Goal: Communication & Community: Answer question/provide support

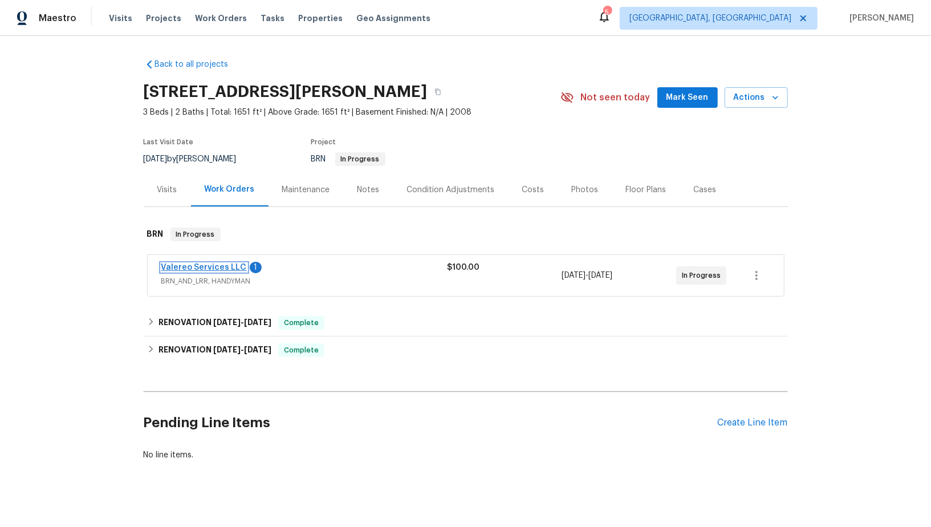
click at [214, 266] on link "Valereo Services LLC" at bounding box center [204, 267] width 86 height 8
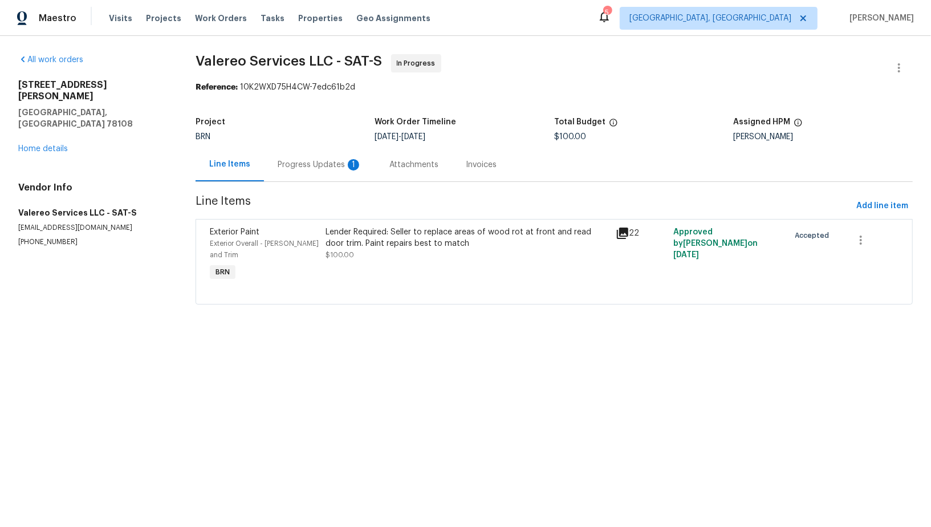
click at [316, 153] on div "Progress Updates 1" at bounding box center [320, 165] width 112 height 34
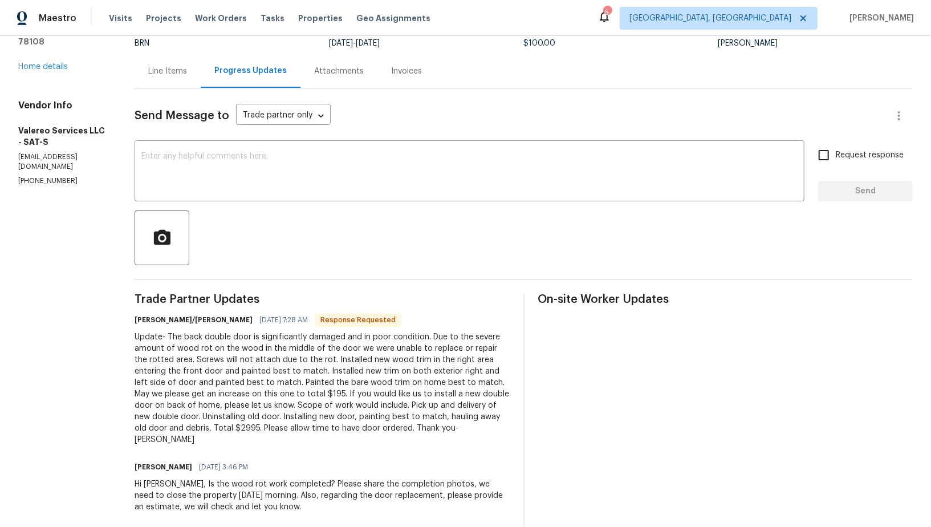
scroll to position [99, 0]
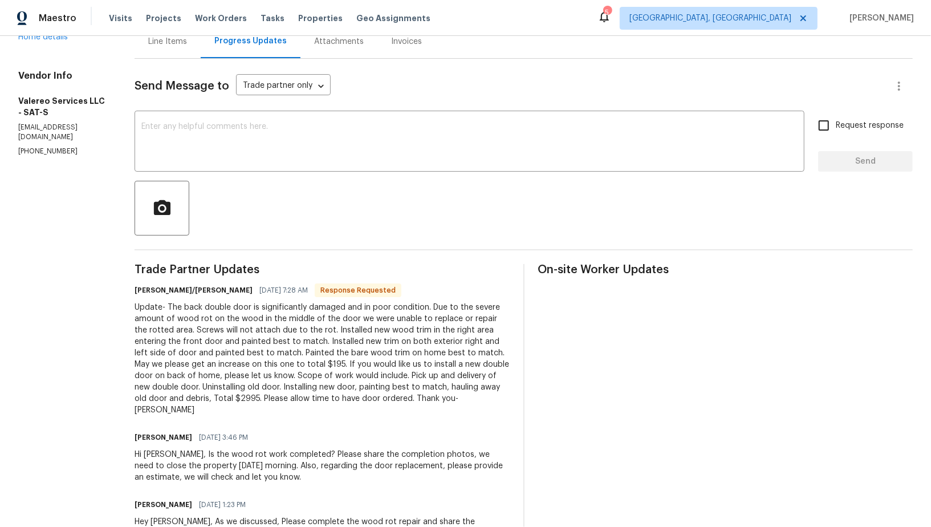
click at [388, 355] on div "Update- The back double door is significantly damaged and in poor condition. Du…" at bounding box center [322, 359] width 375 height 114
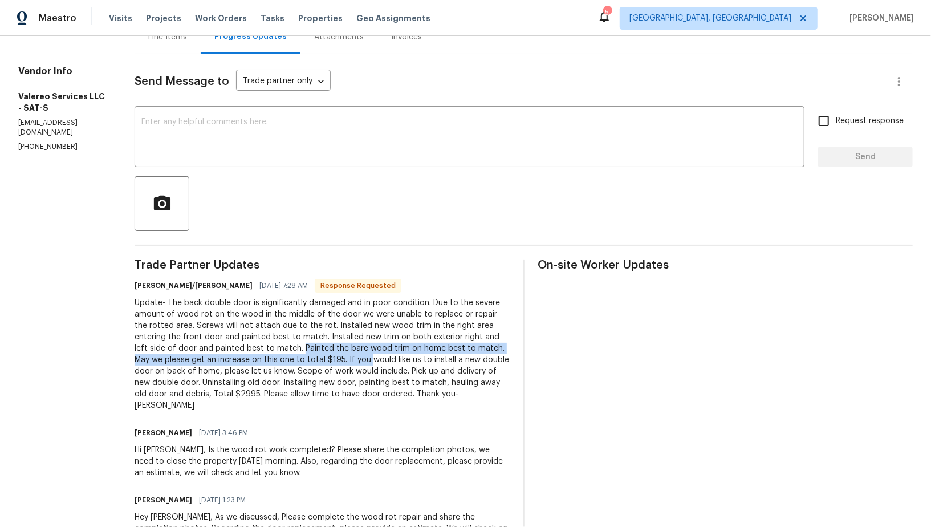
drag, startPoint x: 249, startPoint y: 347, endPoint x: 302, endPoint y: 360, distance: 54.1
click at [302, 360] on div "Update- The back double door is significantly damaged and in poor condition. Du…" at bounding box center [322, 354] width 375 height 114
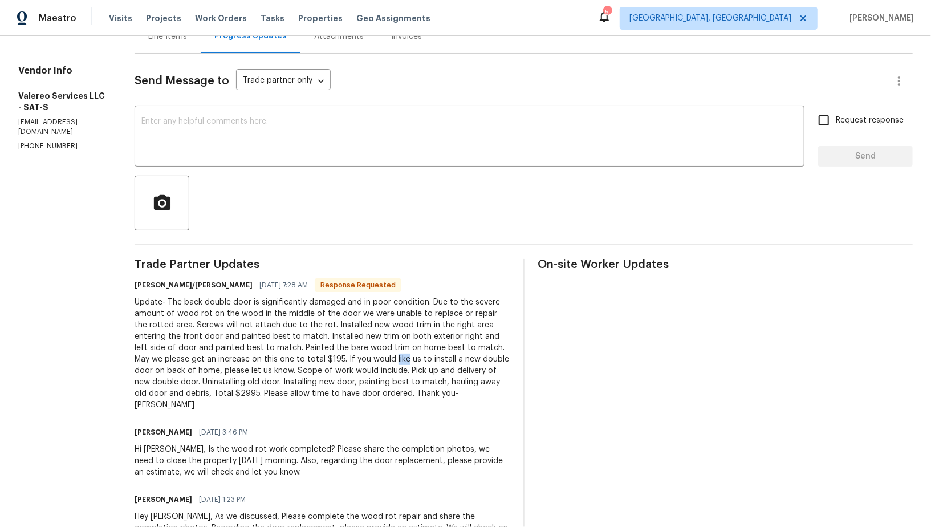
scroll to position [120, 0]
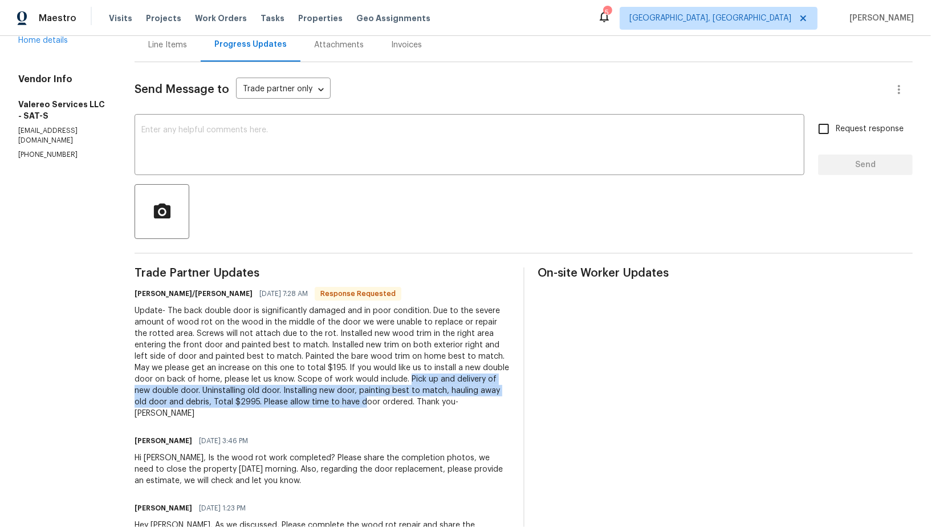
drag, startPoint x: 336, startPoint y: 379, endPoint x: 272, endPoint y: 402, distance: 68.0
click at [272, 402] on div "Update- The back double door is significantly damaged and in poor condition. Du…" at bounding box center [322, 362] width 375 height 114
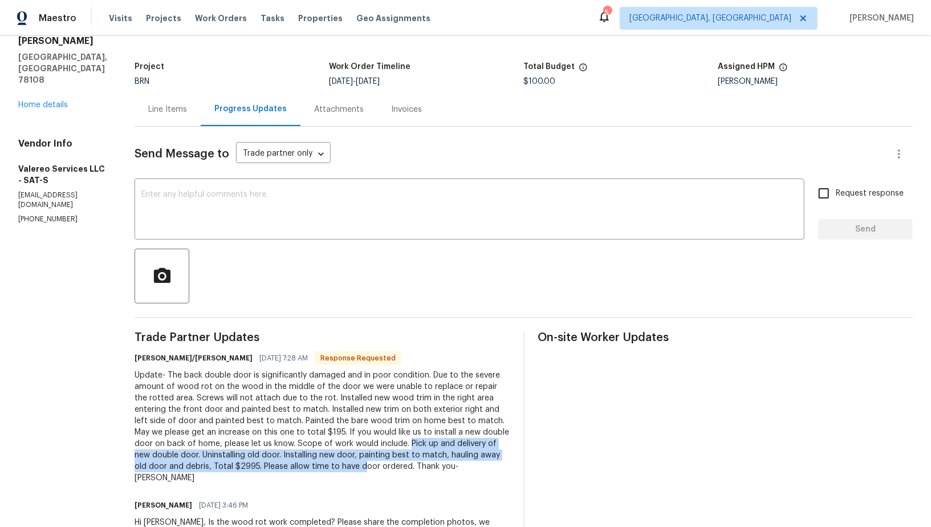
scroll to position [48, 0]
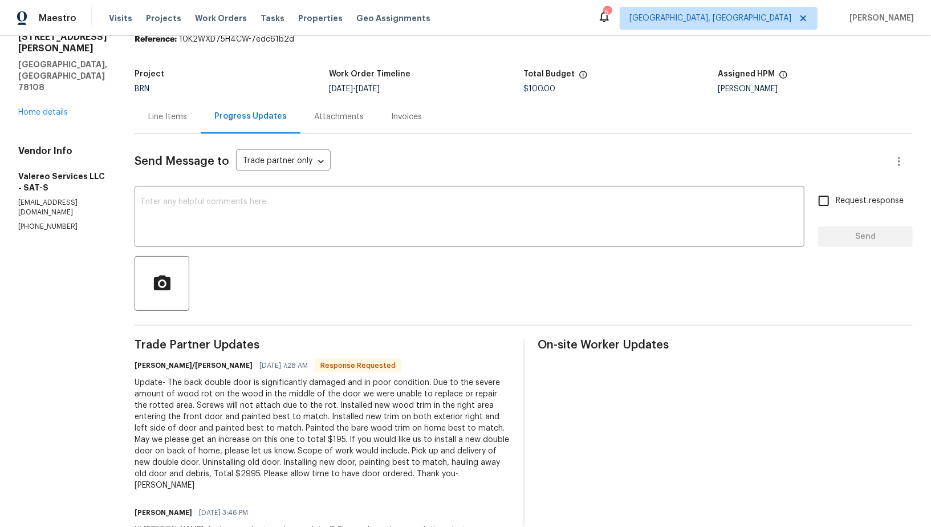
click at [157, 124] on div "Line Items" at bounding box center [168, 117] width 66 height 34
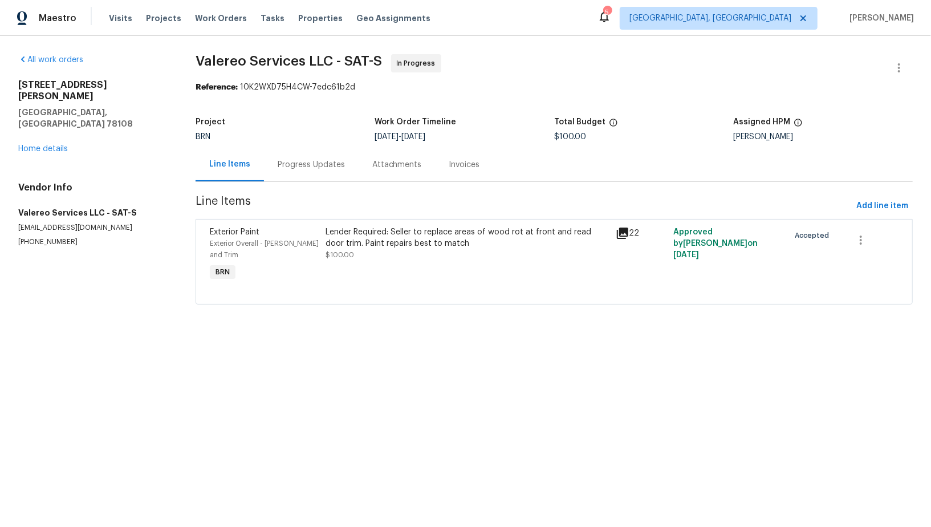
click at [363, 251] on div "Lender Required: Seller to replace areas of wood rot at front and read door tri…" at bounding box center [466, 243] width 283 height 34
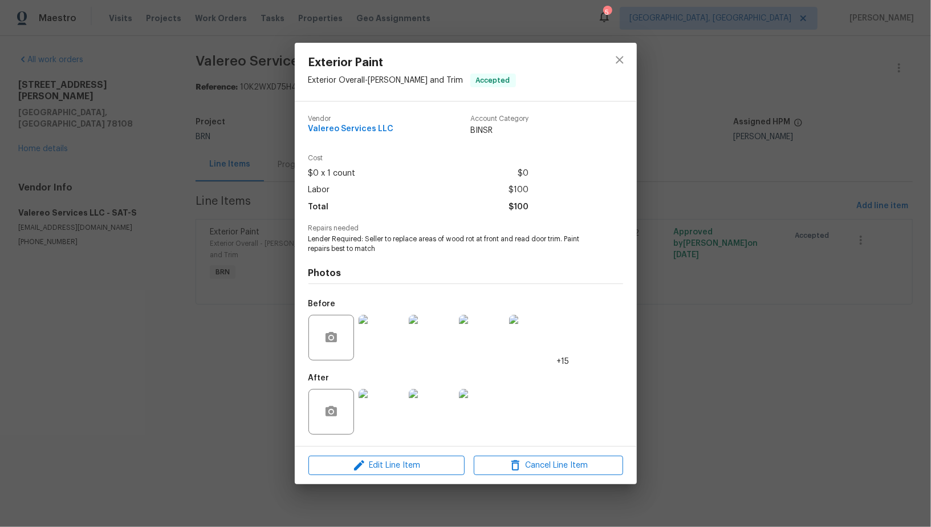
click at [384, 409] on img at bounding box center [382, 412] width 46 height 46
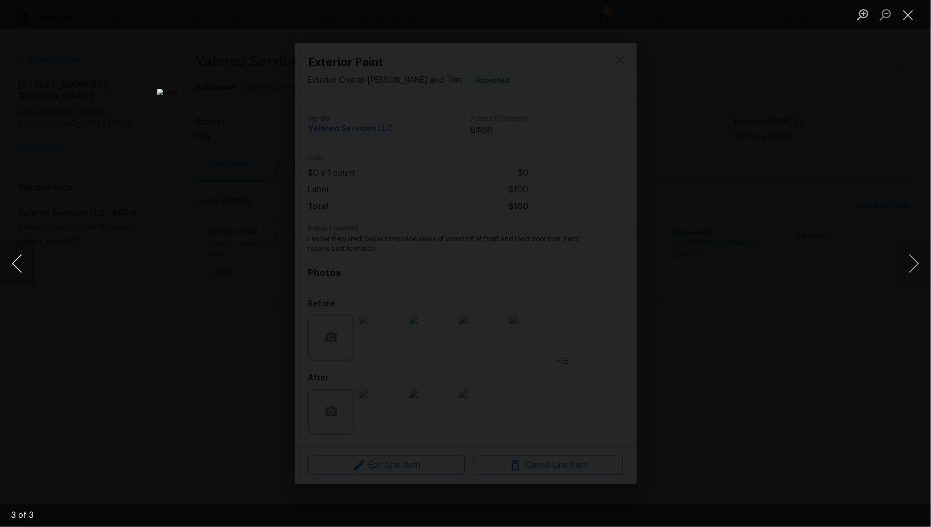
click at [20, 286] on button "Previous image" at bounding box center [17, 264] width 34 height 46
click at [724, 421] on div "Lightbox" at bounding box center [465, 263] width 931 height 527
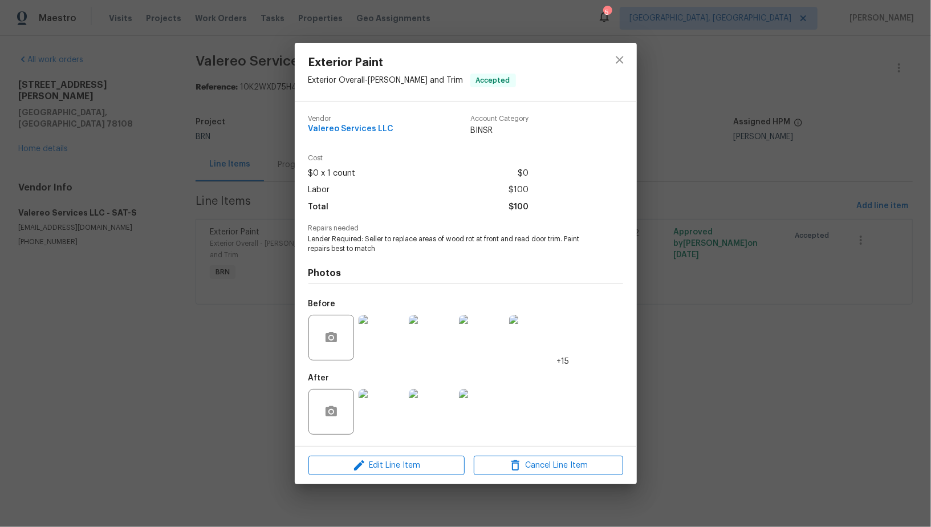
click at [382, 358] on img at bounding box center [382, 338] width 46 height 46
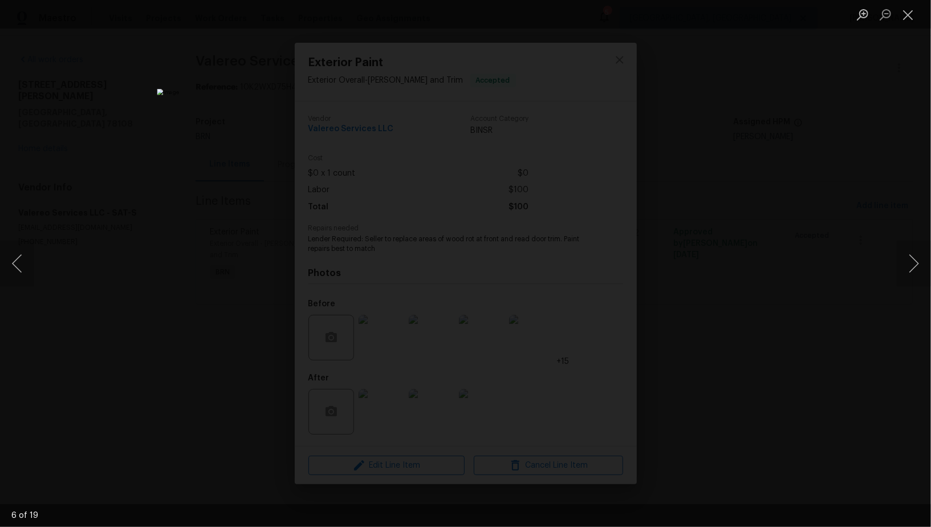
click at [713, 338] on div "Lightbox" at bounding box center [465, 263] width 931 height 527
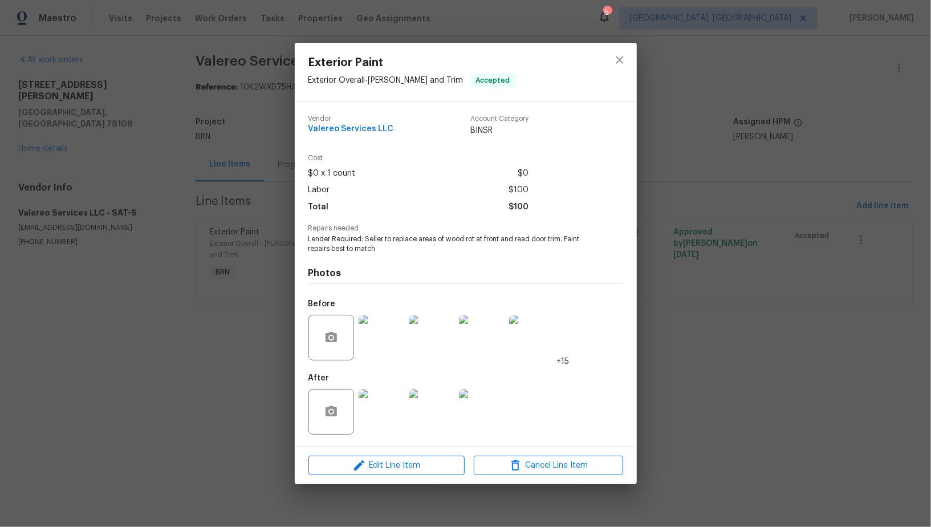
click at [713, 338] on div "Exterior Paint Exterior Overall - Eaves and Trim Accepted Vendor Valereo Servic…" at bounding box center [465, 263] width 931 height 527
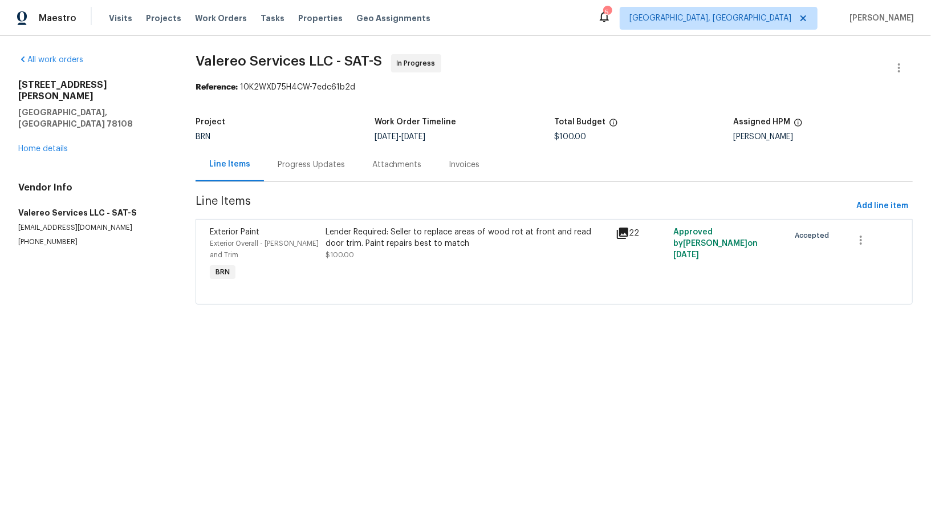
click at [319, 169] on div "Progress Updates" at bounding box center [311, 164] width 67 height 11
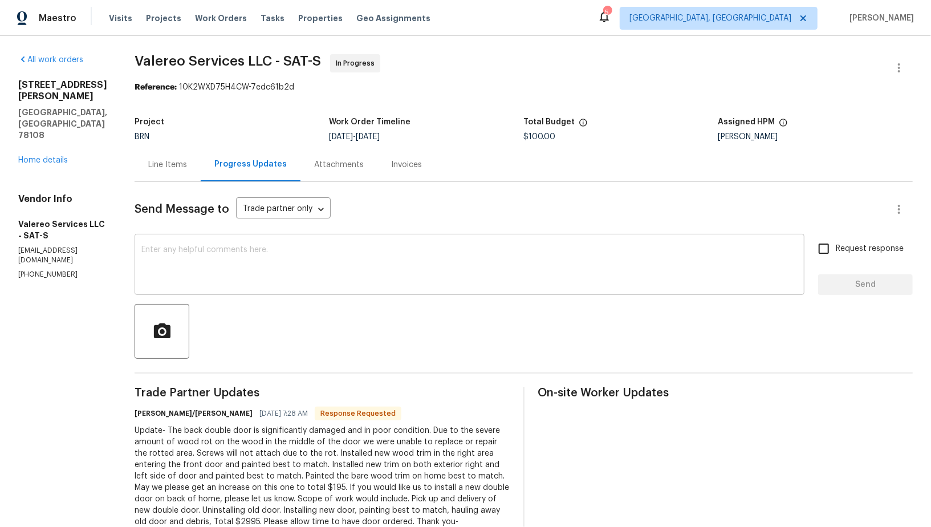
click at [295, 279] on textarea at bounding box center [469, 266] width 656 height 40
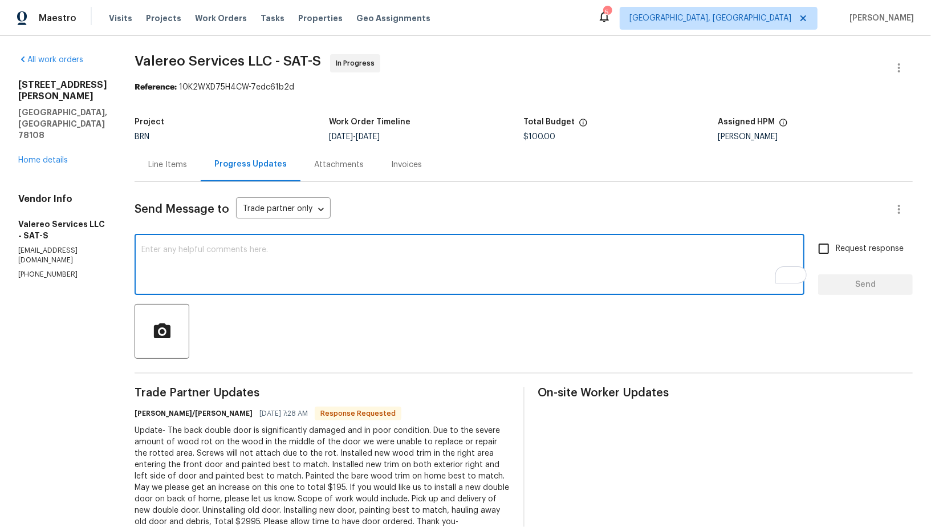
click at [177, 268] on textarea "To enrich screen reader interactions, please activate Accessibility in Grammarl…" at bounding box center [469, 266] width 656 height 40
type textarea "Hi Kell"
click at [146, 174] on div "Line Items" at bounding box center [168, 165] width 66 height 34
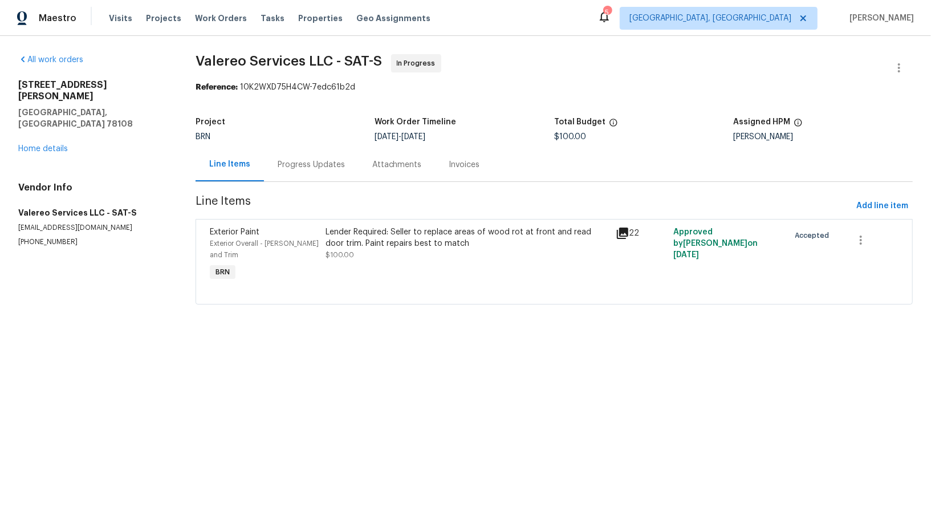
click at [364, 233] on div "Lender Required: Seller to replace areas of wood rot at front and read door tri…" at bounding box center [466, 237] width 283 height 23
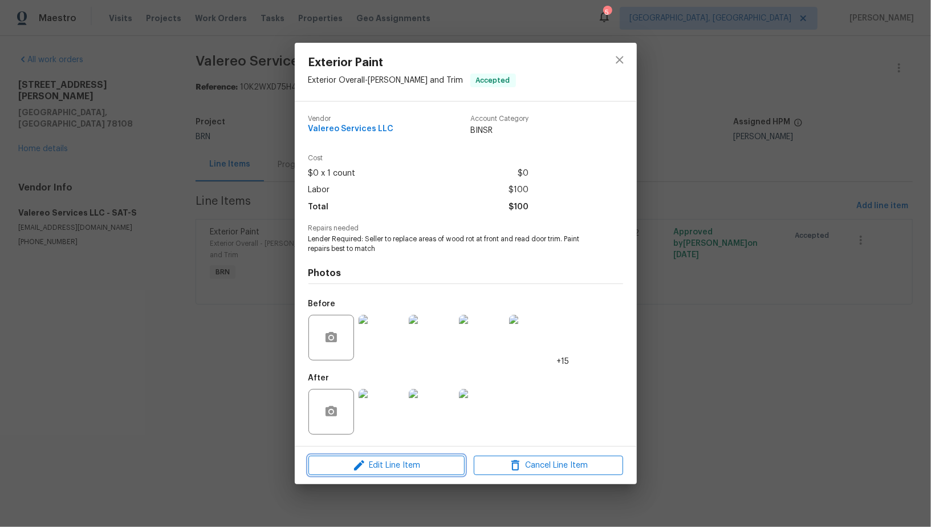
click at [416, 467] on span "Edit Line Item" at bounding box center [386, 465] width 149 height 14
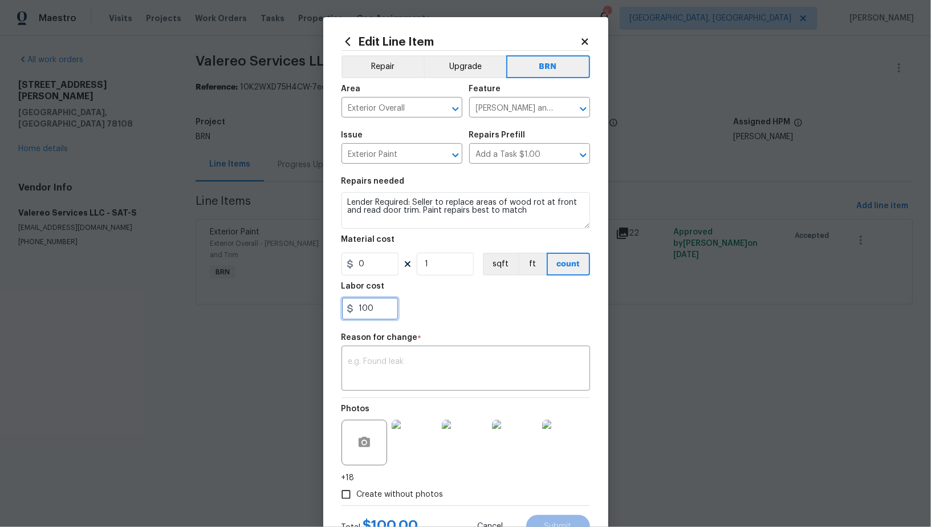
click at [381, 309] on input "100" at bounding box center [369, 308] width 57 height 23
type input "195"
click at [420, 364] on textarea at bounding box center [465, 369] width 235 height 24
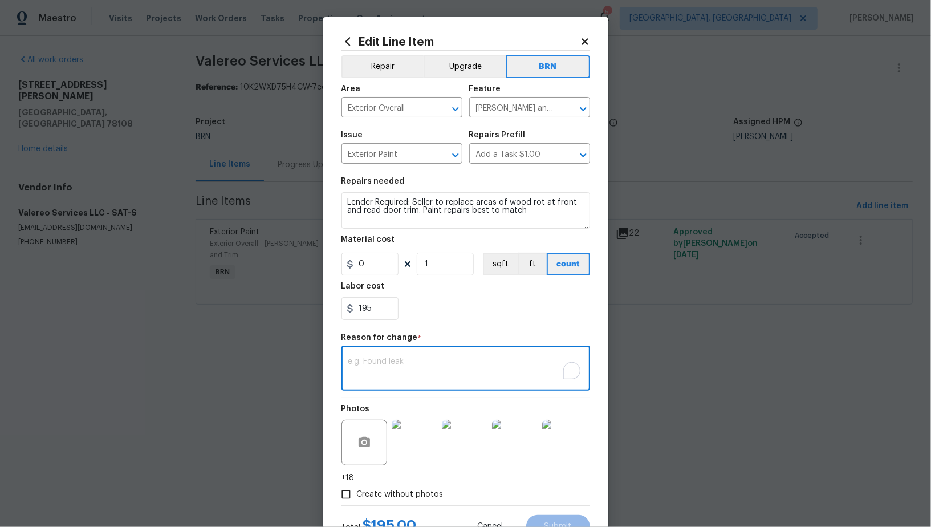
paste textarea "(PR) Updated per vendors final cost."
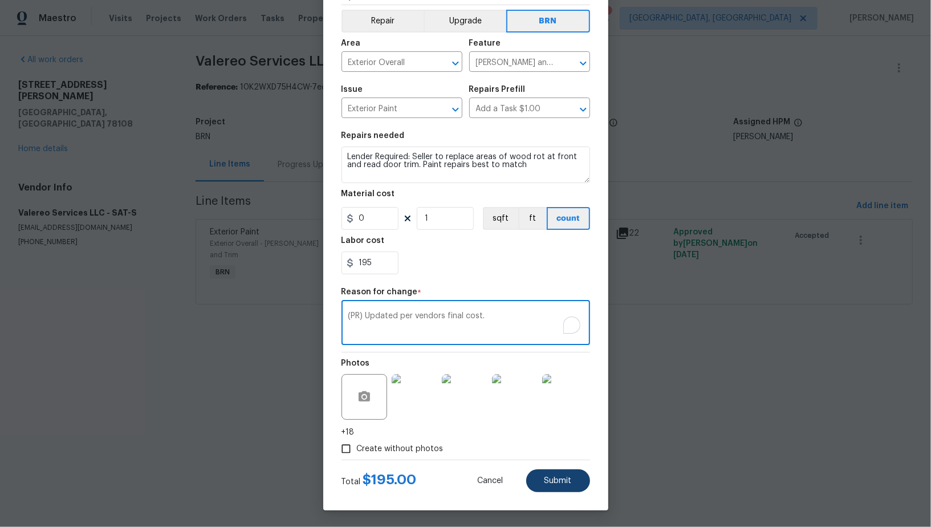
type textarea "(PR) Updated per vendors final cost."
click at [560, 483] on span "Submit" at bounding box center [557, 481] width 27 height 9
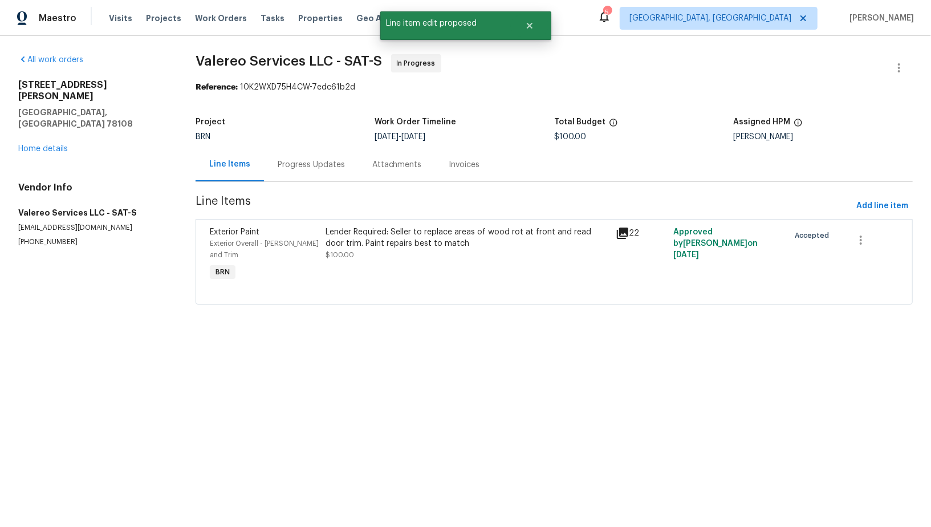
scroll to position [0, 0]
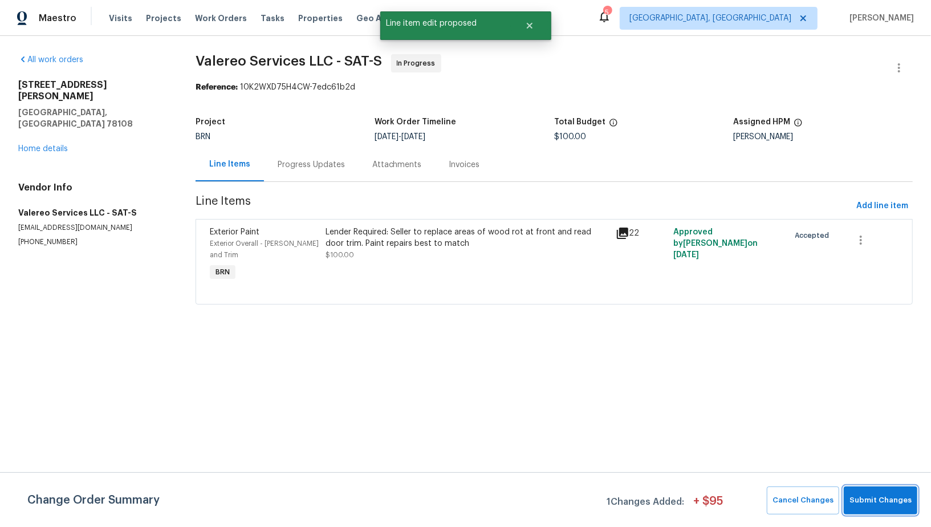
click at [878, 501] on span "Submit Changes" at bounding box center [880, 500] width 62 height 13
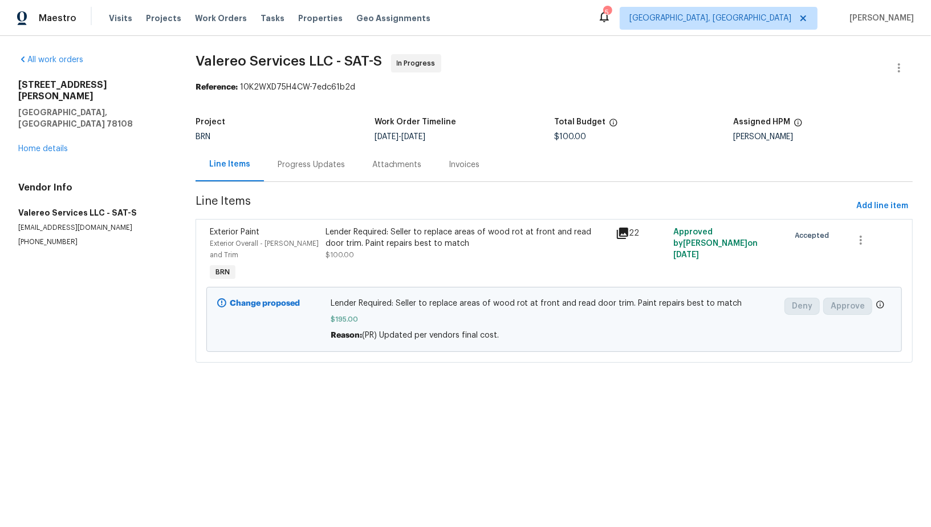
click at [317, 169] on div "Progress Updates" at bounding box center [311, 164] width 67 height 11
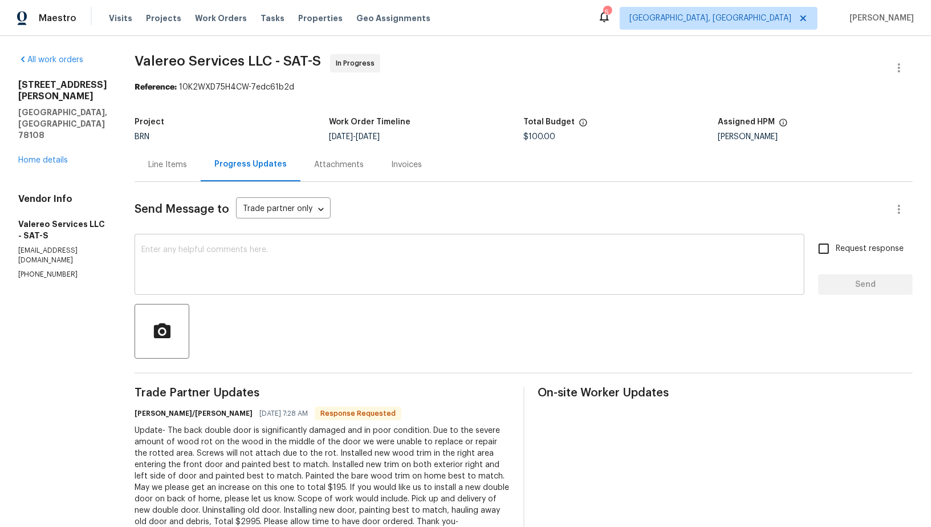
click at [241, 270] on textarea at bounding box center [469, 266] width 656 height 40
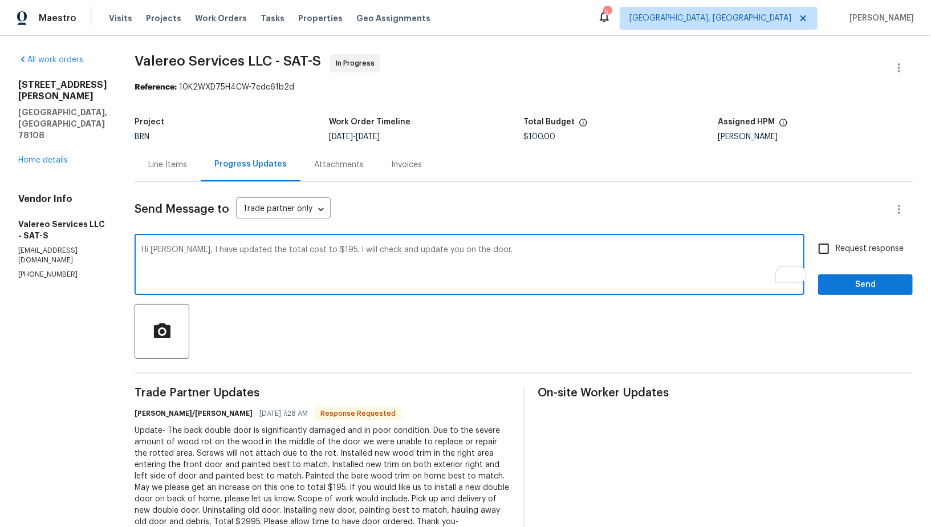
click at [434, 250] on textarea "Hi Kelly, I have updated the total cost to $195. I will check and update you on…" at bounding box center [469, 266] width 656 height 40
type textarea "Hi Kelly, I have updated the total cost to $195. I will check and update you on…"
click at [823, 256] on input "Request response" at bounding box center [824, 249] width 24 height 24
checkbox input "true"
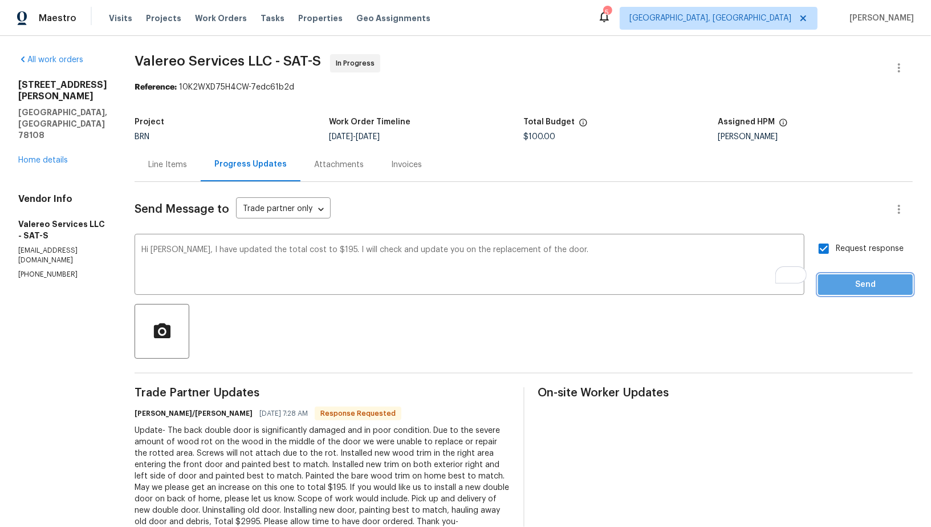
click at [837, 282] on span "Send" at bounding box center [865, 285] width 76 height 14
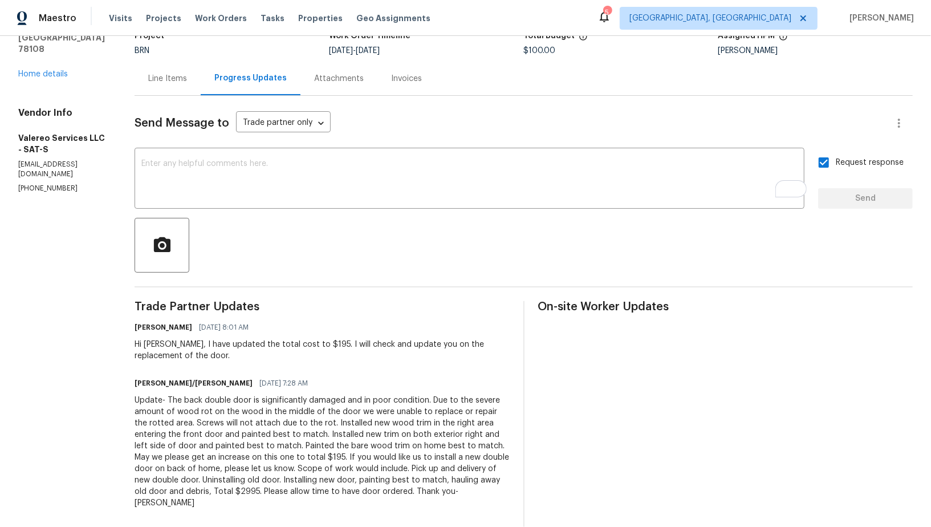
scroll to position [21, 0]
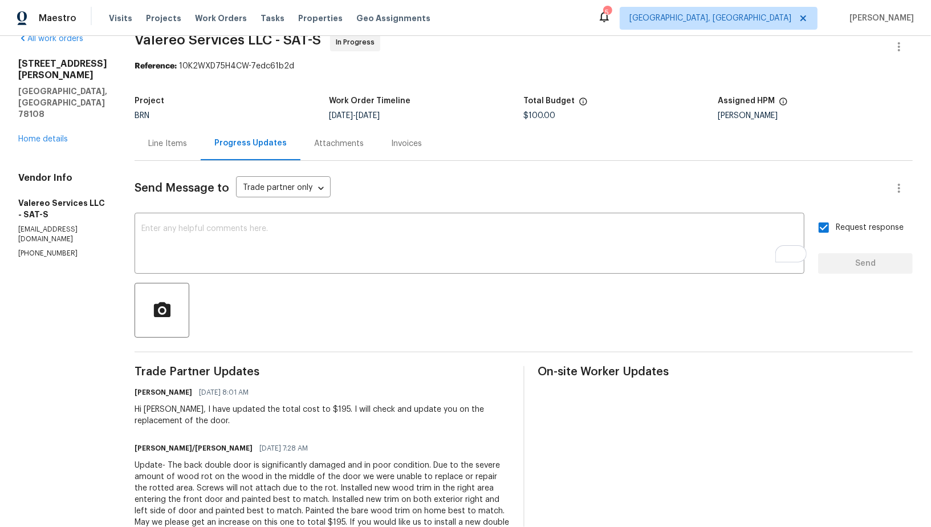
click at [160, 138] on div "Line Items" at bounding box center [167, 143] width 39 height 11
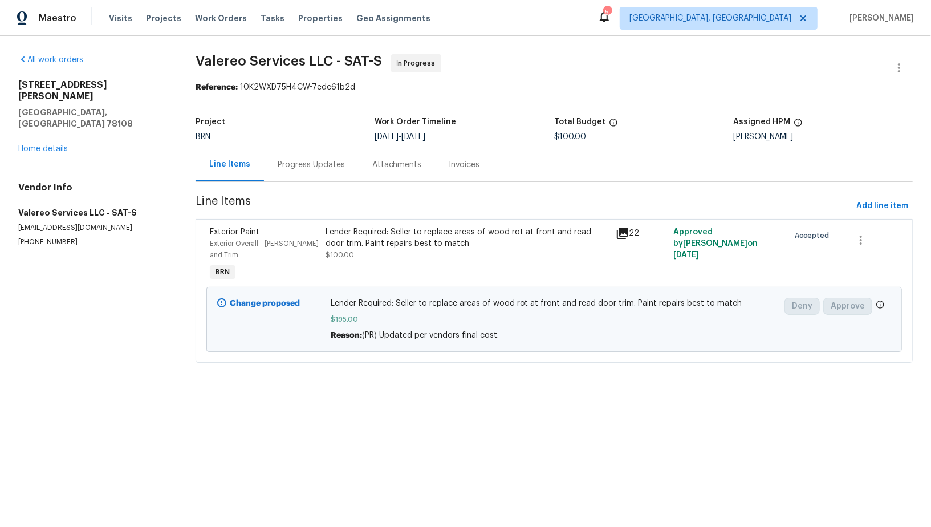
click at [439, 253] on div "Lender Required: Seller to replace areas of wood rot at front and read door tri…" at bounding box center [466, 243] width 283 height 34
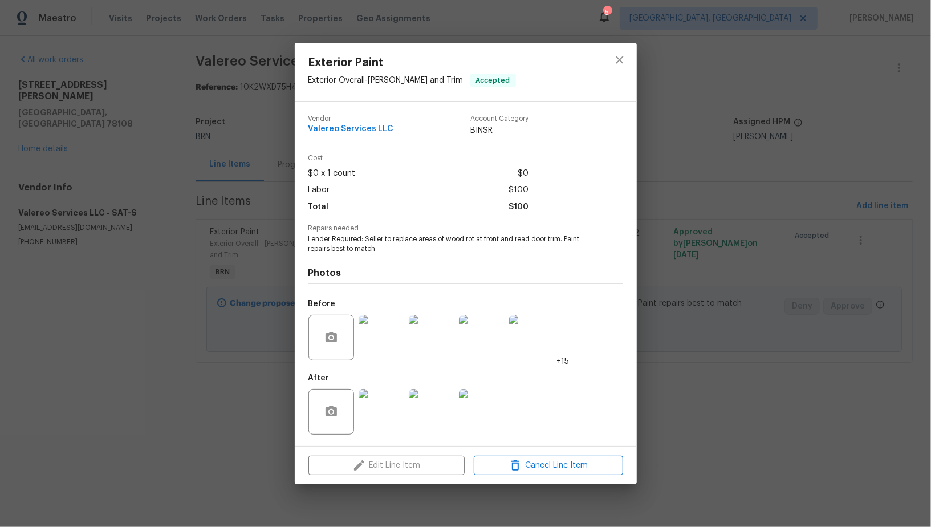
click at [392, 349] on img at bounding box center [382, 338] width 46 height 46
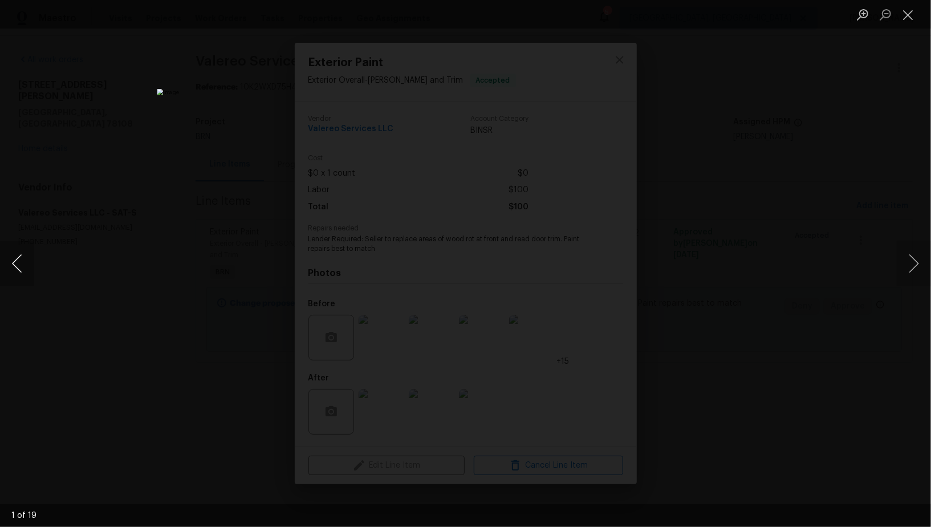
click at [18, 272] on button "Previous image" at bounding box center [17, 264] width 34 height 46
click at [783, 395] on div "Lightbox" at bounding box center [465, 263] width 931 height 527
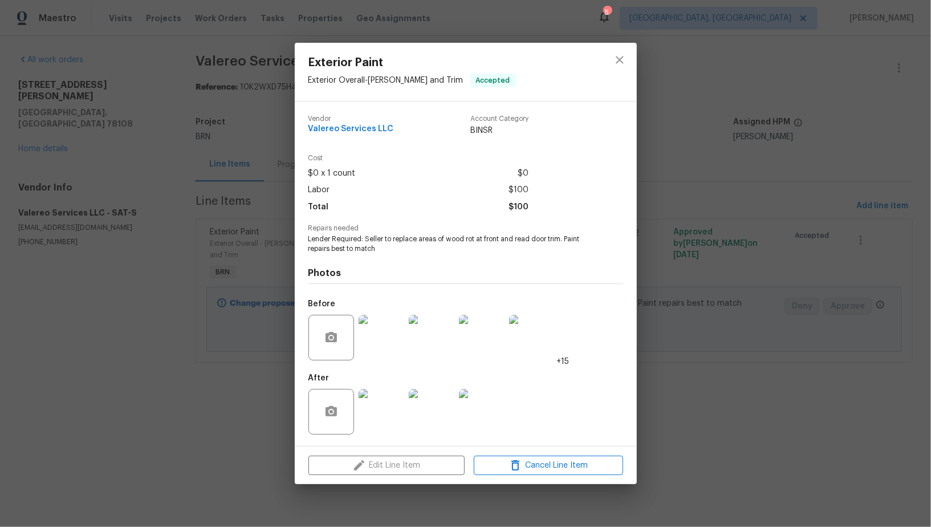
click at [372, 413] on img at bounding box center [382, 412] width 46 height 46
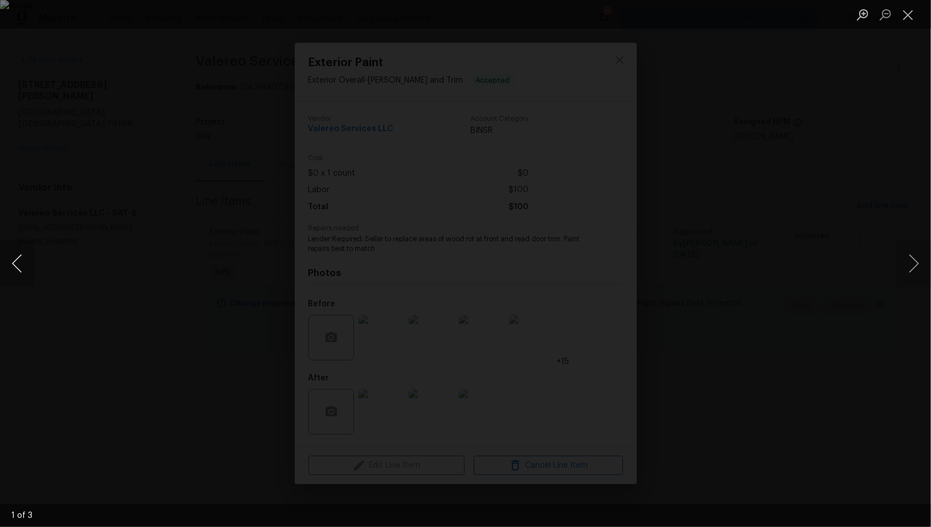
click at [27, 280] on button "Previous image" at bounding box center [17, 264] width 34 height 46
click at [766, 433] on div "Lightbox" at bounding box center [465, 263] width 931 height 527
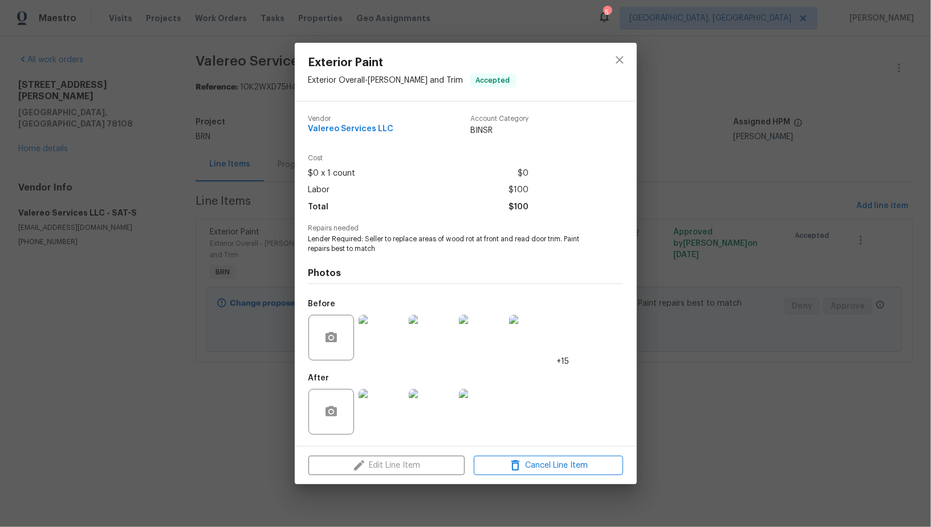
click at [766, 433] on div "Exterior Paint Exterior Overall - Eaves and Trim Accepted Vendor Valereo Servic…" at bounding box center [465, 263] width 931 height 527
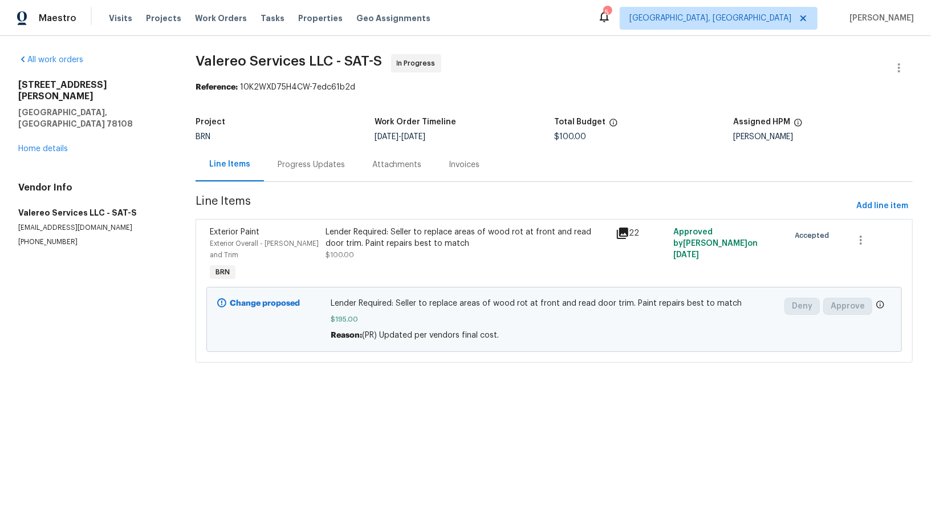
click at [322, 160] on div "Progress Updates" at bounding box center [311, 164] width 67 height 11
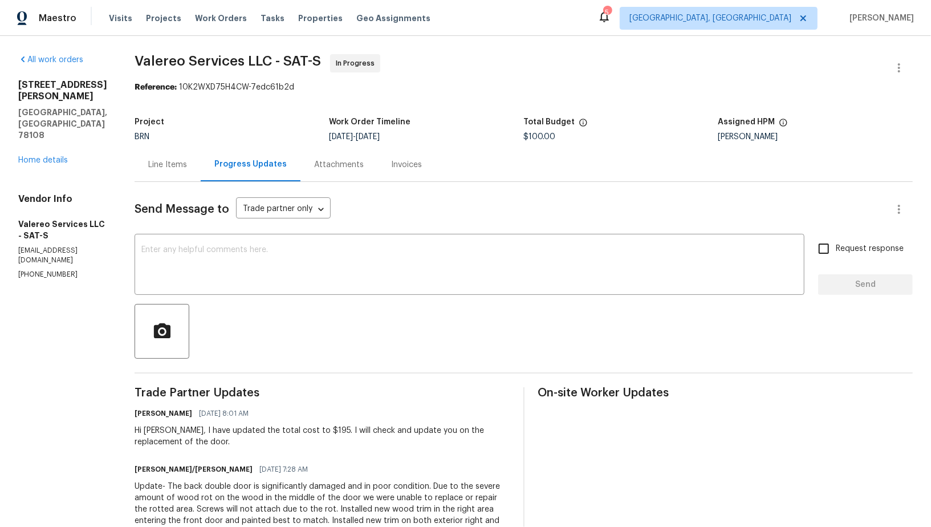
click at [156, 154] on div "Line Items" at bounding box center [168, 165] width 66 height 34
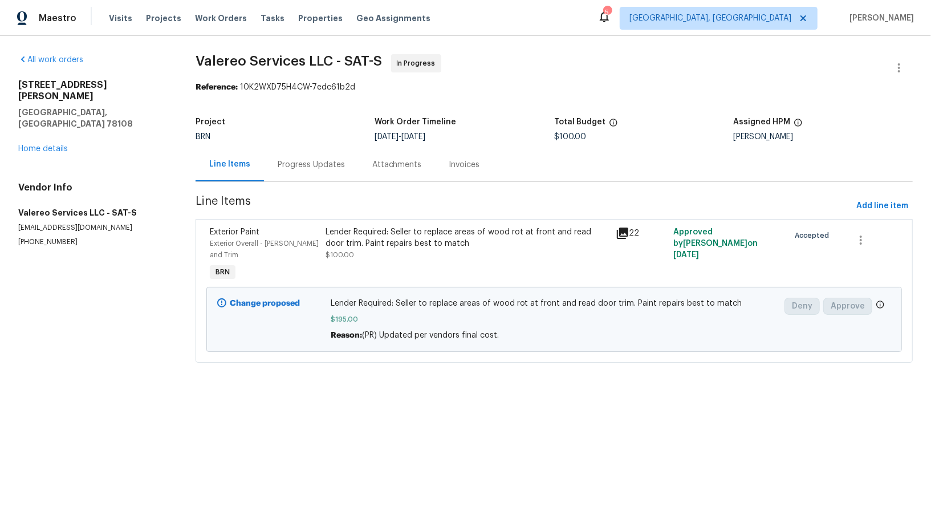
click at [352, 246] on div "Lender Required: Seller to replace areas of wood rot at front and read door tri…" at bounding box center [466, 237] width 283 height 23
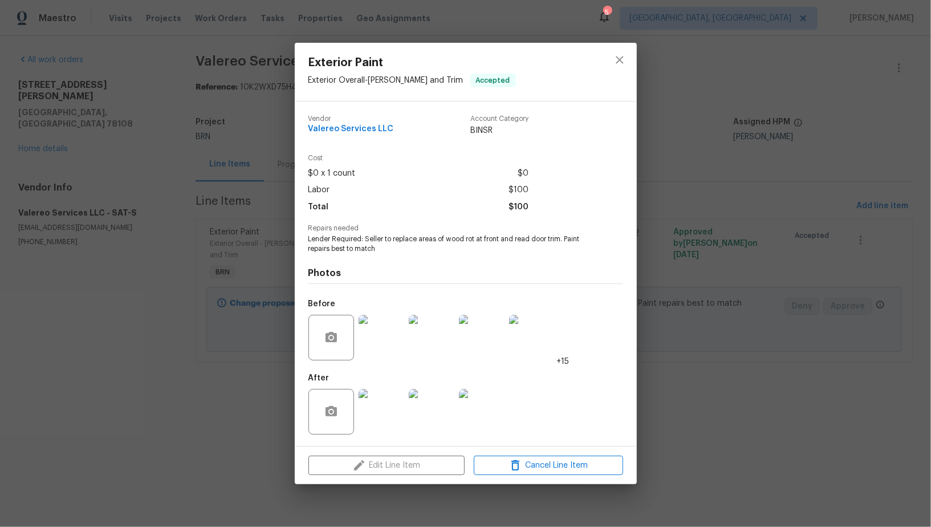
click at [385, 344] on img at bounding box center [382, 338] width 46 height 46
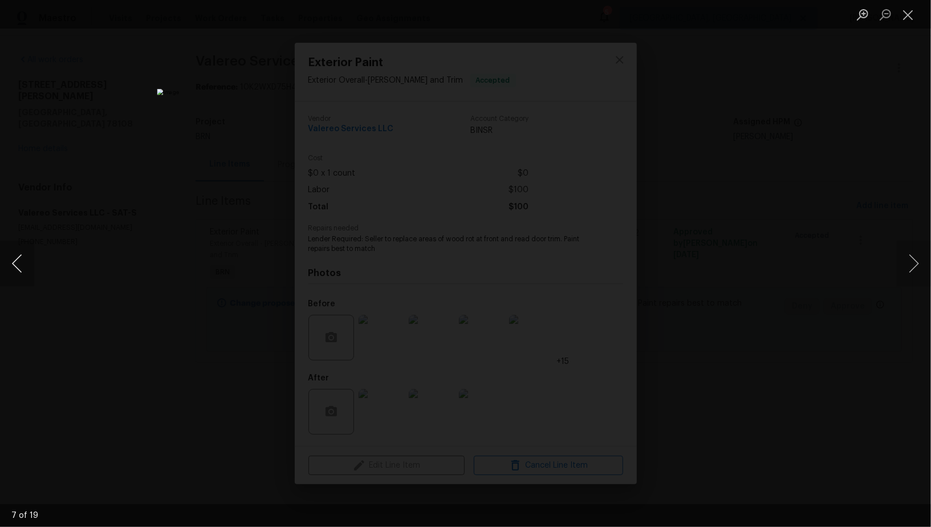
click at [17, 262] on button "Previous image" at bounding box center [17, 264] width 34 height 46
click at [19, 264] on button "Previous image" at bounding box center [17, 264] width 34 height 46
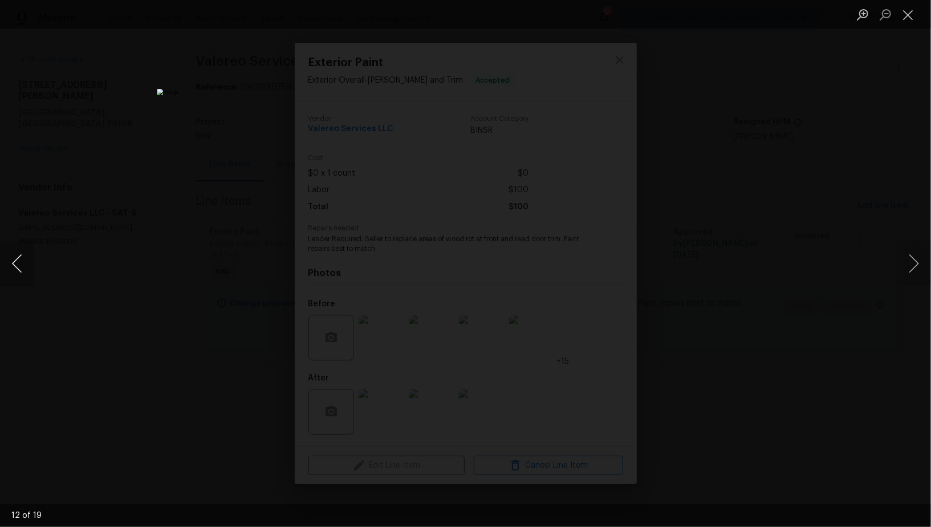
click at [23, 272] on button "Previous image" at bounding box center [17, 264] width 34 height 46
click at [746, 367] on div "Lightbox" at bounding box center [465, 263] width 931 height 527
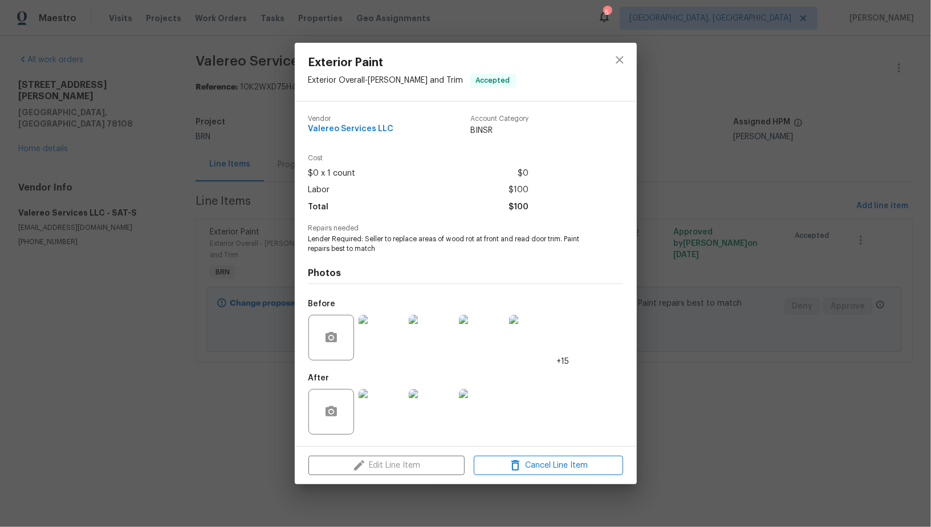
click at [746, 367] on div "Exterior Paint Exterior Overall - Eaves and Trim Accepted Vendor Valereo Servic…" at bounding box center [465, 263] width 931 height 527
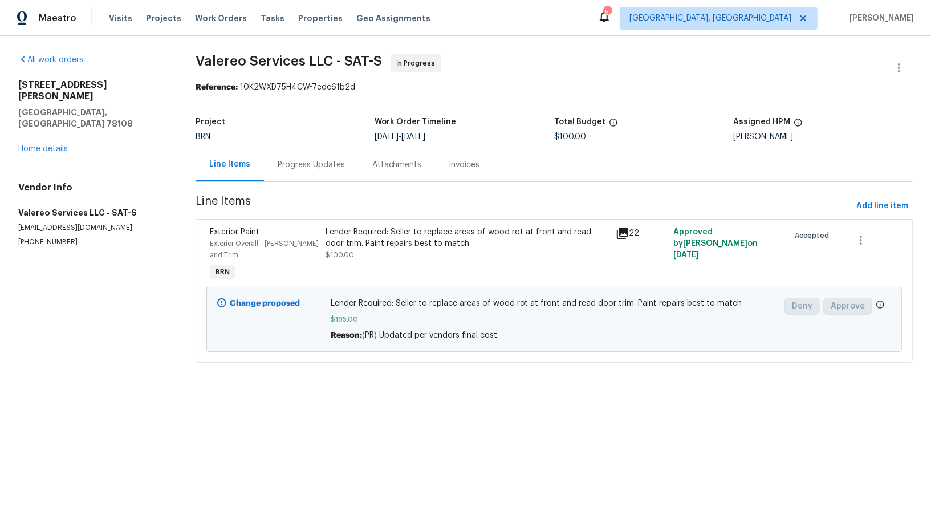
click at [313, 149] on div "Progress Updates" at bounding box center [311, 165] width 95 height 34
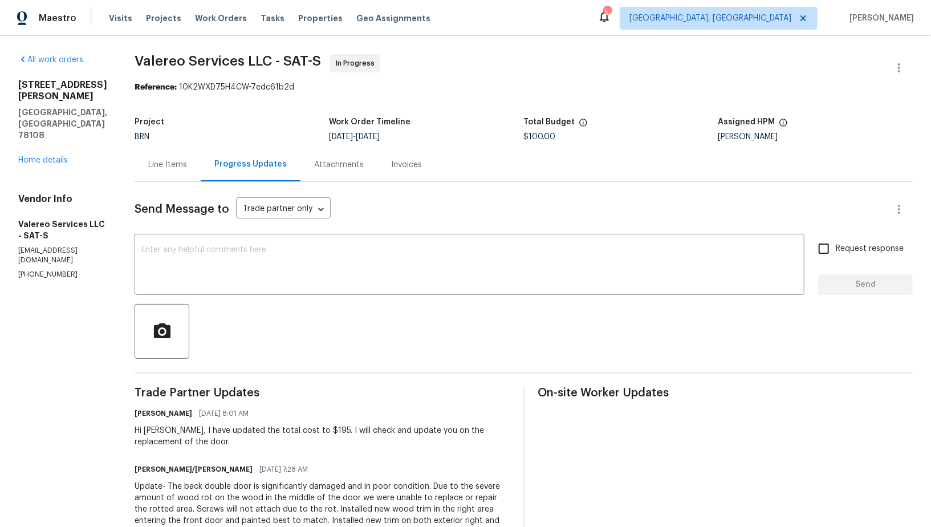
click at [186, 170] on div "Line Items" at bounding box center [168, 165] width 66 height 34
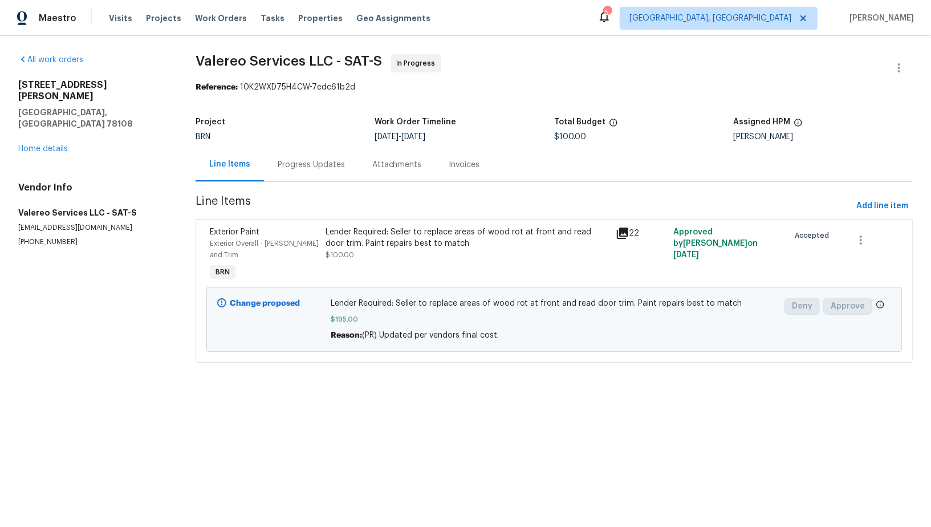
click at [314, 173] on div "Progress Updates" at bounding box center [311, 165] width 95 height 34
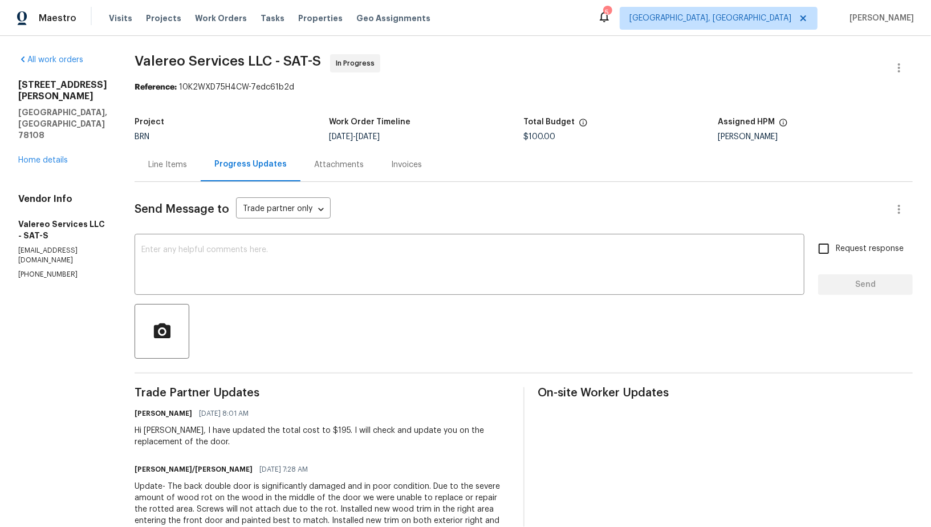
click at [154, 159] on div "Line Items" at bounding box center [167, 164] width 39 height 11
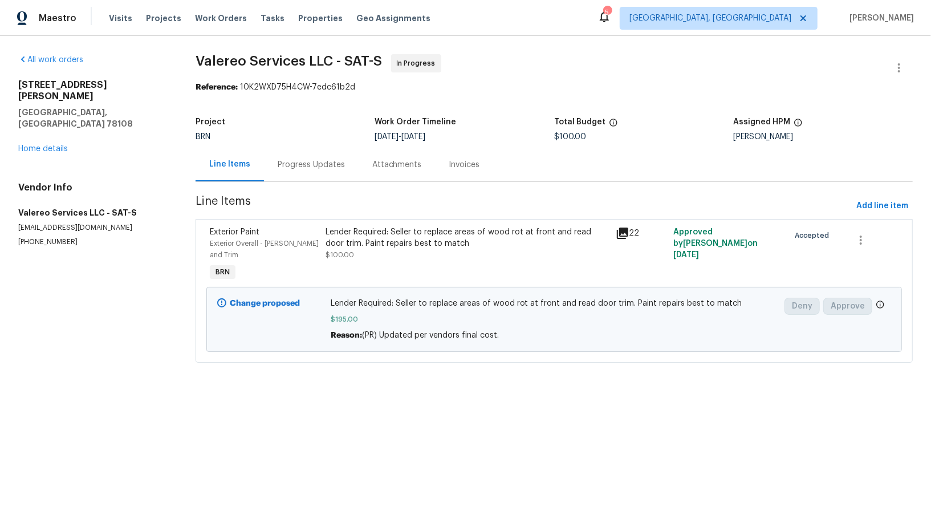
click at [320, 165] on div "Progress Updates" at bounding box center [311, 164] width 67 height 11
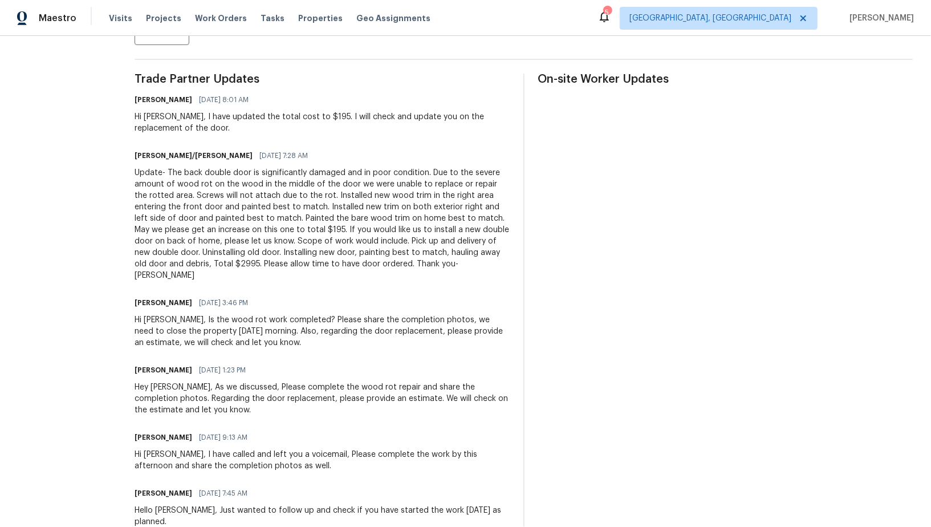
scroll to position [272, 0]
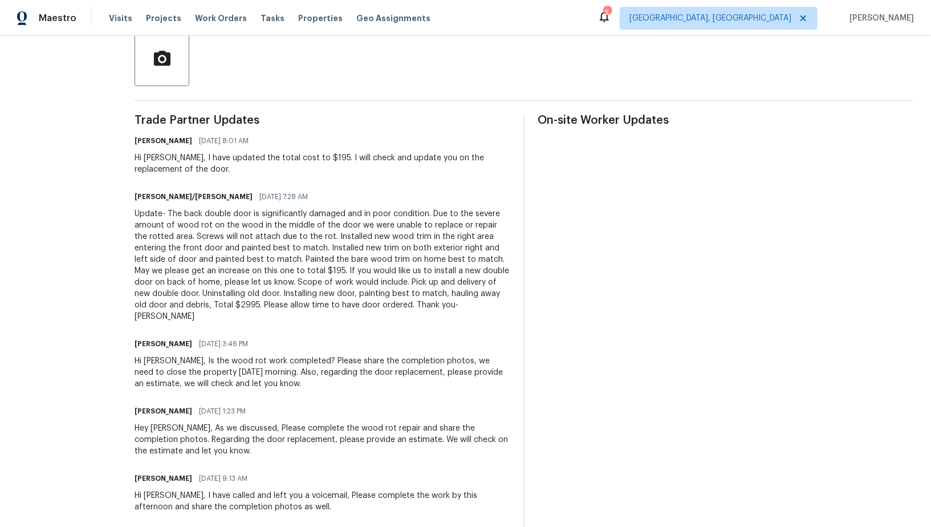
drag, startPoint x: 164, startPoint y: 216, endPoint x: 316, endPoint y: 224, distance: 153.0
click at [316, 224] on div "Update- The back double door is significantly damaged and in poor condition. Du…" at bounding box center [322, 265] width 375 height 114
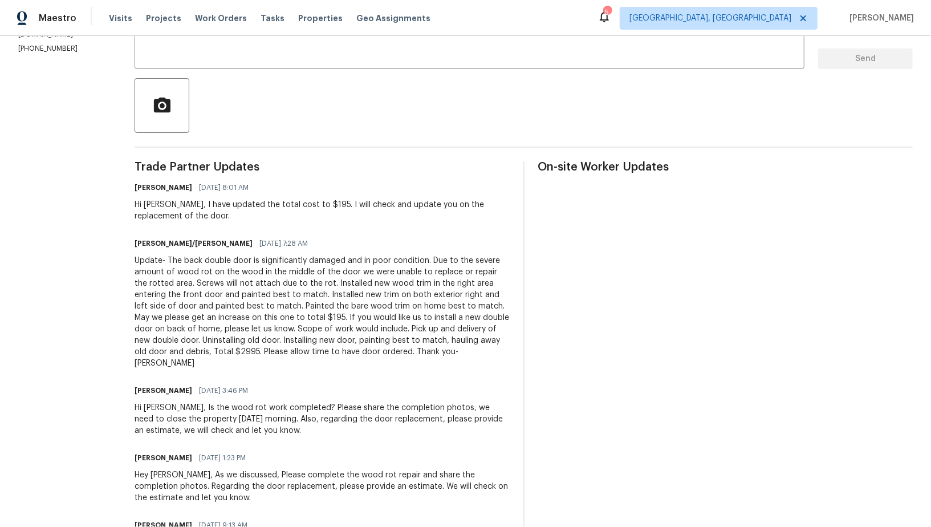
scroll to position [213, 0]
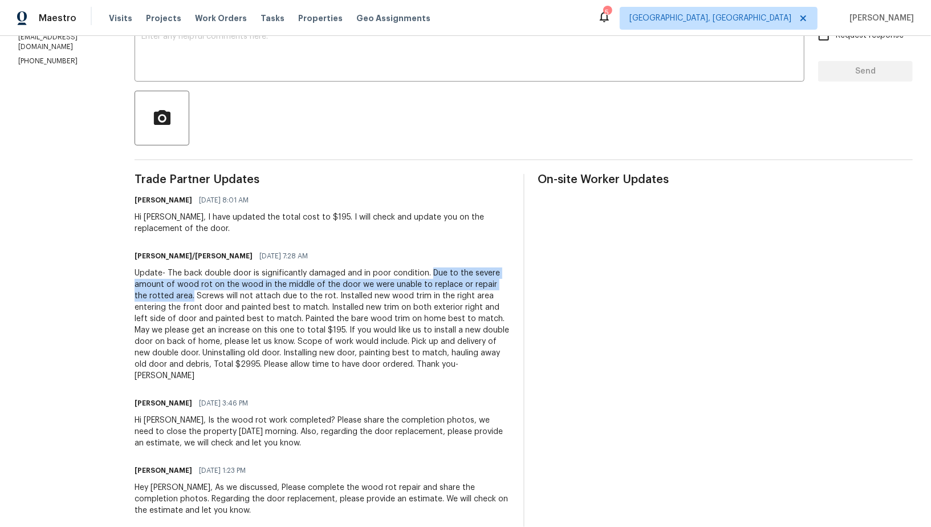
drag, startPoint x: 418, startPoint y: 270, endPoint x: 167, endPoint y: 295, distance: 252.1
click at [167, 296] on div "Update- The back double door is significantly damaged and in poor condition. Du…" at bounding box center [322, 324] width 375 height 114
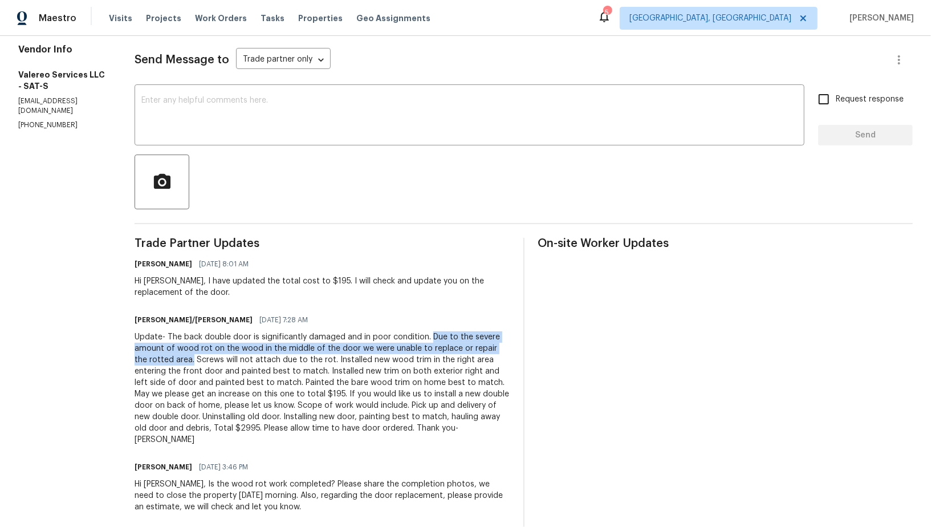
scroll to position [154, 0]
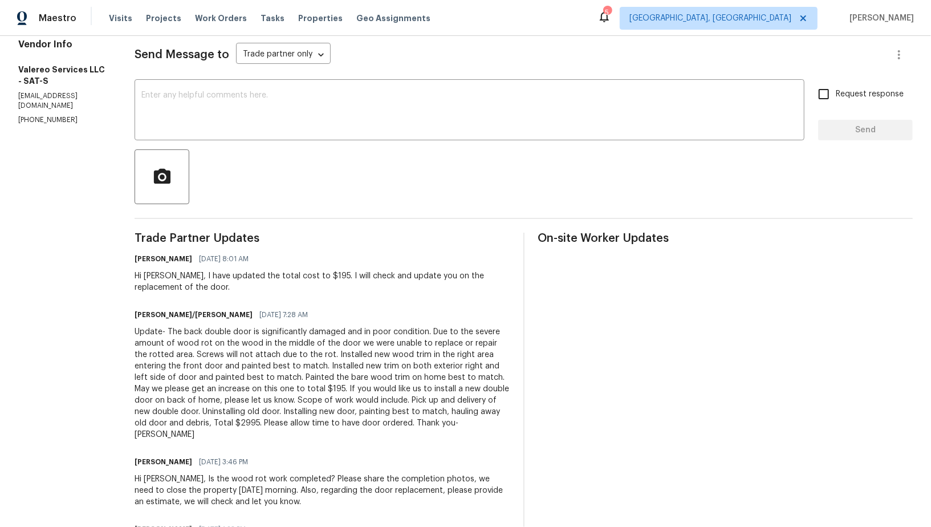
click at [383, 356] on div "Update- The back double door is significantly damaged and in poor condition. Du…" at bounding box center [322, 383] width 375 height 114
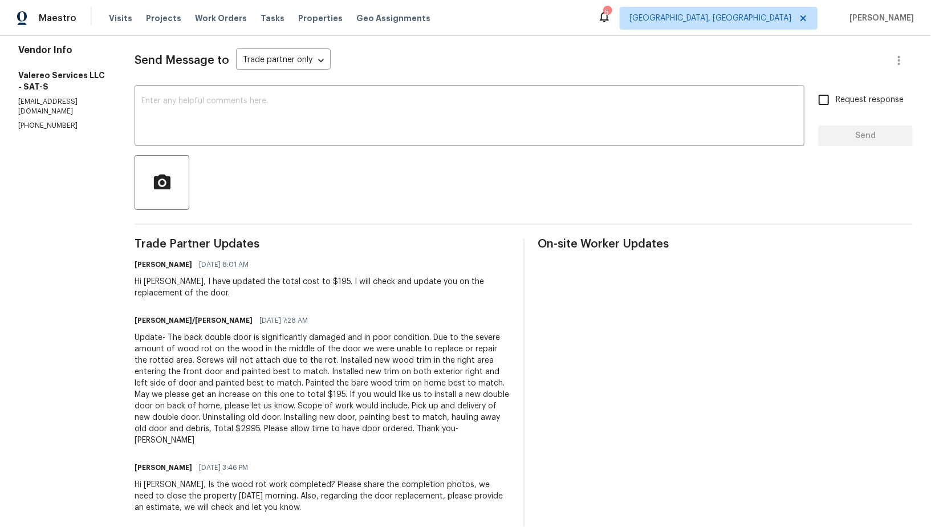
scroll to position [146, 0]
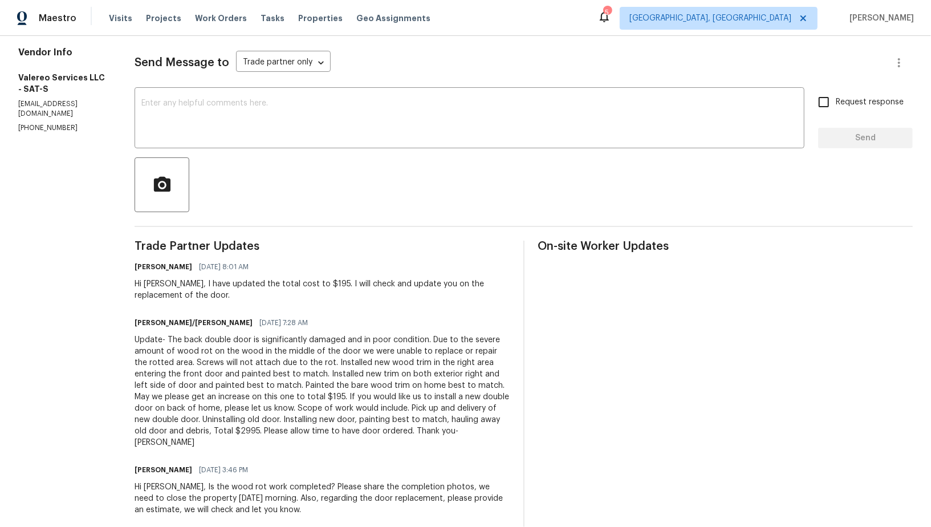
click at [176, 372] on div "Update- The back double door is significantly damaged and in poor condition. Du…" at bounding box center [322, 391] width 375 height 114
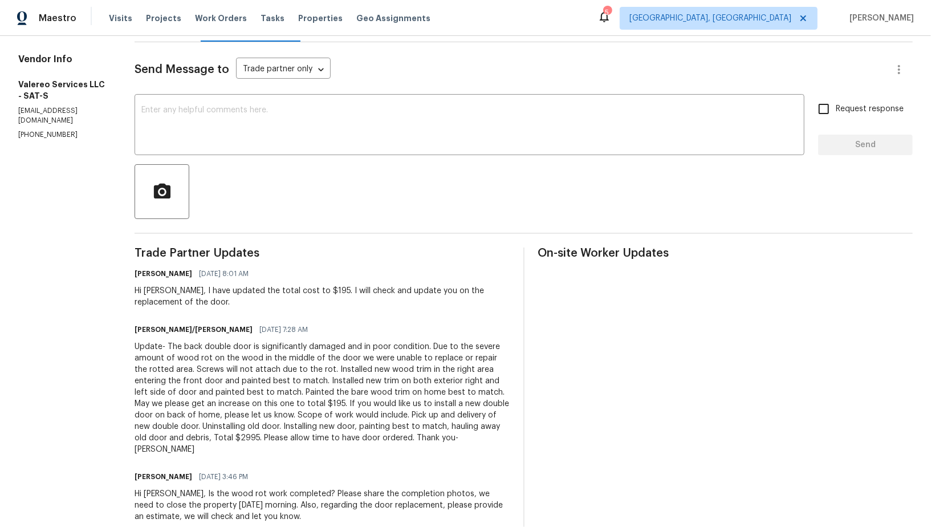
scroll to position [104, 0]
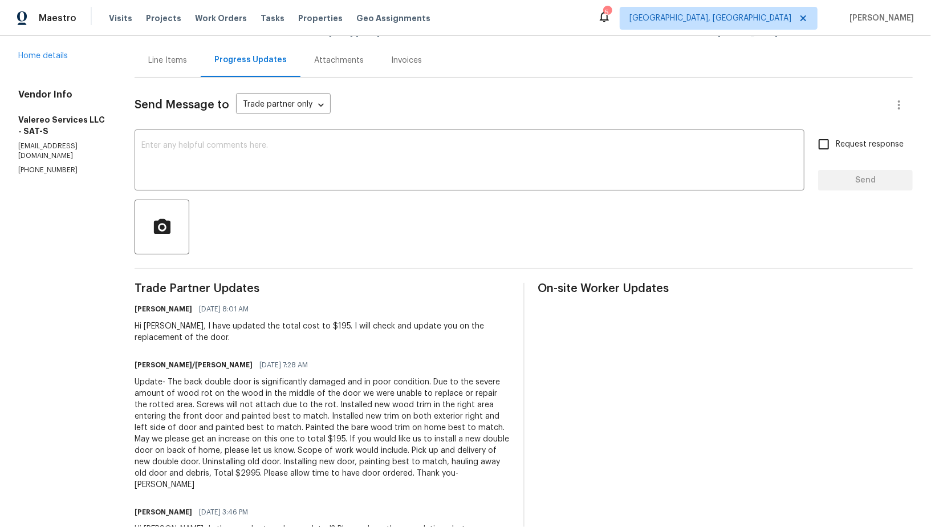
click at [137, 61] on div "Line Items" at bounding box center [168, 60] width 66 height 34
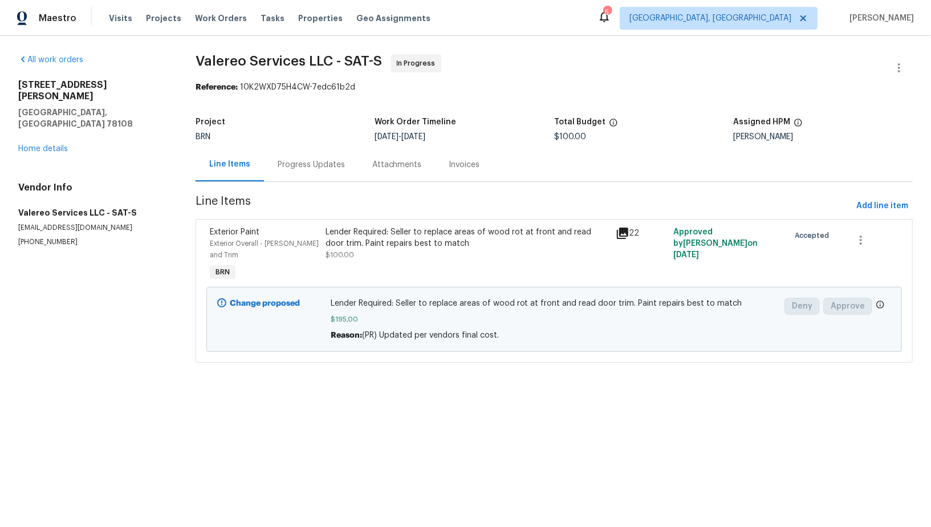
click at [349, 226] on div "Lender Required: Seller to replace areas of wood rot at front and read door tri…" at bounding box center [466, 237] width 283 height 23
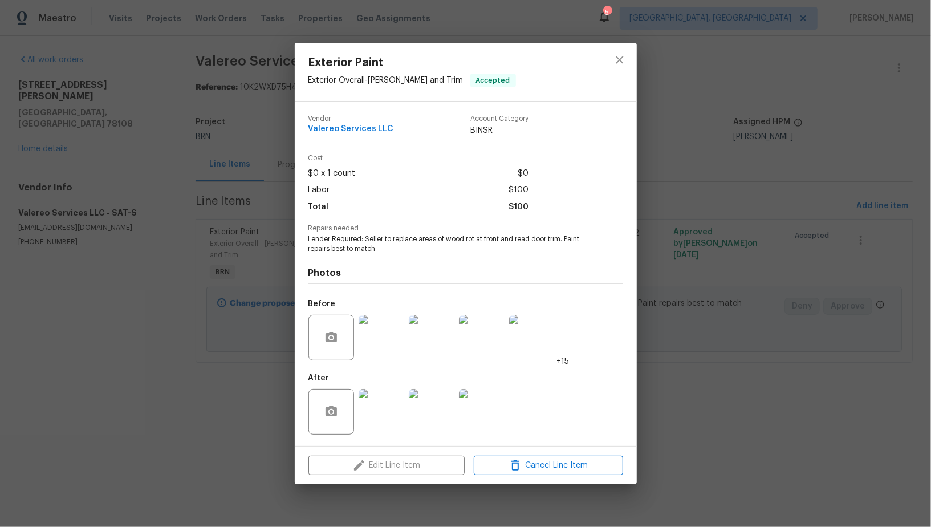
click at [386, 396] on img at bounding box center [382, 412] width 46 height 46
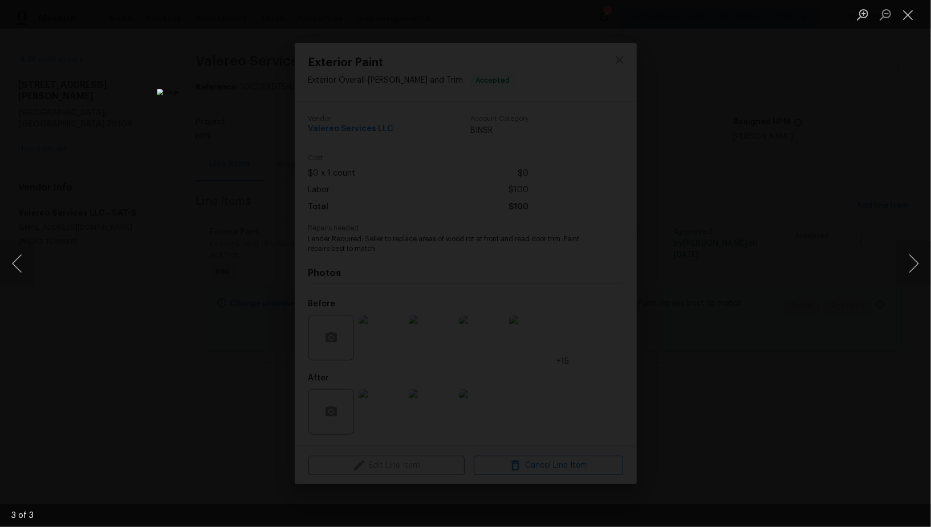
click at [804, 477] on div "Lightbox" at bounding box center [465, 263] width 931 height 527
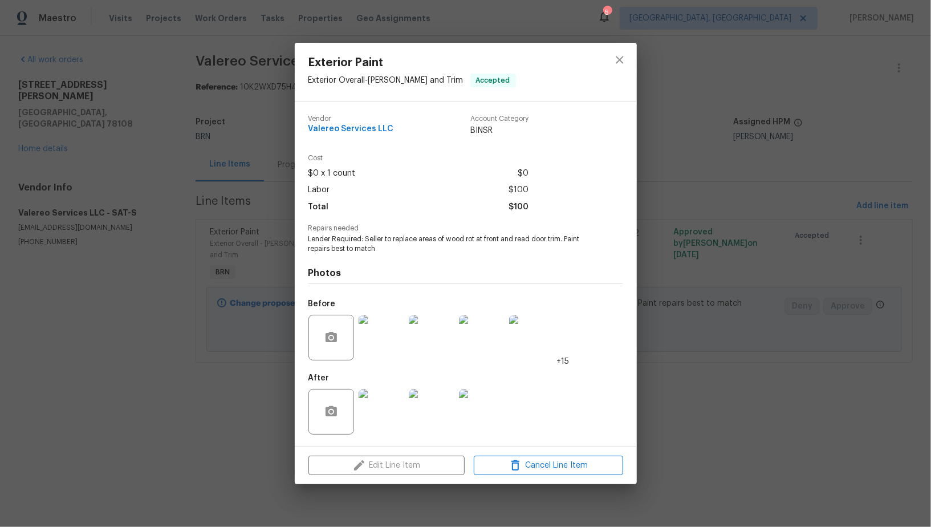
click at [804, 477] on div "Exterior Paint Exterior Overall - Eaves and Trim Accepted Vendor Valereo Servic…" at bounding box center [465, 263] width 931 height 527
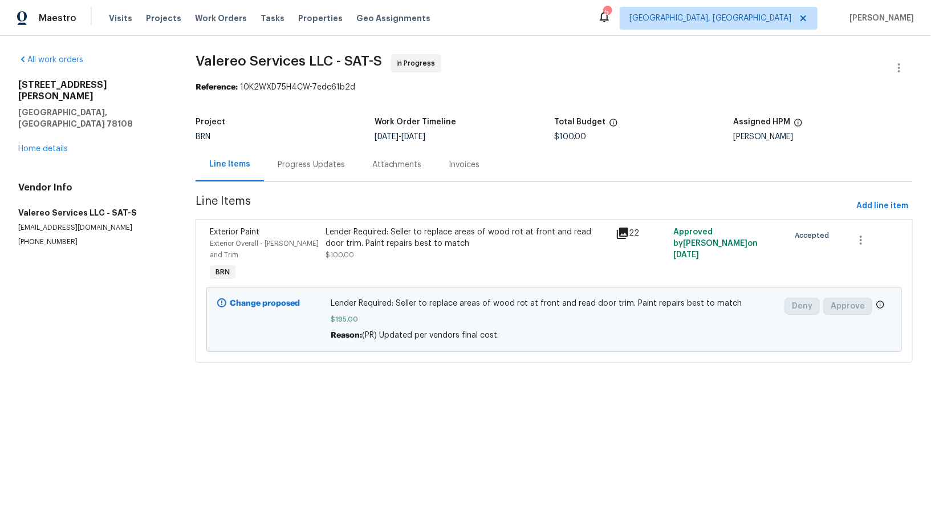
click at [376, 239] on div "Lender Required: Seller to replace areas of wood rot at front and read door tri…" at bounding box center [466, 237] width 283 height 23
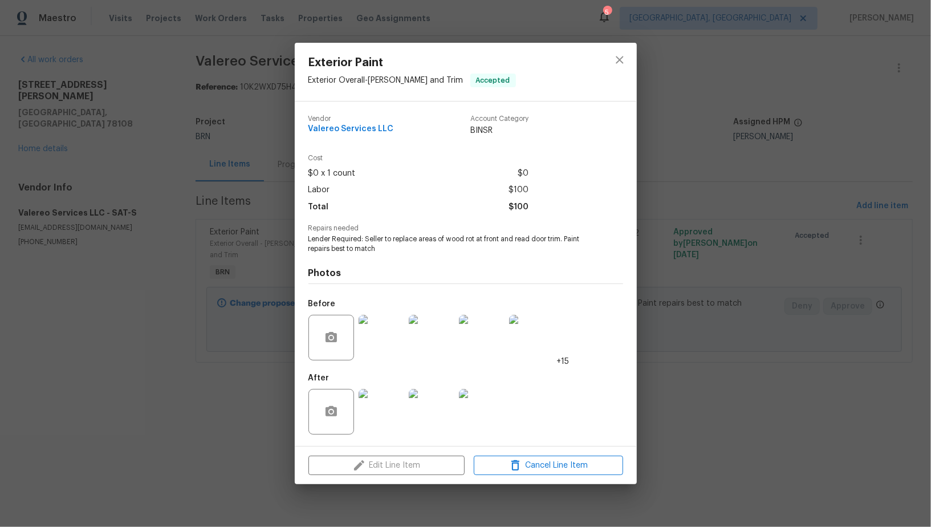
click at [383, 333] on img at bounding box center [382, 338] width 46 height 46
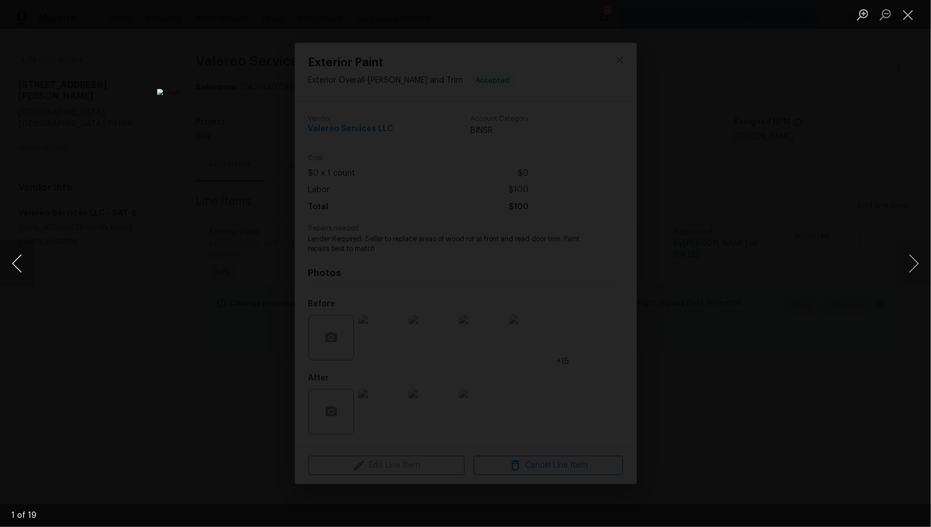
click at [19, 254] on button "Previous image" at bounding box center [17, 264] width 34 height 46
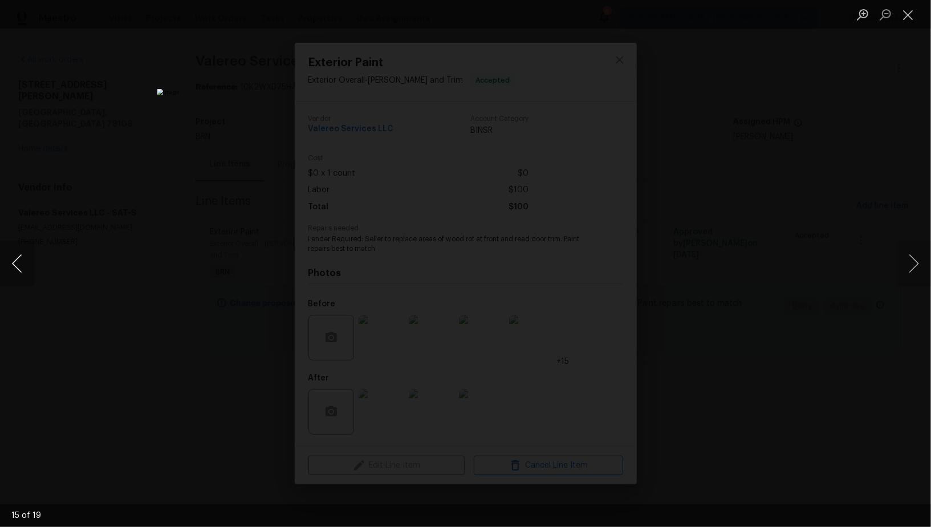
click at [19, 254] on button "Previous image" at bounding box center [17, 264] width 34 height 46
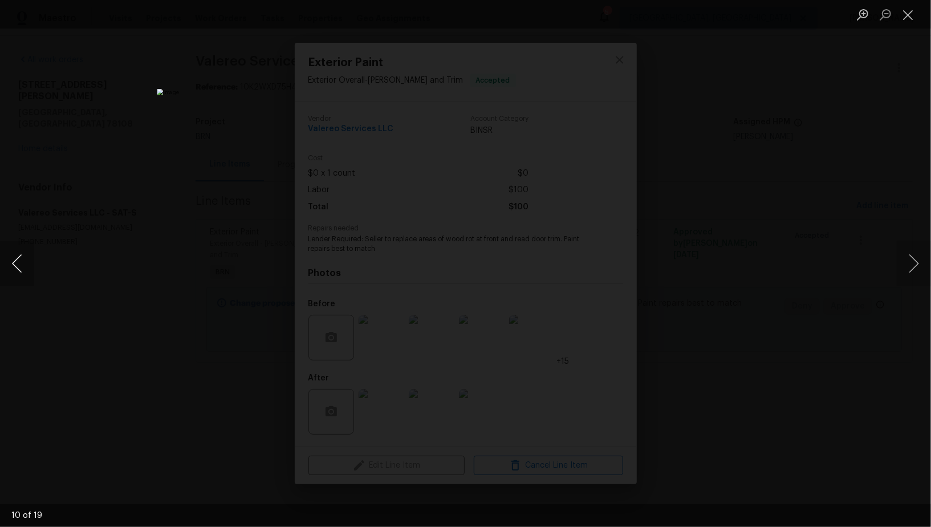
click at [19, 254] on button "Previous image" at bounding box center [17, 264] width 34 height 46
click at [18, 262] on button "Previous image" at bounding box center [17, 264] width 34 height 46
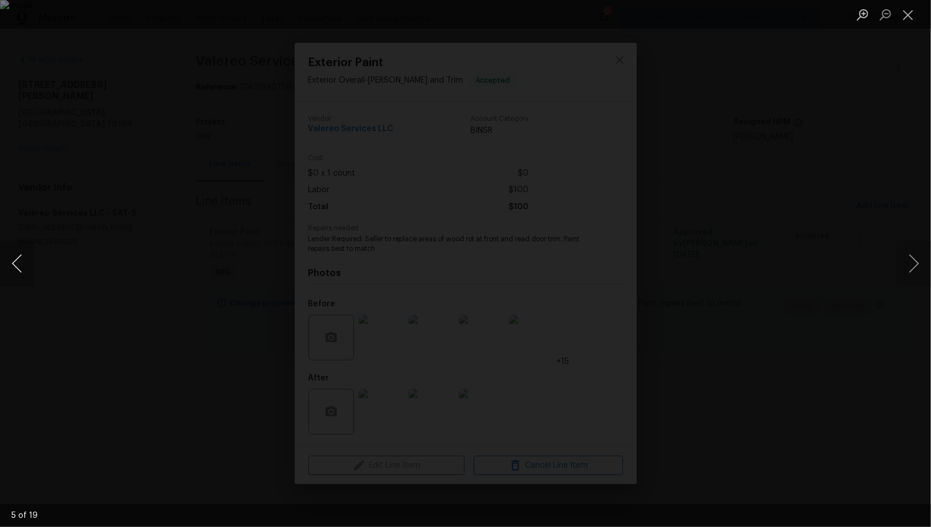
click at [18, 262] on button "Previous image" at bounding box center [17, 264] width 34 height 46
click at [36, 278] on div "Lightbox" at bounding box center [465, 263] width 931 height 527
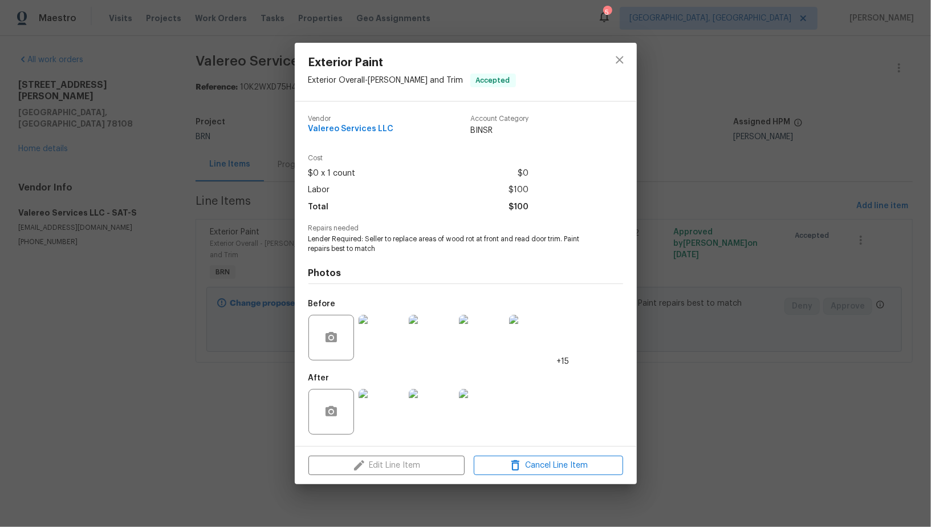
click at [202, 372] on div "Exterior Paint Exterior Overall - Eaves and Trim Accepted Vendor Valereo Servic…" at bounding box center [465, 263] width 931 height 527
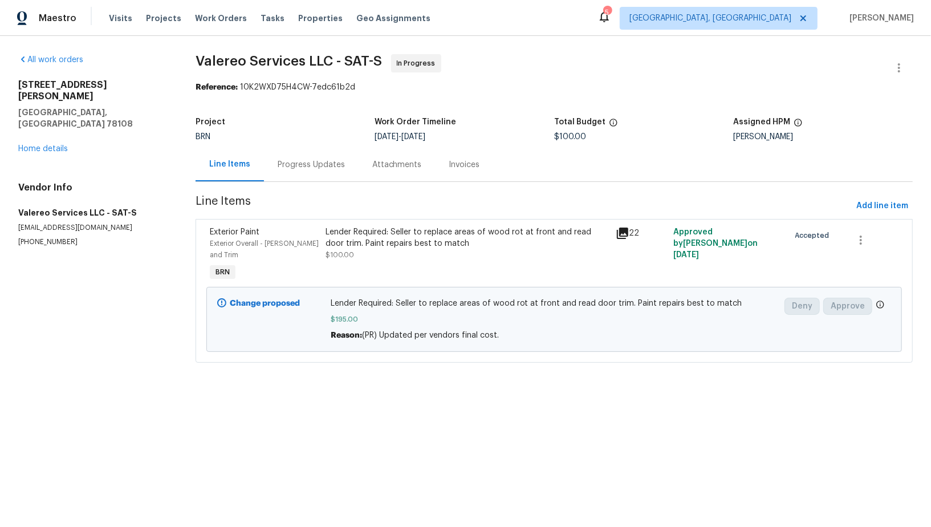
click at [408, 243] on div "Lender Required: Seller to replace areas of wood rot at front and read door tri…" at bounding box center [466, 237] width 283 height 23
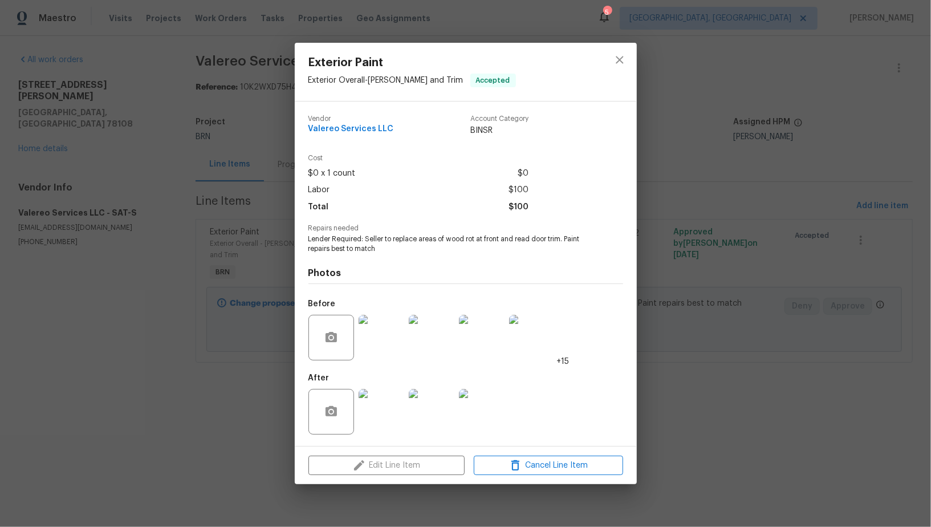
click at [198, 235] on div "Exterior Paint Exterior Overall - Eaves and Trim Accepted Vendor Valereo Servic…" at bounding box center [465, 263] width 931 height 527
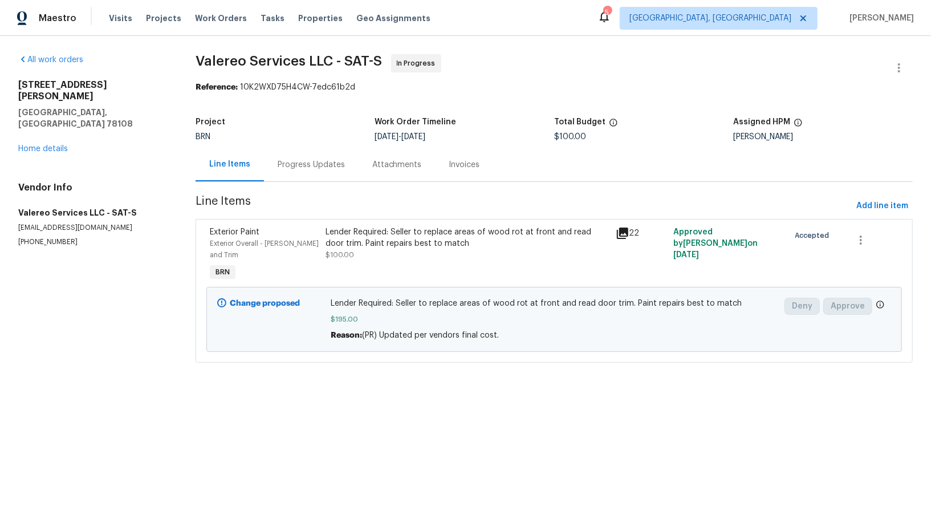
click at [449, 259] on div "Lender Required: Seller to replace areas of wood rot at front and read door tri…" at bounding box center [466, 243] width 283 height 34
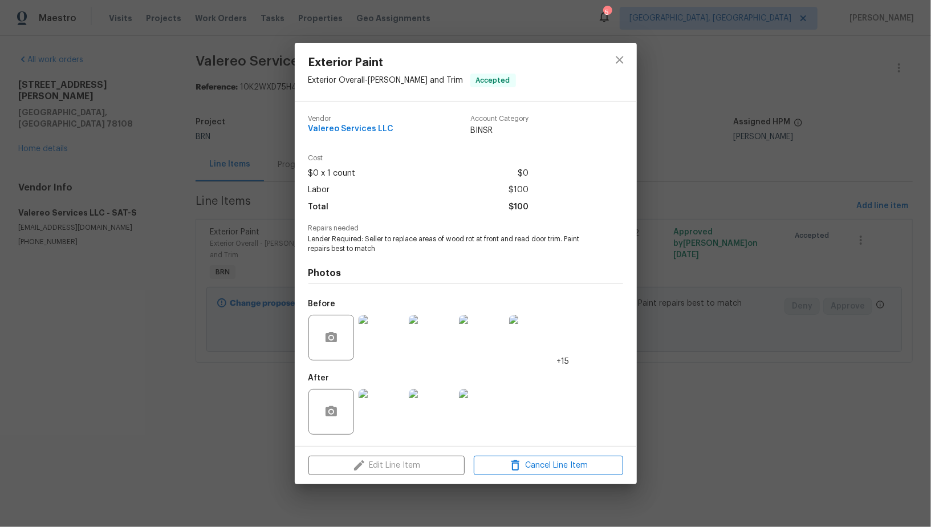
click at [374, 349] on img at bounding box center [382, 338] width 46 height 46
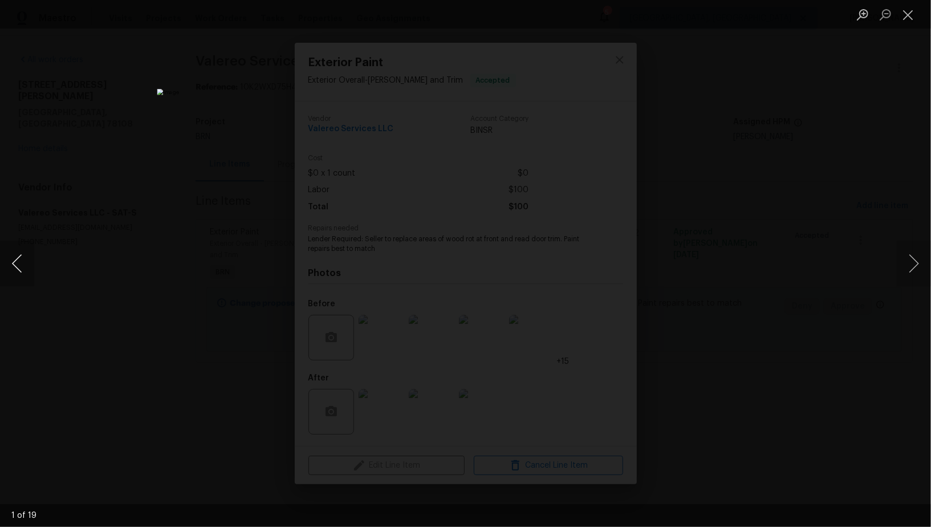
click at [19, 266] on button "Previous image" at bounding box center [17, 264] width 34 height 46
click at [17, 263] on button "Previous image" at bounding box center [17, 264] width 34 height 46
click at [13, 264] on button "Previous image" at bounding box center [17, 264] width 34 height 46
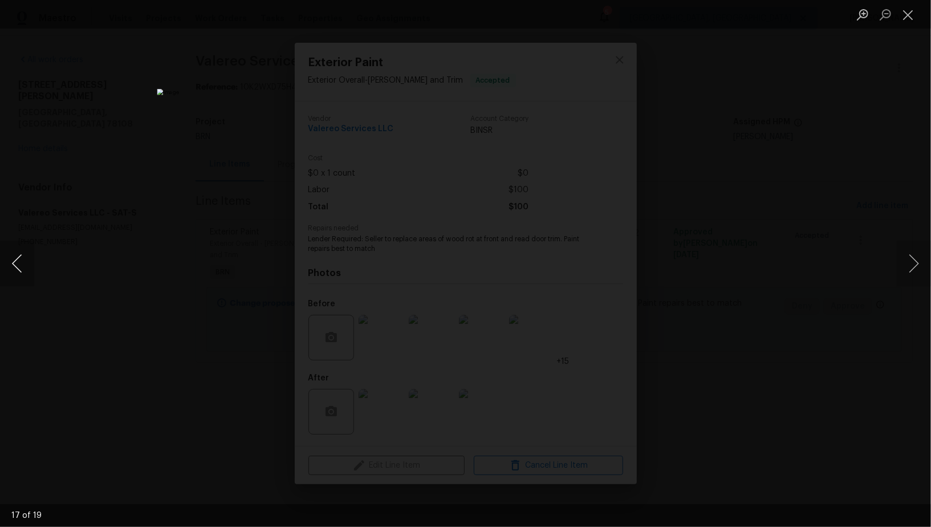
click at [13, 264] on button "Previous image" at bounding box center [17, 264] width 34 height 46
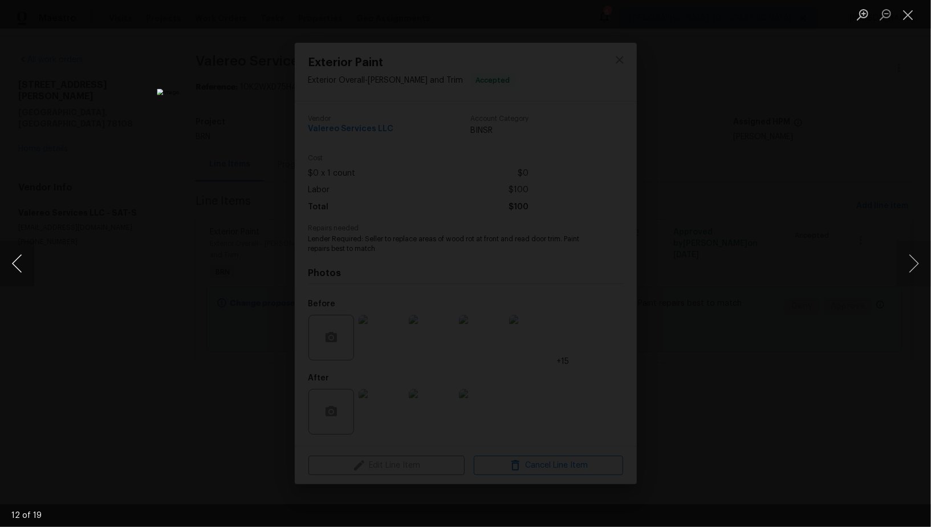
click at [13, 264] on button "Previous image" at bounding box center [17, 264] width 34 height 46
click at [801, 223] on div "Lightbox" at bounding box center [465, 263] width 931 height 527
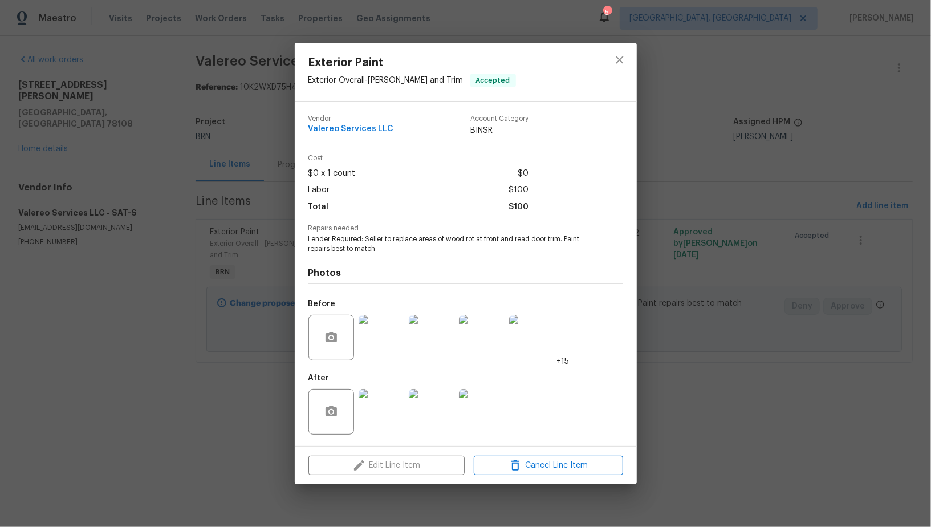
click at [392, 436] on div at bounding box center [381, 411] width 50 height 59
click at [385, 419] on img at bounding box center [382, 412] width 46 height 46
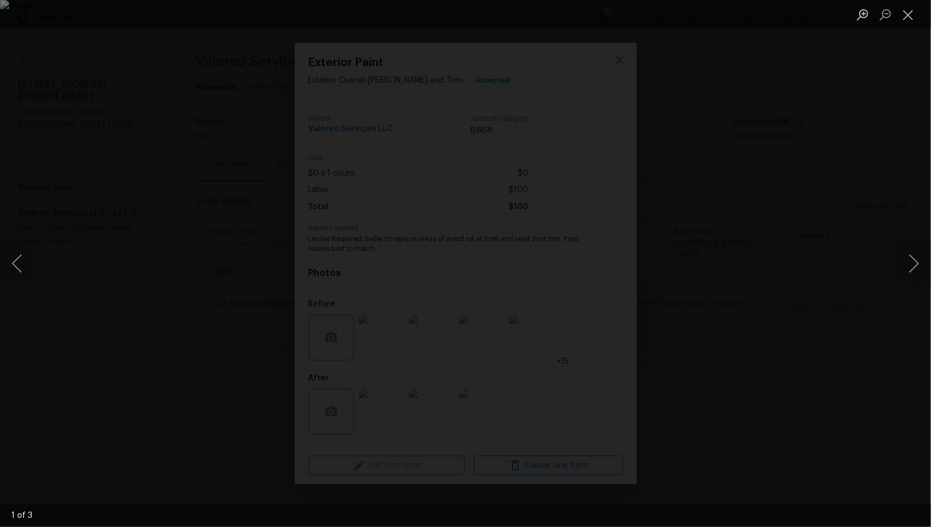
click at [682, 340] on div "Lightbox" at bounding box center [465, 263] width 931 height 527
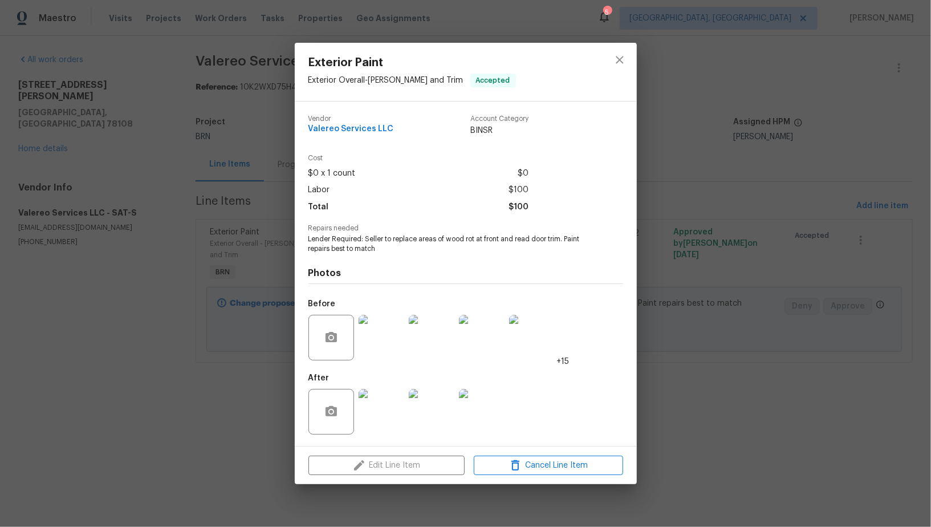
click at [485, 343] on img at bounding box center [482, 338] width 46 height 46
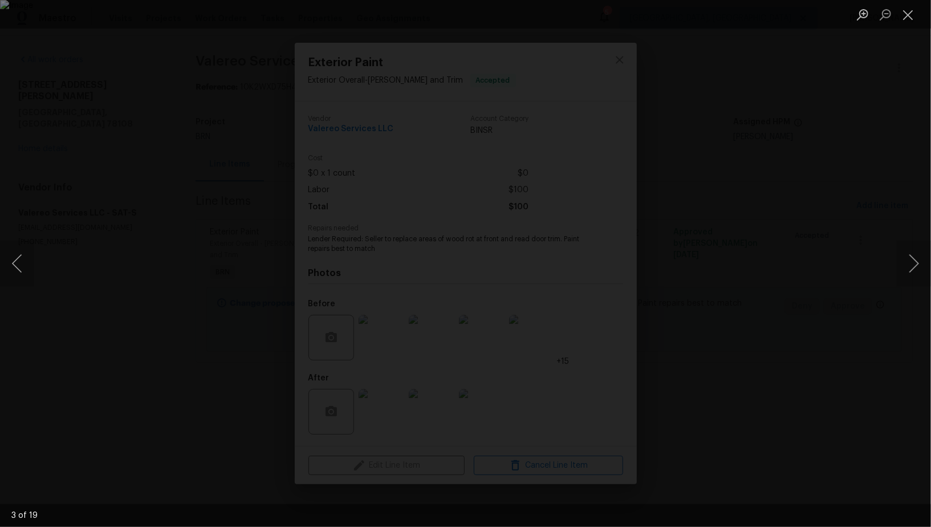
click at [44, 264] on div "Lightbox" at bounding box center [465, 263] width 931 height 527
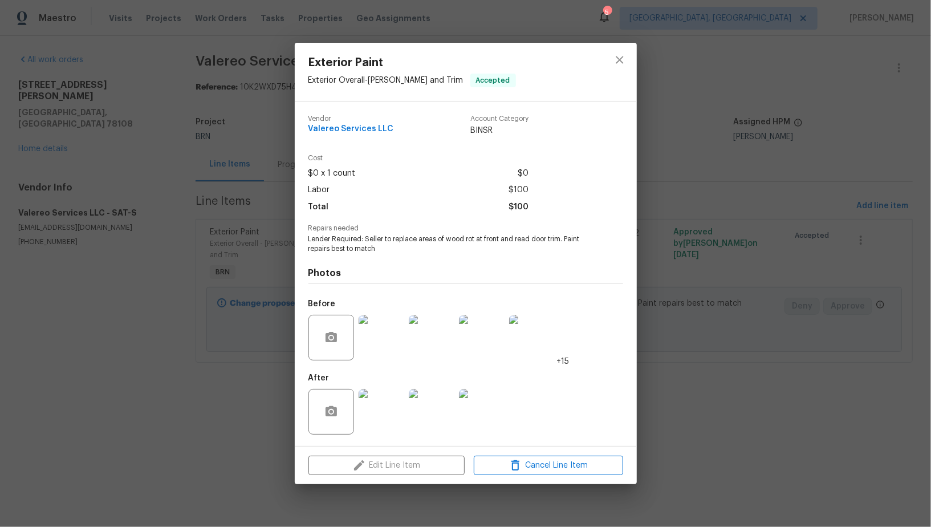
click at [374, 333] on img at bounding box center [382, 338] width 46 height 46
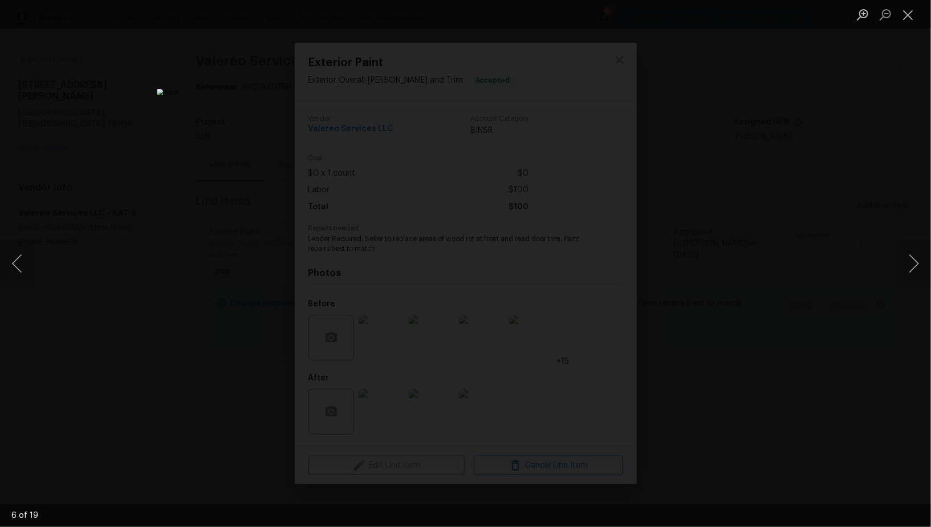
click at [721, 356] on div "Lightbox" at bounding box center [465, 263] width 931 height 527
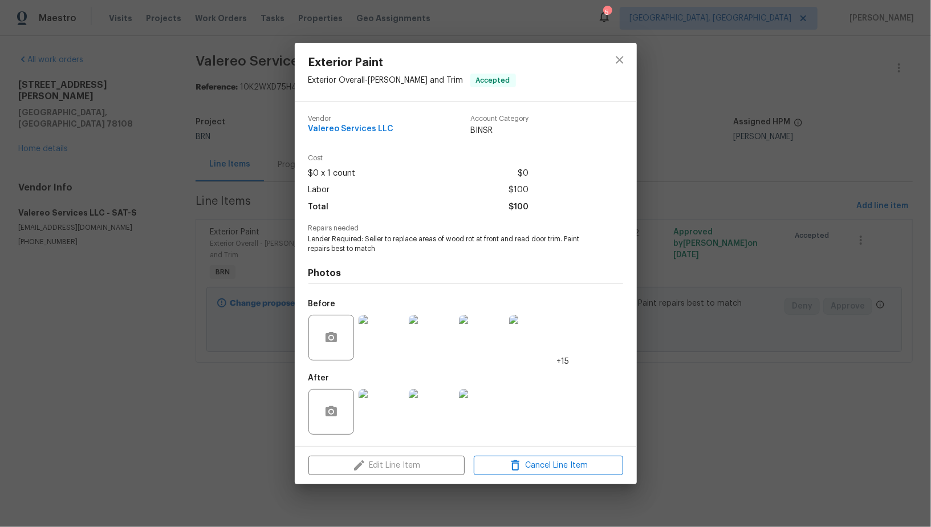
click at [394, 416] on img at bounding box center [382, 412] width 46 height 46
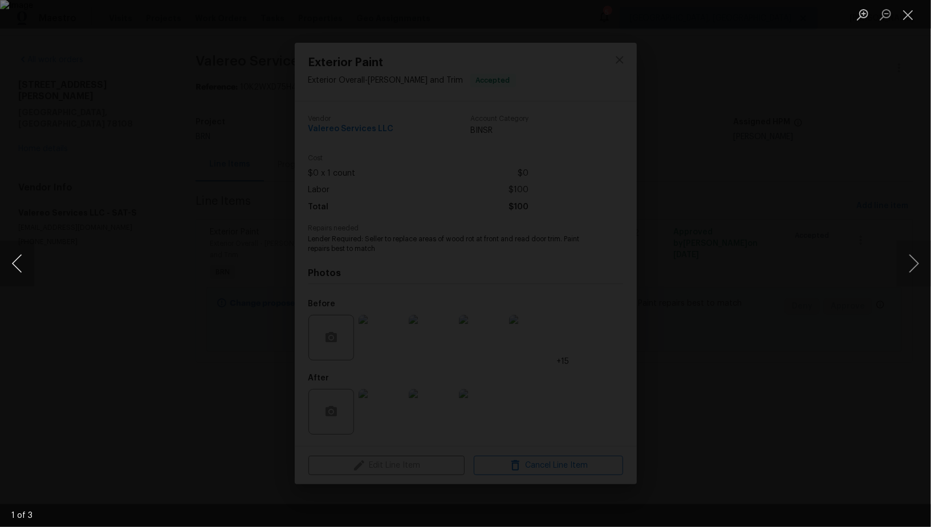
click at [22, 264] on button "Previous image" at bounding box center [17, 264] width 34 height 46
click at [797, 399] on div "Lightbox" at bounding box center [465, 263] width 931 height 527
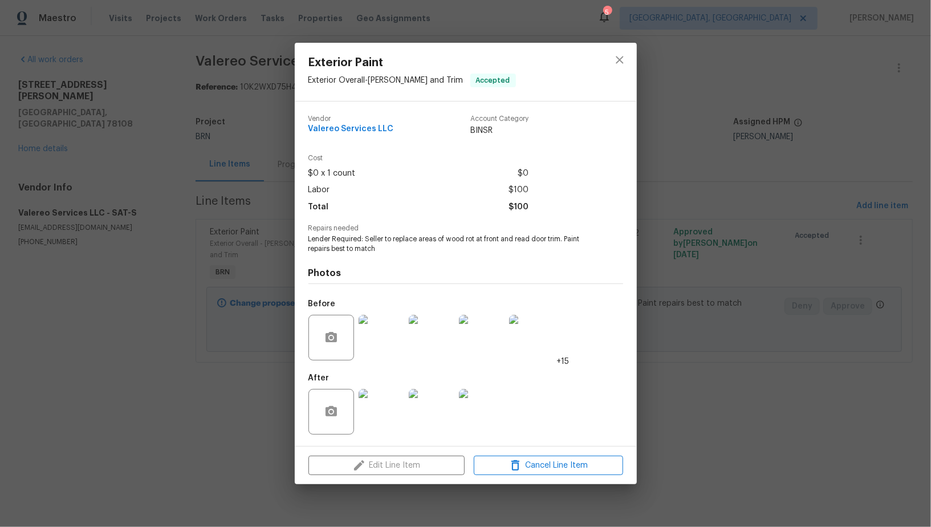
click at [475, 401] on img at bounding box center [482, 412] width 46 height 46
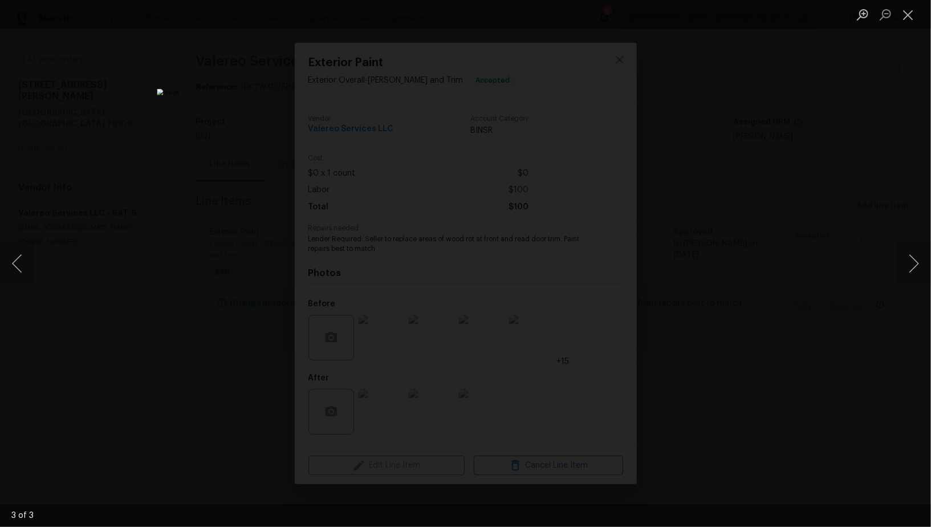
click at [494, 371] on img "Lightbox" at bounding box center [465, 263] width 617 height 349
click at [776, 326] on div "Lightbox" at bounding box center [465, 263] width 931 height 527
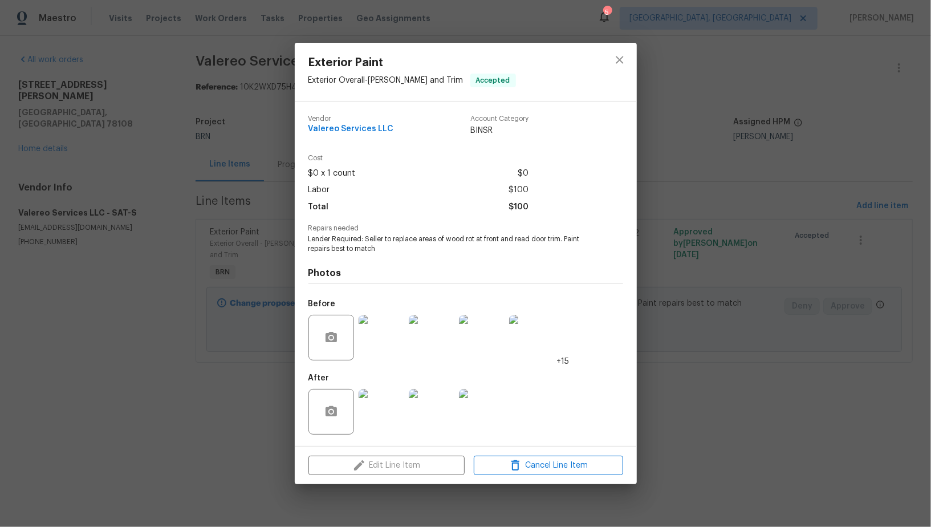
click at [394, 339] on img at bounding box center [382, 338] width 46 height 46
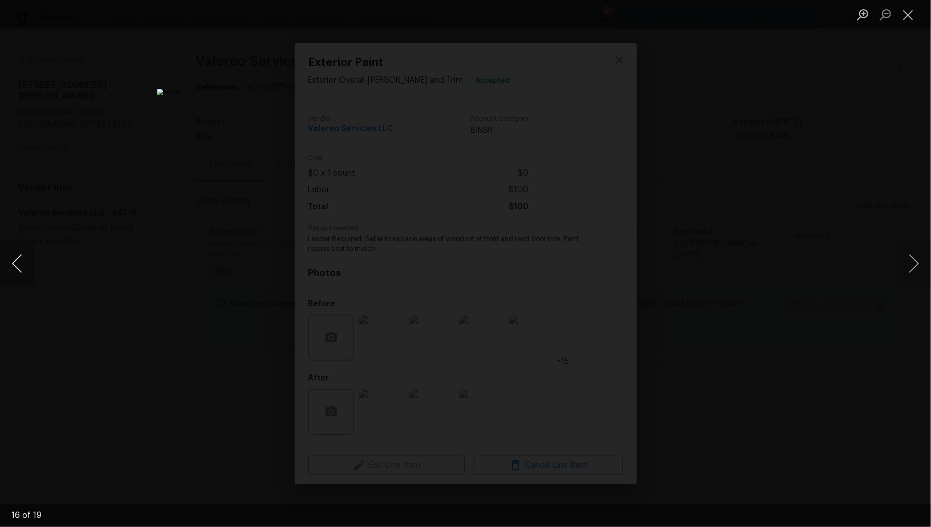
click at [19, 274] on button "Previous image" at bounding box center [17, 264] width 34 height 46
click at [395, 343] on img "Lightbox" at bounding box center [466, 262] width 629 height 356
click at [787, 296] on div "Lightbox" at bounding box center [465, 263] width 931 height 527
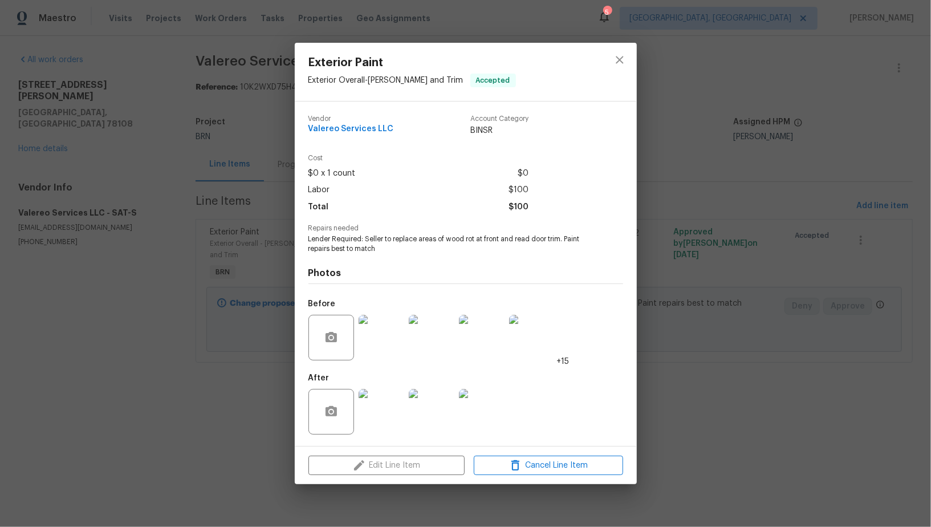
click at [235, 142] on div "Exterior Paint Exterior Overall - Eaves and Trim Accepted Vendor Valereo Servic…" at bounding box center [465, 263] width 931 height 527
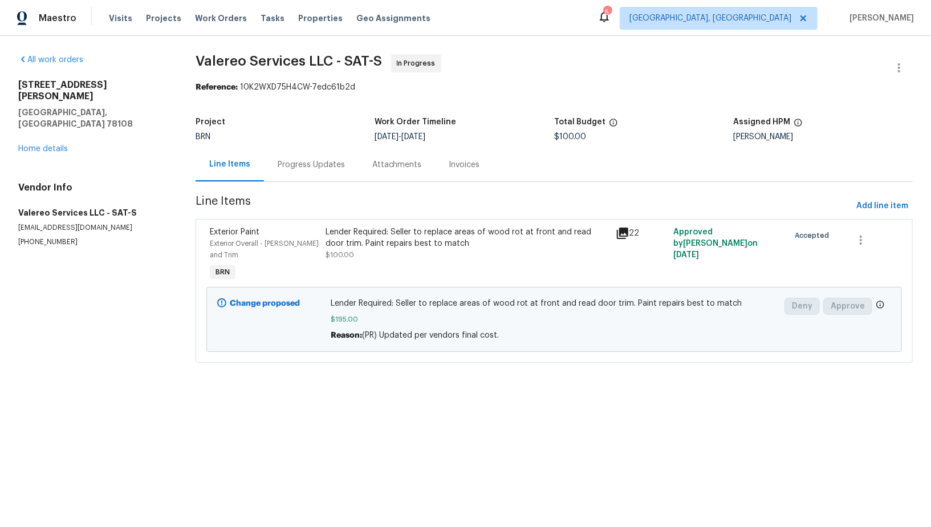
click at [306, 159] on div "Progress Updates" at bounding box center [311, 164] width 67 height 11
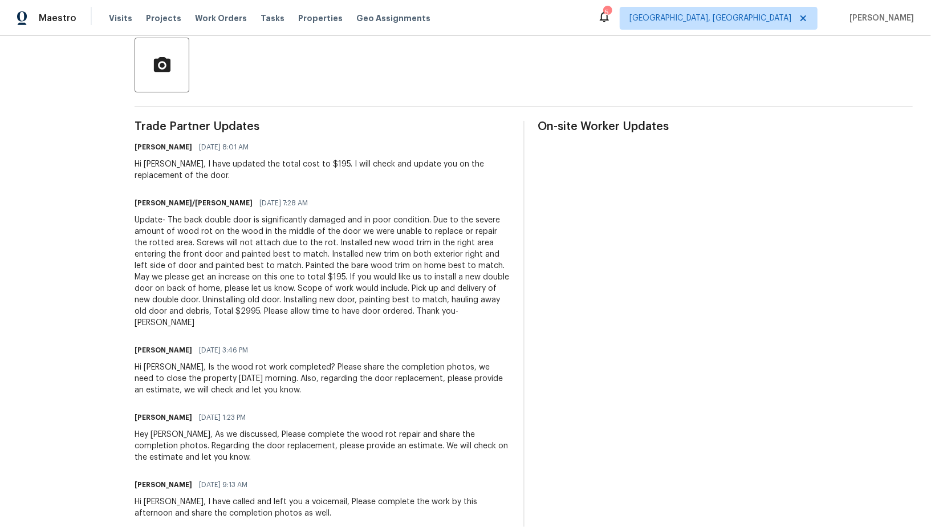
scroll to position [291, 0]
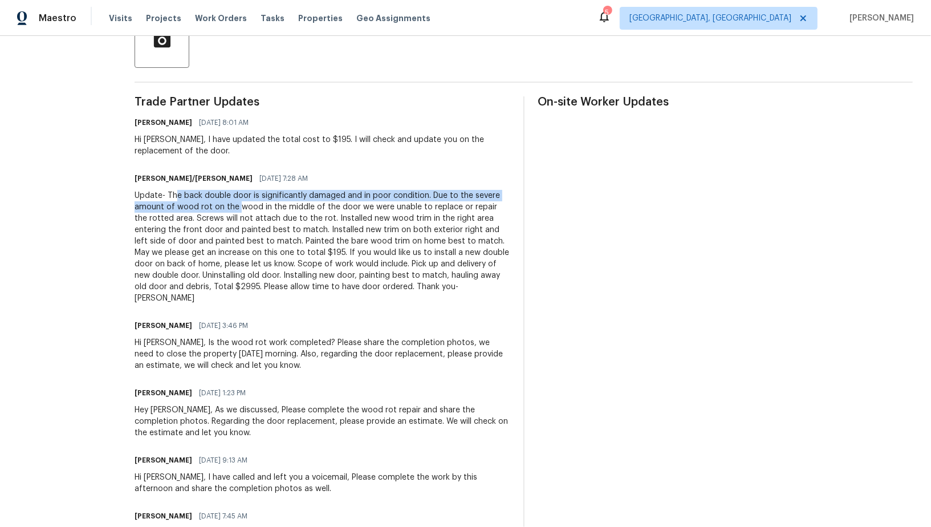
drag, startPoint x: 165, startPoint y: 190, endPoint x: 230, endPoint y: 211, distance: 68.1
click at [229, 211] on div "Update- The back double door is significantly damaged and in poor condition. Du…" at bounding box center [322, 247] width 375 height 114
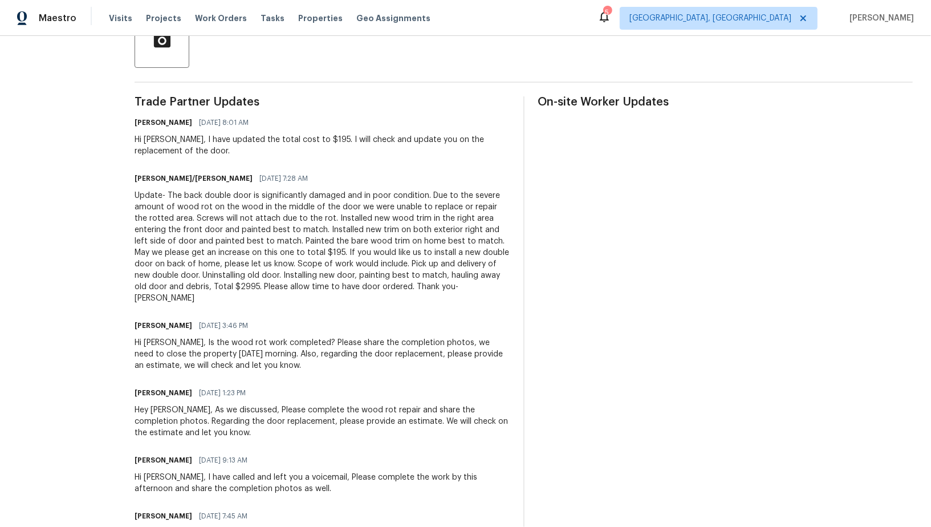
click at [241, 228] on div "Update- The back double door is significantly damaged and in poor condition. Du…" at bounding box center [322, 247] width 375 height 114
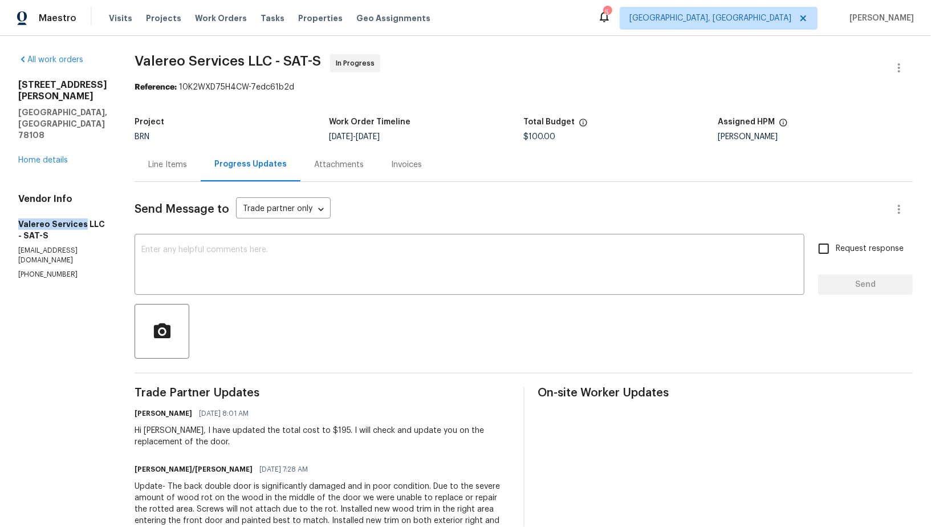
drag, startPoint x: 14, startPoint y: 200, endPoint x: 107, endPoint y: 198, distance: 92.9
copy h5 "Valereo Services"
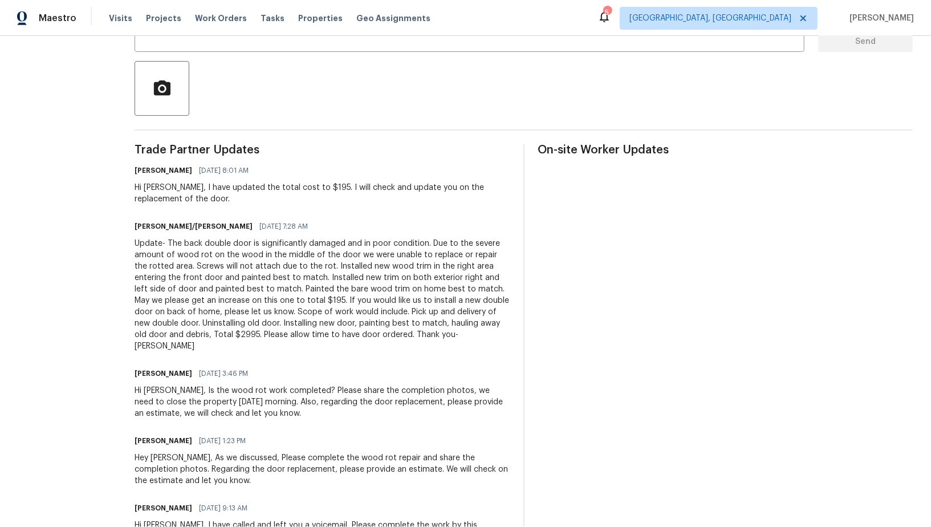
scroll to position [242, 0]
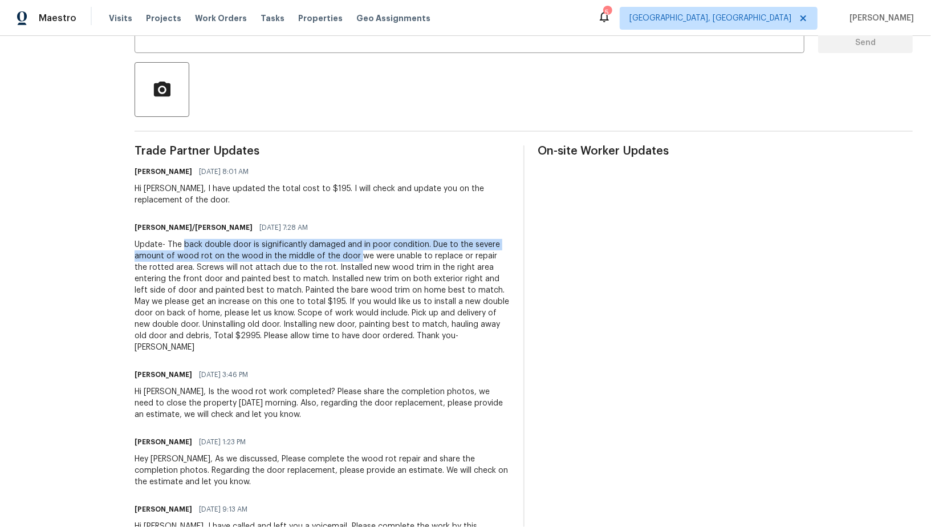
drag, startPoint x: 172, startPoint y: 244, endPoint x: 347, endPoint y: 258, distance: 175.0
click at [347, 258] on div "Update- The back double door is significantly damaged and in poor condition. Du…" at bounding box center [322, 296] width 375 height 114
copy div "back double door is significantly damaged and in poor condition. Due to the sev…"
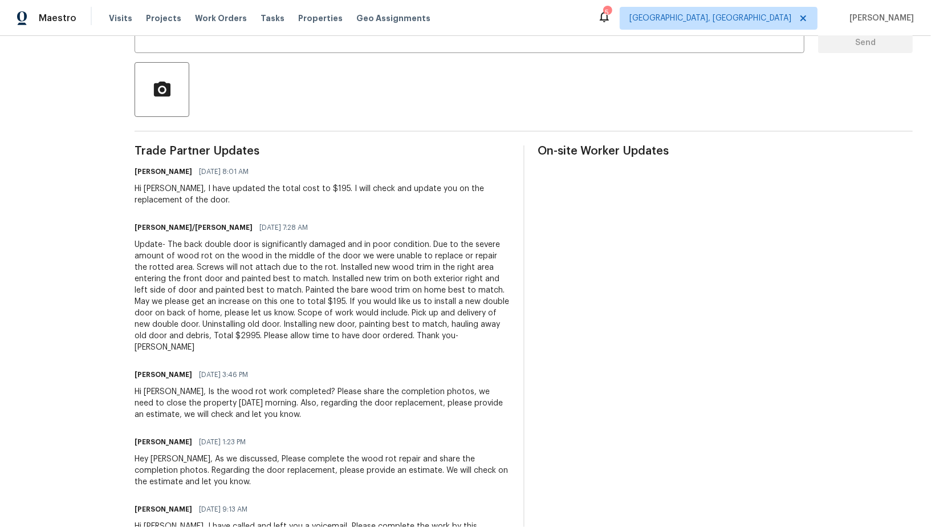
click at [381, 274] on div "Update- The back double door is significantly damaged and in poor condition. Du…" at bounding box center [322, 296] width 375 height 114
drag, startPoint x: 358, startPoint y: 255, endPoint x: 168, endPoint y: 268, distance: 190.9
click at [168, 268] on div "Update- The back double door is significantly damaged and in poor condition. Du…" at bounding box center [322, 296] width 375 height 114
copy div "were unable to replace or repair the rotted area."
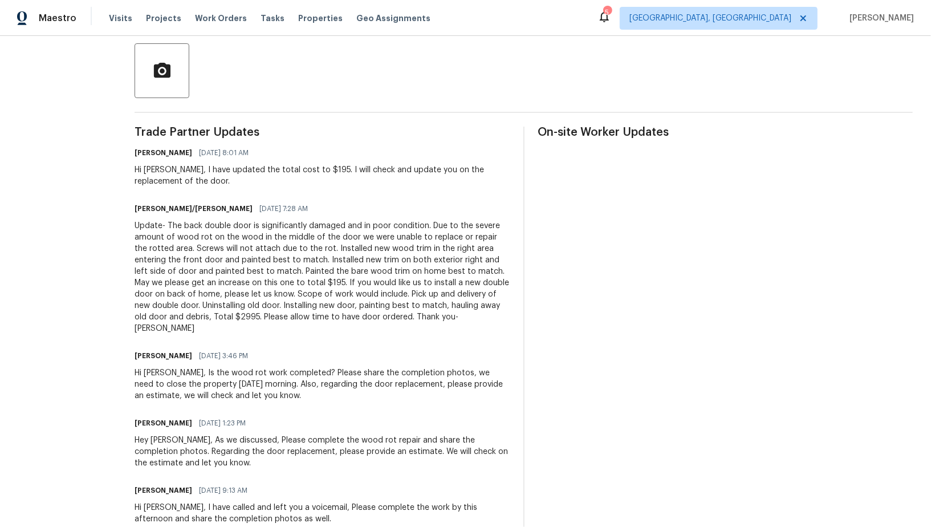
click at [228, 262] on div "Update- The back double door is significantly damaged and in poor condition. Du…" at bounding box center [322, 277] width 375 height 114
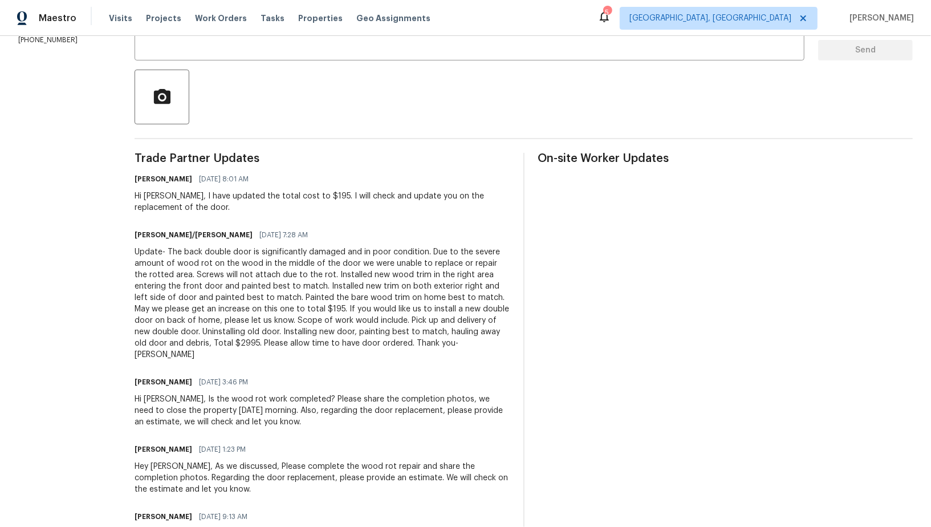
scroll to position [238, 0]
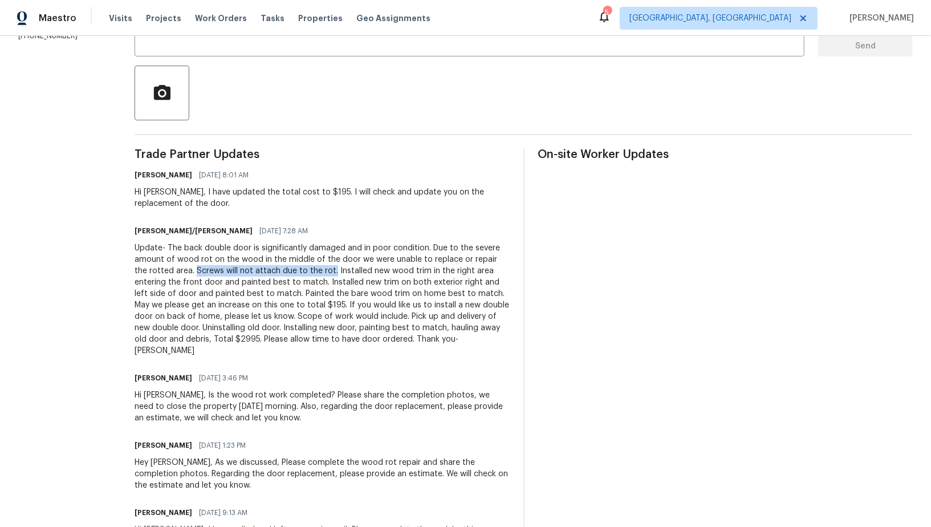
drag, startPoint x: 171, startPoint y: 270, endPoint x: 308, endPoint y: 270, distance: 136.8
click at [307, 270] on div "Update- The back double door is significantly damaged and in poor condition. Du…" at bounding box center [322, 299] width 375 height 114
copy div "Screws will not attach due to the rot."
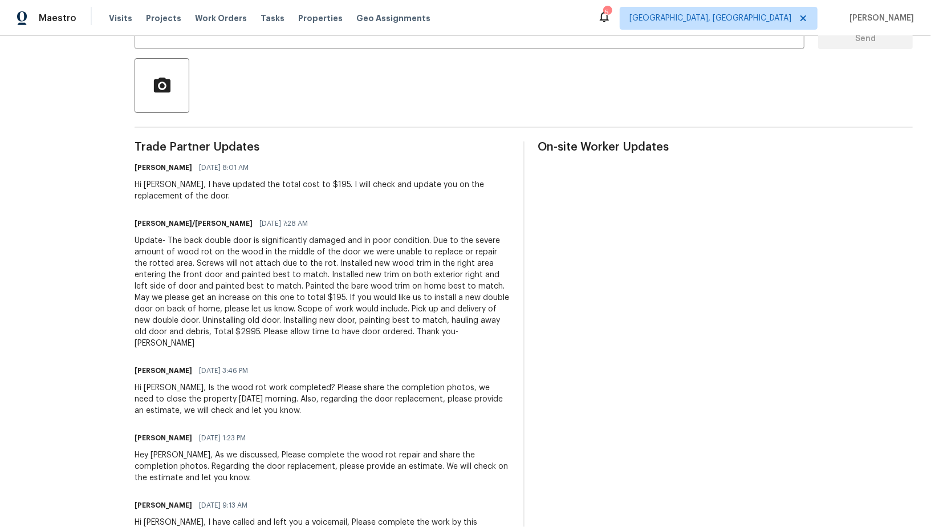
click at [310, 275] on div "Update- The back double door is significantly damaged and in poor condition. Du…" at bounding box center [322, 292] width 375 height 114
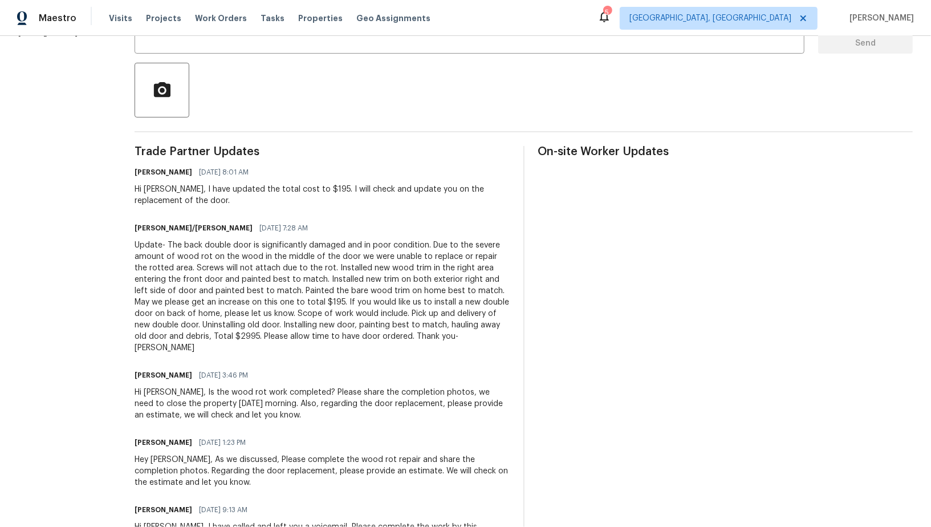
scroll to position [237, 0]
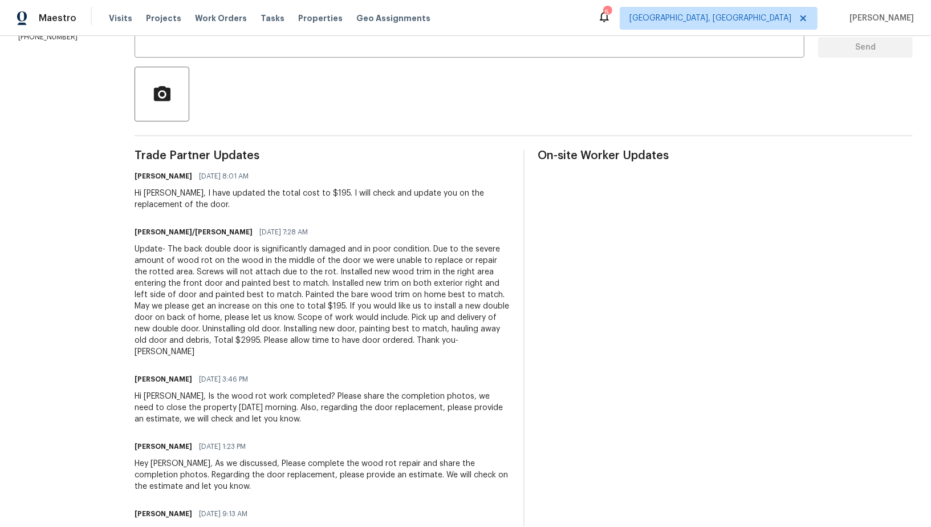
click at [294, 316] on div "Update- The back double door is significantly damaged and in poor condition. Du…" at bounding box center [322, 300] width 375 height 114
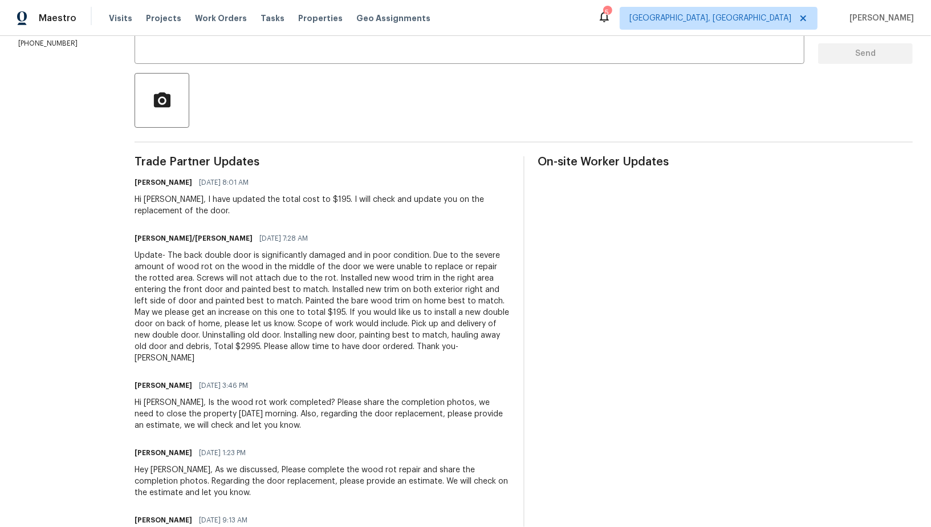
scroll to position [219, 0]
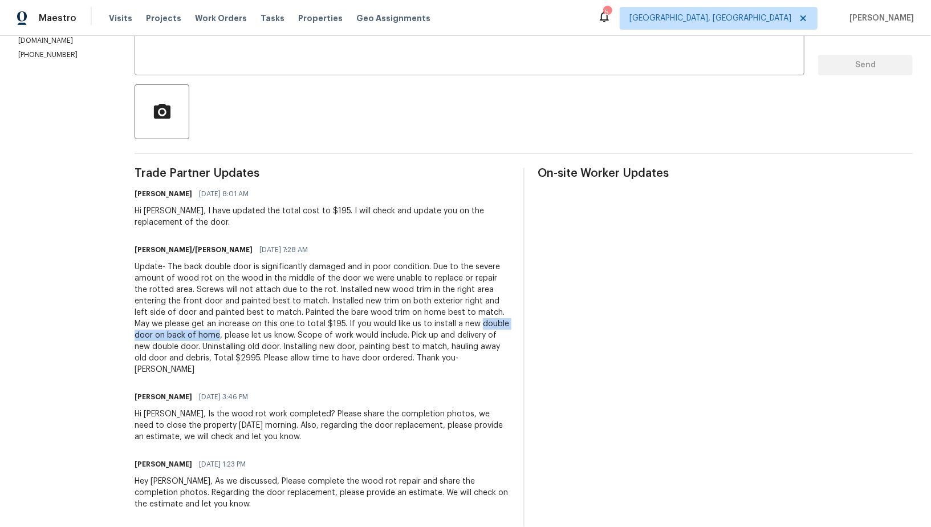
drag, startPoint x: 410, startPoint y: 324, endPoint x: 146, endPoint y: 338, distance: 263.7
click at [146, 338] on div "Update- The back double door is significantly damaged and in poor condition. Du…" at bounding box center [322, 318] width 375 height 114
copy div "double door on back of home"
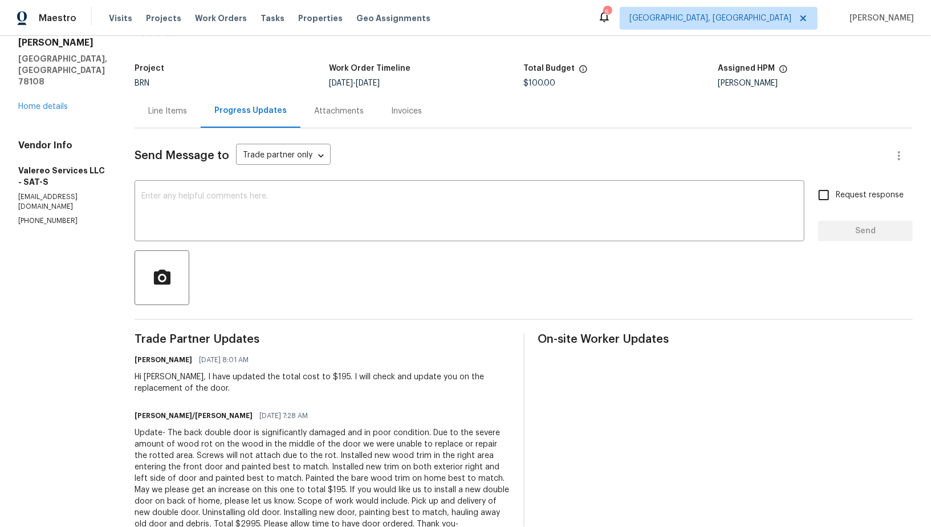
click at [174, 112] on div "Line Items" at bounding box center [167, 110] width 39 height 11
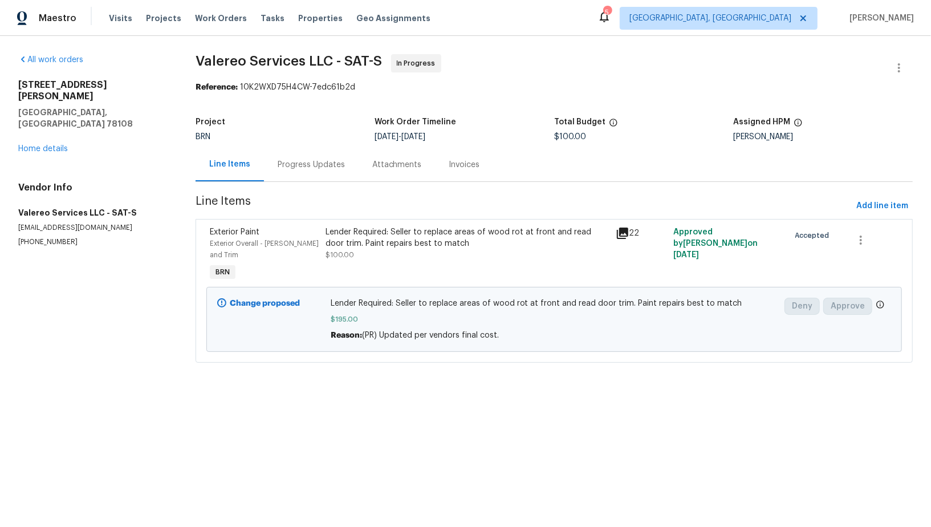
click at [372, 264] on div "Lender Required: Seller to replace areas of wood rot at front and read door tri…" at bounding box center [467, 255] width 290 height 64
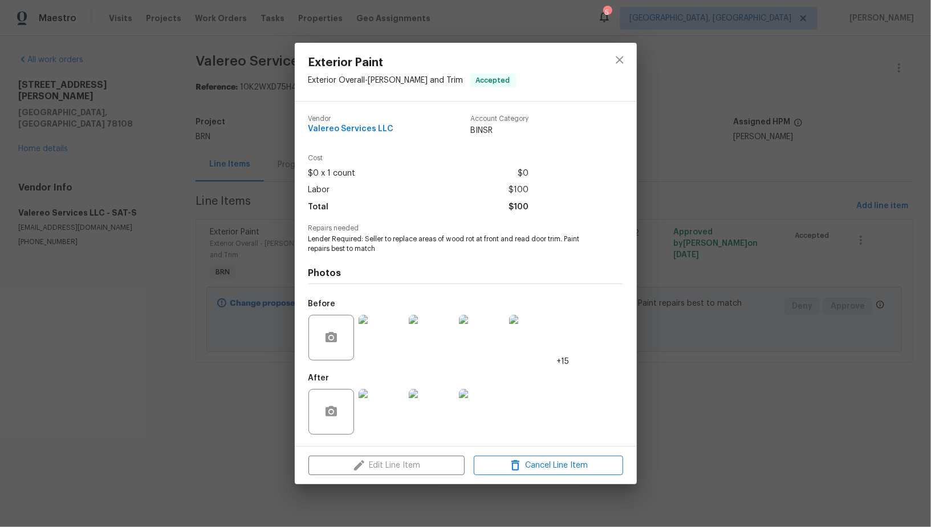
click at [382, 422] on img at bounding box center [382, 412] width 46 height 46
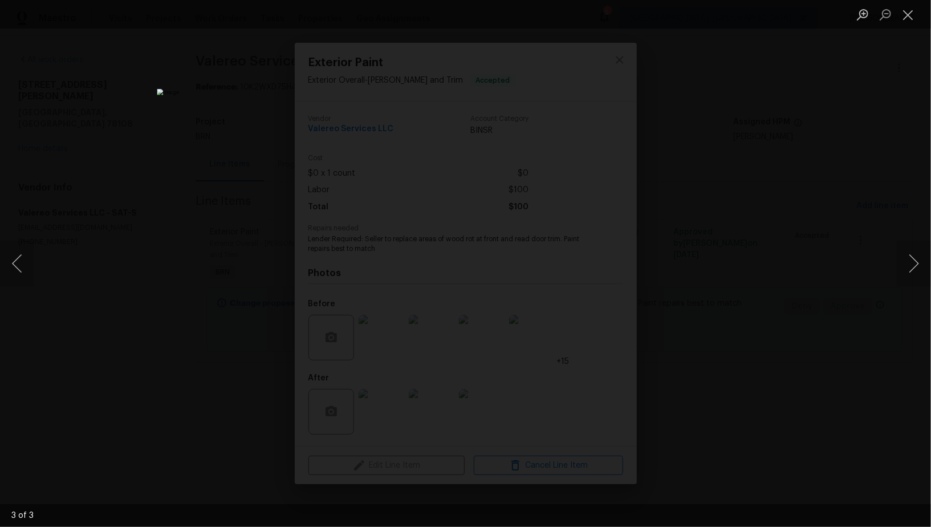
click at [758, 345] on div "Lightbox" at bounding box center [465, 263] width 931 height 527
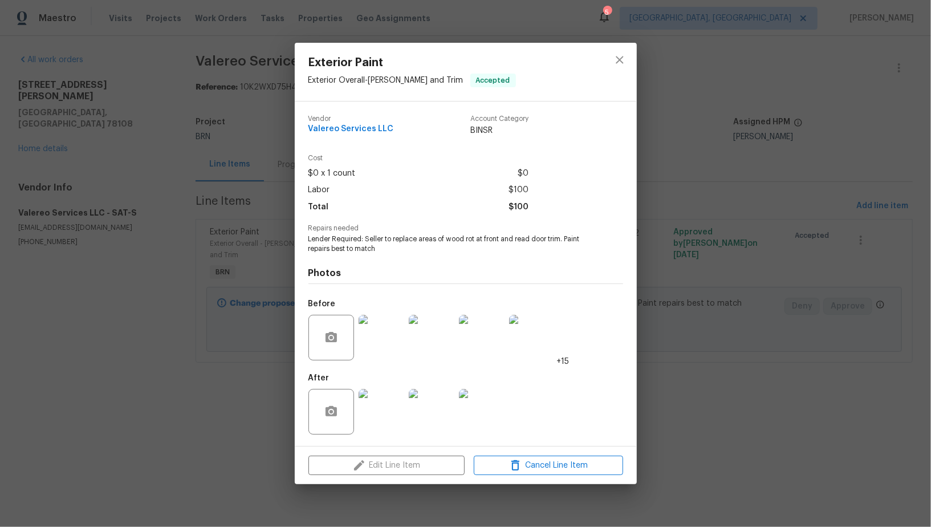
click at [218, 242] on div "Exterior Paint Exterior Overall - Eaves and Trim Accepted Vendor Valereo Servic…" at bounding box center [465, 263] width 931 height 527
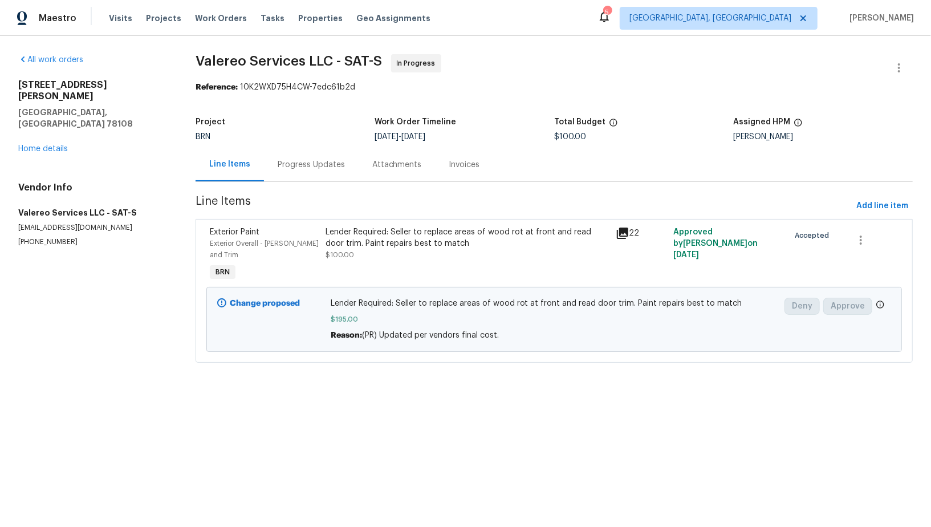
click at [311, 167] on div "Progress Updates" at bounding box center [311, 164] width 67 height 11
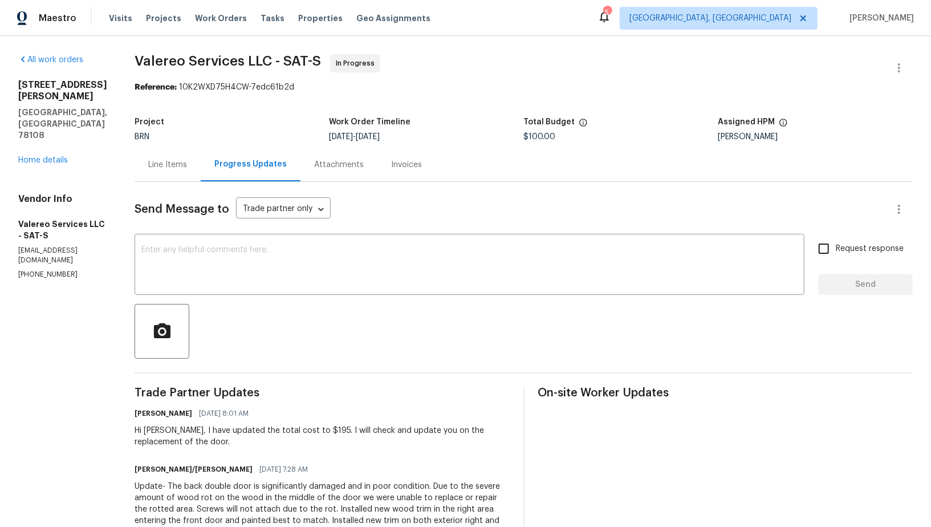
click at [158, 168] on div "Line Items" at bounding box center [167, 164] width 39 height 11
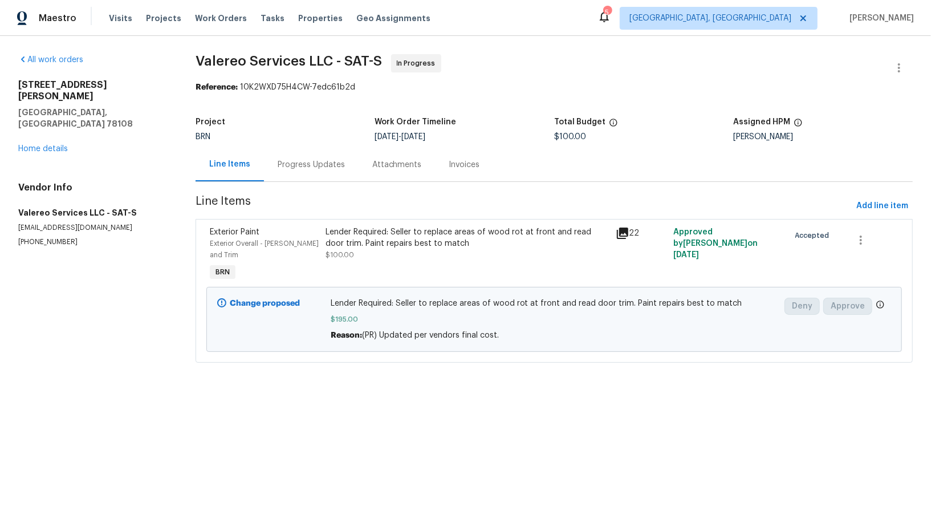
click at [314, 175] on div "Progress Updates" at bounding box center [311, 165] width 95 height 34
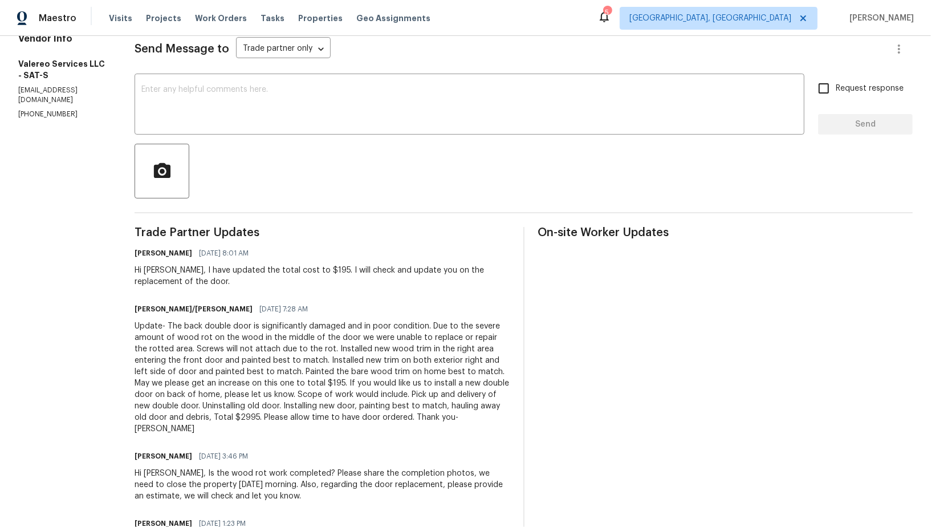
scroll to position [170, 0]
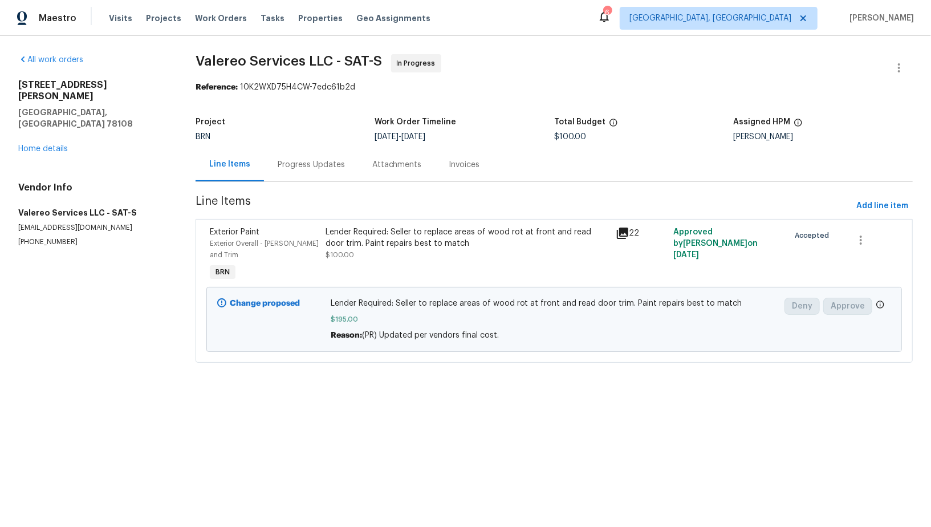
click at [319, 162] on div "Progress Updates" at bounding box center [311, 164] width 67 height 11
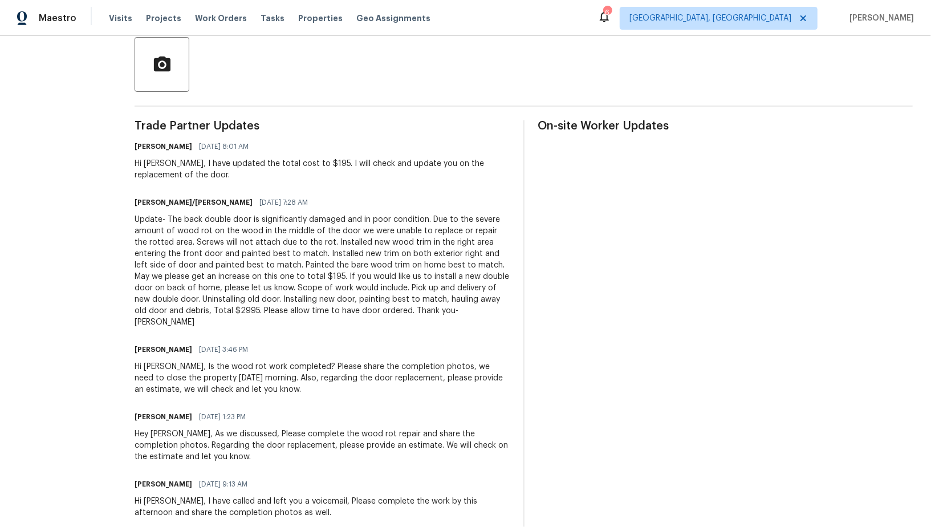
scroll to position [271, 0]
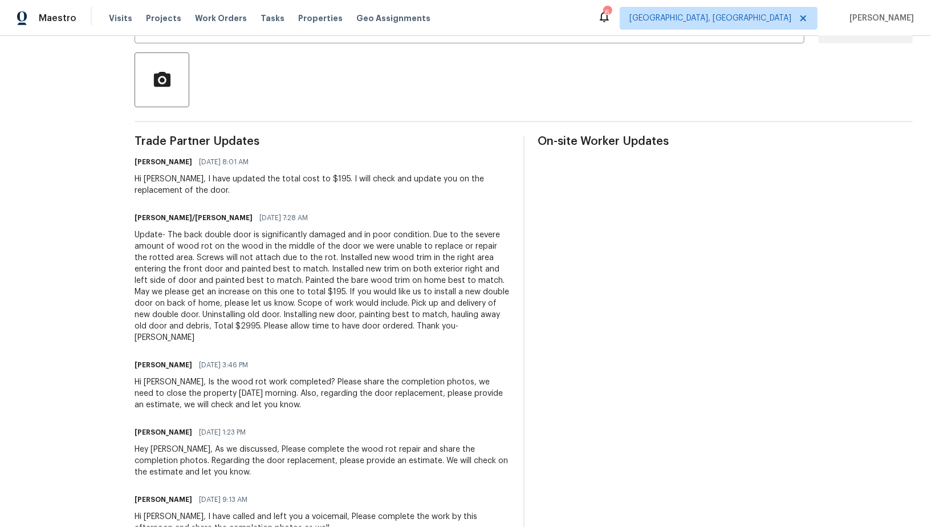
click at [304, 311] on div "Update- The back double door is significantly damaged and in poor condition. Du…" at bounding box center [322, 286] width 375 height 114
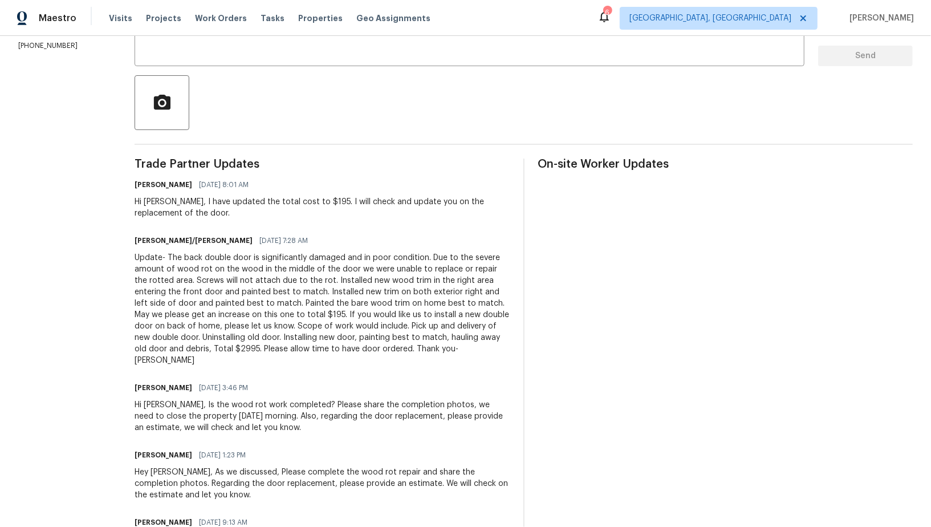
click at [271, 300] on div "Update- The back double door is significantly damaged and in poor condition. Du…" at bounding box center [322, 309] width 375 height 114
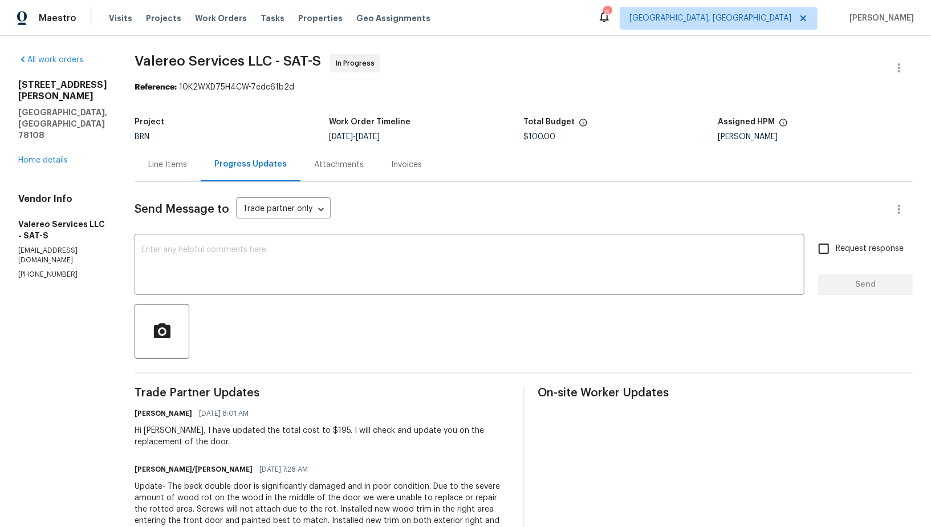
click at [148, 162] on div "Line Items" at bounding box center [167, 164] width 39 height 11
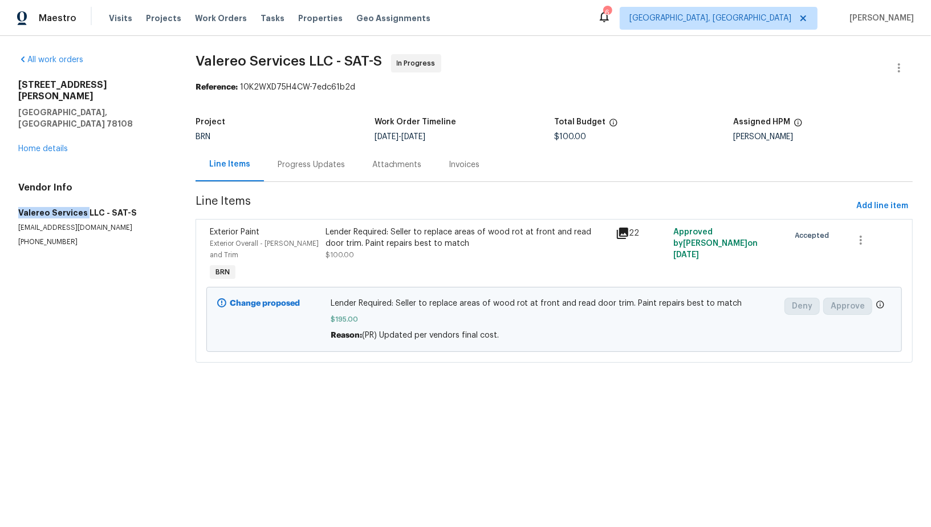
drag, startPoint x: 7, startPoint y: 194, endPoint x: 84, endPoint y: 193, distance: 77.5
click at [84, 193] on div "All work orders 201 Gatewood Trce Cibolo, TX 78108 Home details Vendor Info Val…" at bounding box center [465, 215] width 931 height 359
copy h5 "Valereo Services"
click at [367, 233] on div "Lender Required: Seller to replace areas of wood rot at front and read door tri…" at bounding box center [466, 237] width 283 height 23
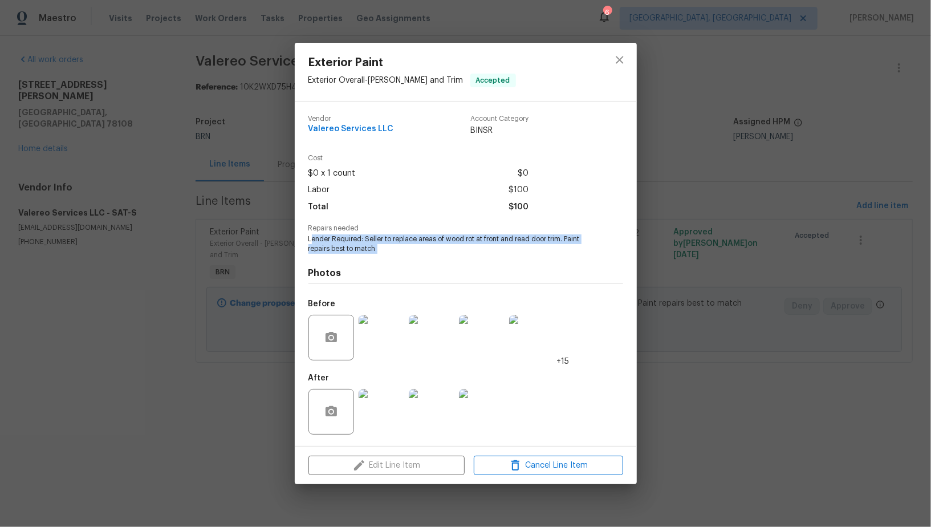
drag, startPoint x: 311, startPoint y: 237, endPoint x: 394, endPoint y: 255, distance: 85.8
click at [394, 255] on div "Vendor Valereo Services LLC Account Category BINSR Cost $0 x 1 count $0 Labor $…" at bounding box center [465, 273] width 315 height 335
drag, startPoint x: 307, startPoint y: 238, endPoint x: 390, endPoint y: 251, distance: 84.9
click at [390, 251] on div "Vendor Valereo Services LLC Account Category BINSR Cost $0 x 1 count $0 Labor $…" at bounding box center [466, 273] width 342 height 344
copy span "Lender Required: Seller to replace areas of wood rot at front and read door tri…"
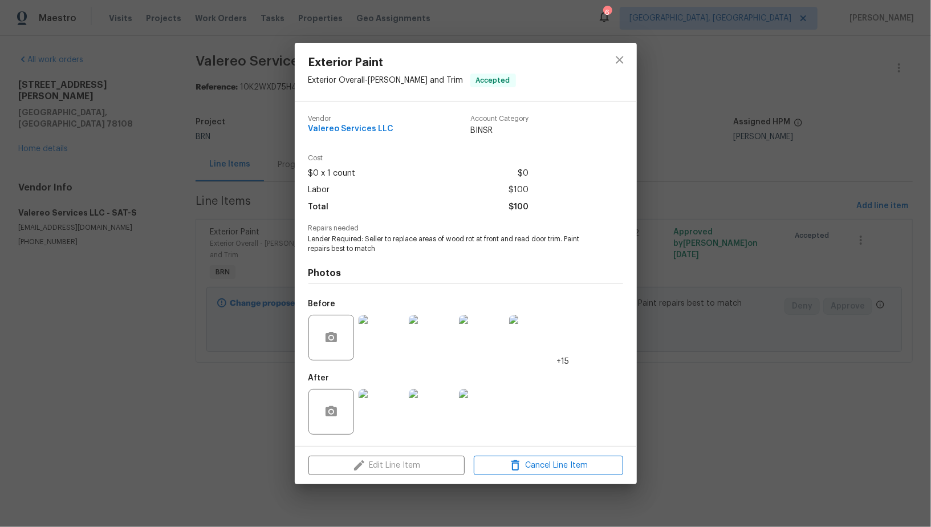
click at [279, 228] on div "Exterior Paint Exterior Overall - Eaves and Trim Accepted Vendor Valereo Servic…" at bounding box center [465, 263] width 931 height 527
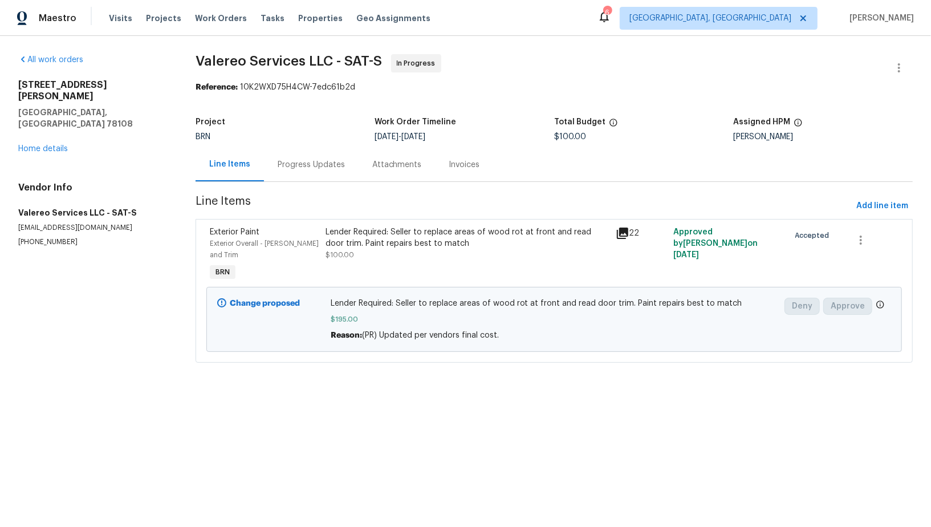
click at [295, 169] on div "Progress Updates" at bounding box center [311, 164] width 67 height 11
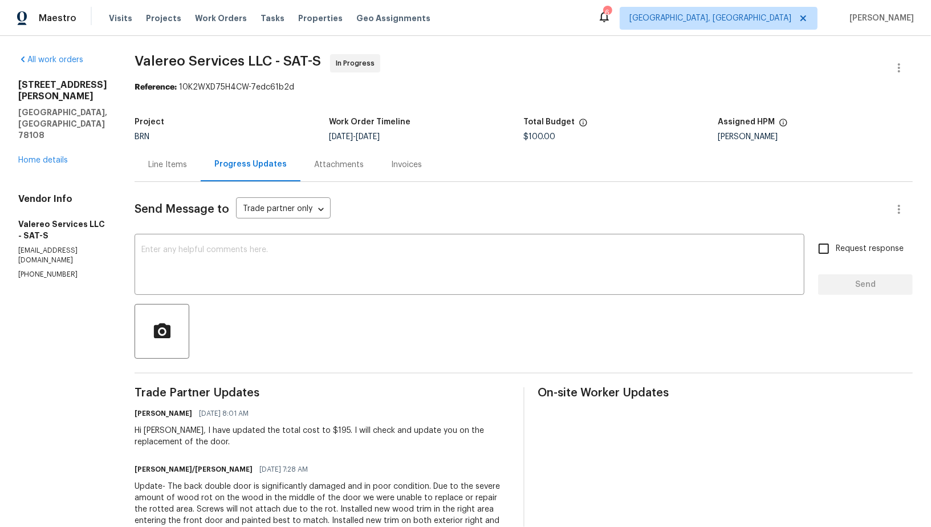
scroll to position [189, 0]
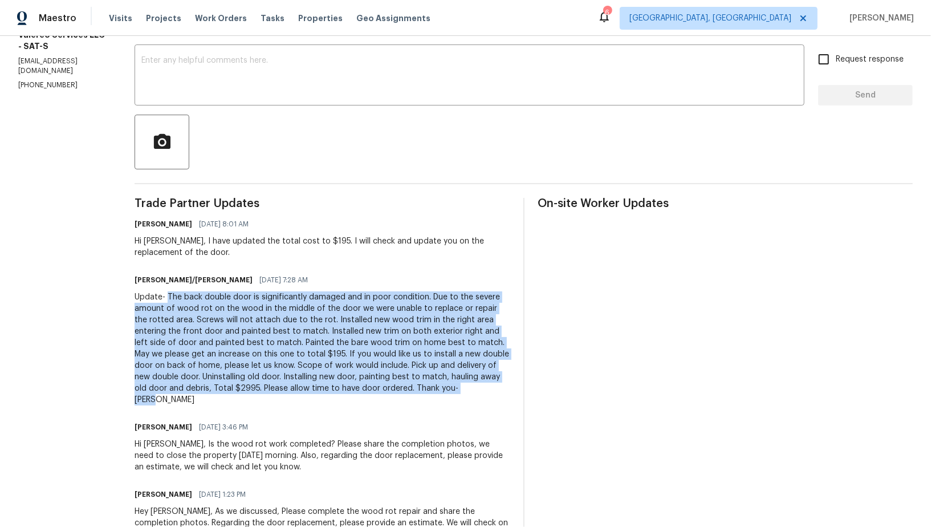
drag, startPoint x: 157, startPoint y: 297, endPoint x: 409, endPoint y: 389, distance: 268.3
click at [409, 389] on div "Update- The back double door is significantly damaged and in poor condition. Du…" at bounding box center [322, 348] width 375 height 114
copy div "The back double door is significantly damaged and in poor condition. Due to the…"
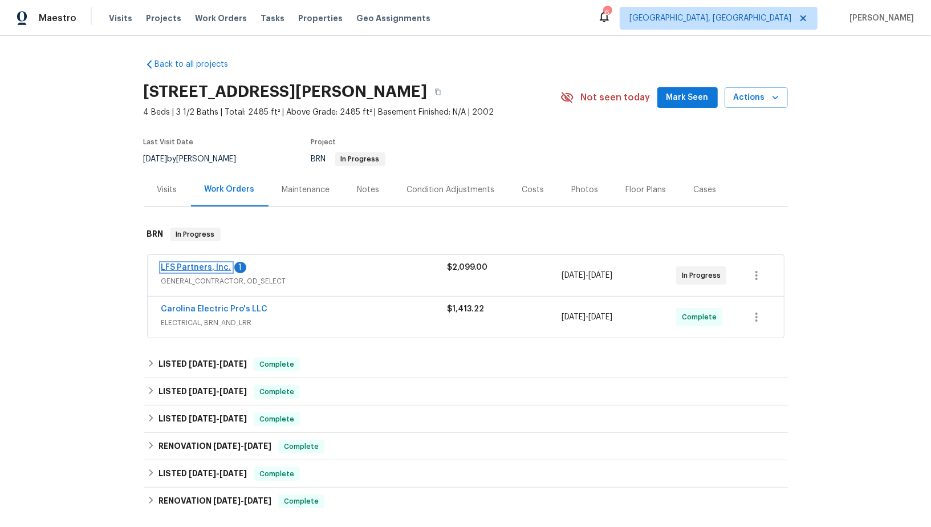
click at [204, 263] on link "LFS Partners, Inc." at bounding box center [196, 267] width 70 height 8
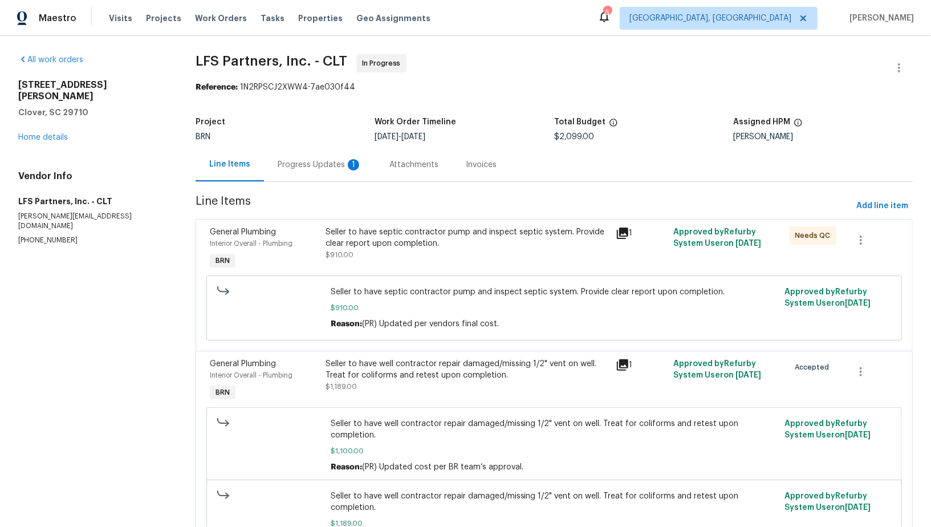
click at [308, 162] on div "Progress Updates 1" at bounding box center [320, 164] width 84 height 11
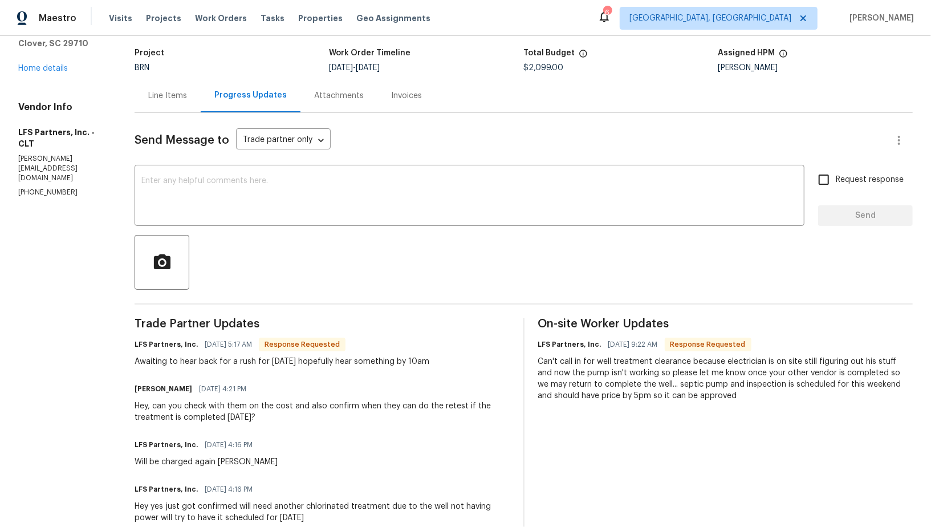
scroll to position [58, 0]
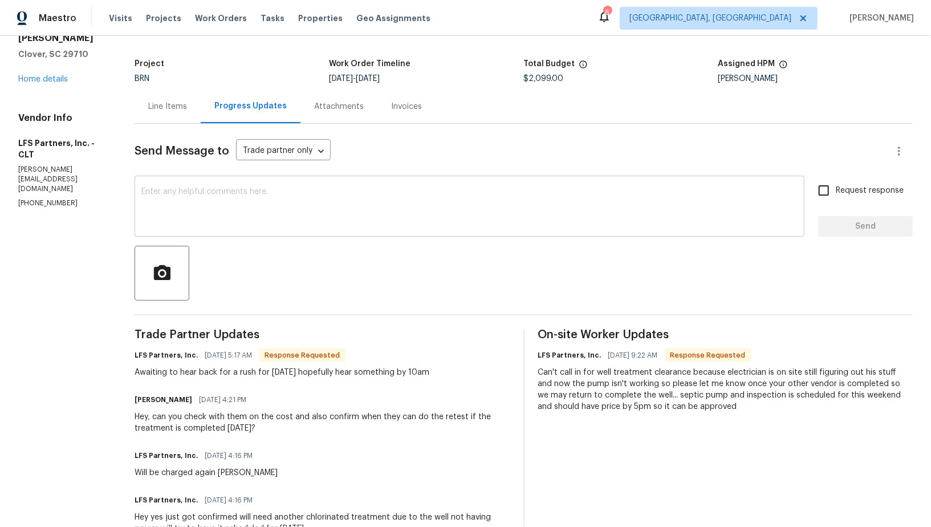
click at [257, 190] on textarea at bounding box center [469, 208] width 656 height 40
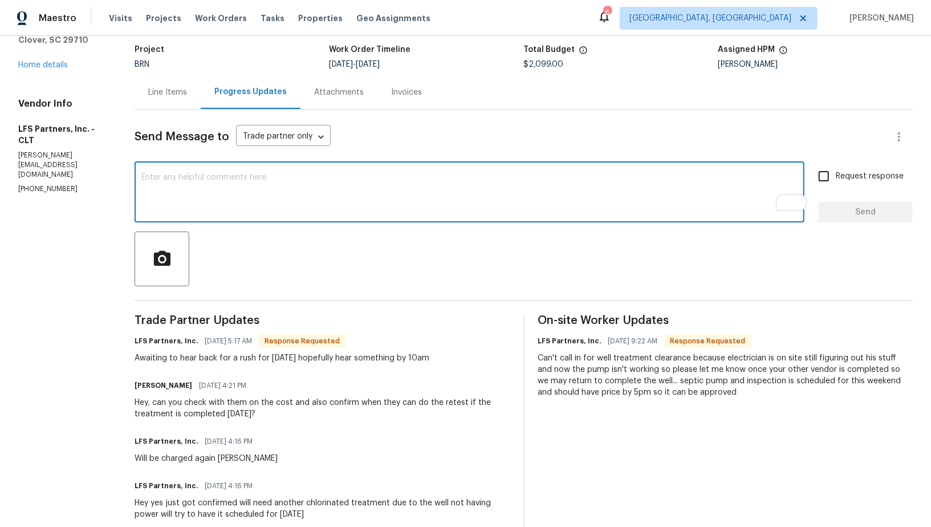
scroll to position [72, 0]
drag, startPoint x: 404, startPoint y: 185, endPoint x: 0, endPoint y: 211, distance: 404.4
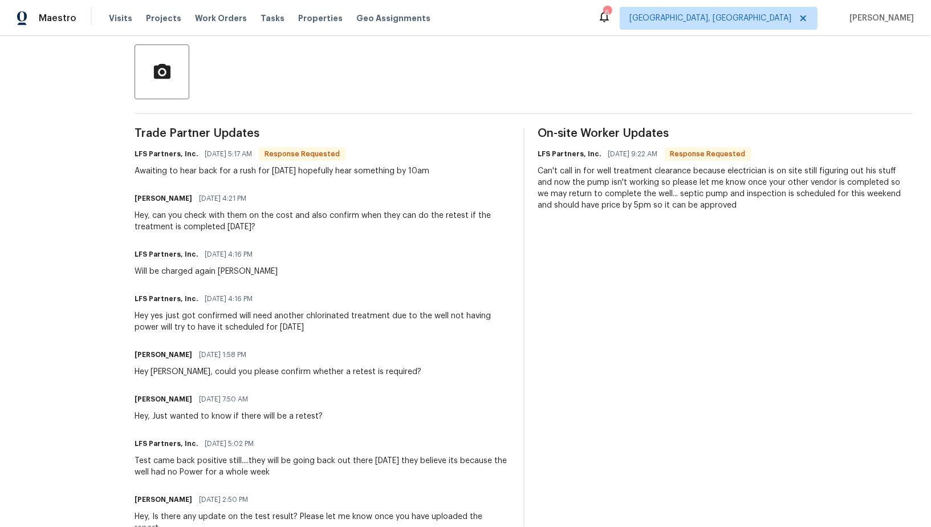
scroll to position [271, 0]
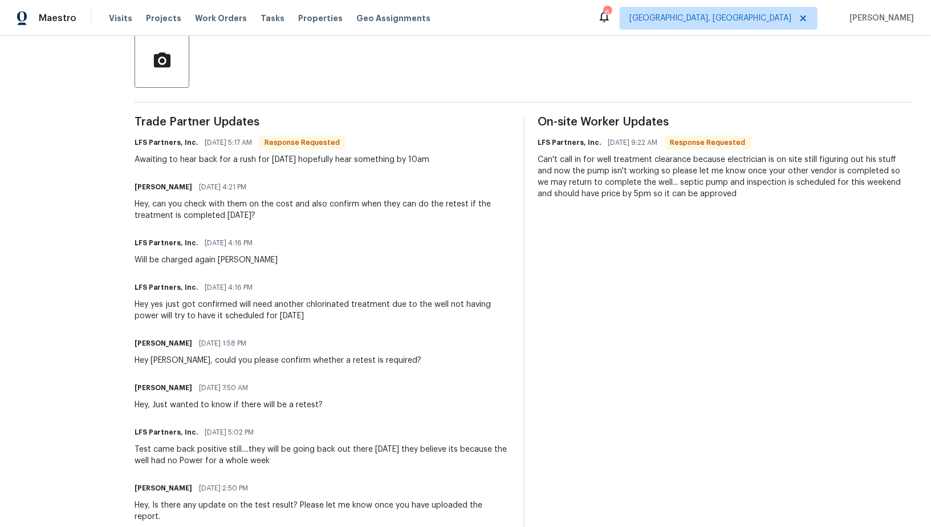
click at [161, 359] on div "Hey Rafael, could you please confirm whether a retest is required?" at bounding box center [278, 360] width 287 height 11
drag, startPoint x: 163, startPoint y: 360, endPoint x: 141, endPoint y: 361, distance: 21.7
click at [141, 361] on div "Hey Rafael, could you please confirm whether a retest is required?" at bounding box center [278, 360] width 287 height 11
copy div "Rafael"
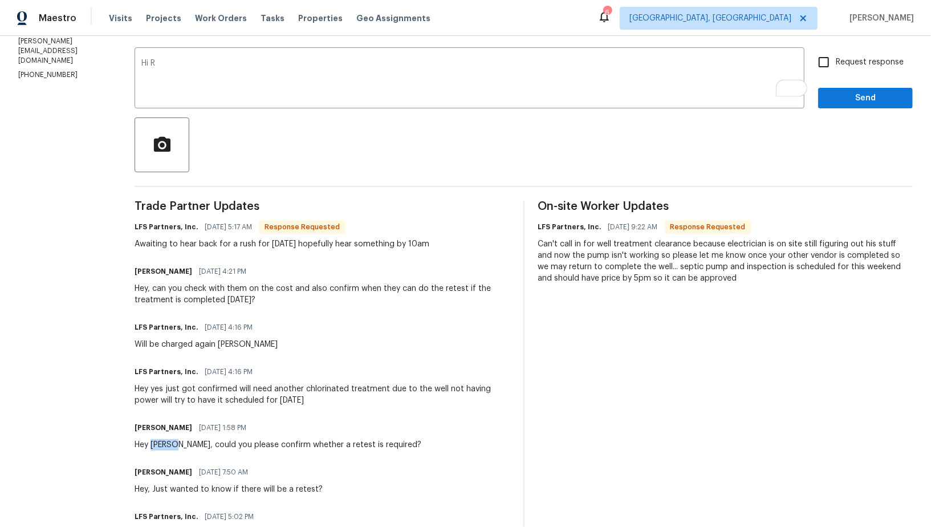
scroll to position [137, 0]
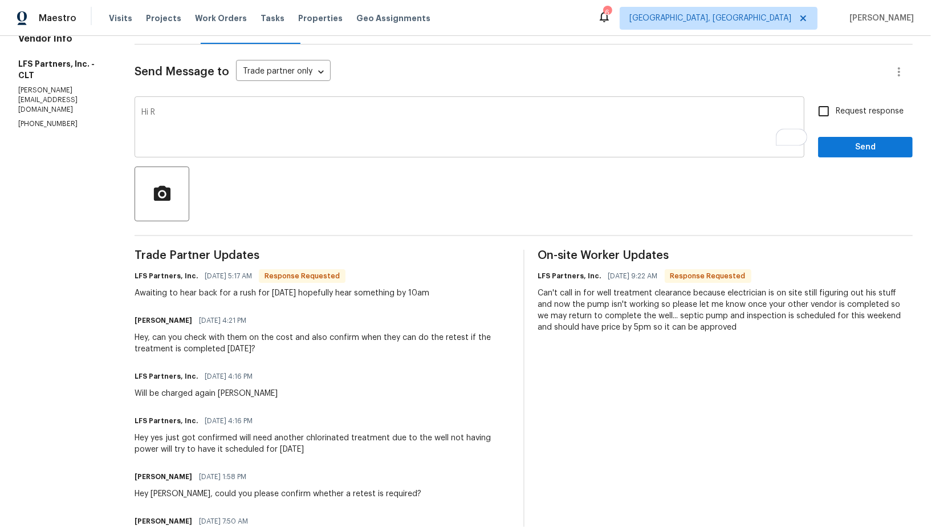
click at [171, 123] on textarea "Hi R" at bounding box center [469, 128] width 656 height 40
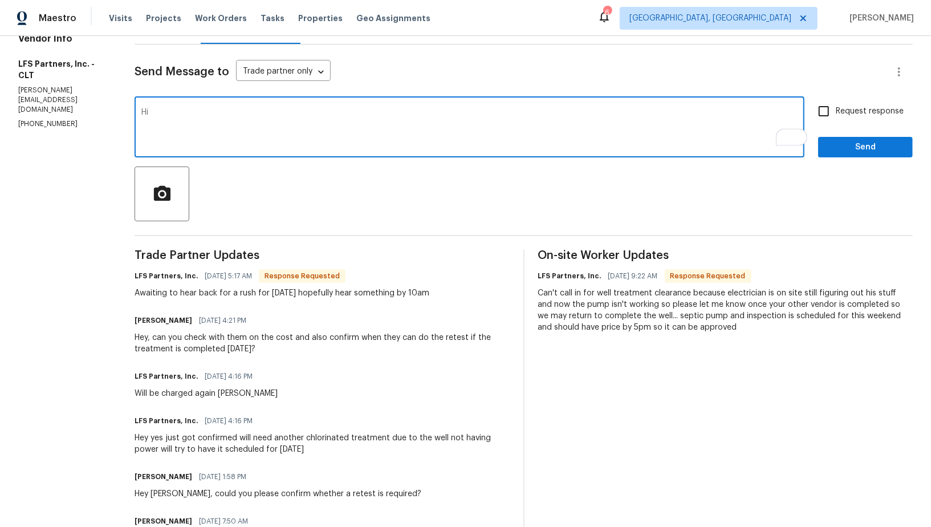
paste textarea "Rafael"
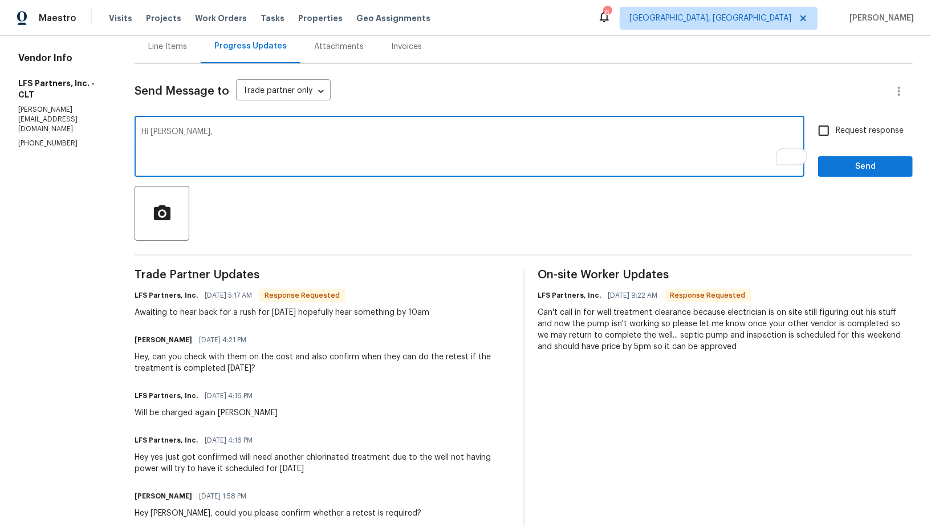
scroll to position [116, 0]
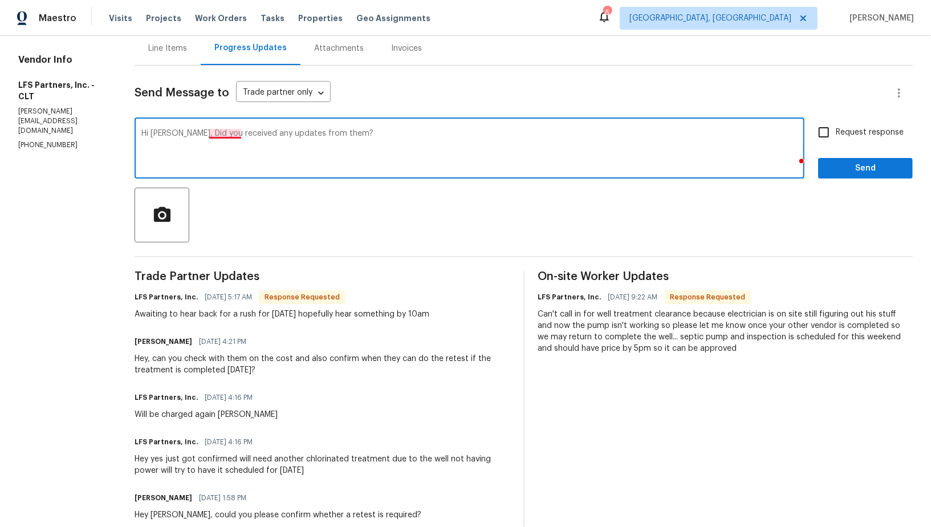
click at [211, 129] on textarea "Hi Rafael, Did you received any updates from them?" at bounding box center [469, 149] width 656 height 40
click at [360, 131] on textarea "Hi Rafael, Did you receive any updates from them?" at bounding box center [469, 149] width 656 height 40
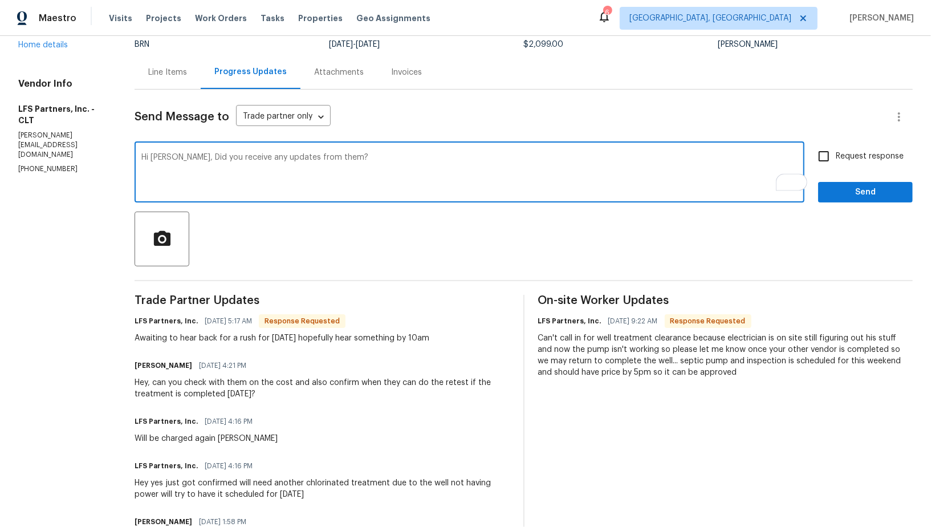
scroll to position [66, 0]
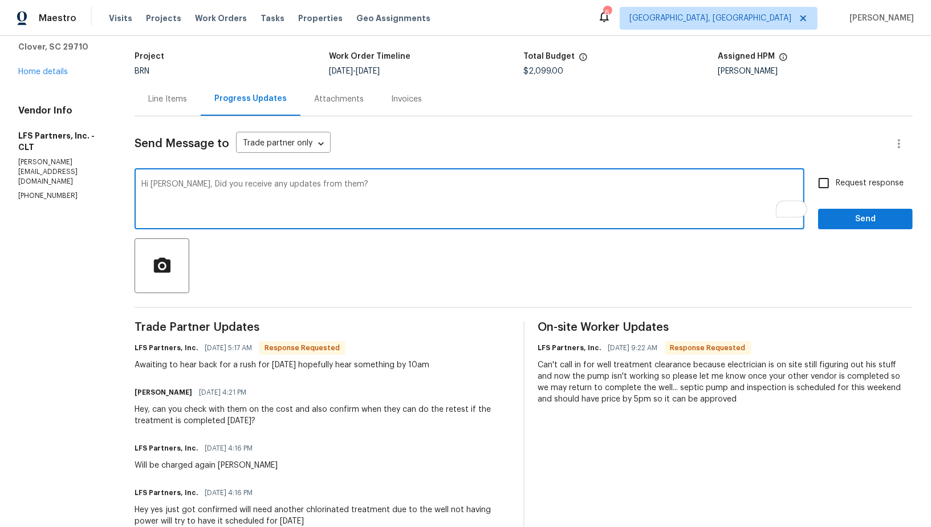
type textarea "Hi Rafael, Did you receive any updates from them?"
click at [824, 184] on input "Request response" at bounding box center [824, 183] width 24 height 24
checkbox input "true"
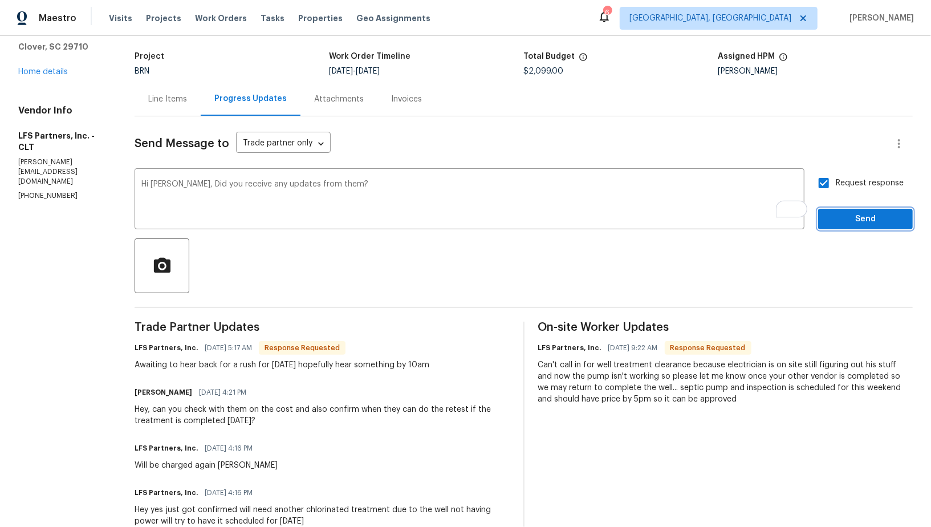
click at [834, 214] on span "Send" at bounding box center [865, 219] width 76 height 14
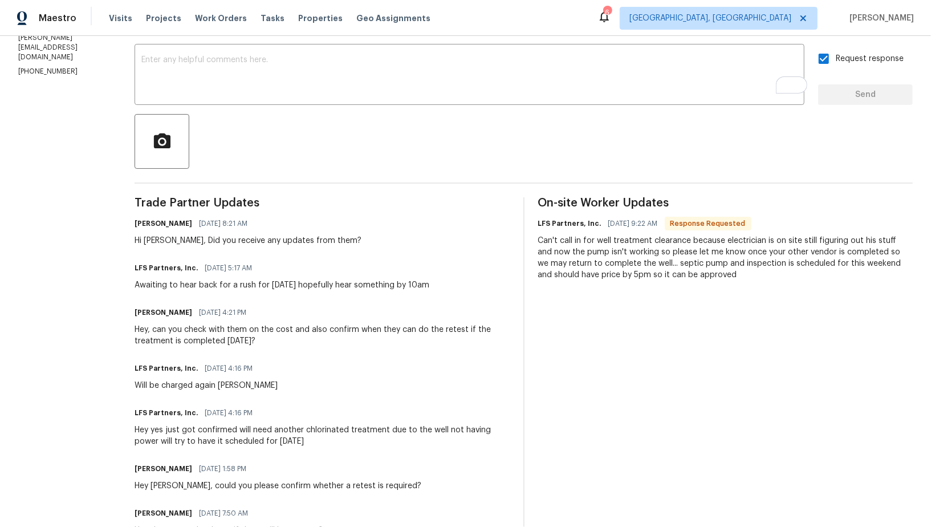
scroll to position [0, 0]
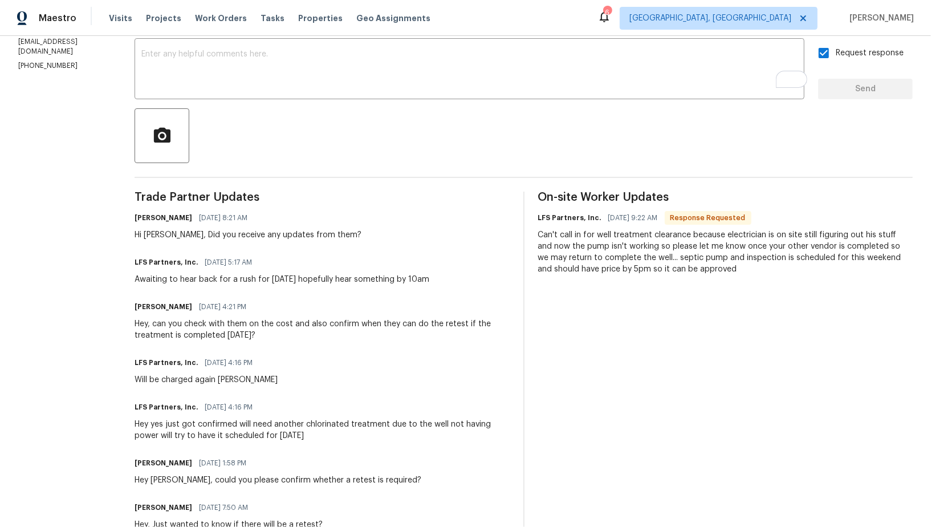
drag, startPoint x: 314, startPoint y: 323, endPoint x: 251, endPoint y: 337, distance: 64.3
click at [251, 337] on div "Hey, can you check with them on the cost and also confirm when they can do the …" at bounding box center [322, 329] width 375 height 23
copy div "confirm when they can do the retest if the treatment is completed tomorrow"
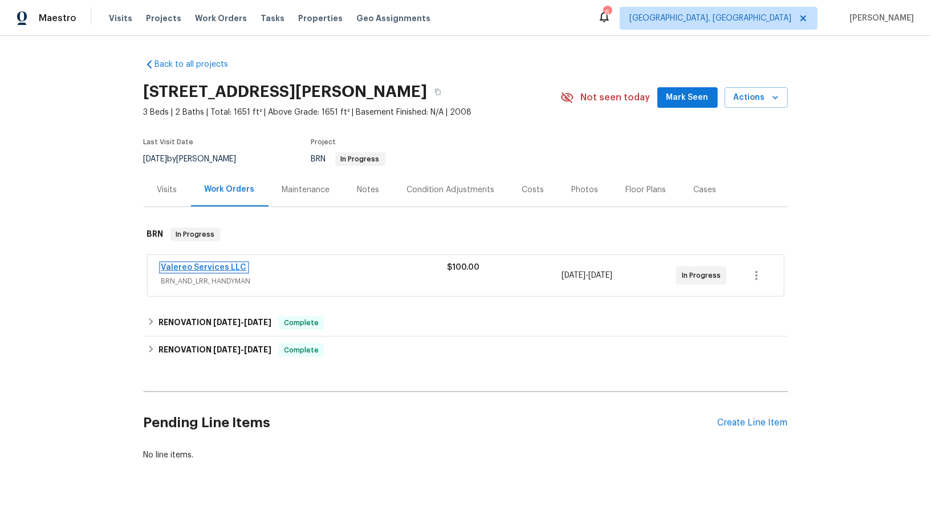
click at [193, 266] on link "Valereo Services LLC" at bounding box center [204, 267] width 86 height 8
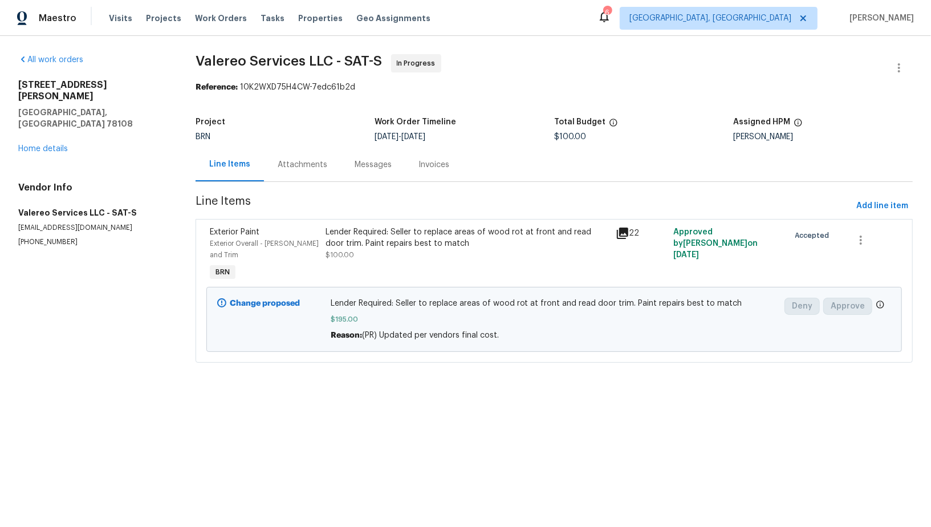
click at [299, 163] on div "Attachments" at bounding box center [303, 164] width 50 height 11
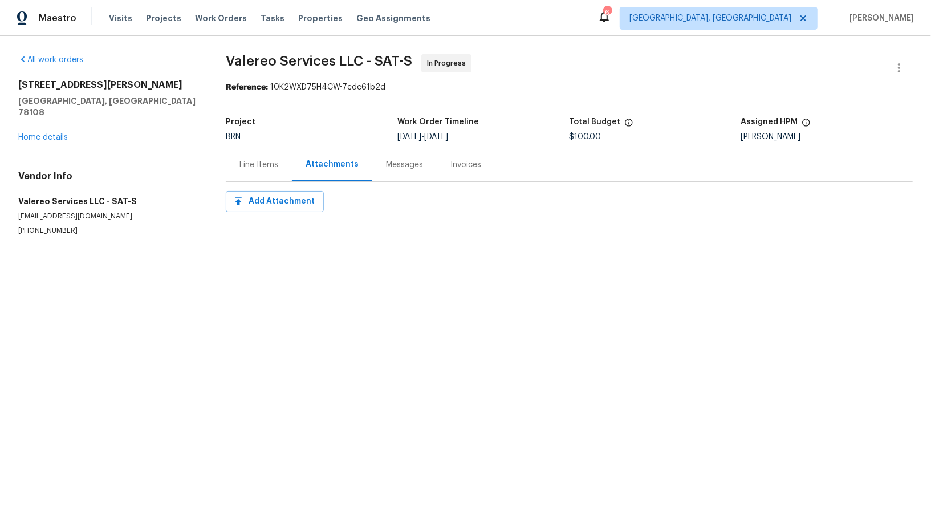
click at [381, 163] on div "Messages" at bounding box center [404, 165] width 64 height 34
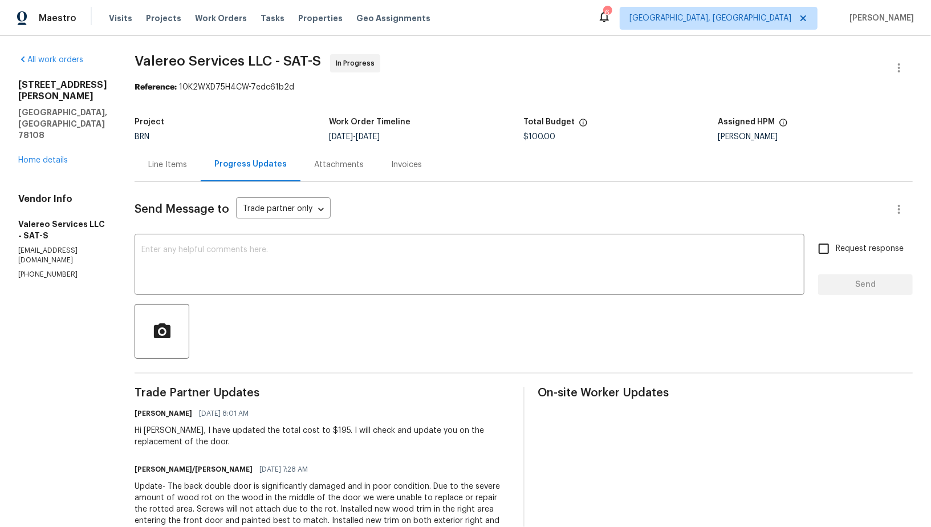
click at [179, 157] on div "Line Items" at bounding box center [168, 165] width 66 height 34
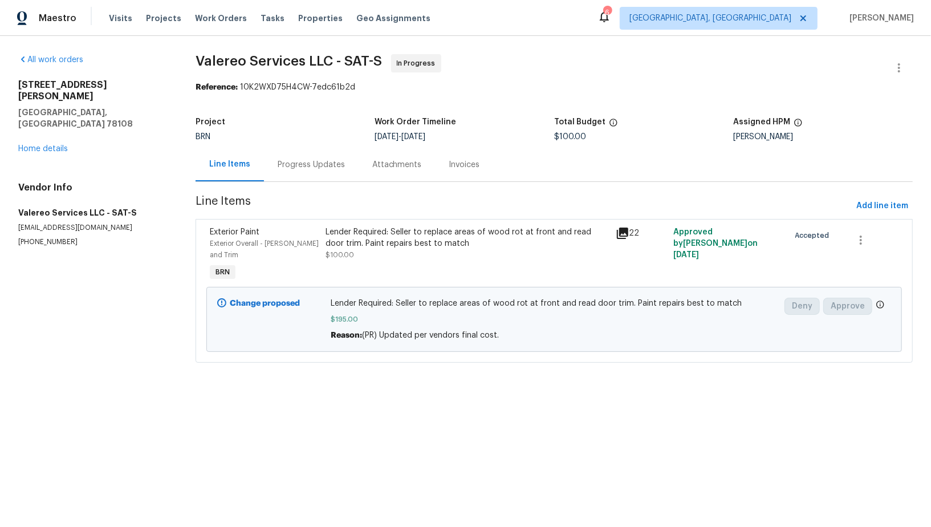
click at [323, 148] on div "Progress Updates" at bounding box center [311, 165] width 95 height 34
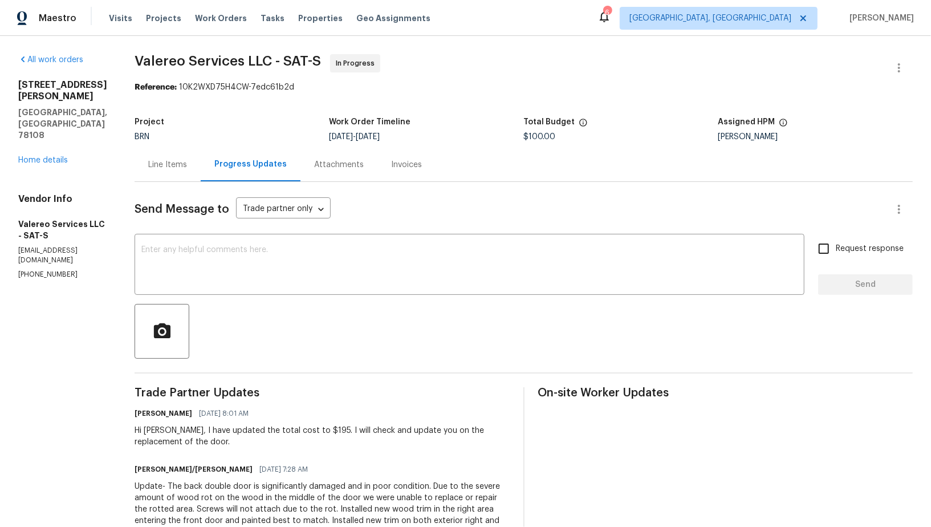
click at [161, 143] on div "Project BRN Work Order Timeline [DATE] - [DATE] Total Budget $100.00 Assigned H…" at bounding box center [524, 129] width 778 height 36
click at [161, 165] on div "Line Items" at bounding box center [167, 164] width 39 height 11
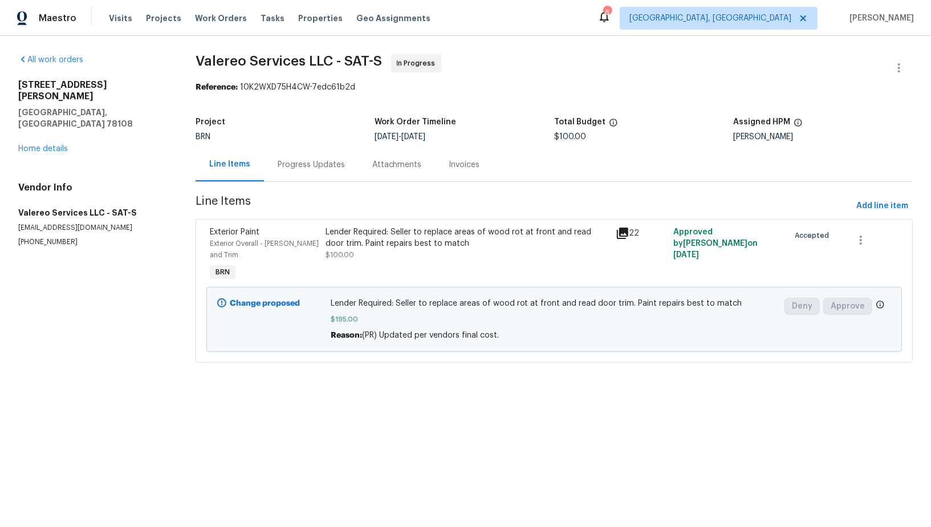
click at [313, 162] on div "Progress Updates" at bounding box center [311, 164] width 67 height 11
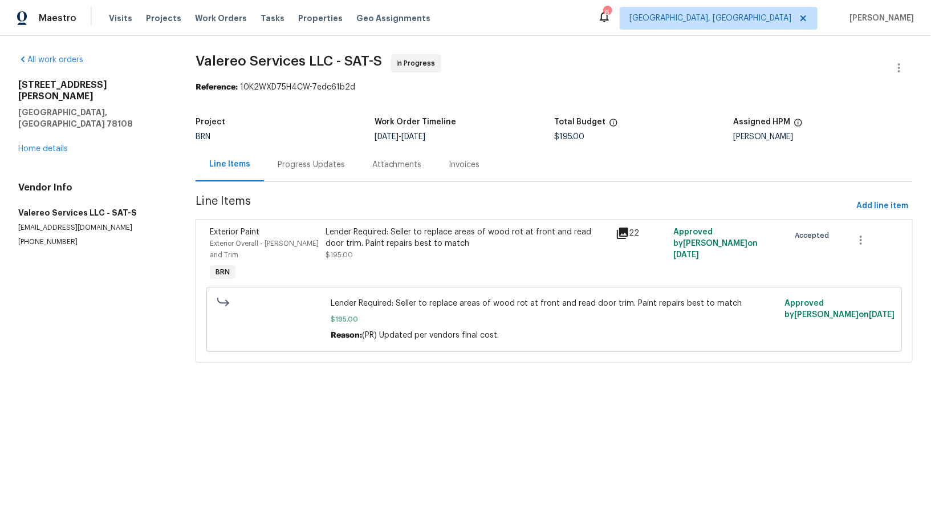
click at [311, 173] on div "Progress Updates" at bounding box center [311, 165] width 95 height 34
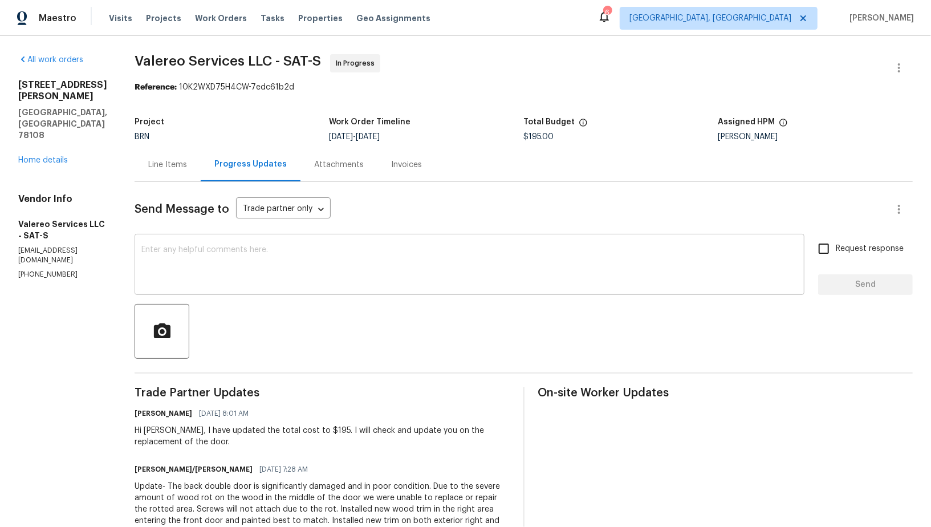
click at [174, 286] on div "x ​" at bounding box center [470, 266] width 670 height 58
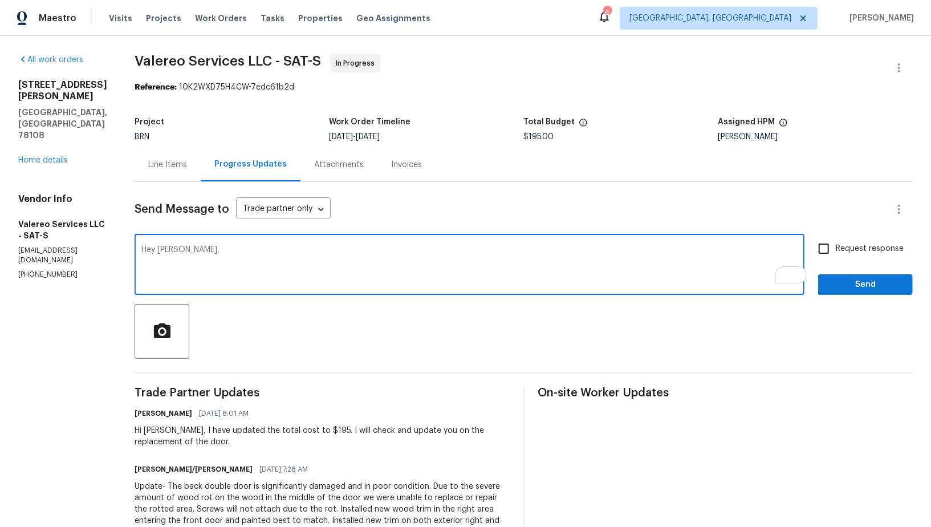
scroll to position [54, 0]
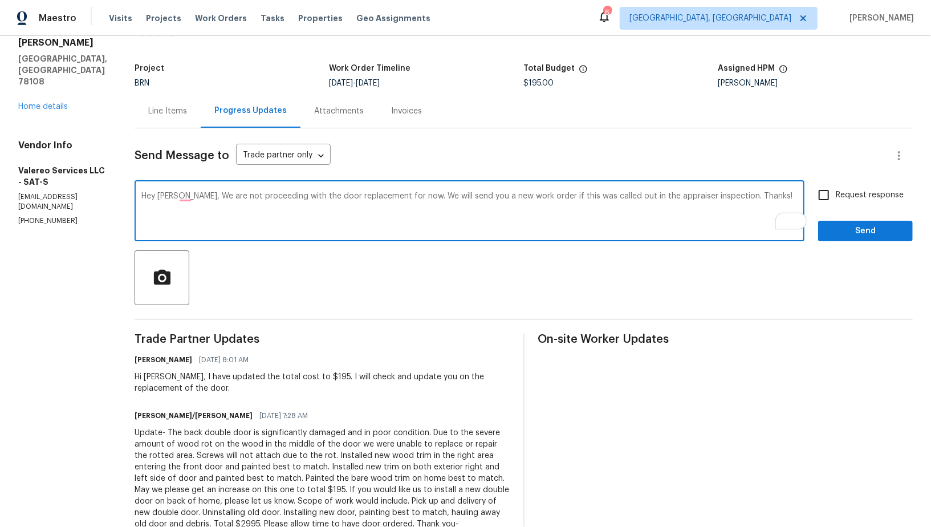
click at [705, 198] on textarea "Hey Kelly, We are not proceeding with the door replacement for now. We will sen…" at bounding box center [469, 212] width 656 height 40
type textarea "Hey Kelly, We are not proceeding with the door replacement for now. We will sen…"
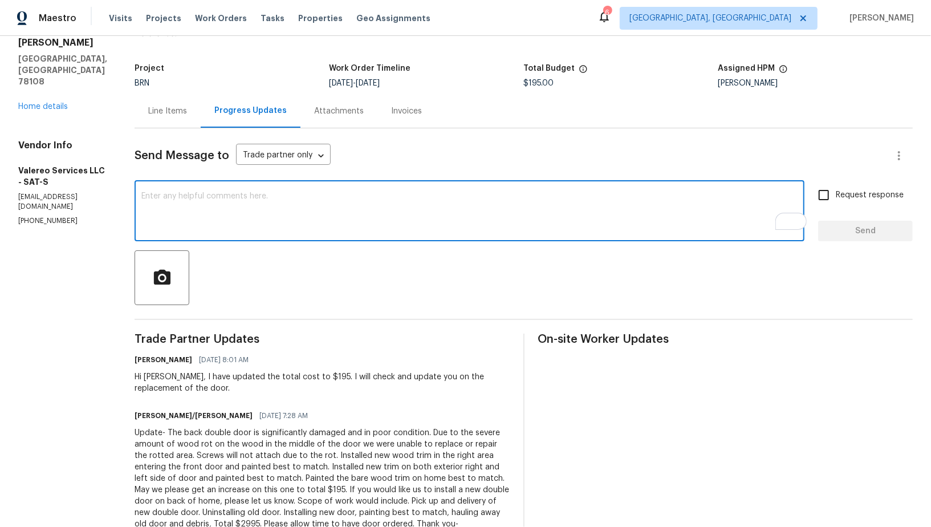
paste textarea "Hey Kelly, We are not proceeding with the door replacement for now. If this is …"
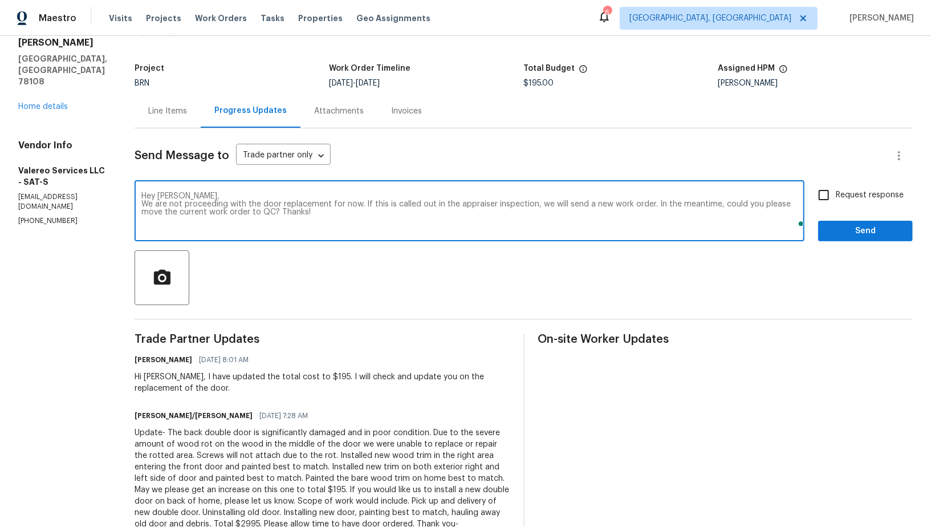
click at [141, 203] on textarea "Hey Kelly, We are not proceeding with the door replacement for now. If this is …" at bounding box center [469, 212] width 656 height 40
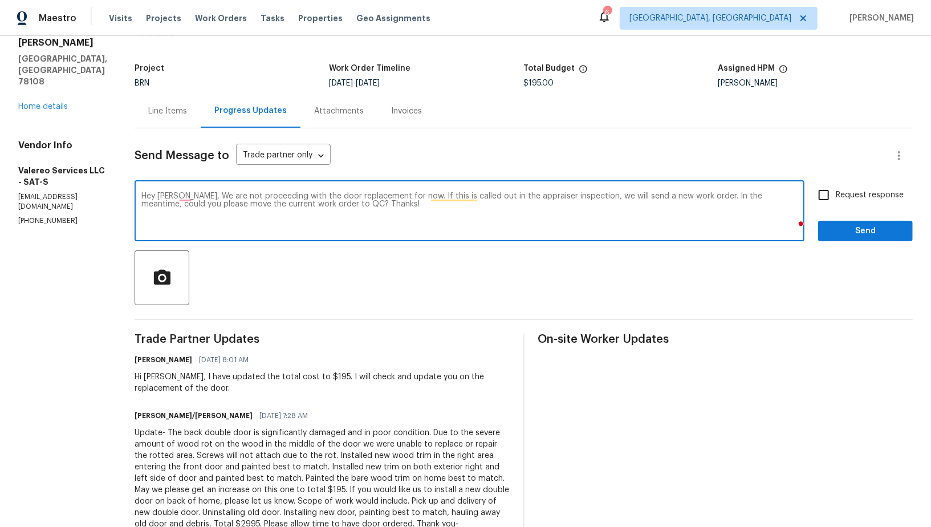
click at [478, 214] on textarea "Hey Kelly, We are not proceeding with the door replacement for now. If this is …" at bounding box center [469, 212] width 656 height 40
click at [181, 200] on textarea "Hey Kelly, We are not proceeding with the door replacement for now. If this is …" at bounding box center [469, 212] width 656 height 40
type textarea "Hey [PERSON_NAME], we are not proceeding with the door replacement for now. If …"
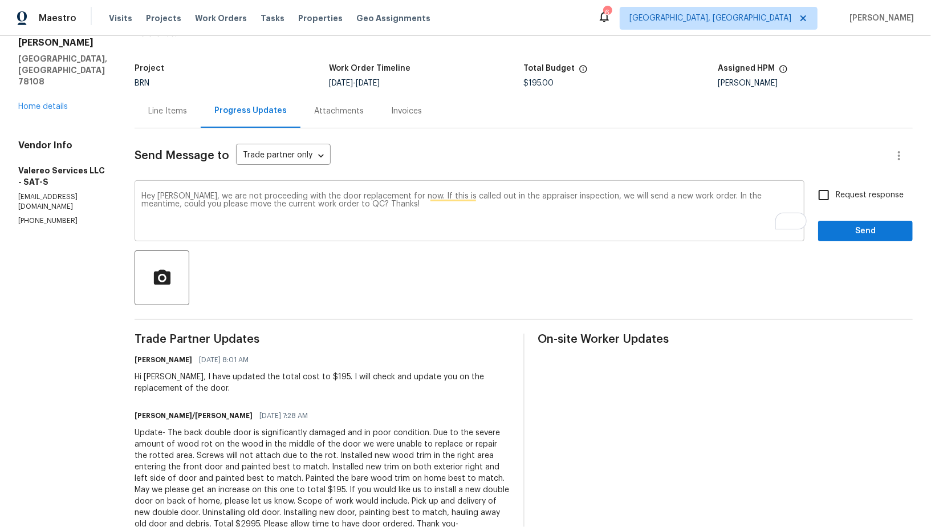
click at [344, 189] on div "Hey Kelly, we are not proceeding with the door replacement for now. If this is …" at bounding box center [470, 212] width 670 height 58
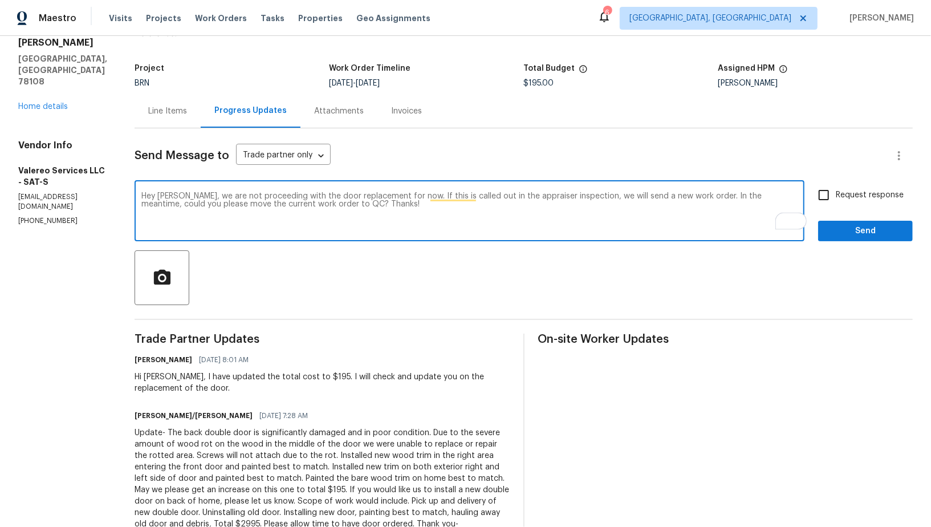
click at [348, 206] on textarea "Hey [PERSON_NAME], we are not proceeding with the door replacement for now. If …" at bounding box center [469, 212] width 656 height 40
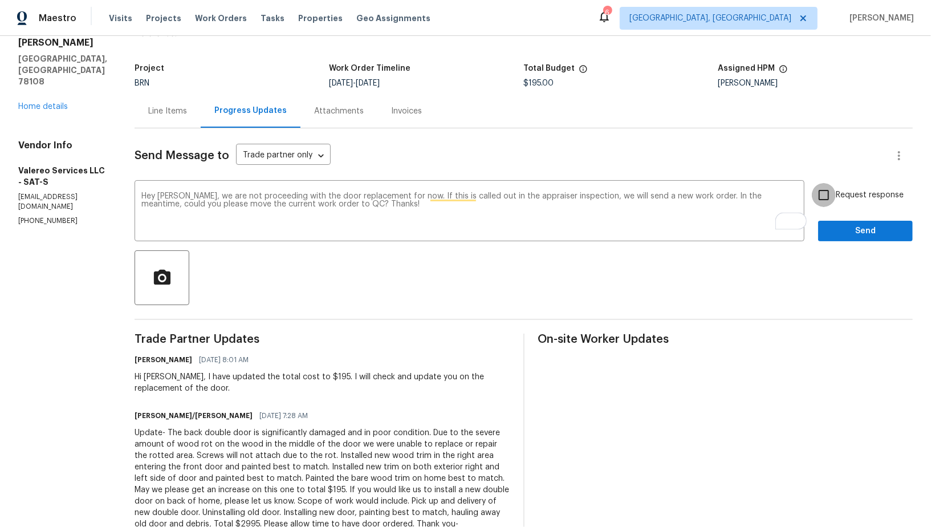
click at [828, 196] on input "Request response" at bounding box center [824, 195] width 24 height 24
checkbox input "true"
click at [854, 234] on span "Send" at bounding box center [865, 231] width 76 height 14
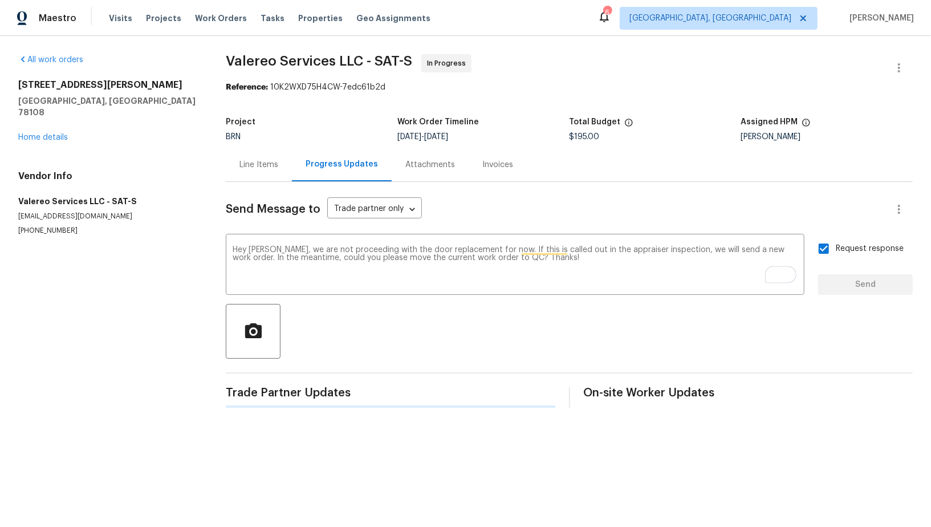
scroll to position [0, 0]
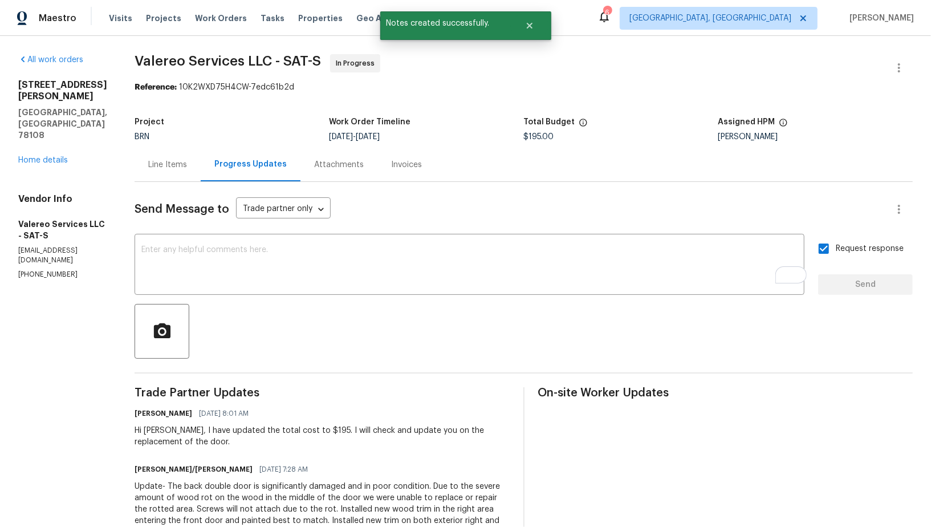
click at [162, 164] on div "Line Items" at bounding box center [167, 164] width 39 height 11
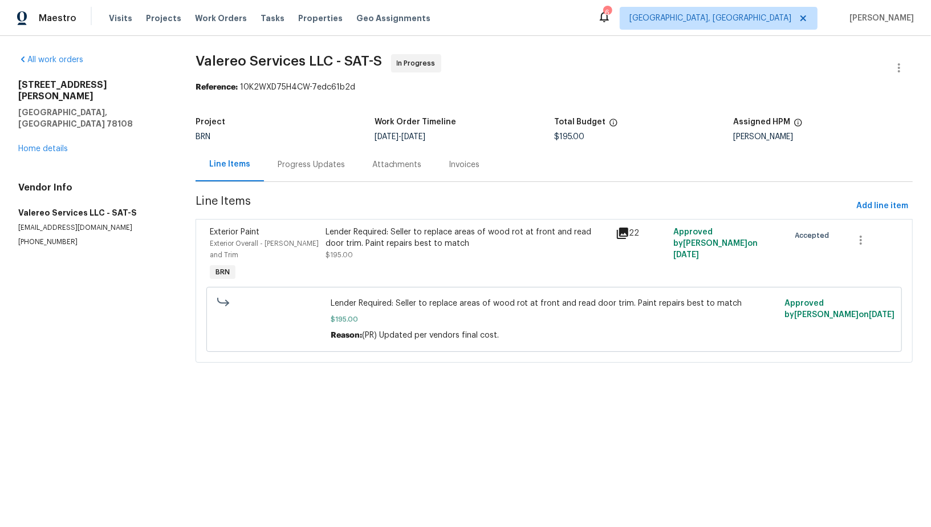
click at [302, 165] on div "Progress Updates" at bounding box center [311, 164] width 67 height 11
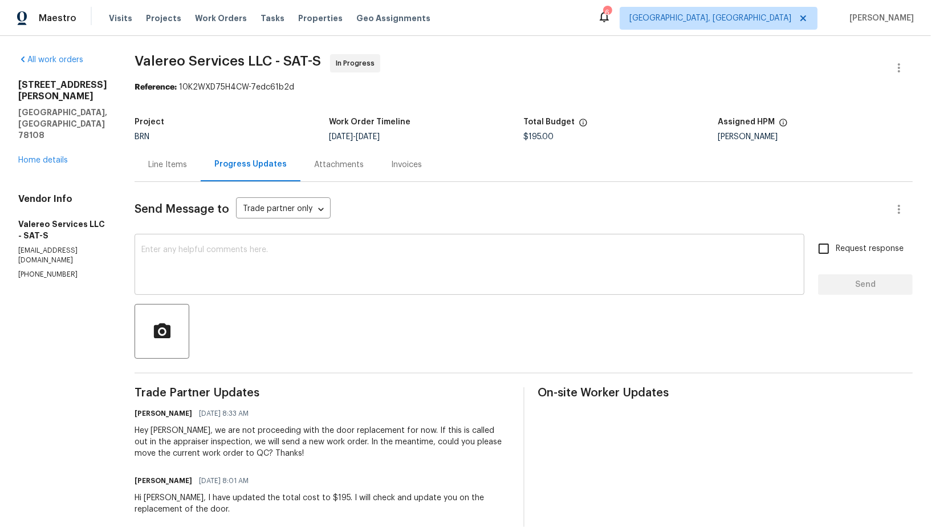
click at [215, 268] on textarea at bounding box center [469, 266] width 656 height 40
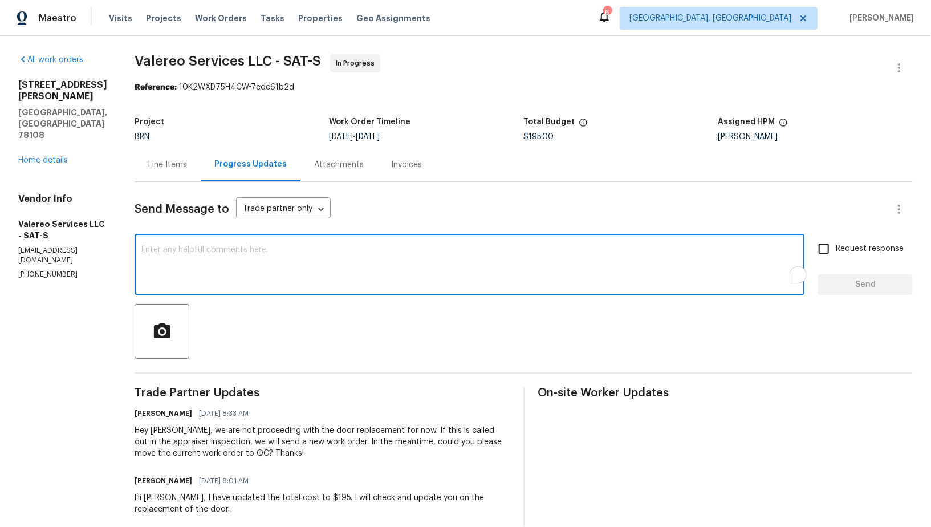
click at [174, 166] on div "Line Items" at bounding box center [167, 164] width 39 height 11
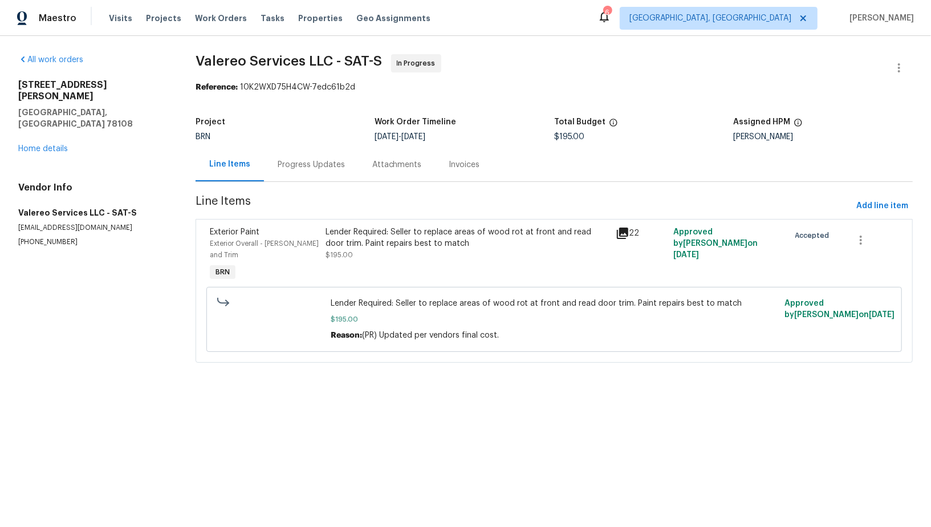
click at [316, 172] on div "Progress Updates" at bounding box center [311, 165] width 95 height 34
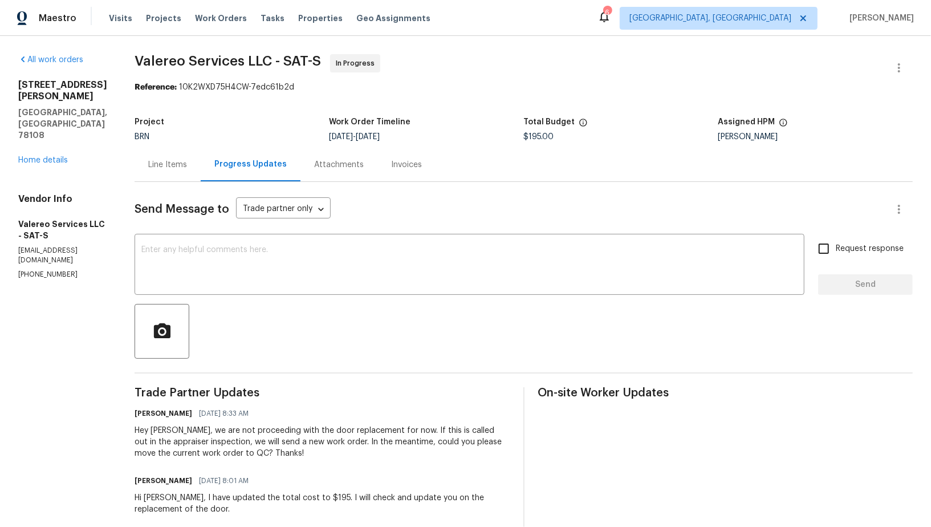
click at [185, 176] on div "Line Items" at bounding box center [168, 165] width 66 height 34
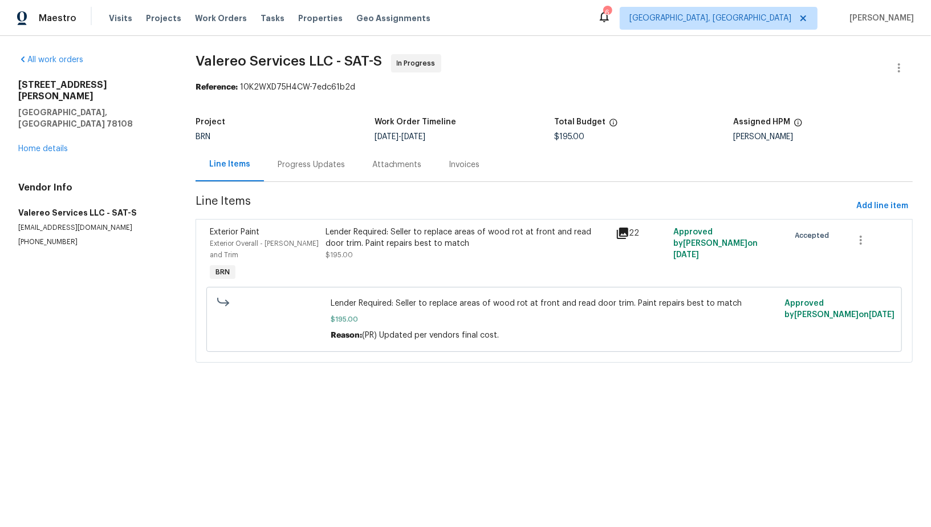
click at [393, 251] on div "Lender Required: Seller to replace areas of wood rot at front and read door tri…" at bounding box center [466, 243] width 283 height 34
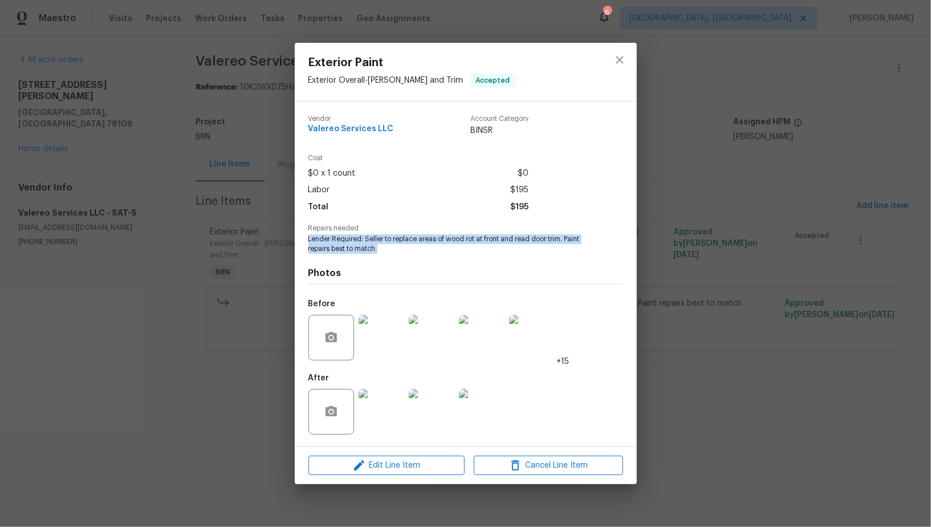
drag, startPoint x: 300, startPoint y: 238, endPoint x: 409, endPoint y: 256, distance: 109.7
click at [409, 256] on div "Vendor Valereo Services LLC Account Category BINSR Cost $0 x 1 count $0 Labor $…" at bounding box center [466, 273] width 342 height 344
copy span "Lender Required: Seller to replace areas of wood rot at front and read door tri…"
click at [388, 397] on img at bounding box center [382, 412] width 46 height 46
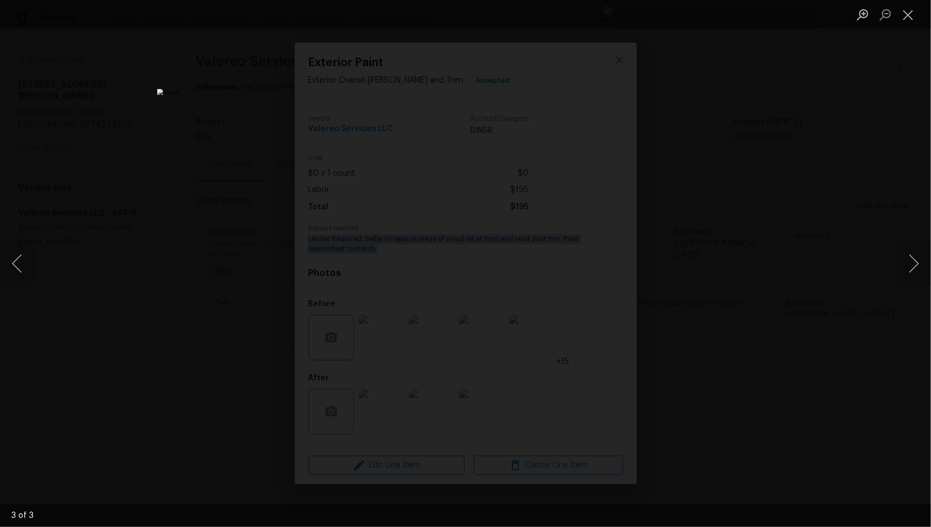
click at [800, 320] on div "Lightbox" at bounding box center [465, 263] width 931 height 527
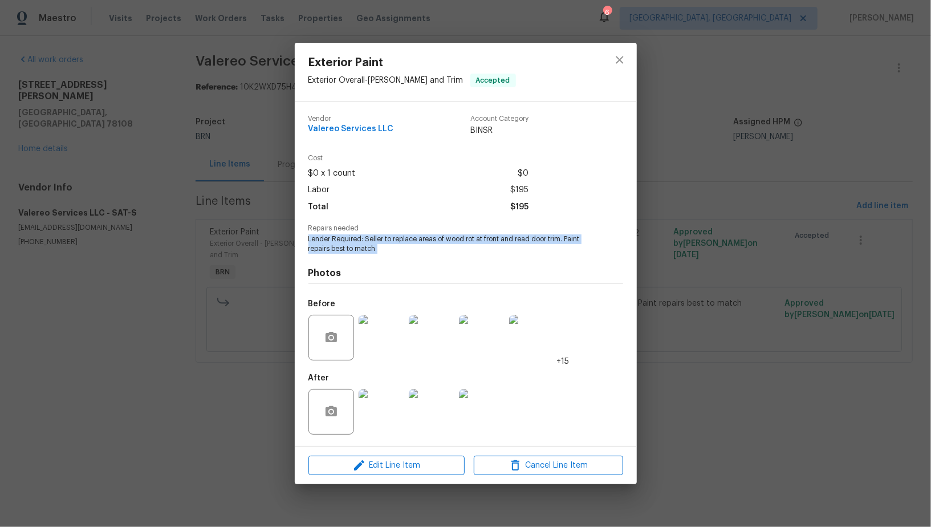
click at [376, 347] on img at bounding box center [382, 338] width 46 height 46
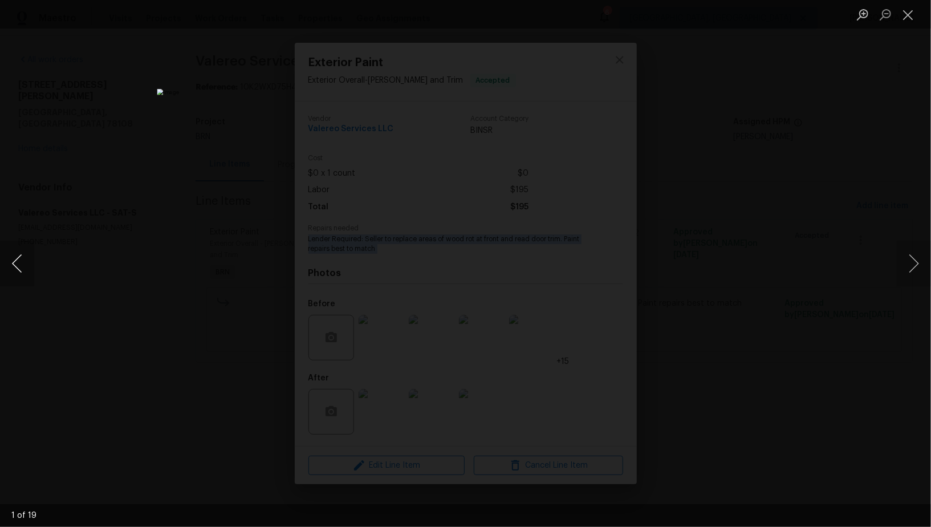
click at [18, 266] on button "Previous image" at bounding box center [17, 264] width 34 height 46
click at [21, 266] on button "Previous image" at bounding box center [17, 264] width 34 height 46
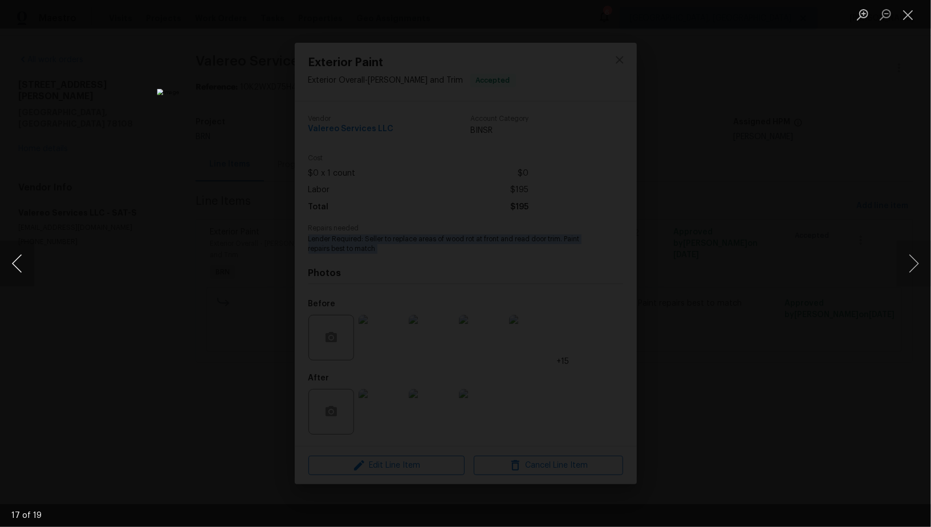
click at [21, 266] on button "Previous image" at bounding box center [17, 264] width 34 height 46
click at [4, 260] on button "Previous image" at bounding box center [17, 264] width 34 height 46
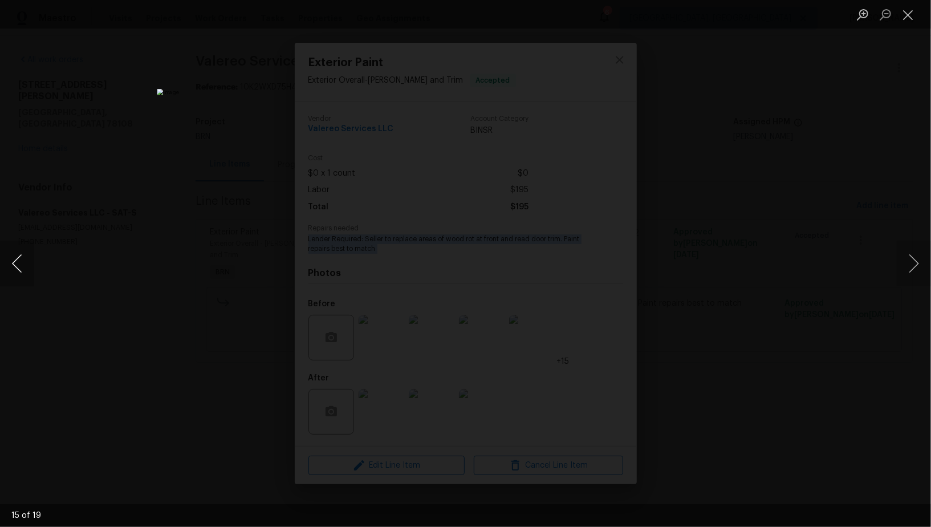
click at [4, 260] on button "Previous image" at bounding box center [17, 264] width 34 height 46
click at [3, 263] on button "Previous image" at bounding box center [17, 264] width 34 height 46
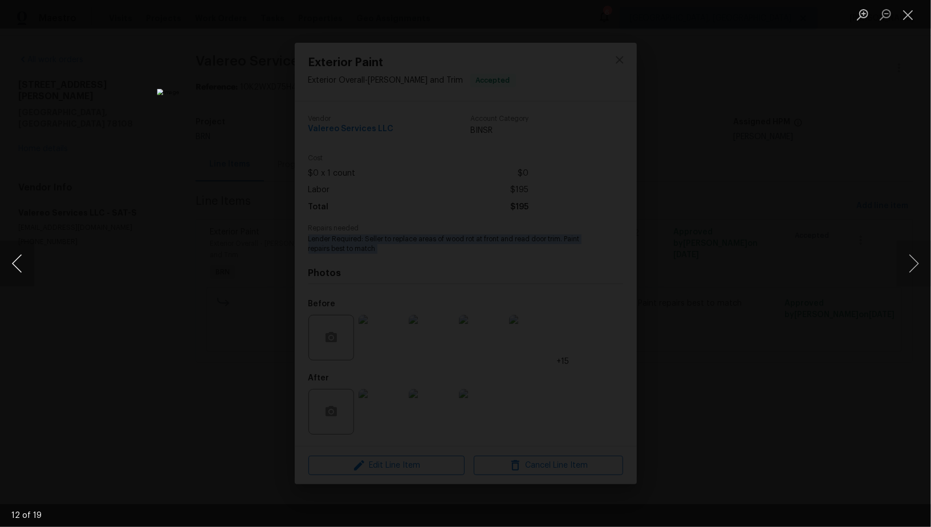
click at [3, 264] on button "Previous image" at bounding box center [17, 264] width 34 height 46
click at [13, 268] on button "Previous image" at bounding box center [17, 264] width 34 height 46
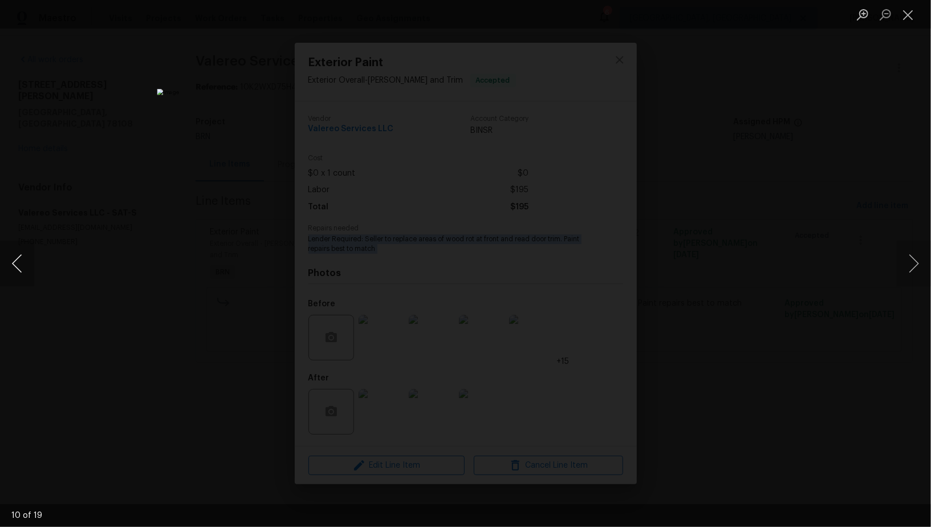
click at [13, 268] on button "Previous image" at bounding box center [17, 264] width 34 height 46
click at [55, 197] on div "Lightbox" at bounding box center [465, 263] width 931 height 527
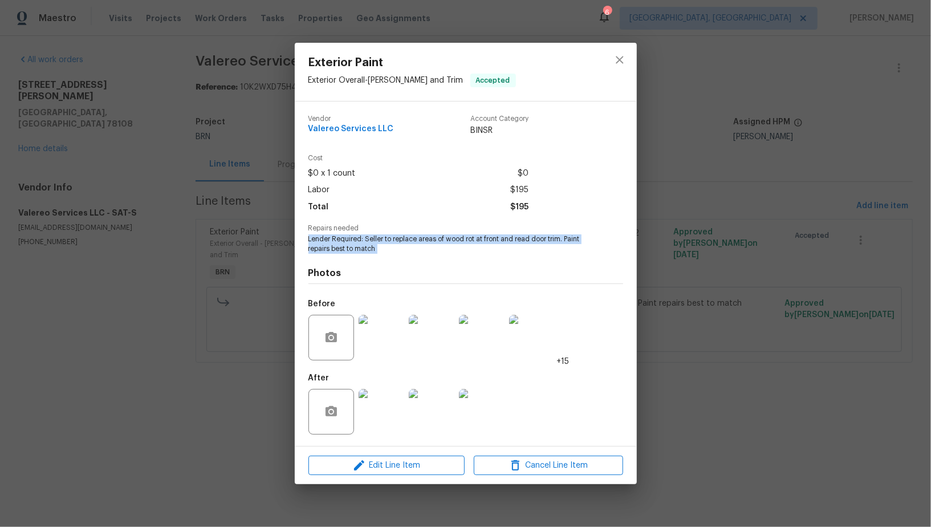
click at [55, 197] on div "Exterior Paint Exterior Overall - Eaves and Trim Accepted Vendor Valereo Servic…" at bounding box center [465, 263] width 931 height 527
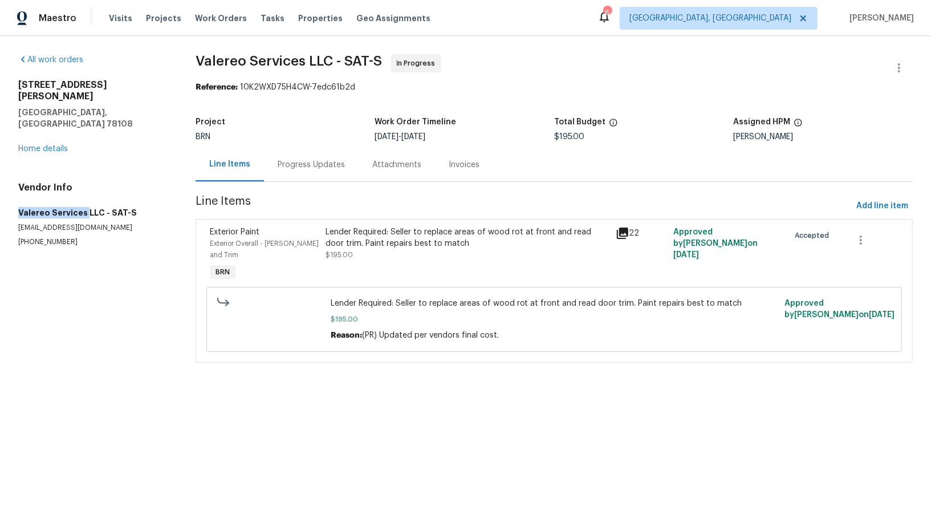
drag, startPoint x: 6, startPoint y: 190, endPoint x: 84, endPoint y: 191, distance: 78.1
click at [84, 191] on div "All work orders 201 Gatewood Trce Cibolo, TX 78108 Home details Vendor Info Val…" at bounding box center [465, 215] width 931 height 359
copy h5 "Valereo Services"
click at [316, 158] on div "Progress Updates" at bounding box center [311, 165] width 95 height 34
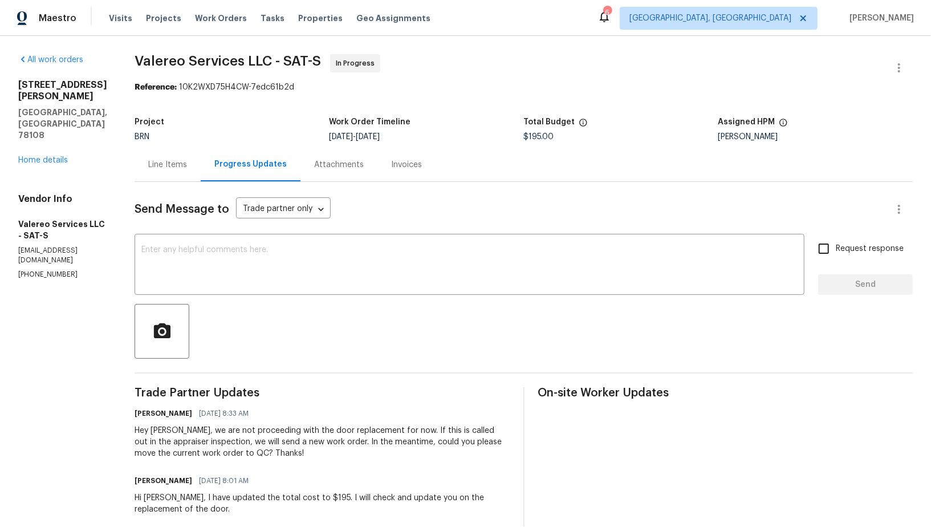
click at [158, 162] on div "Line Items" at bounding box center [167, 164] width 39 height 11
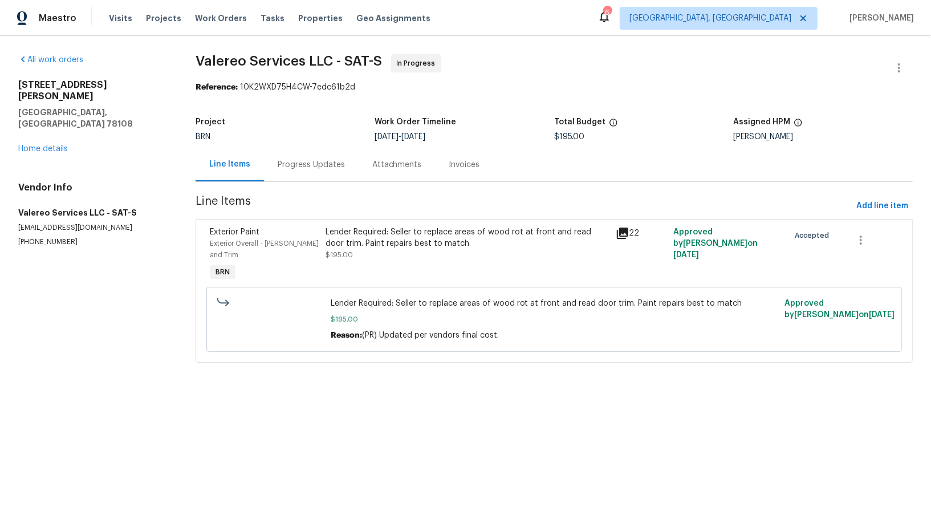
click at [287, 156] on div "Progress Updates" at bounding box center [311, 165] width 95 height 34
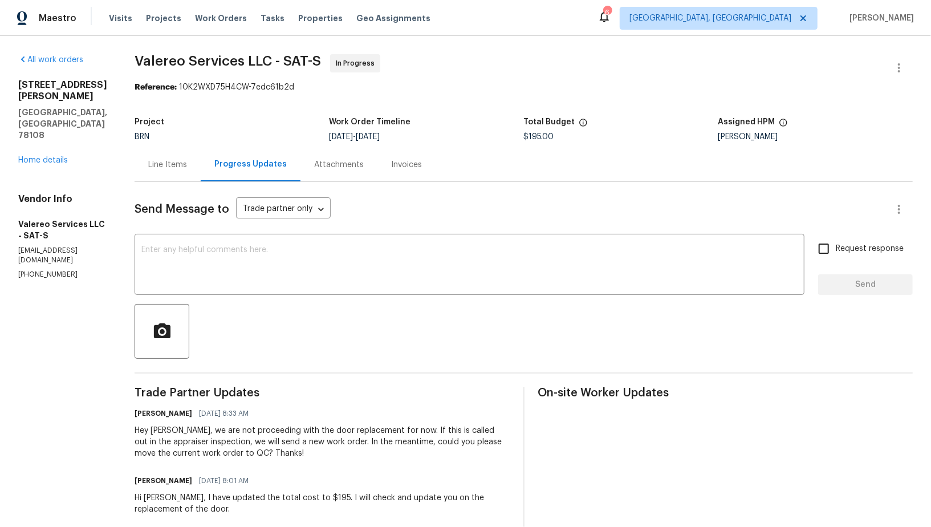
click at [160, 165] on div "Line Items" at bounding box center [167, 164] width 39 height 11
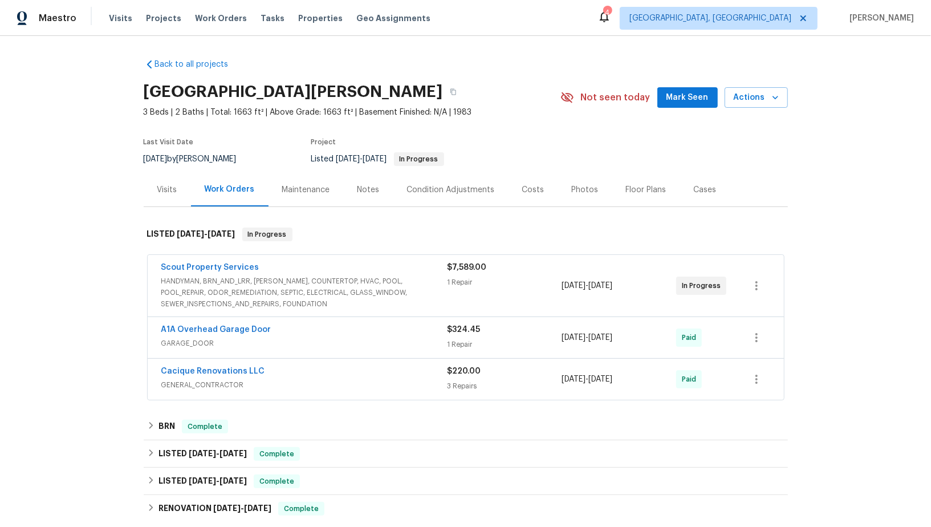
click at [201, 271] on span "Scout Property Services" at bounding box center [210, 267] width 98 height 11
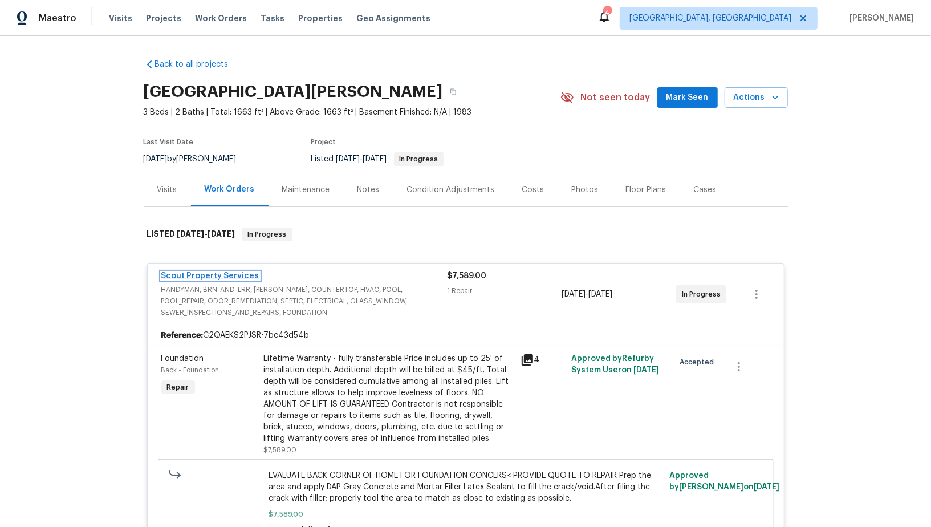
click at [223, 276] on link "Scout Property Services" at bounding box center [210, 276] width 98 height 8
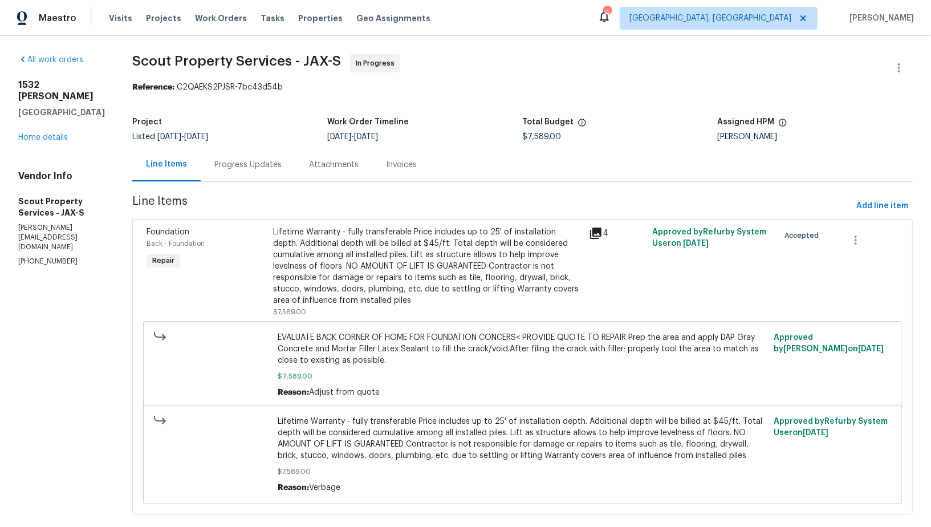
click at [226, 161] on div "Progress Updates" at bounding box center [247, 164] width 67 height 11
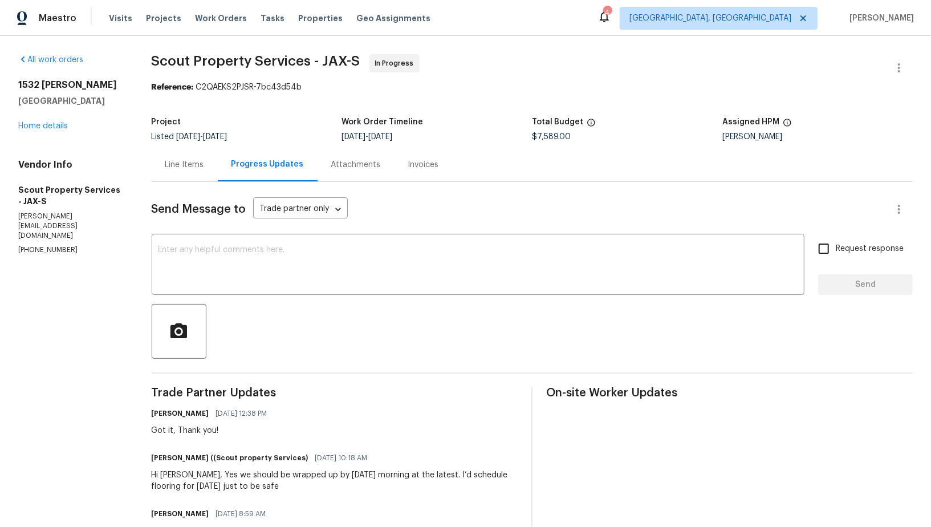
click at [184, 173] on div "Line Items" at bounding box center [185, 165] width 66 height 34
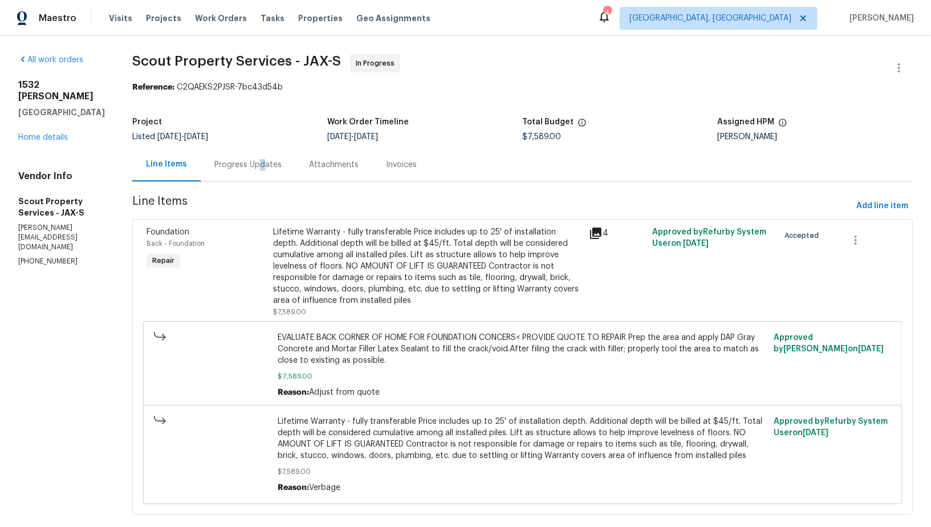
click at [237, 159] on div "Progress Updates" at bounding box center [247, 164] width 67 height 11
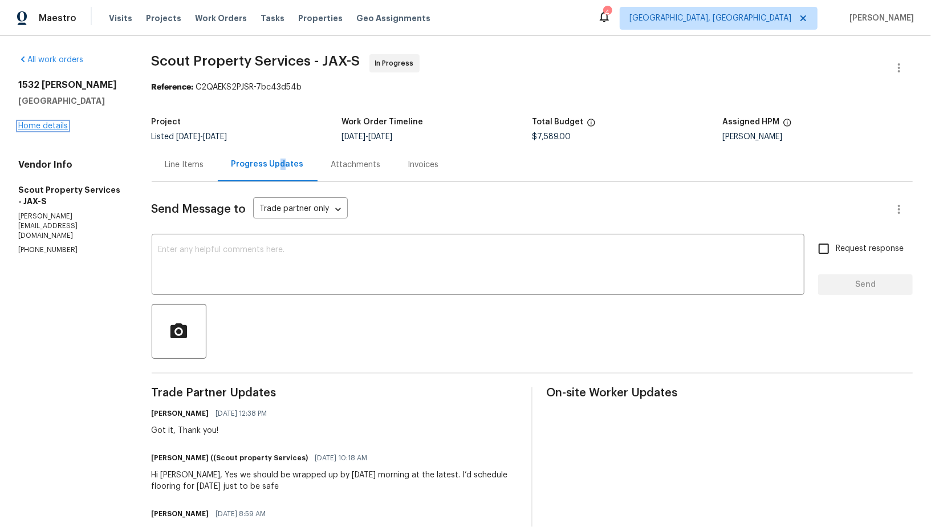
click at [48, 123] on link "Home details" at bounding box center [43, 126] width 50 height 8
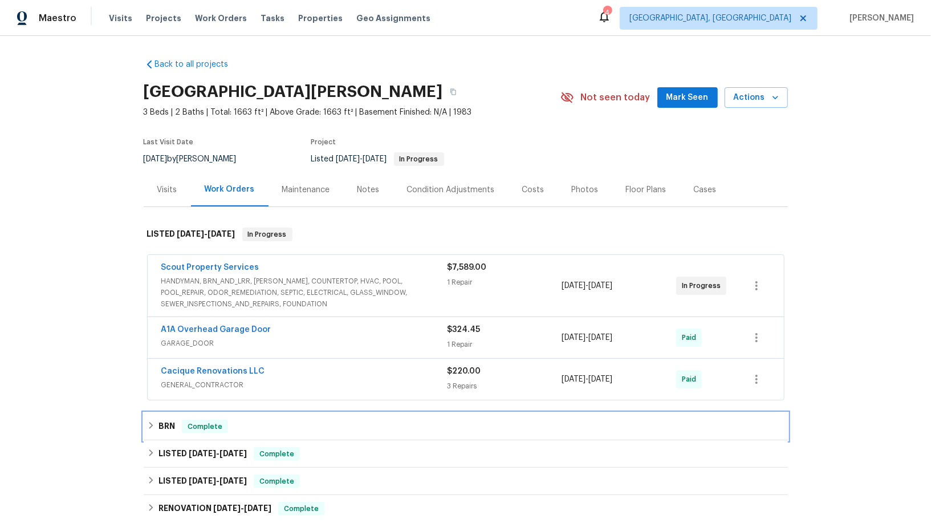
click at [166, 423] on h6 "BRN" at bounding box center [166, 427] width 17 height 14
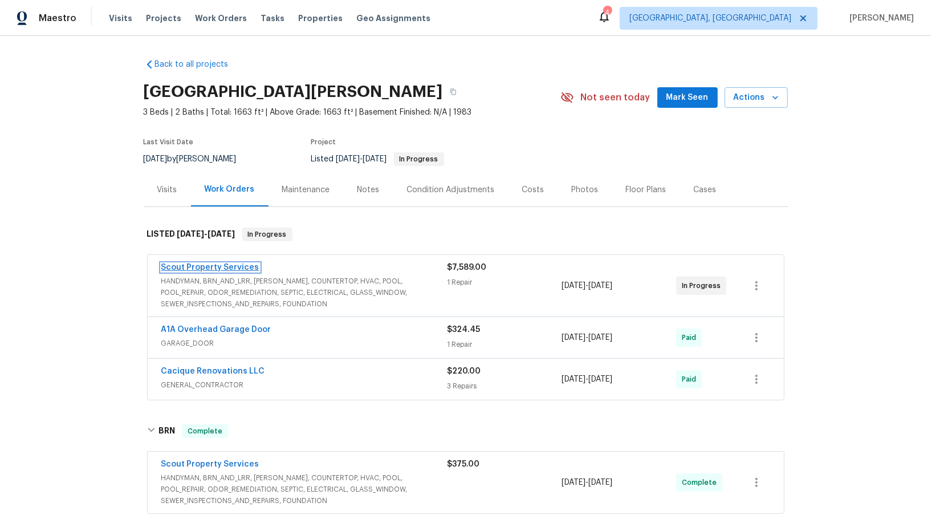
click at [232, 266] on link "Scout Property Services" at bounding box center [210, 267] width 98 height 8
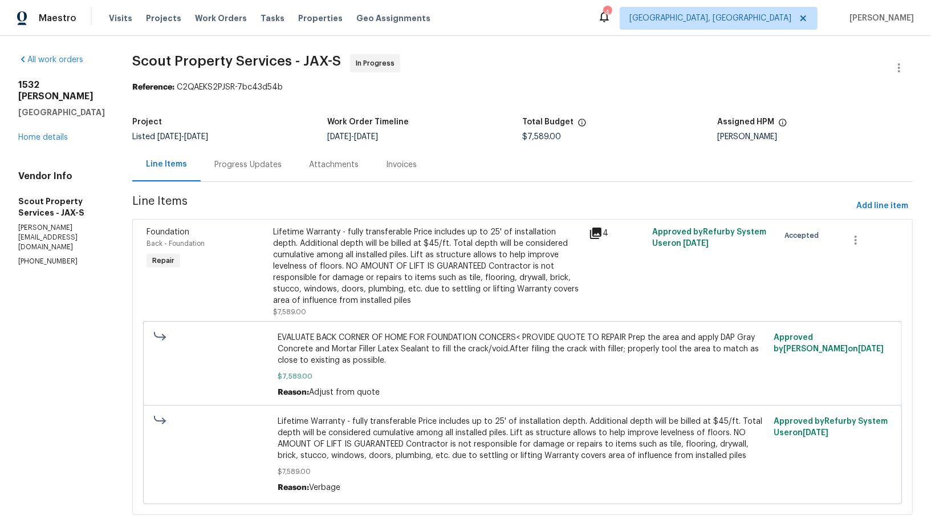
click at [372, 172] on div "Invoices" at bounding box center [401, 165] width 58 height 34
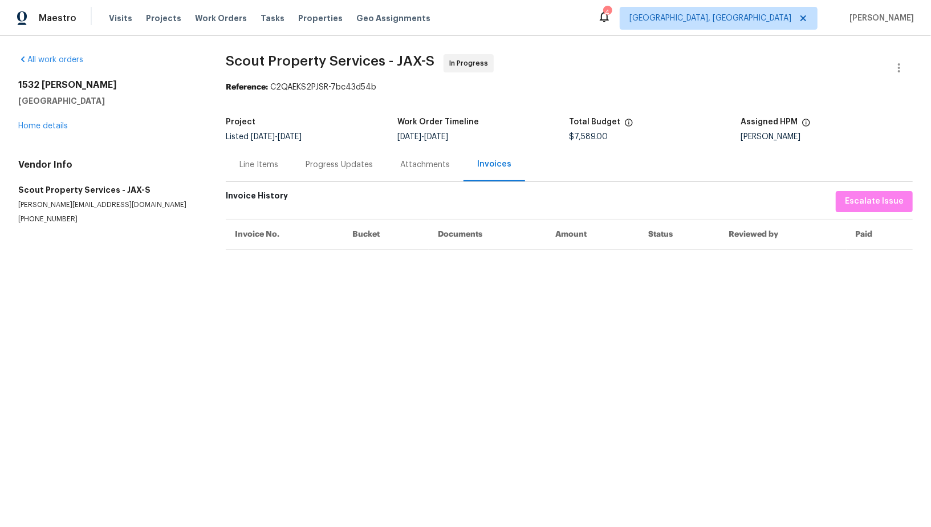
click at [301, 169] on div "Progress Updates" at bounding box center [339, 165] width 95 height 34
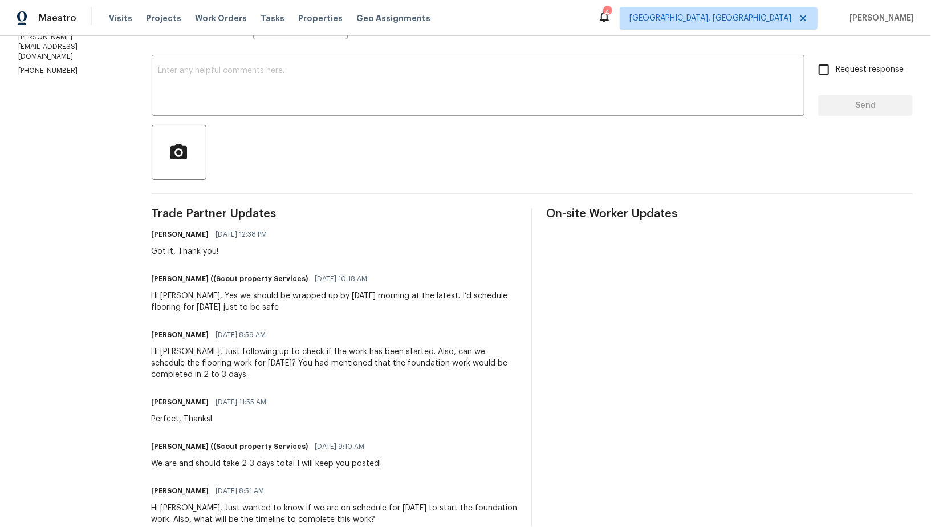
scroll to position [165, 0]
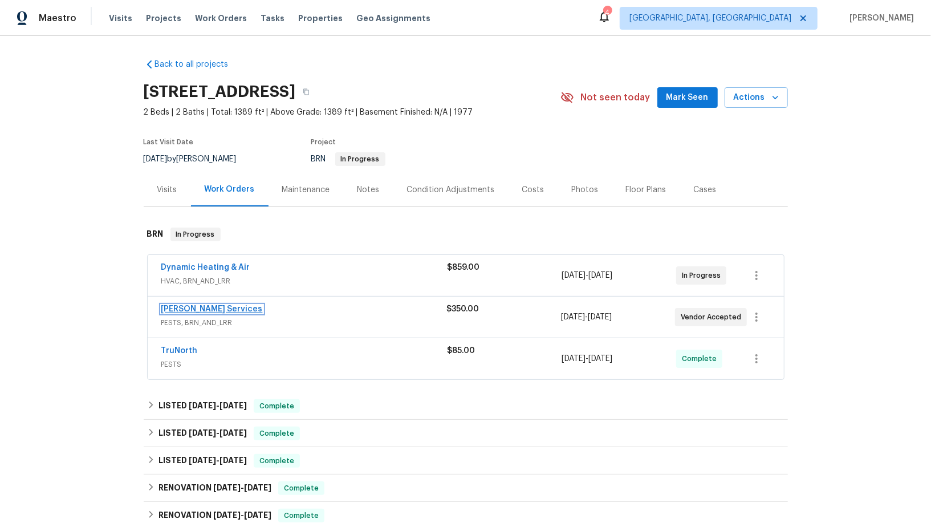
click at [200, 306] on link "[PERSON_NAME] Services" at bounding box center [211, 309] width 101 height 8
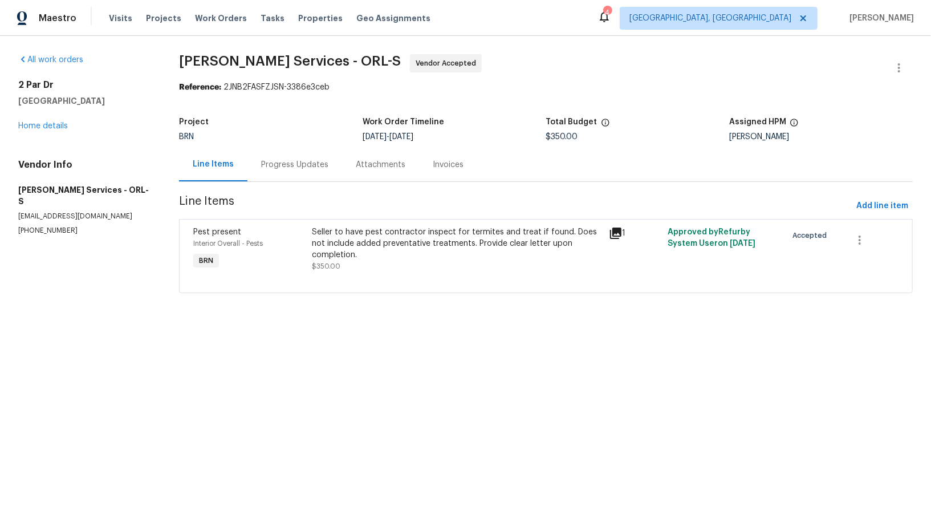
click at [305, 156] on div "Progress Updates" at bounding box center [294, 165] width 95 height 34
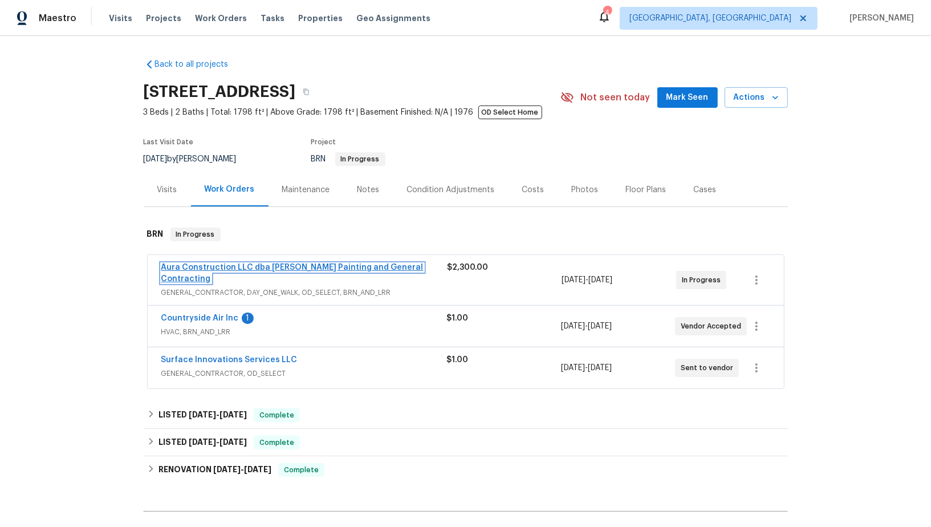
click at [223, 268] on link "Aura Construction LLC dba Logan's Painting and General Contracting" at bounding box center [292, 272] width 262 height 19
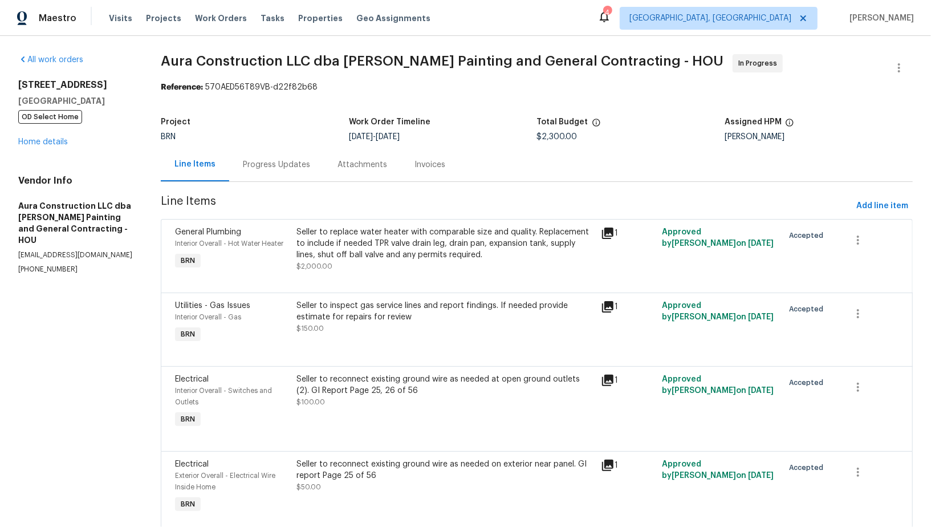
click at [295, 168] on div "Progress Updates" at bounding box center [276, 164] width 67 height 11
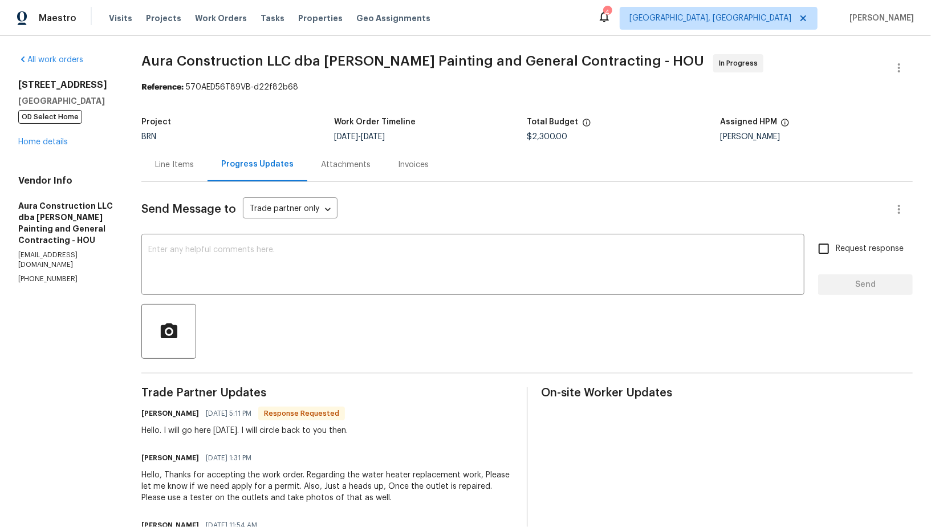
scroll to position [87, 0]
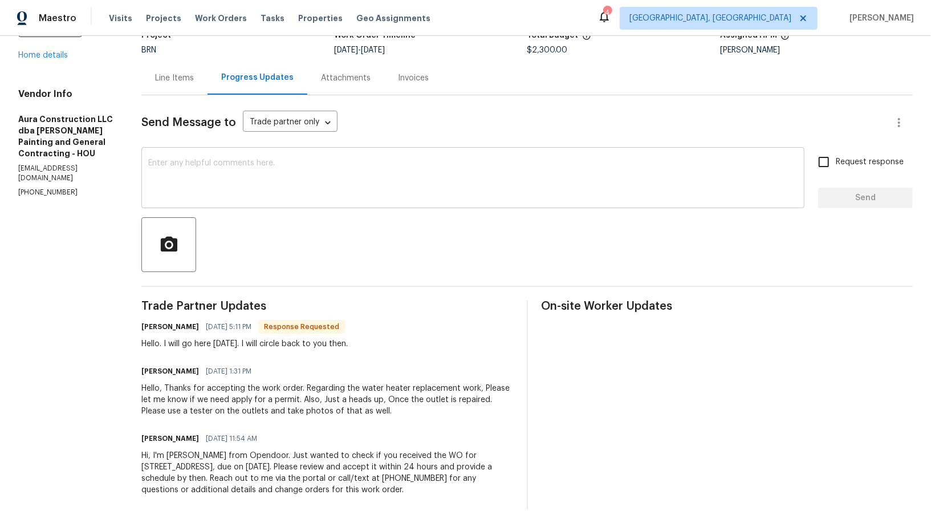
click at [288, 196] on textarea at bounding box center [472, 179] width 649 height 40
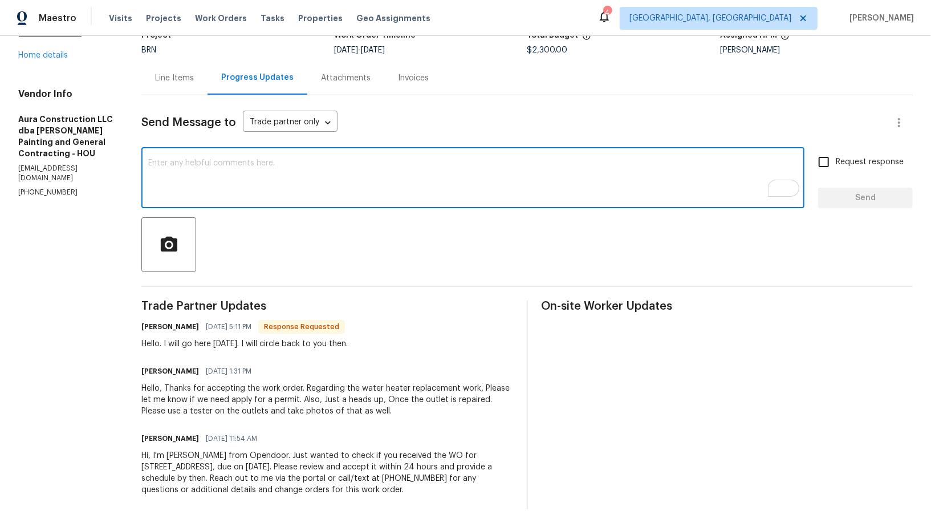
click at [239, 186] on textarea "To enrich screen reader interactions, please activate Accessibility in Grammarl…" at bounding box center [472, 179] width 649 height 40
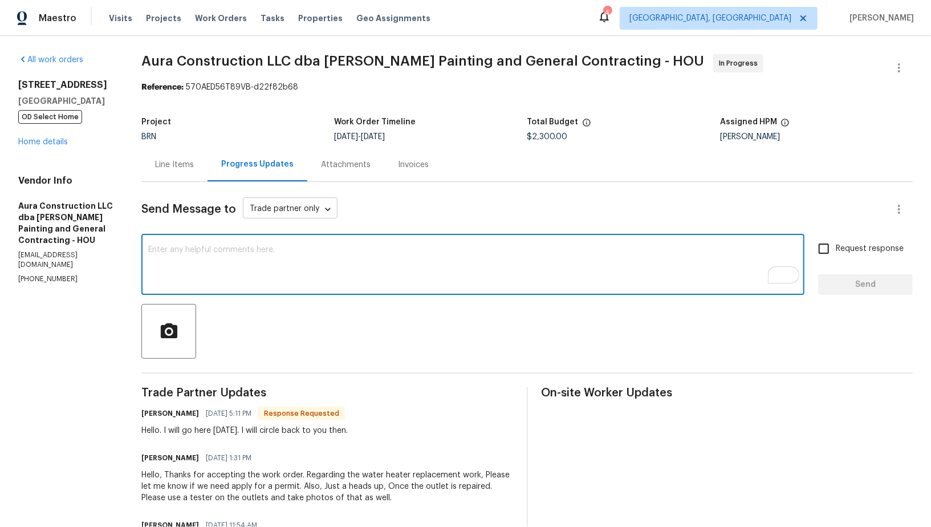
scroll to position [0, 0]
click at [208, 249] on textarea "To enrich screen reader interactions, please activate Accessibility in Grammarl…" at bounding box center [472, 266] width 649 height 40
type textarea "Sure, Thank you!"
click at [840, 245] on span "Request response" at bounding box center [870, 249] width 68 height 12
click at [836, 245] on input "Request response" at bounding box center [824, 249] width 24 height 24
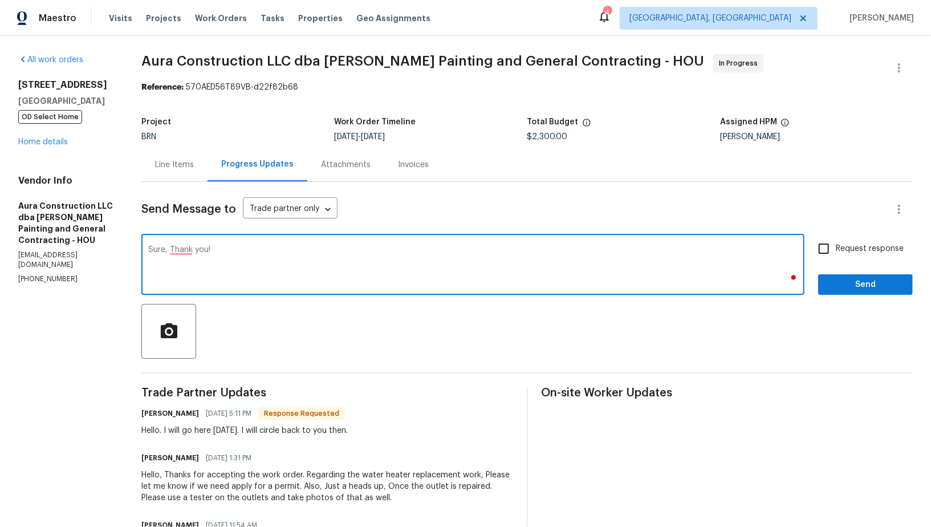
checkbox input "true"
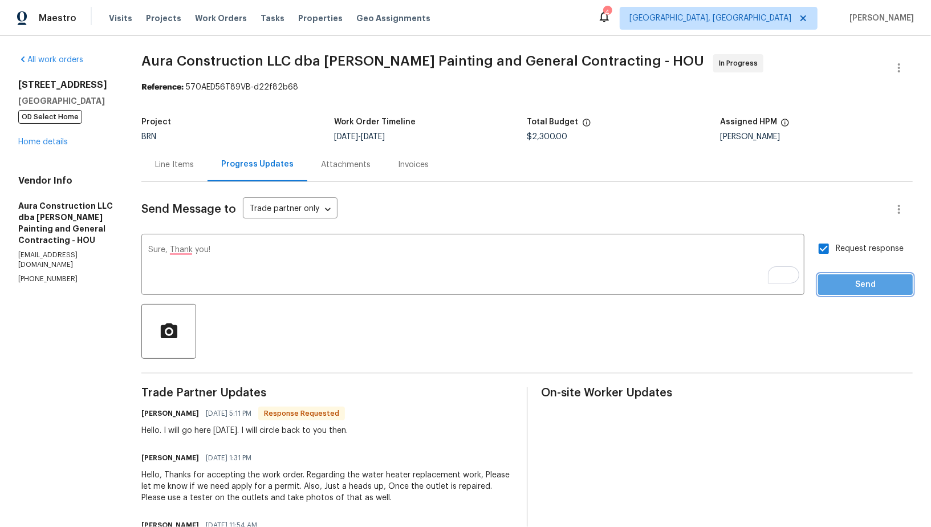
click at [839, 278] on span "Send" at bounding box center [865, 285] width 76 height 14
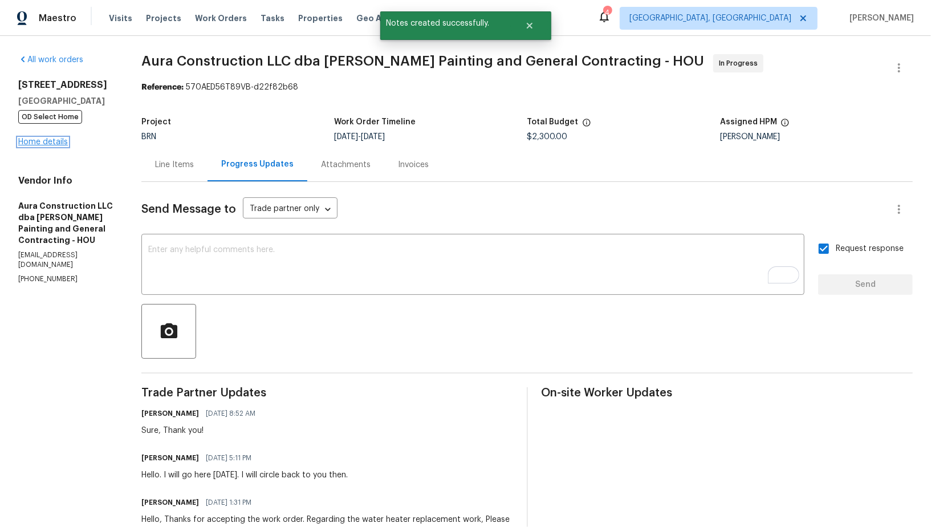
click at [42, 145] on link "Home details" at bounding box center [43, 142] width 50 height 8
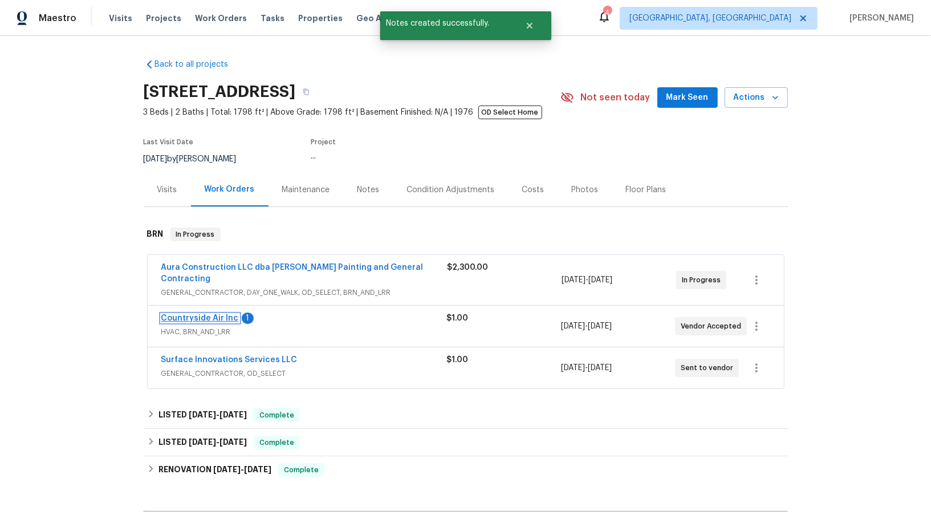
click at [215, 314] on link "Countryside Air Inc" at bounding box center [200, 318] width 78 height 8
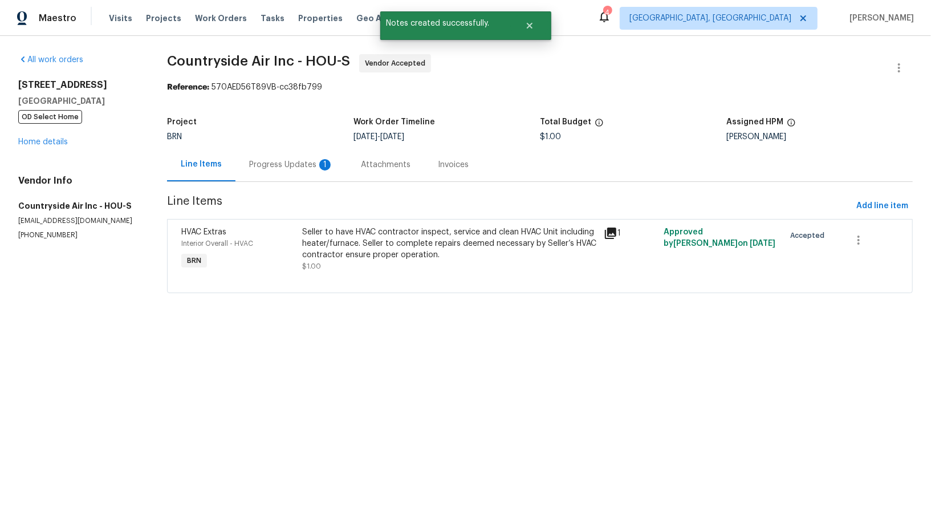
click at [294, 165] on div "Progress Updates 1" at bounding box center [291, 164] width 84 height 11
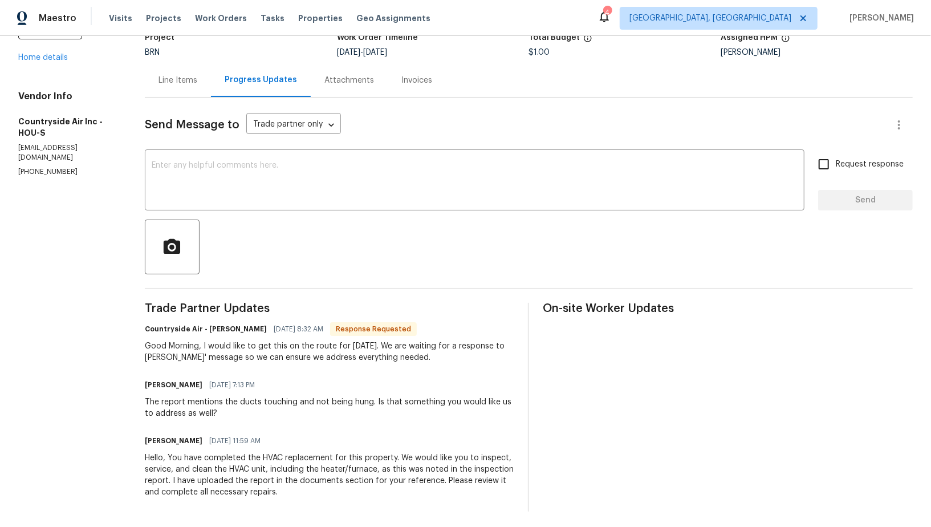
scroll to position [87, 0]
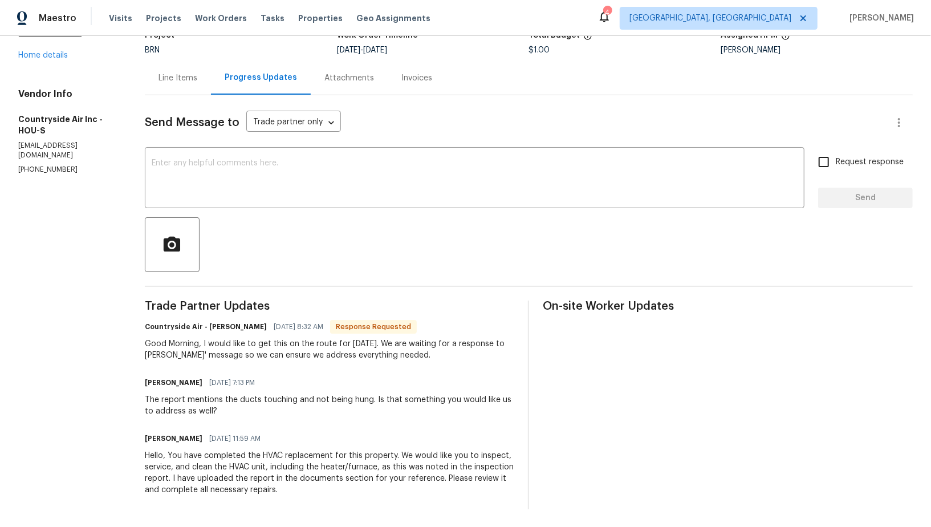
click at [188, 89] on div "Line Items" at bounding box center [178, 78] width 66 height 34
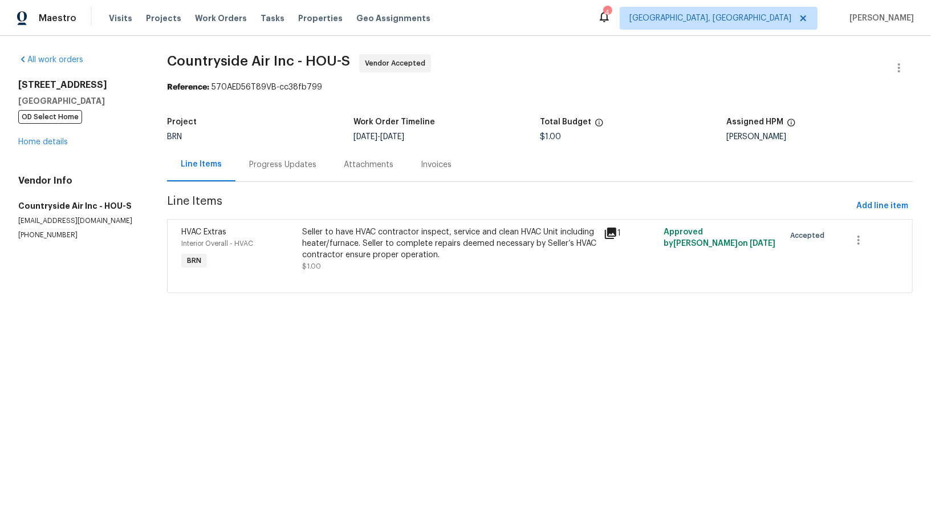
click at [323, 180] on div "Progress Updates" at bounding box center [282, 165] width 95 height 34
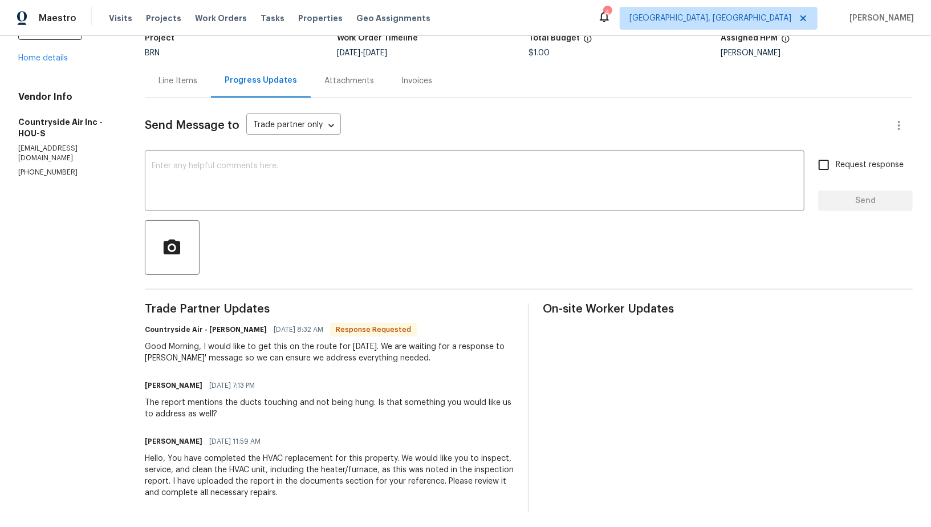
scroll to position [87, 0]
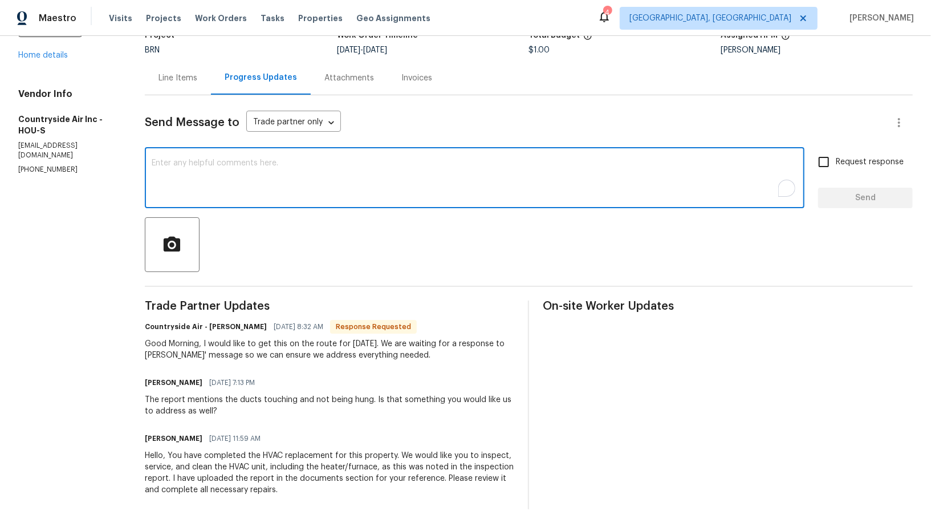
click at [296, 183] on textarea "To enrich screen reader interactions, please activate Accessibility in Grammarl…" at bounding box center [475, 179] width 646 height 40
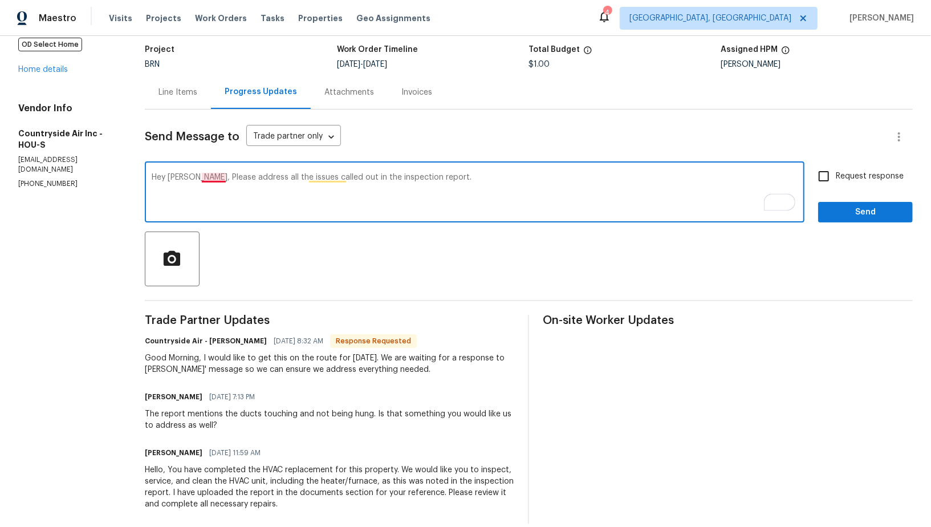
click at [214, 178] on textarea "Hey Michael, Please address all the issues called out in the inspection report." at bounding box center [475, 193] width 646 height 40
click at [509, 194] on textarea "Hey Michael, please address all the issues called out in the inspection report." at bounding box center [475, 193] width 646 height 40
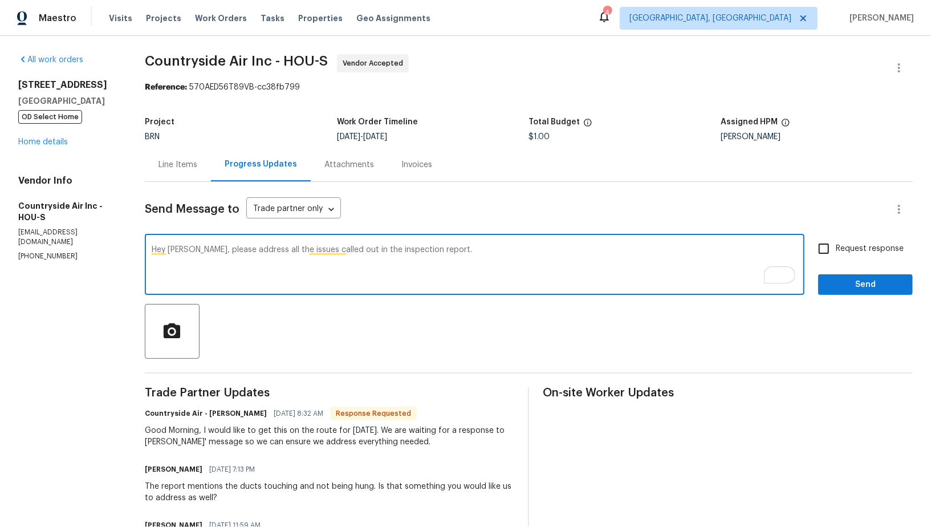
scroll to position [87, 0]
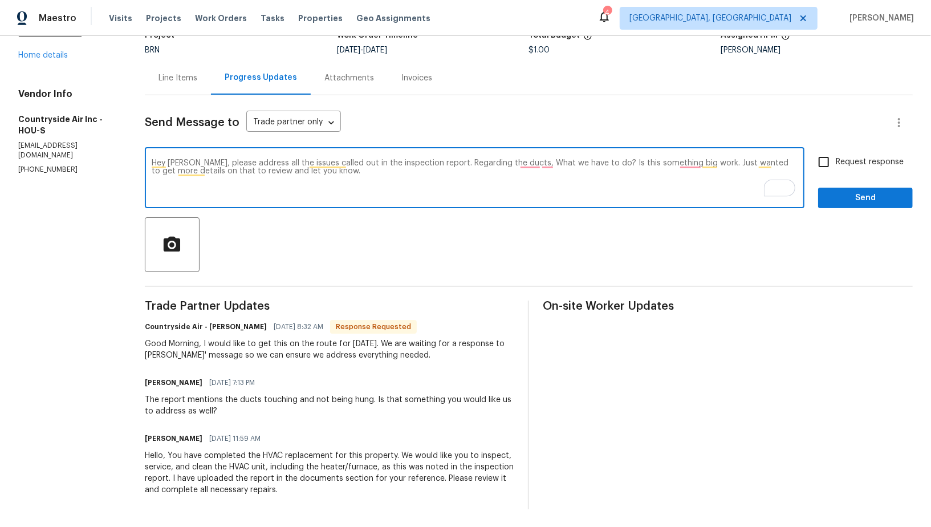
type textarea "Hey Michael, please address all the issues called out in the inspection report.…"
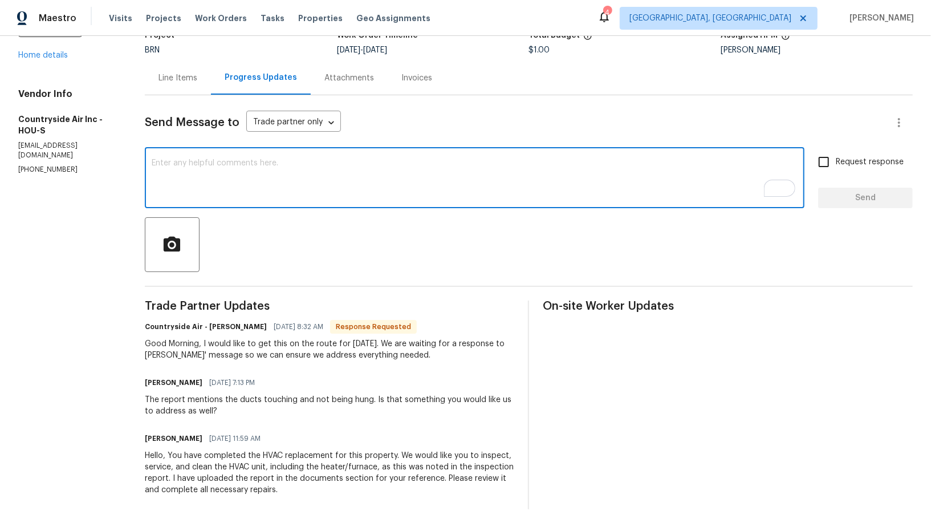
paste textarea "Please address all the issues noted in the inspection report. Regarding the duc…"
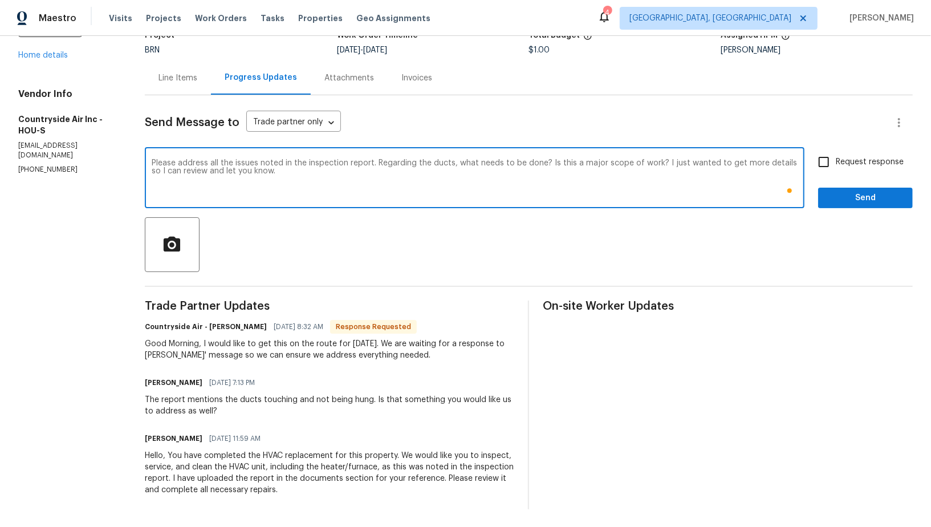
click at [153, 161] on textarea "Please address all the issues noted in the inspection report. Regarding the duc…" at bounding box center [475, 179] width 646 height 40
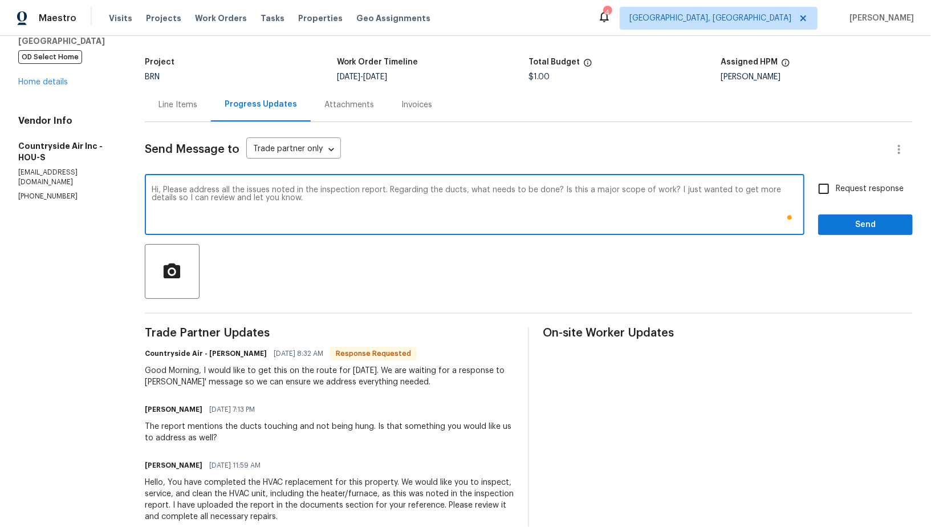
scroll to position [59, 0]
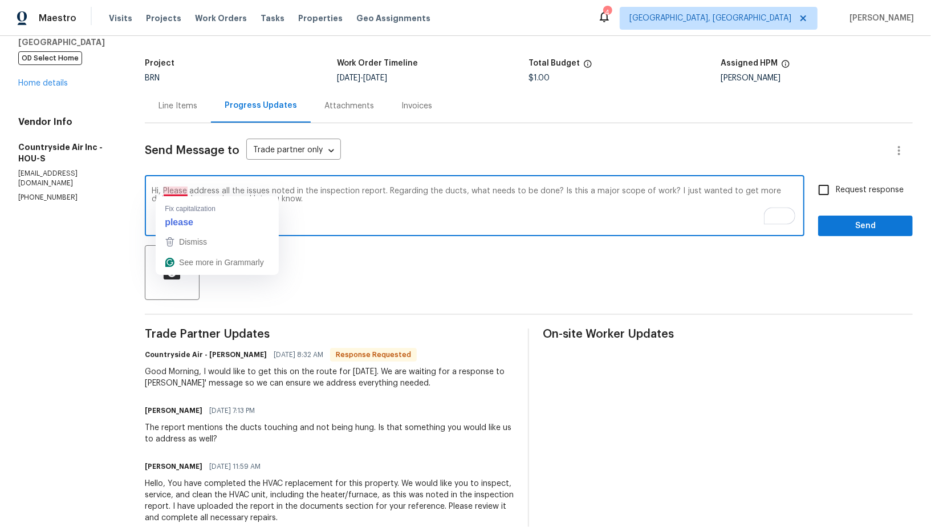
click at [176, 189] on textarea "Hi, Please address all the issues noted in the inspection report. Regarding the…" at bounding box center [475, 207] width 646 height 40
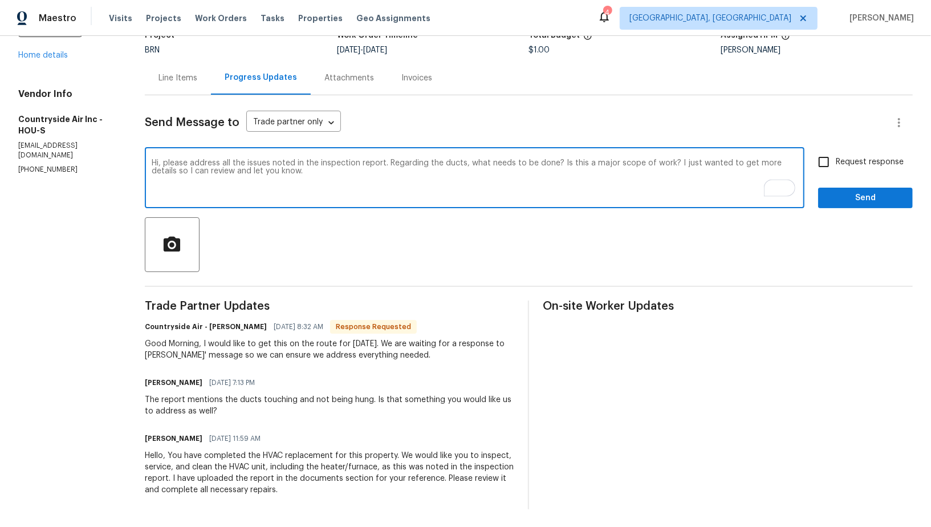
scroll to position [87, 0]
click at [311, 178] on textarea "Hi, please address all the issues noted in the inspection report. Regarding the…" at bounding box center [475, 179] width 646 height 40
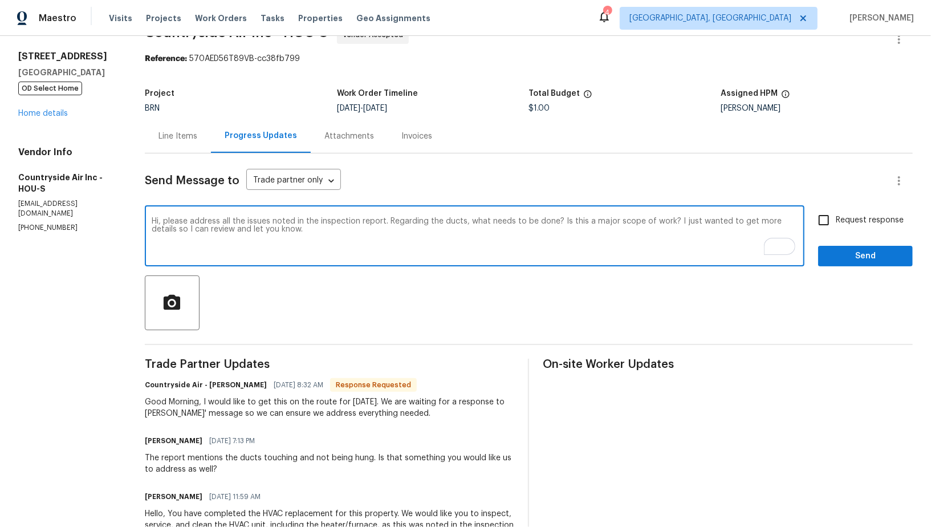
scroll to position [11, 0]
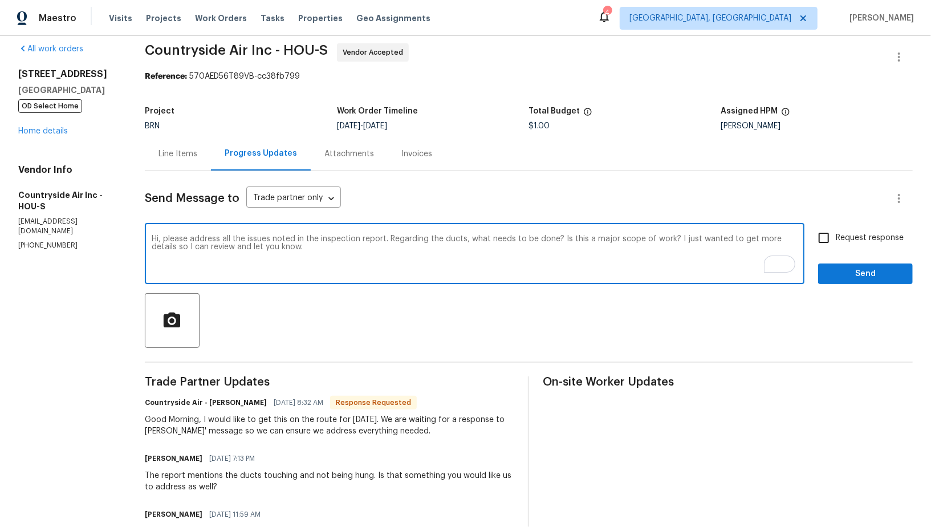
type textarea "Hi, please address all the issues noted in the inspection report. Regarding the…"
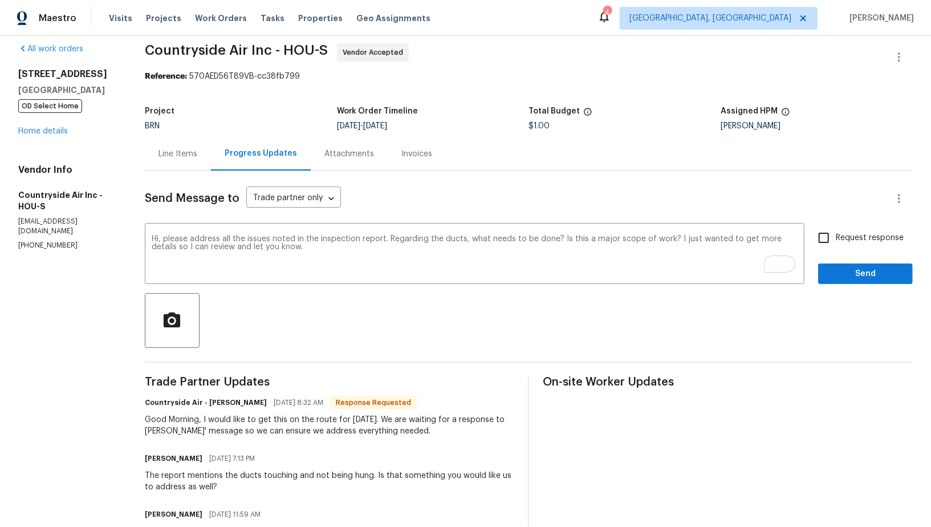
click at [810, 239] on div "Hi, please address all the issues noted in the inspection report. Regarding the…" at bounding box center [529, 255] width 768 height 58
click at [821, 242] on input "Request response" at bounding box center [824, 238] width 24 height 24
checkbox input "true"
click at [835, 263] on button "Send" at bounding box center [865, 273] width 95 height 21
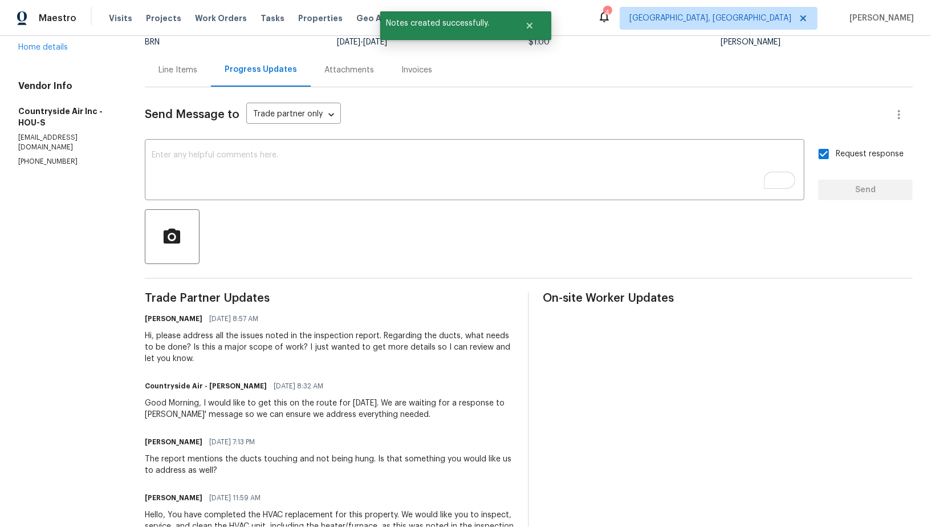
scroll to position [154, 0]
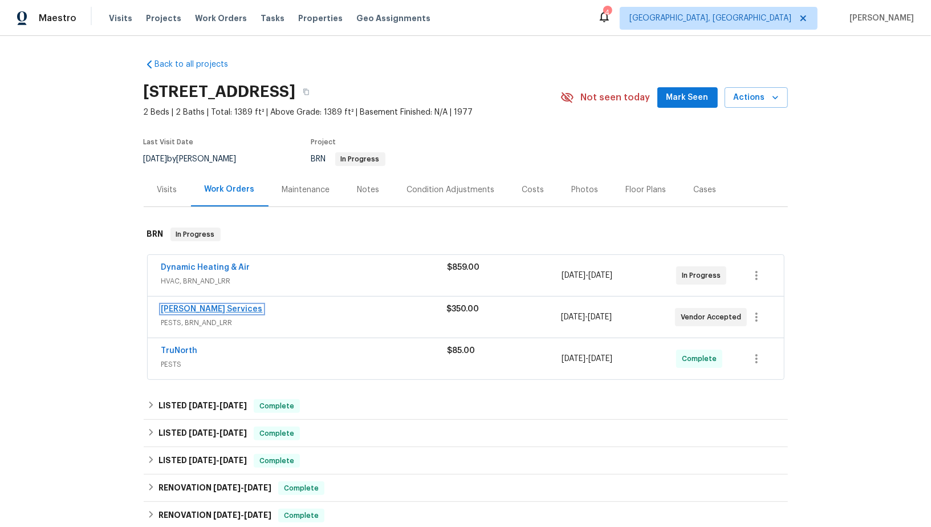
click at [190, 305] on link "[PERSON_NAME] Services" at bounding box center [211, 309] width 101 height 8
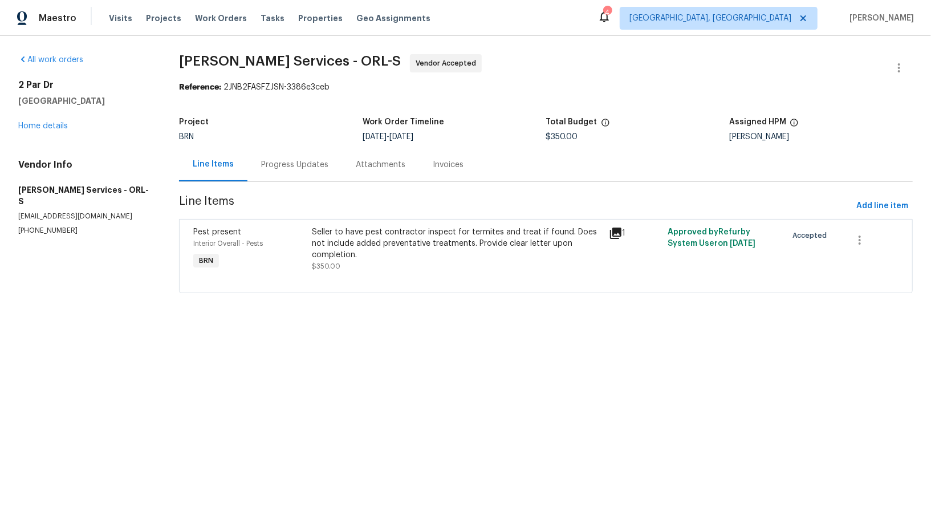
click at [297, 157] on div "Progress Updates" at bounding box center [294, 165] width 95 height 34
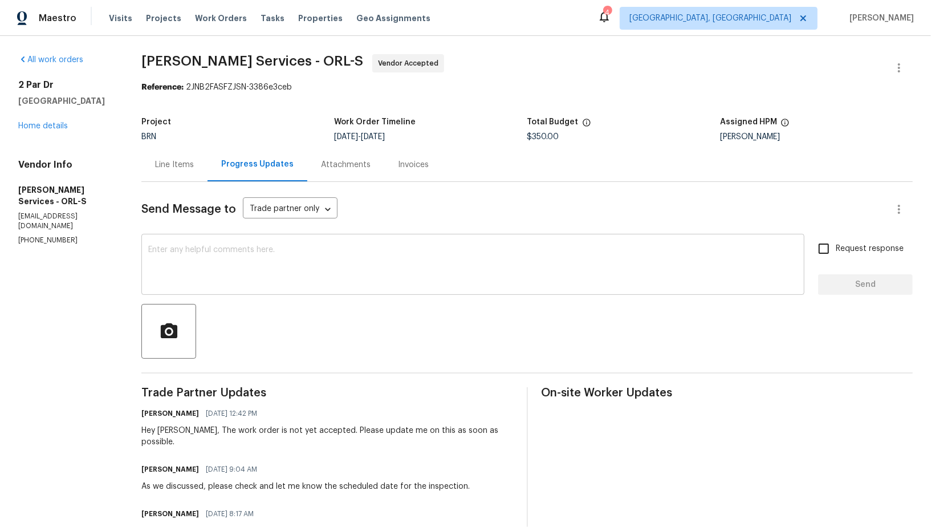
click at [307, 242] on div "x ​" at bounding box center [472, 266] width 663 height 58
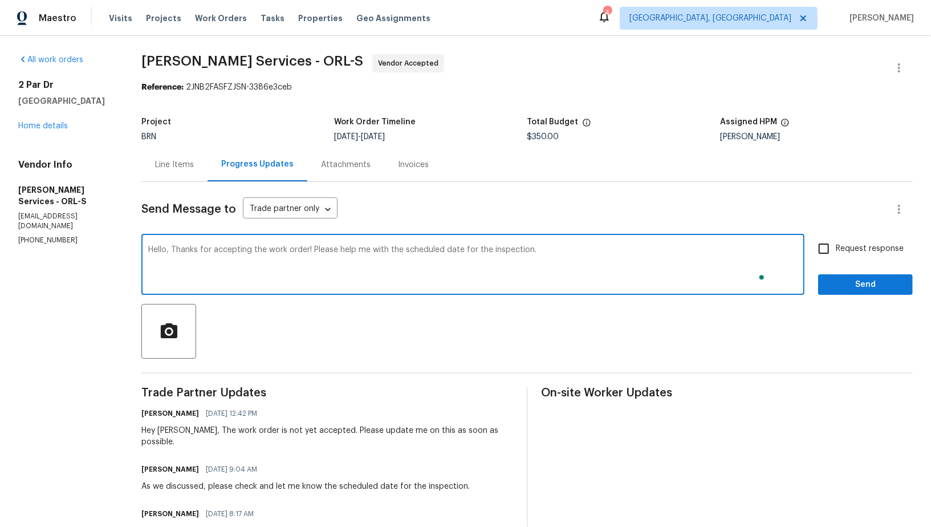
type textarea "Hello, Thanks for accepting the work order! Please help me with the scheduled d…"
click at [827, 254] on input "Request response" at bounding box center [824, 249] width 24 height 24
checkbox input "true"
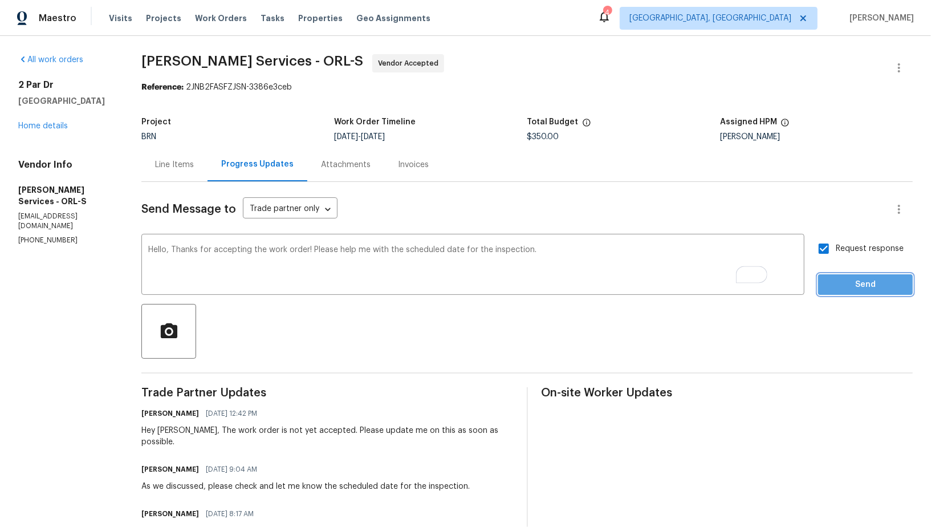
click at [868, 290] on span "Send" at bounding box center [865, 285] width 76 height 14
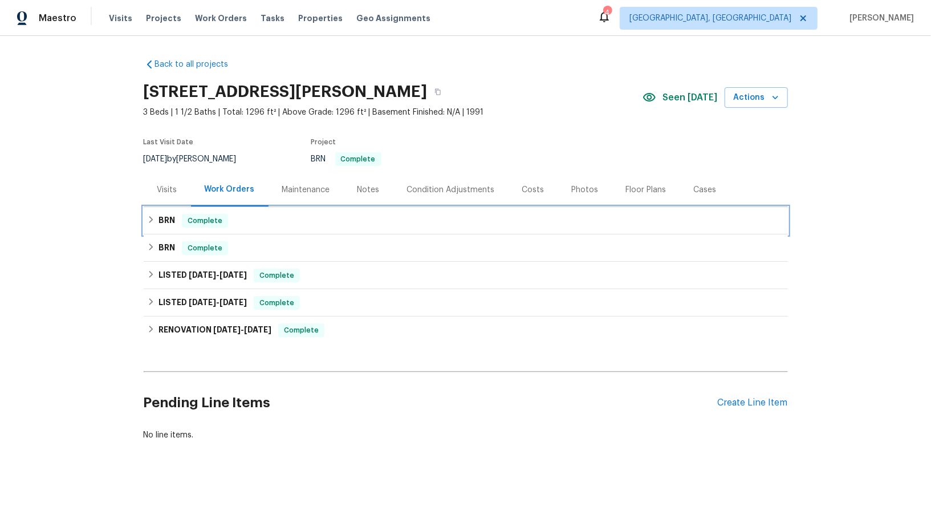
click at [157, 229] on div "BRN Complete" at bounding box center [466, 220] width 644 height 27
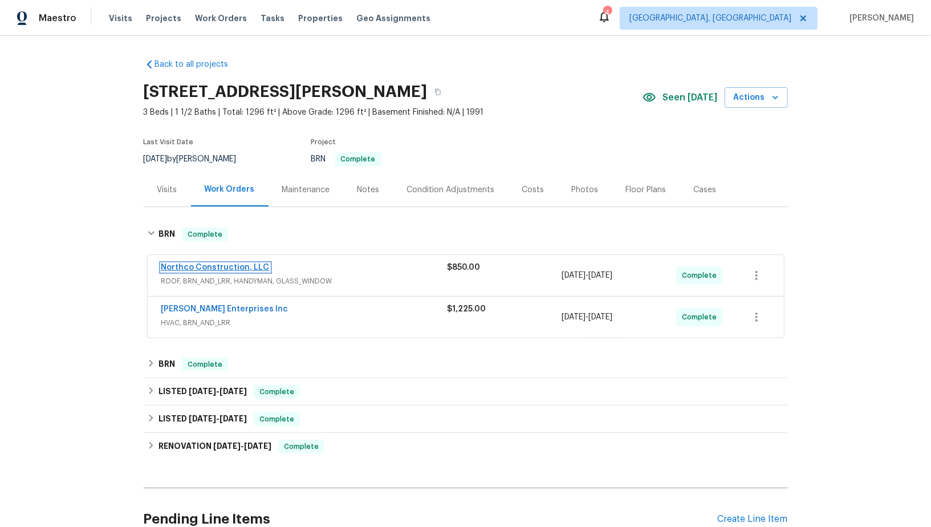
click at [188, 269] on link "Northco Construction, LLC" at bounding box center [215, 267] width 108 height 8
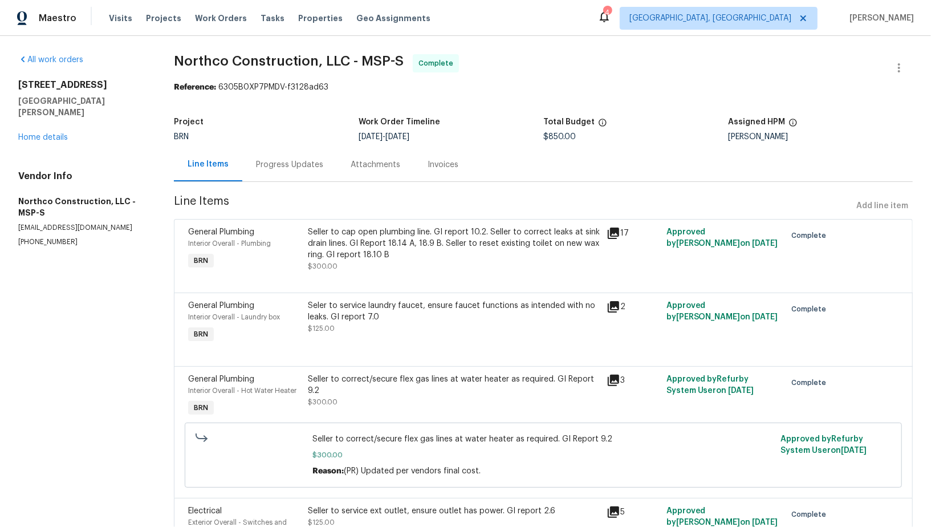
click at [310, 150] on div "Progress Updates" at bounding box center [289, 165] width 95 height 34
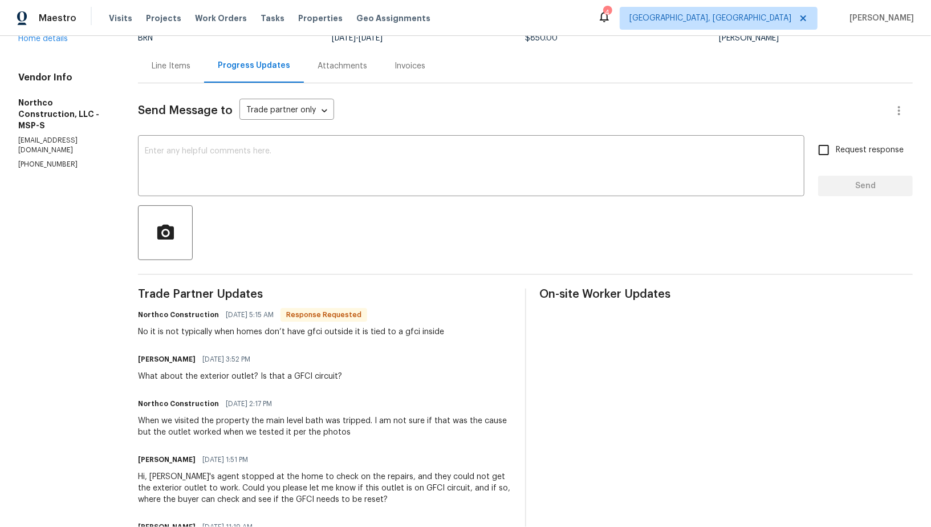
scroll to position [90, 0]
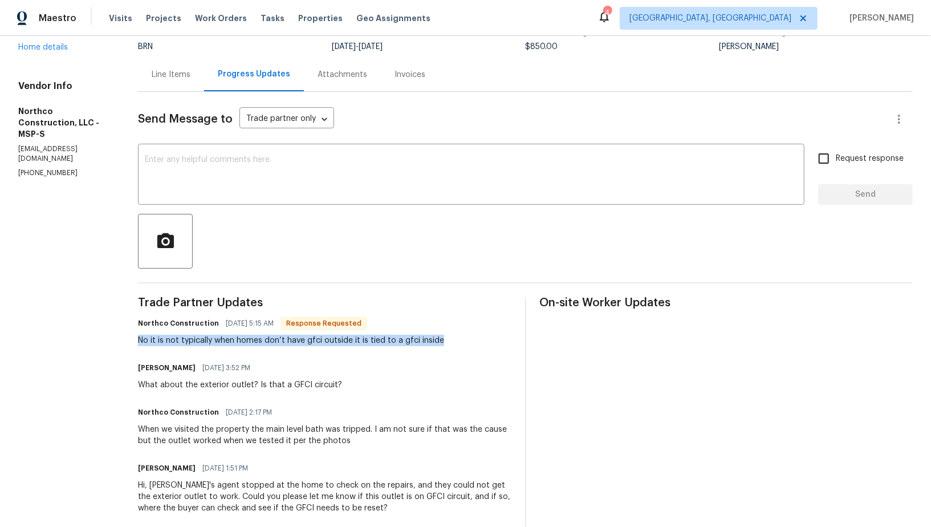
drag, startPoint x: 136, startPoint y: 335, endPoint x: 454, endPoint y: 341, distance: 318.1
copy div "No it is not typically when homes don’t have gfci outside it is tied to a gfci …"
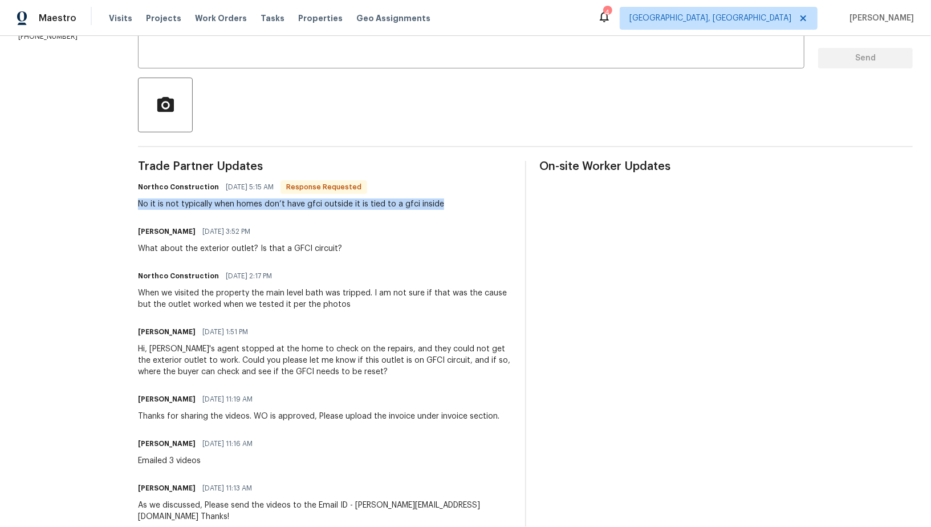
scroll to position [239, 0]
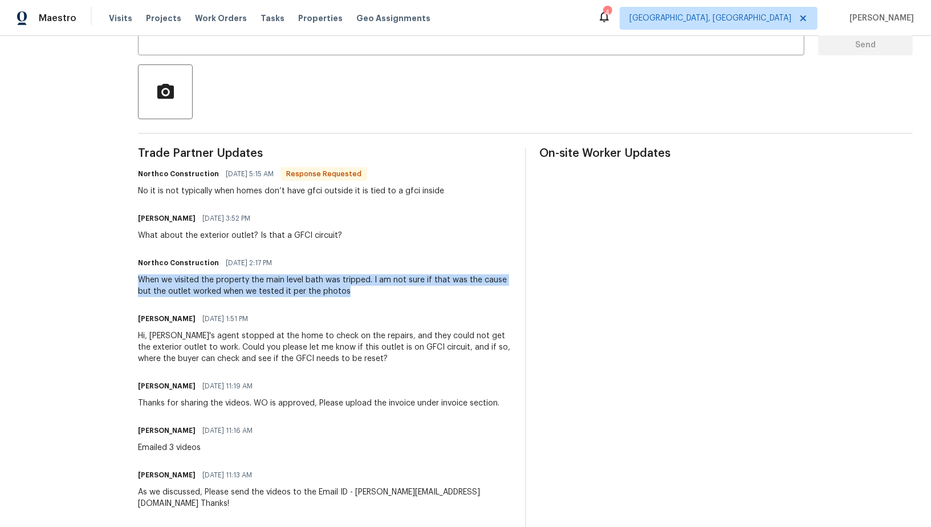
drag, startPoint x: 134, startPoint y: 279, endPoint x: 396, endPoint y: 292, distance: 262.5
copy div "When we visited the property the main level bath was tripped. I am not sure if …"
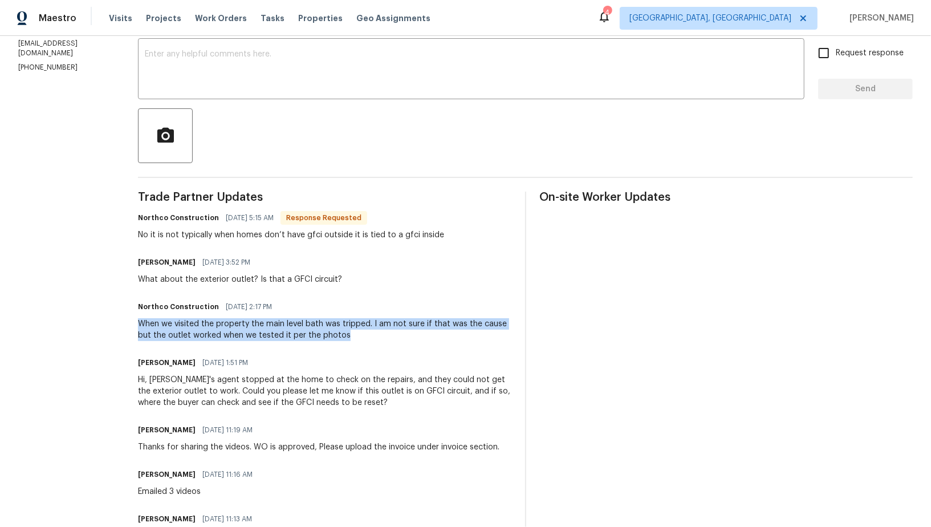
scroll to position [195, 0]
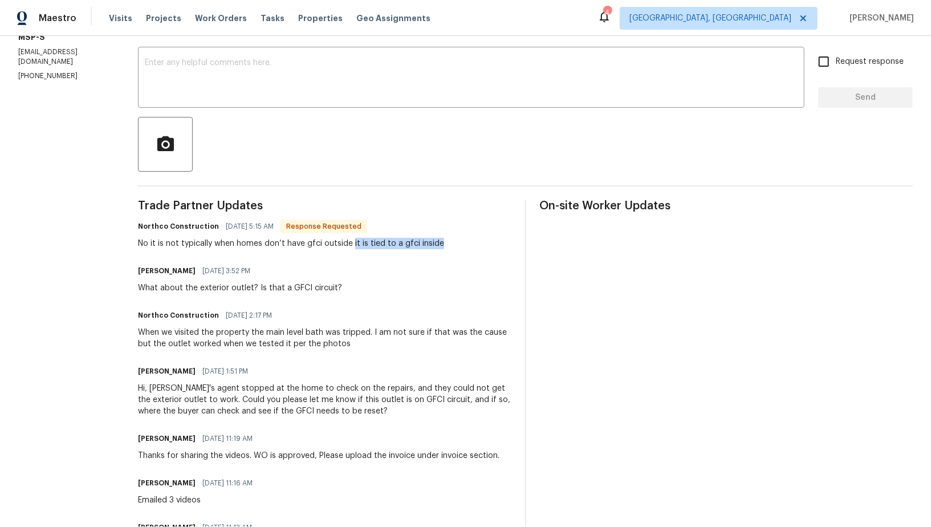
drag, startPoint x: 352, startPoint y: 245, endPoint x: 454, endPoint y: 243, distance: 102.6
click at [454, 243] on div "Northco Construction [DATE] 5:15 AM Response Requested No it is not typically w…" at bounding box center [324, 233] width 373 height 31
copy div "it is tied to a gfci inside"
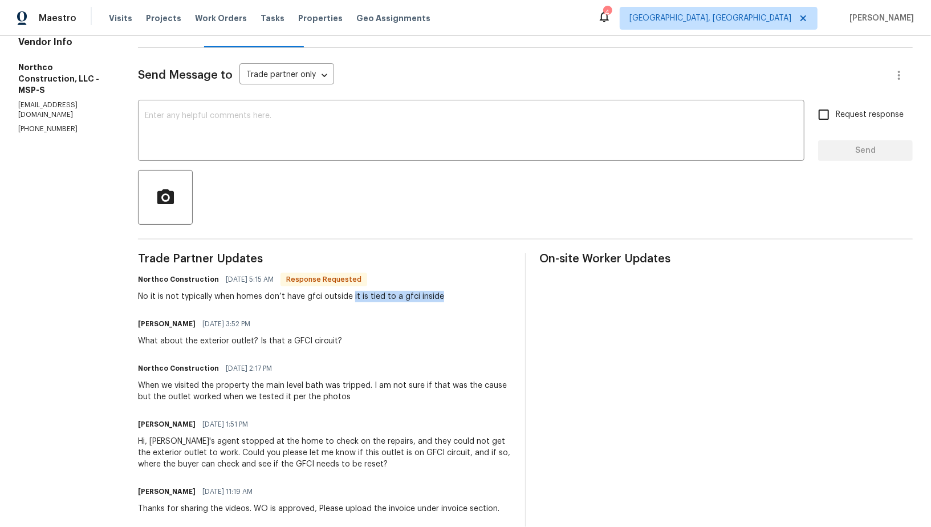
scroll to position [133, 0]
click at [258, 140] on textarea at bounding box center [471, 132] width 653 height 40
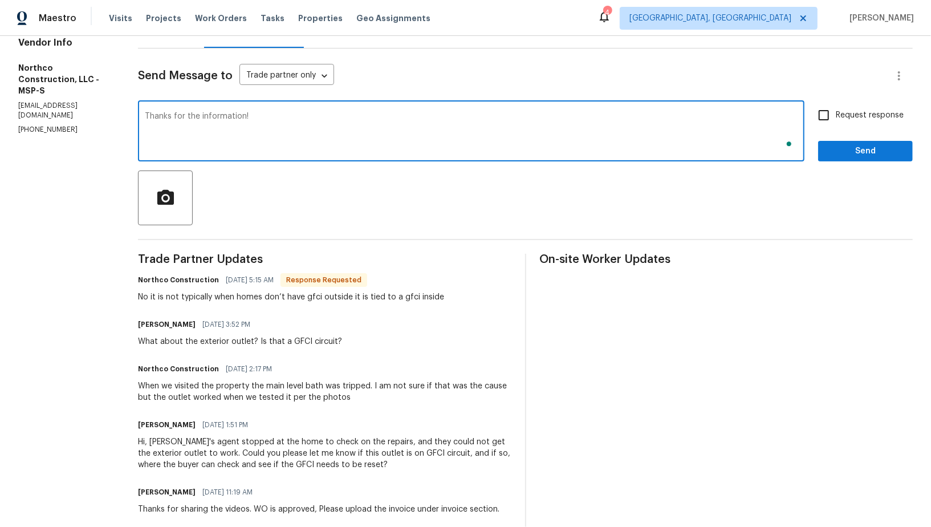
type textarea "Thanks for the information!"
click at [816, 119] on input "Request response" at bounding box center [824, 115] width 24 height 24
checkbox input "true"
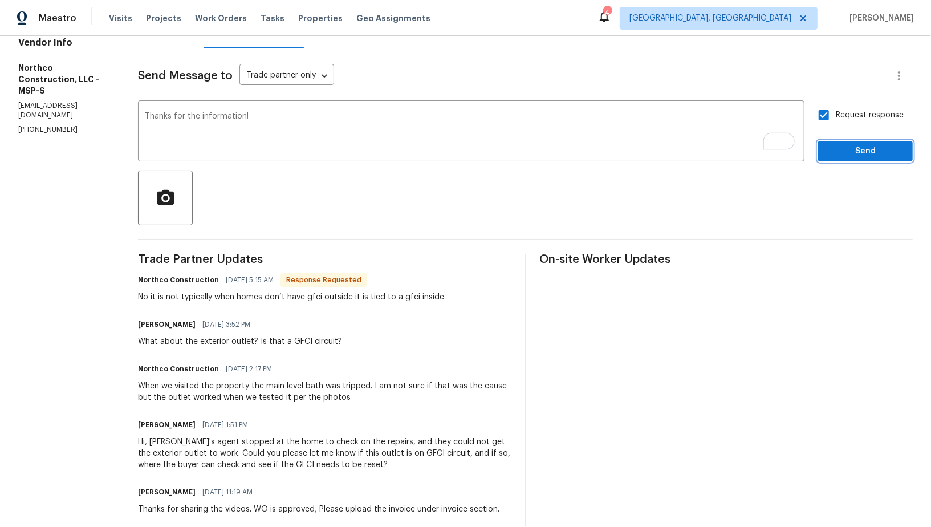
click at [848, 157] on span "Send" at bounding box center [865, 151] width 76 height 14
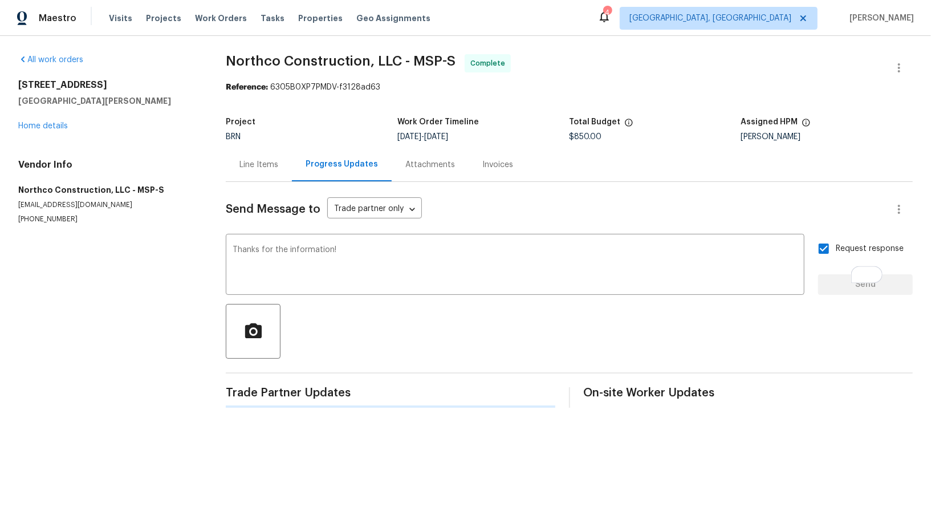
scroll to position [0, 0]
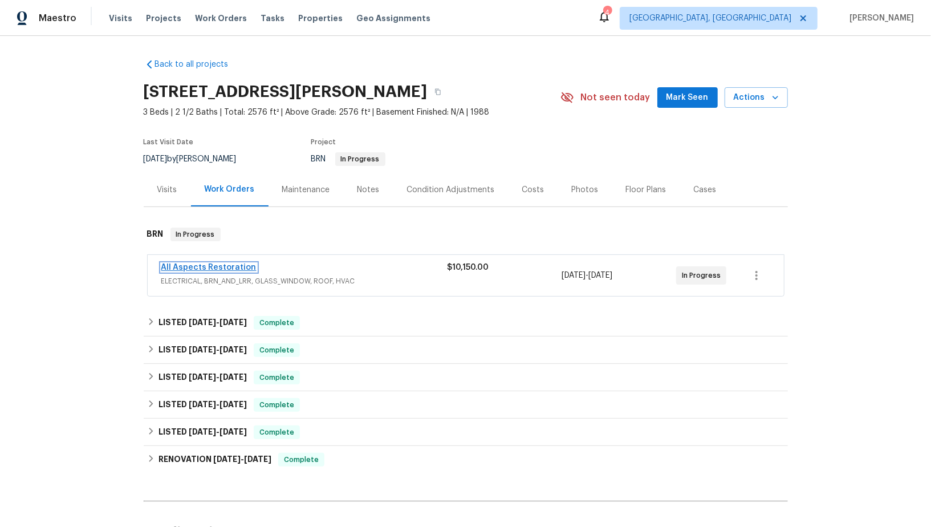
click at [204, 264] on link "All Aspects Restoration" at bounding box center [208, 267] width 95 height 8
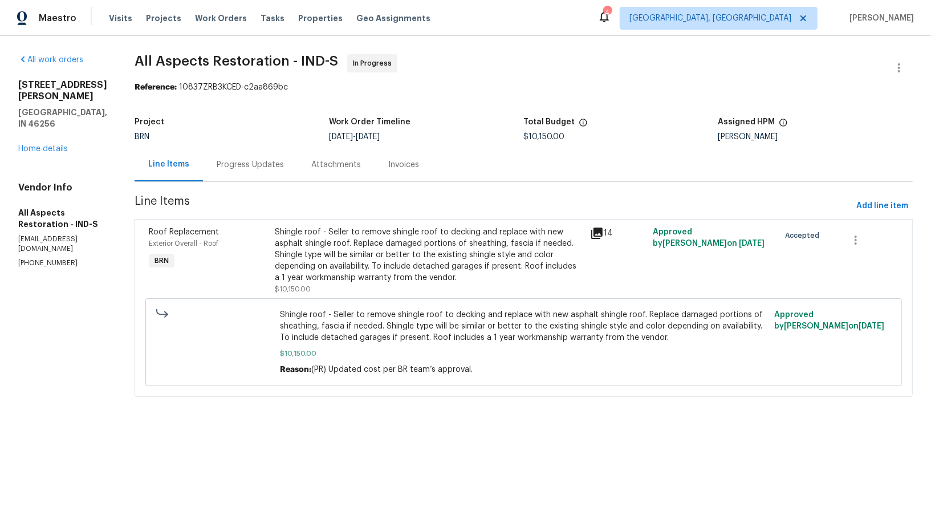
click at [261, 179] on div "Progress Updates" at bounding box center [250, 165] width 95 height 34
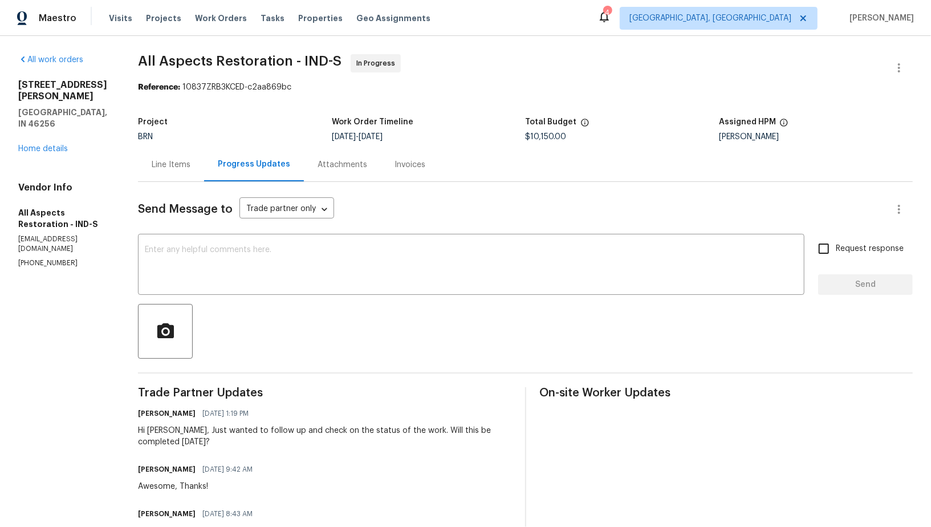
click at [187, 169] on div "Line Items" at bounding box center [171, 164] width 39 height 11
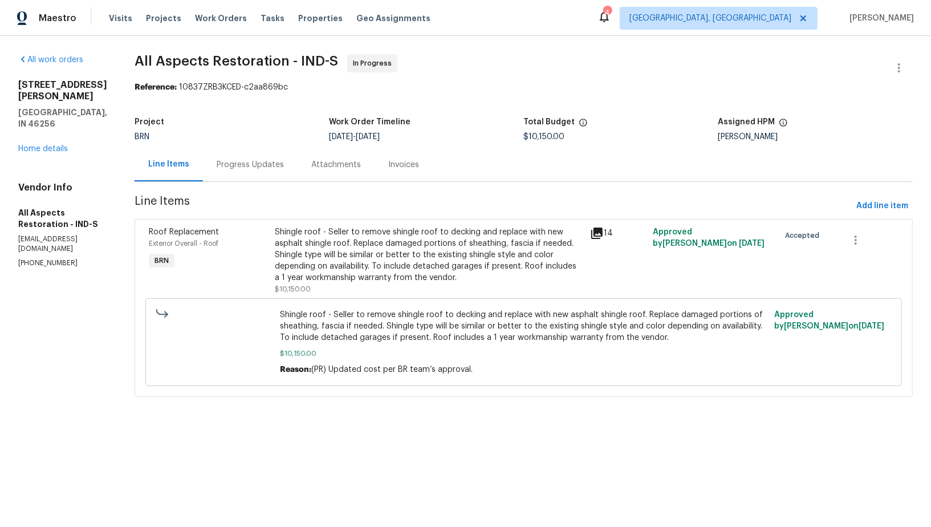
click at [371, 256] on div "Shingle roof - Seller to remove shingle roof to decking and replace with new as…" at bounding box center [429, 254] width 308 height 57
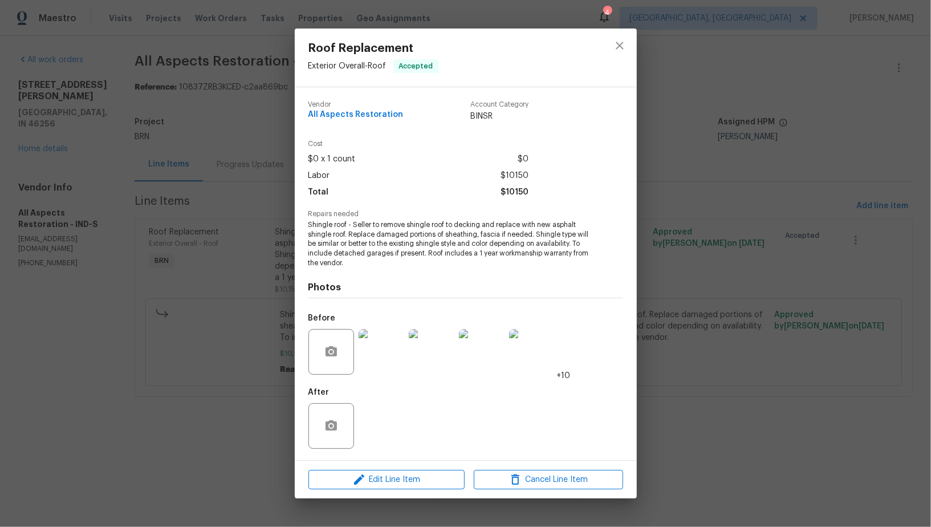
click at [390, 365] on img at bounding box center [382, 352] width 46 height 46
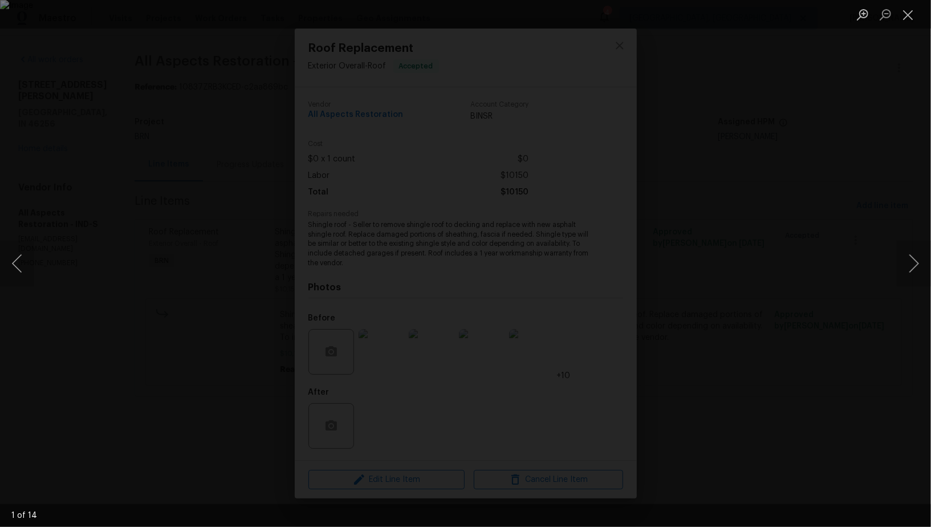
click at [877, 333] on div "Lightbox" at bounding box center [465, 263] width 931 height 527
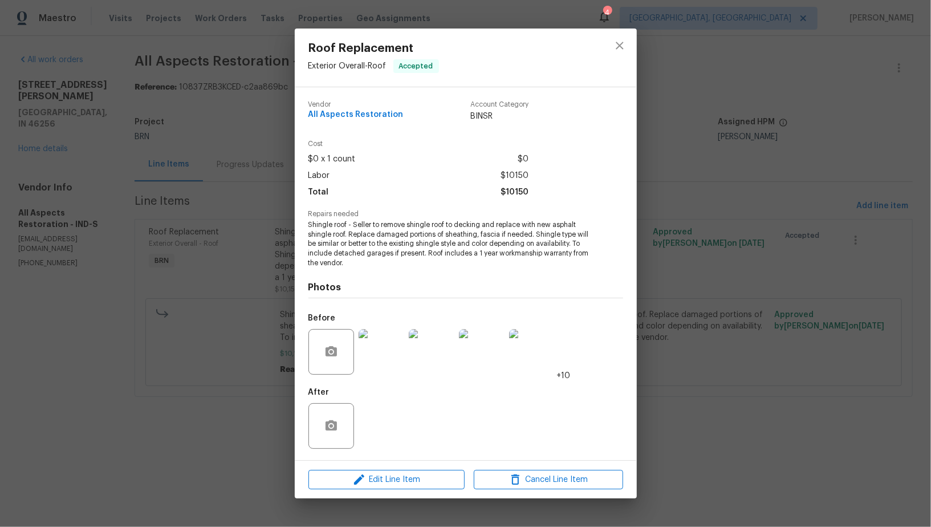
click at [877, 333] on div "Roof Replacement Exterior Overall - Roof Accepted Vendor All Aspects Restoratio…" at bounding box center [465, 263] width 931 height 527
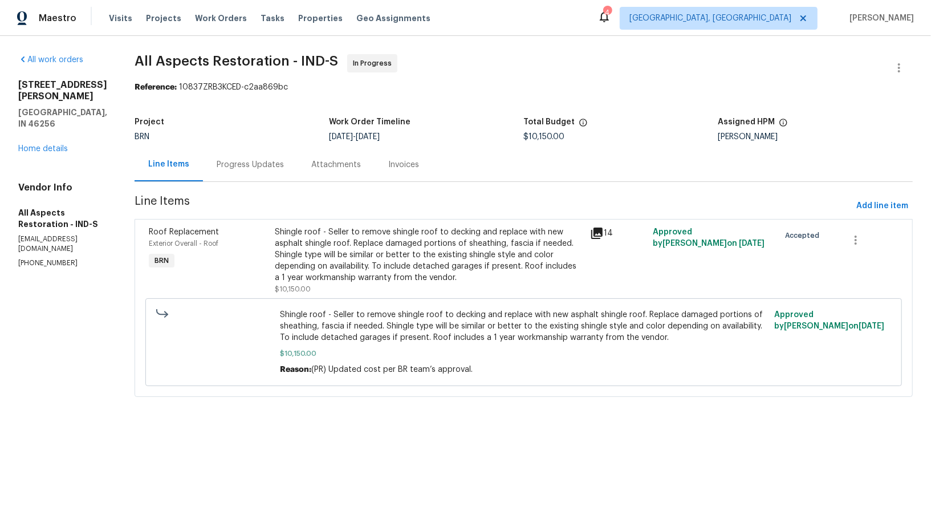
click at [229, 192] on section "All Aspects Restoration - IND-S In Progress Reference: 10837ZRB3KCED-c2aa869bc …" at bounding box center [524, 232] width 778 height 356
click at [243, 162] on div "Progress Updates" at bounding box center [250, 164] width 67 height 11
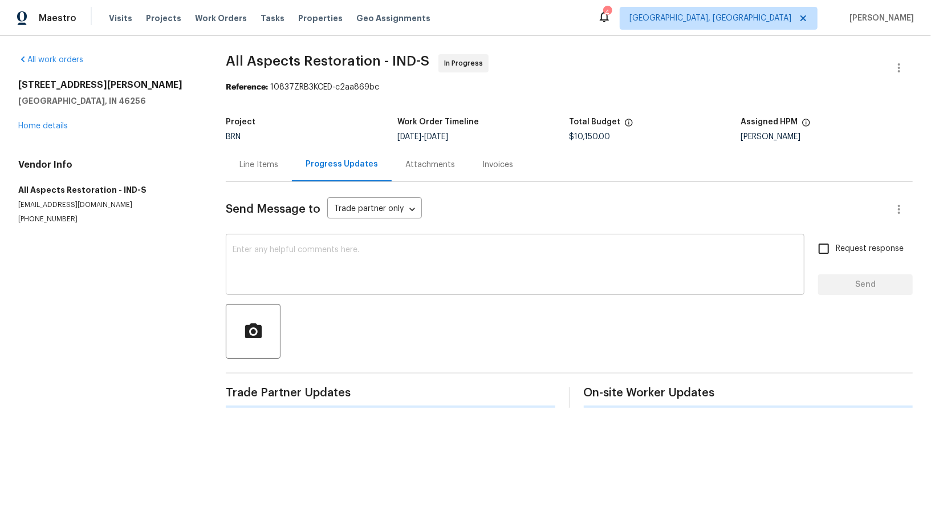
click at [280, 266] on textarea at bounding box center [515, 266] width 565 height 40
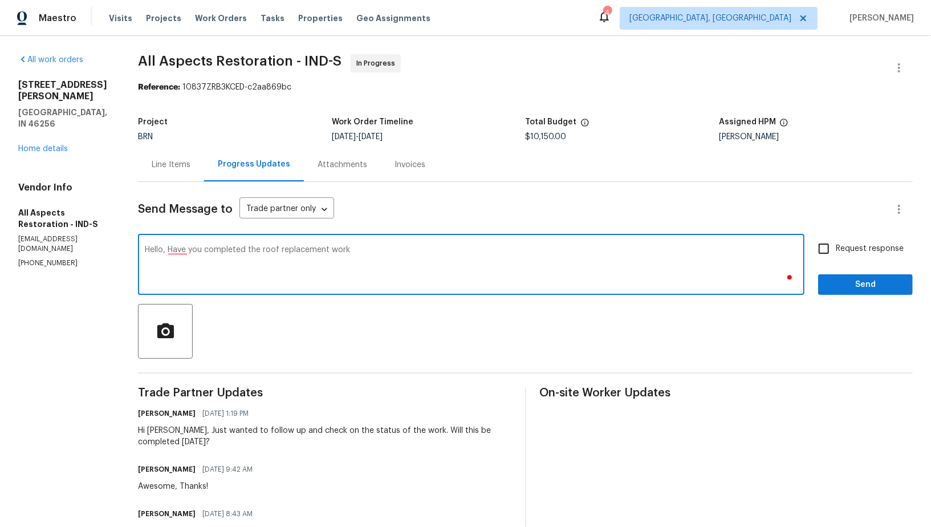
type textarea "Hello, Have you completed the roof replacement work>"
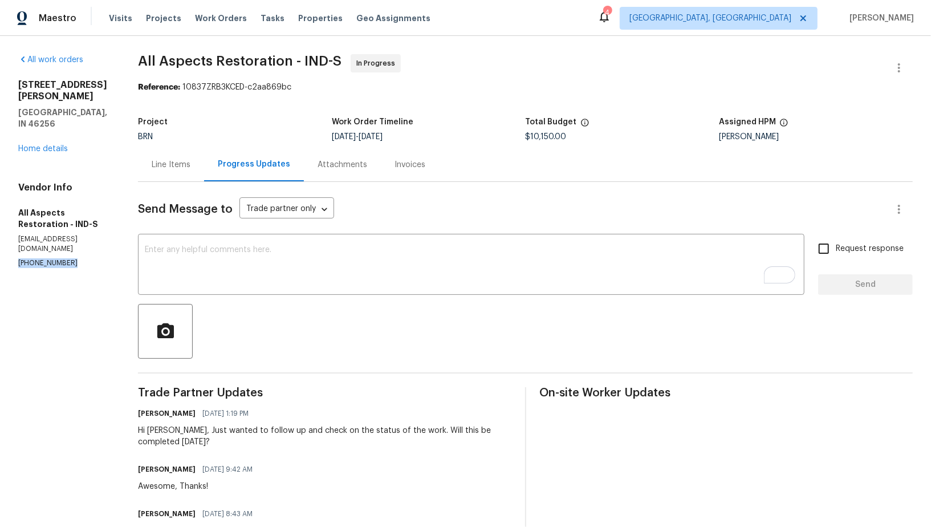
drag, startPoint x: 75, startPoint y: 234, endPoint x: 8, endPoint y: 234, distance: 67.3
copy p "(317) 759-3858"
click at [229, 276] on textarea "To enrich screen reader interactions, please activate Accessibility in Grammarl…" at bounding box center [471, 266] width 653 height 40
drag, startPoint x: 71, startPoint y: 235, endPoint x: 0, endPoint y: 233, distance: 71.3
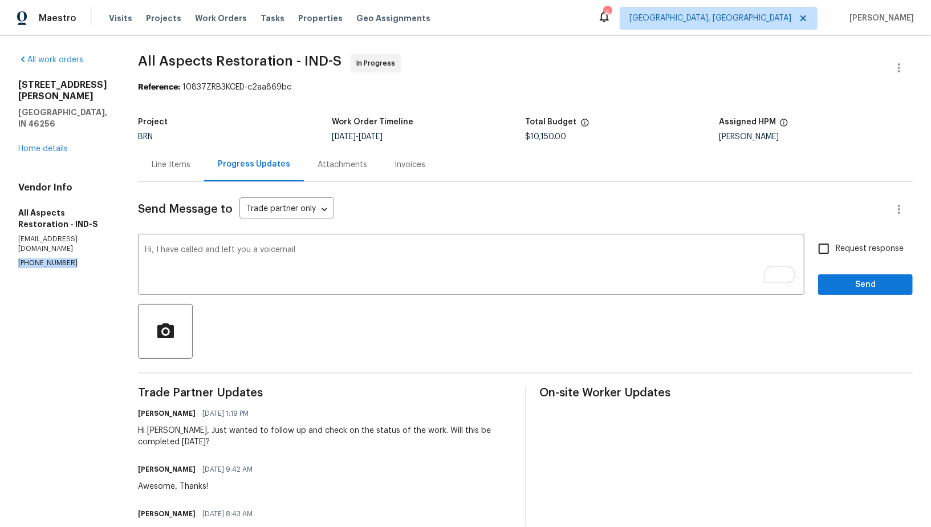
copy p "(317) 759-3858"
click at [338, 264] on textarea "Hi, I have called and left you a voicemail" at bounding box center [471, 266] width 653 height 40
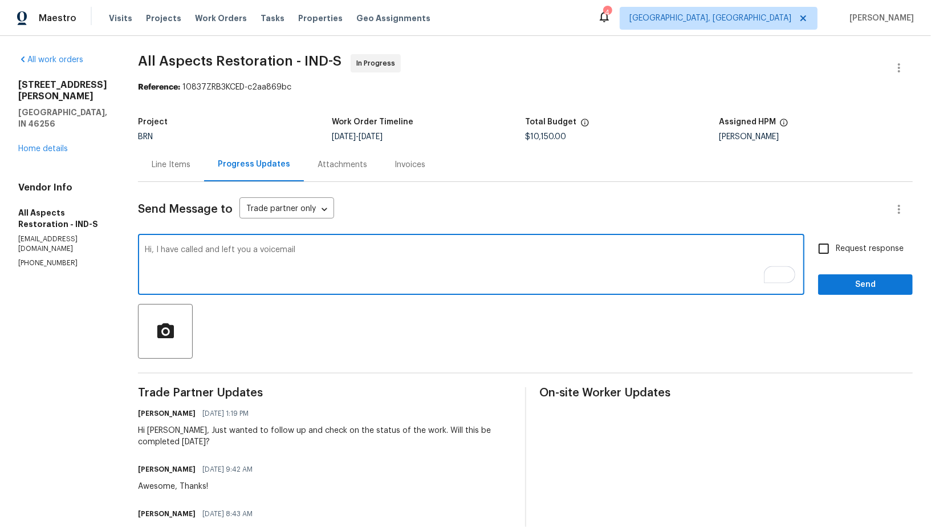
paste textarea "(317) 759-3858"
click at [520, 324] on div at bounding box center [525, 331] width 775 height 55
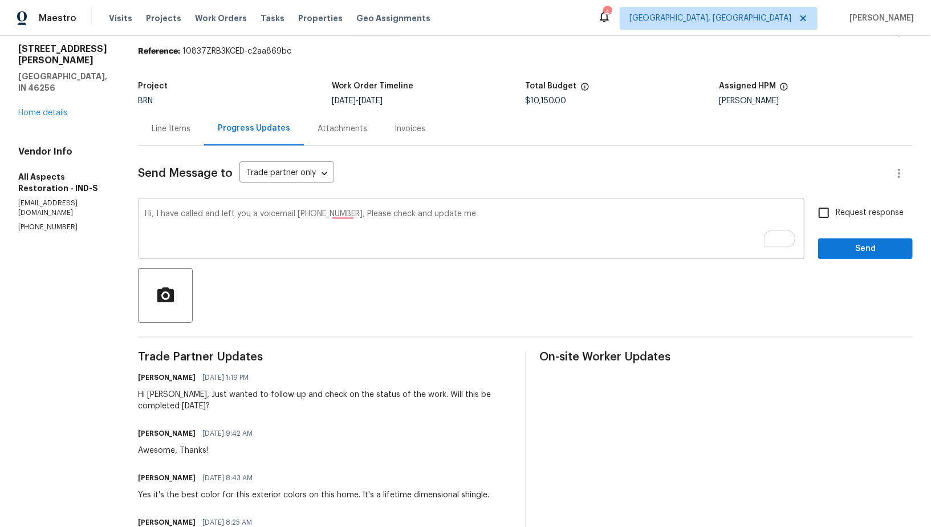
scroll to position [18, 0]
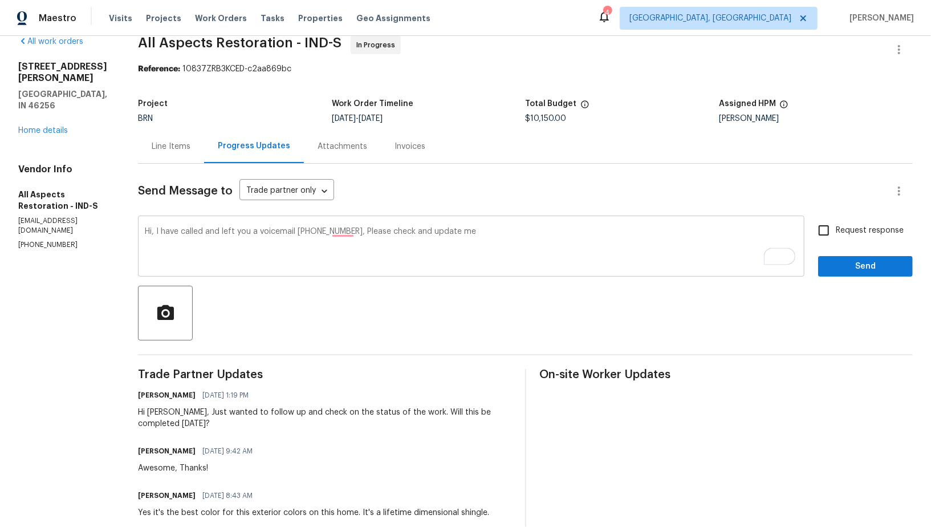
click at [474, 231] on textarea "Hi, I have called and left you a voicemail (317) 759-3858, Please check and upd…" at bounding box center [471, 247] width 653 height 40
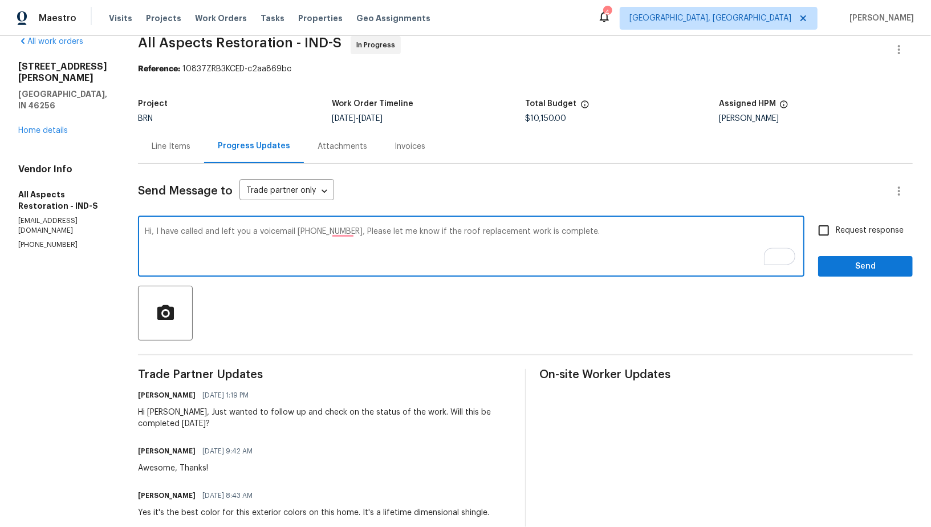
type textarea "Hi, I have called and left you a voicemail (317) 759-3858, Please let me know i…"
click at [827, 230] on input "Request response" at bounding box center [824, 230] width 24 height 24
checkbox input "true"
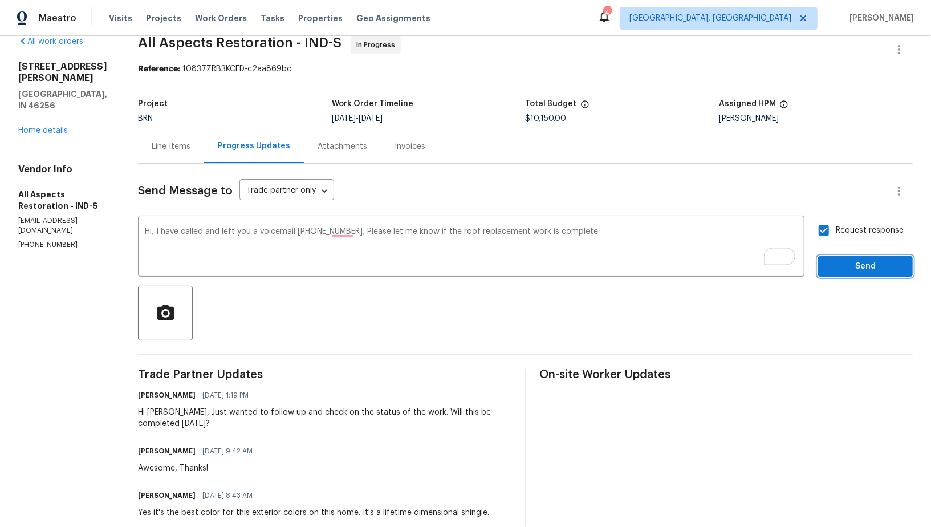
click at [848, 263] on span "Send" at bounding box center [865, 266] width 76 height 14
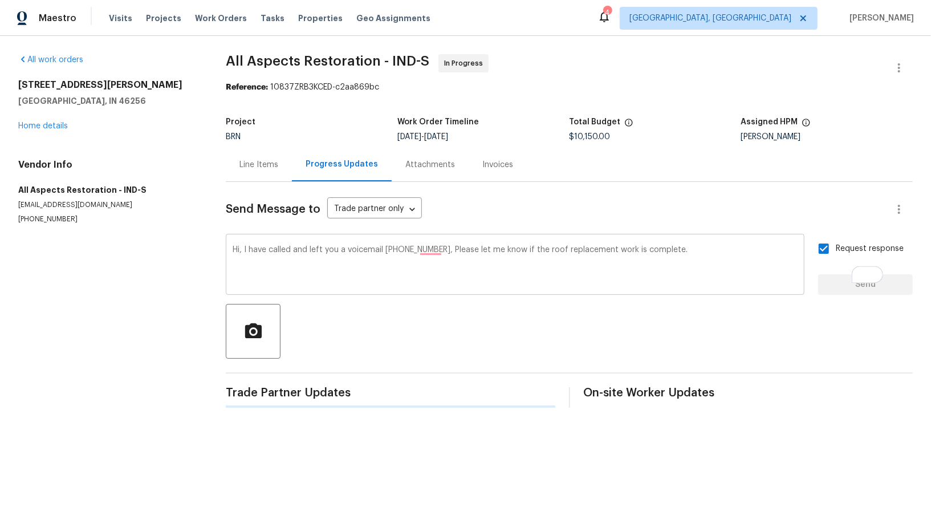
scroll to position [0, 0]
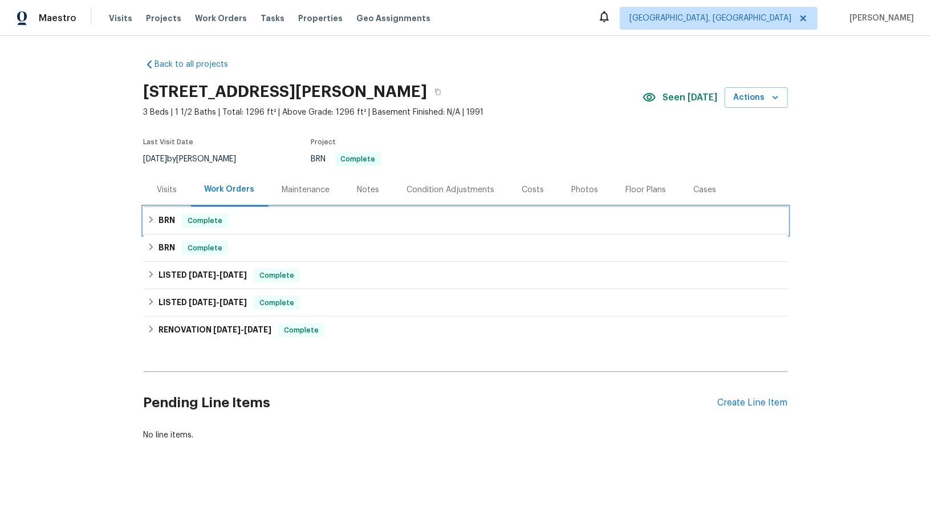
click at [156, 229] on div "BRN Complete" at bounding box center [466, 220] width 644 height 27
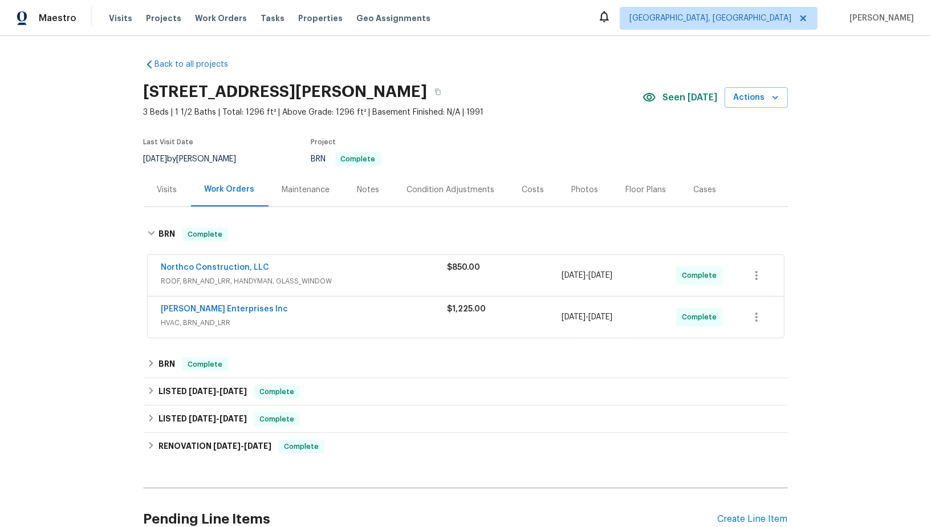
click at [174, 272] on span "Northco Construction, LLC" at bounding box center [215, 267] width 108 height 11
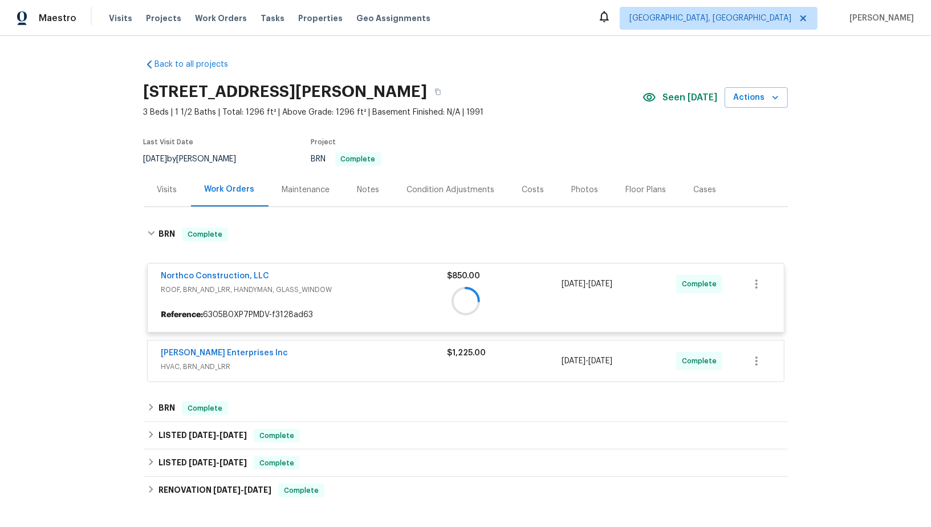
click at [194, 272] on div at bounding box center [466, 300] width 644 height 169
click at [194, 275] on div at bounding box center [466, 300] width 644 height 169
click at [194, 274] on div at bounding box center [466, 300] width 644 height 169
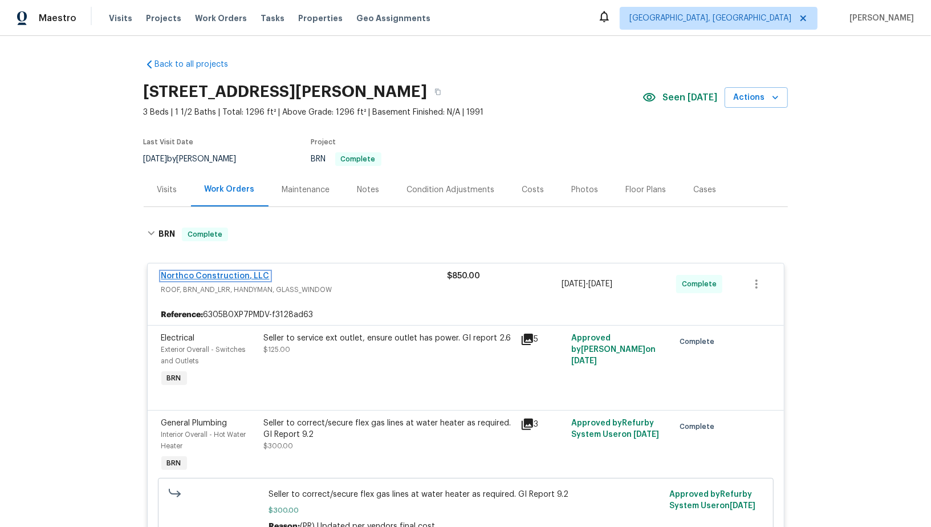
click at [222, 272] on link "Northco Construction, LLC" at bounding box center [215, 276] width 108 height 8
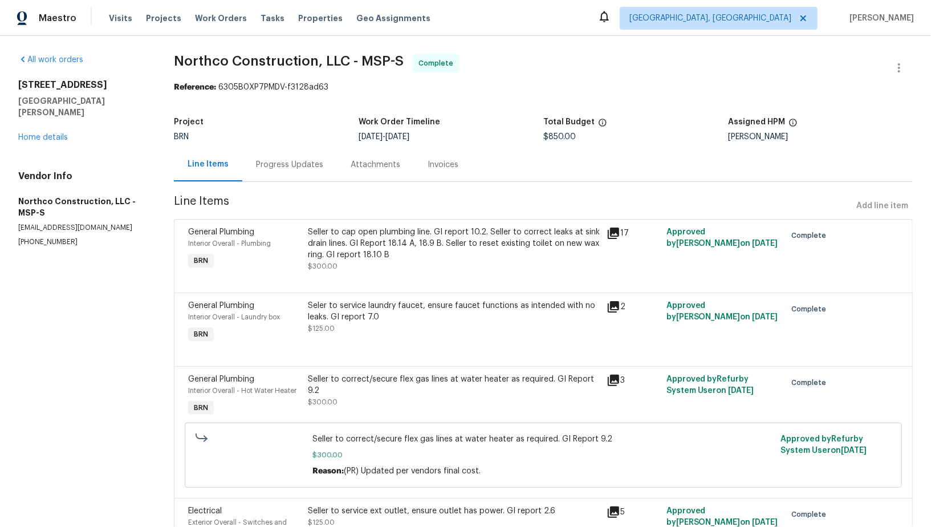
scroll to position [88, 0]
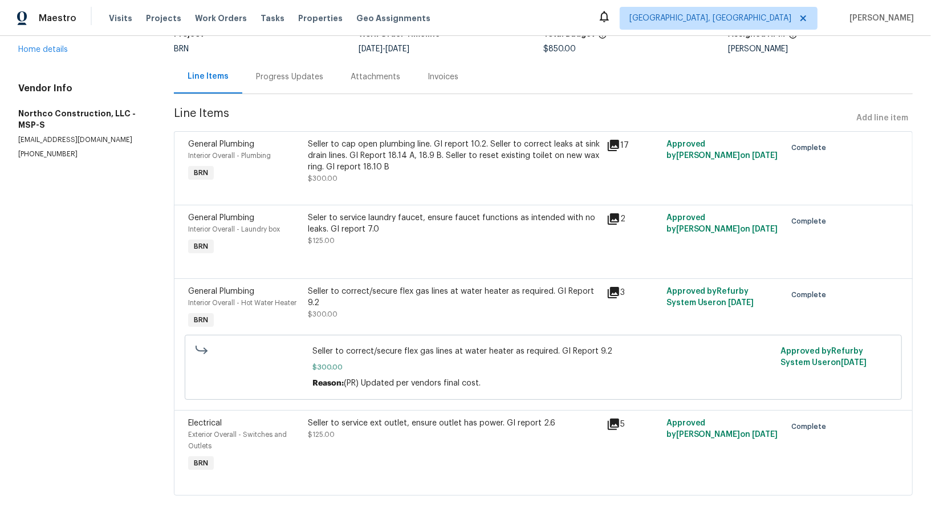
click at [392, 441] on div "Seller to service ext outlet, ensure outlet has power. GI report 2.6 $125.00" at bounding box center [453, 446] width 299 height 64
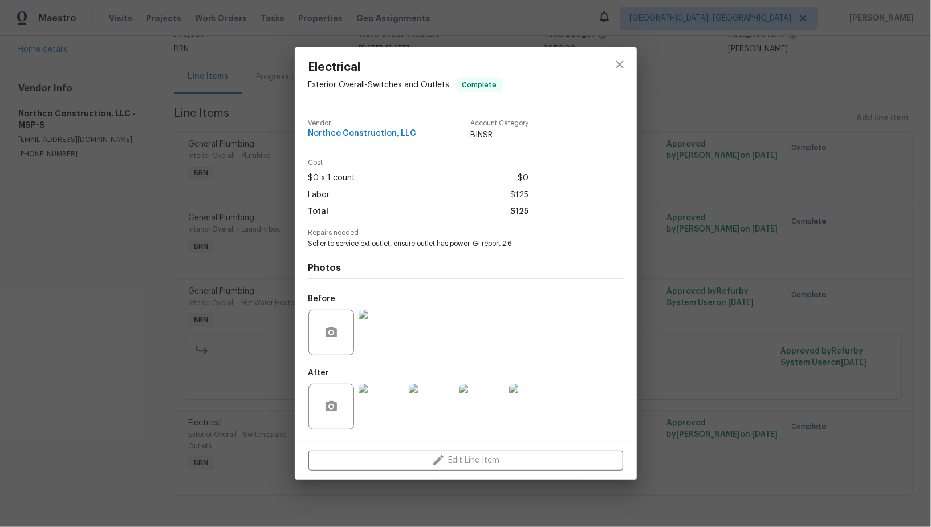
click at [385, 414] on img at bounding box center [382, 407] width 46 height 46
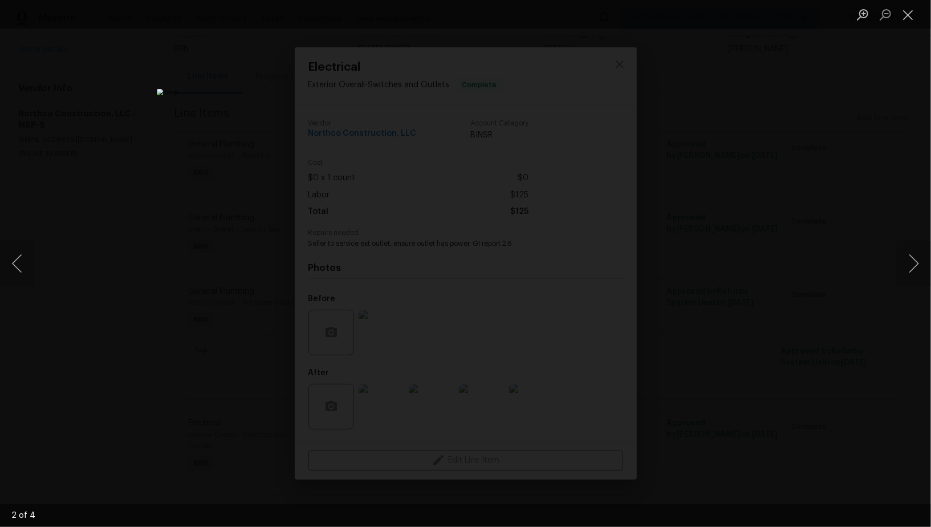
click at [830, 288] on div "Lightbox" at bounding box center [465, 263] width 931 height 527
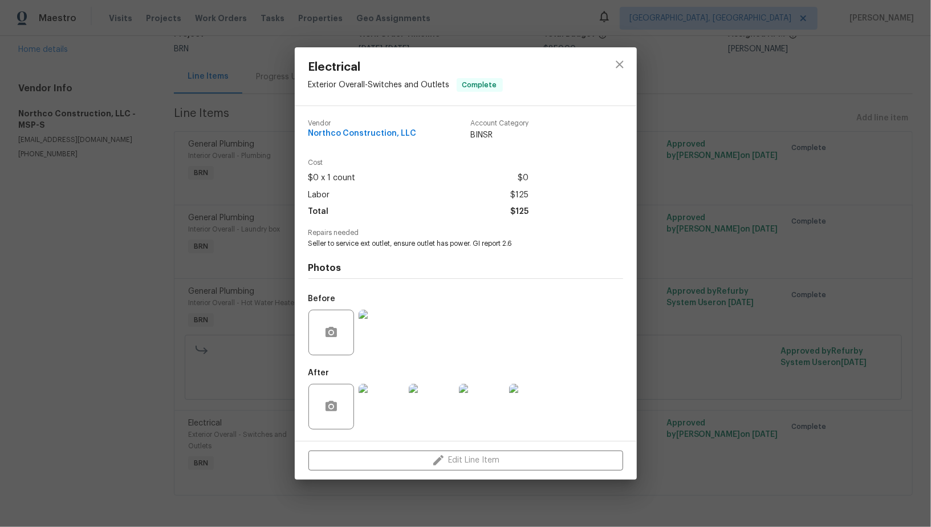
click at [229, 202] on div "Electrical Exterior Overall - Switches and Outlets Complete Vendor Northco Cons…" at bounding box center [465, 263] width 931 height 527
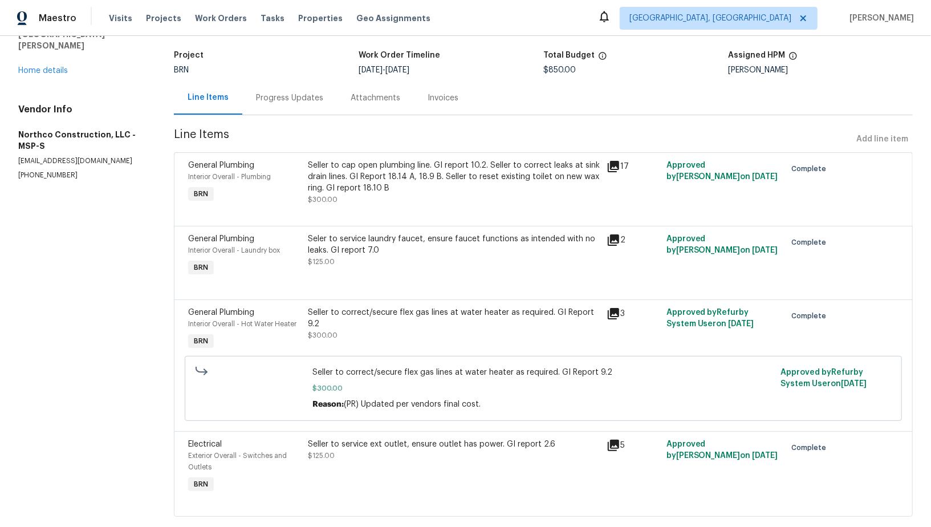
scroll to position [52, 0]
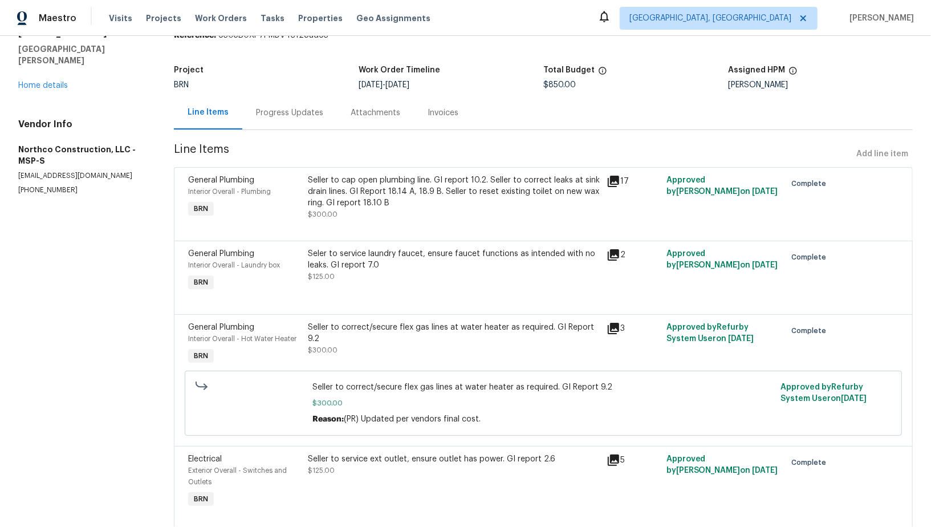
click at [359, 483] on div "Seller to service ext outlet, ensure outlet has power. GI report 2.6 $125.00" at bounding box center [453, 482] width 299 height 64
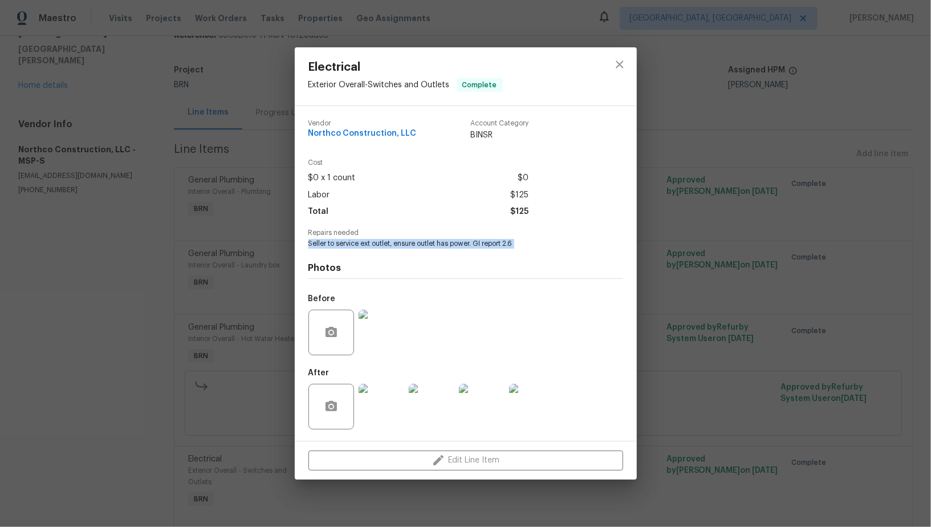
drag, startPoint x: 306, startPoint y: 246, endPoint x: 528, endPoint y: 254, distance: 222.5
click at [528, 254] on div "Vendor Northco Construction, LLC Account Category BINSR Cost $0 x 1 count $0 La…" at bounding box center [466, 273] width 342 height 335
copy span "Seller to service ext outlet, ensure outlet has power. GI report 2.6"
click at [52, 83] on div "Electrical Exterior Overall - Switches and Outlets Complete Vendor Northco Cons…" at bounding box center [465, 263] width 931 height 527
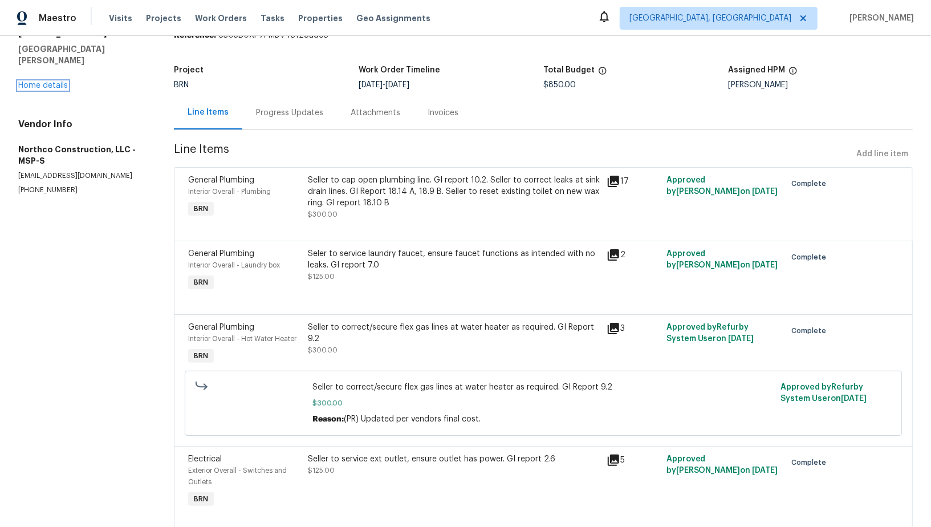
click at [51, 82] on link "Home details" at bounding box center [43, 86] width 50 height 8
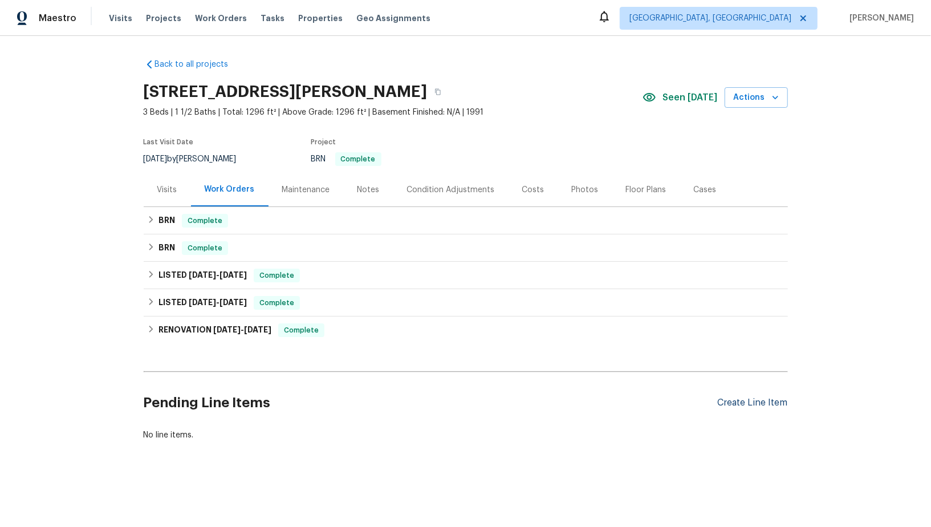
click at [754, 401] on div "Create Line Item" at bounding box center [753, 402] width 70 height 11
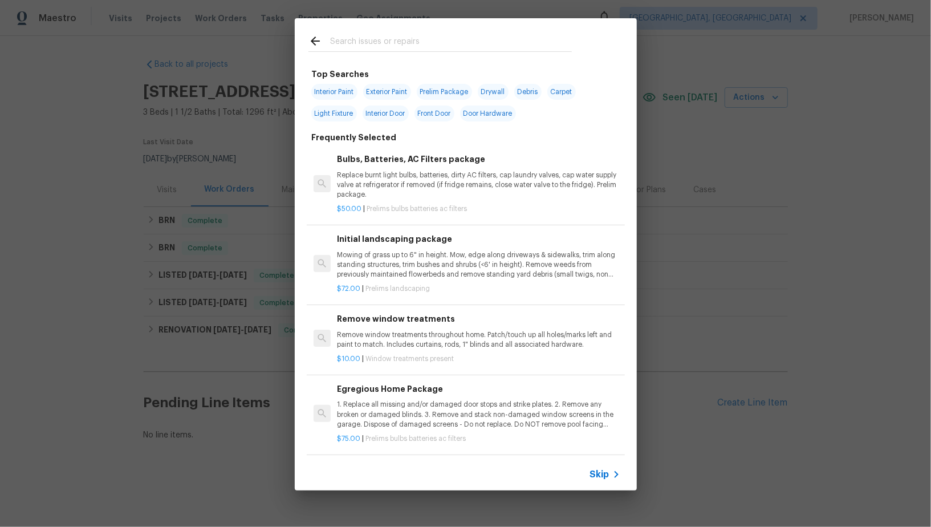
click at [603, 473] on span "Skip" at bounding box center [599, 474] width 19 height 11
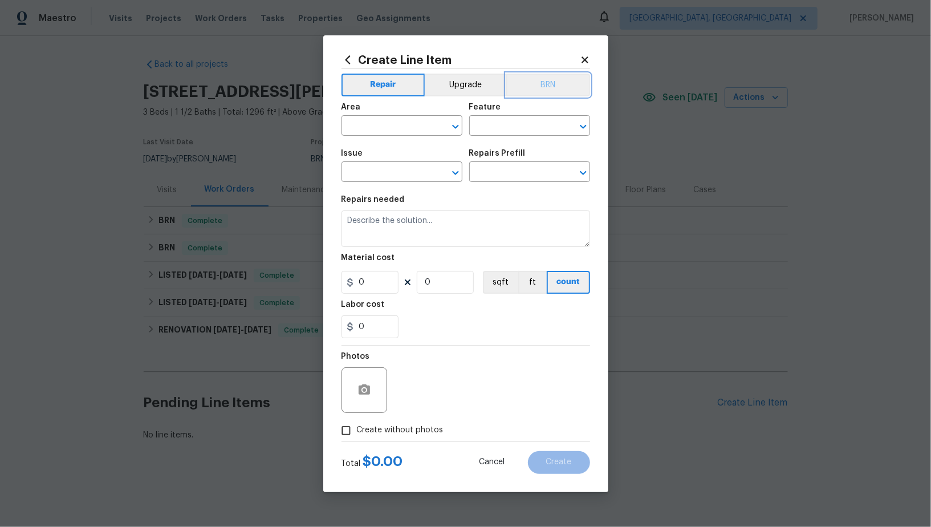
click at [540, 90] on button "BRN" at bounding box center [548, 85] width 84 height 23
click at [388, 124] on input "text" at bounding box center [385, 127] width 89 height 18
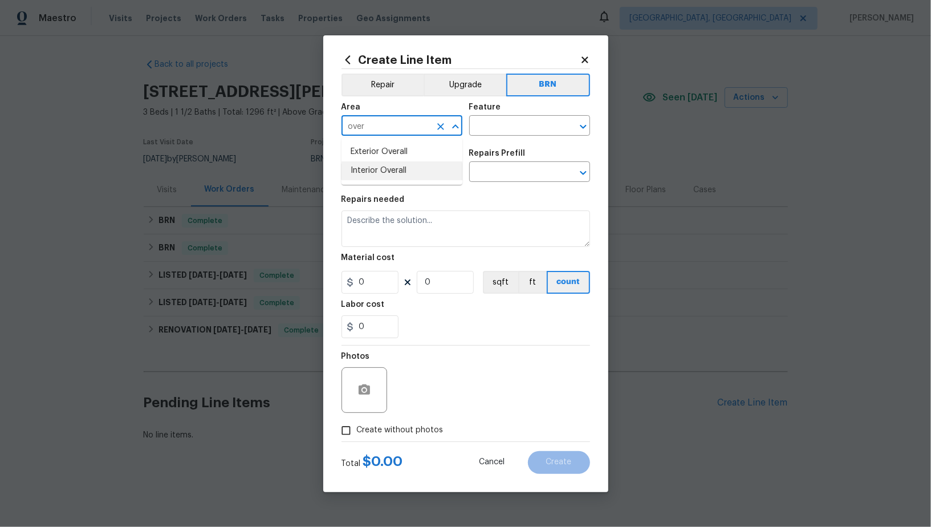
click at [400, 174] on li "Interior Overall" at bounding box center [401, 170] width 121 height 19
type input "Interior Overall"
click at [508, 120] on input "text" at bounding box center [513, 127] width 89 height 18
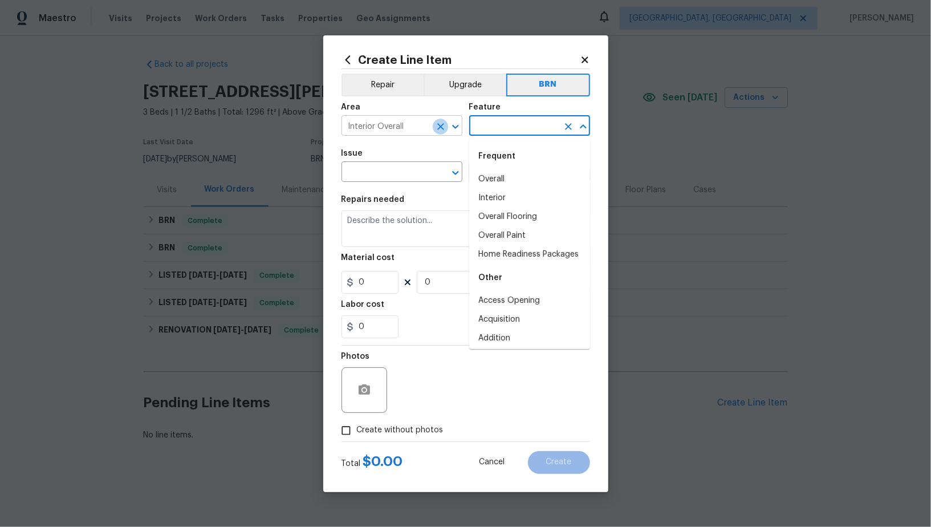
click at [440, 129] on icon "Clear" at bounding box center [440, 126] width 11 height 11
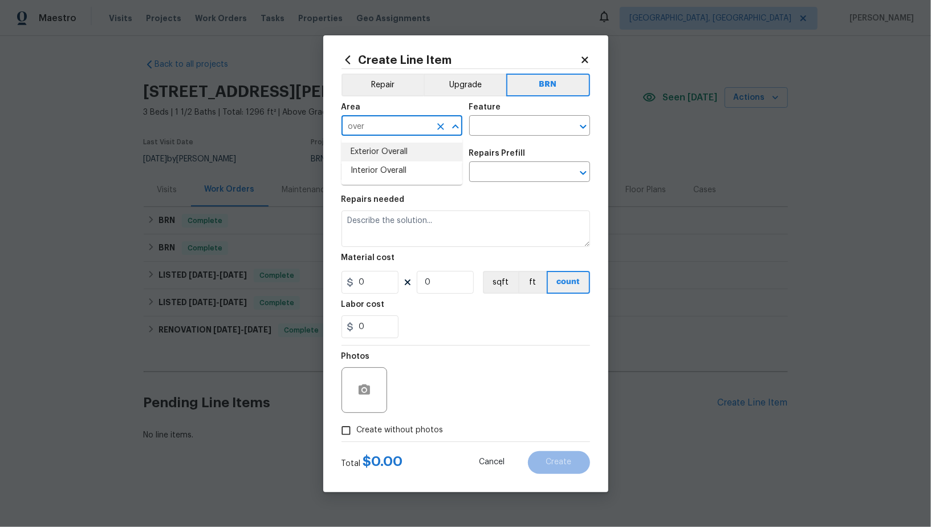
click at [445, 152] on li "Exterior Overall" at bounding box center [401, 152] width 121 height 19
type input "Exterior Overall"
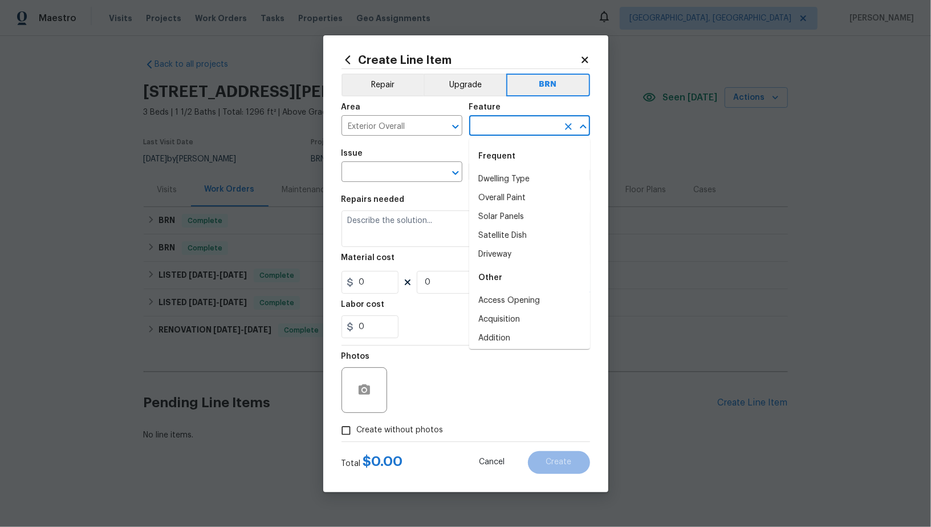
click at [513, 130] on input "text" at bounding box center [513, 127] width 89 height 18
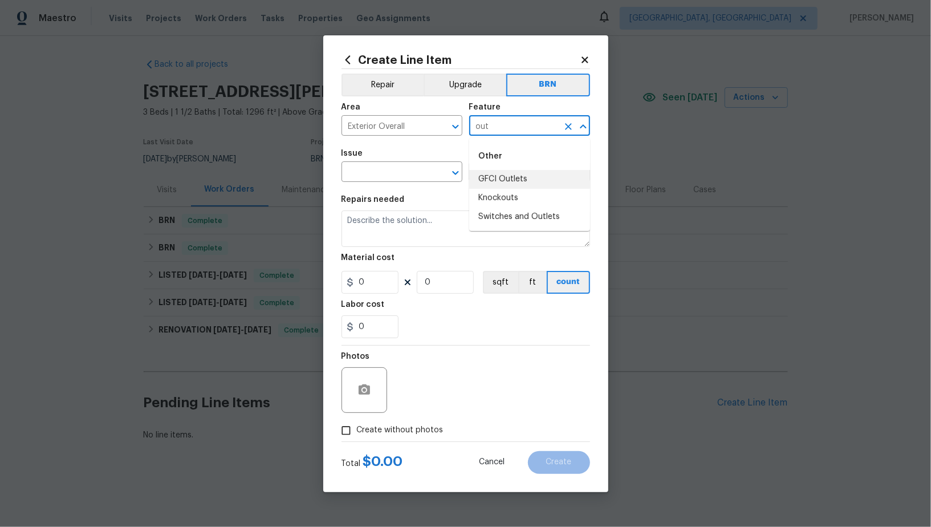
click at [512, 183] on li "GFCI Outlets" at bounding box center [529, 179] width 121 height 19
type input "GFCI Outlets"
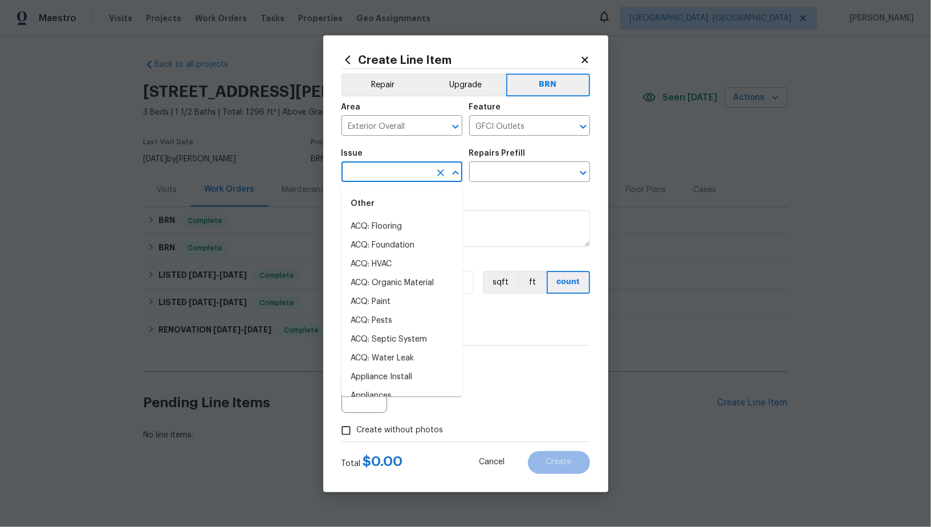
click at [398, 177] on input "text" at bounding box center [385, 173] width 89 height 18
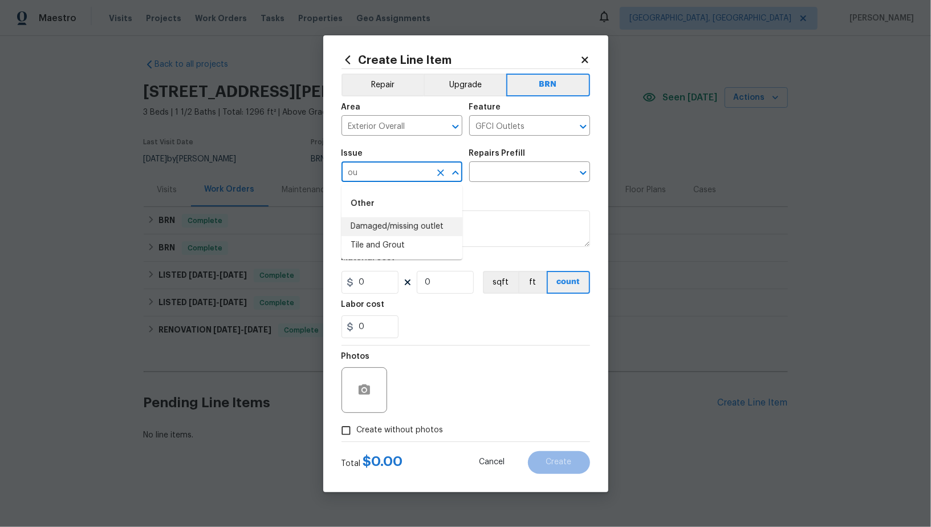
type input "o"
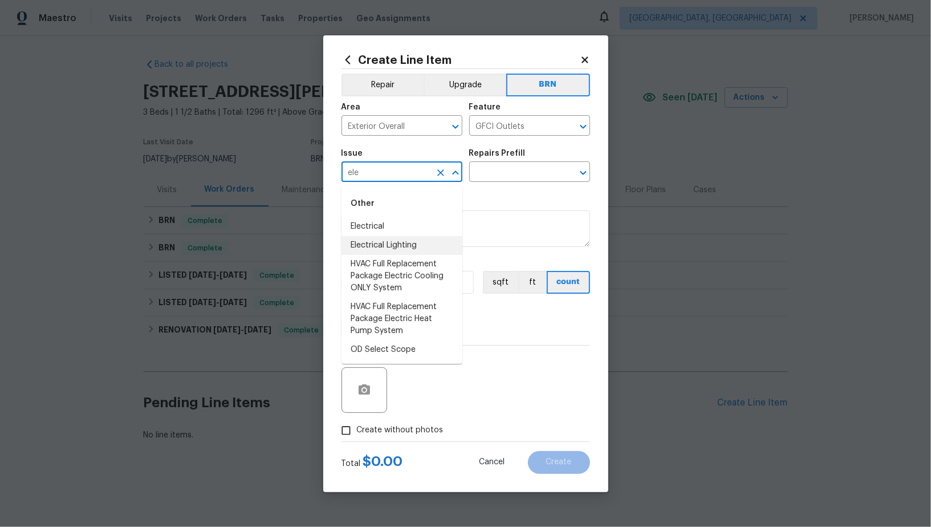
click at [386, 226] on li "Electrical" at bounding box center [401, 226] width 121 height 19
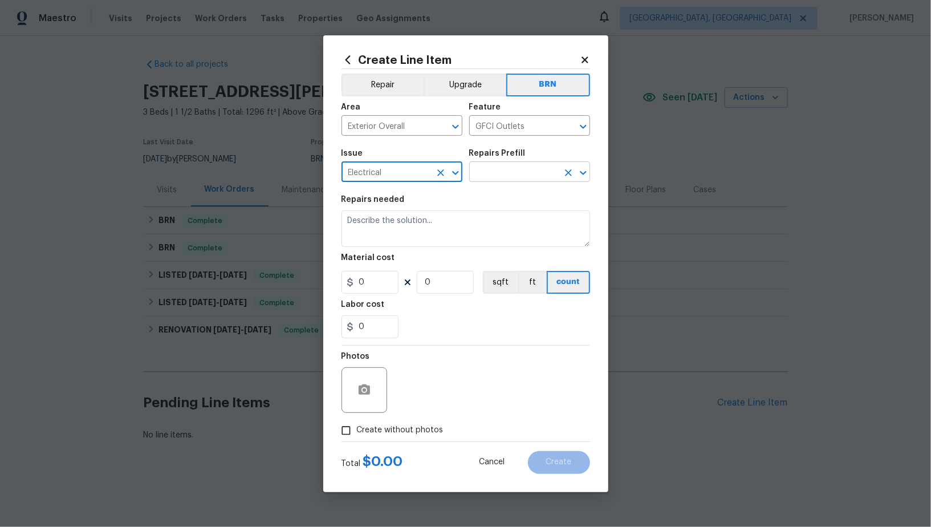
type input "Electrical"
click at [525, 180] on input "text" at bounding box center [513, 173] width 89 height 18
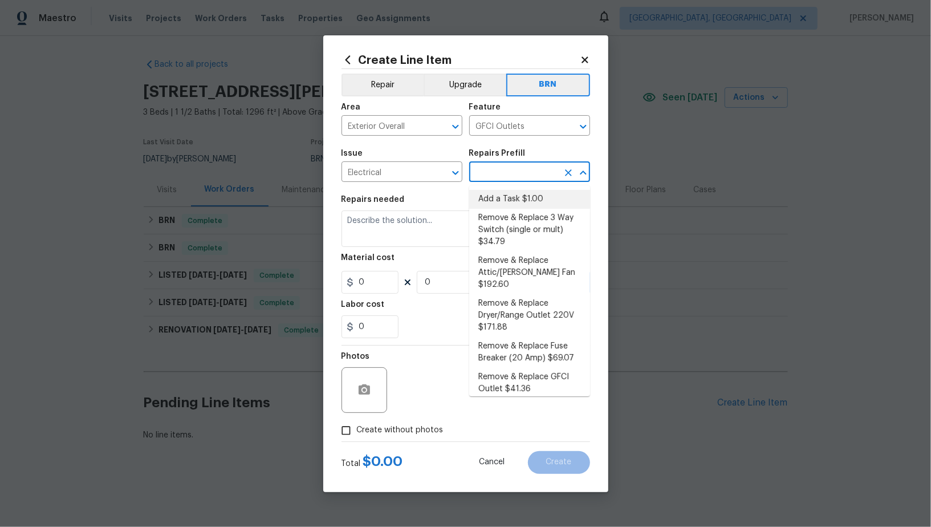
click at [525, 196] on li "Add a Task $1.00" at bounding box center [529, 199] width 121 height 19
type input "Add a Task $1.00"
type textarea "HPM to detail"
type input "1"
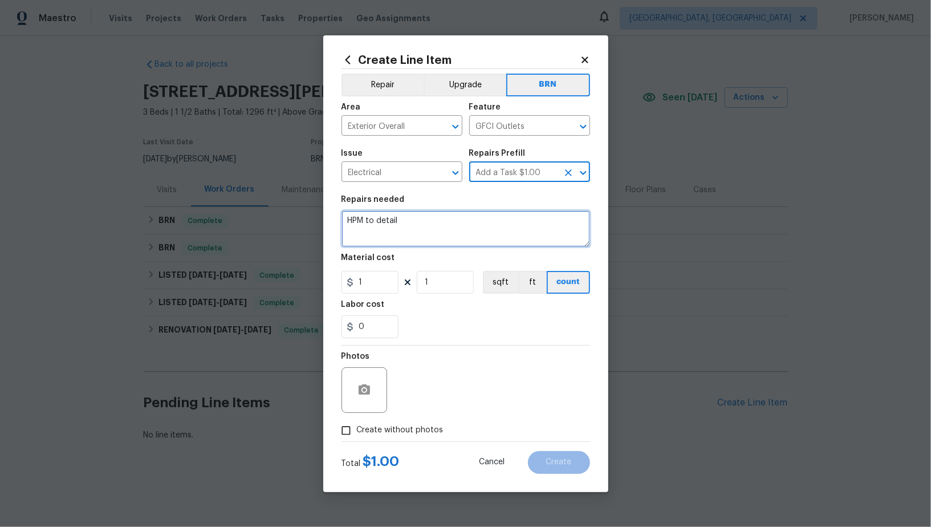
click at [491, 226] on textarea "HPM to detail" at bounding box center [465, 228] width 249 height 36
paste textarea "Seller to service ext outlet, ensure outlet has power. GI report 2.6"
click at [347, 221] on textarea "Seller to service ext outlet, ensure outlet has power. GI report 2.6" at bounding box center [465, 228] width 249 height 36
type textarea "Revisit - Seller to service ext outlet, ensure outlet has power. GI report 2.6"
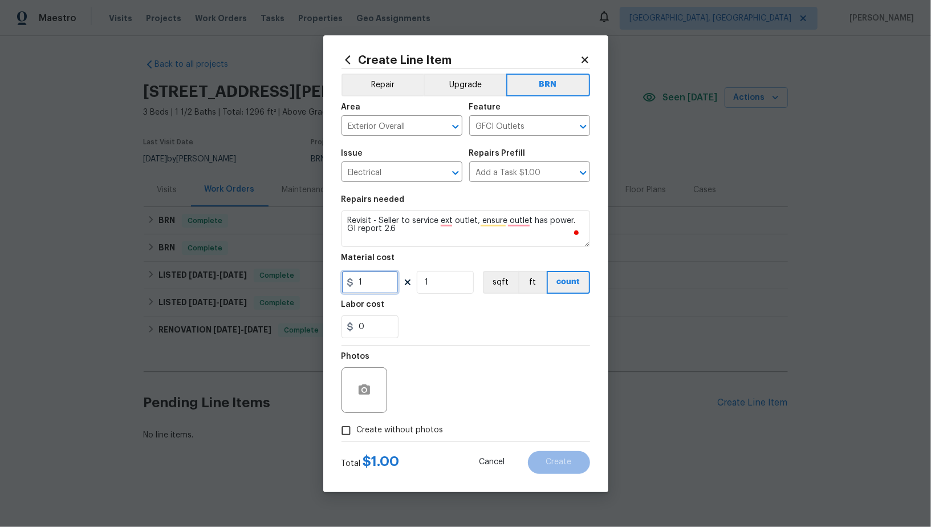
click at [363, 272] on input "1" at bounding box center [369, 282] width 57 height 23
type input "0"
click at [372, 324] on input "0" at bounding box center [369, 326] width 57 height 23
type input "1"
click at [365, 388] on circle "button" at bounding box center [363, 389] width 3 height 3
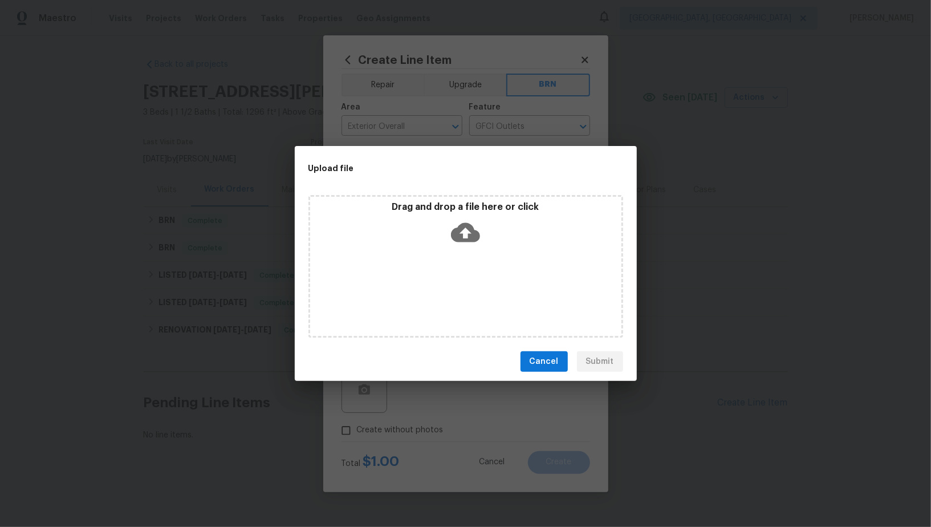
click at [471, 229] on icon at bounding box center [465, 232] width 29 height 19
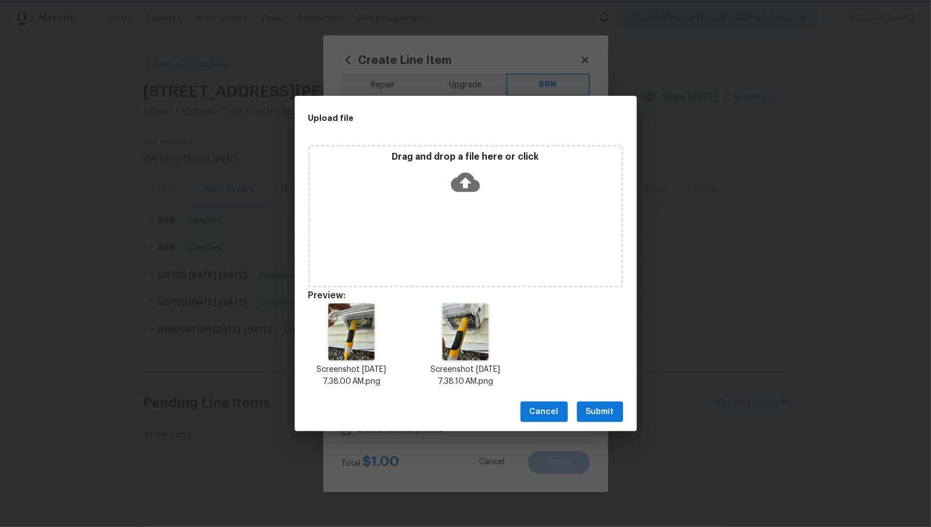
scroll to position [9, 0]
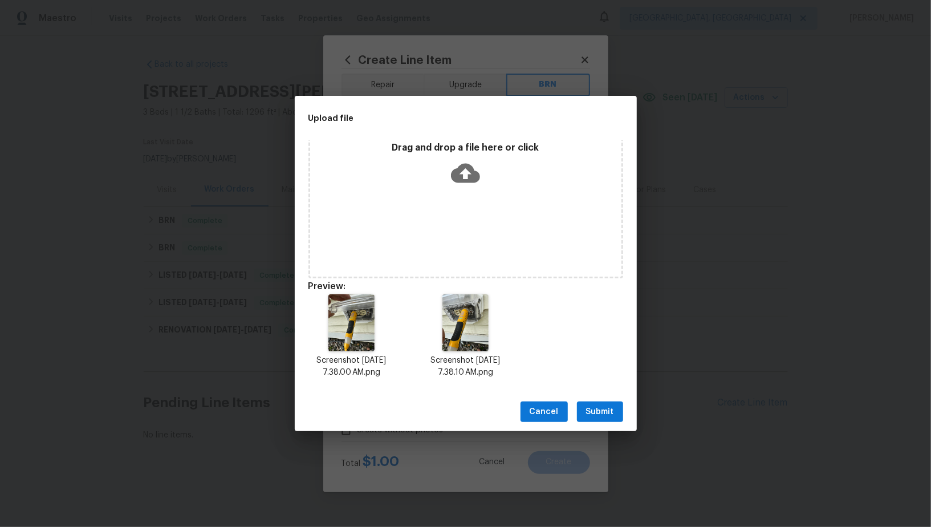
click at [605, 411] on span "Submit" at bounding box center [600, 412] width 28 height 14
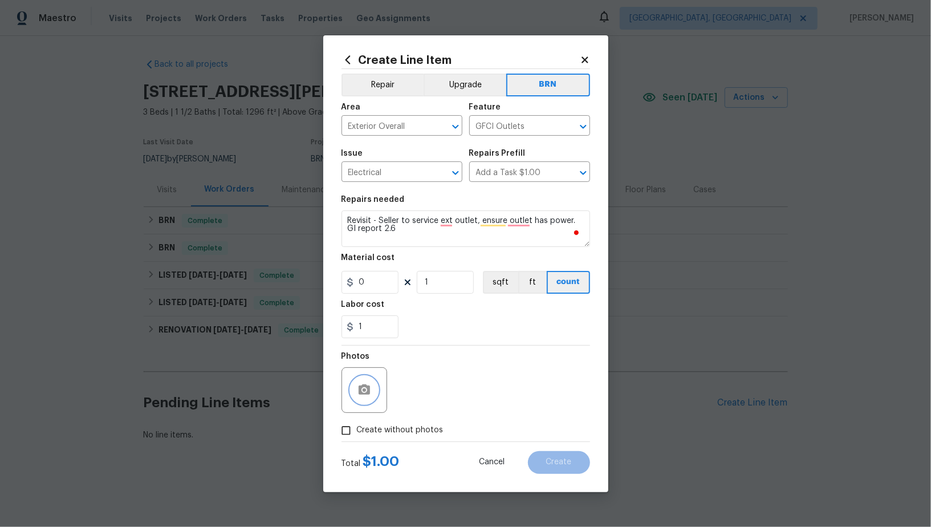
scroll to position [0, 0]
click at [567, 460] on span "Create" at bounding box center [559, 462] width 26 height 9
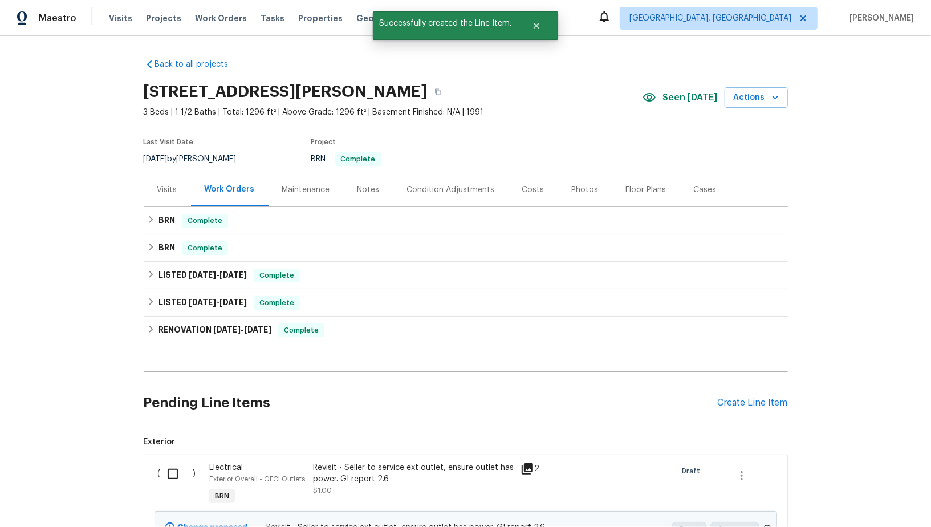
scroll to position [119, 0]
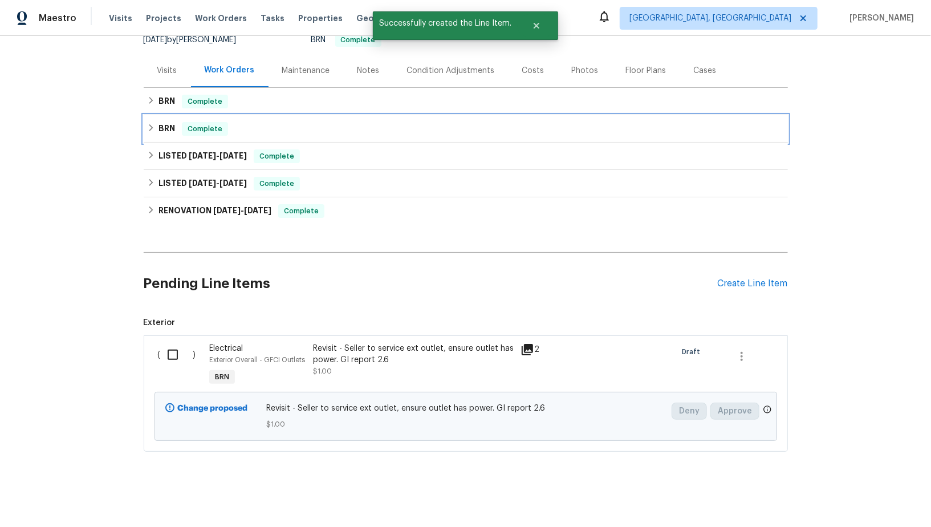
click at [164, 135] on div "BRN Complete" at bounding box center [466, 128] width 644 height 27
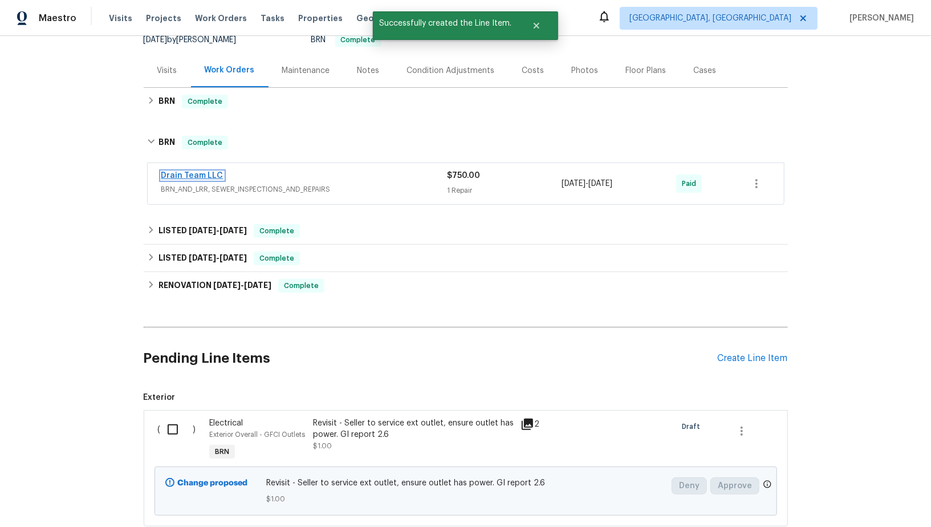
click at [193, 176] on link "Drain Team LLC" at bounding box center [192, 176] width 62 height 8
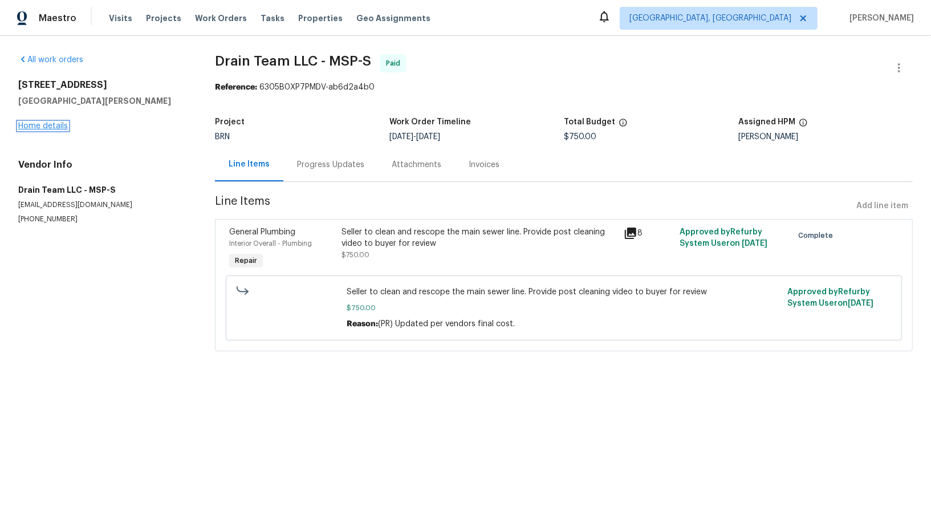
click at [47, 126] on link "Home details" at bounding box center [43, 126] width 50 height 8
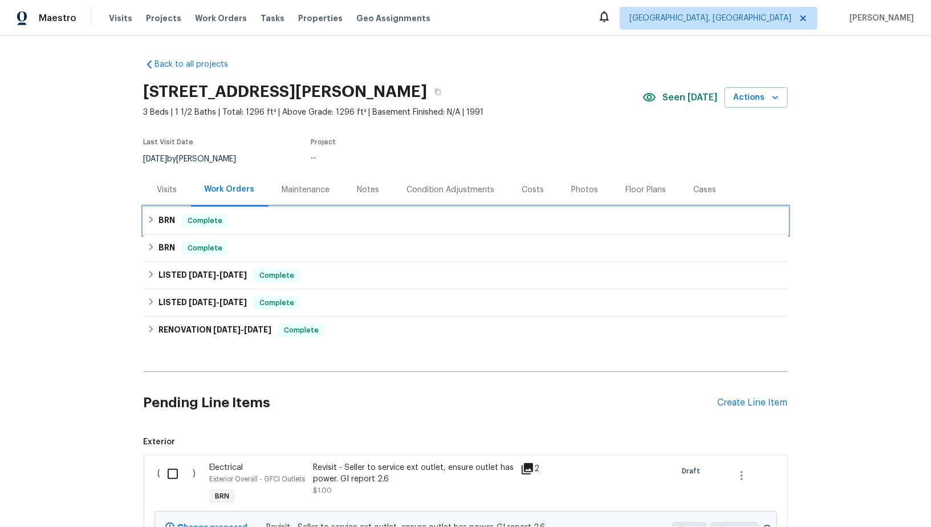
click at [165, 218] on h6 "BRN" at bounding box center [166, 221] width 17 height 14
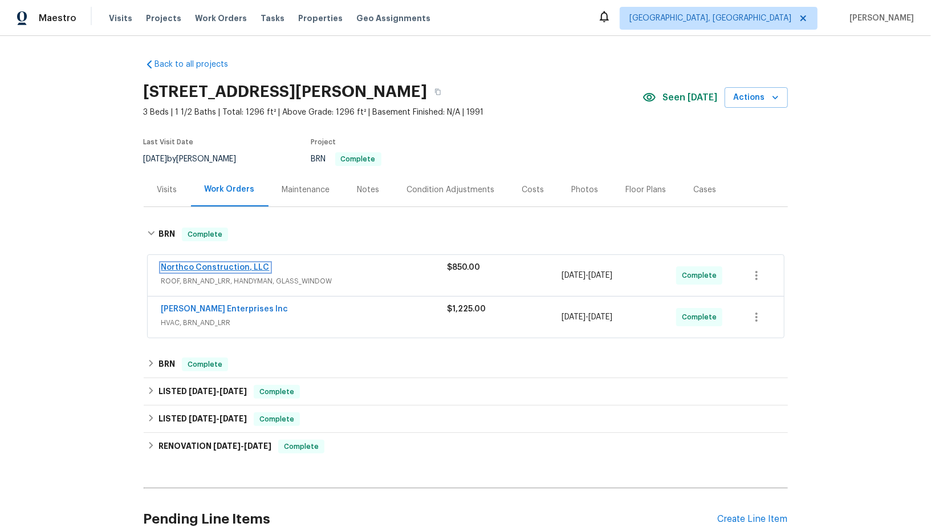
click at [222, 263] on link "Northco Construction, LLC" at bounding box center [215, 267] width 108 height 8
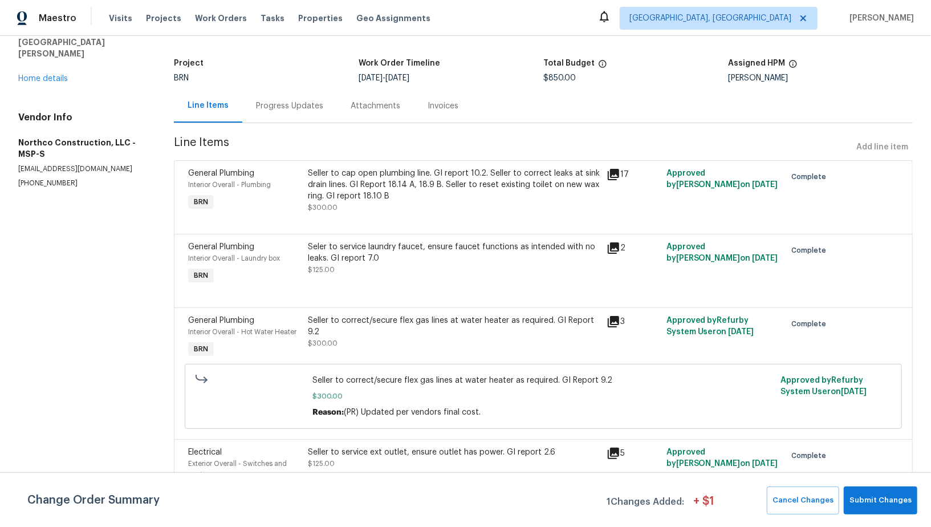
scroll to position [88, 0]
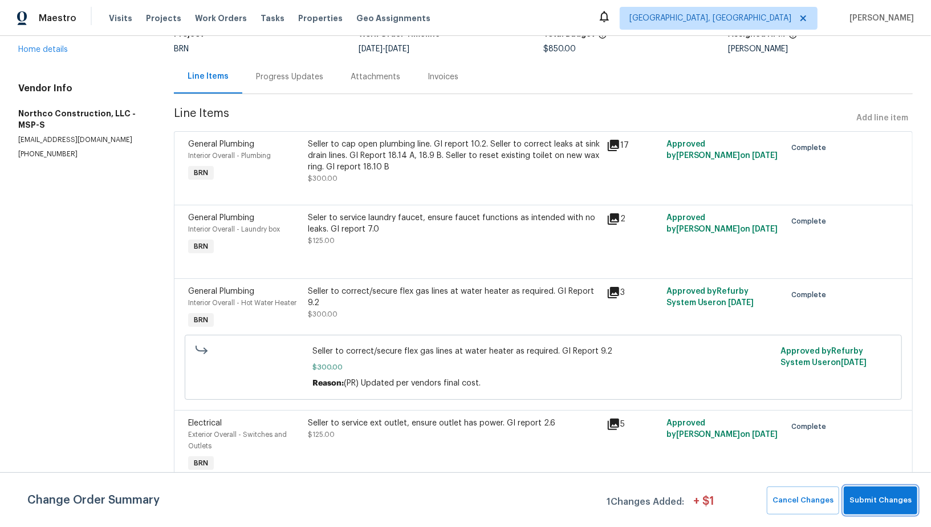
click at [895, 498] on span "Submit Changes" at bounding box center [880, 500] width 62 height 13
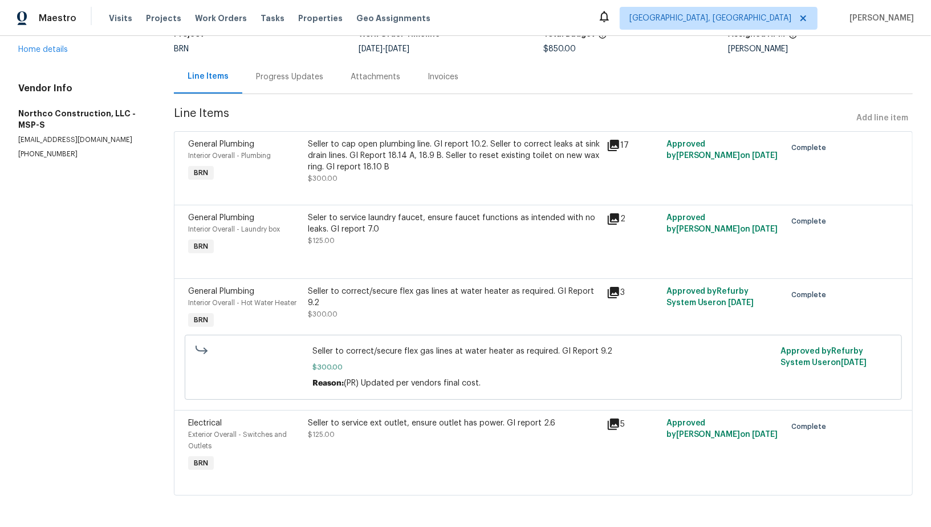
scroll to position [0, 0]
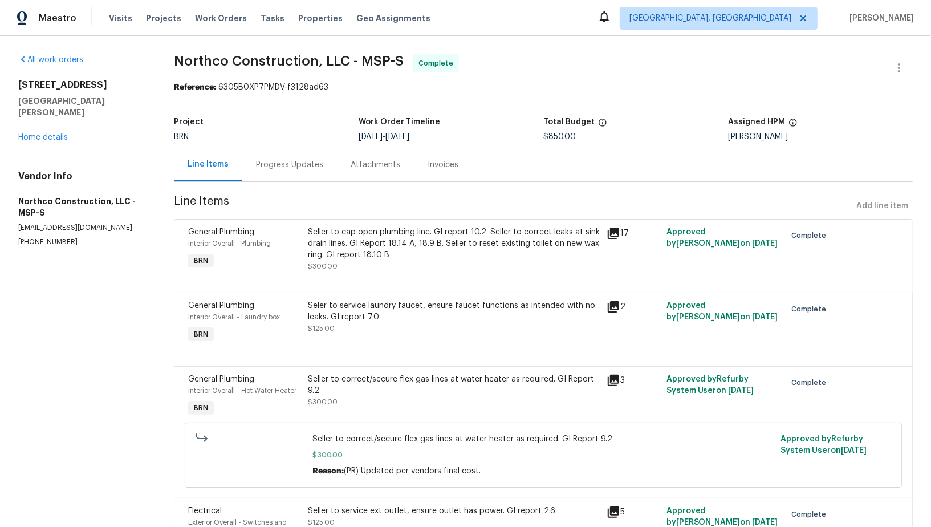
click at [33, 120] on div "61 Sycamore St W St. Paul, MN 55117 Home details" at bounding box center [82, 111] width 128 height 64
click at [33, 133] on link "Home details" at bounding box center [43, 137] width 50 height 8
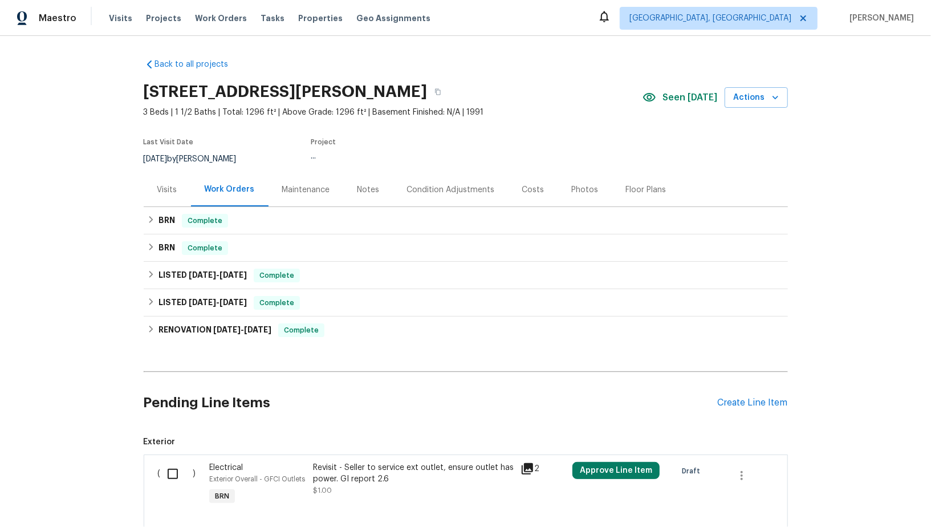
scroll to position [78, 0]
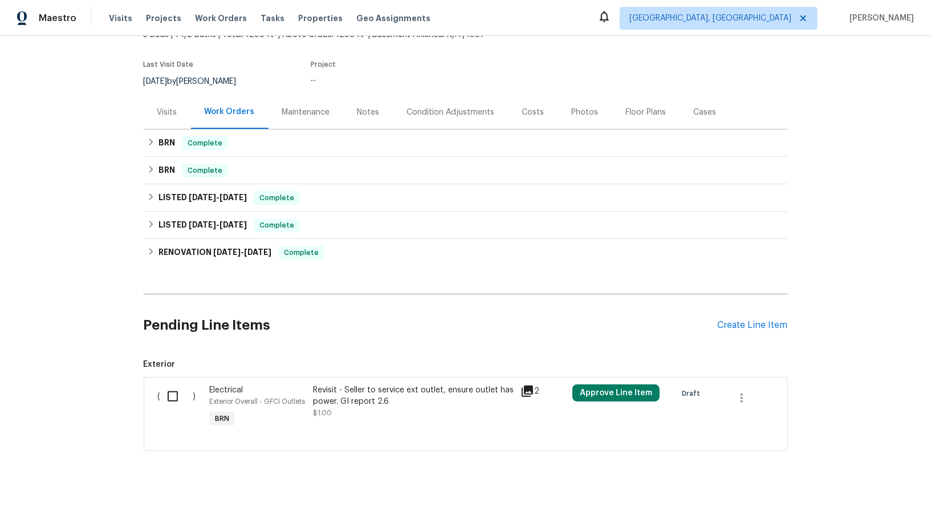
click at [180, 387] on input "checkbox" at bounding box center [177, 396] width 32 height 24
checkbox input "true"
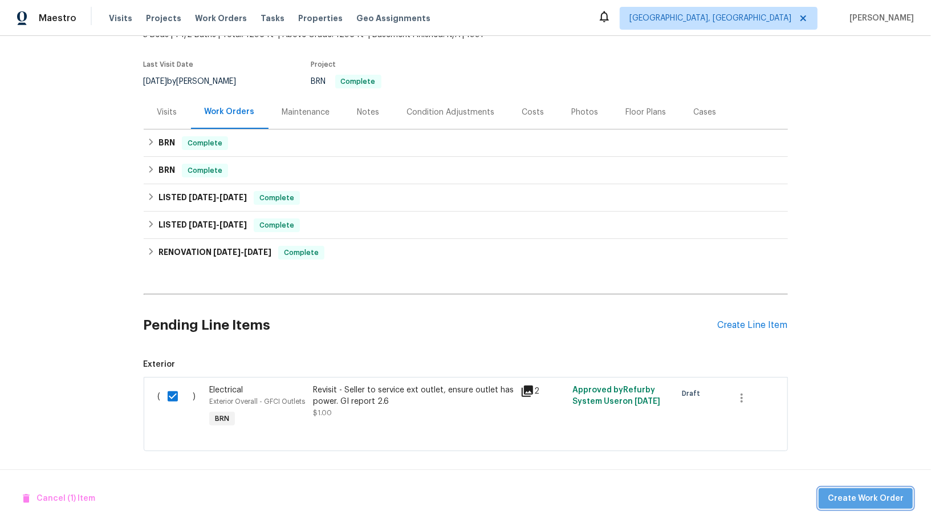
click at [873, 502] on span "Create Work Order" at bounding box center [866, 498] width 76 height 14
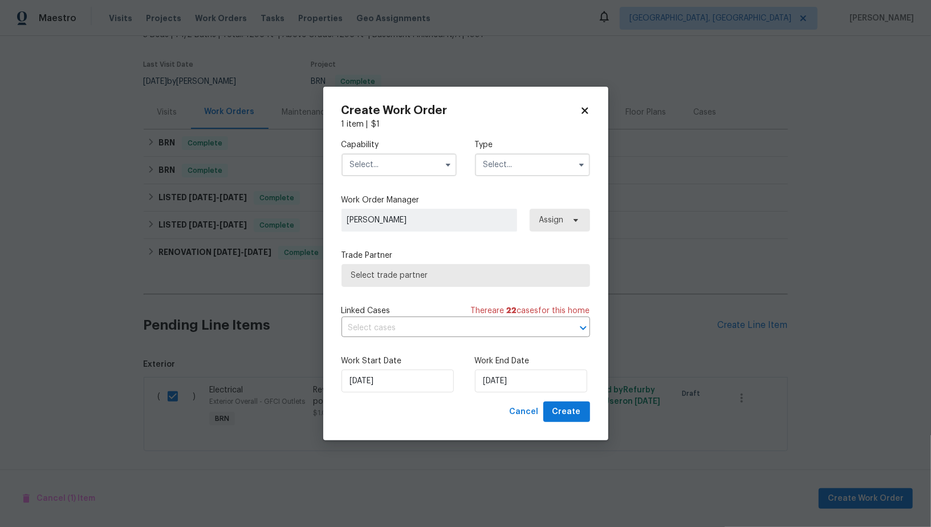
click at [404, 181] on div "Capability Type" at bounding box center [465, 157] width 249 height 55
click at [401, 173] on input "text" at bounding box center [398, 164] width 115 height 23
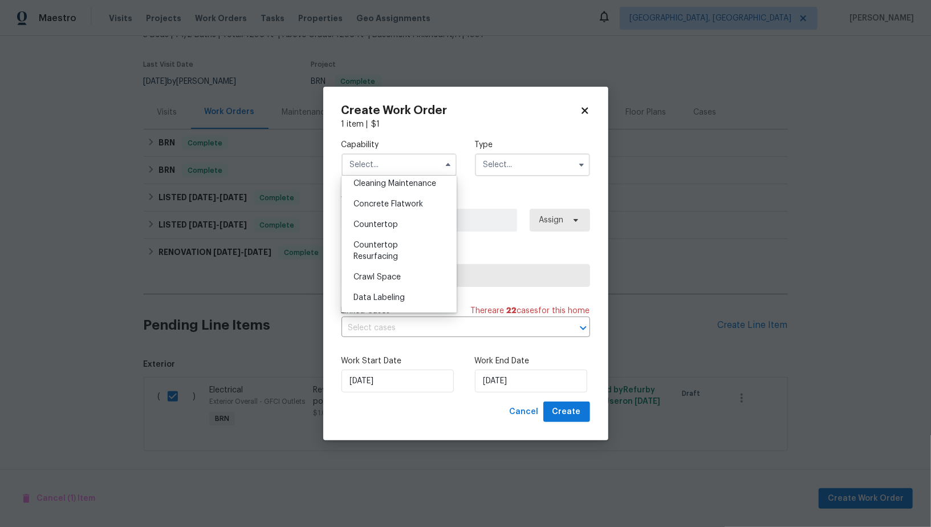
scroll to position [0, 0]
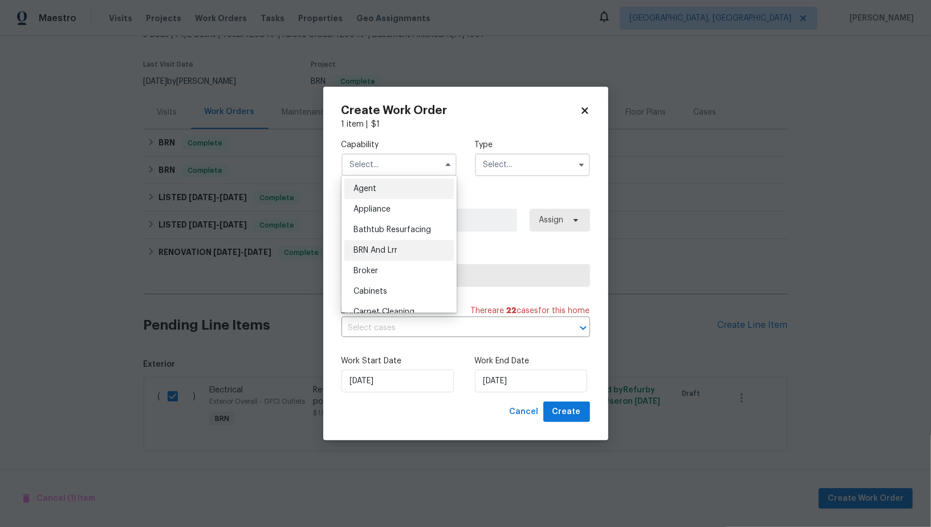
click at [379, 243] on div "BRN And Lrr" at bounding box center [398, 250] width 109 height 21
type input "BRN And Lrr"
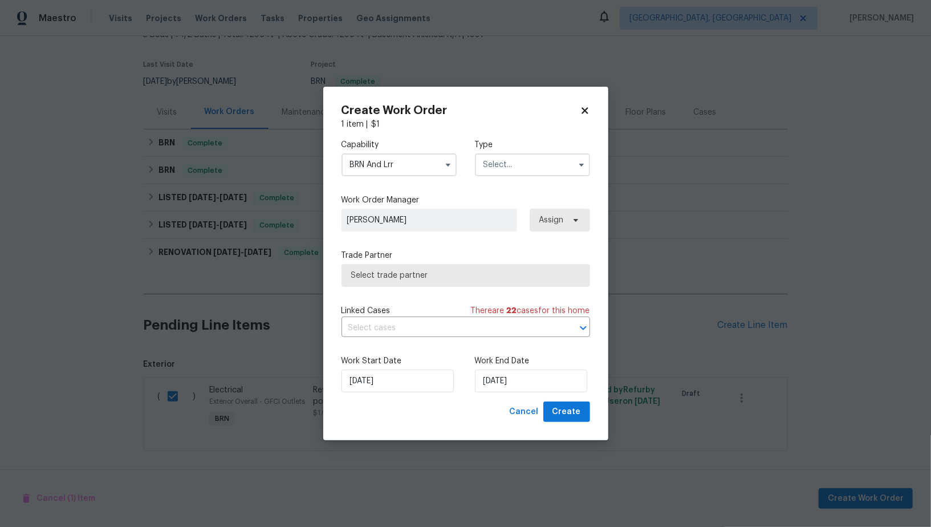
click at [503, 168] on input "text" at bounding box center [532, 164] width 115 height 23
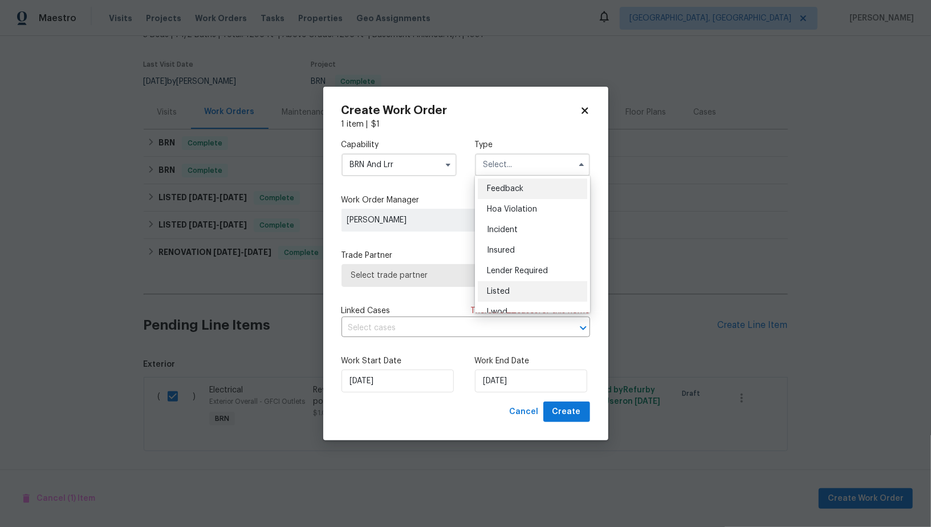
scroll to position [115, 0]
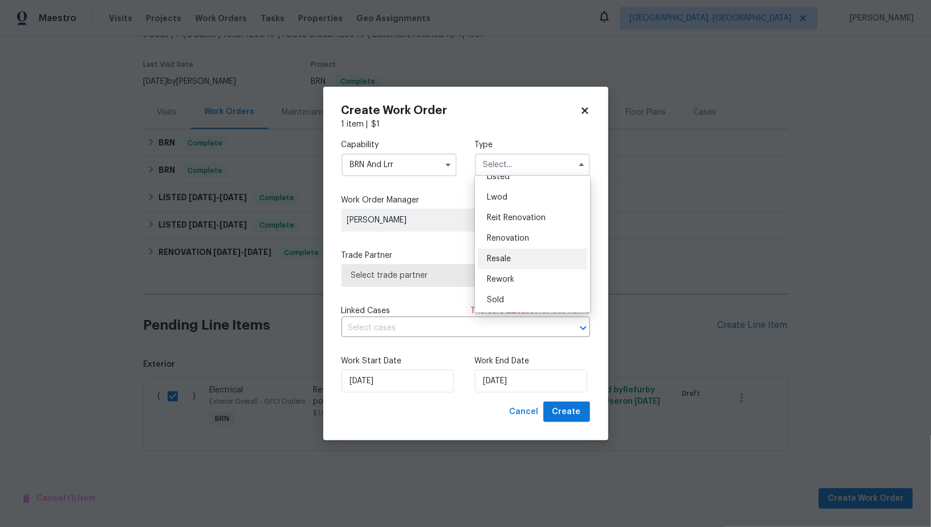
click at [502, 258] on span "Resale" at bounding box center [499, 259] width 24 height 8
type input "Resale"
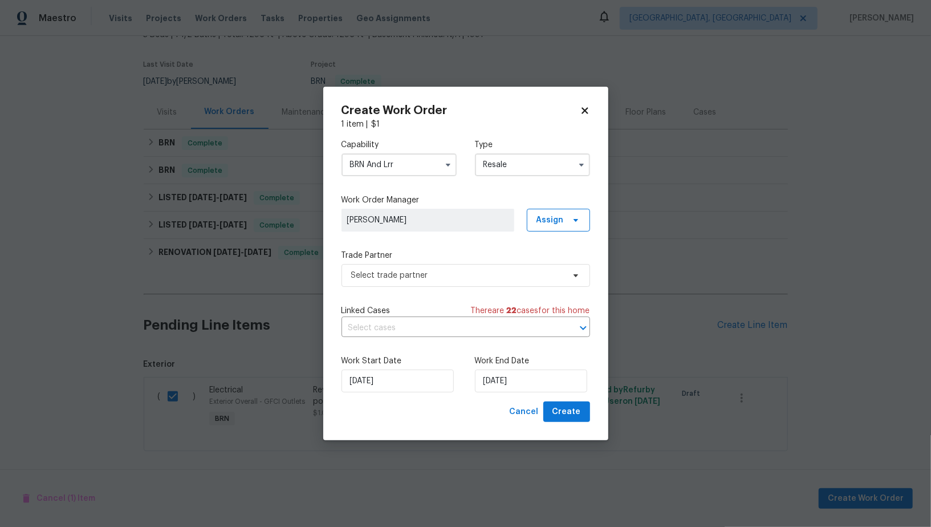
click at [443, 290] on div "Capability BRN And Lrr Type Resale Work Order Manager Padmapriya R Assign Trade…" at bounding box center [465, 265] width 249 height 271
click at [440, 287] on div "Capability BRN And Lrr Type Resale Work Order Manager Padmapriya R Assign Trade…" at bounding box center [465, 265] width 249 height 271
click at [438, 282] on span "Select trade partner" at bounding box center [465, 275] width 249 height 23
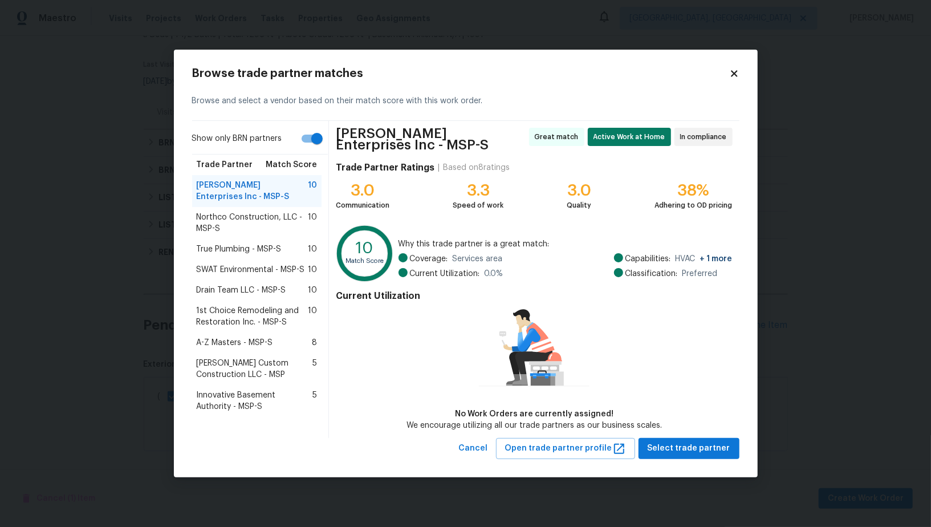
click at [274, 231] on span "Northco Construction, LLC - MSP-S" at bounding box center [253, 222] width 112 height 23
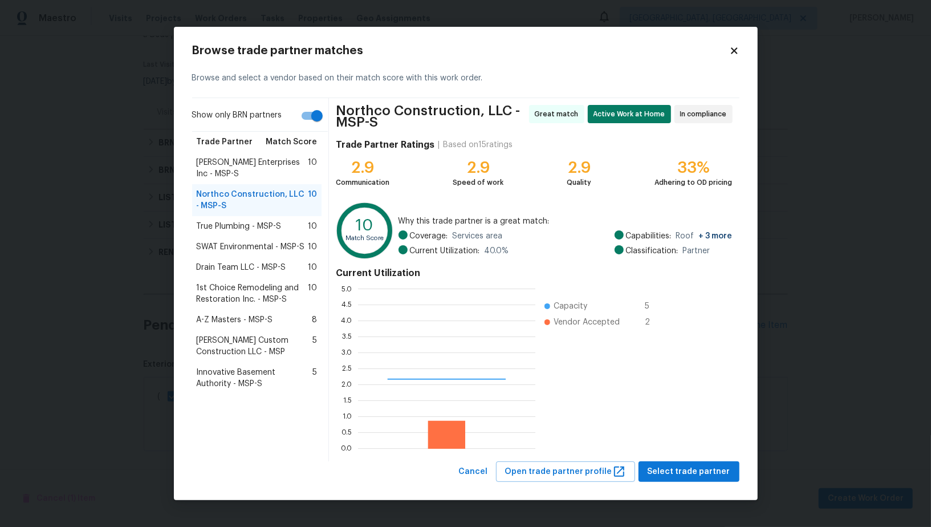
scroll to position [160, 177]
click at [719, 470] on span "Select trade partner" at bounding box center [689, 472] width 83 height 14
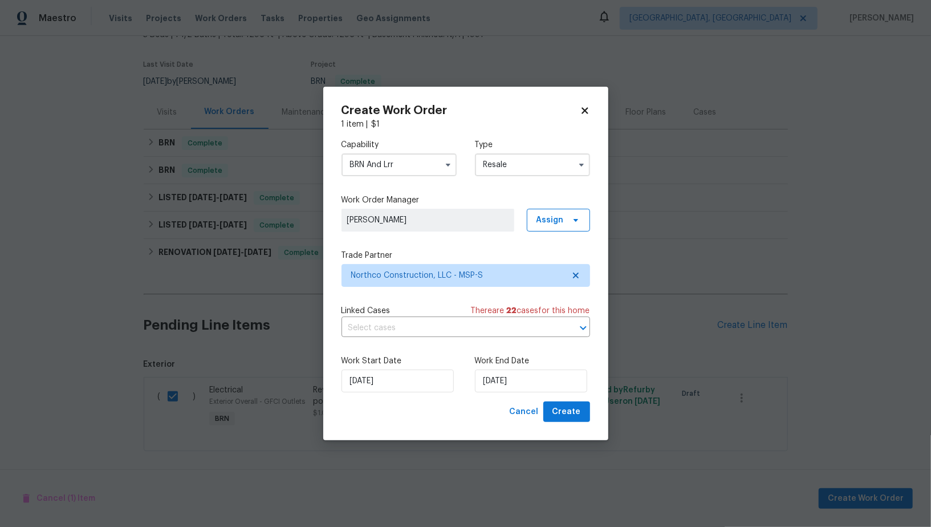
click at [465, 341] on div "Capability BRN And Lrr Type Resale Work Order Manager Padmapriya R Assign Trade…" at bounding box center [465, 265] width 249 height 271
click at [459, 325] on input "text" at bounding box center [449, 328] width 217 height 18
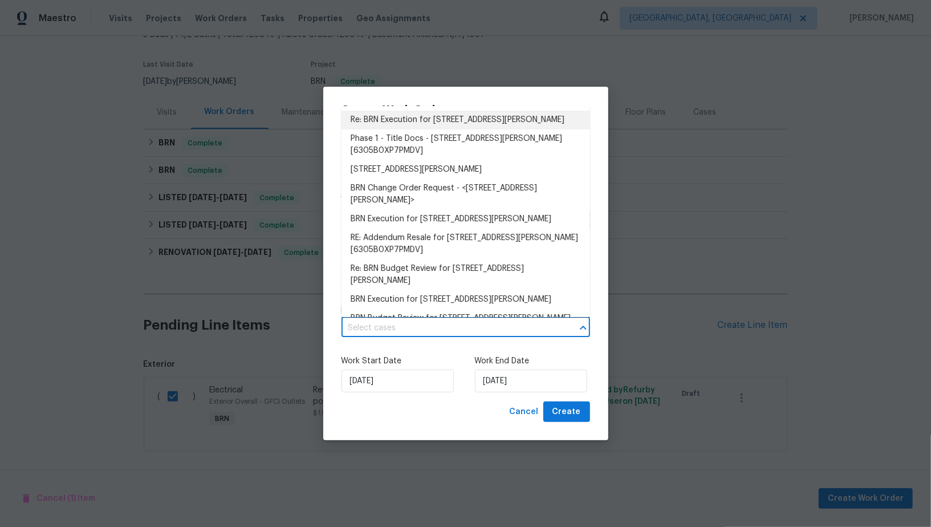
click at [424, 120] on li "Re: BRN Execution for 61 Sycamore St W, St. Paul, MN 55117" at bounding box center [465, 120] width 249 height 19
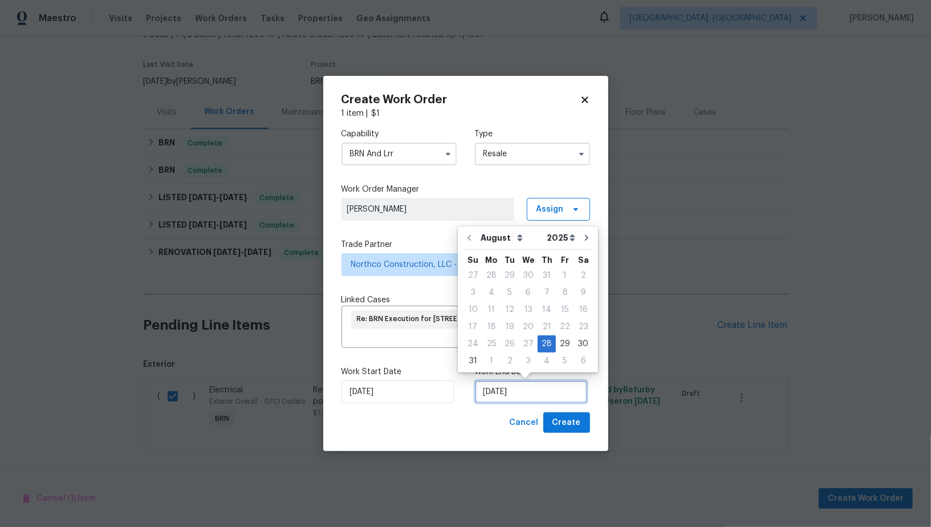
click at [525, 392] on input "28/08/2025" at bounding box center [531, 391] width 112 height 23
click at [561, 340] on div "29" at bounding box center [565, 344] width 18 height 16
type input "29/08/2025"
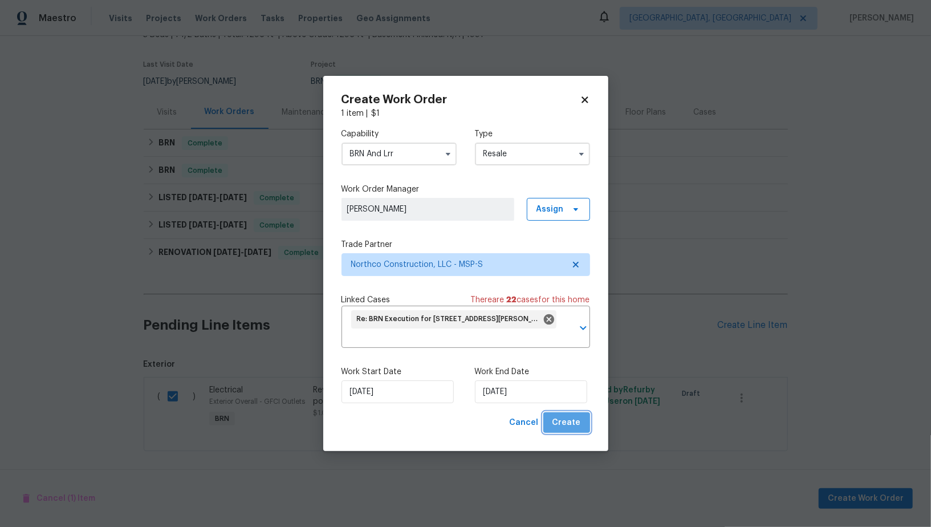
click at [579, 432] on button "Create" at bounding box center [566, 422] width 47 height 21
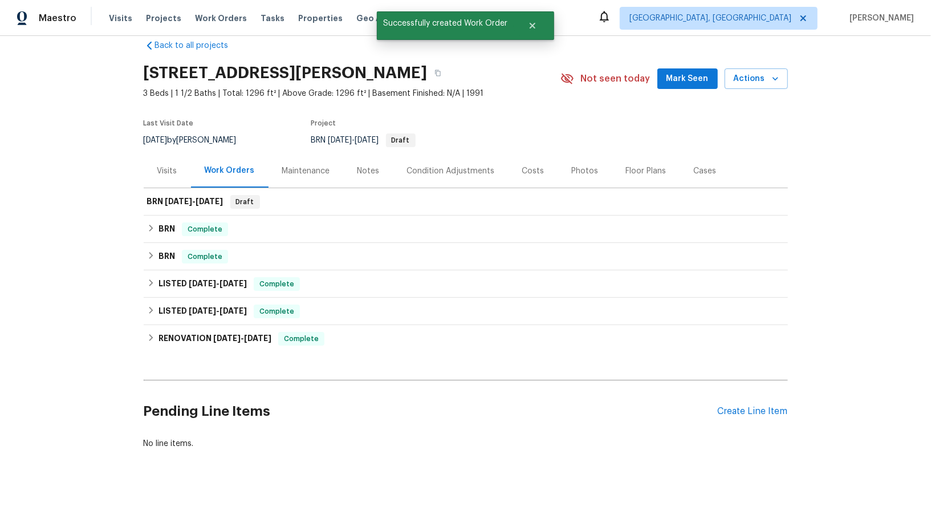
scroll to position [18, 0]
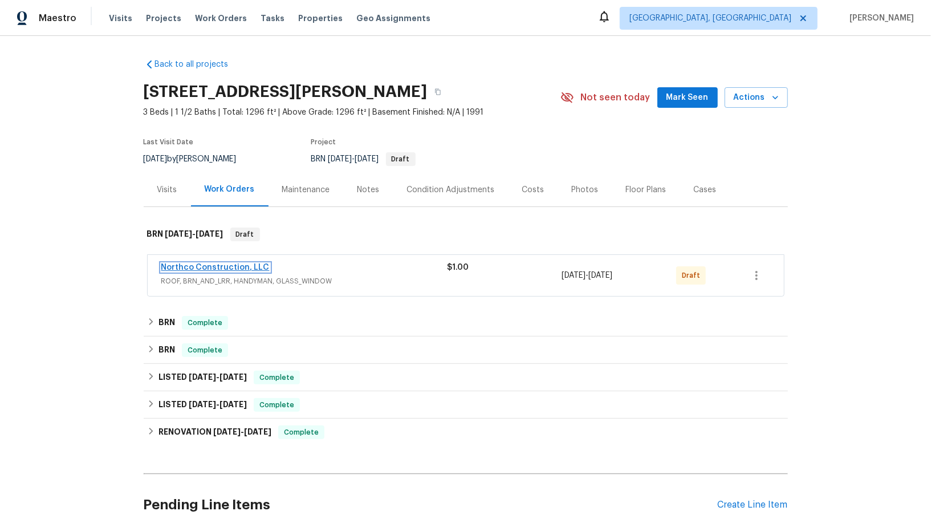
click at [213, 267] on link "Northco Construction, LLC" at bounding box center [215, 267] width 108 height 8
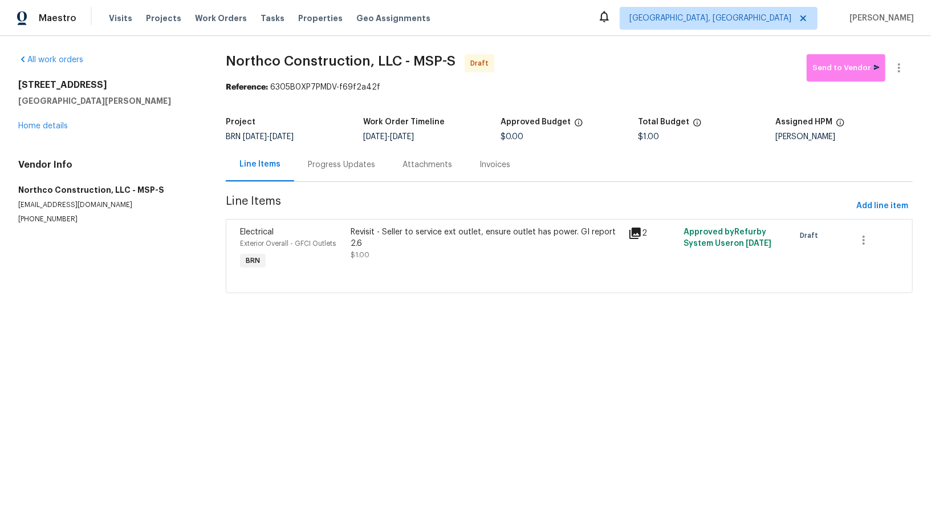
click at [329, 153] on div "Progress Updates" at bounding box center [341, 165] width 95 height 34
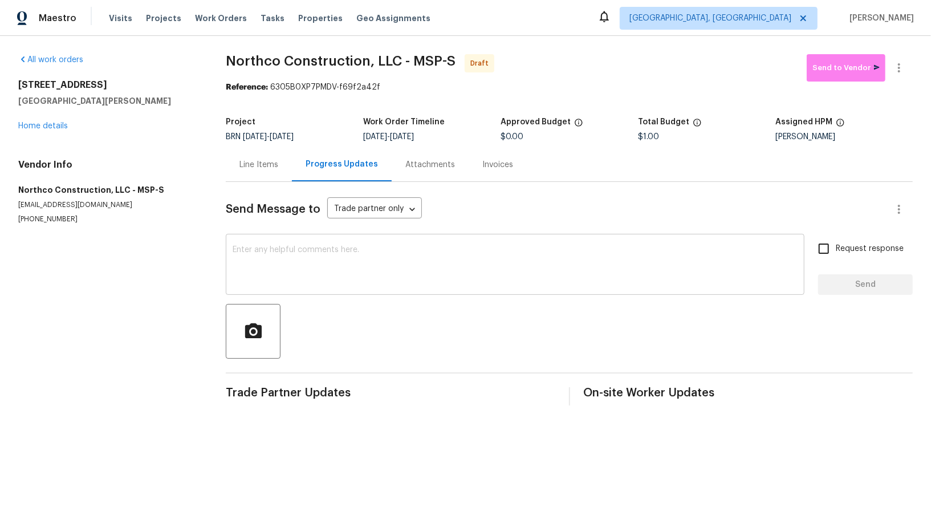
click at [303, 272] on textarea at bounding box center [515, 266] width 565 height 40
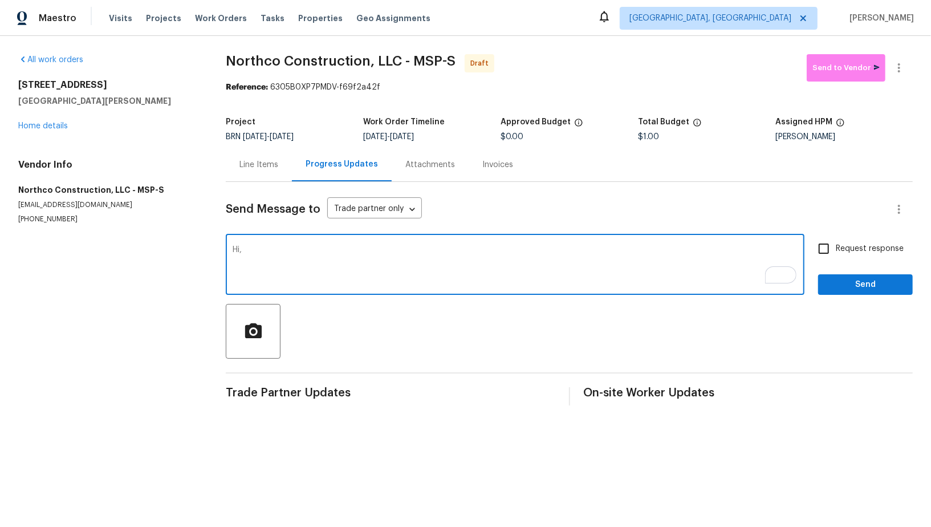
paste textarea "[PERSON_NAME]'s agent stopped at the home to check on the repairs, and they cou…"
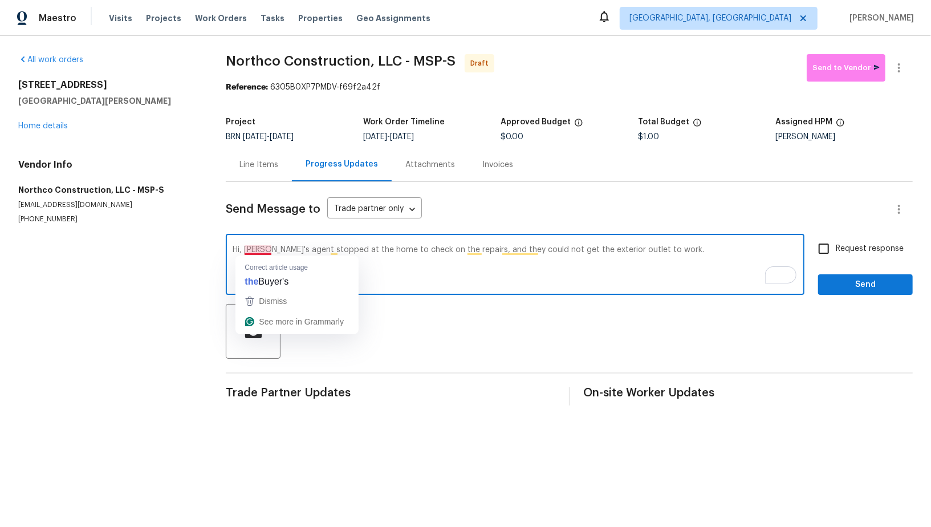
click at [258, 248] on textarea "Hi, [PERSON_NAME]'s agent stopped at the home to check on the repairs, and they…" at bounding box center [515, 266] width 565 height 40
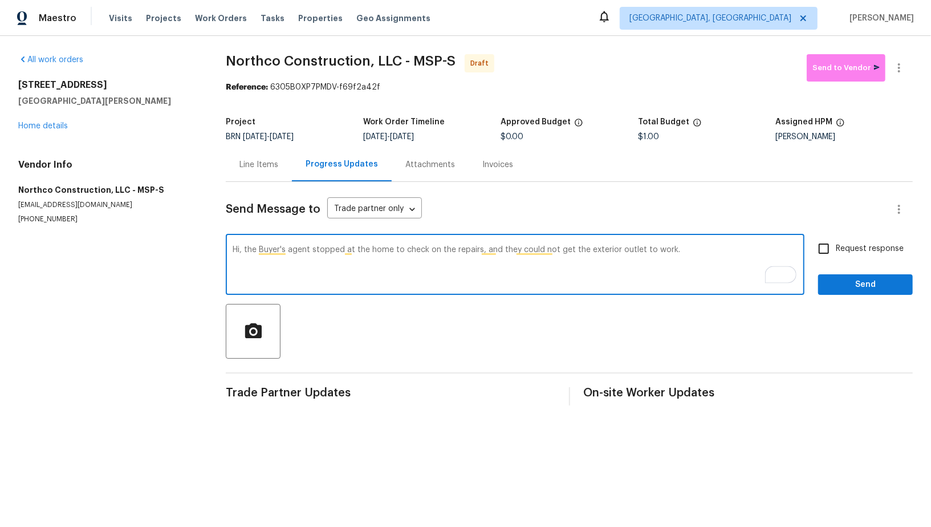
click at [695, 260] on textarea "Hi, the Buyer's agent stopped at the home to check on the repairs, and they cou…" at bounding box center [515, 266] width 565 height 40
paste textarea "If it is not on a GFCI circuit now (protected up stream), it will need a GFCI o…"
paste textarea "Reach out to me via the portal or call/text at [PHONE_NUMBER] for any questions…"
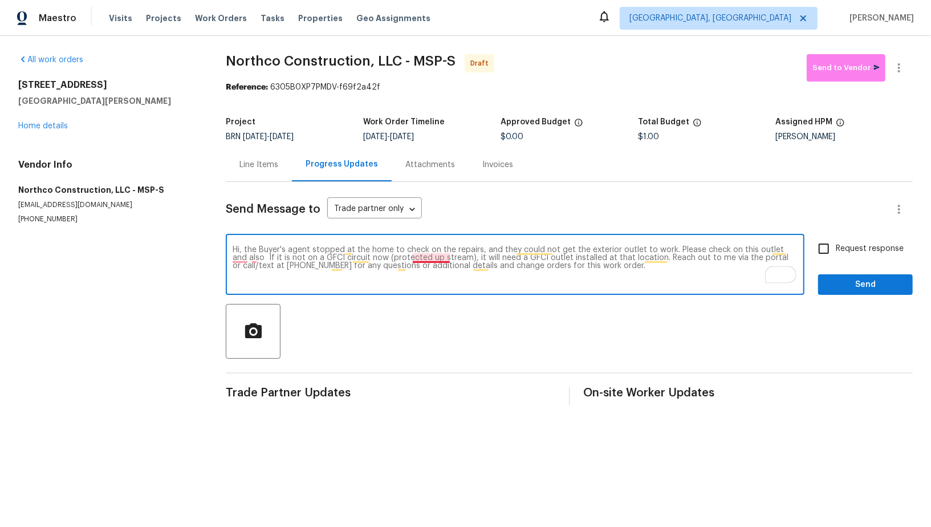
click at [424, 256] on textarea "Hi, the Buyer's agent stopped at the home to check on the repairs, and they cou…" at bounding box center [515, 266] width 565 height 40
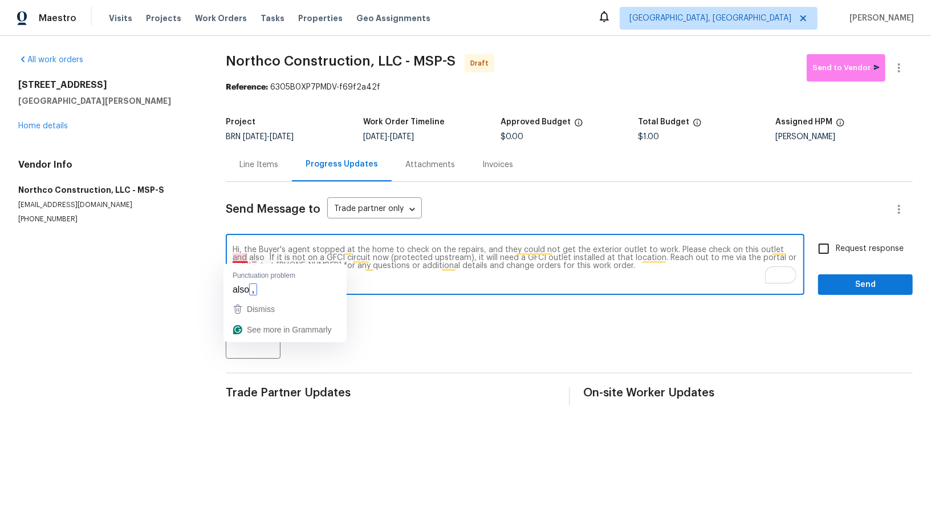
click at [241, 257] on textarea "Hi, the Buyer's agent stopped at the home to check on the repairs, and they cou…" at bounding box center [515, 266] width 565 height 40
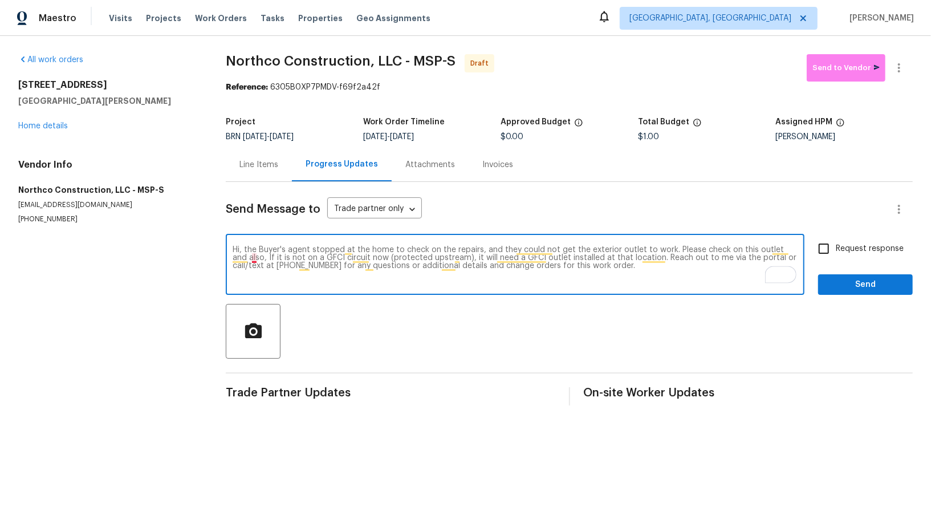
click at [255, 259] on textarea "Hi, the Buyer's agent stopped at the home to check on the repairs, and they cou…" at bounding box center [515, 266] width 565 height 40
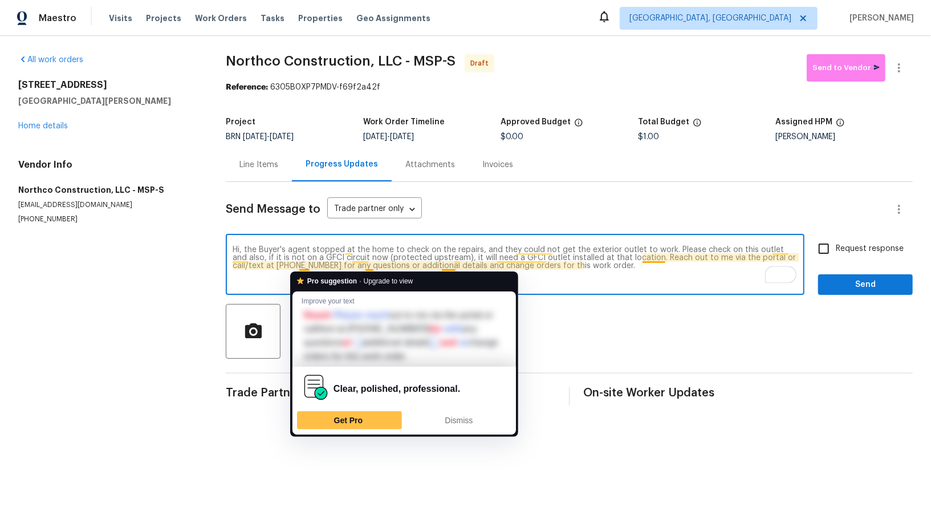
click at [295, 258] on textarea "Hi, the Buyer's agent stopped at the home to check on the repairs, and they cou…" at bounding box center [515, 266] width 565 height 40
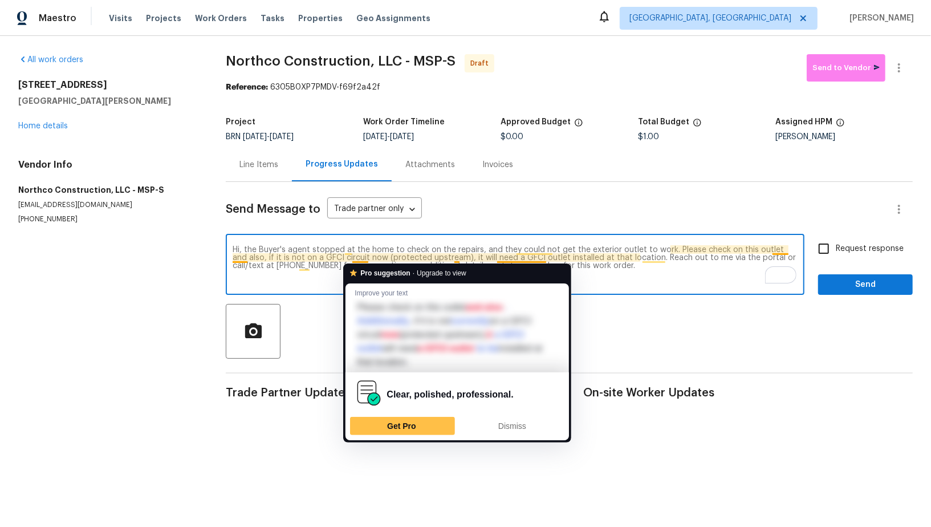
click at [349, 257] on textarea "Hi, the Buyer's agent stopped at the home to check on the repairs, and they cou…" at bounding box center [515, 266] width 565 height 40
click at [352, 258] on textarea "Hi, the Buyer's agent stopped at the home to check on the repairs, and they cou…" at bounding box center [515, 266] width 565 height 40
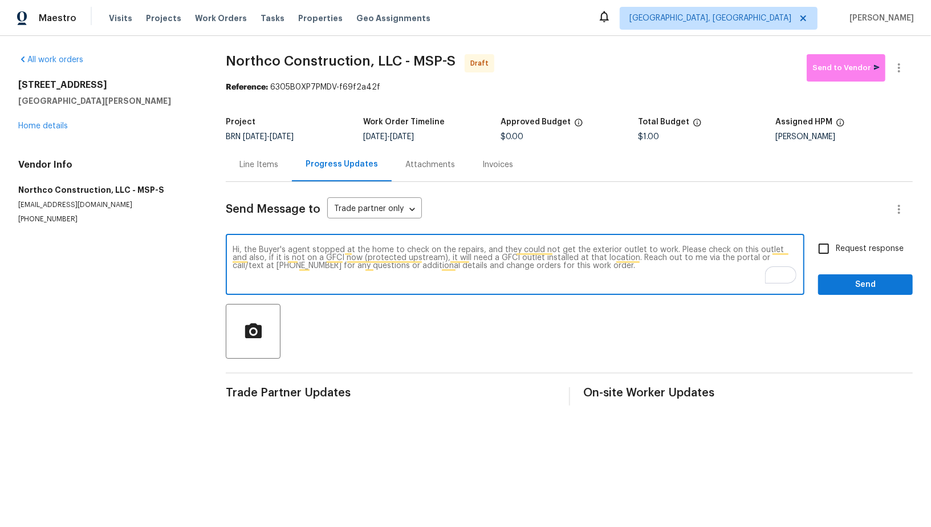
type textarea "Hi, the Buyer's agent stopped at the home to check on the repairs, and they cou…"
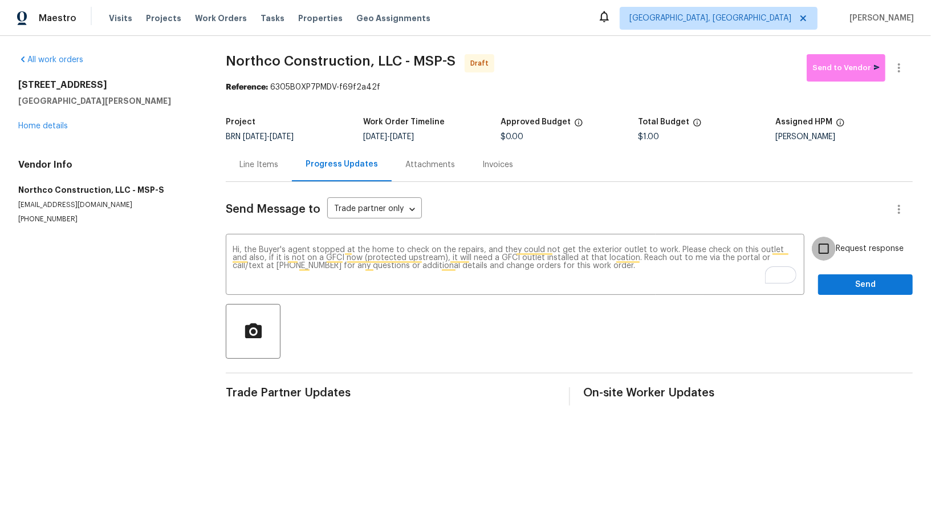
click at [832, 249] on input "Request response" at bounding box center [824, 249] width 24 height 24
checkbox input "true"
click at [842, 284] on span "Send" at bounding box center [865, 285] width 76 height 14
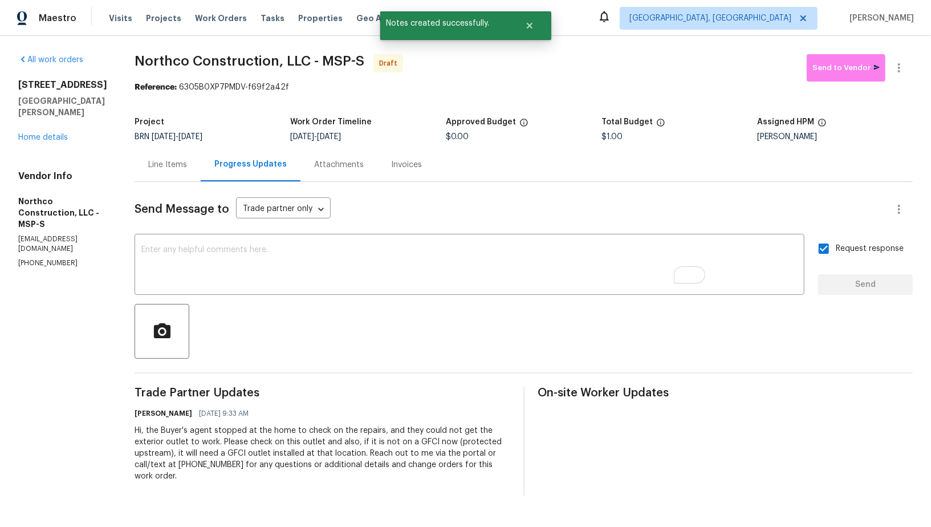
click at [201, 158] on div "Progress Updates" at bounding box center [251, 165] width 100 height 34
click at [188, 152] on div "Line Items" at bounding box center [168, 165] width 66 height 34
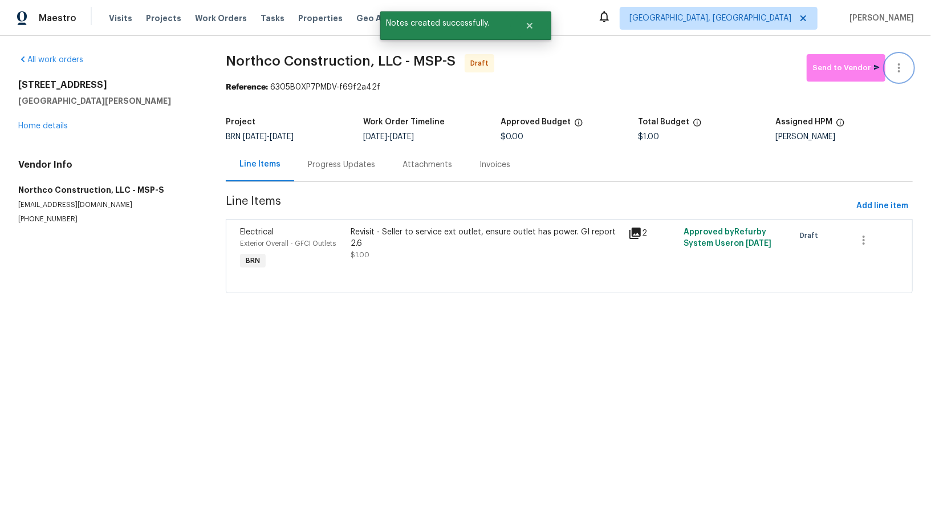
click at [898, 71] on icon "button" at bounding box center [899, 67] width 2 height 9
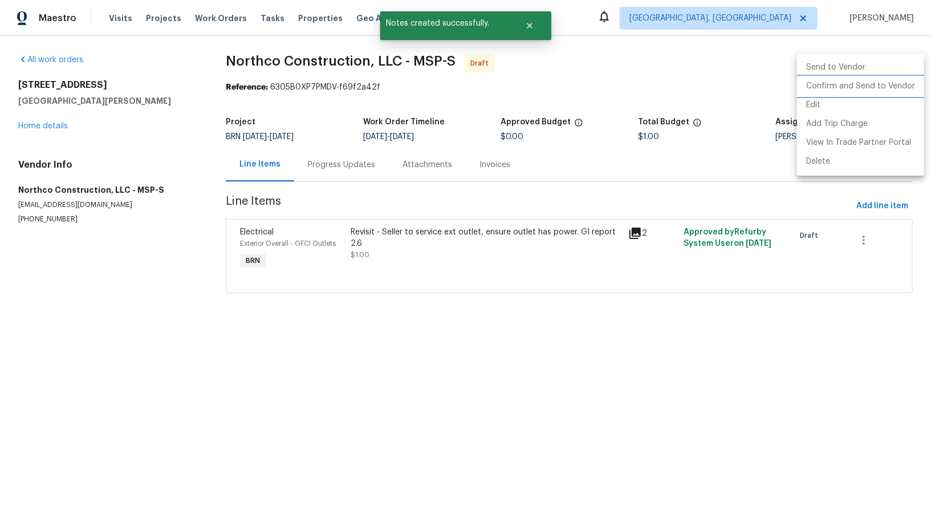
click at [876, 83] on li "Confirm and Send to Vendor" at bounding box center [860, 86] width 127 height 19
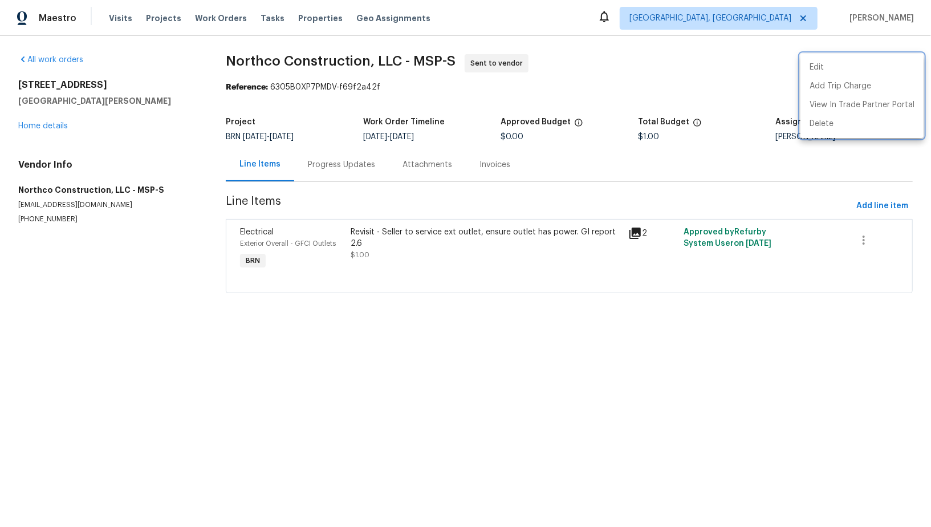
click at [341, 154] on div at bounding box center [465, 263] width 931 height 527
click at [340, 161] on div "Progress Updates" at bounding box center [341, 164] width 67 height 11
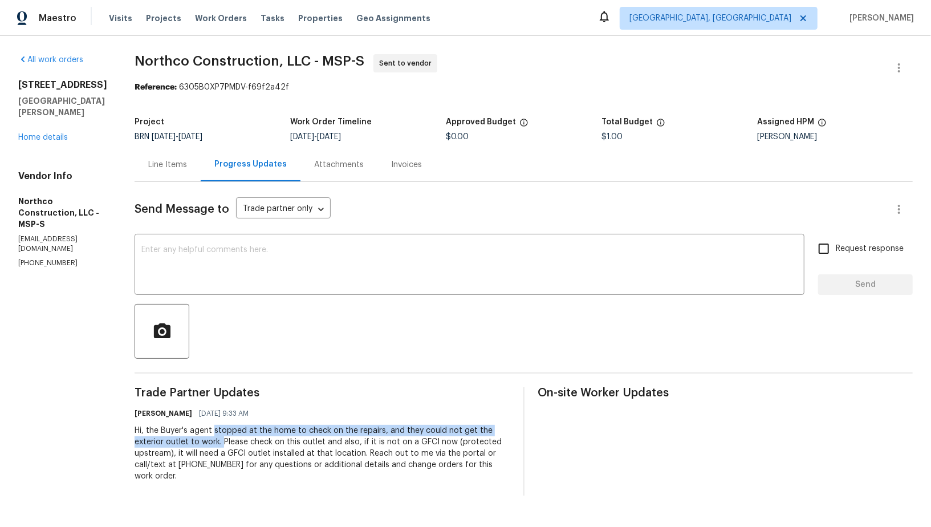
drag, startPoint x: 212, startPoint y: 430, endPoint x: 219, endPoint y: 443, distance: 15.1
click at [219, 443] on div "Hi, the Buyer's agent stopped at the home to check on the repairs, and they cou…" at bounding box center [322, 453] width 375 height 57
copy div "stopped at the home to check on the repairs, and they could not get the exterio…"
click at [341, 464] on div "Hi, the Buyer's agent stopped at the home to check on the repairs, and they cou…" at bounding box center [322, 453] width 375 height 57
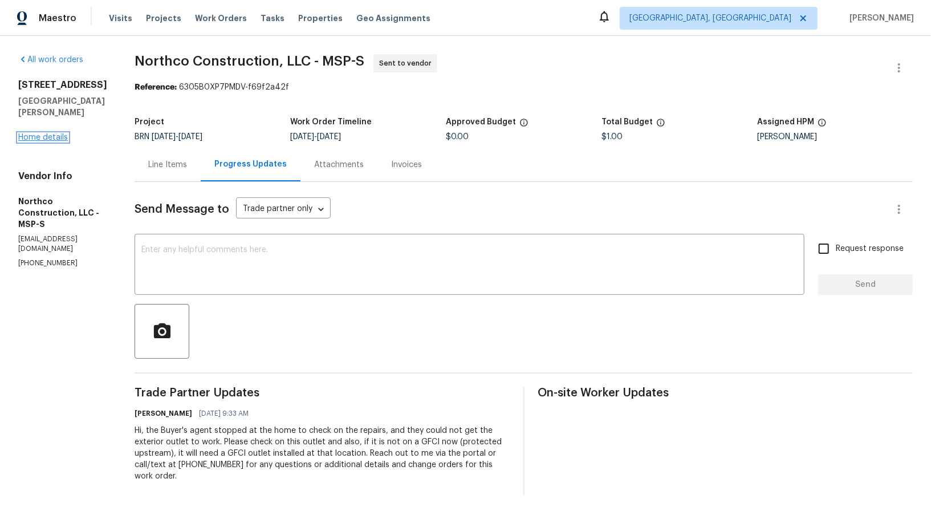
click at [46, 133] on link "Home details" at bounding box center [43, 137] width 50 height 8
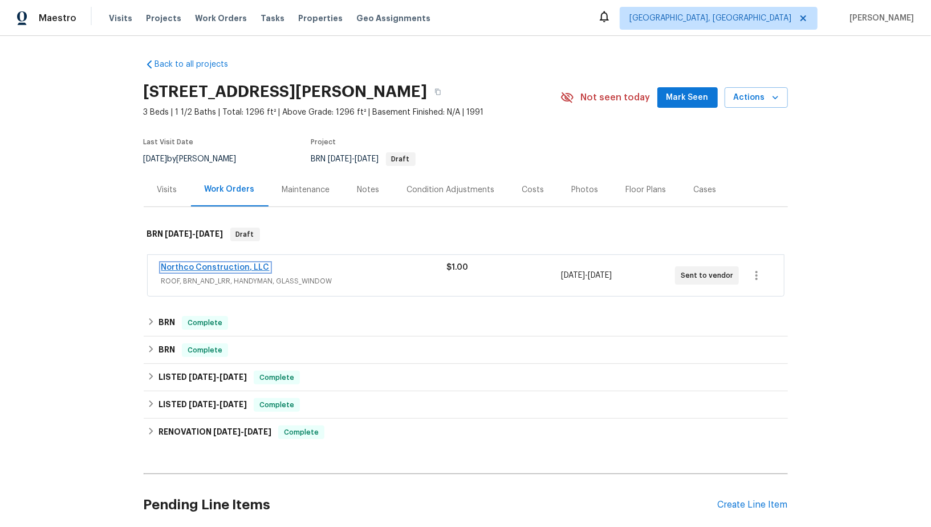
click at [229, 266] on link "Northco Construction, LLC" at bounding box center [215, 267] width 108 height 8
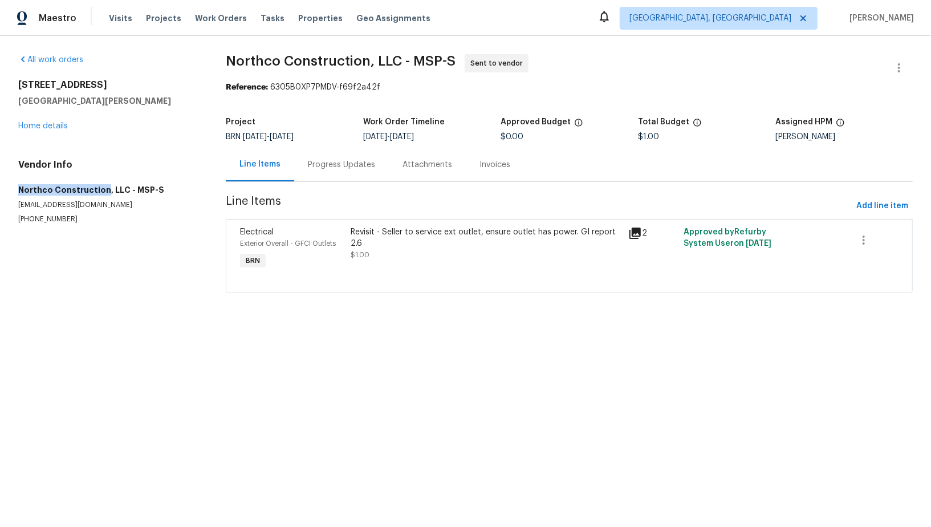
drag, startPoint x: 0, startPoint y: 186, endPoint x: 101, endPoint y: 192, distance: 101.6
click at [101, 192] on div "All work orders 61 Sycamore St W St. Paul, MN 55117 Home details Vendor Info No…" at bounding box center [465, 180] width 931 height 289
copy h5 "Northco Construction"
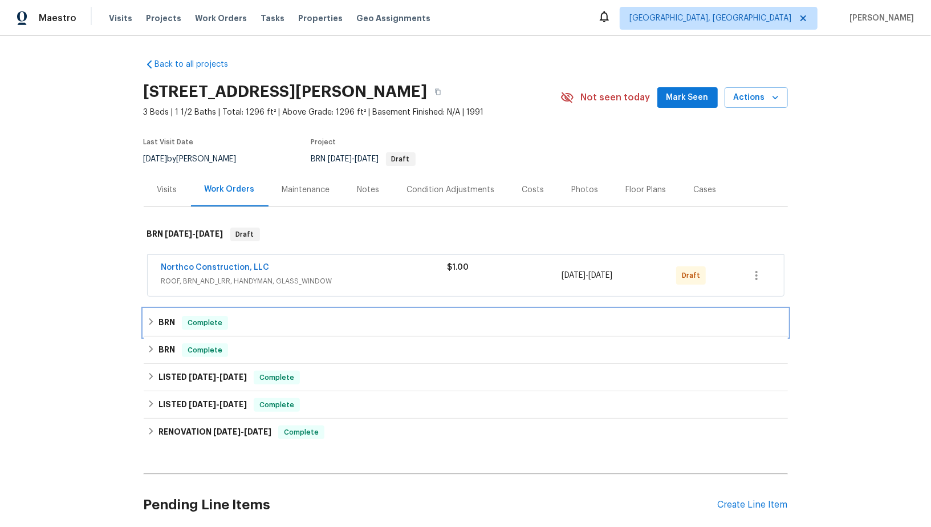
click at [151, 324] on icon at bounding box center [151, 322] width 8 height 8
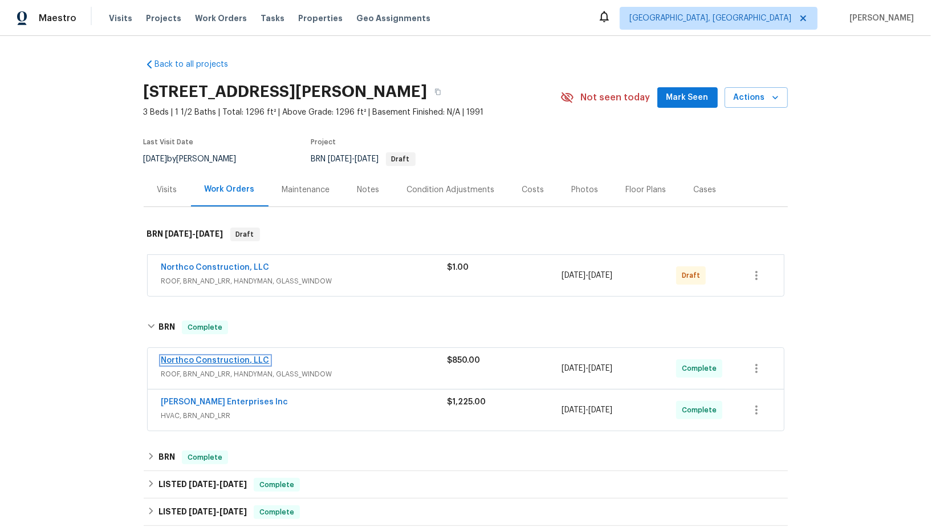
click at [191, 356] on link "Northco Construction, LLC" at bounding box center [215, 360] width 108 height 8
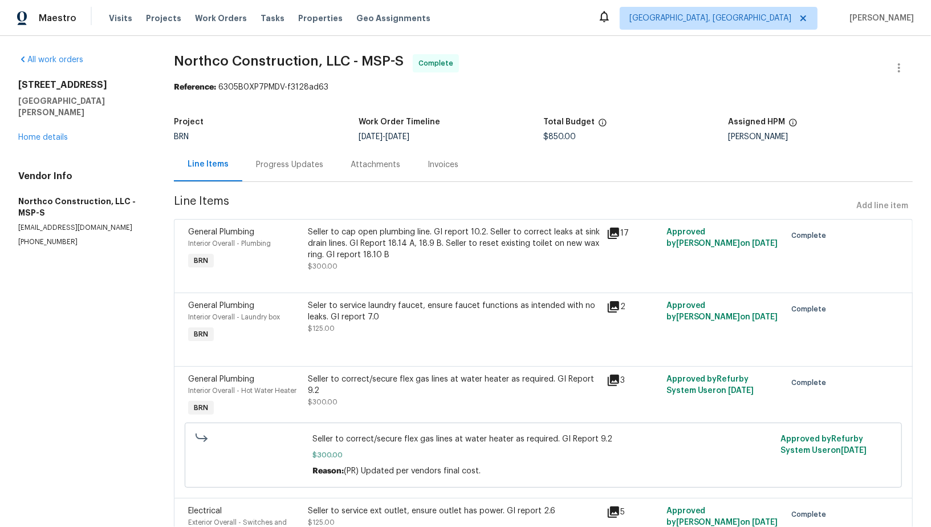
click at [308, 172] on div "Progress Updates" at bounding box center [289, 165] width 95 height 34
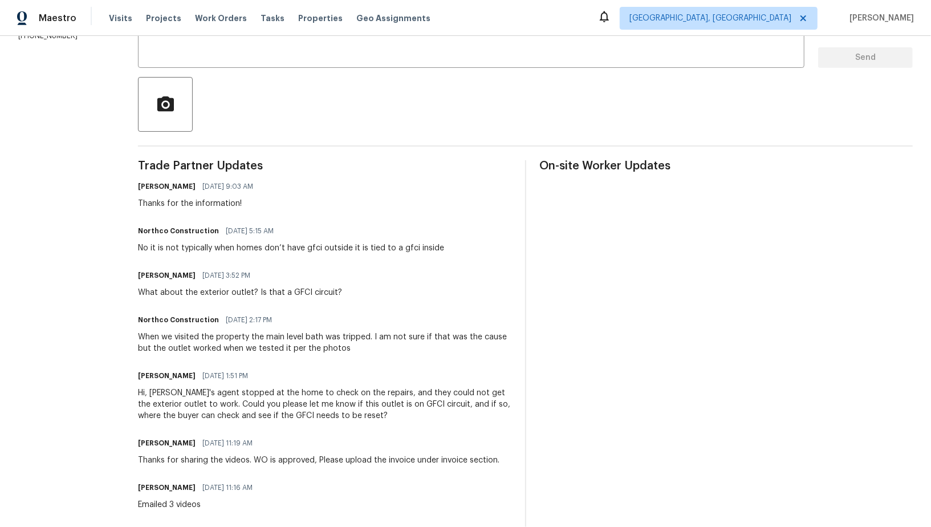
scroll to position [231, 0]
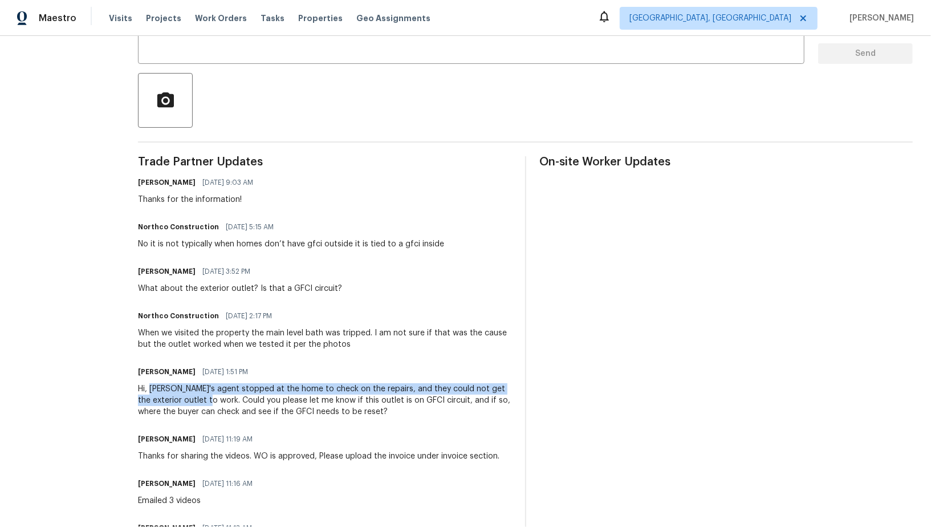
drag, startPoint x: 152, startPoint y: 389, endPoint x: 196, endPoint y: 401, distance: 46.0
click at [196, 401] on div "Hi, Buyer's agent stopped at the home to check on the repairs, and they could n…" at bounding box center [324, 400] width 373 height 34
copy div "Buyer's agent stopped at the home to check on the repairs, and they could not g…"
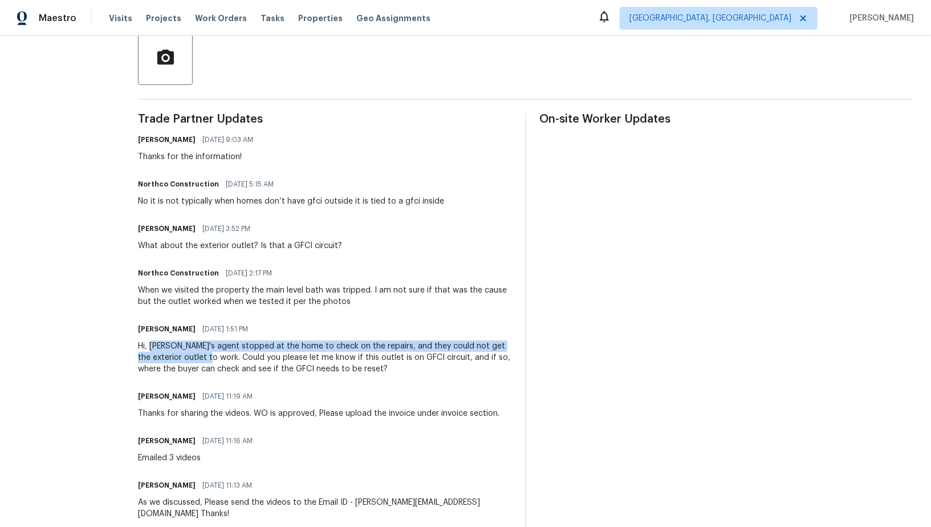
scroll to position [0, 0]
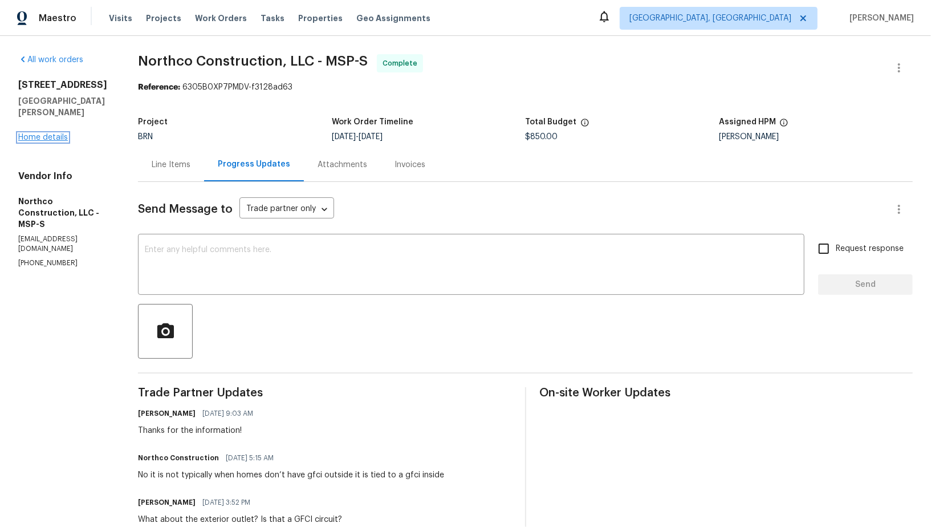
click at [52, 133] on link "Home details" at bounding box center [43, 137] width 50 height 8
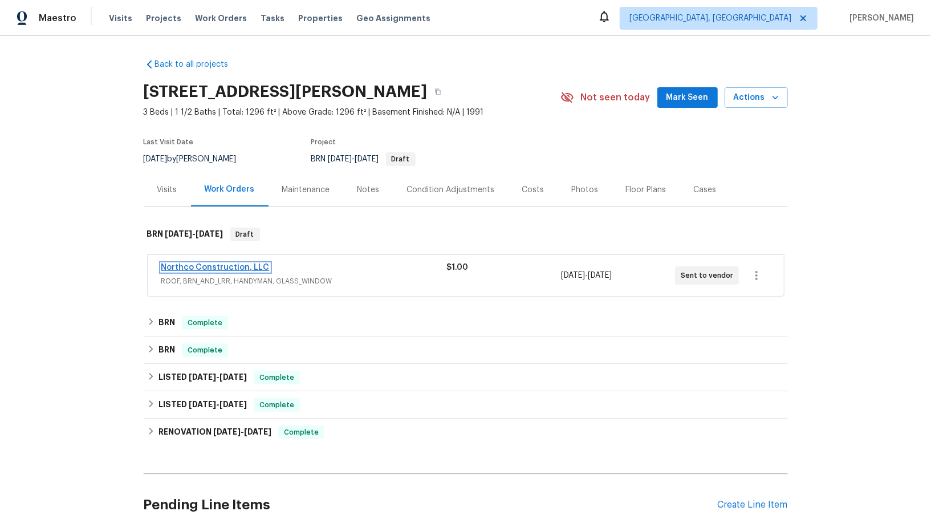
click at [245, 266] on link "Northco Construction, LLC" at bounding box center [215, 267] width 108 height 8
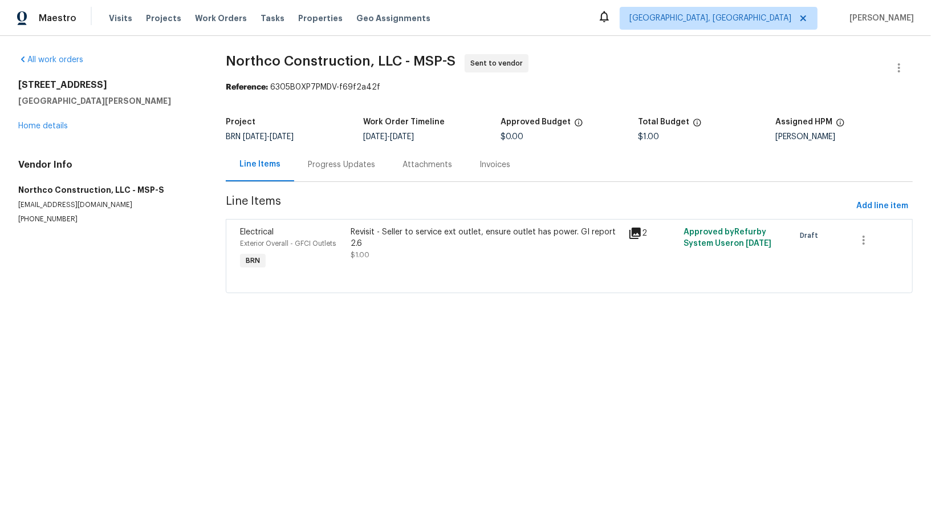
click at [308, 166] on div "Progress Updates" at bounding box center [341, 164] width 67 height 11
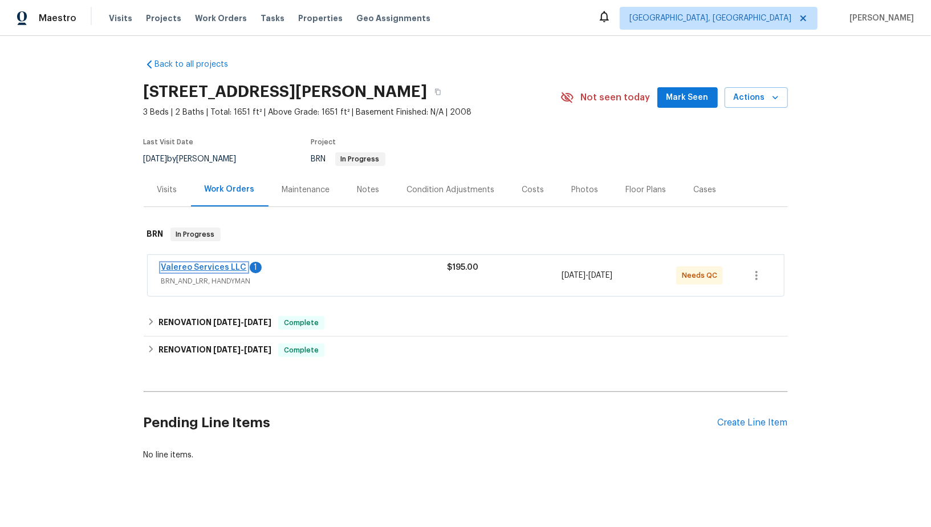
click at [227, 263] on link "Valereo Services LLC" at bounding box center [204, 267] width 86 height 8
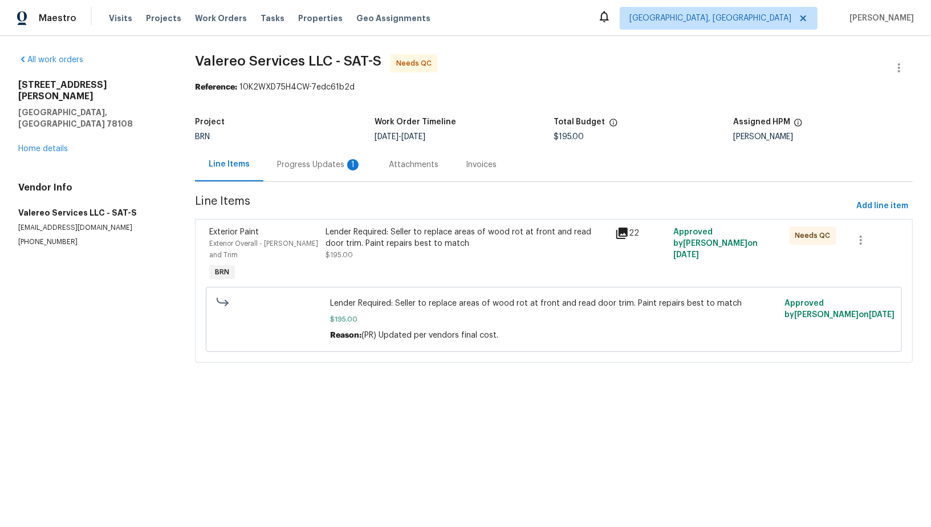
click at [278, 168] on div "Progress Updates 1" at bounding box center [319, 165] width 112 height 34
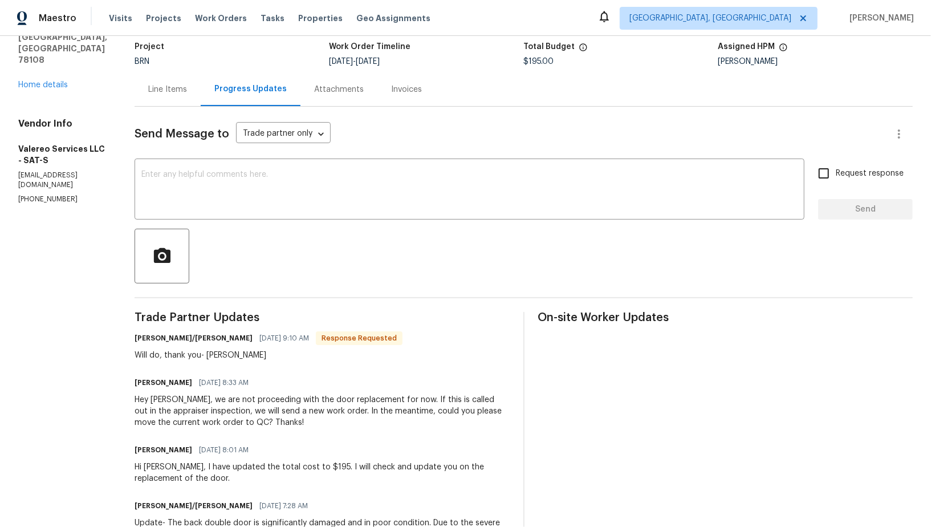
scroll to position [82, 0]
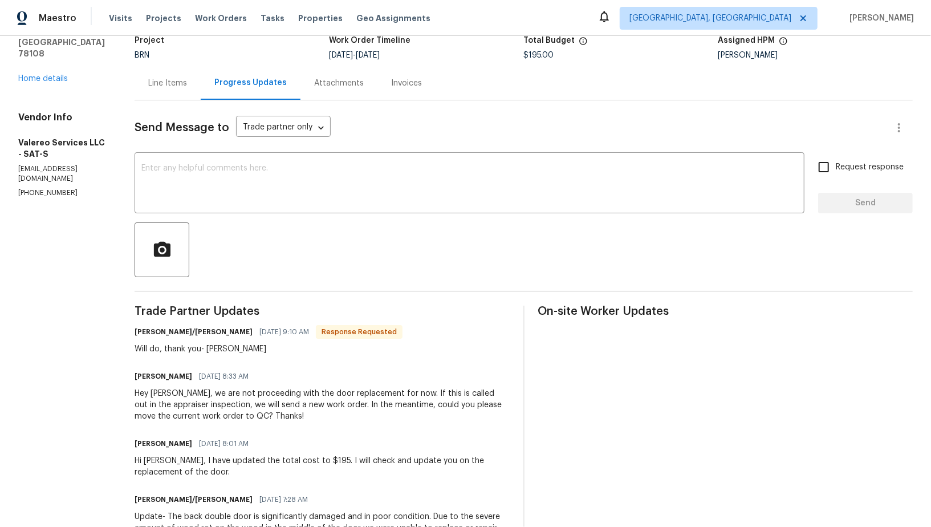
click at [163, 91] on div "Line Items" at bounding box center [168, 83] width 66 height 34
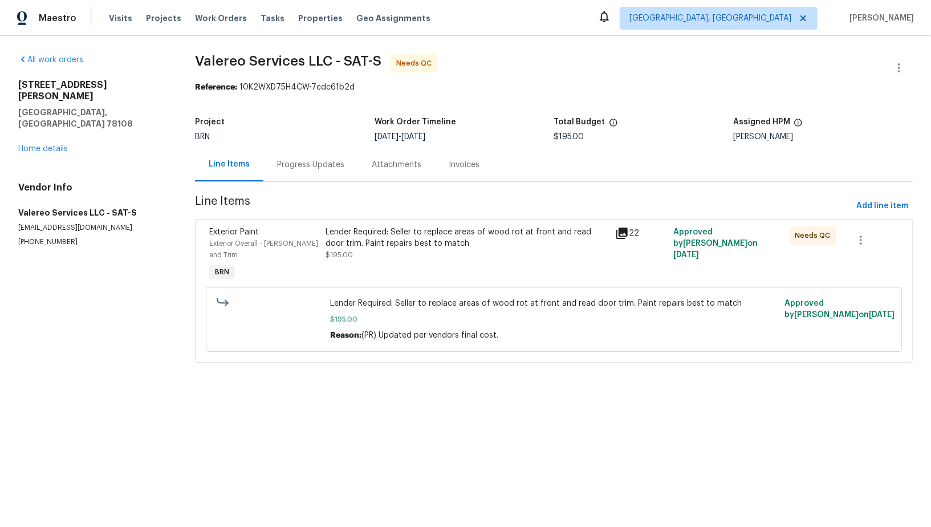
click at [307, 173] on div "Progress Updates" at bounding box center [310, 165] width 95 height 34
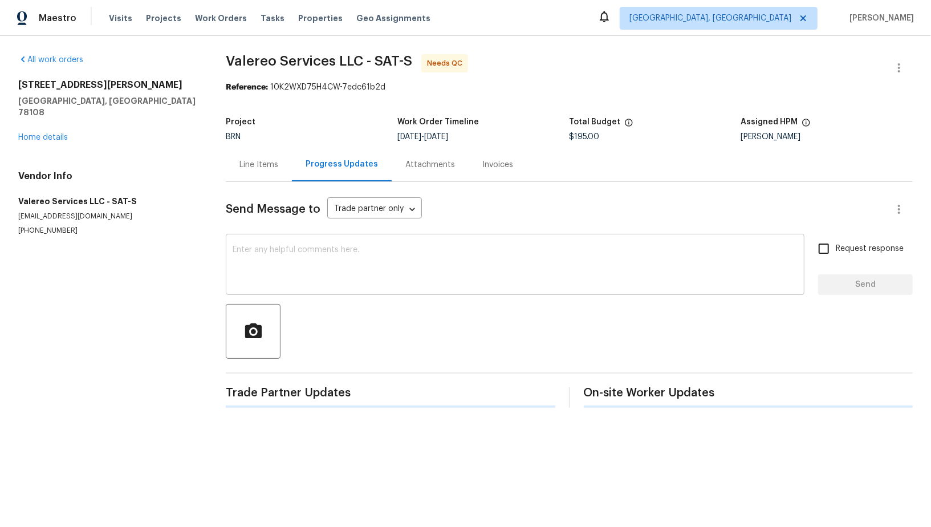
click at [318, 244] on div "x ​" at bounding box center [515, 266] width 579 height 58
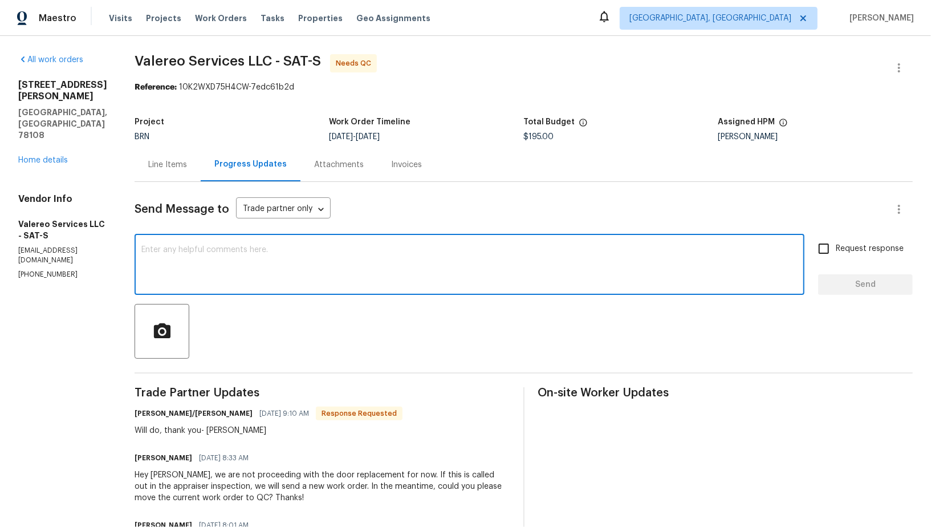
paste textarea "WO is approved, Please upload the invoice under invoice section. Thanks!"
type textarea "WO is approved, Please upload the invoice under invoice section. Thanks!"
click at [824, 249] on input "Request response" at bounding box center [824, 249] width 24 height 24
checkbox input "true"
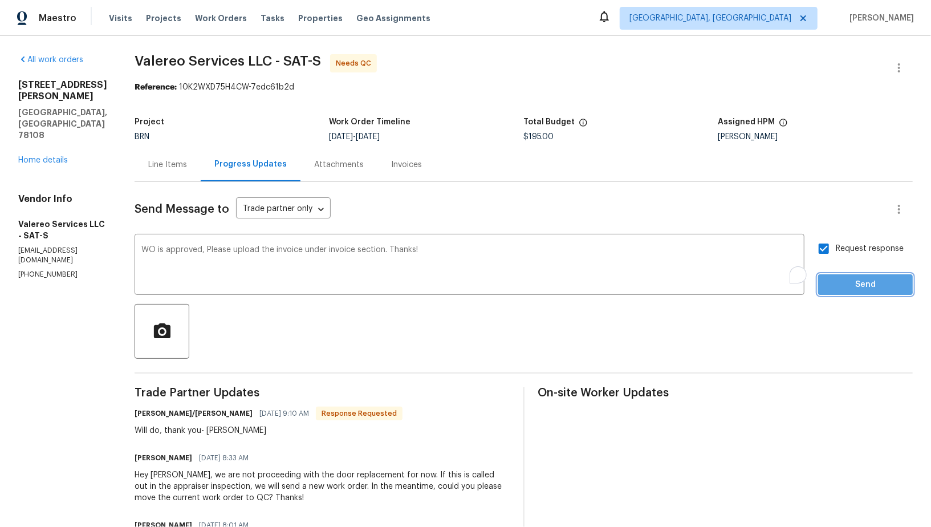
click at [845, 283] on span "Send" at bounding box center [865, 285] width 76 height 14
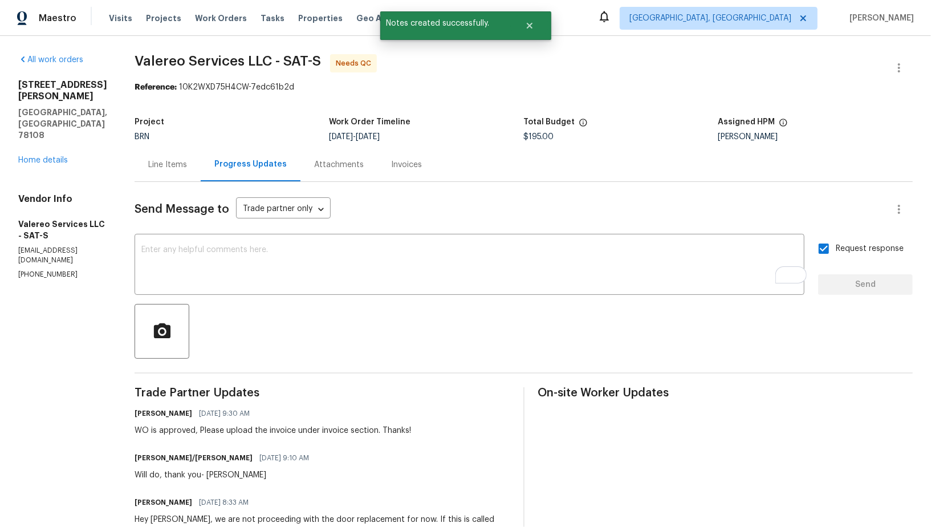
click at [172, 173] on div "Line Items" at bounding box center [168, 165] width 66 height 34
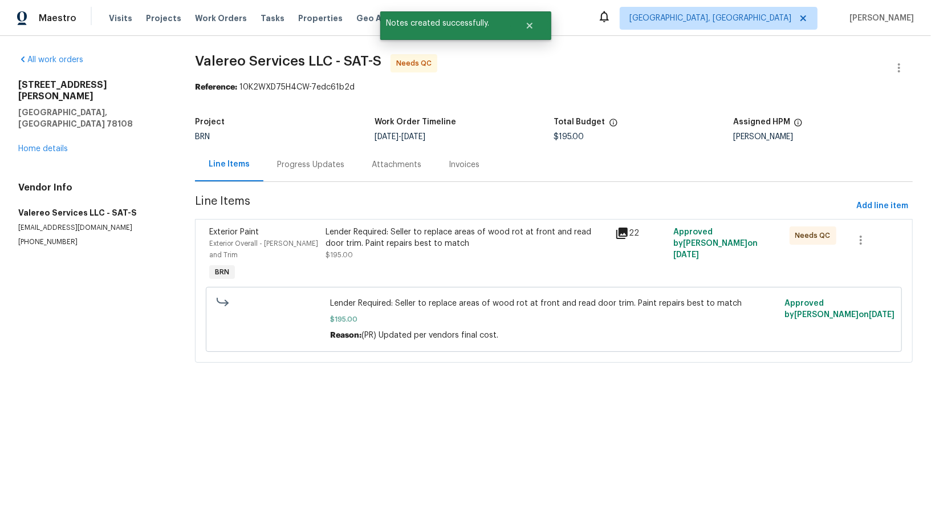
click at [400, 225] on div "Lender Required: Seller to replace areas of wood rot at front and read door tri…" at bounding box center [467, 255] width 290 height 64
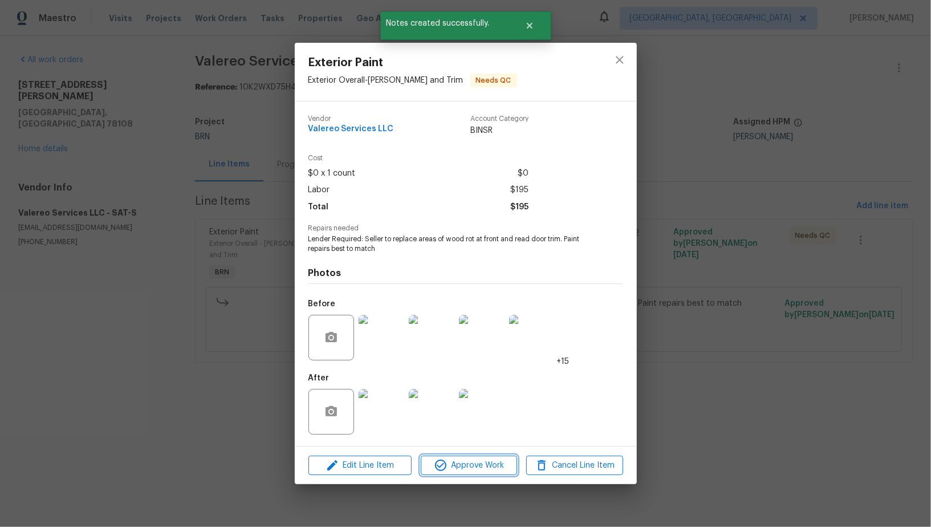
click at [454, 472] on span "Approve Work" at bounding box center [468, 465] width 89 height 14
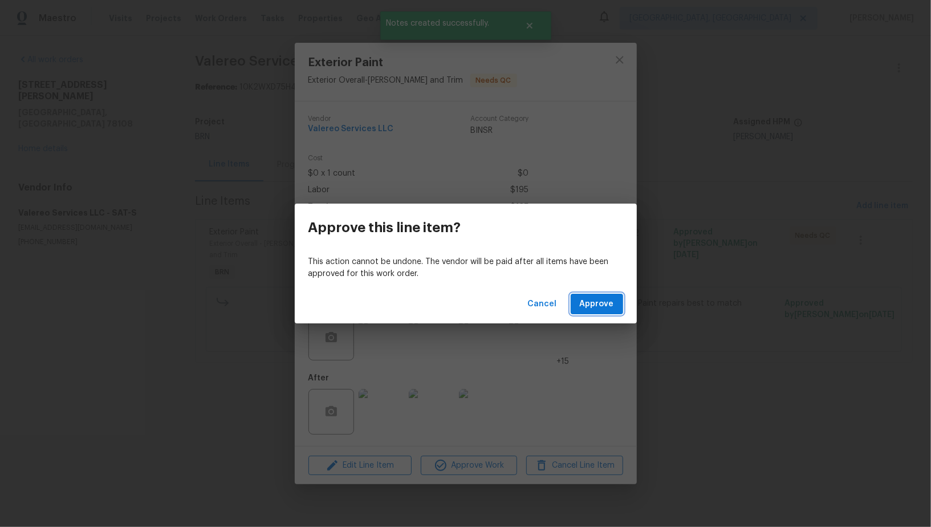
click at [591, 307] on span "Approve" at bounding box center [597, 304] width 34 height 14
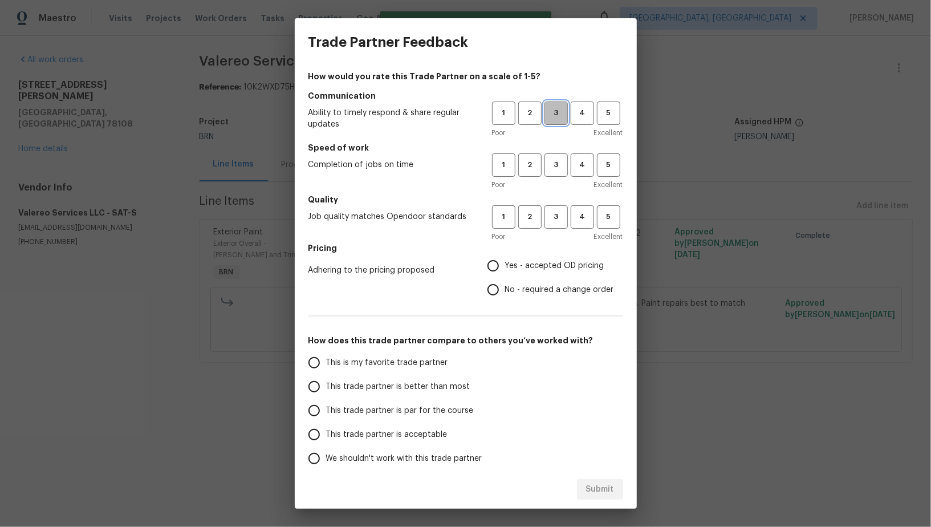
click at [555, 115] on span "3" at bounding box center [556, 113] width 21 height 13
click at [553, 174] on button "3" at bounding box center [555, 164] width 23 height 23
click at [554, 219] on span "3" at bounding box center [556, 216] width 21 height 13
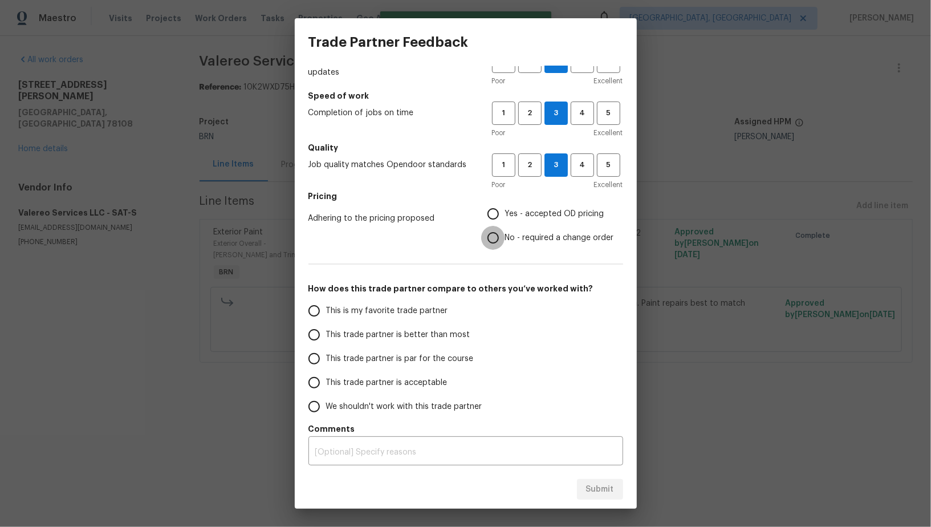
click at [490, 234] on input "No - required a change order" at bounding box center [493, 238] width 24 height 24
radio input "true"
click at [311, 355] on input "This trade partner is par for the course" at bounding box center [314, 359] width 24 height 24
click at [595, 489] on span "Submit" at bounding box center [600, 489] width 28 height 14
radio input "true"
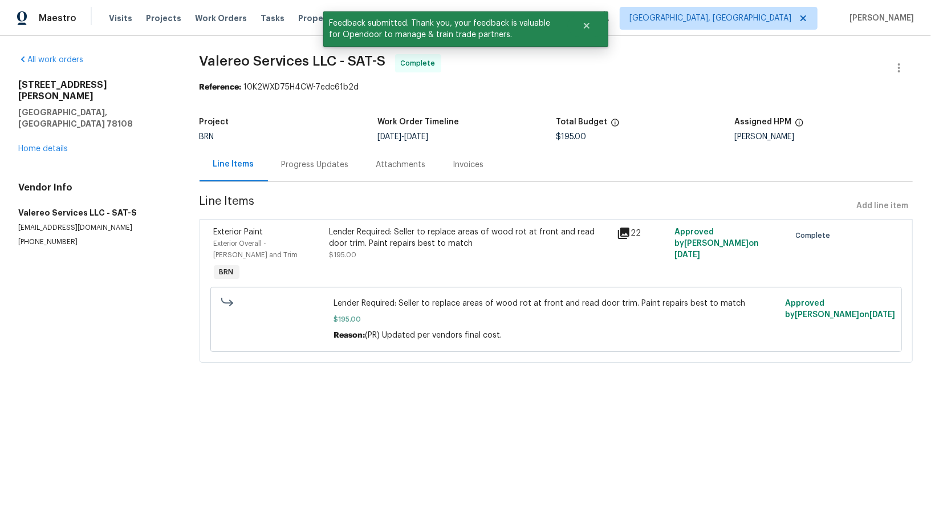
click at [477, 157] on div "Invoices" at bounding box center [468, 165] width 58 height 34
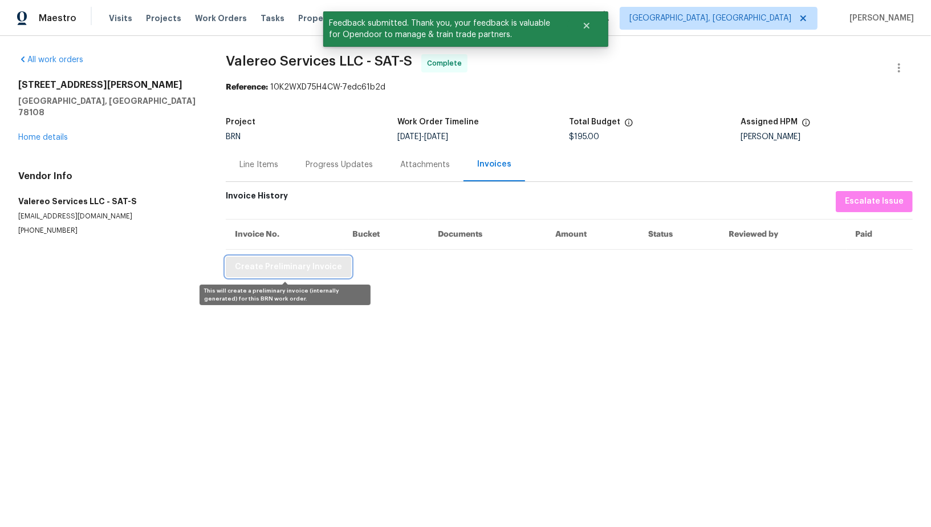
click at [267, 267] on span "Create Preliminary Invoice" at bounding box center [288, 267] width 107 height 14
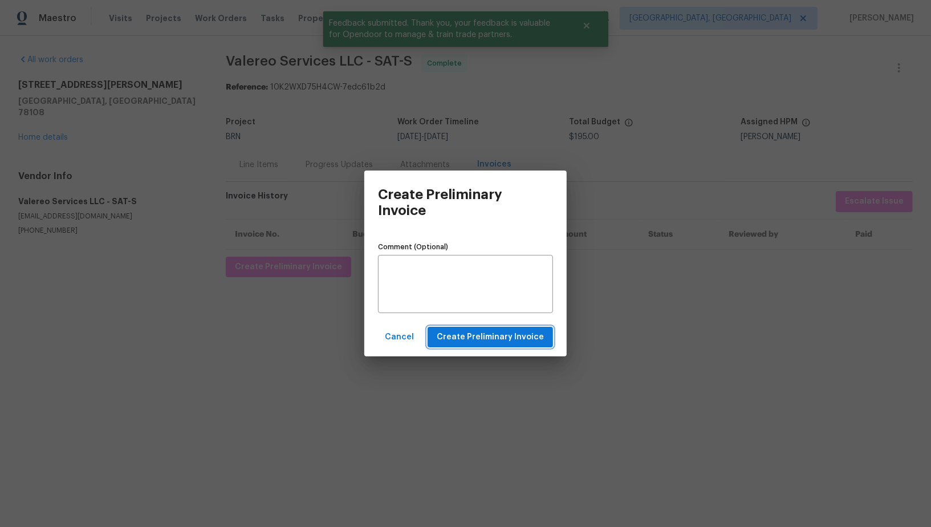
click at [500, 332] on span "Create Preliminary Invoice" at bounding box center [490, 337] width 107 height 14
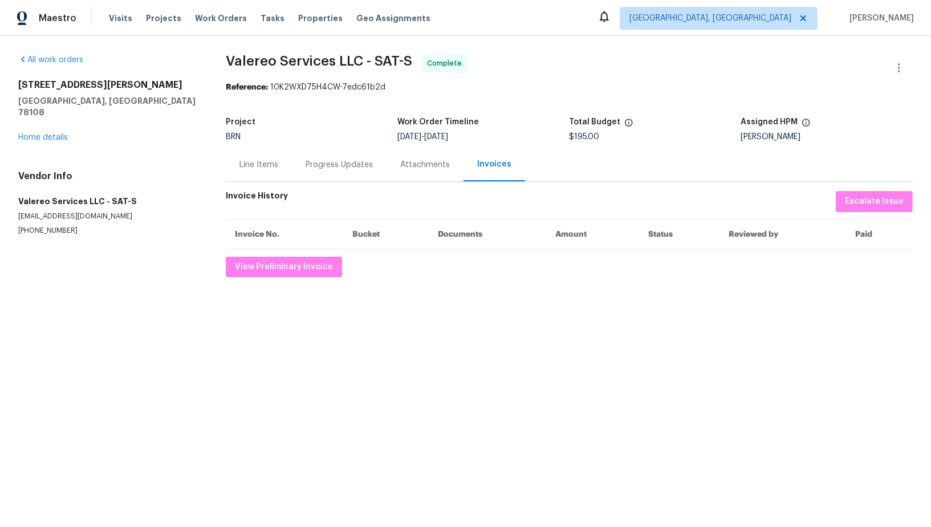
click at [312, 170] on div "Progress Updates" at bounding box center [339, 165] width 95 height 34
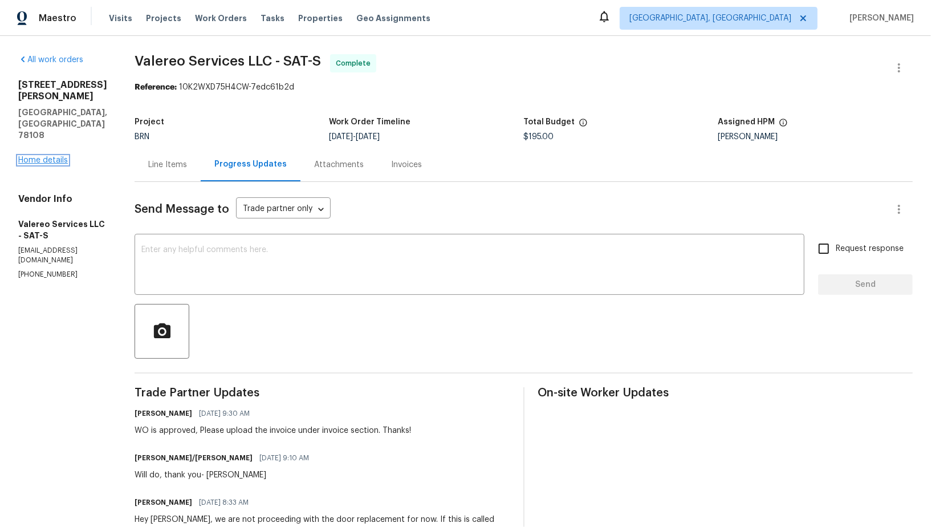
click at [49, 156] on link "Home details" at bounding box center [43, 160] width 50 height 8
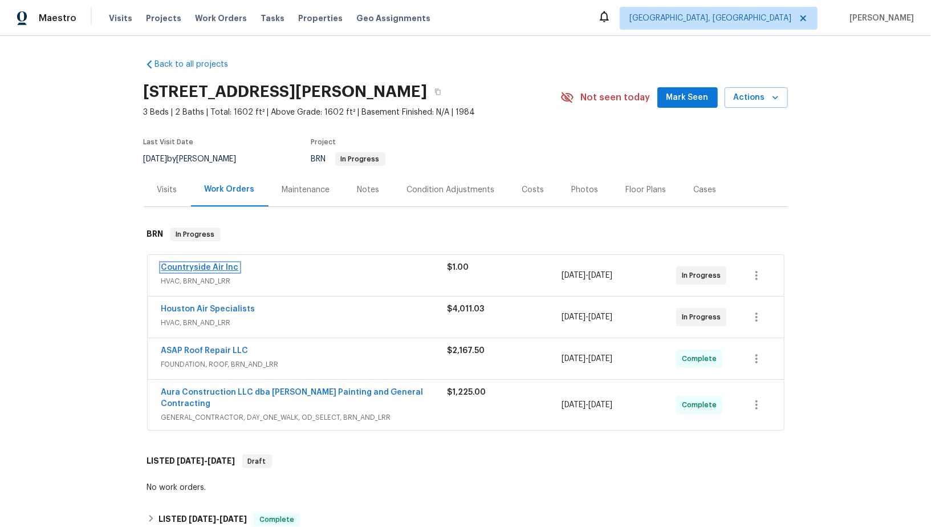
click at [207, 266] on link "Countryside Air Inc" at bounding box center [200, 267] width 78 height 8
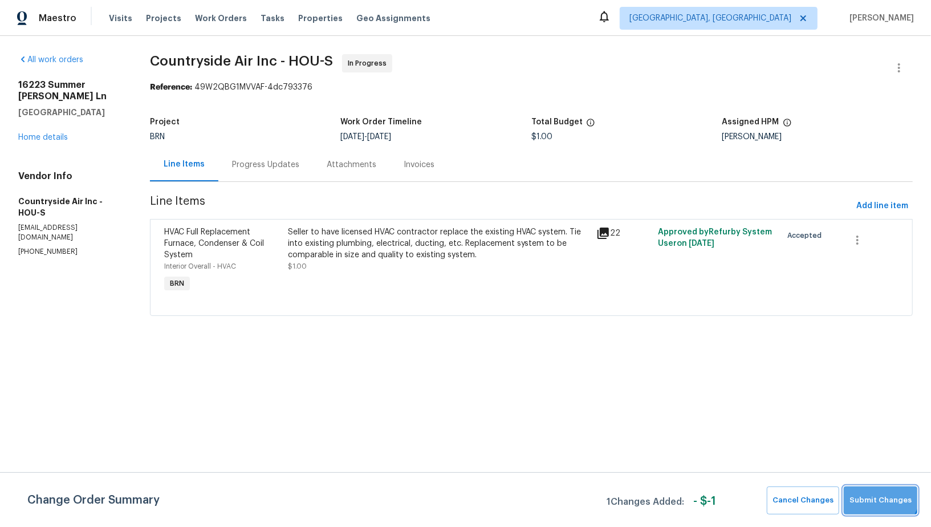
click at [876, 491] on button "Submit Changes" at bounding box center [881, 500] width 74 height 28
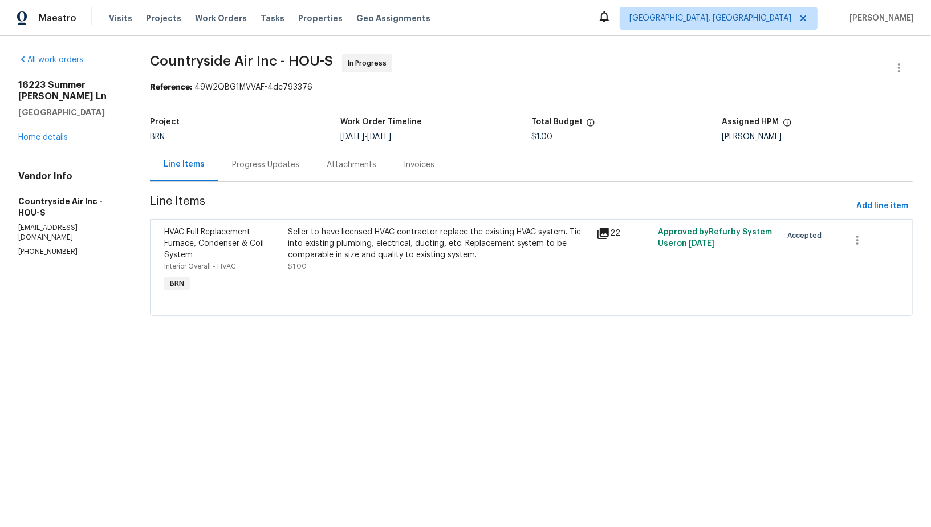
click at [267, 175] on div "Progress Updates" at bounding box center [265, 165] width 95 height 34
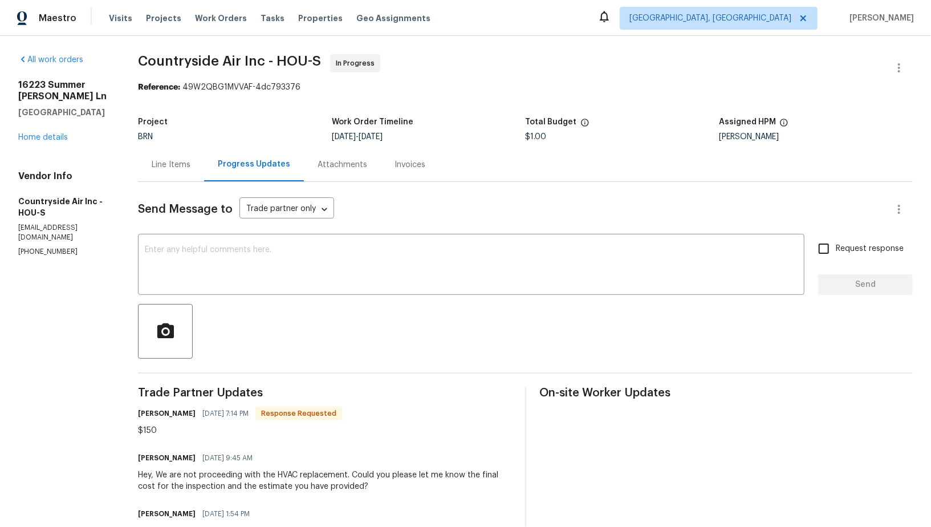
click at [177, 168] on div "Line Items" at bounding box center [171, 164] width 39 height 11
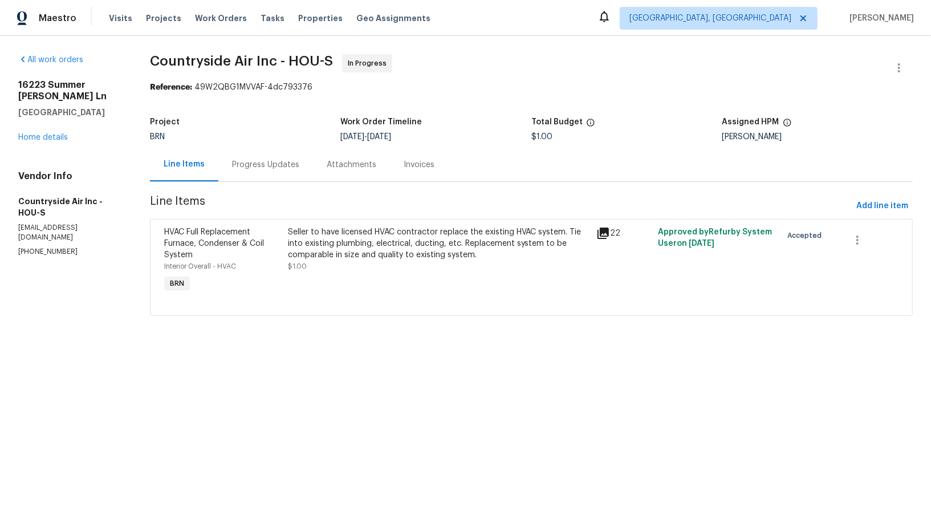
click at [380, 275] on div "Seller to have licensed HVAC contractor replace the existing HVAC system. Tie i…" at bounding box center [438, 260] width 309 height 75
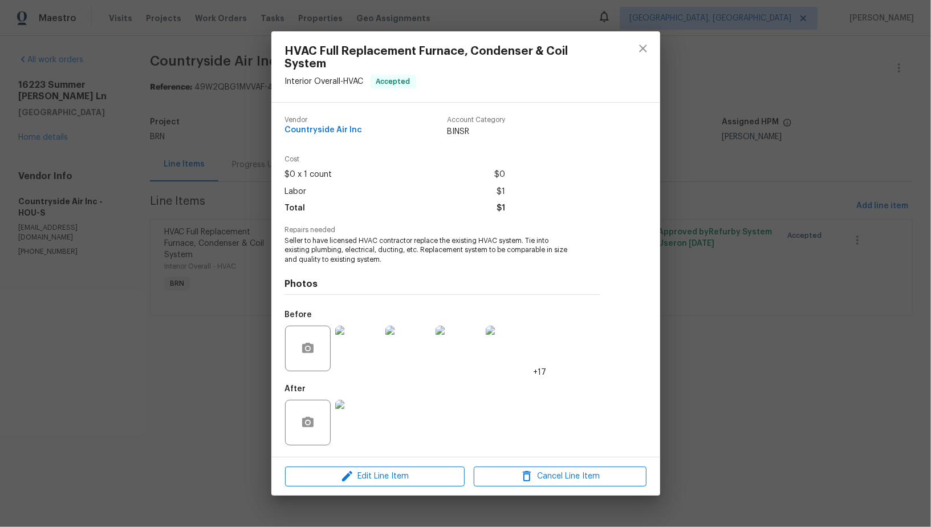
click at [236, 268] on div "HVAC Full Replacement Furnace, Condenser & Coil System Interior Overall - HVAC …" at bounding box center [465, 263] width 931 height 527
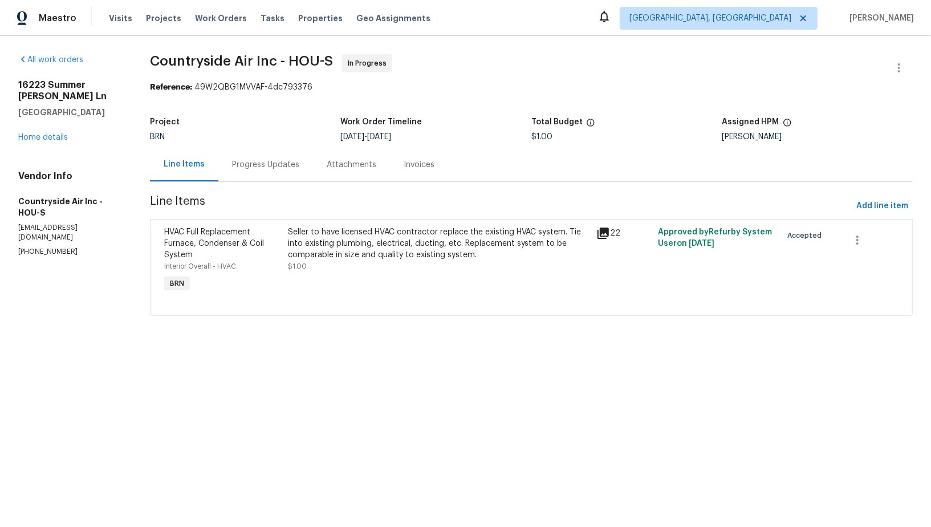
click at [251, 154] on div "Progress Updates" at bounding box center [265, 165] width 95 height 34
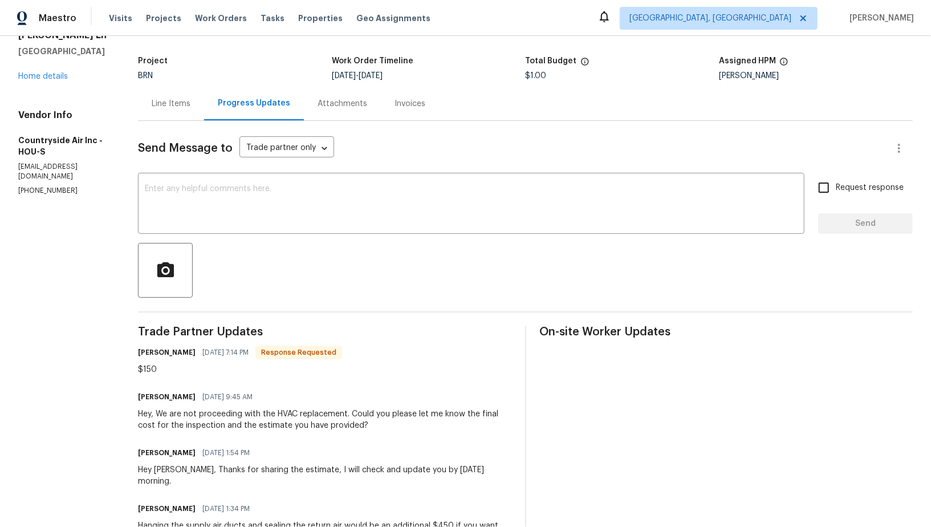
scroll to position [13, 0]
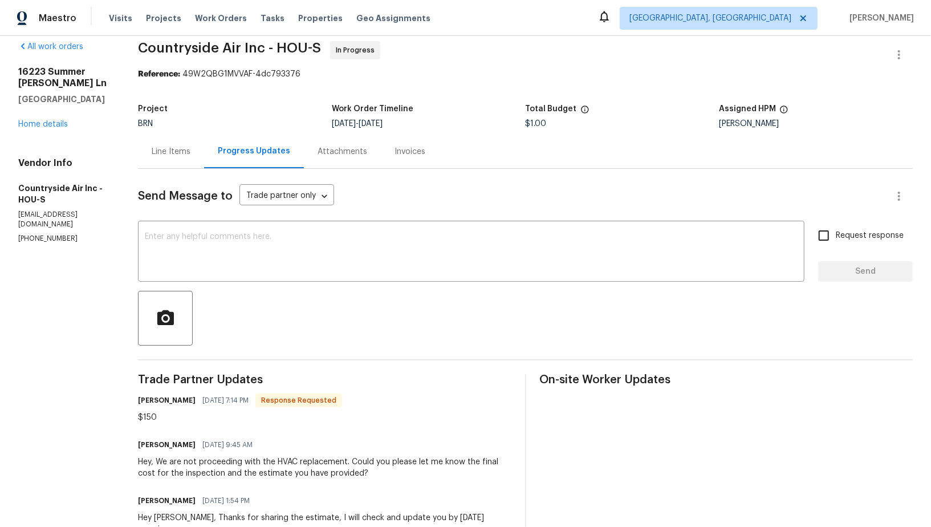
click at [183, 160] on div "Line Items" at bounding box center [171, 152] width 66 height 34
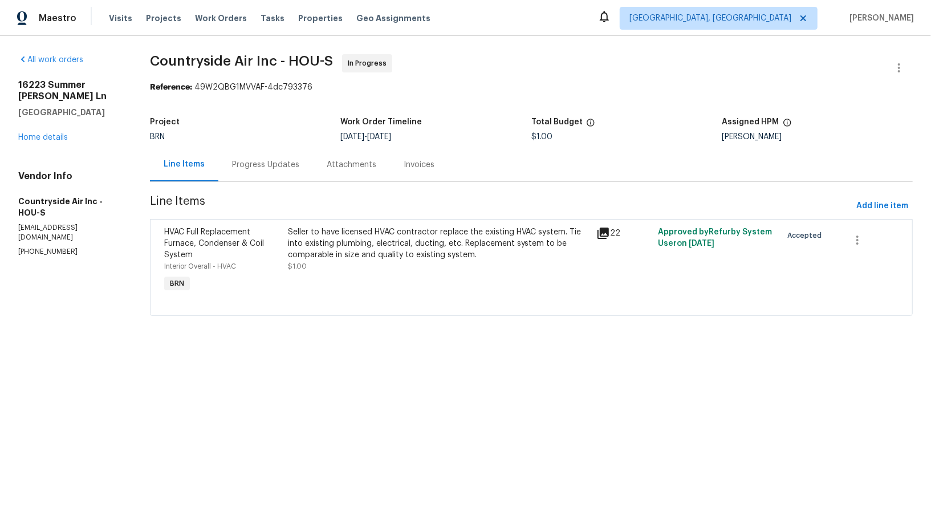
click at [367, 252] on div "Seller to have licensed HVAC contractor replace the existing HVAC system. Tie i…" at bounding box center [439, 243] width 302 height 34
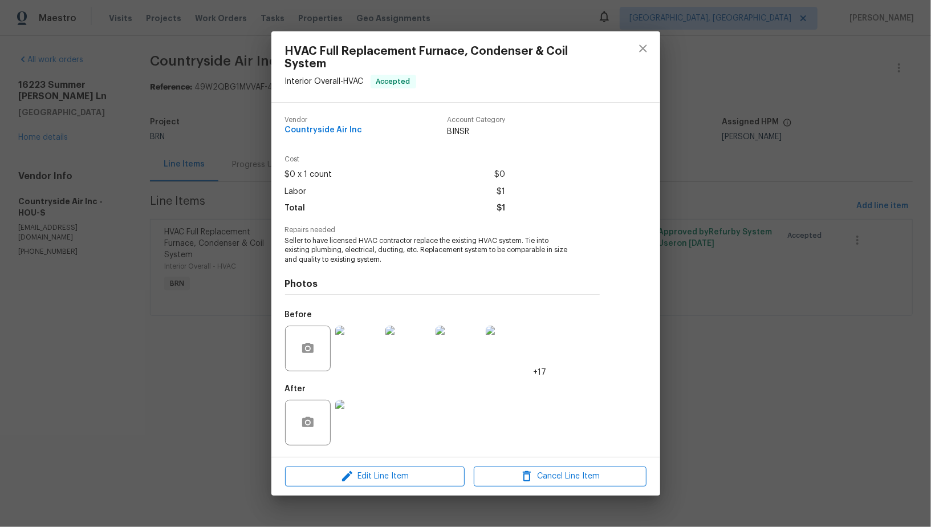
click at [368, 405] on img at bounding box center [358, 423] width 46 height 46
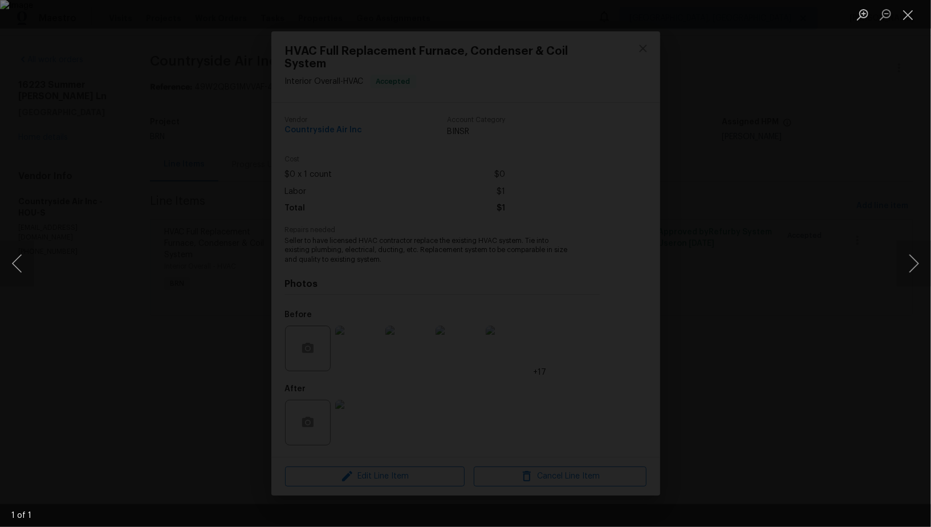
click at [731, 345] on div "Lightbox" at bounding box center [465, 263] width 931 height 527
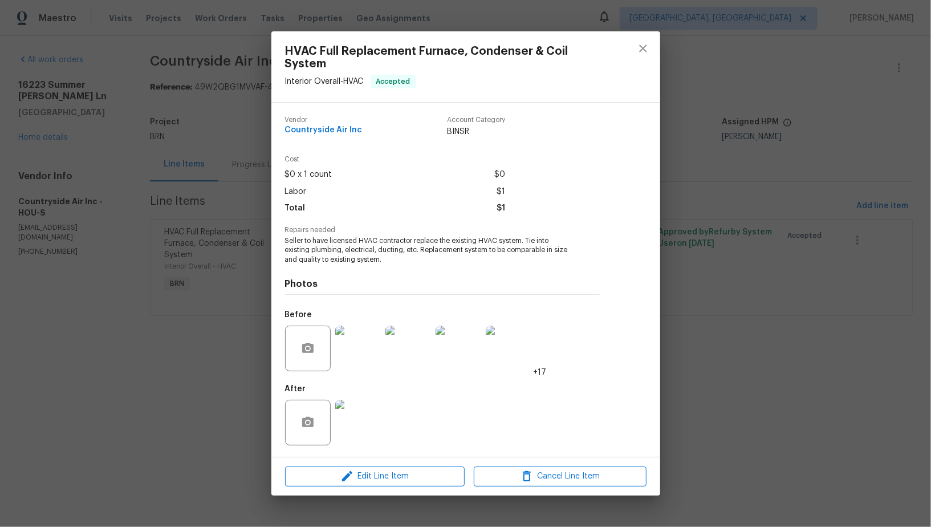
click at [375, 335] on img at bounding box center [358, 348] width 46 height 46
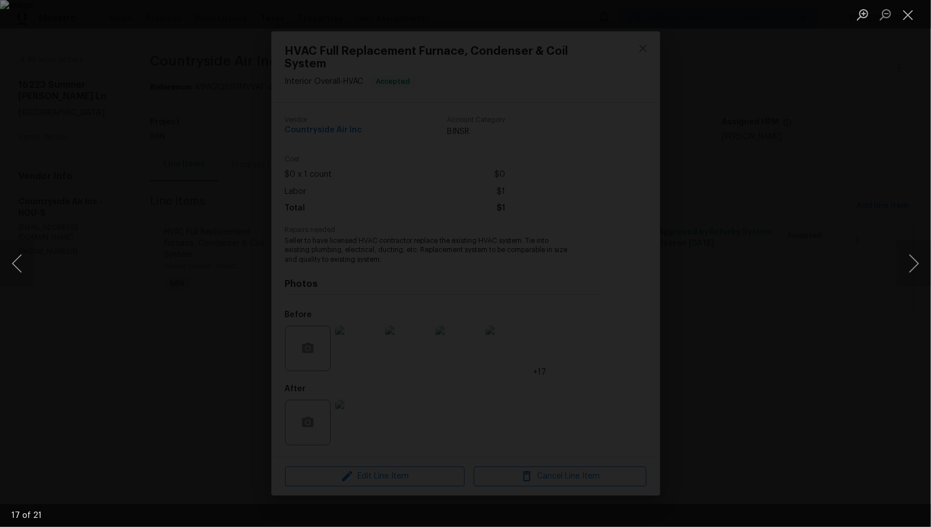
click at [723, 351] on div "Lightbox" at bounding box center [465, 263] width 931 height 527
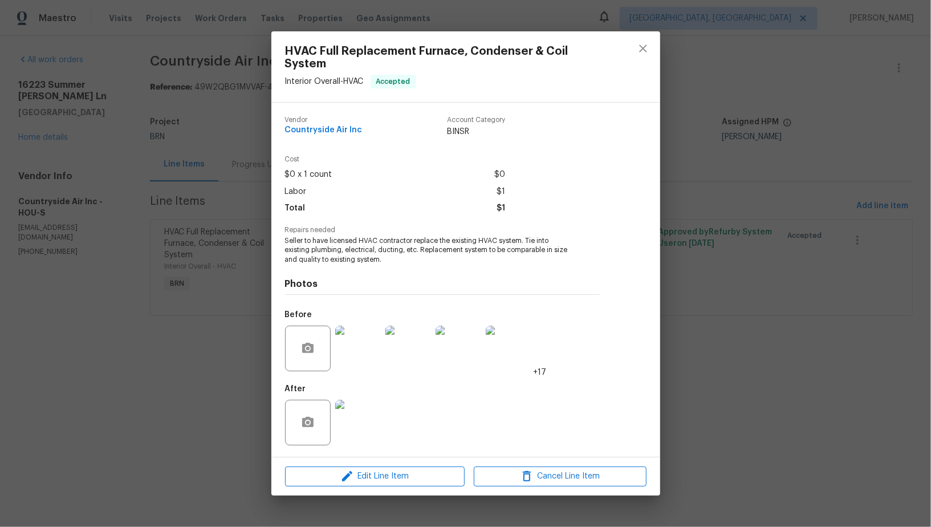
click at [723, 351] on div "HVAC Full Replacement Furnace, Condenser & Coil System Interior Overall - HVAC …" at bounding box center [465, 263] width 931 height 527
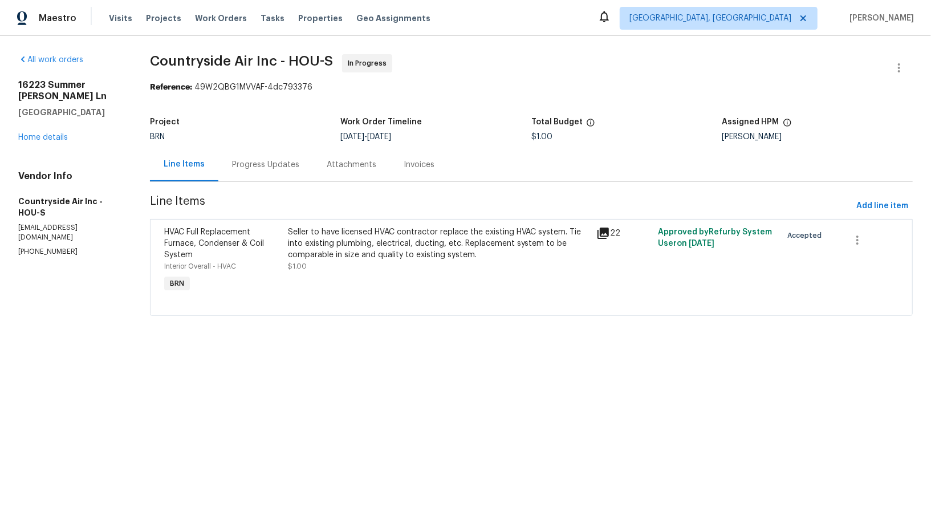
click at [289, 263] on span "$1.00" at bounding box center [297, 266] width 19 height 7
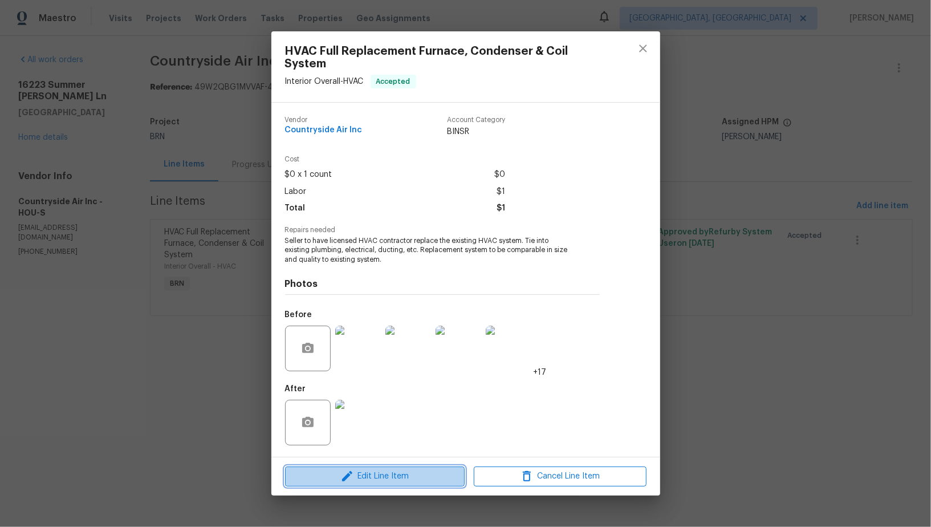
click at [400, 483] on span "Edit Line Item" at bounding box center [374, 476] width 173 height 14
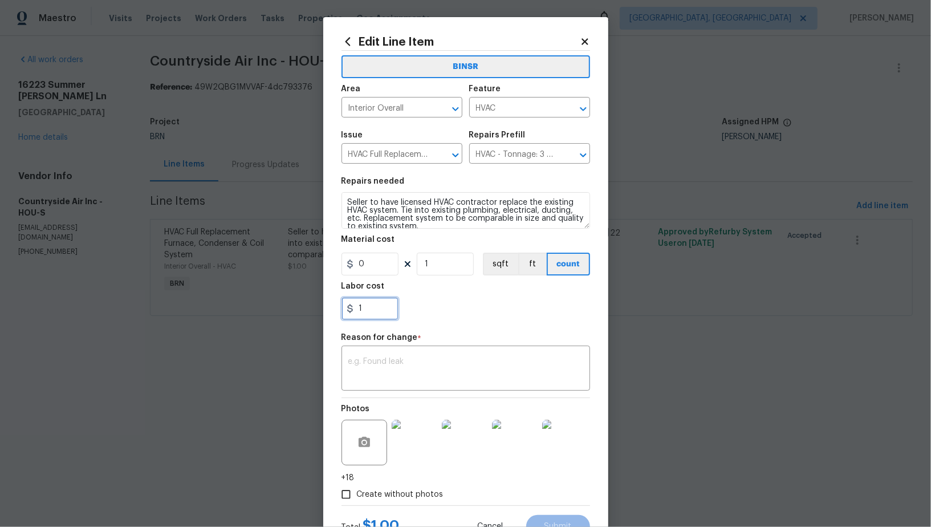
click at [379, 312] on input "1" at bounding box center [369, 308] width 57 height 23
type input "150"
click at [361, 384] on div "x ​" at bounding box center [465, 369] width 249 height 42
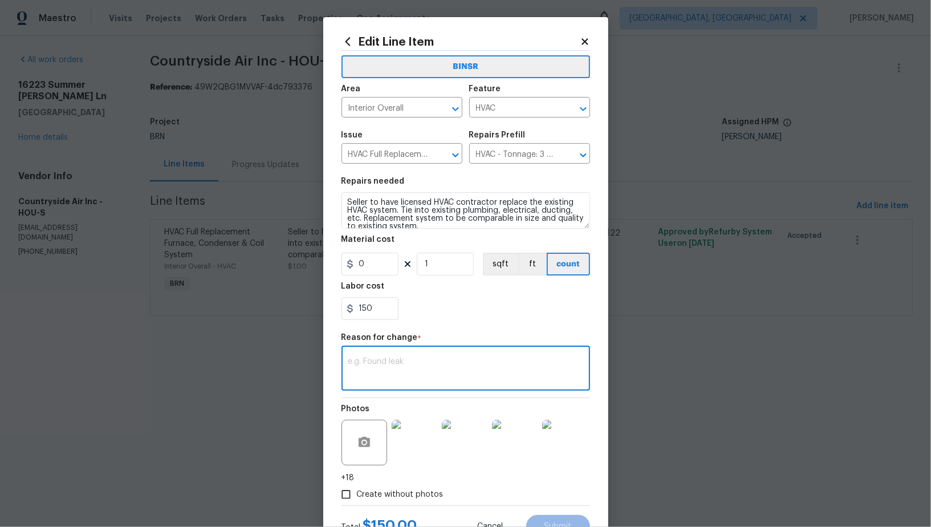
paste textarea "(PR) Updated per vendors final cost."
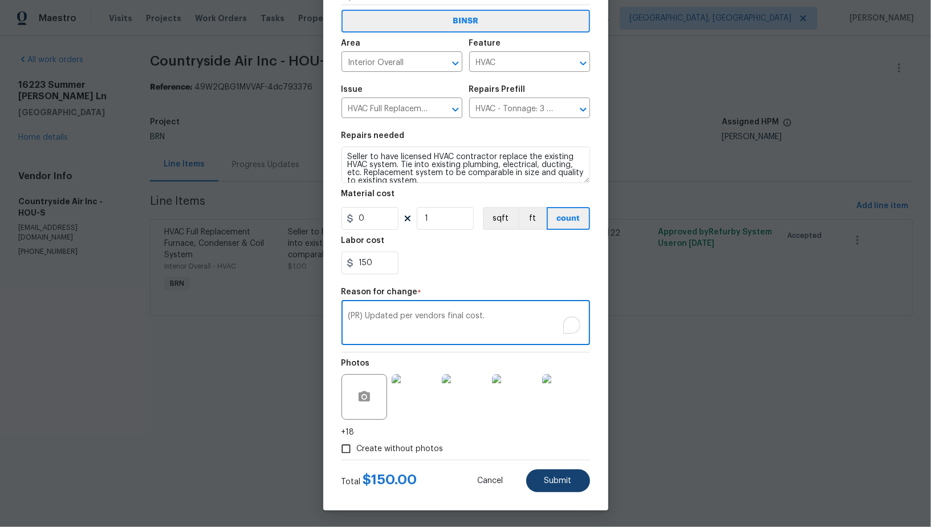
type textarea "(PR) Updated per vendors final cost."
click at [550, 477] on span "Submit" at bounding box center [557, 481] width 27 height 9
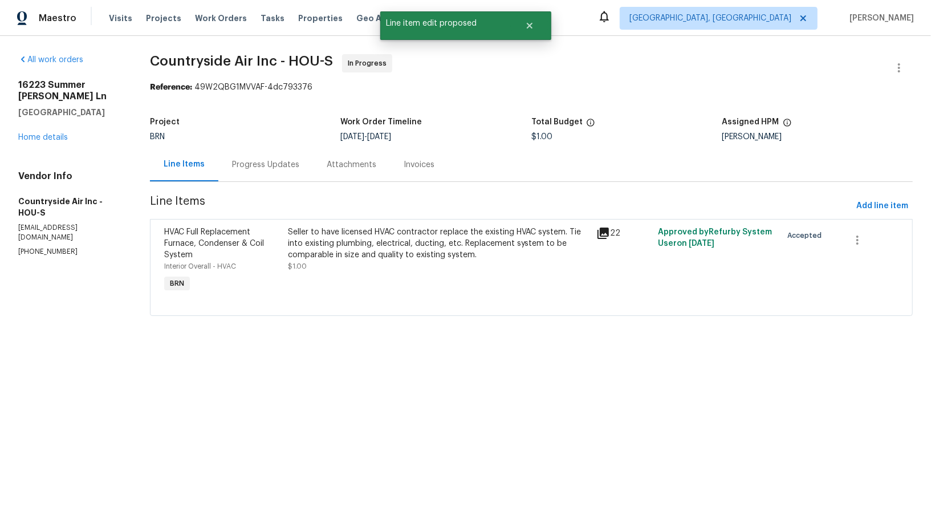
scroll to position [0, 0]
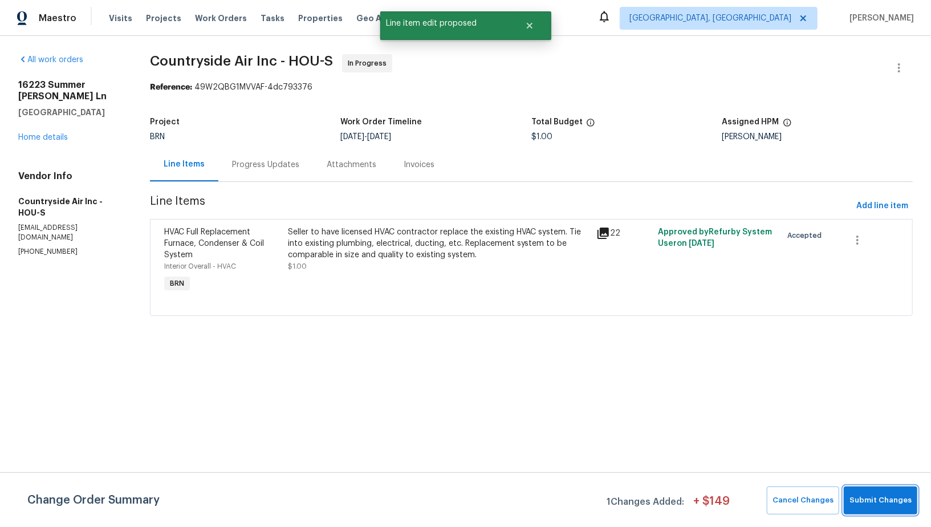
click at [864, 490] on button "Submit Changes" at bounding box center [881, 500] width 74 height 28
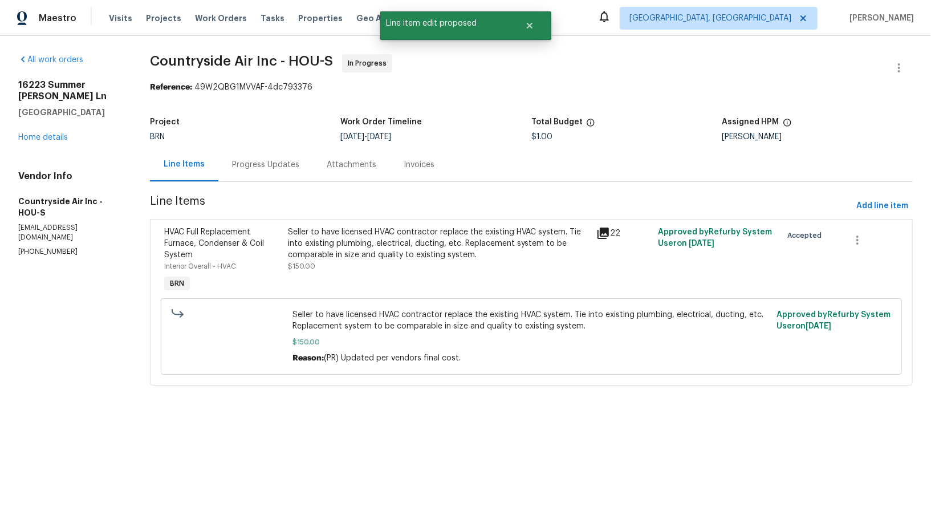
click at [263, 160] on div "Progress Updates" at bounding box center [265, 164] width 67 height 11
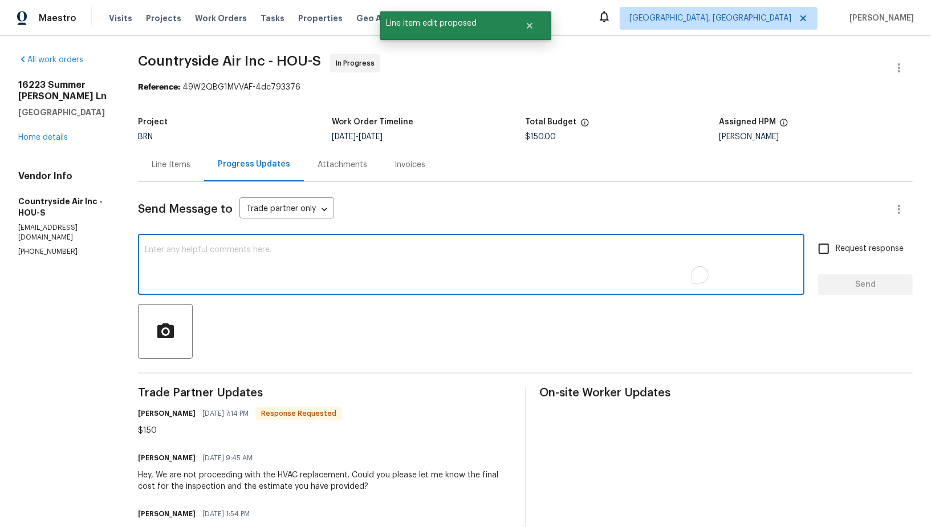
click at [268, 253] on textarea "To enrich screen reader interactions, please activate Accessibility in Grammarl…" at bounding box center [471, 266] width 653 height 40
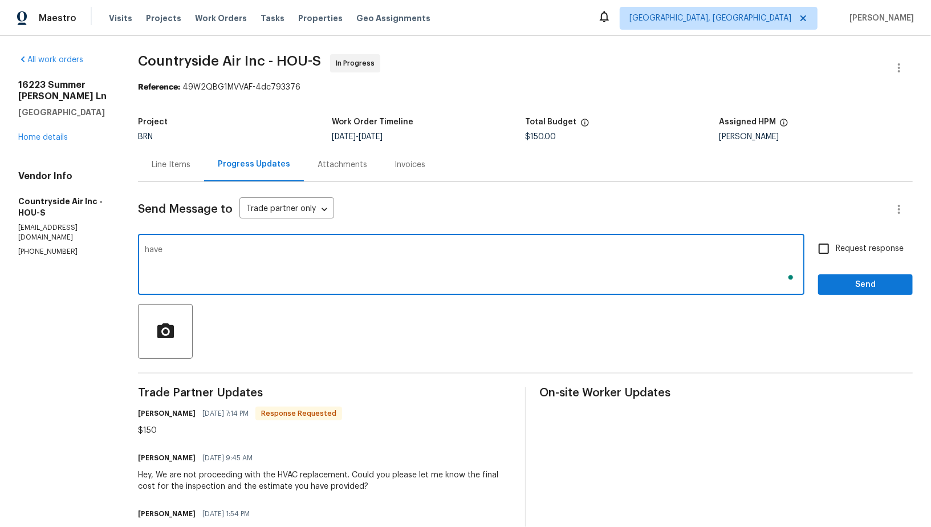
type textarea "have"
type textarea "I have updated the cost. Please move the work order to QC. Thanks!"
click at [827, 262] on div "Request response Send" at bounding box center [865, 266] width 95 height 58
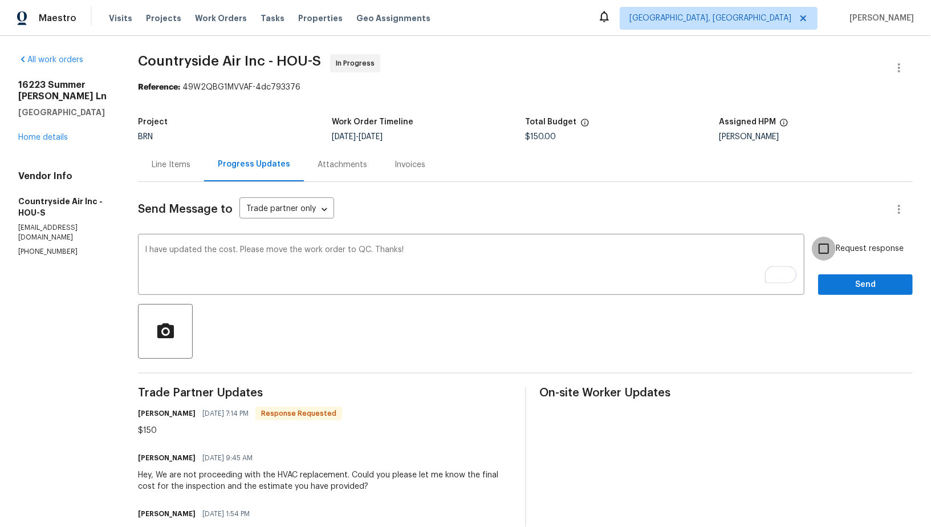
click at [827, 241] on input "Request response" at bounding box center [824, 249] width 24 height 24
checkbox input "true"
click at [836, 271] on div "Request response Send" at bounding box center [865, 266] width 95 height 58
click at [836, 278] on span "Send" at bounding box center [865, 285] width 76 height 14
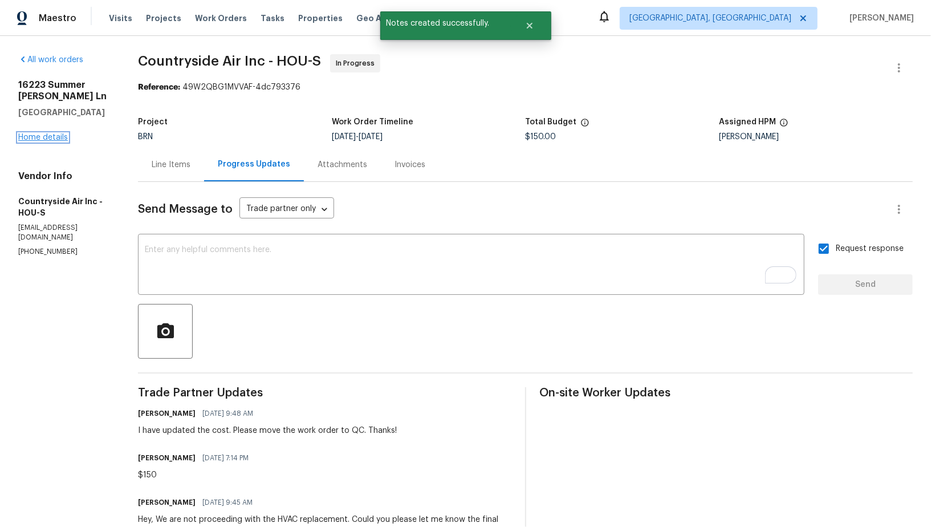
click at [58, 137] on link "Home details" at bounding box center [43, 137] width 50 height 8
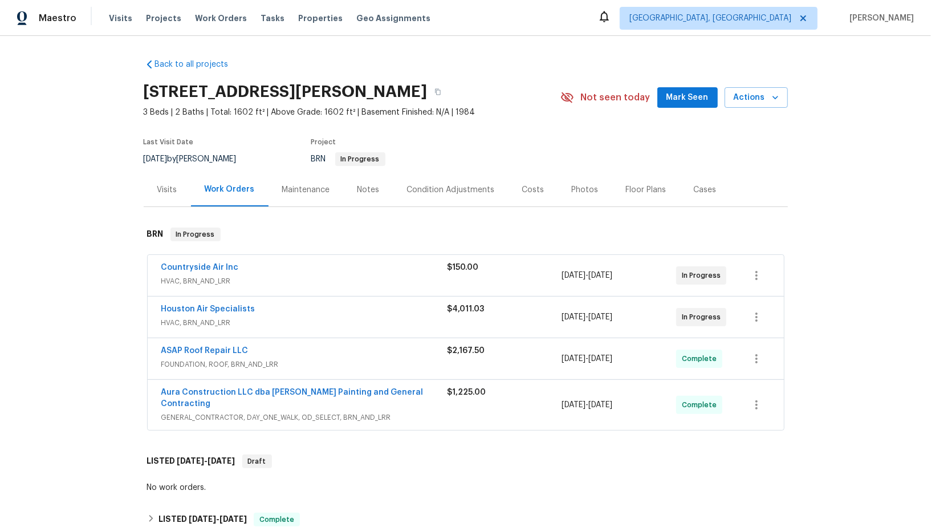
scroll to position [10, 0]
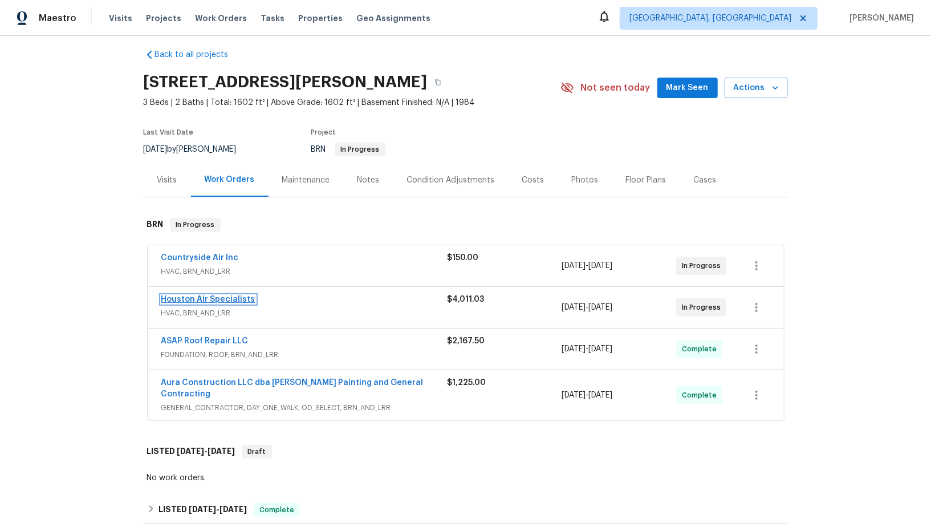
click at [213, 295] on link "Houston Air Specialists" at bounding box center [208, 299] width 94 height 8
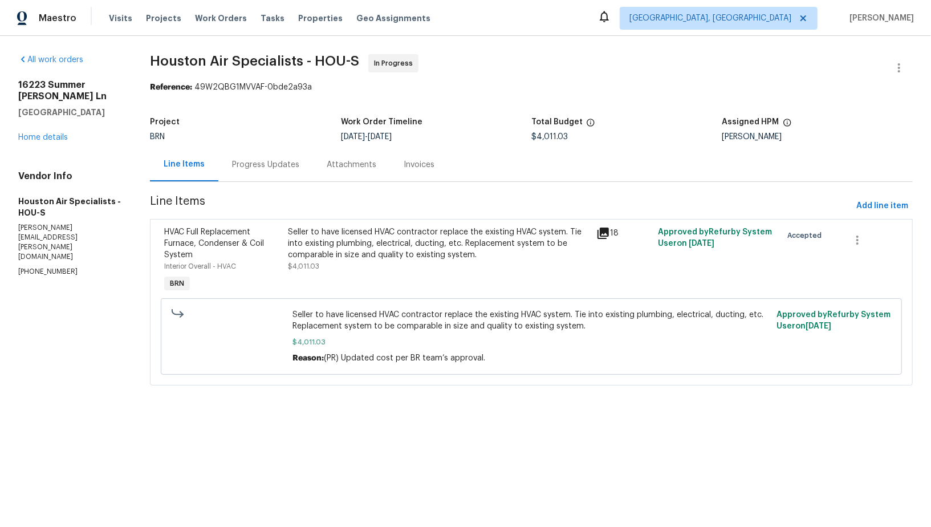
click at [257, 164] on div "Progress Updates" at bounding box center [265, 164] width 67 height 11
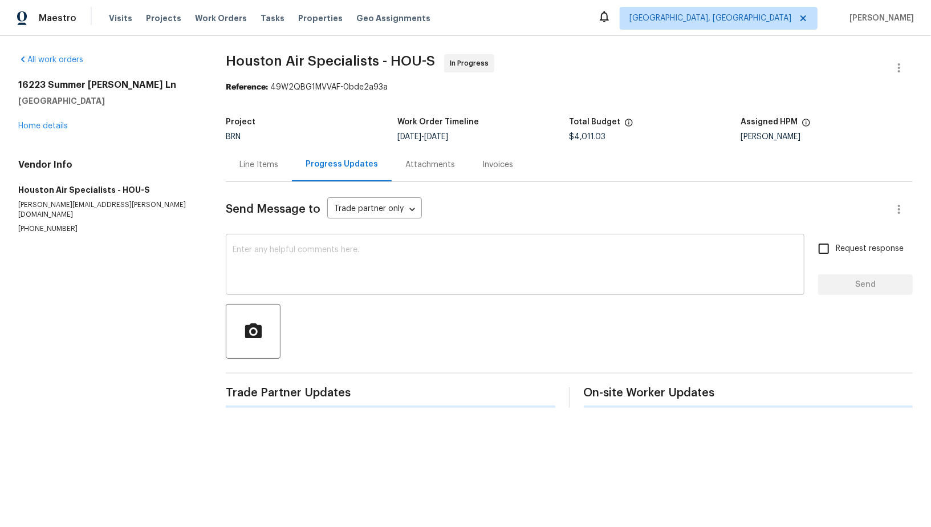
click at [280, 290] on div "x ​" at bounding box center [515, 266] width 579 height 58
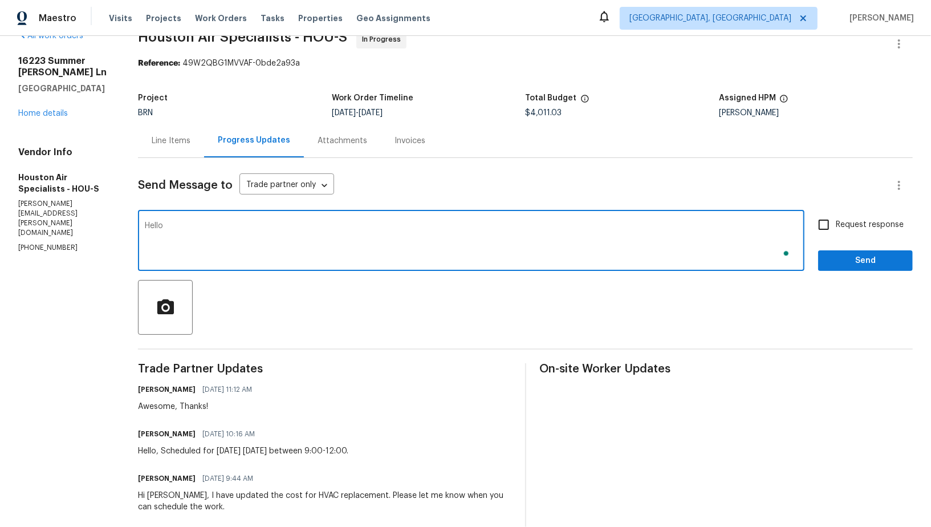
scroll to position [24, 0]
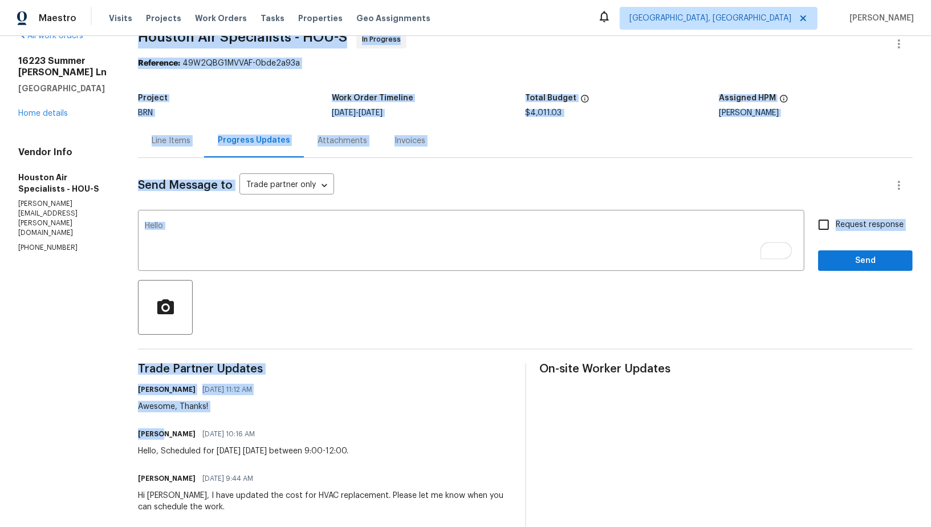
drag, startPoint x: 165, startPoint y: 435, endPoint x: 99, endPoint y: 435, distance: 66.1
click at [99, 435] on div "All work orders 16223 Summer Dawn Ln Houston, TX 77095 Home details Vendor Info…" at bounding box center [465, 468] width 931 height 912
copy div "Houston Air Specialists - HOU-S In Progress Reference: 49W2QBG1MVVAF-0bde2a93a …"
click at [170, 428] on h6 "Brenda medina" at bounding box center [167, 433] width 58 height 11
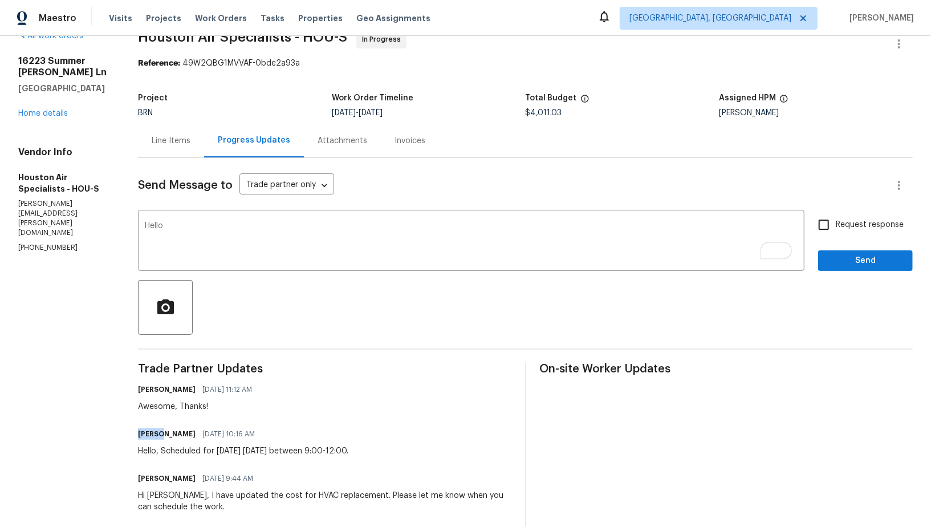
drag, startPoint x: 166, startPoint y: 433, endPoint x: 135, endPoint y: 433, distance: 31.4
click at [135, 433] on div "All work orders 16223 Summer Dawn Ln Houston, TX 77095 Home details Vendor Info…" at bounding box center [465, 468] width 931 height 912
copy h6 "Brenda"
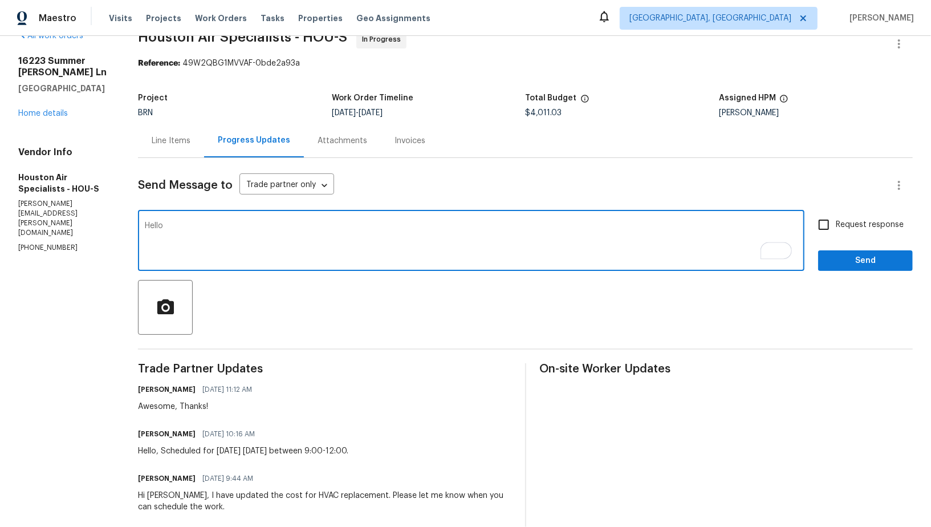
click at [182, 232] on textarea "Hello" at bounding box center [471, 242] width 653 height 40
paste textarea "Brenda"
drag, startPoint x: 211, startPoint y: 226, endPoint x: 293, endPoint y: 221, distance: 81.7
click at [291, 224] on textarea "Hello Brenda, Hvace" at bounding box center [471, 242] width 653 height 40
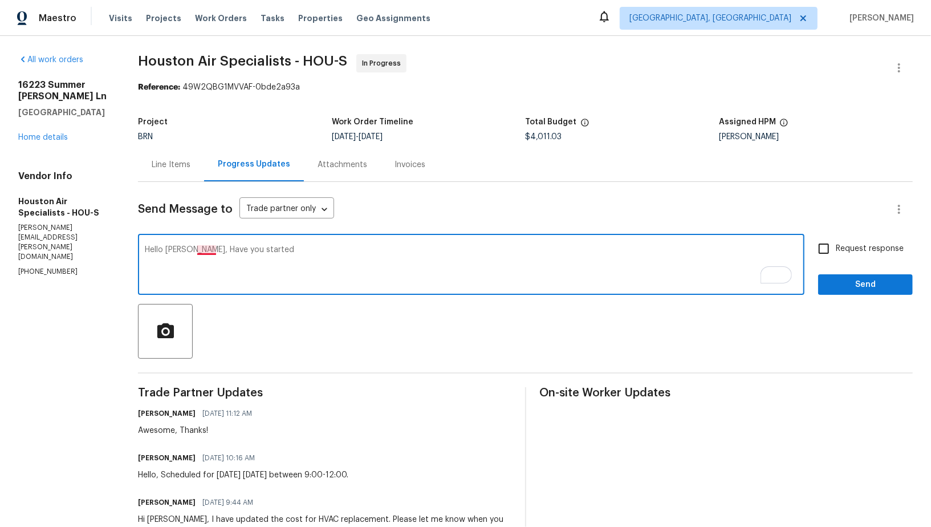
click at [218, 248] on textarea "Hello Brenda, Have you started" at bounding box center [471, 266] width 653 height 40
click at [291, 263] on textarea "Hello Brenda, have you started" at bounding box center [471, 266] width 653 height 40
type textarea "Hello Brenda, have you started the work today as planned? Also, just wanted to …"
click at [827, 251] on input "Request response" at bounding box center [824, 249] width 24 height 24
checkbox input "true"
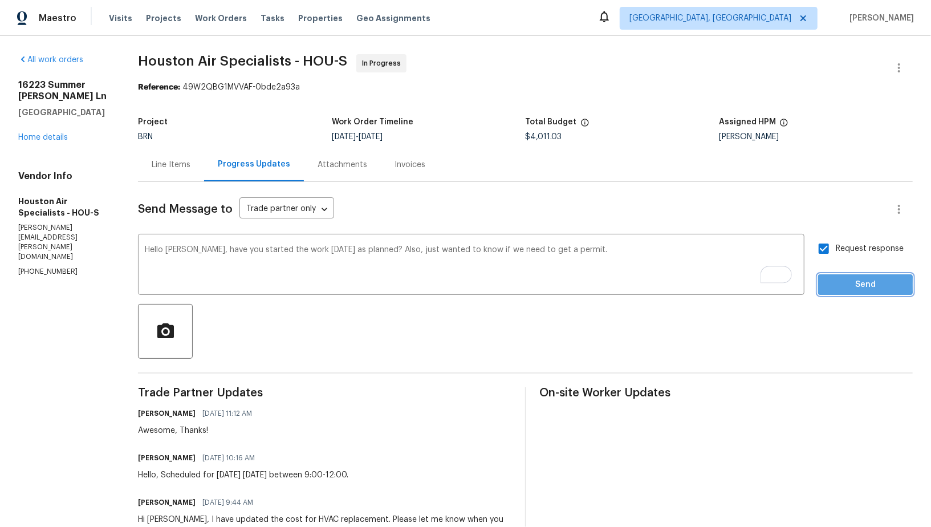
click at [842, 284] on span "Send" at bounding box center [865, 285] width 76 height 14
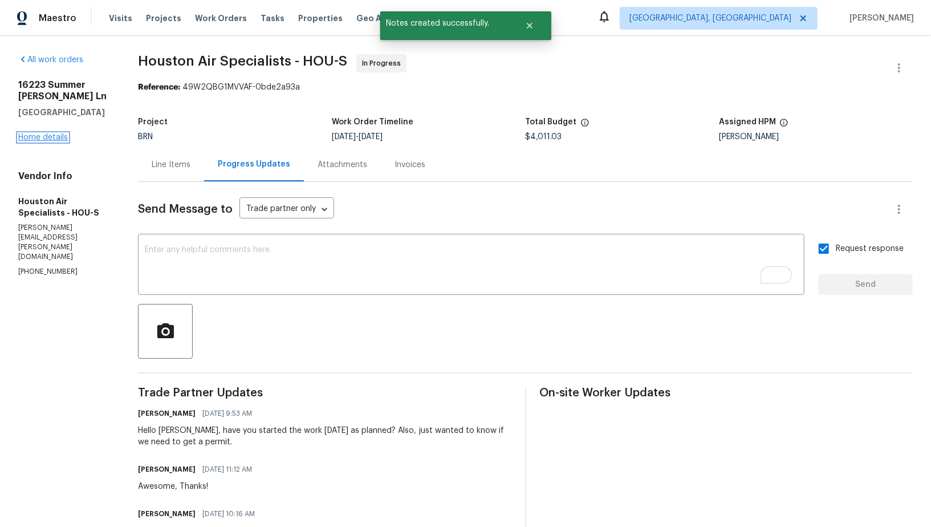
click at [46, 140] on link "Home details" at bounding box center [43, 137] width 50 height 8
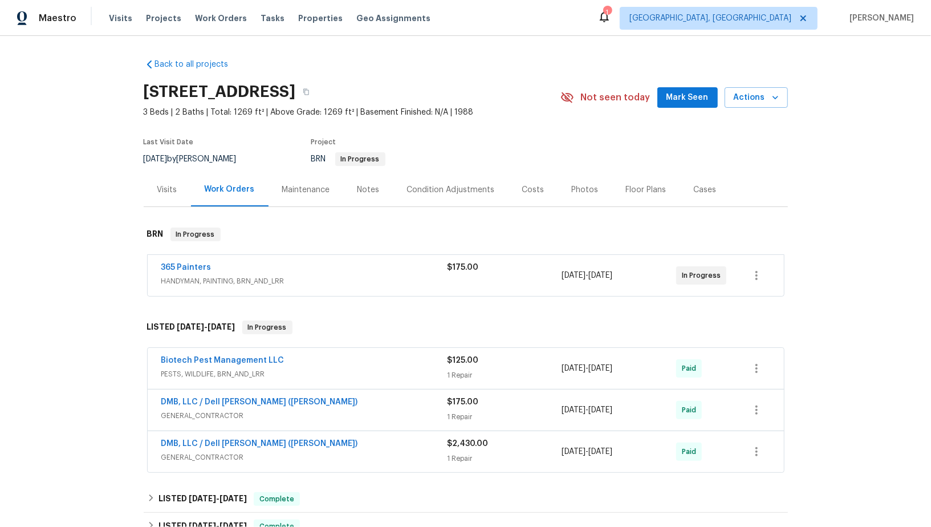
click at [177, 262] on span "365 Painters" at bounding box center [186, 267] width 50 height 11
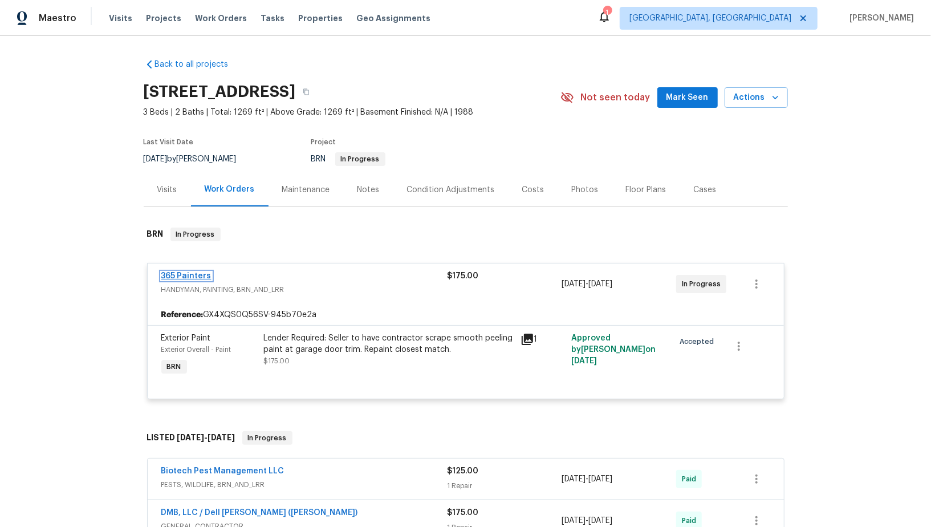
click at [180, 274] on link "365 Painters" at bounding box center [186, 276] width 50 height 8
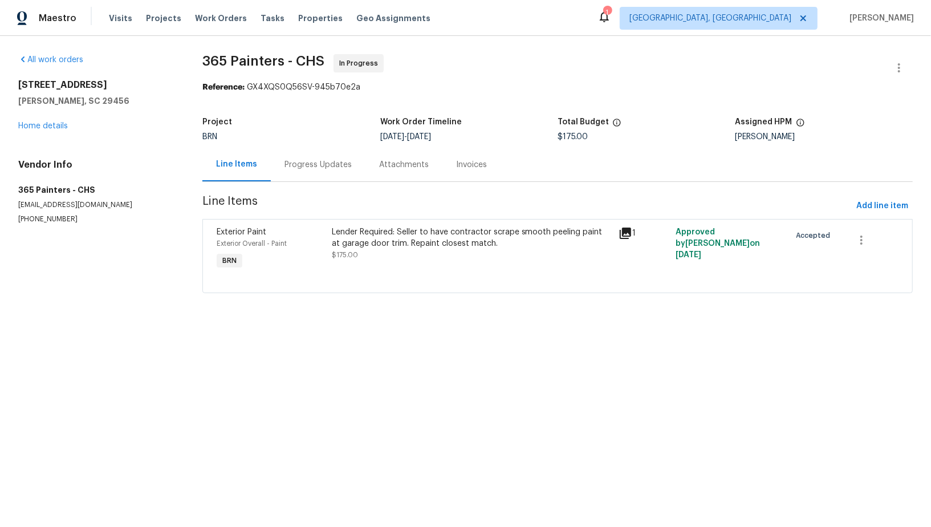
click at [319, 174] on div "Progress Updates" at bounding box center [318, 165] width 95 height 34
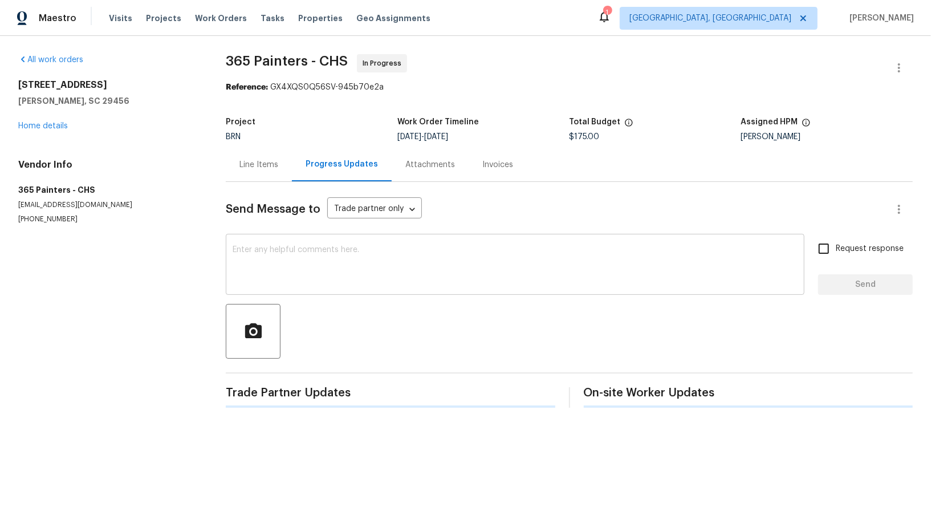
click at [291, 258] on textarea at bounding box center [515, 266] width 565 height 40
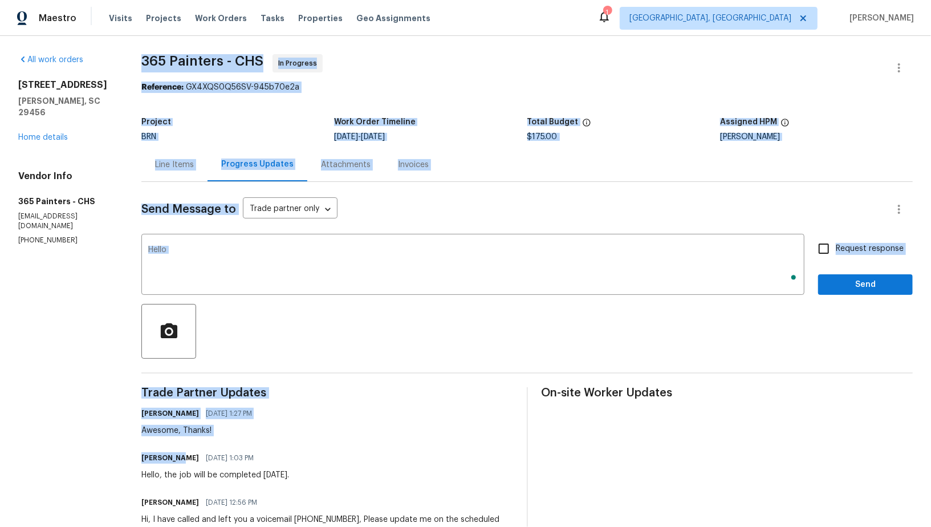
drag, startPoint x: 173, startPoint y: 461, endPoint x: 113, endPoint y: 457, distance: 60.6
click at [113, 457] on div "All work orders 4500 Winterwood Pl Ladson, SC 29456 Home details Vendor Info 36…" at bounding box center [465, 364] width 931 height 656
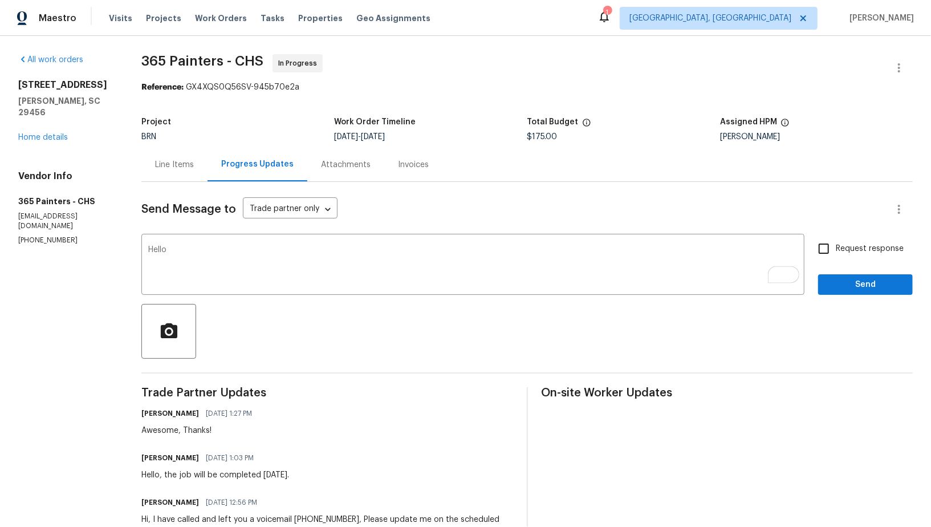
click at [164, 465] on div "Jacqueline Matute 08/27/2025 1:03 PM" at bounding box center [215, 458] width 148 height 16
drag, startPoint x: 174, startPoint y: 457, endPoint x: 140, endPoint y: 457, distance: 34.8
click at [141, 457] on h6 "Jacqueline Matute" at bounding box center [170, 457] width 58 height 11
copy h6 "Jacqueline"
click at [183, 249] on textarea "Hello" at bounding box center [472, 266] width 649 height 40
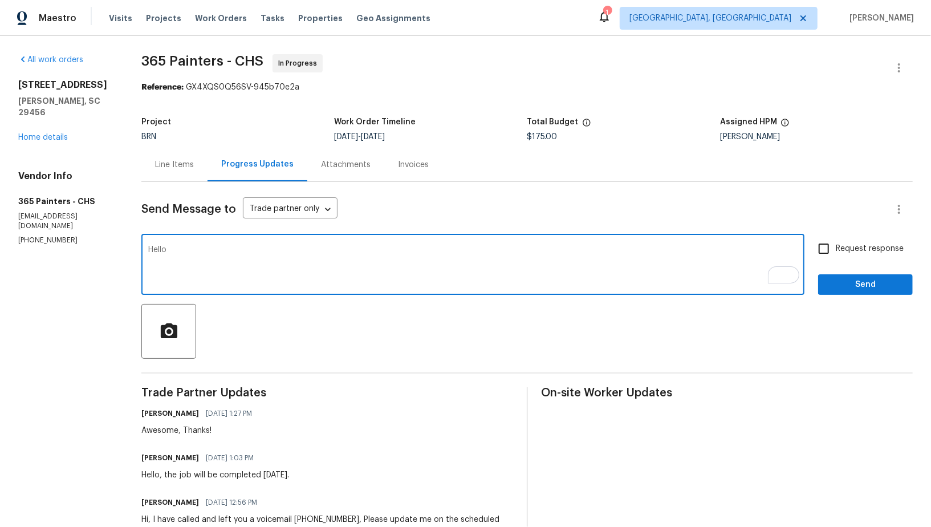
paste textarea "Jacqueline"
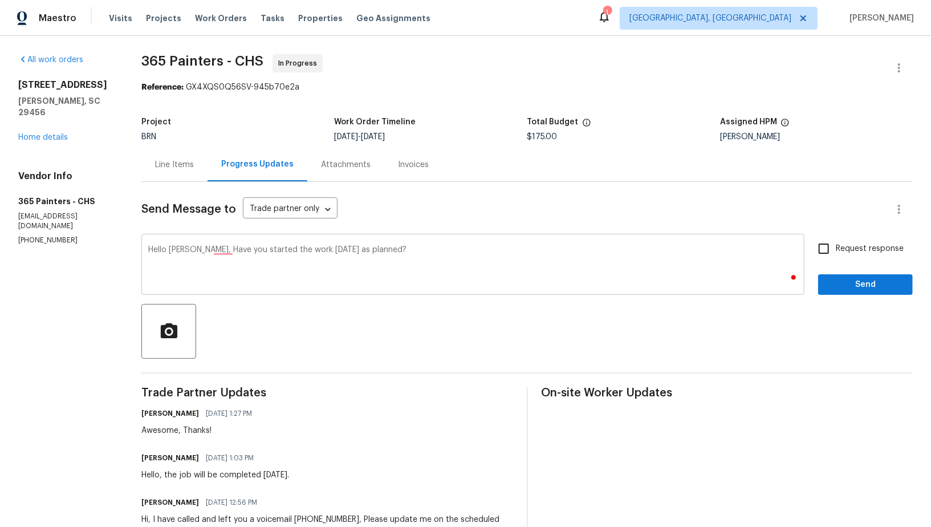
click at [222, 245] on div "Hello Jacqueline, Have you started the work today as planned? x ​" at bounding box center [472, 266] width 663 height 58
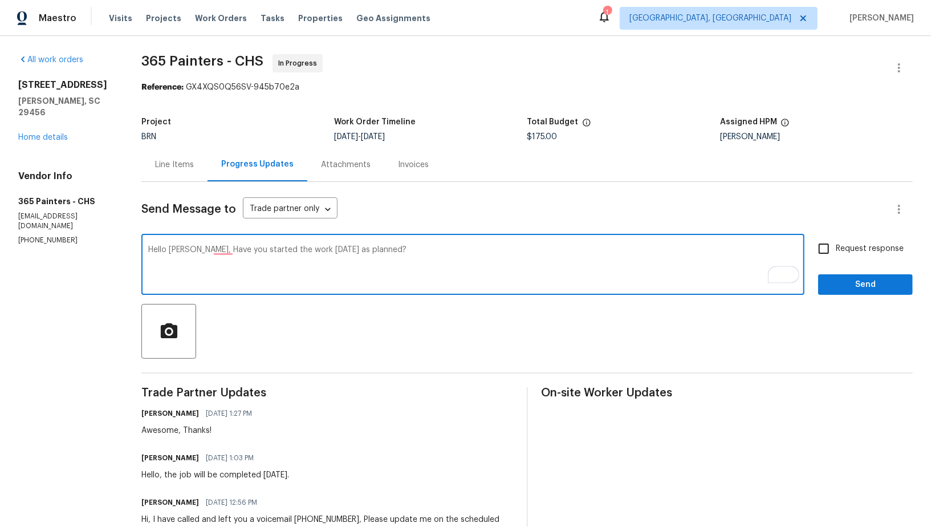
click at [219, 237] on div "Hello Jacqueline, Have you started the work today as planned? x ​" at bounding box center [472, 266] width 663 height 58
click at [219, 250] on textarea "Hello Jacqueline, Have you started the work today as planned?" at bounding box center [472, 266] width 649 height 40
click at [221, 243] on div "Hello Jacqueline, Have you started the work today as planned? x ​" at bounding box center [472, 266] width 663 height 58
click at [222, 255] on textarea "Hello Jacqueline, Have you started the work today as planned?" at bounding box center [472, 266] width 649 height 40
click at [221, 252] on textarea "Hello Jacqueline, Have you started the work today as planned?" at bounding box center [472, 266] width 649 height 40
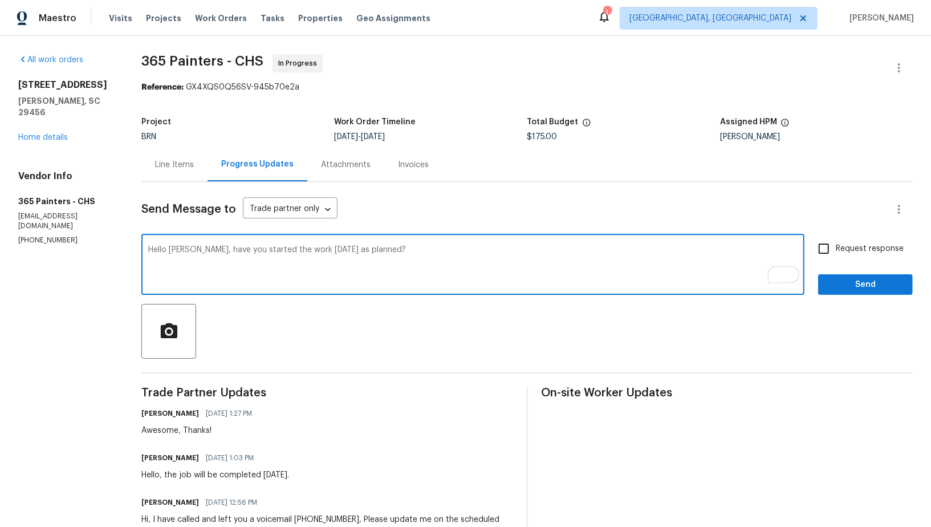
click at [420, 252] on textarea "Hello Jacqueline, have you started the work today as planned?" at bounding box center [472, 266] width 649 height 40
type textarea "Hello Jacqueline, have you started the work today as planned? If the work is co…"
click at [824, 246] on input "Request response" at bounding box center [824, 249] width 24 height 24
checkbox input "true"
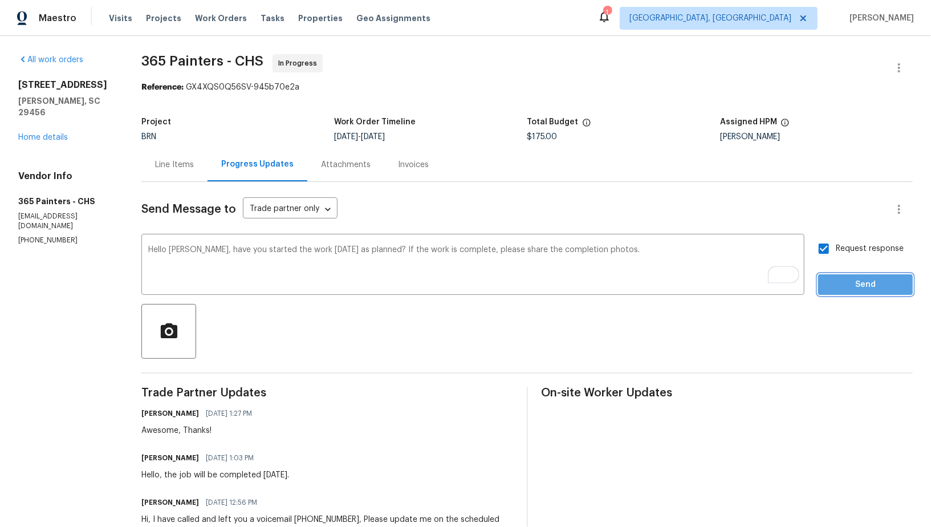
click at [857, 283] on span "Send" at bounding box center [865, 285] width 76 height 14
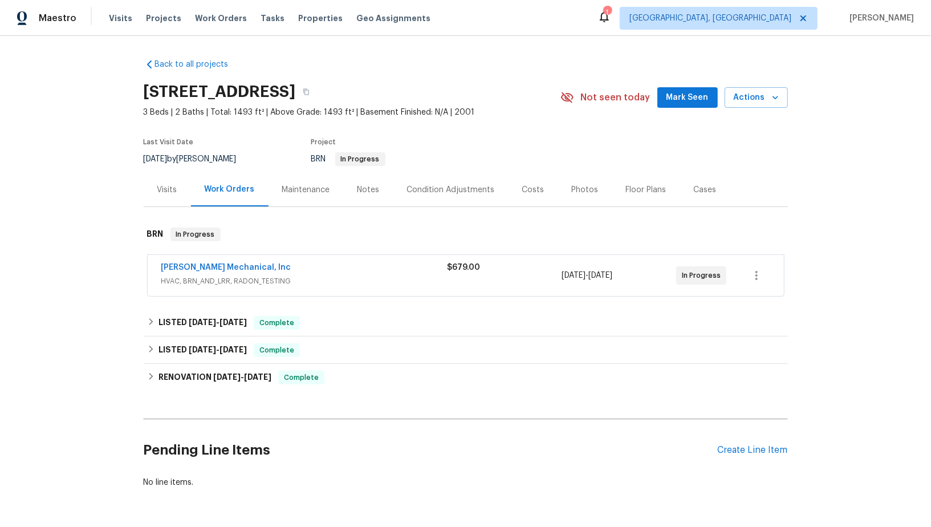
click at [221, 269] on div "[PERSON_NAME] Mechanical, Inc HVAC, BRN_AND_LRR, RADON_TESTING $679.00 [DATE] -…" at bounding box center [466, 275] width 636 height 41
click at [221, 271] on link "[PERSON_NAME] Mechanical, Inc" at bounding box center [226, 267] width 130 height 8
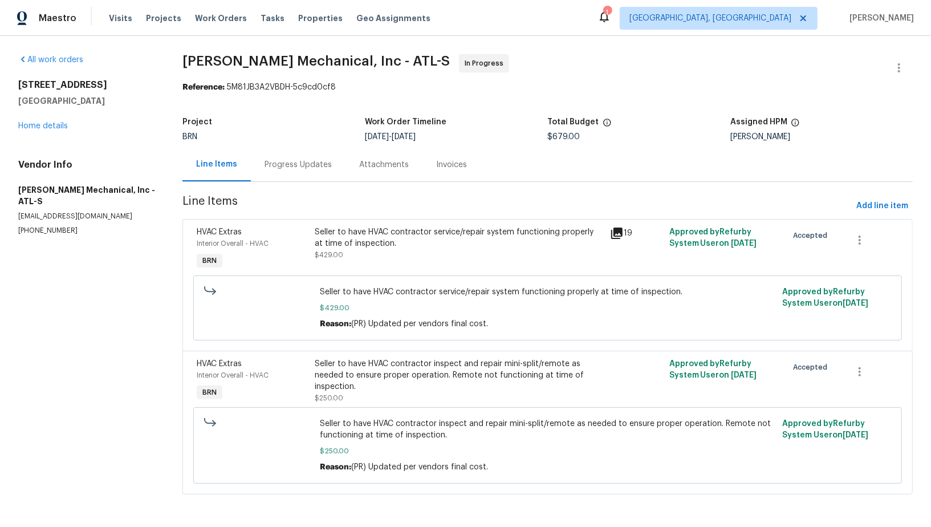
click at [306, 177] on div "Progress Updates" at bounding box center [298, 165] width 95 height 34
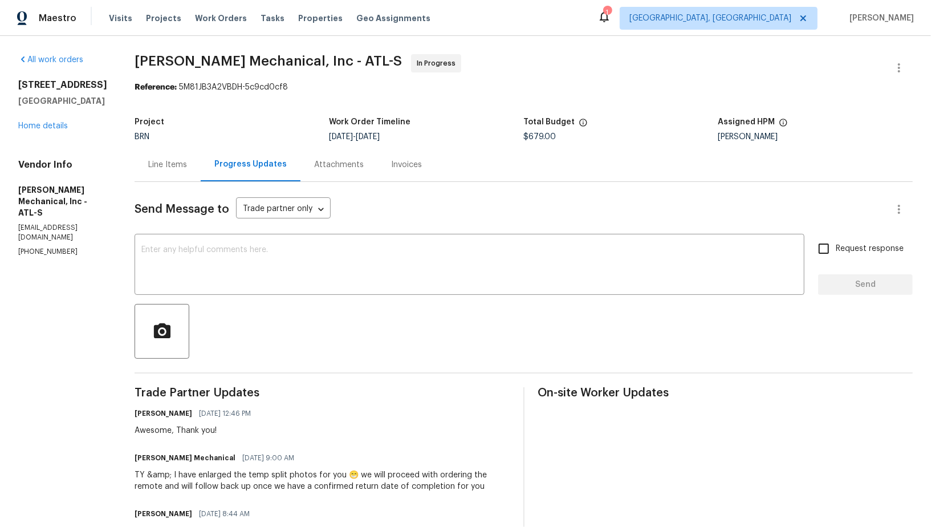
click at [231, 314] on div at bounding box center [524, 331] width 778 height 55
click at [214, 292] on div "x ​" at bounding box center [470, 266] width 670 height 58
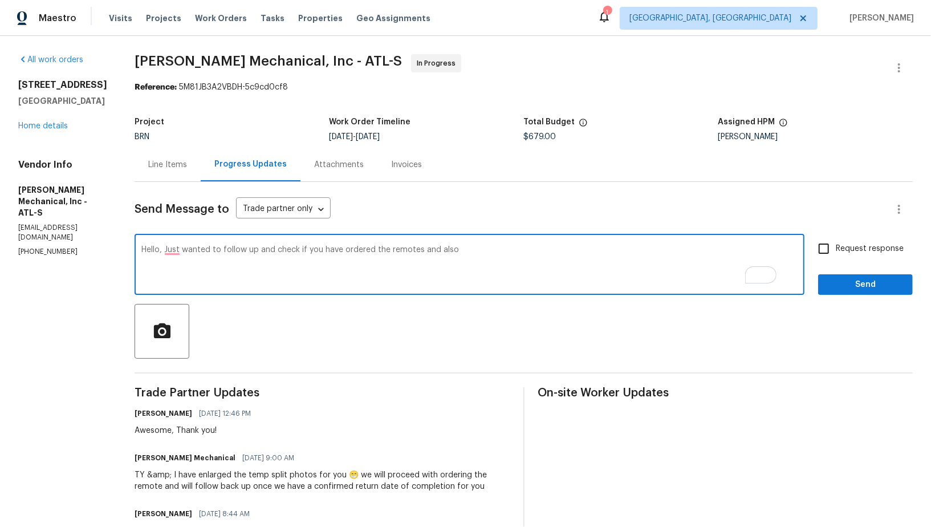
click at [197, 252] on textarea "Hello, Just wanted to follow up and check if you have ordered the remotes and a…" at bounding box center [469, 266] width 656 height 40
click at [527, 246] on textarea "Hello, just wanted to follow up and check if you have ordered the remotes and a…" at bounding box center [469, 266] width 656 height 40
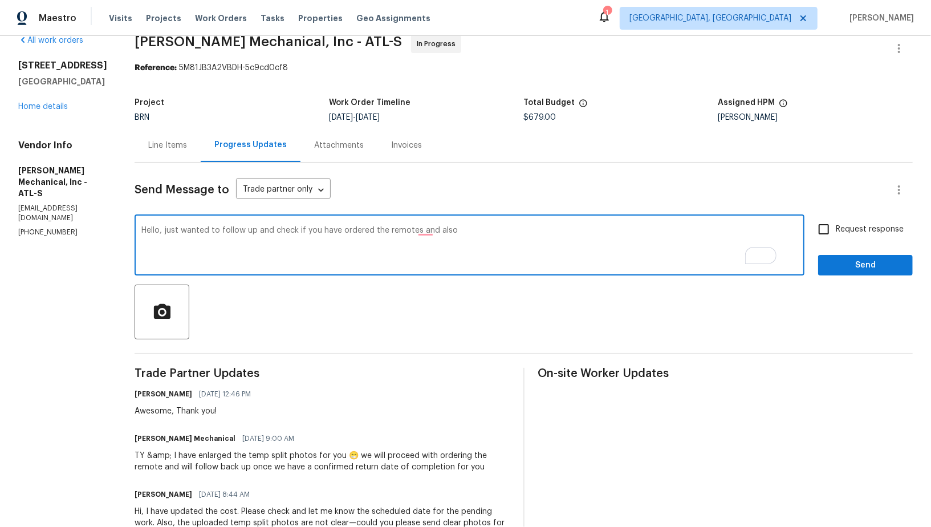
scroll to position [26, 0]
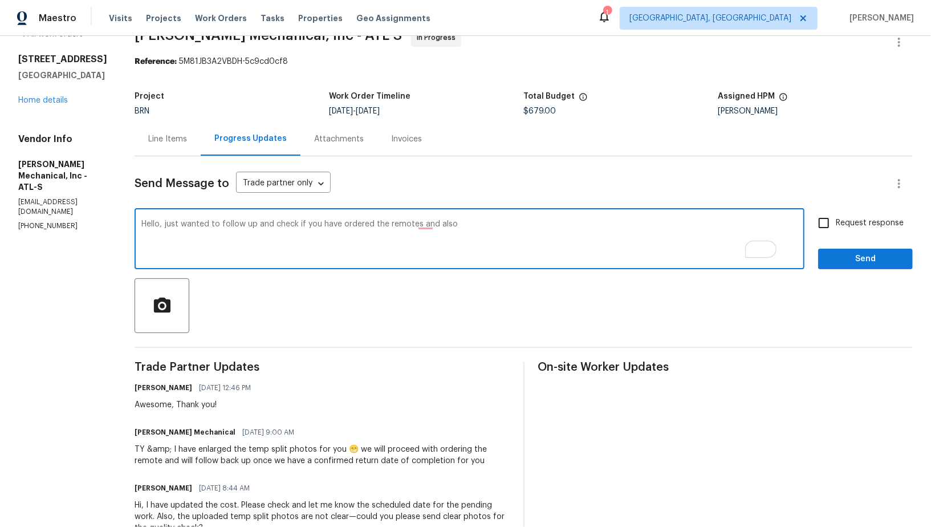
click at [443, 223] on textarea "Hello, just wanted to follow up and check if you have ordered the remotes and a…" at bounding box center [469, 240] width 656 height 40
click at [447, 224] on textarea "Hello, just wanted to follow up and check if you have ordered the remotes and a…" at bounding box center [469, 240] width 656 height 40
click at [486, 235] on textarea "Hello, just wanted to follow up and check if you have ordered the remotes, and …" at bounding box center [469, 240] width 656 height 40
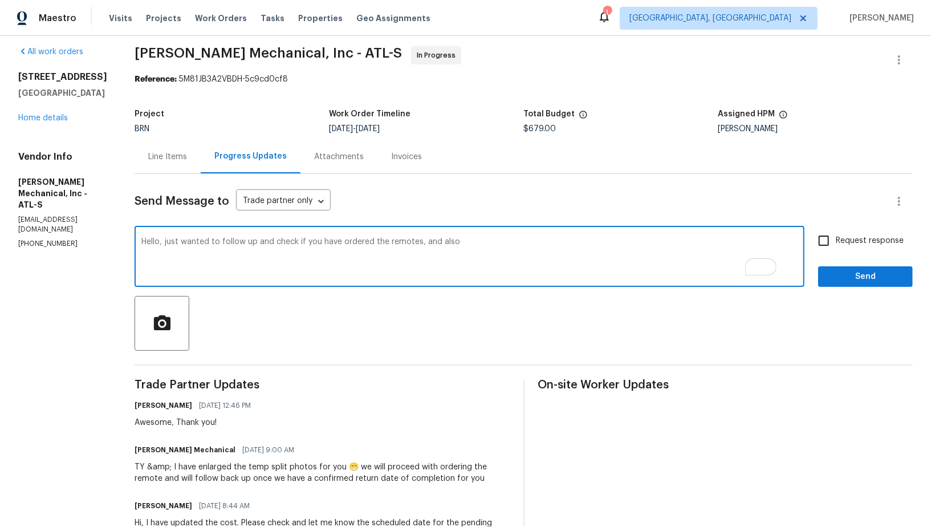
scroll to position [0, 0]
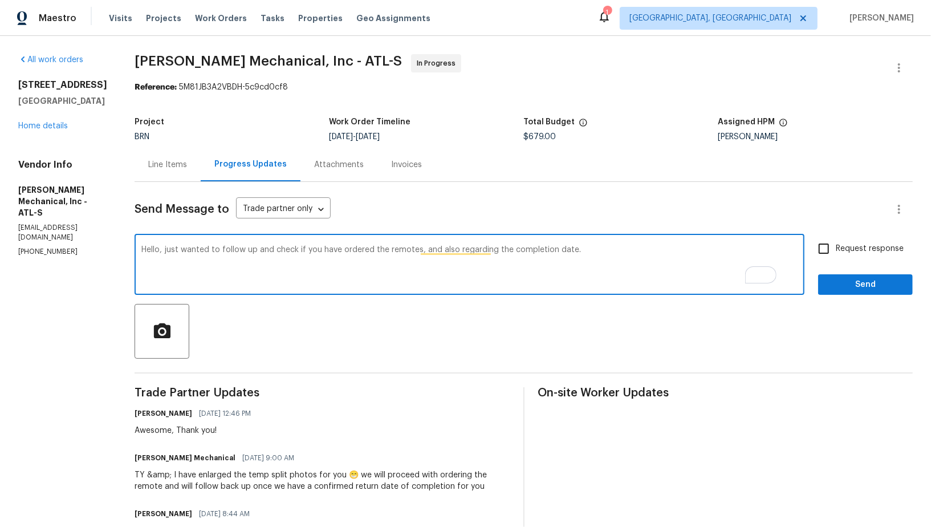
type textarea "Hello, just wanted to follow up and check if you have ordered the remotes, and …"
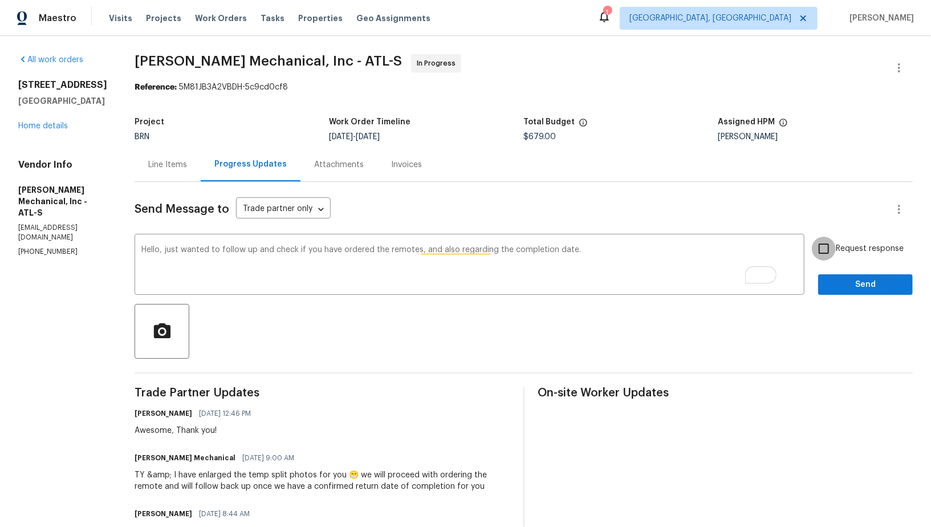
click at [828, 251] on input "Request response" at bounding box center [824, 249] width 24 height 24
checkbox input "true"
click at [848, 283] on span "Send" at bounding box center [865, 285] width 76 height 14
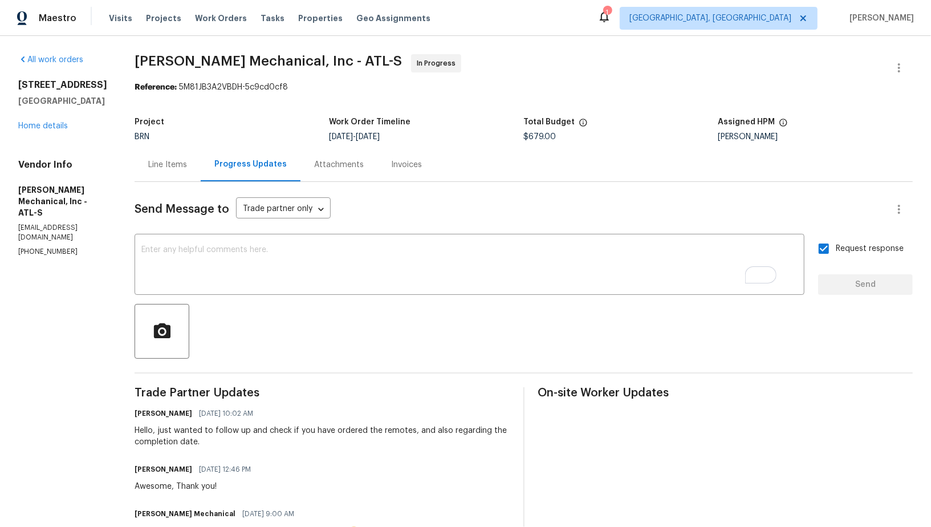
scroll to position [43, 0]
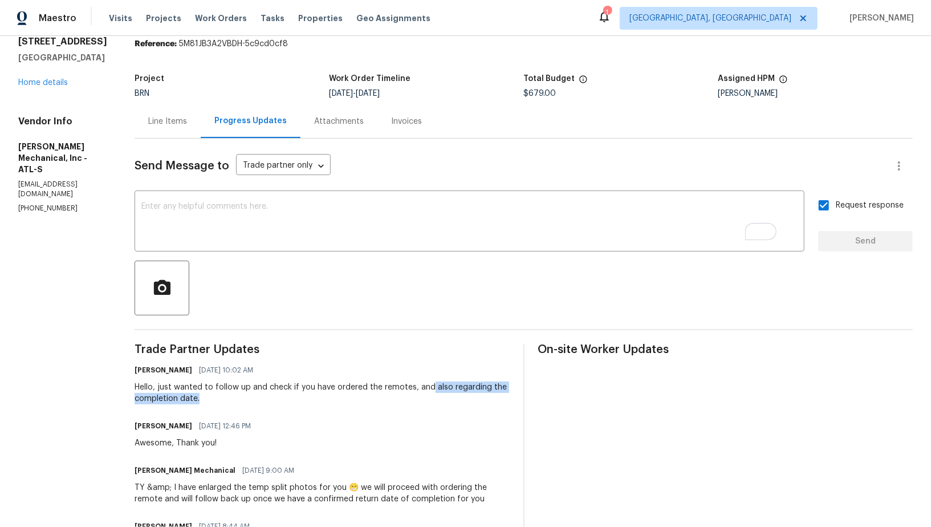
drag, startPoint x: 449, startPoint y: 385, endPoint x: 485, endPoint y: 395, distance: 37.9
click at [485, 395] on div "Hello, just wanted to follow up and check if you have ordered the remotes, and …" at bounding box center [322, 392] width 375 height 23
copy div "also regarding the completion date."
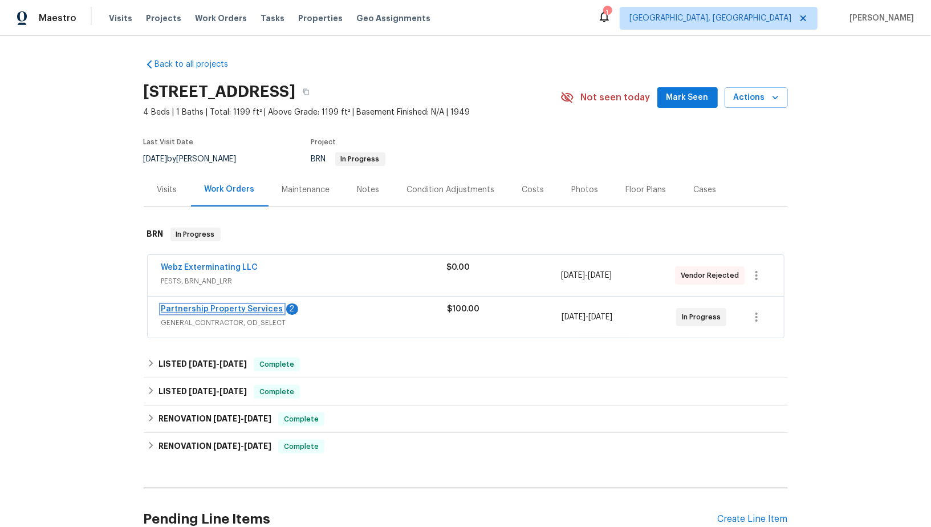
click at [235, 309] on link "Partnership Property Services" at bounding box center [222, 309] width 122 height 8
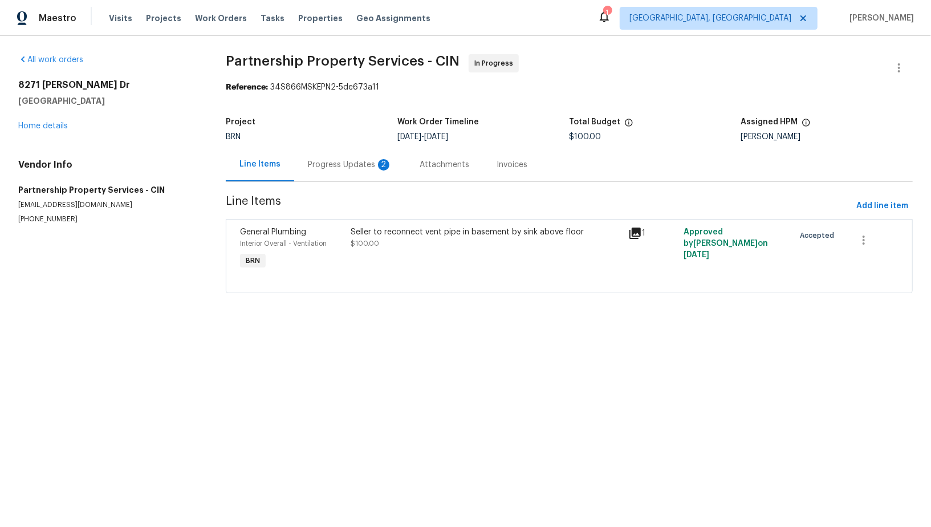
click at [335, 160] on div "Progress Updates 2" at bounding box center [350, 164] width 84 height 11
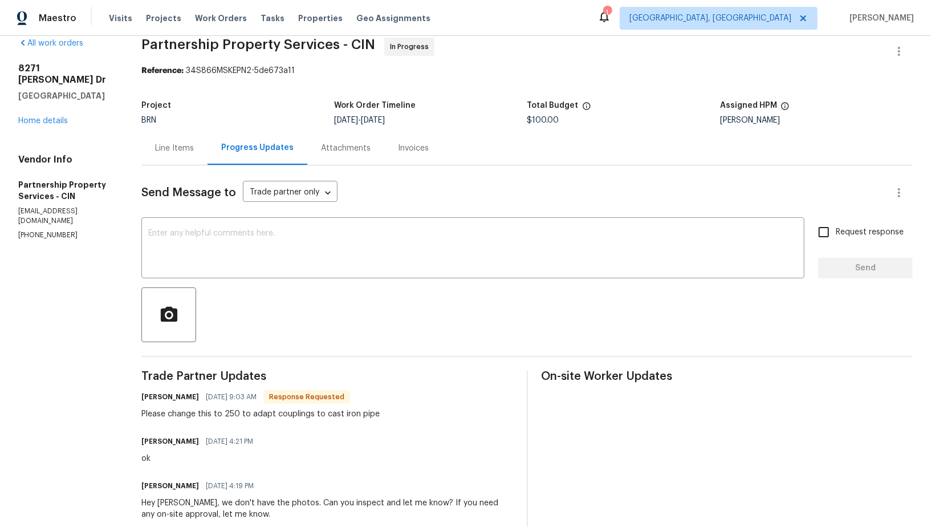
scroll to position [1, 0]
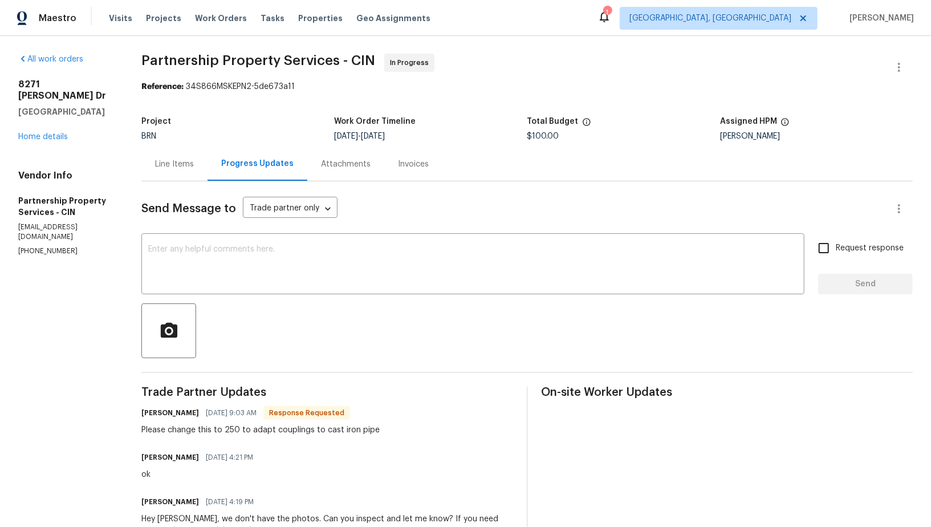
click at [194, 159] on div "Line Items" at bounding box center [174, 163] width 39 height 11
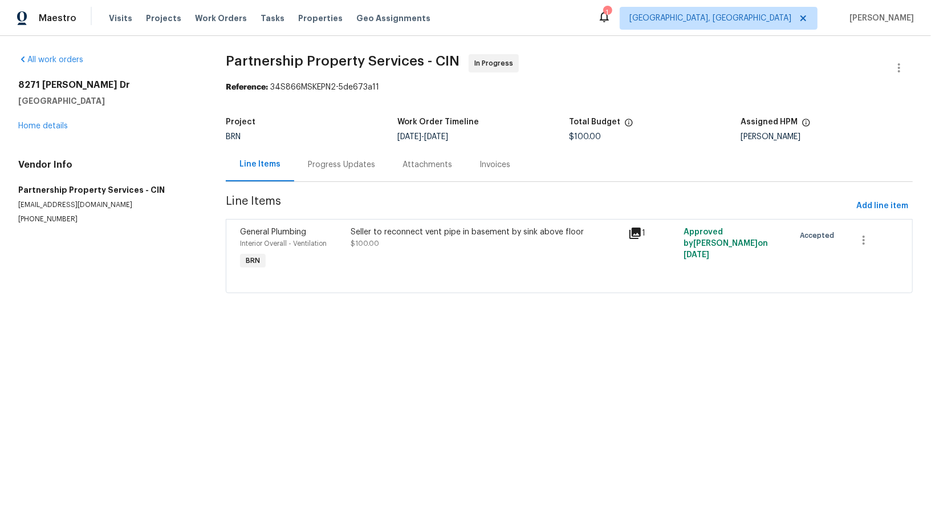
click at [406, 275] on div at bounding box center [569, 279] width 658 height 14
click at [385, 249] on div "Seller to reconnect vent pipe in basement by sink above floor $100.00" at bounding box center [486, 237] width 270 height 23
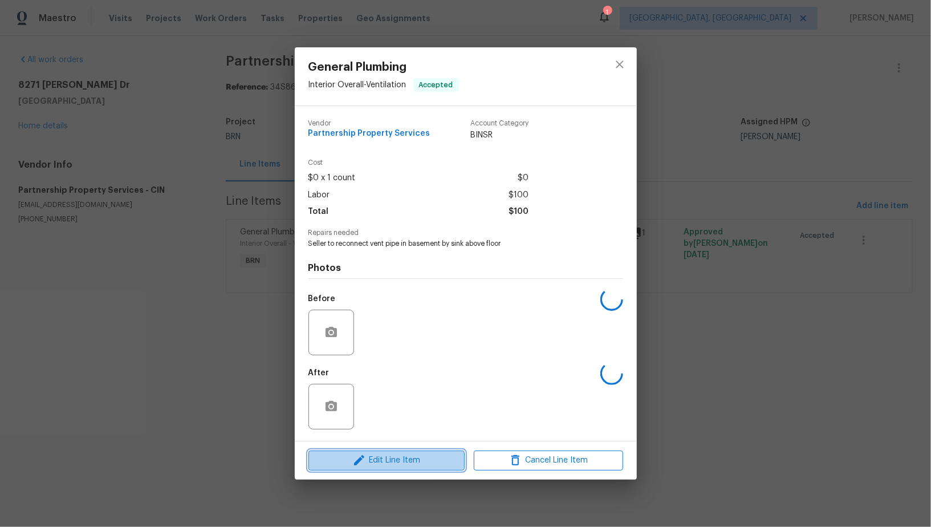
click at [380, 455] on span "Edit Line Item" at bounding box center [386, 460] width 149 height 14
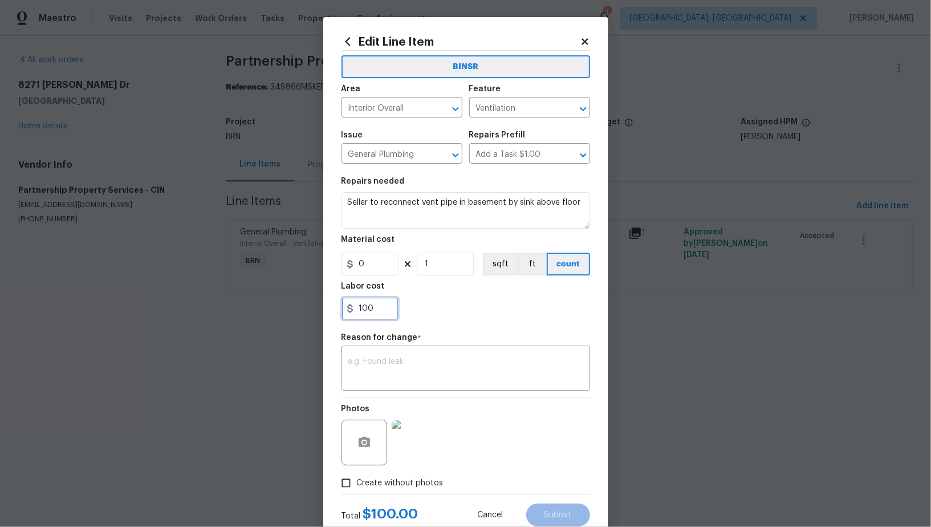
click at [381, 313] on input "100" at bounding box center [369, 308] width 57 height 23
type input "250"
click at [417, 355] on div "x ​" at bounding box center [465, 369] width 249 height 42
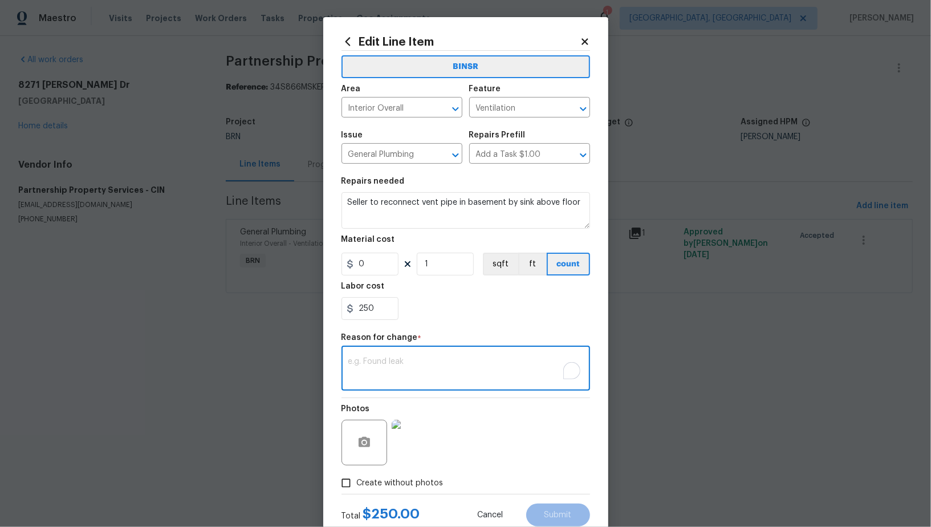
paste textarea "(PR) Updated per vendors final cost."
type textarea "(PR) Updated per vendors final cost."
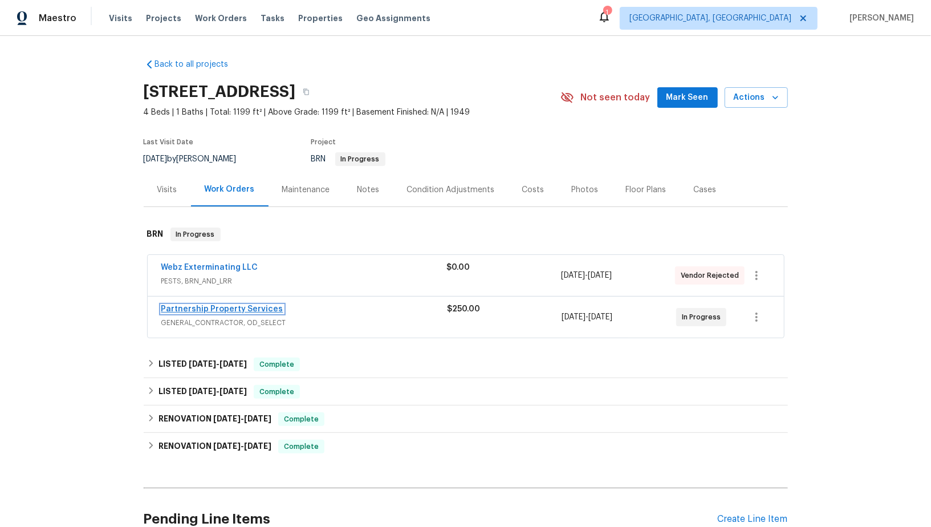
click at [221, 311] on link "Partnership Property Services" at bounding box center [222, 309] width 122 height 8
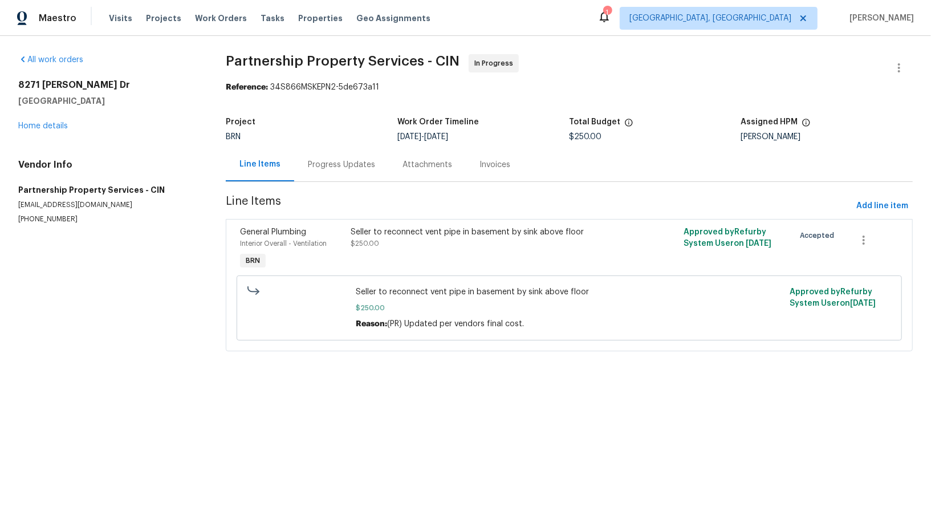
click at [308, 167] on div "Progress Updates" at bounding box center [341, 164] width 67 height 11
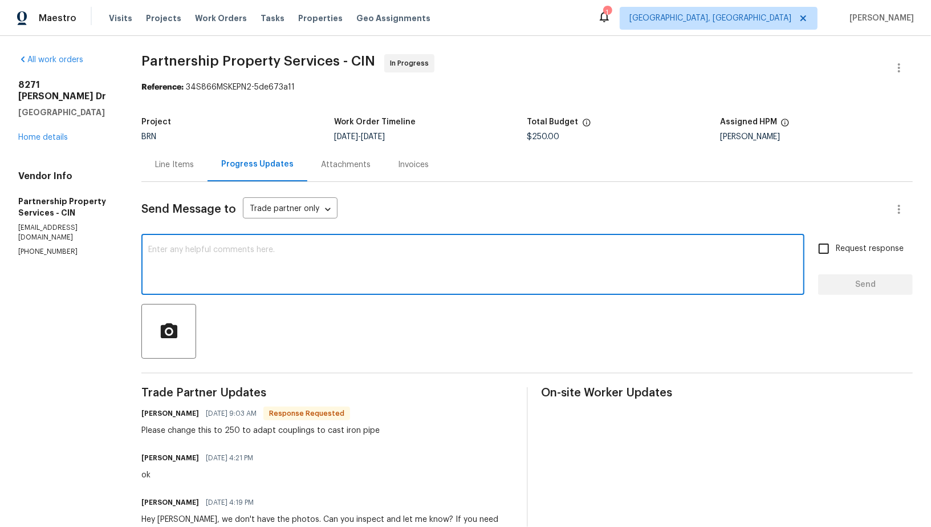
click at [329, 256] on textarea at bounding box center [472, 266] width 649 height 40
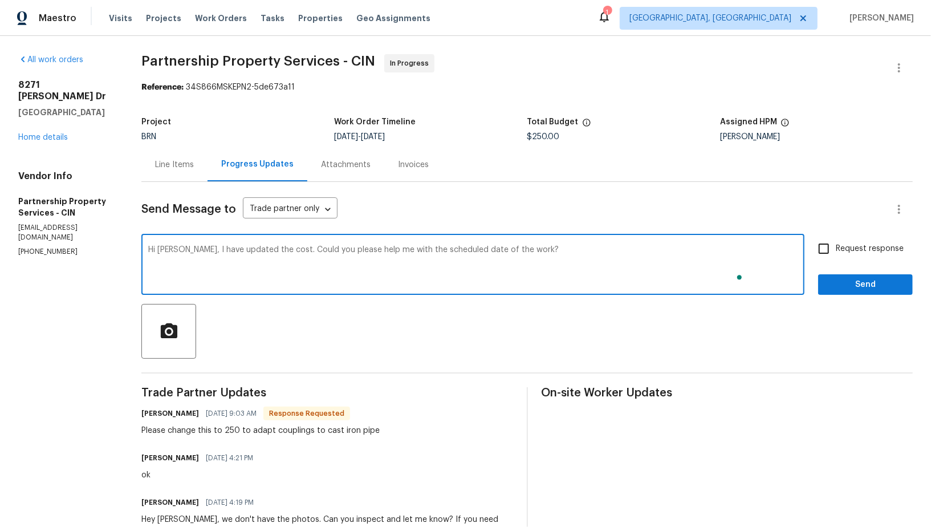
type textarea "Hi Ryan, I have updated the cost. Could you please help me with the scheduled d…"
click at [821, 243] on input "Request response" at bounding box center [824, 249] width 24 height 24
checkbox input "true"
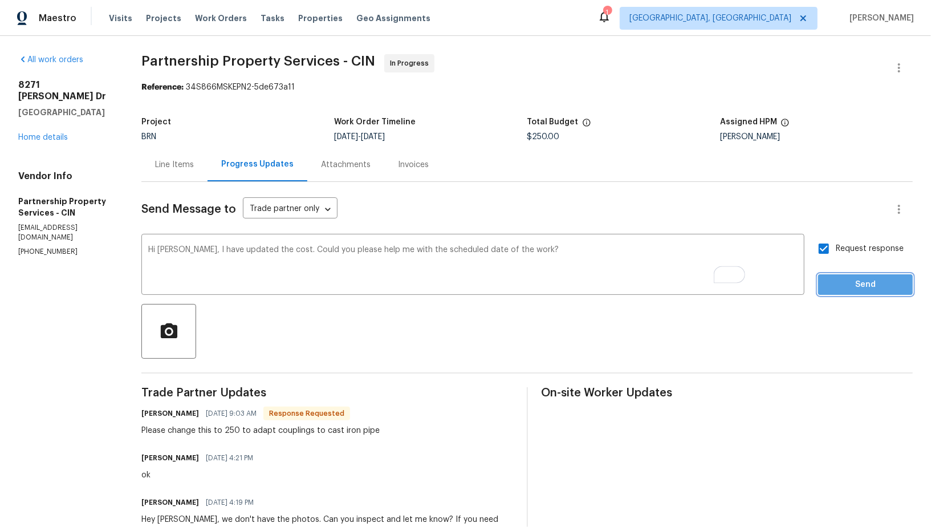
click at [845, 284] on span "Send" at bounding box center [865, 285] width 76 height 14
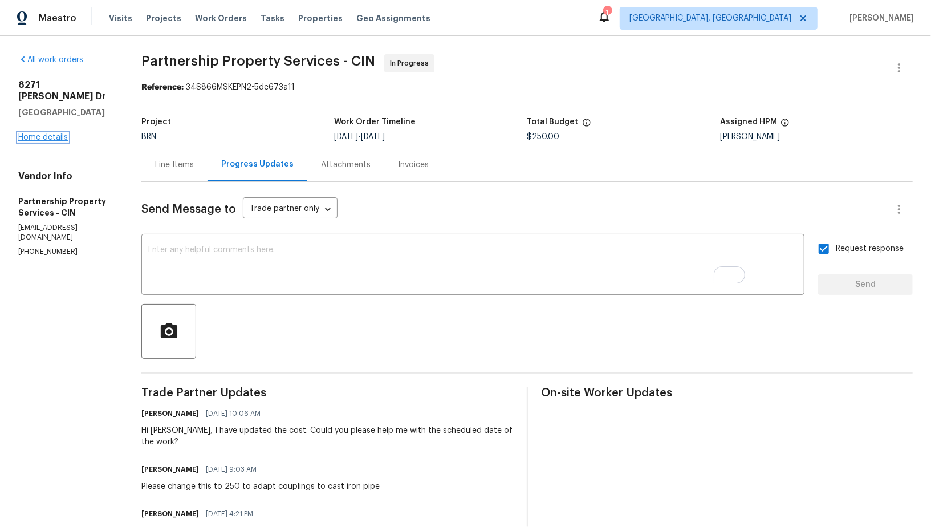
click at [46, 133] on link "Home details" at bounding box center [43, 137] width 50 height 8
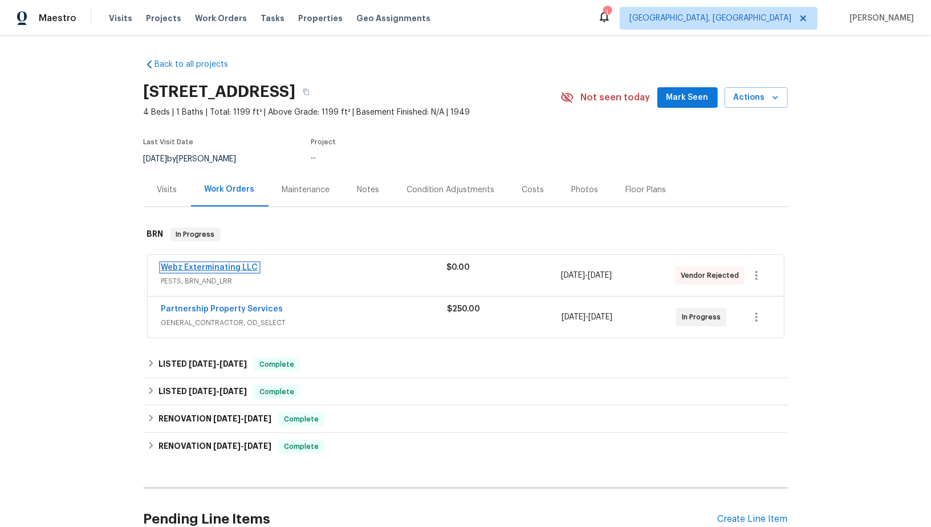
click at [209, 263] on link "Webz Exterminating LLC" at bounding box center [209, 267] width 97 height 8
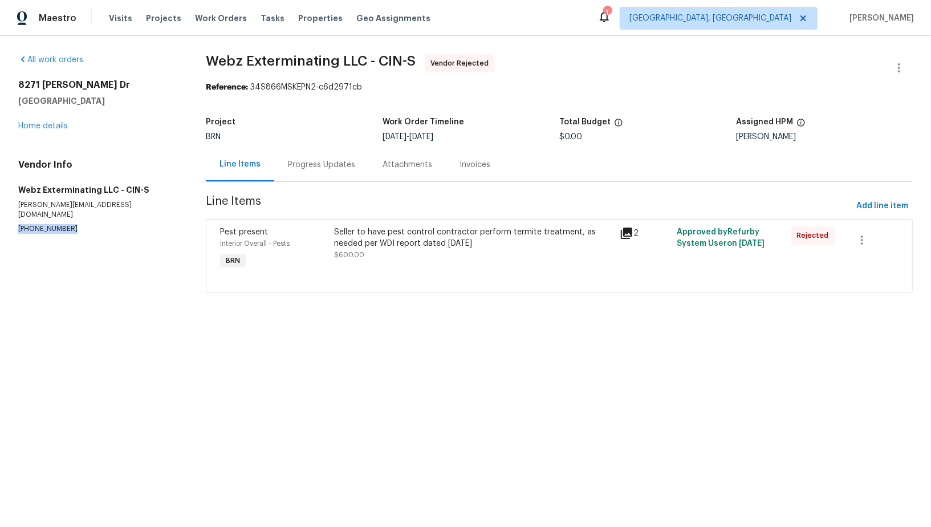
drag, startPoint x: 70, startPoint y: 220, endPoint x: 0, endPoint y: 219, distance: 70.1
click at [0, 219] on div "All work orders 8271 Jackies Dr Cincinnati, OH 45239 Home details Vendor Info W…" at bounding box center [465, 180] width 931 height 289
copy p "(513) 987-9329"
click at [309, 162] on div "Progress Updates" at bounding box center [321, 164] width 67 height 11
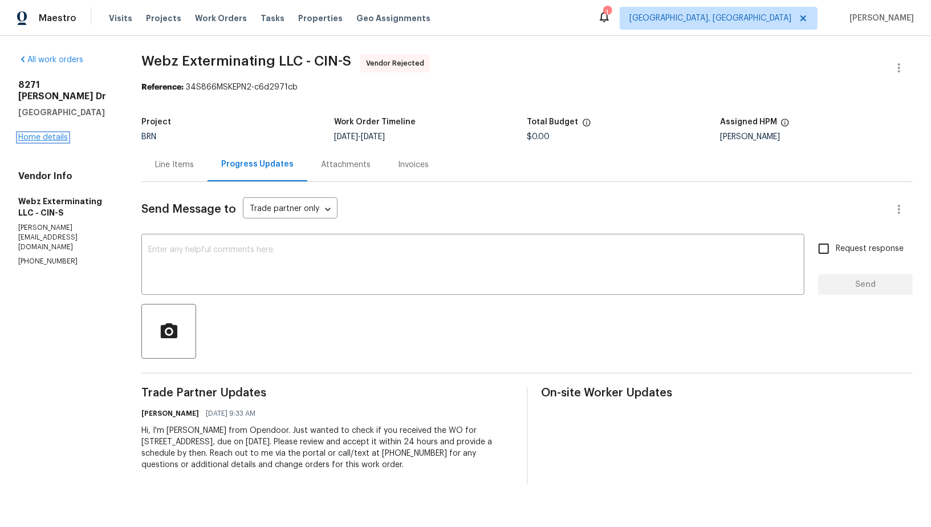
click at [27, 133] on link "Home details" at bounding box center [43, 137] width 50 height 8
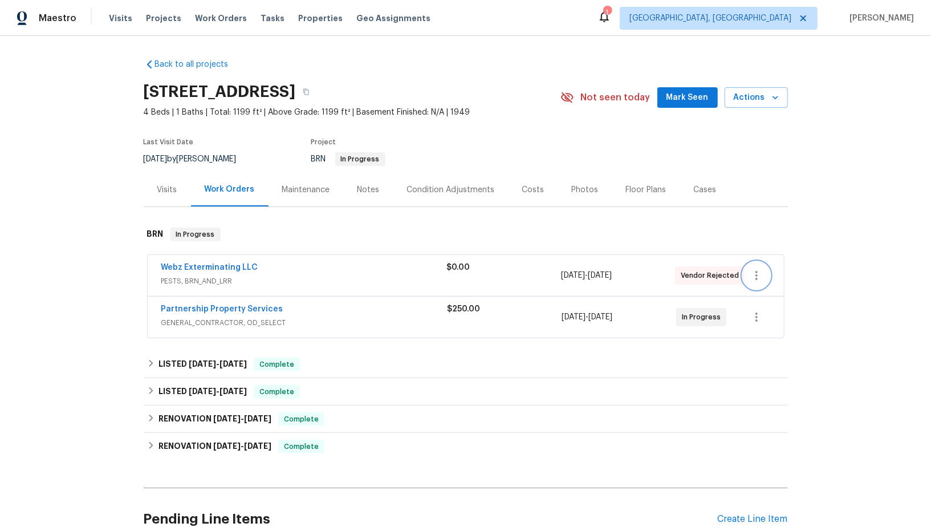
click at [757, 275] on icon "button" at bounding box center [756, 275] width 2 height 9
click at [780, 332] on li "Delete" at bounding box center [804, 331] width 123 height 19
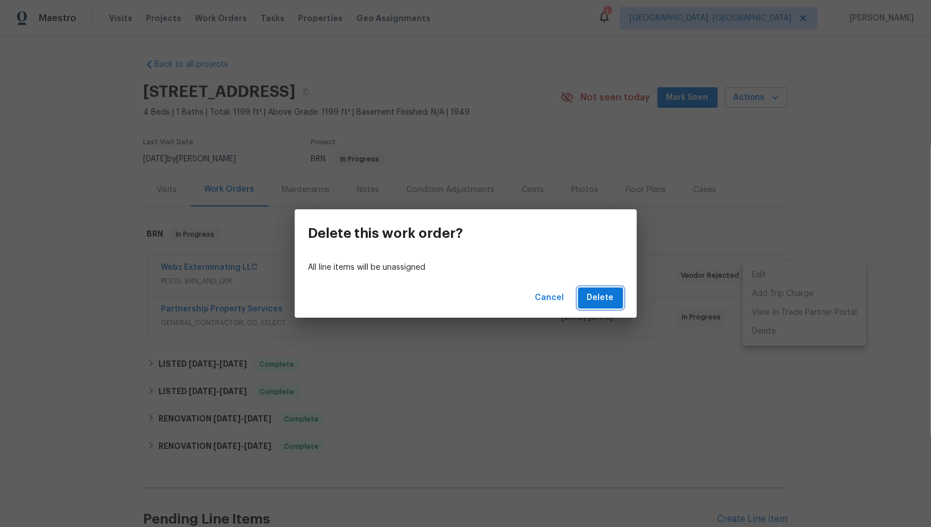
click at [620, 299] on button "Delete" at bounding box center [600, 297] width 45 height 21
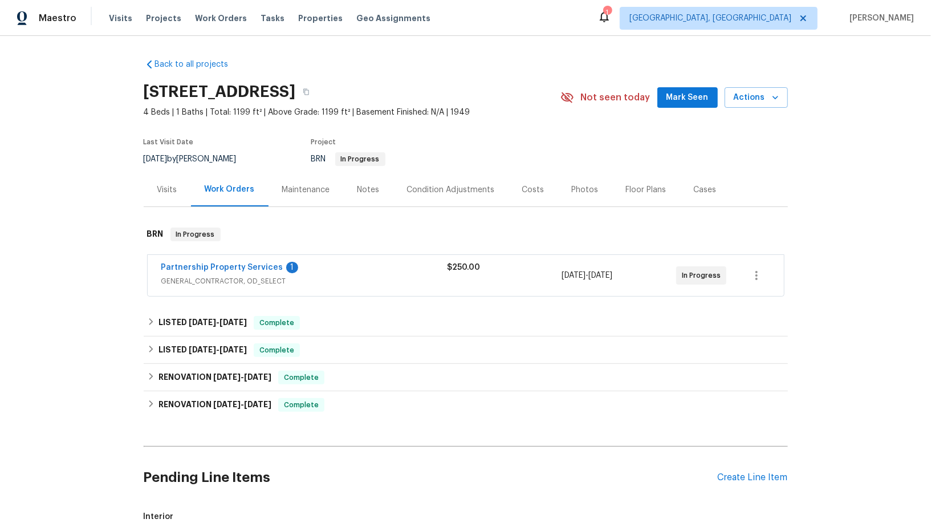
scroll to position [225, 0]
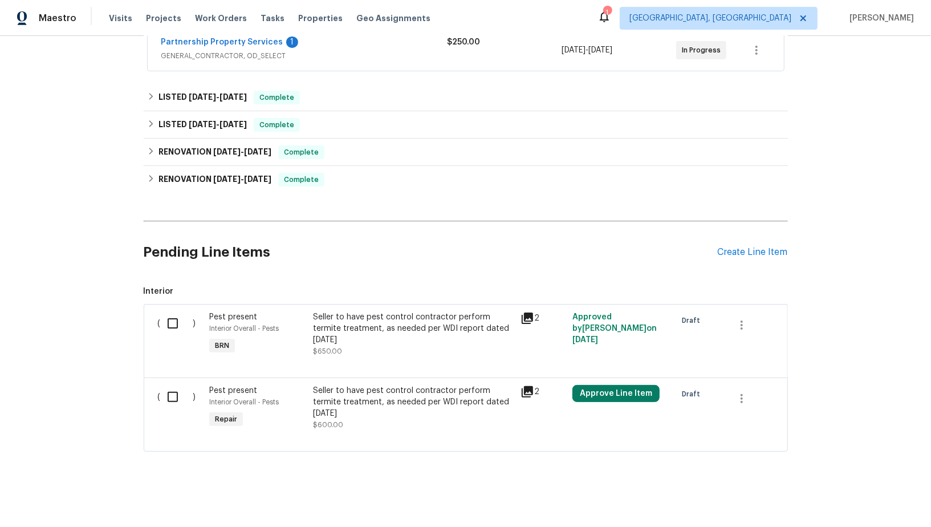
click at [339, 325] on div "Seller to have pest control contractor perform termite treatment, as needed per…" at bounding box center [413, 328] width 201 height 34
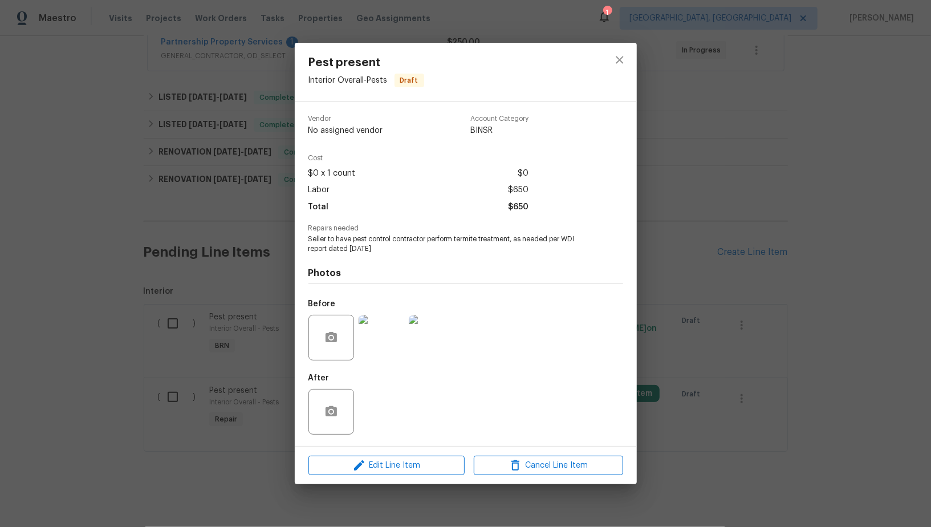
click at [223, 353] on div "Pest present Interior Overall - Pests Draft Vendor No assigned vendor Account C…" at bounding box center [465, 263] width 931 height 527
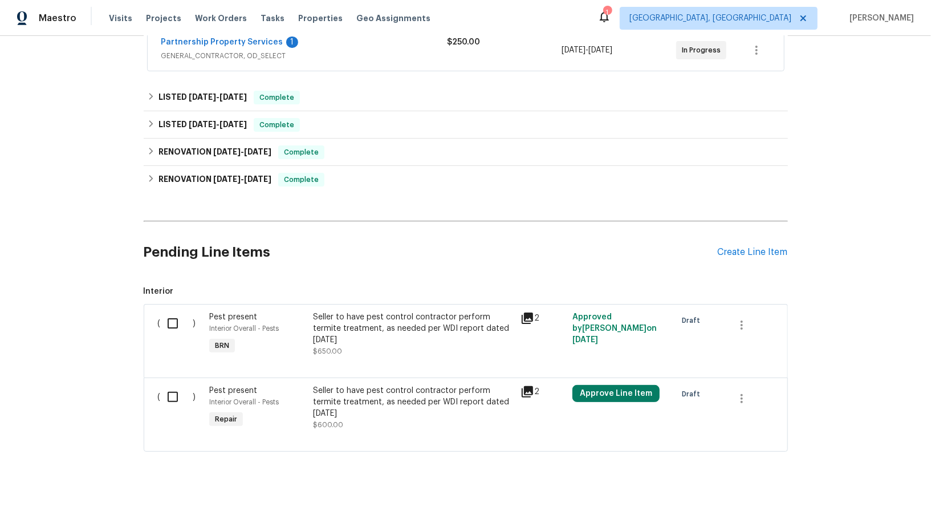
click at [158, 326] on div "( )" at bounding box center [180, 334] width 52 height 52
click at [164, 326] on input "checkbox" at bounding box center [177, 323] width 32 height 24
checkbox input "true"
click at [860, 503] on span "Create Work Order" at bounding box center [866, 498] width 76 height 14
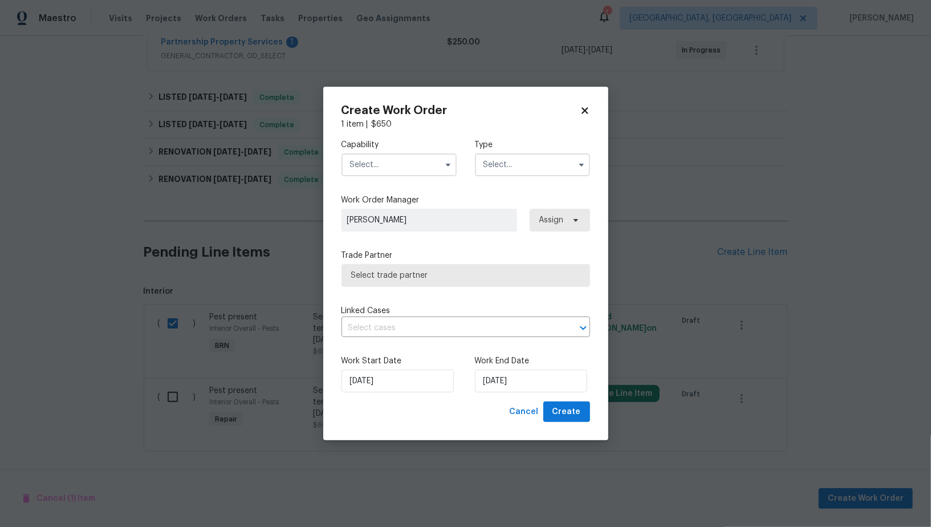
click at [400, 166] on input "text" at bounding box center [398, 164] width 115 height 23
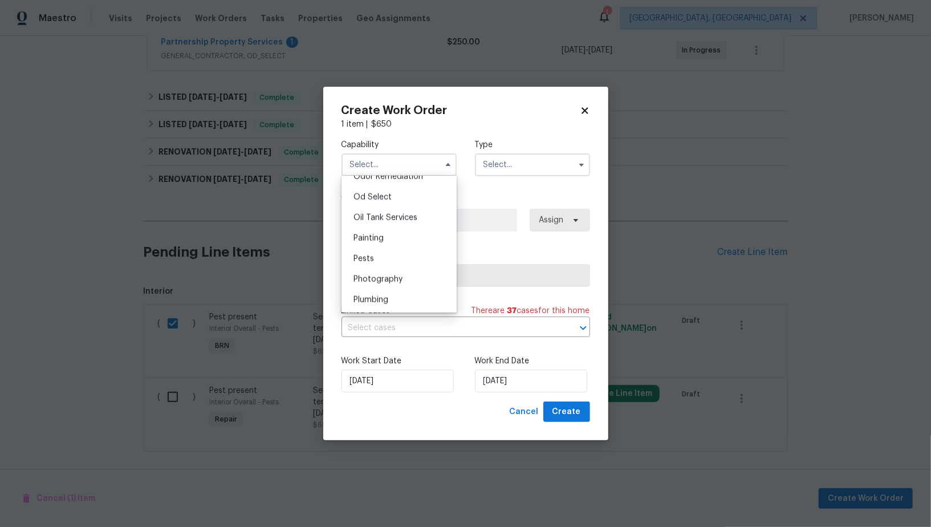
scroll to position [904, 0]
click at [377, 258] on div "Pests" at bounding box center [398, 263] width 109 height 21
type input "Pests"
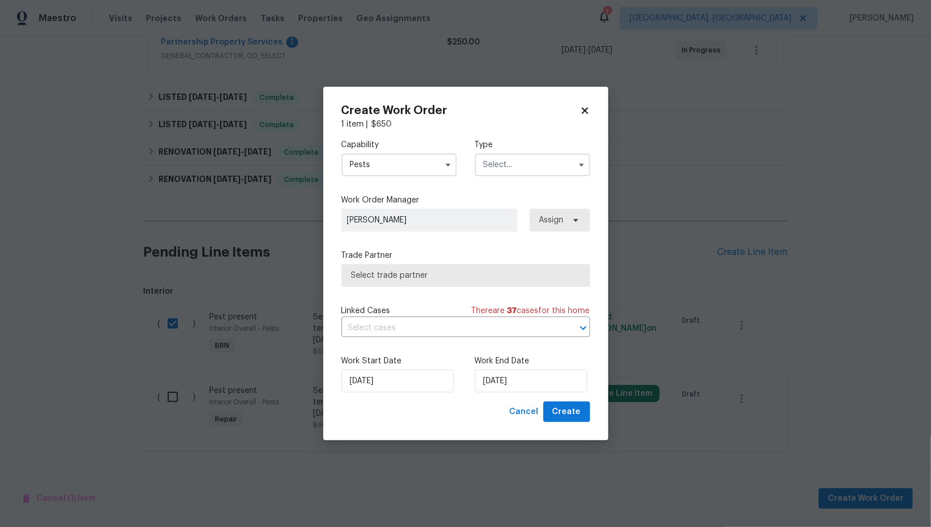
click at [570, 153] on input "text" at bounding box center [532, 164] width 115 height 23
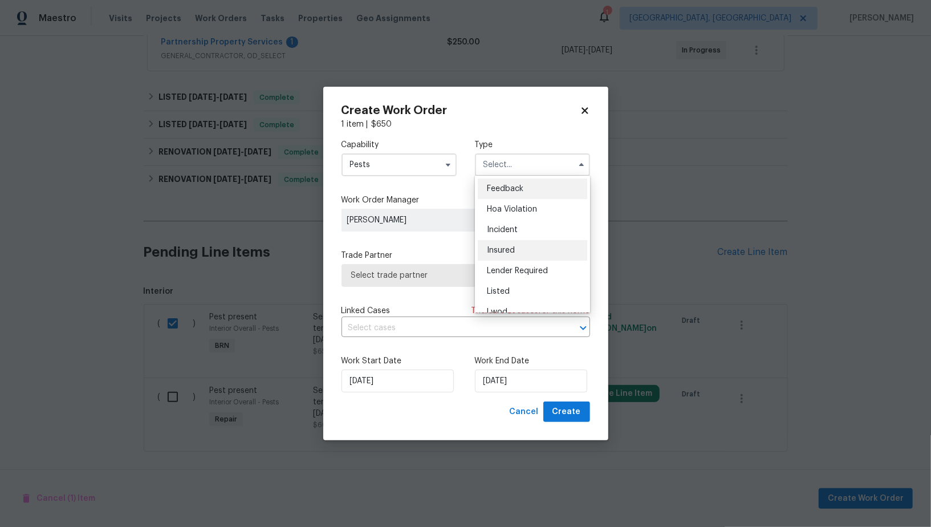
scroll to position [115, 0]
click at [503, 261] on span "Resale" at bounding box center [499, 259] width 24 height 8
type input "Resale"
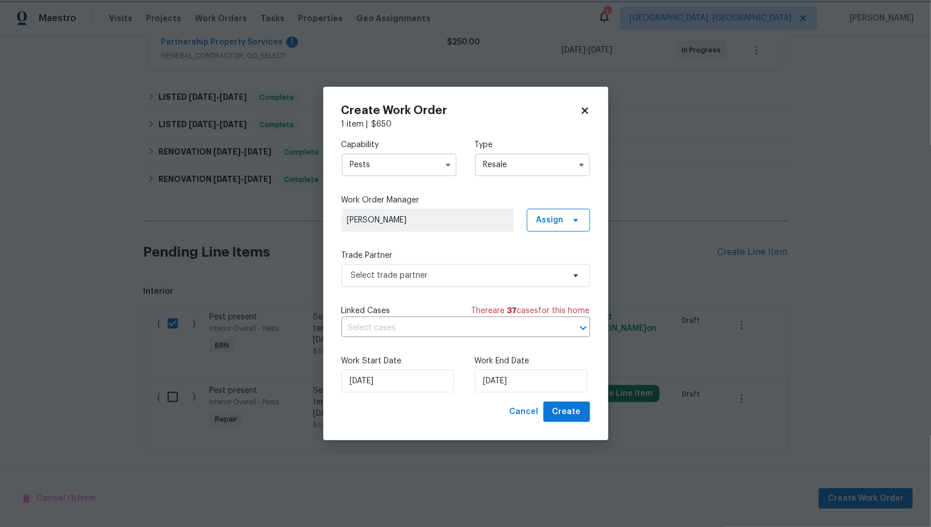
scroll to position [0, 0]
click at [452, 278] on span "Select trade partner" at bounding box center [457, 275] width 213 height 11
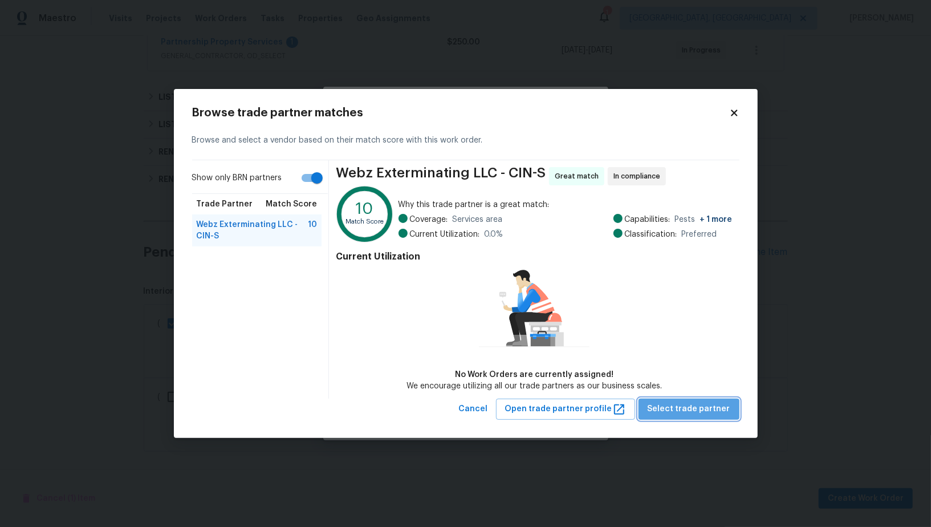
click at [702, 405] on span "Select trade partner" at bounding box center [689, 409] width 83 height 14
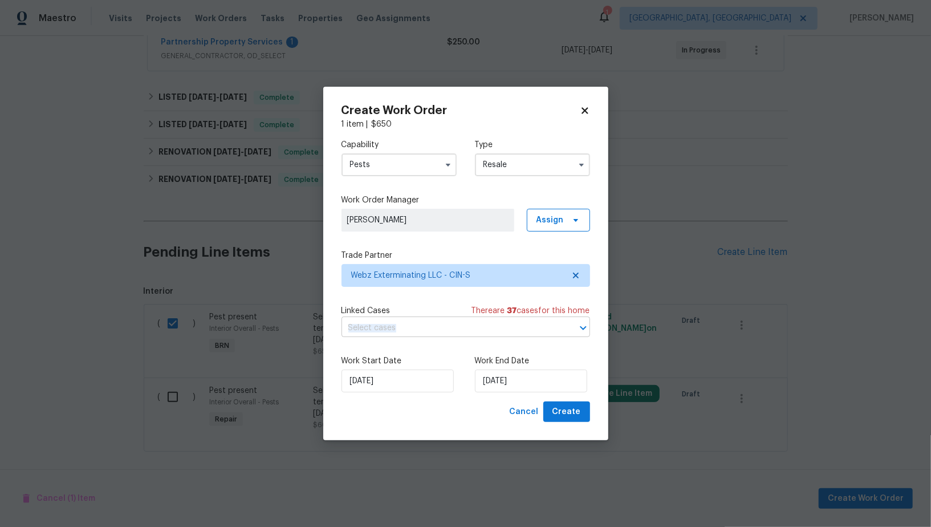
click at [497, 337] on div "Capability Pests Type Resale Work Order Manager Padmapriya R Assign Trade Partn…" at bounding box center [465, 265] width 249 height 271
click at [494, 333] on input "text" at bounding box center [449, 328] width 217 height 18
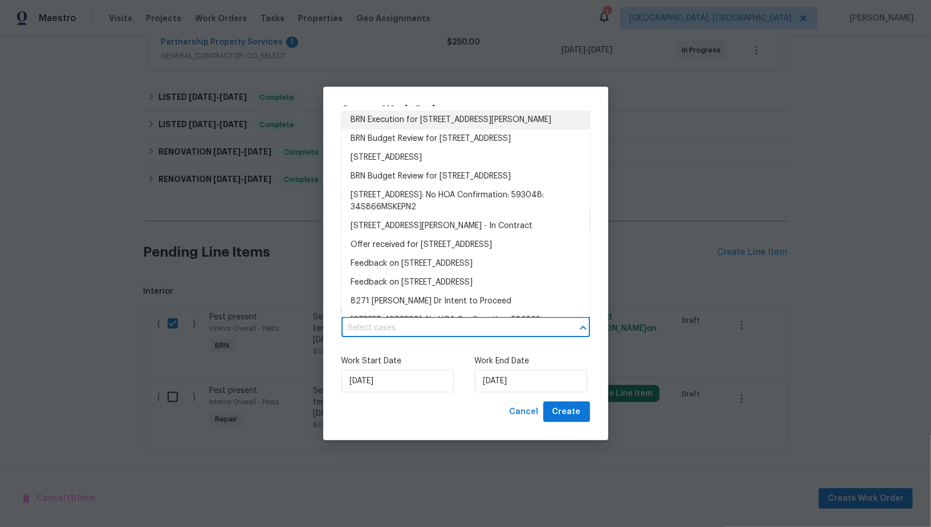
click at [468, 123] on li "BRN Execution for 8271 Jackies Dr, Cincinnati, OH 45239" at bounding box center [465, 120] width 249 height 19
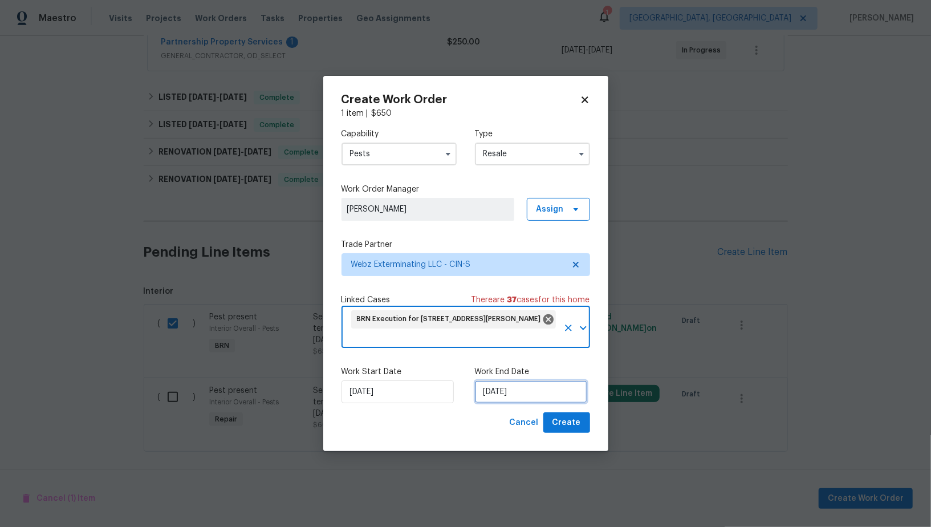
click at [503, 390] on input "28/08/2025" at bounding box center [531, 391] width 112 height 23
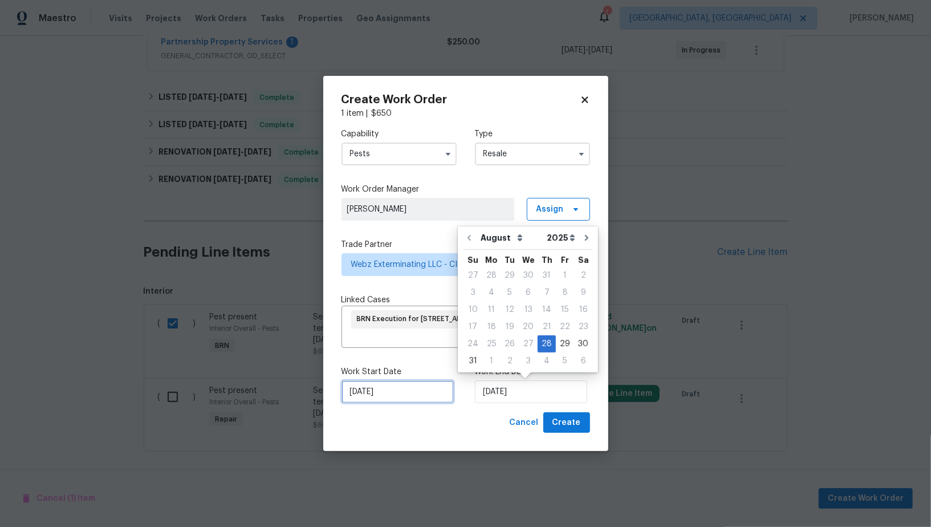
click at [372, 390] on input "28/08/2025" at bounding box center [397, 391] width 112 height 23
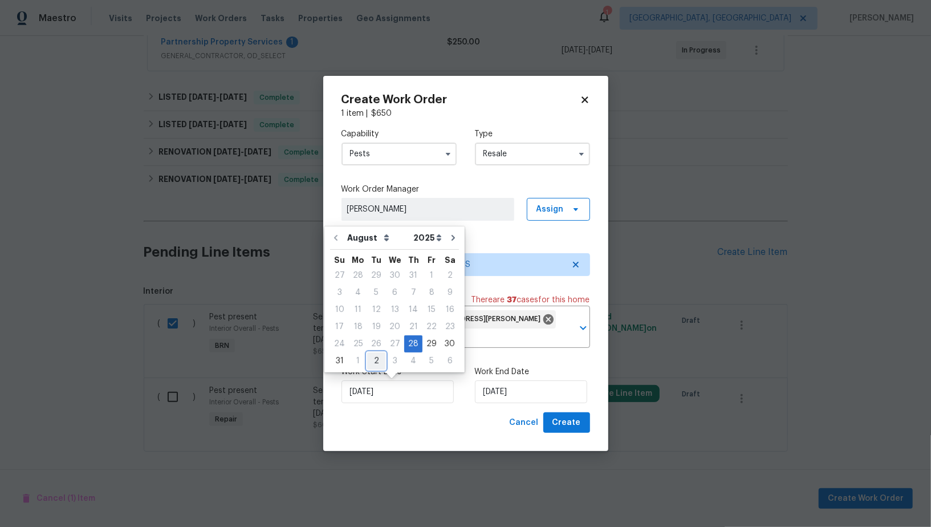
click at [369, 360] on div "2" at bounding box center [376, 361] width 18 height 16
type input "02/09/2025"
select select "8"
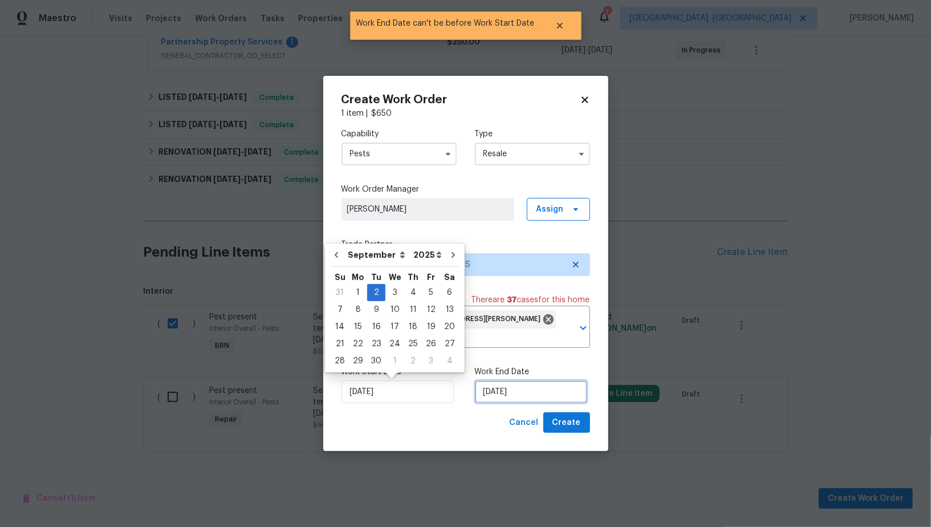
click at [508, 394] on input "02/09/2025" at bounding box center [531, 391] width 112 height 23
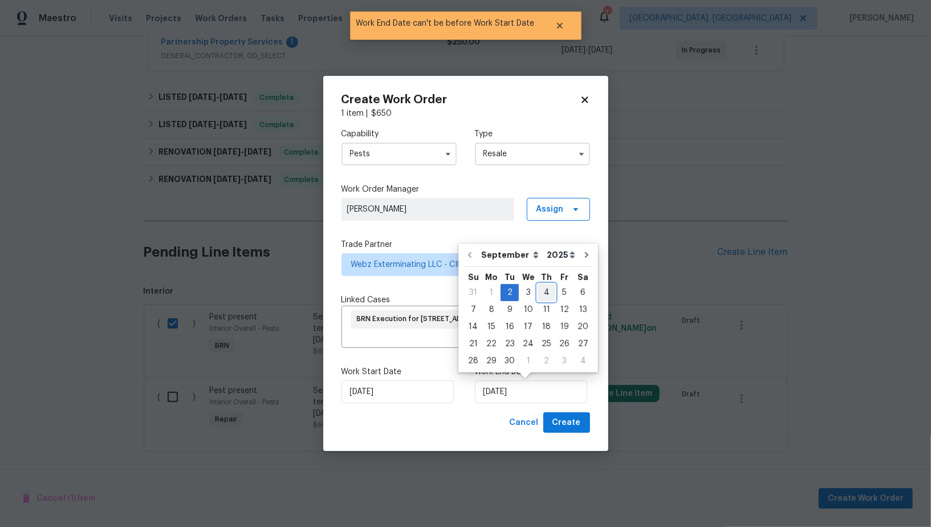
click at [538, 288] on div "4" at bounding box center [547, 292] width 18 height 16
type input "04/09/2025"
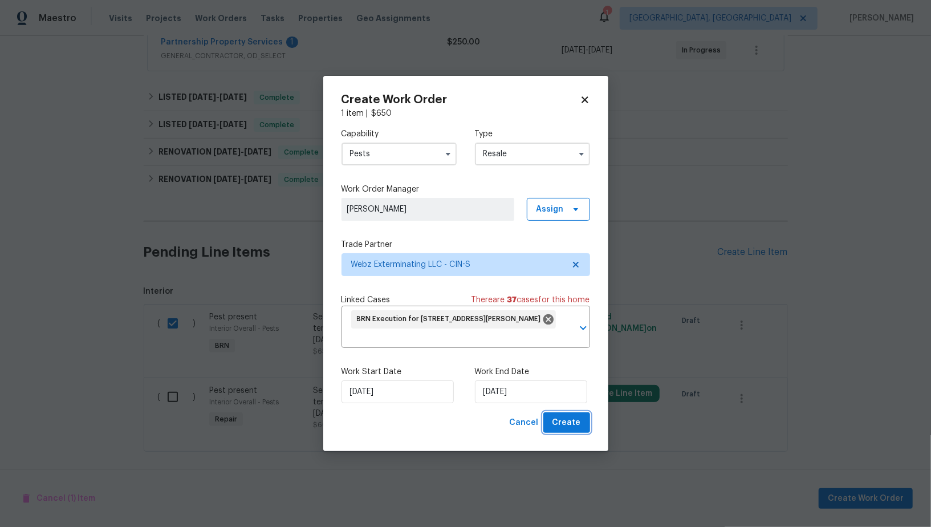
click at [571, 417] on span "Create" at bounding box center [566, 423] width 29 height 14
checkbox input "false"
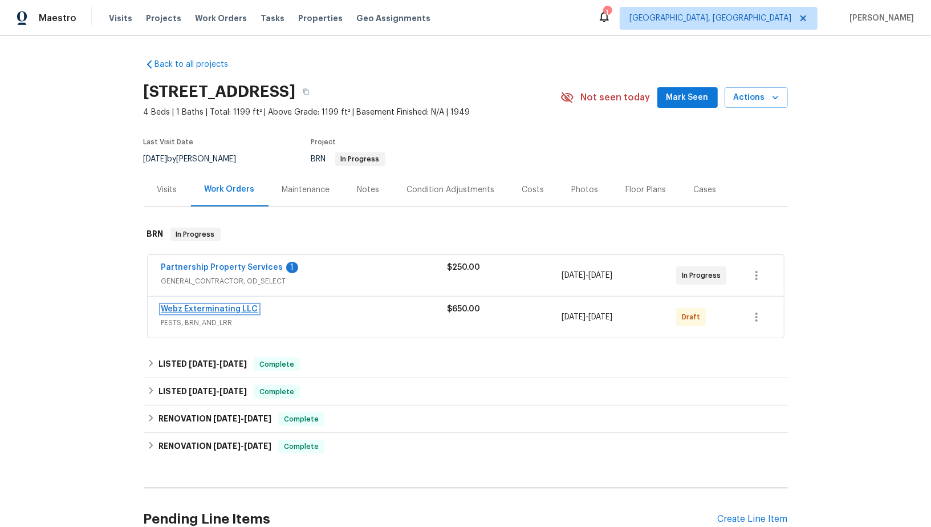
click at [202, 305] on link "Webz Exterminating LLC" at bounding box center [209, 309] width 97 height 8
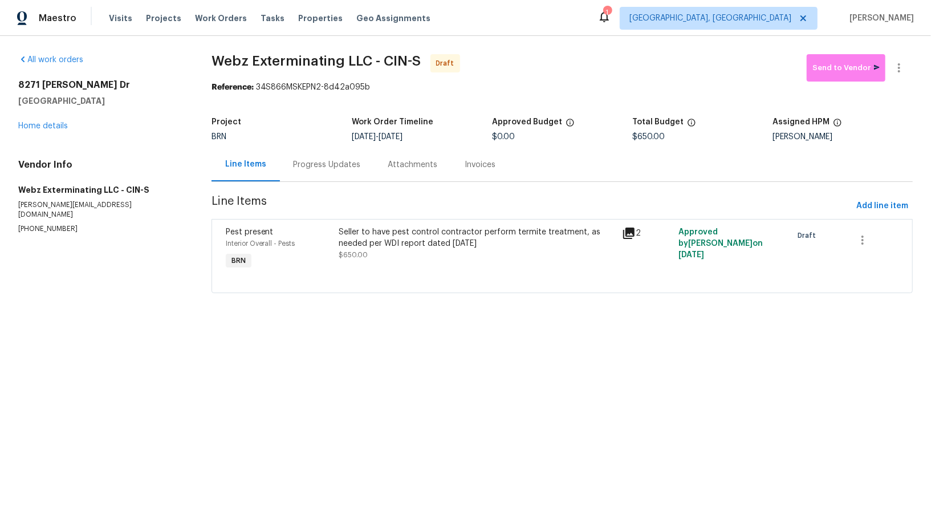
click at [303, 154] on div "Progress Updates" at bounding box center [327, 165] width 95 height 34
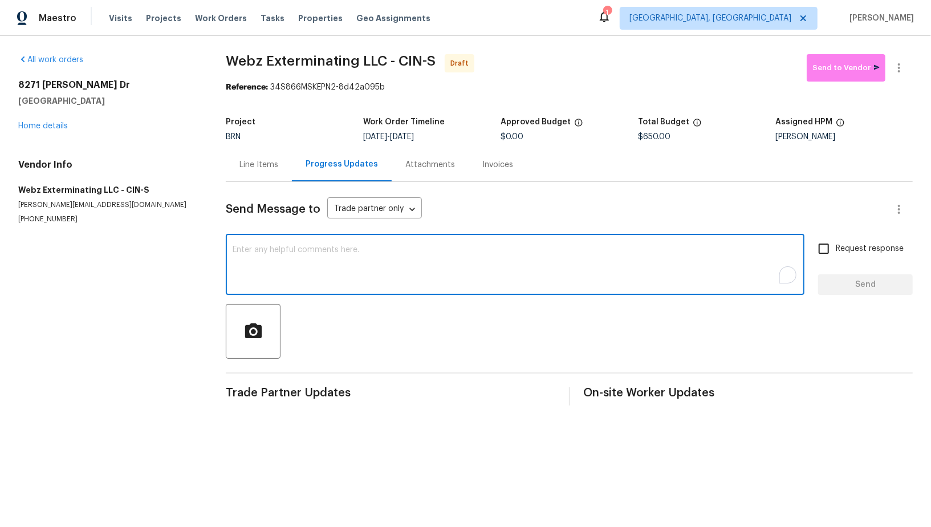
click at [357, 282] on textarea "To enrich screen reader interactions, please activate Accessibility in Grammarl…" at bounding box center [515, 266] width 565 height 40
click at [338, 278] on textarea "To enrich screen reader interactions, please activate Accessibility in Grammarl…" at bounding box center [515, 266] width 565 height 40
paste textarea "Hi, I'm Padmapriya from Opendoor. Just wanted to check if you received the WO f…"
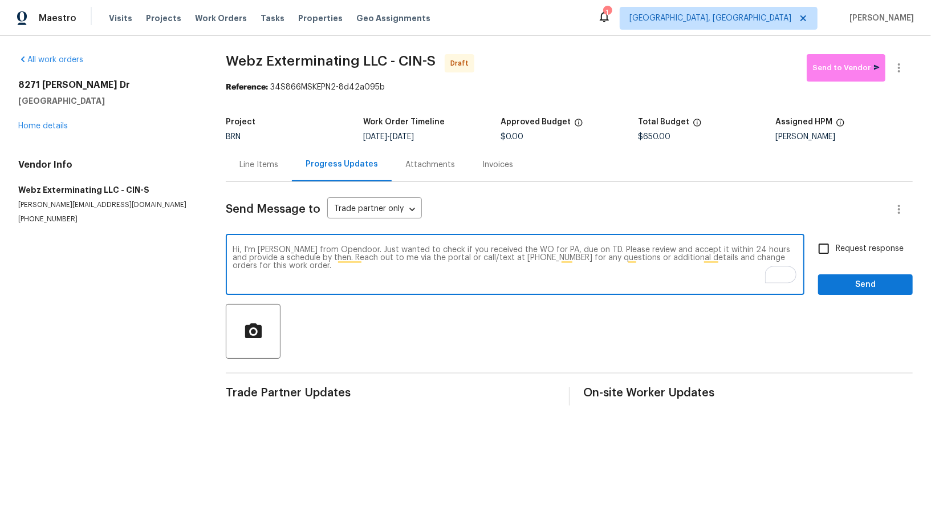
click at [555, 249] on textarea "Hi, I'm Padmapriya from Opendoor. Just wanted to check if you received the WO f…" at bounding box center [515, 266] width 565 height 40
paste textarea "8271 Jackies Dr, Cincinnati, OH 45239"
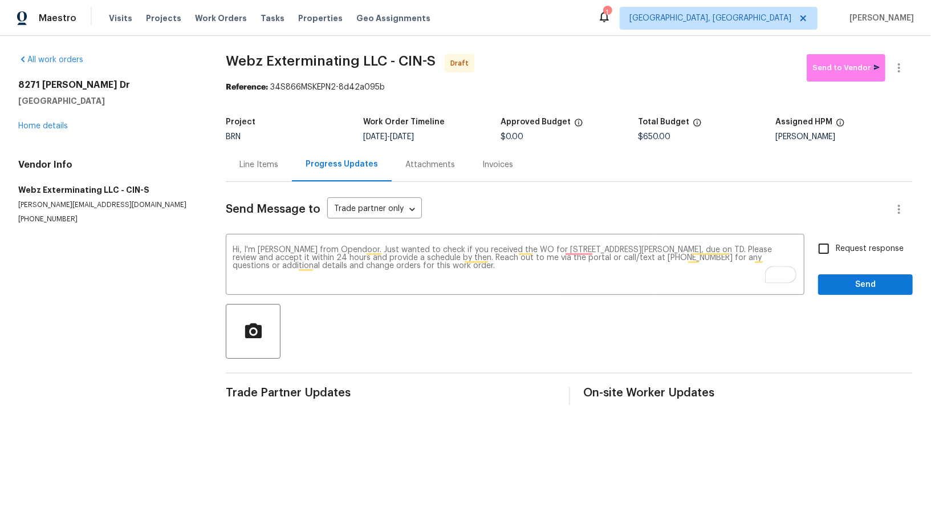
drag, startPoint x: 405, startPoint y: 138, endPoint x: 460, endPoint y: 138, distance: 55.3
click at [460, 138] on div "9/2/2025 - 9/4/2025" at bounding box center [431, 137] width 137 height 8
copy span "9/4/2025"
click at [728, 250] on textarea "Hi, I'm Padmapriya from Opendoor. Just wanted to check if you received the WO f…" at bounding box center [515, 266] width 565 height 40
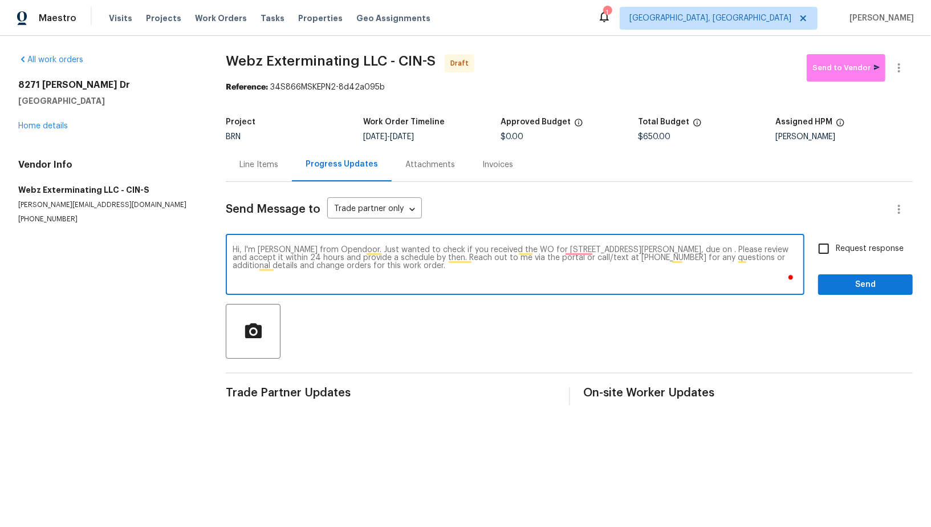
paste textarea "9/4/2025"
type textarea "Hi, I'm Padmapriya from Opendoor. Just wanted to check if you received the WO f…"
click at [826, 255] on input "Request response" at bounding box center [824, 249] width 24 height 24
checkbox input "true"
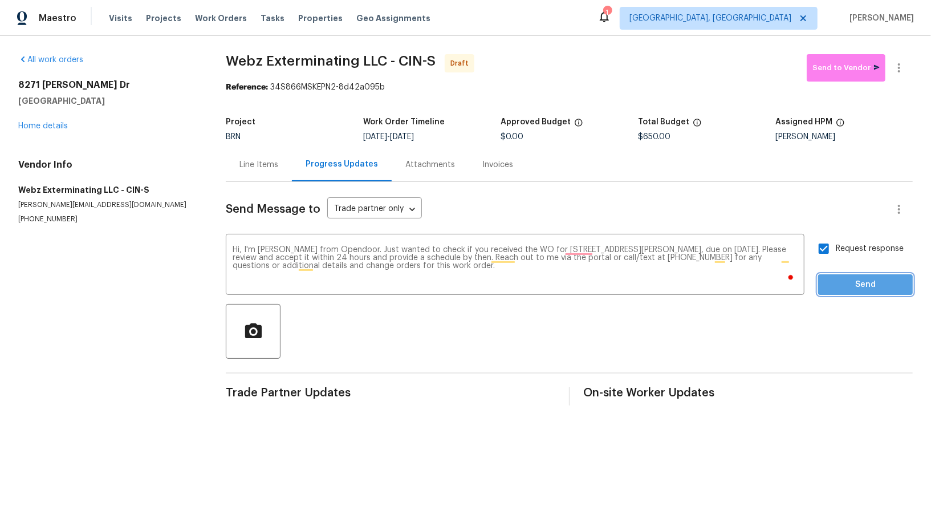
click at [845, 286] on span "Send" at bounding box center [865, 285] width 76 height 14
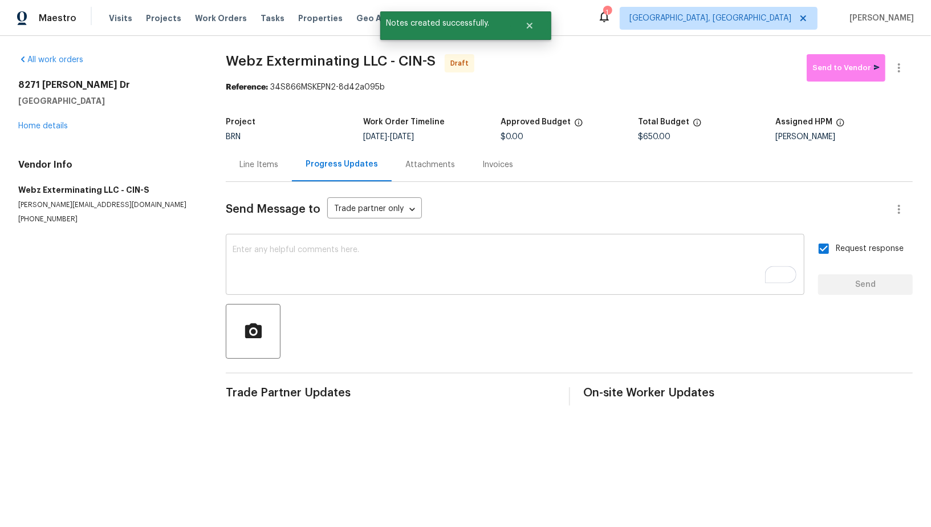
click at [278, 270] on textarea "To enrich screen reader interactions, please activate Accessibility in Grammarl…" at bounding box center [515, 266] width 565 height 40
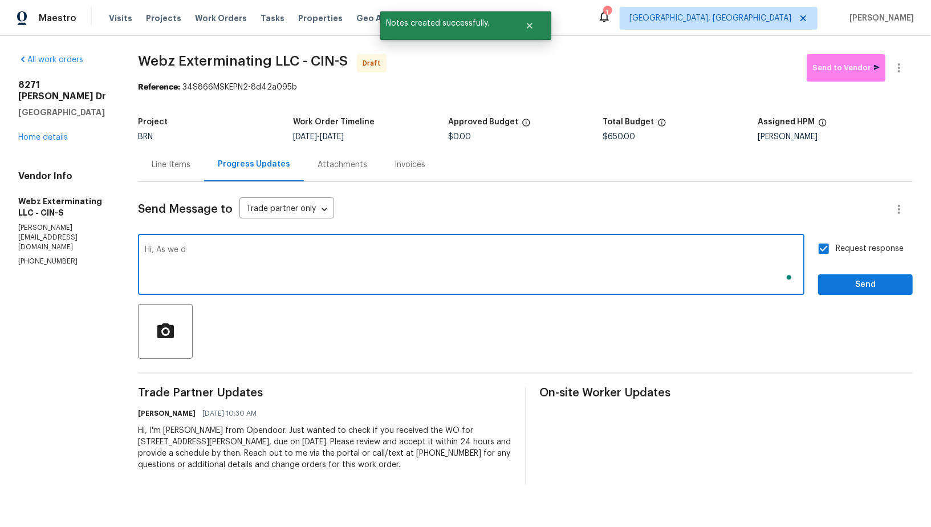
type textarea "Hi, As we di"
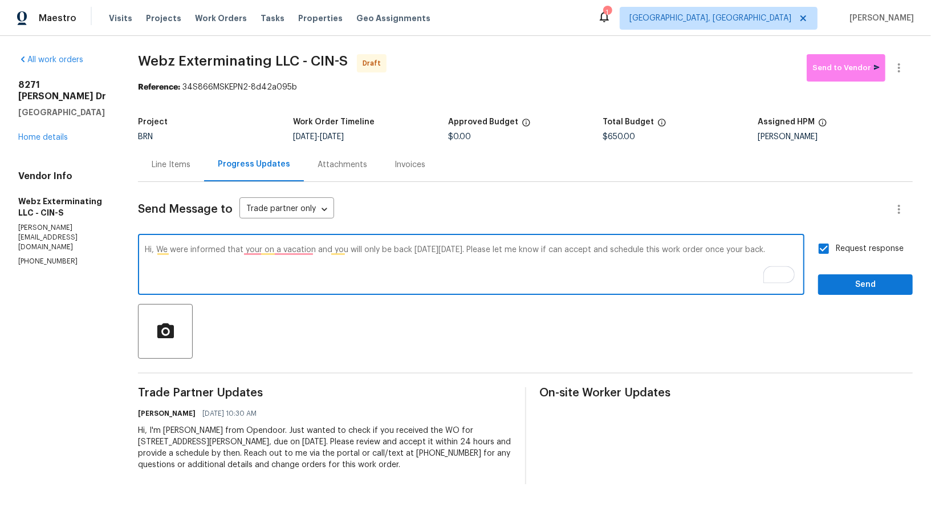
type textarea "Hi, We were informed that your on a vacation and you will only be back on Tuesd…"
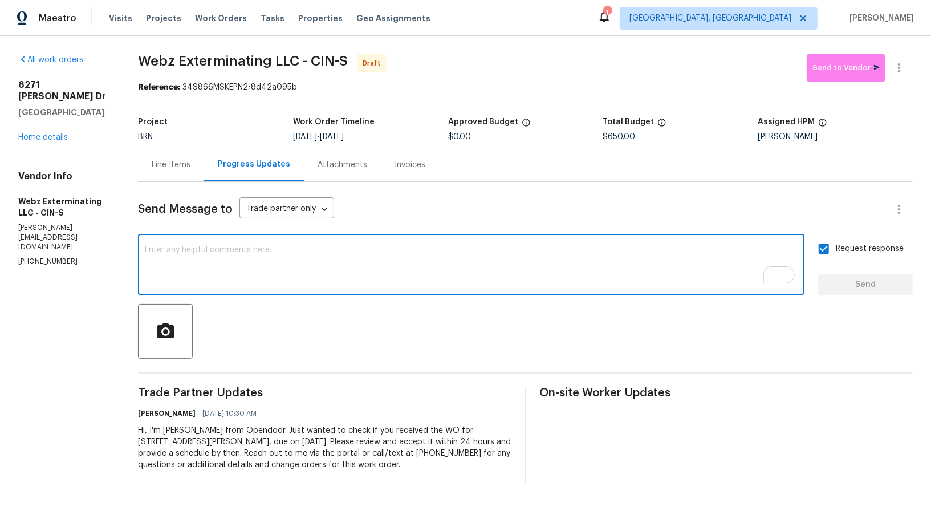
paste textarea "Hi, We were informed that you are on vacation and will be back on Tuesday, 9/4.…"
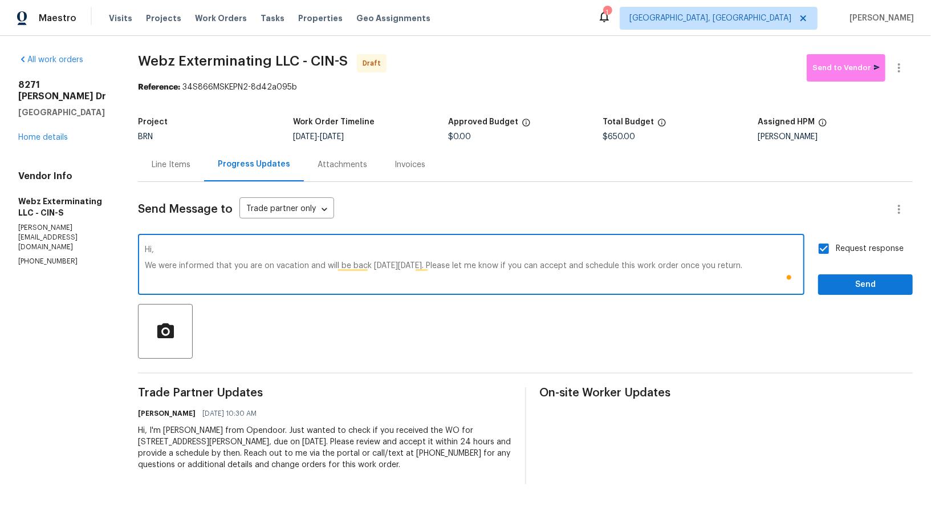
click at [148, 266] on textarea "Hi, We were informed that you are on vacation and will be back on Tuesday, 9/4.…" at bounding box center [471, 266] width 653 height 40
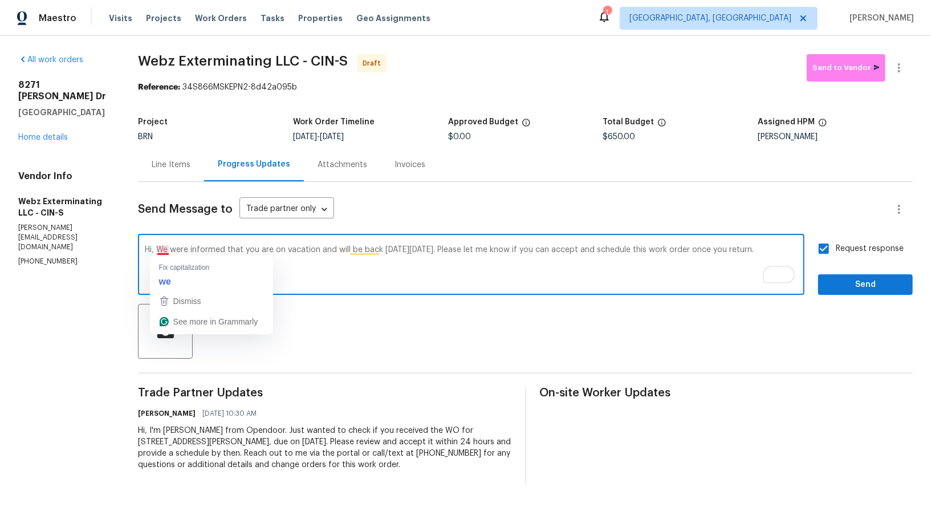
click at [170, 250] on textarea "Hi, We were informed that you are on vacation and will be back on Tuesday, 9/4.…" at bounding box center [471, 266] width 653 height 40
type textarea "Hi, we were informed that you are on vacation and will be back on Tuesday, 9/4.…"
click at [819, 246] on input "Request response" at bounding box center [824, 249] width 24 height 24
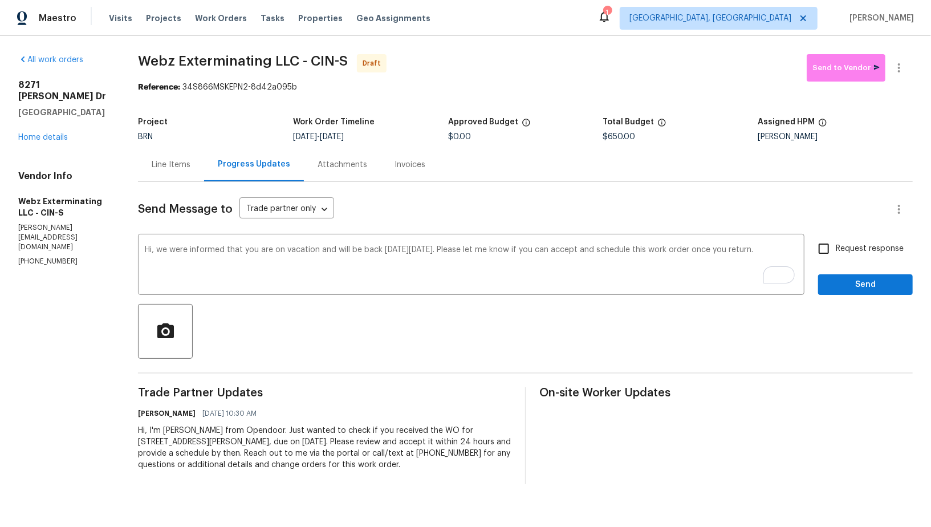
click at [819, 246] on input "Request response" at bounding box center [824, 249] width 24 height 24
checkbox input "true"
click at [844, 292] on button "Send" at bounding box center [865, 284] width 95 height 21
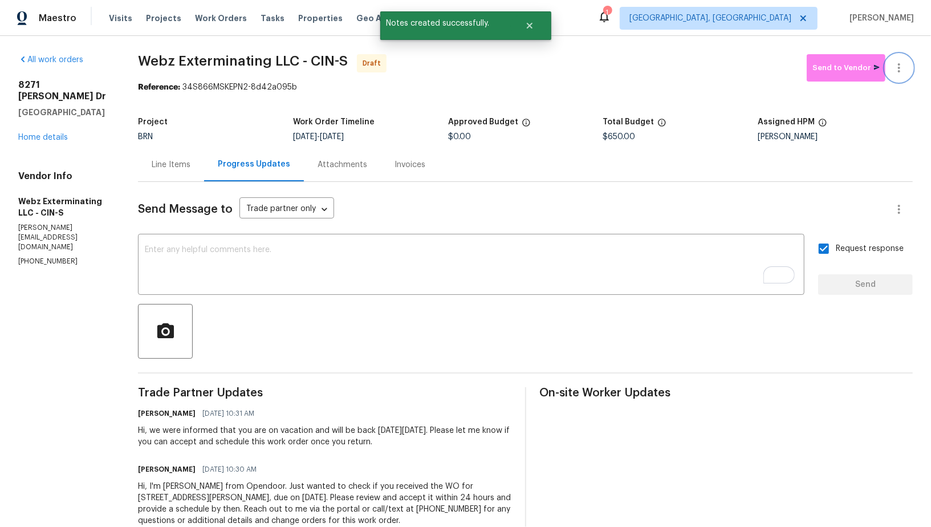
click at [907, 72] on button "button" at bounding box center [898, 67] width 27 height 27
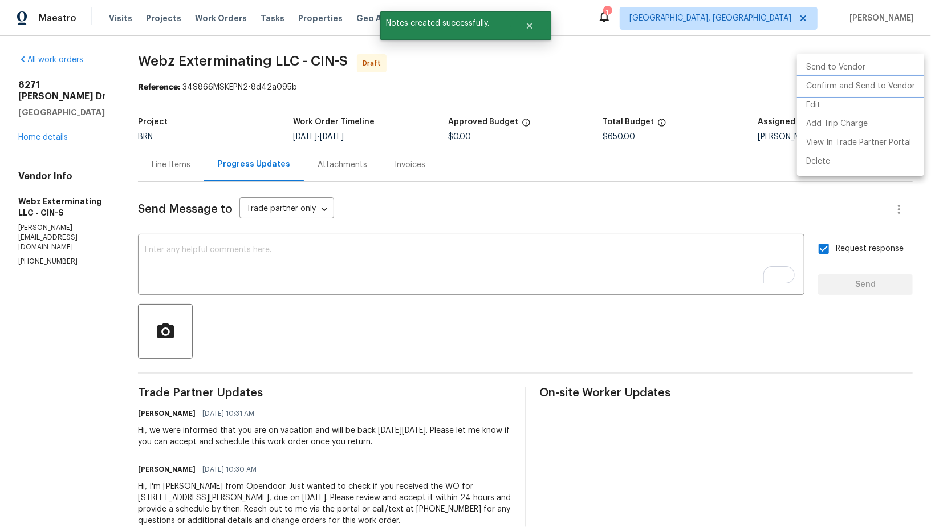
click at [884, 83] on li "Confirm and Send to Vendor" at bounding box center [860, 86] width 127 height 19
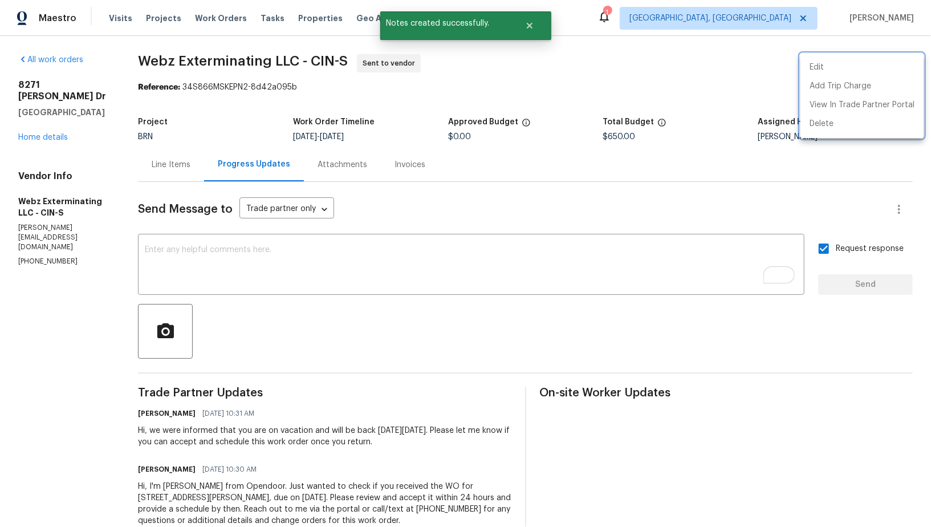
click at [186, 166] on div at bounding box center [465, 263] width 931 height 527
click at [186, 166] on div "Line Items" at bounding box center [171, 164] width 39 height 11
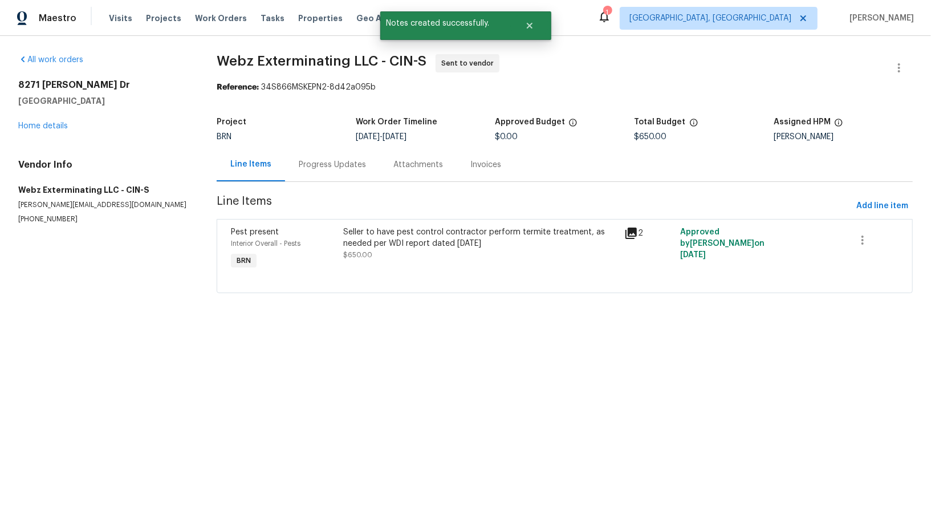
click at [44, 119] on div "8271 Jackies Dr Cincinnati, OH 45239 Home details" at bounding box center [103, 105] width 171 height 52
click at [44, 128] on link "Home details" at bounding box center [43, 126] width 50 height 8
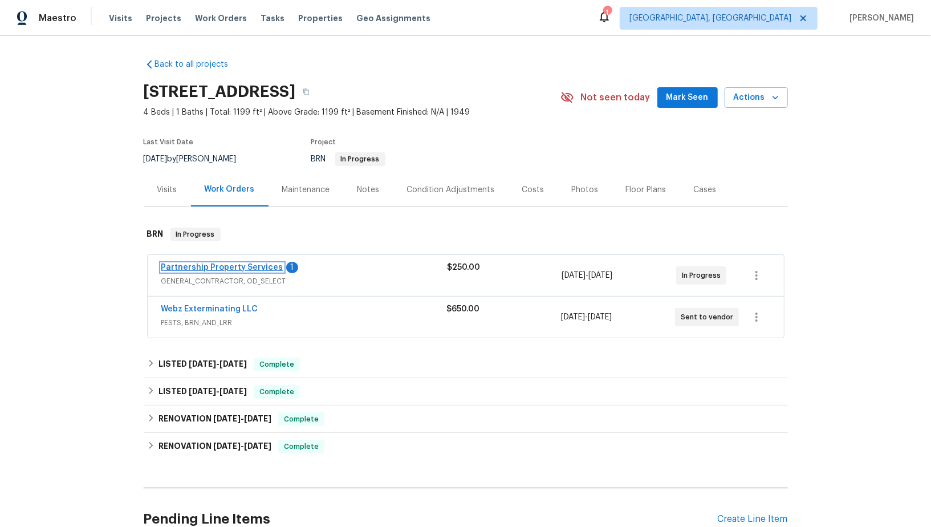
click at [243, 263] on link "Partnership Property Services" at bounding box center [222, 267] width 122 height 8
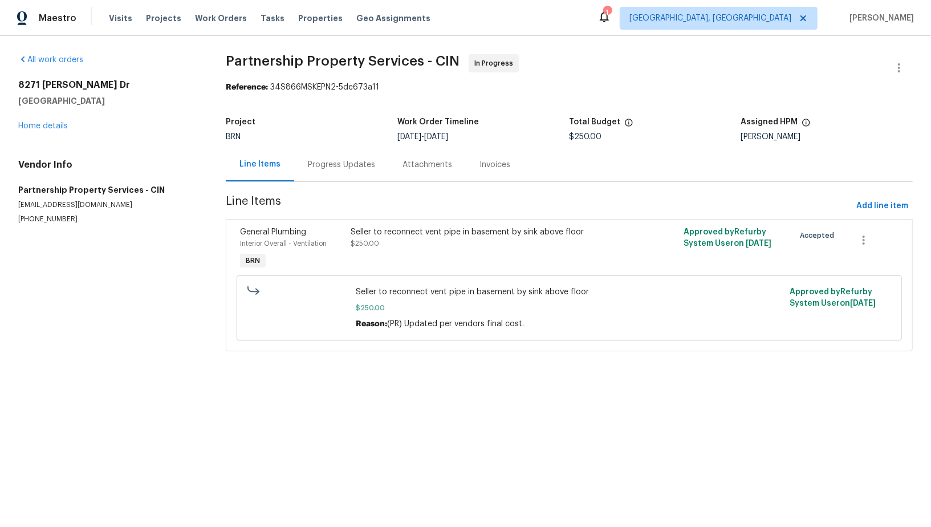
click at [328, 168] on div "Progress Updates" at bounding box center [341, 164] width 67 height 11
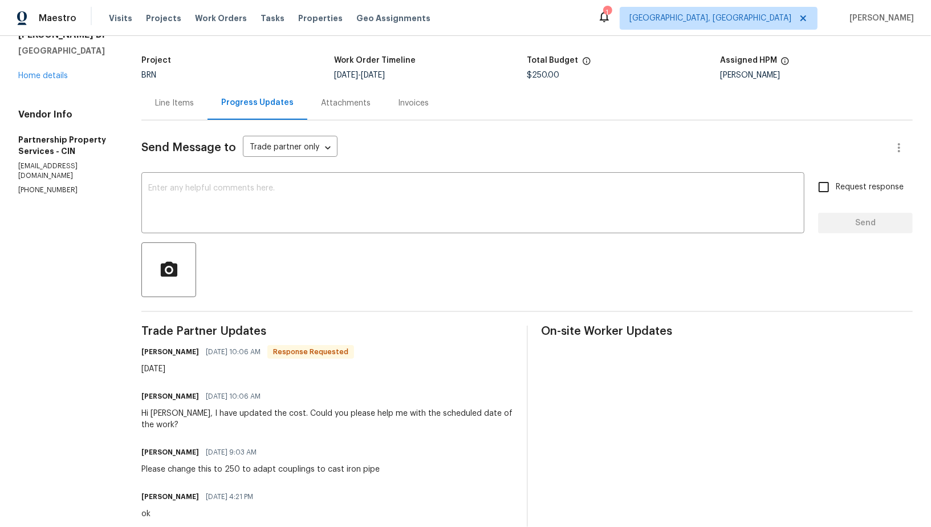
scroll to position [47, 0]
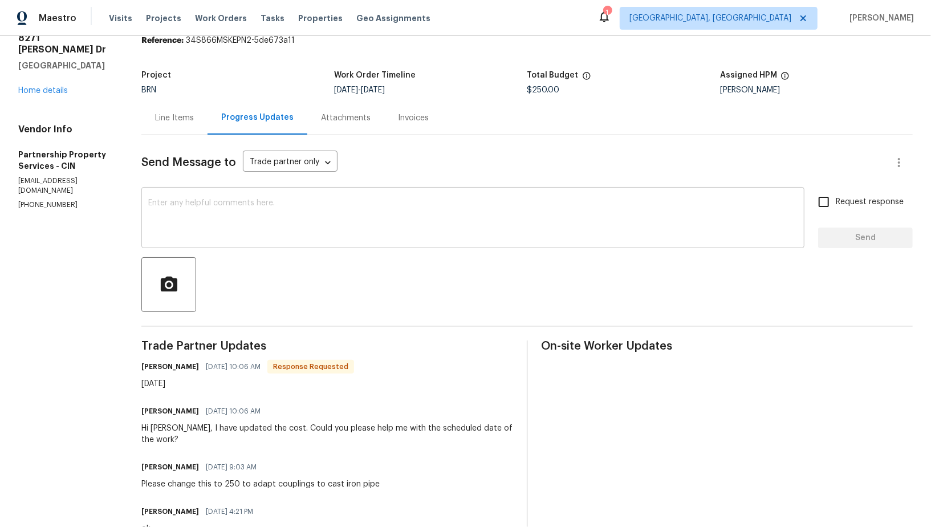
click at [261, 213] on textarea at bounding box center [472, 219] width 649 height 40
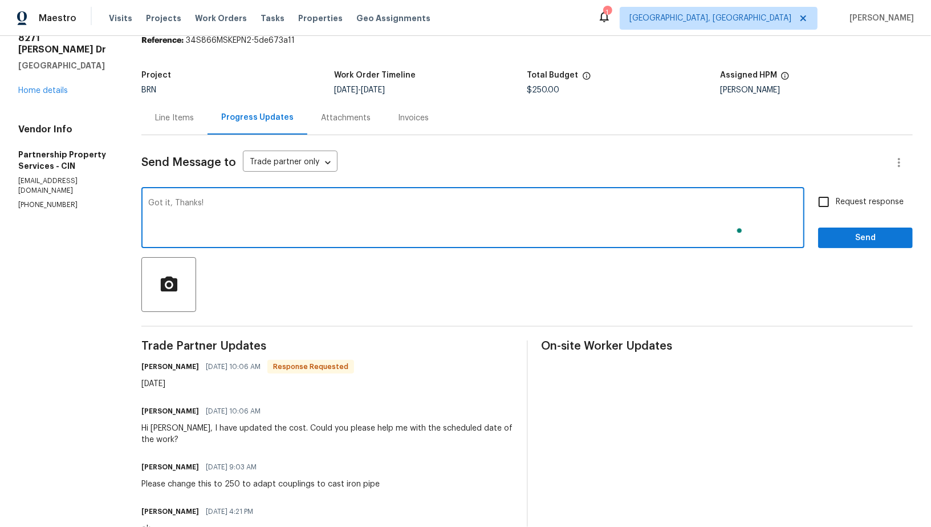
type textarea "Got it, Thanks!"
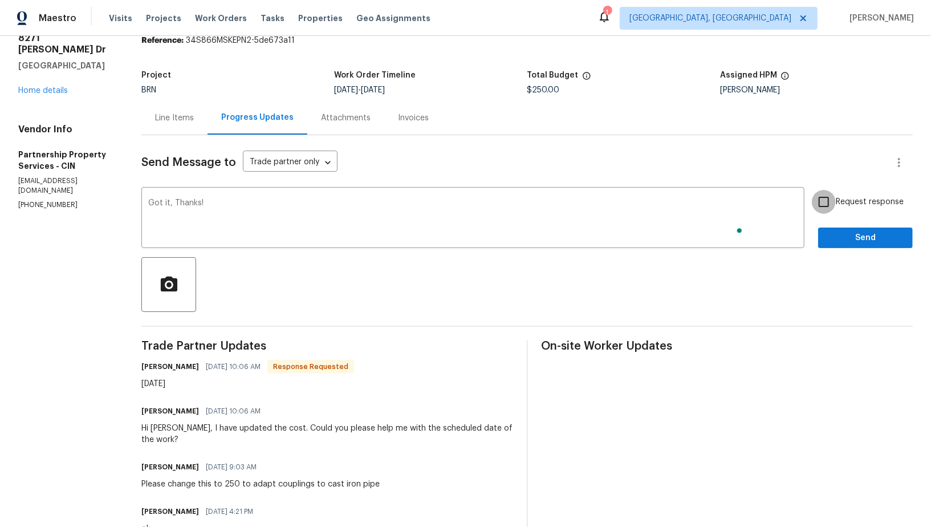
click at [828, 197] on input "Request response" at bounding box center [824, 202] width 24 height 24
checkbox input "true"
click at [865, 242] on span "Send" at bounding box center [865, 238] width 76 height 14
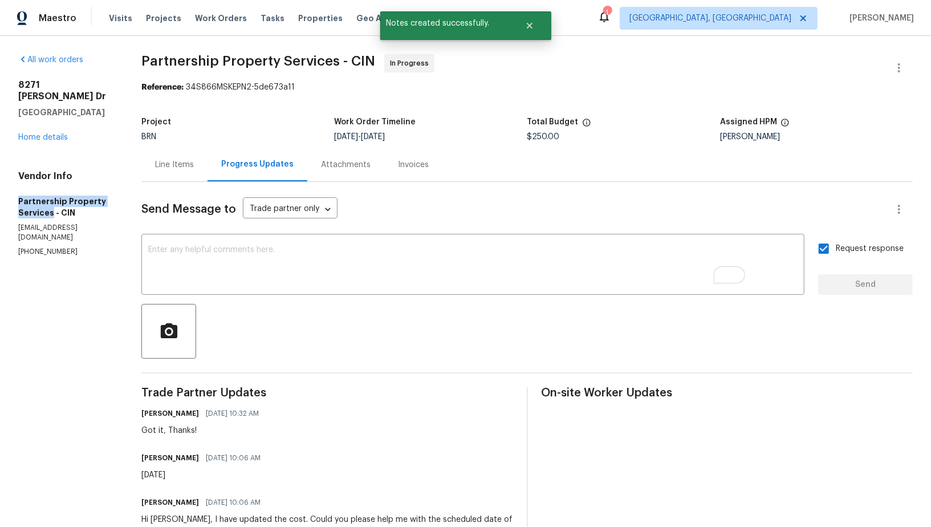
drag, startPoint x: 0, startPoint y: 191, endPoint x: 133, endPoint y: 192, distance: 133.4
click at [134, 192] on div "All work orders 8271 Jackies Dr Cincinnati, OH 45239 Home details Vendor Info P…" at bounding box center [465, 436] width 931 height 800
copy h5 "Partnership Property Services"
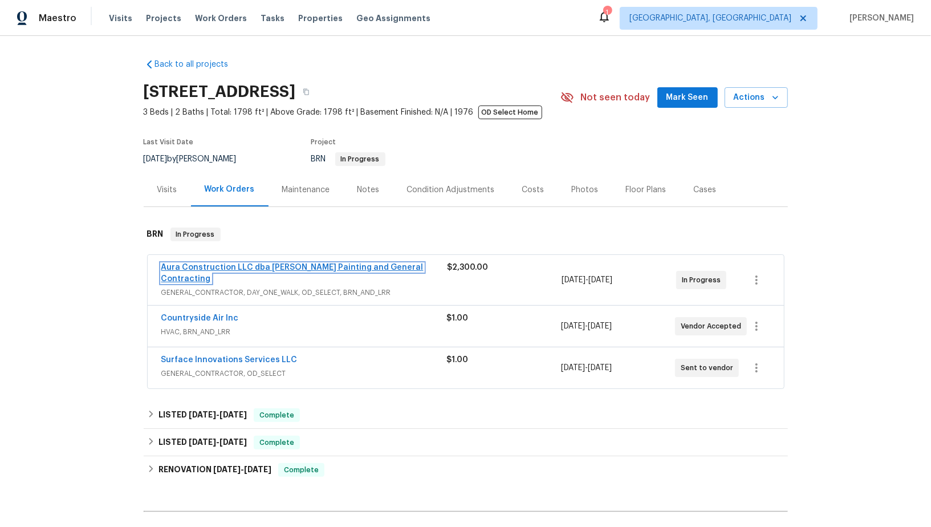
click at [262, 266] on link "Aura Construction LLC dba [PERSON_NAME] Painting and General Contracting" at bounding box center [292, 272] width 262 height 19
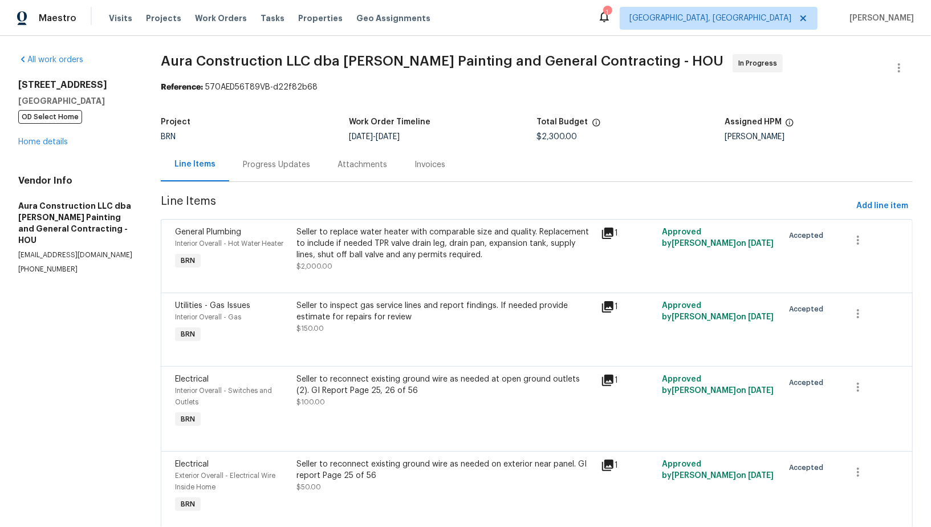
click at [316, 165] on div "Progress Updates" at bounding box center [276, 165] width 95 height 34
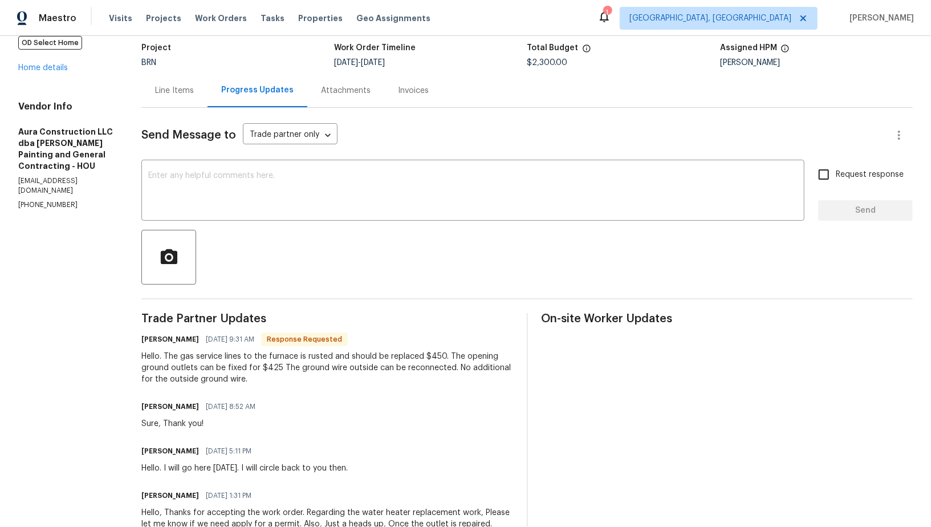
scroll to position [76, 0]
click at [328, 196] on textarea at bounding box center [472, 190] width 649 height 40
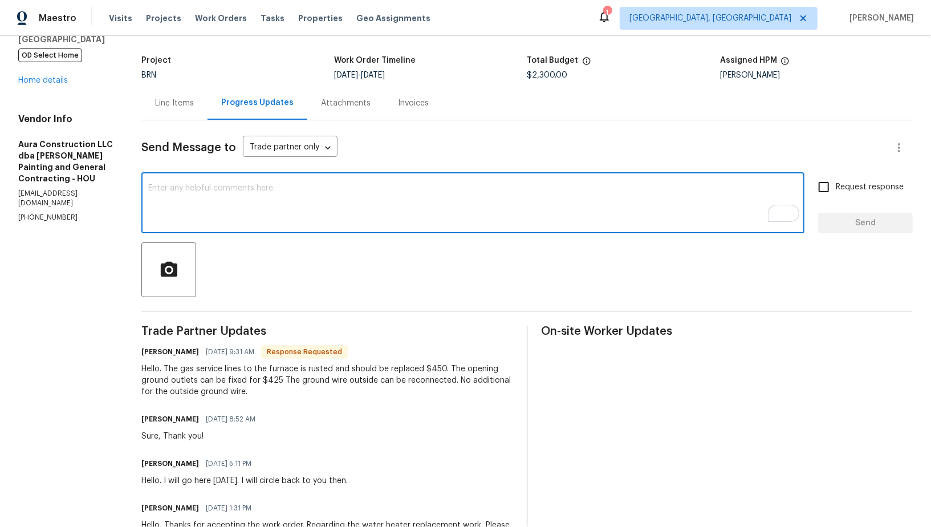
scroll to position [49, 0]
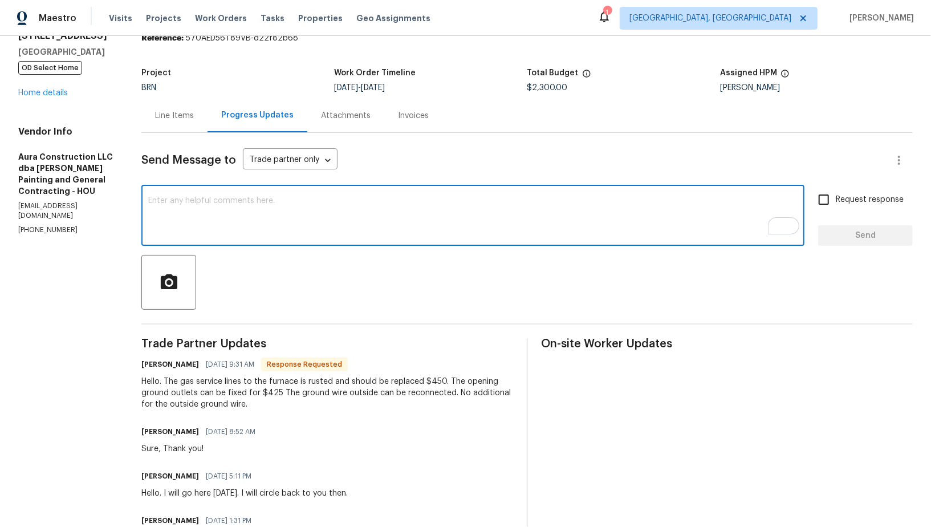
click at [176, 112] on div "Line Items" at bounding box center [174, 115] width 39 height 11
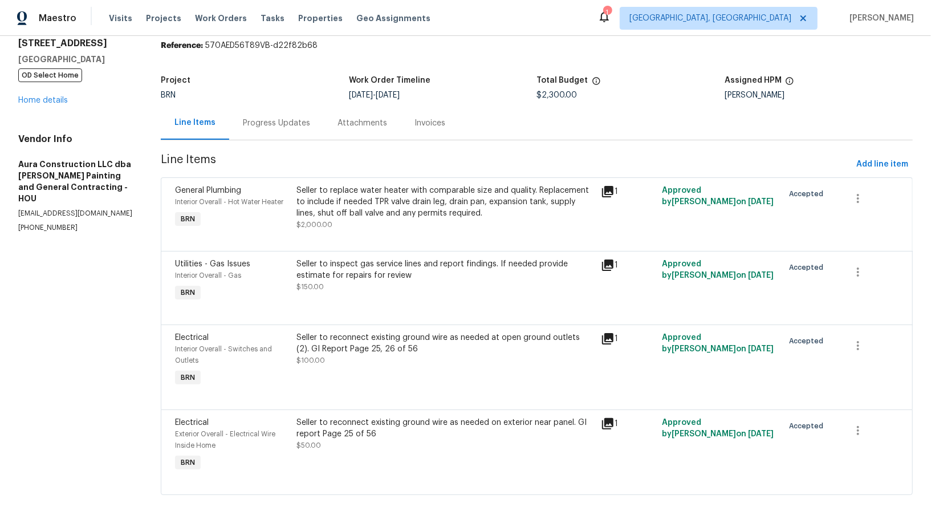
scroll to position [42, 0]
click at [379, 295] on div "Seller to inspect gas service lines and report findings. If needed provide esti…" at bounding box center [446, 281] width 304 height 52
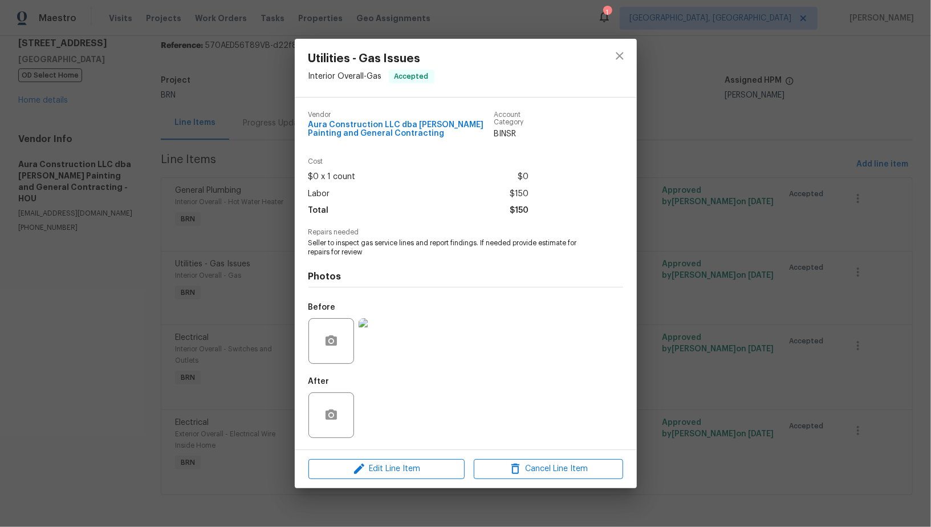
click at [381, 351] on img at bounding box center [382, 341] width 46 height 46
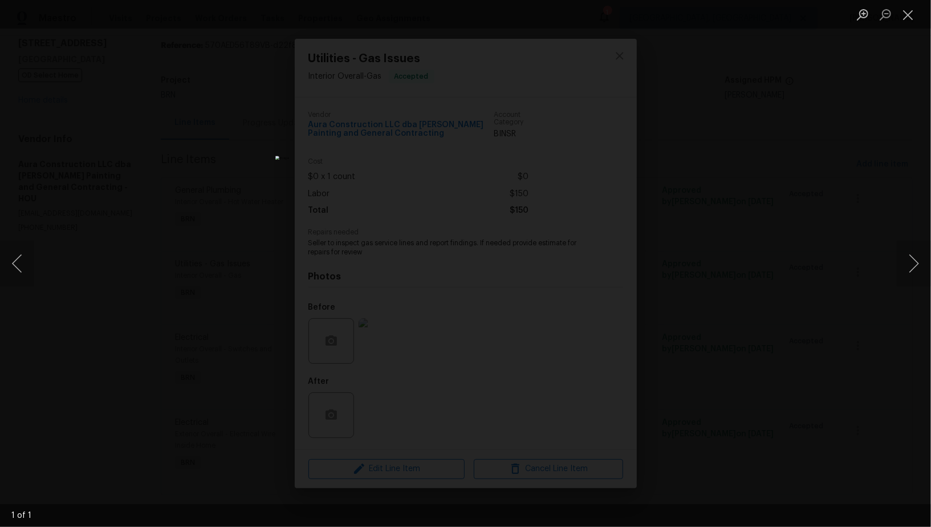
click at [660, 316] on div "Lightbox" at bounding box center [465, 263] width 931 height 527
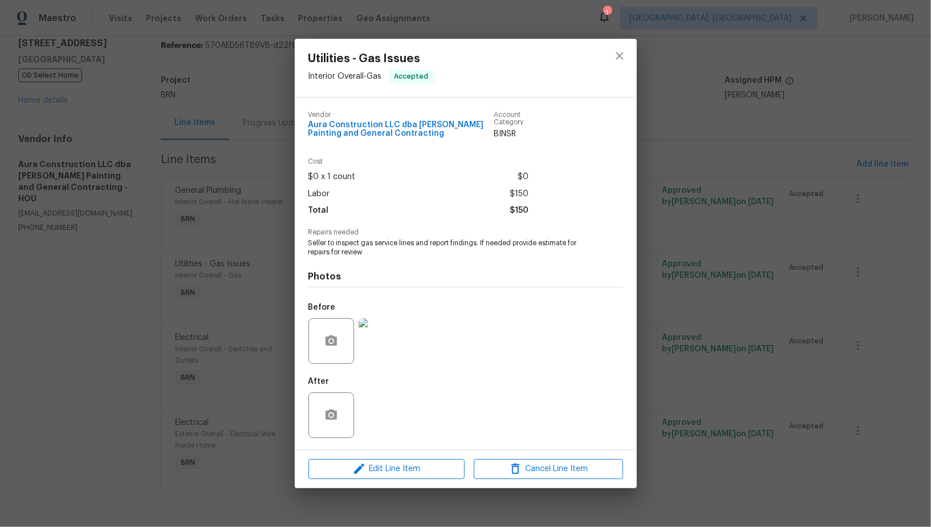
click at [660, 316] on div "Utilities - Gas Issues Interior Overall - Gas Accepted Vendor Aura Construction…" at bounding box center [465, 263] width 931 height 527
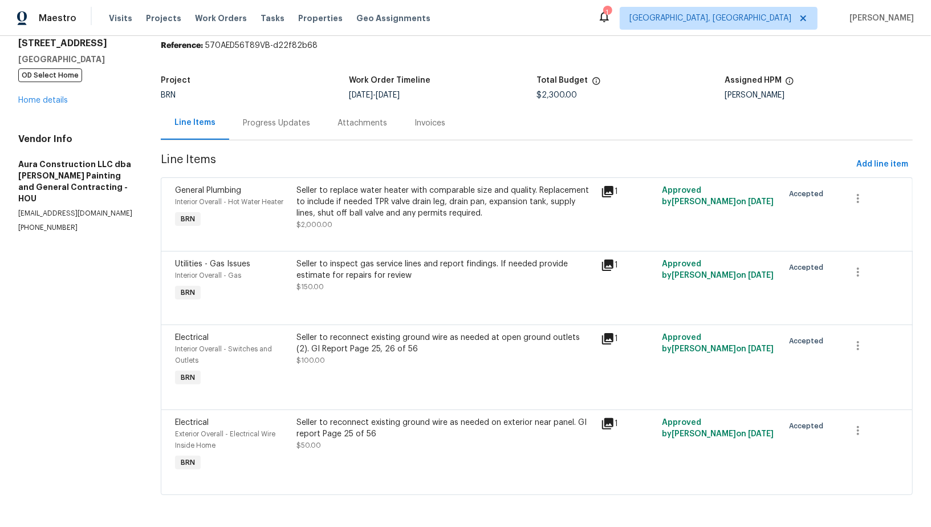
click at [274, 141] on section "Aura Construction LLC dba Logan's Painting and General Contracting - HOU In Pro…" at bounding box center [537, 261] width 752 height 496
click at [273, 136] on div "Progress Updates" at bounding box center [276, 123] width 95 height 34
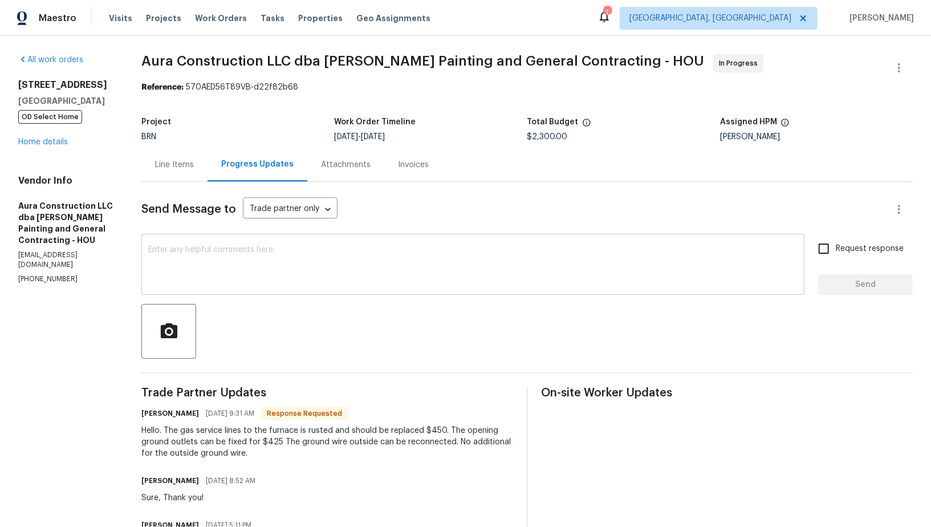
click at [276, 271] on textarea at bounding box center [472, 266] width 649 height 40
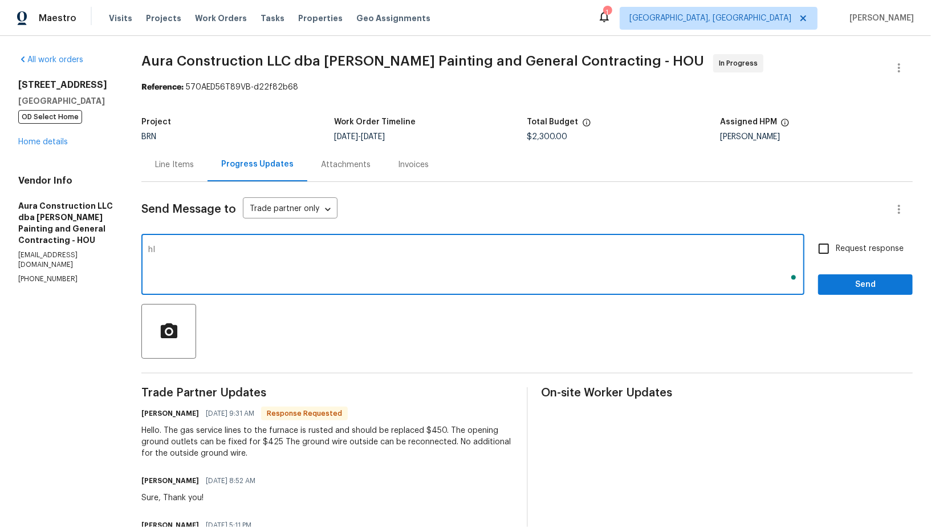
type textarea "h"
click at [172, 251] on textarea "Hi Loga, I will check and update the cost shortly. Thanks!" at bounding box center [472, 266] width 649 height 40
type textarea "Hi Logan, I will check and update the cost shortly. Thanks!"
click at [829, 254] on input "Request response" at bounding box center [824, 249] width 24 height 24
checkbox input "true"
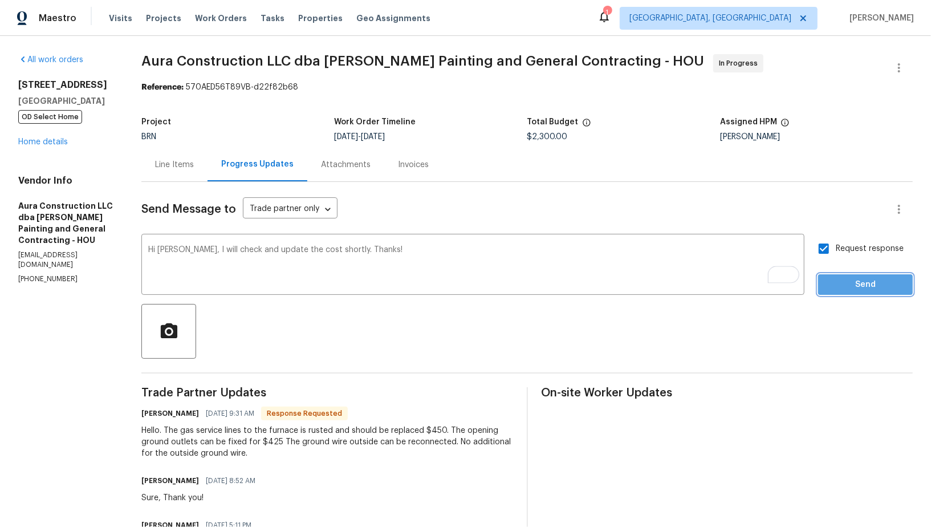
click at [847, 288] on span "Send" at bounding box center [865, 285] width 76 height 14
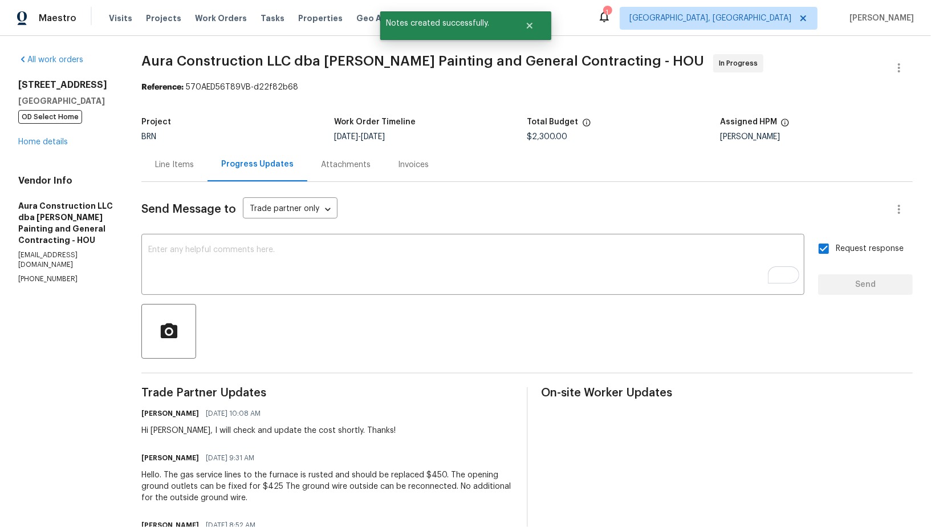
click at [177, 162] on div "Line Items" at bounding box center [174, 164] width 39 height 11
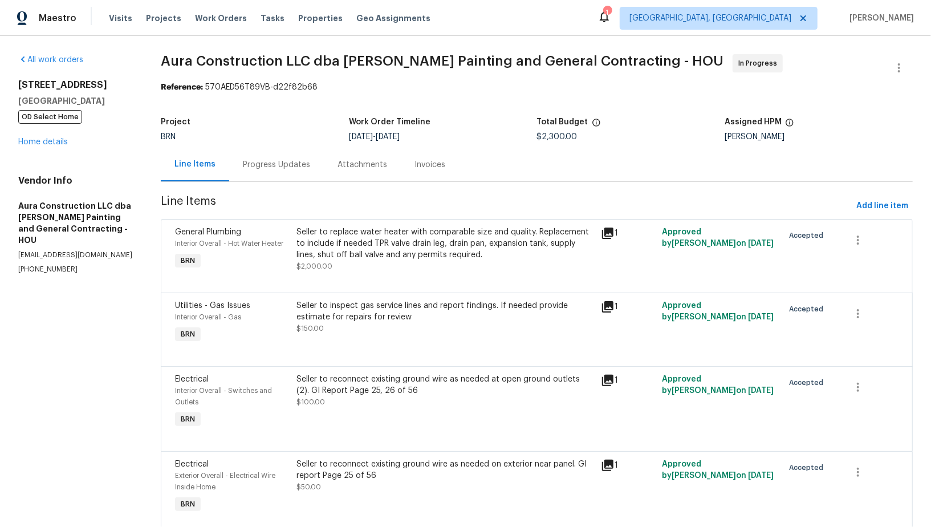
click at [267, 166] on div "Progress Updates" at bounding box center [276, 164] width 67 height 11
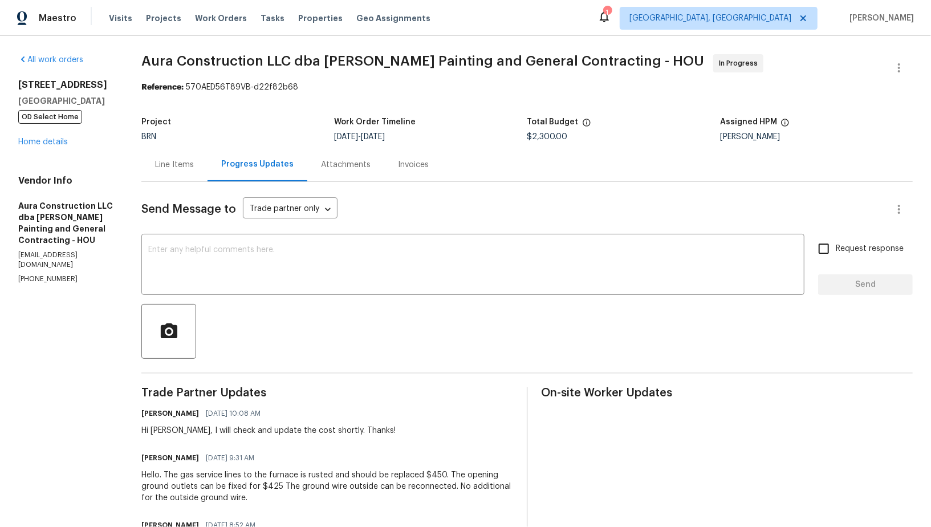
click at [166, 165] on div "Line Items" at bounding box center [174, 164] width 39 height 11
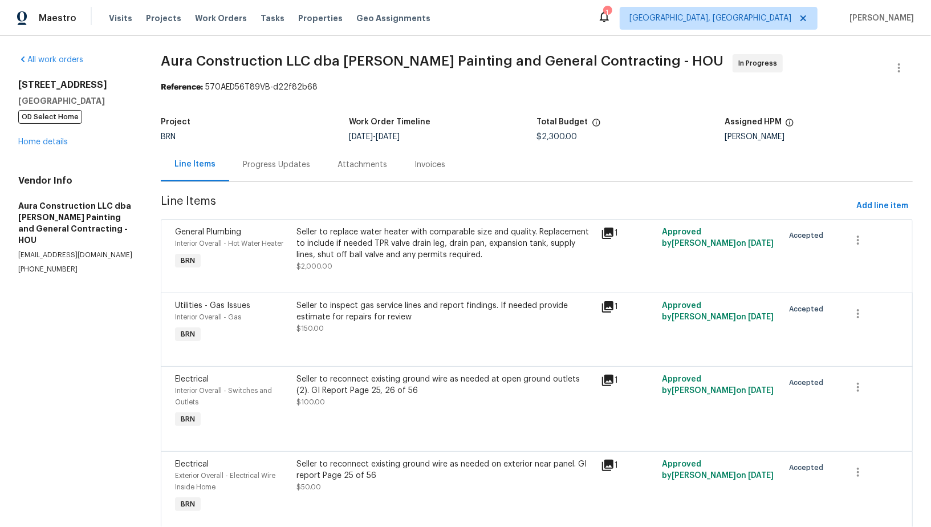
click at [288, 151] on div "Progress Updates" at bounding box center [276, 165] width 95 height 34
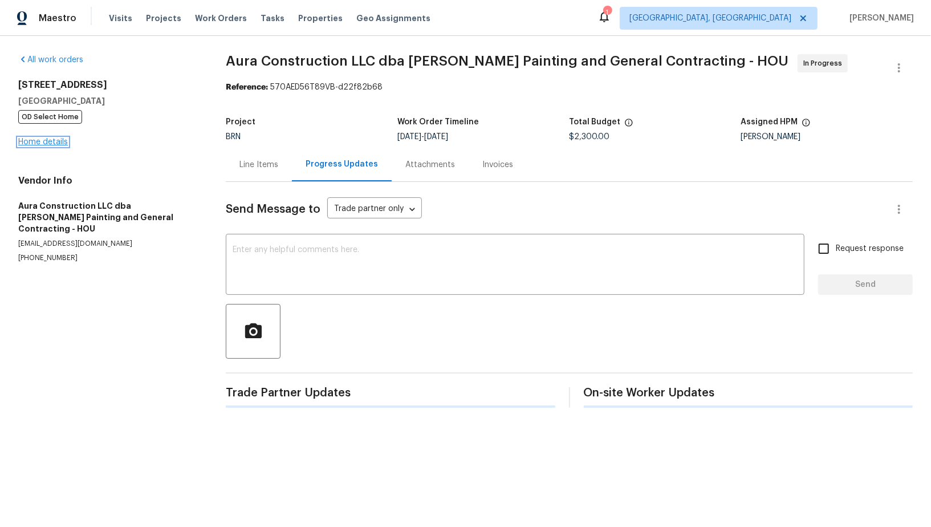
click at [37, 138] on link "Home details" at bounding box center [43, 142] width 50 height 8
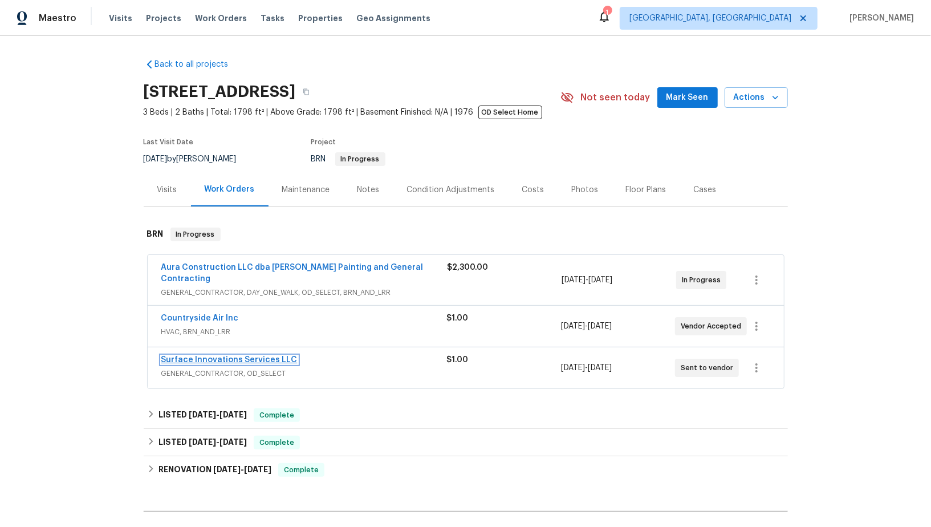
click at [215, 356] on link "Surface Innovations Services LLC" at bounding box center [229, 360] width 136 height 8
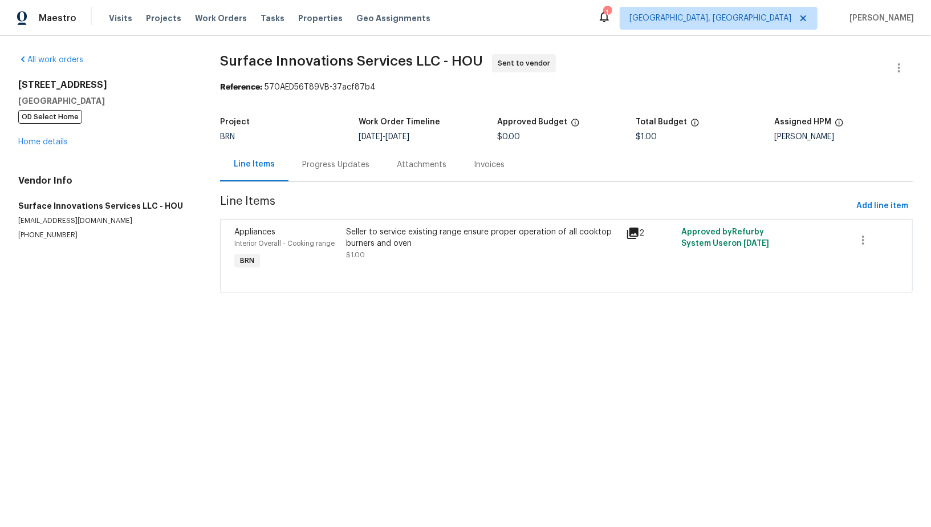
click at [302, 169] on div "Progress Updates" at bounding box center [335, 164] width 67 height 11
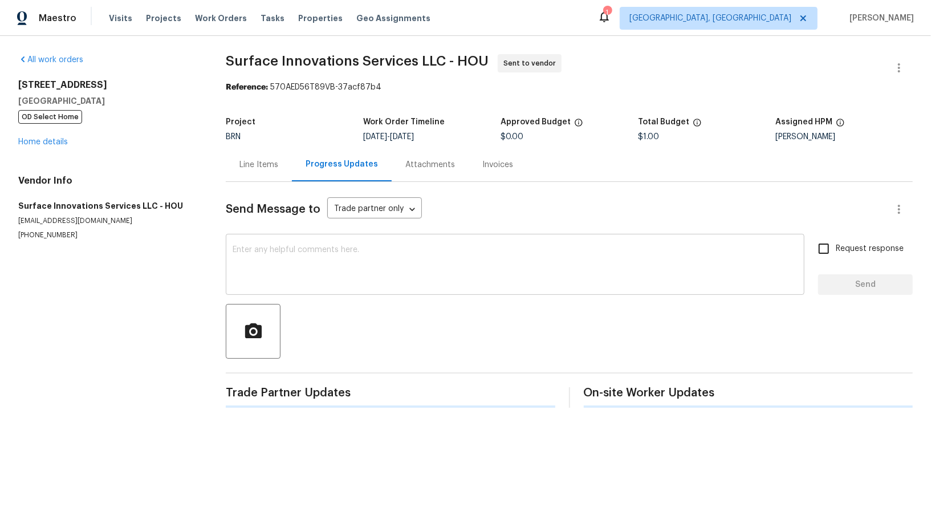
click at [296, 283] on textarea at bounding box center [515, 266] width 565 height 40
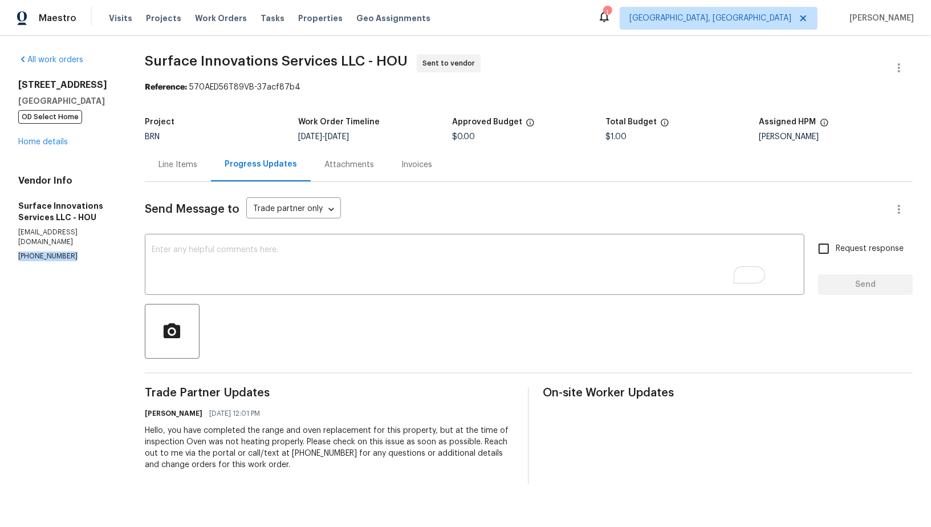
drag, startPoint x: 76, startPoint y: 253, endPoint x: 0, endPoint y: 247, distance: 76.0
click at [0, 247] on div "All work orders 16450 Havenhurst Dr Houston, TX 77059 OD Select Home Home detai…" at bounding box center [465, 269] width 931 height 466
copy p "(832) 212-3987"
click at [197, 166] on div "Line Items" at bounding box center [177, 164] width 39 height 11
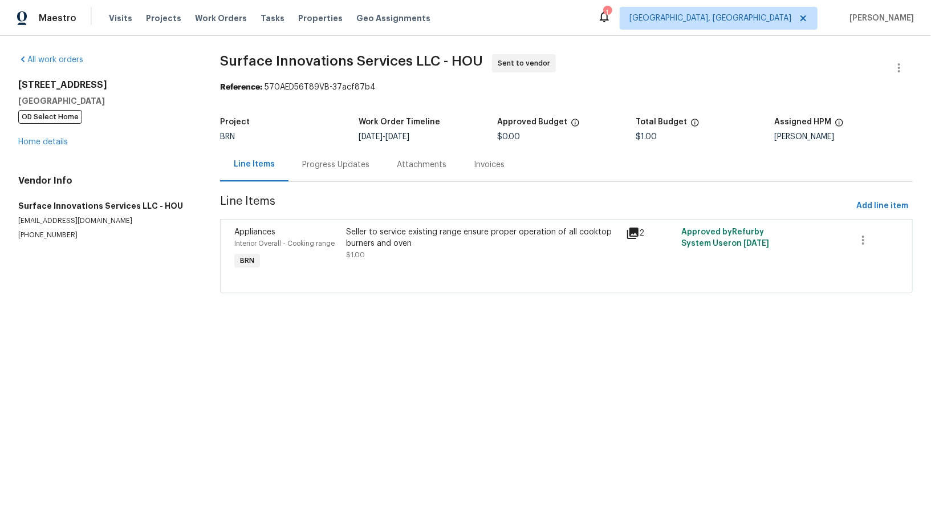
click at [47, 146] on div "16450 Havenhurst Dr Houston, TX 77059 OD Select Home Home details" at bounding box center [105, 113] width 174 height 68
click at [47, 144] on link "Home details" at bounding box center [43, 142] width 50 height 8
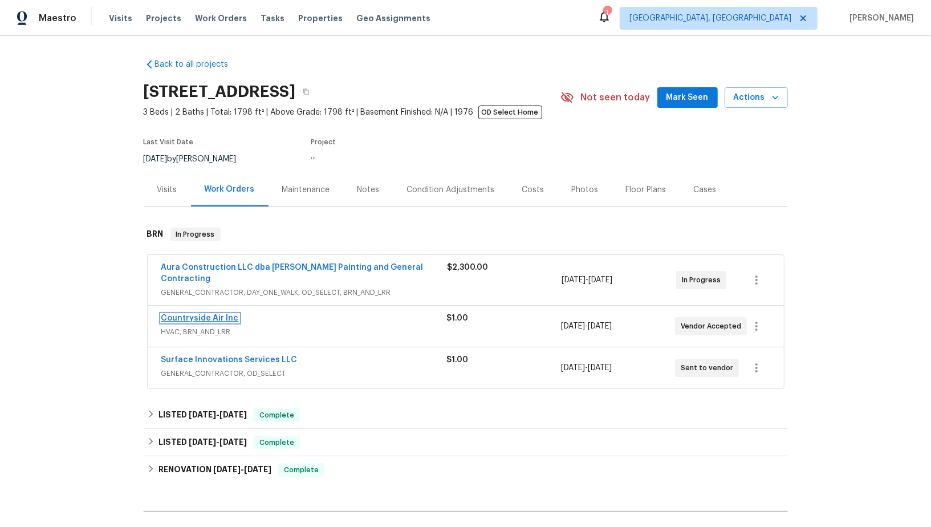
click at [205, 314] on link "Countryside Air Inc" at bounding box center [200, 318] width 78 height 8
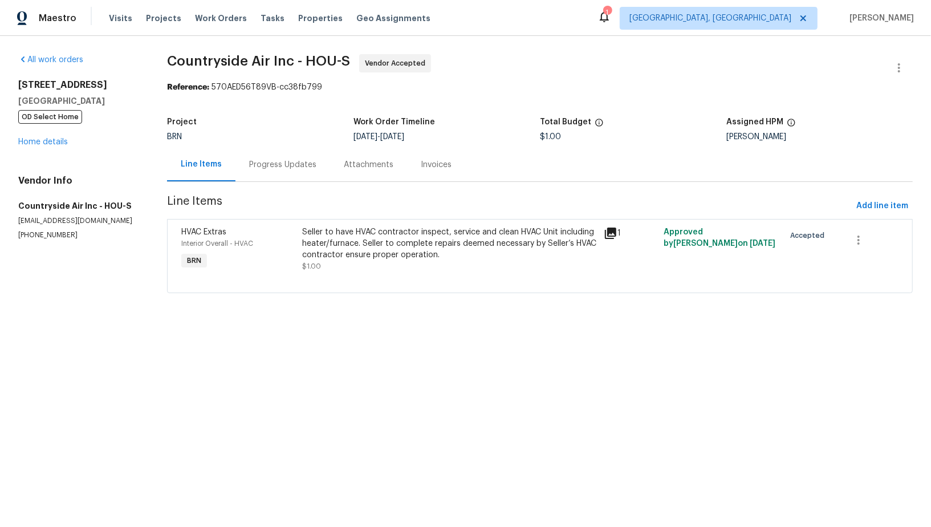
click at [285, 162] on div "Progress Updates" at bounding box center [282, 164] width 67 height 11
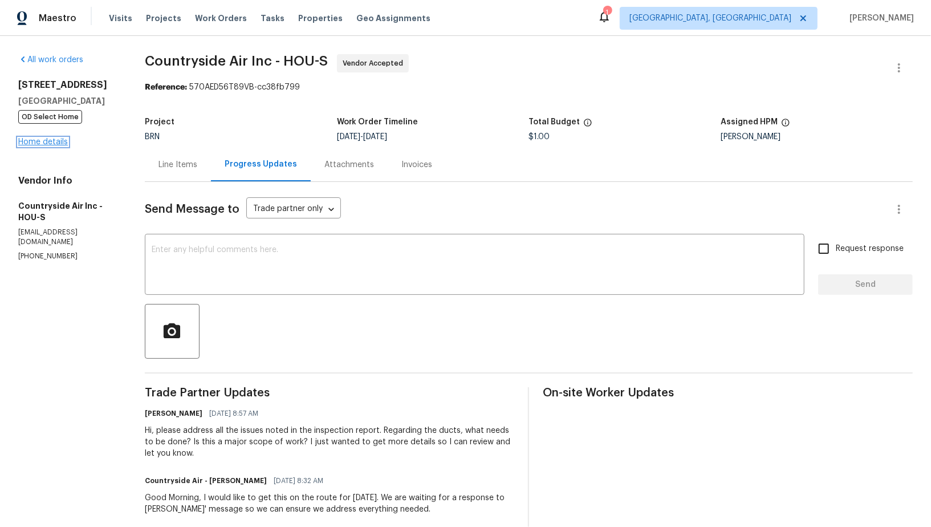
click at [38, 142] on link "Home details" at bounding box center [43, 142] width 50 height 8
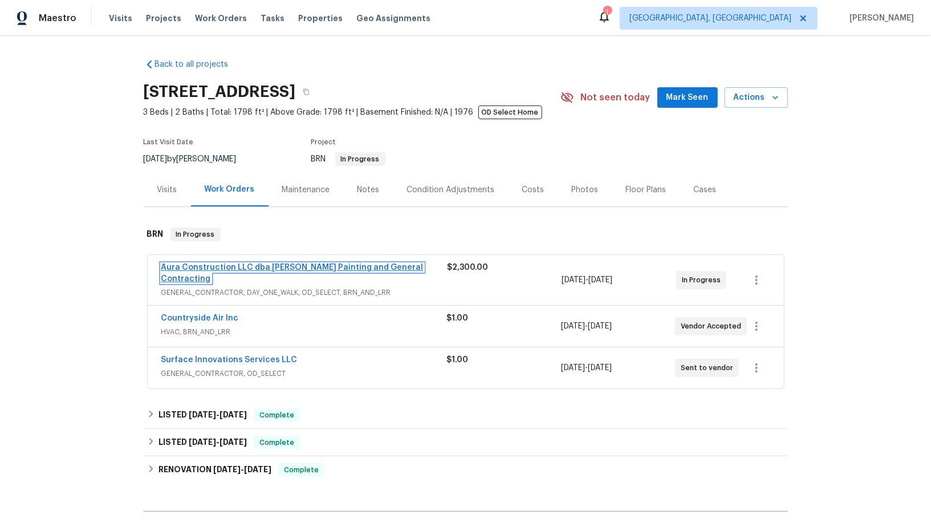
click at [269, 265] on link "Aura Construction LLC dba Logan's Painting and General Contracting" at bounding box center [292, 272] width 262 height 19
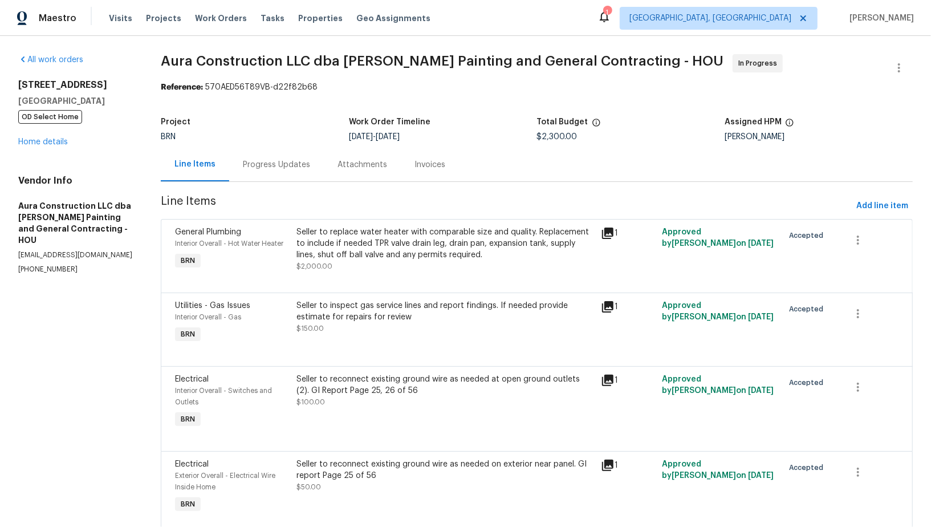
click at [283, 162] on div "Progress Updates" at bounding box center [276, 164] width 67 height 11
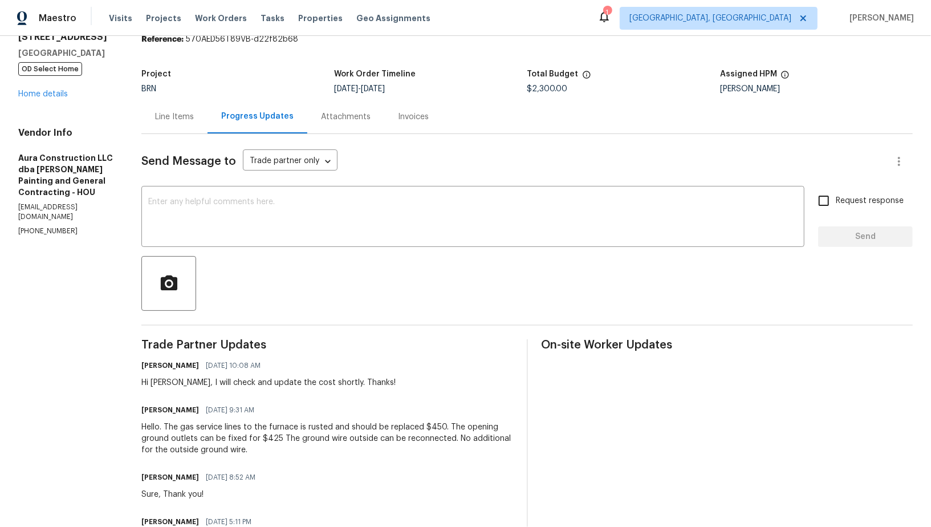
scroll to position [52, 0]
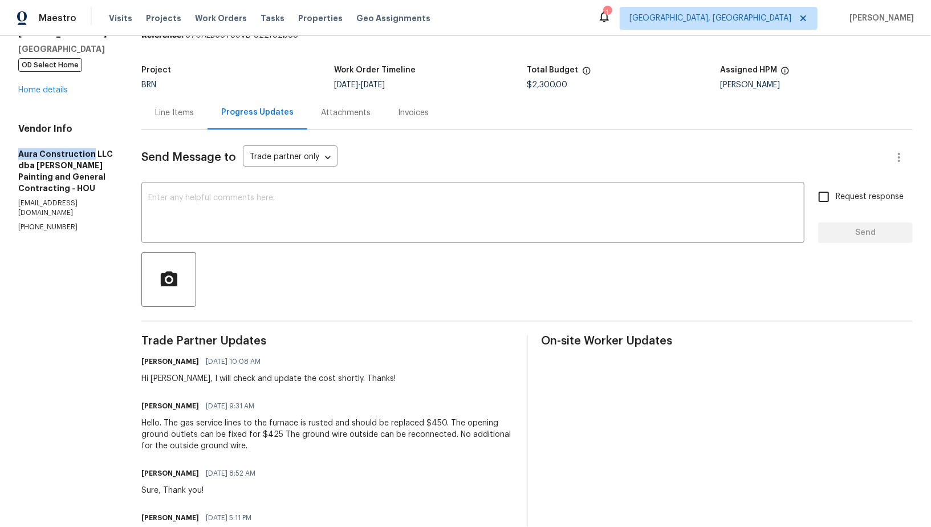
drag, startPoint x: 8, startPoint y: 146, endPoint x: 88, endPoint y: 150, distance: 80.4
click at [88, 150] on div "All work orders 16450 Havenhurst Dr Houston, TX 77059 OD Select Home Home detai…" at bounding box center [465, 351] width 931 height 734
copy h5 "Aura Construction"
click at [54, 93] on link "Home details" at bounding box center [43, 90] width 50 height 8
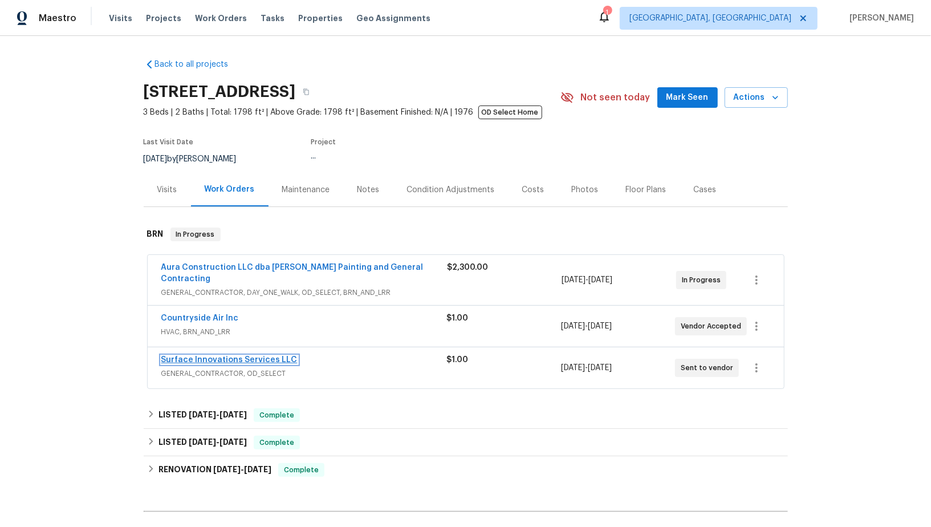
click at [248, 356] on link "Surface Innovations Services LLC" at bounding box center [229, 360] width 136 height 8
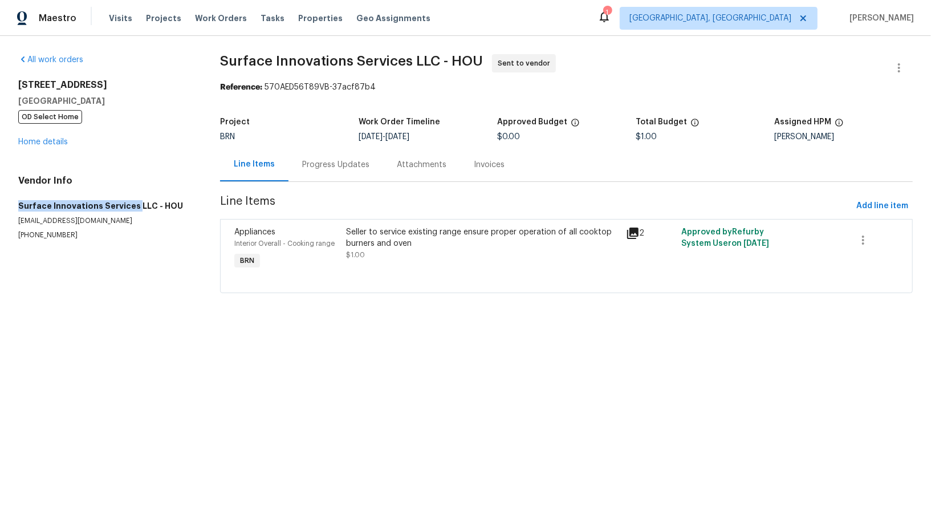
drag, startPoint x: 0, startPoint y: 210, endPoint x: 132, endPoint y: 207, distance: 132.3
click at [132, 207] on div "All work orders 16450 Havenhurst Dr Houston, TX 77059 OD Select Home Home detai…" at bounding box center [465, 180] width 931 height 289
copy h5 "Surface Innovations Services"
click at [358, 253] on span "$1.00" at bounding box center [355, 254] width 19 height 7
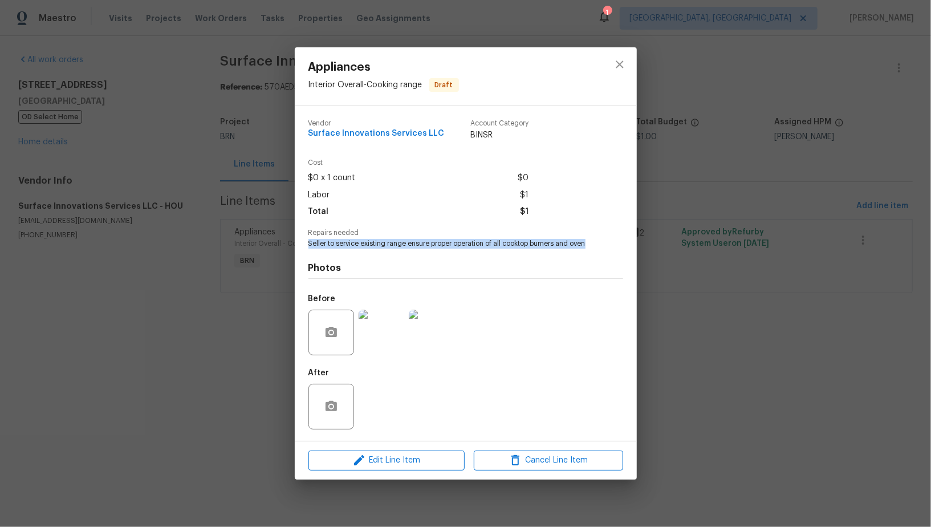
drag, startPoint x: 302, startPoint y: 247, endPoint x: 599, endPoint y: 247, distance: 297.0
click at [599, 247] on div "Vendor Surface Innovations Services LLC Account Category BINSR Cost $0 x 1 coun…" at bounding box center [466, 273] width 342 height 335
copy span "Seller to service existing range ensure proper operation of all cooktop burners…"
click at [255, 176] on div "Appliances Interior Overall - Cooking range Draft Vendor Surface Innovations Se…" at bounding box center [465, 263] width 931 height 527
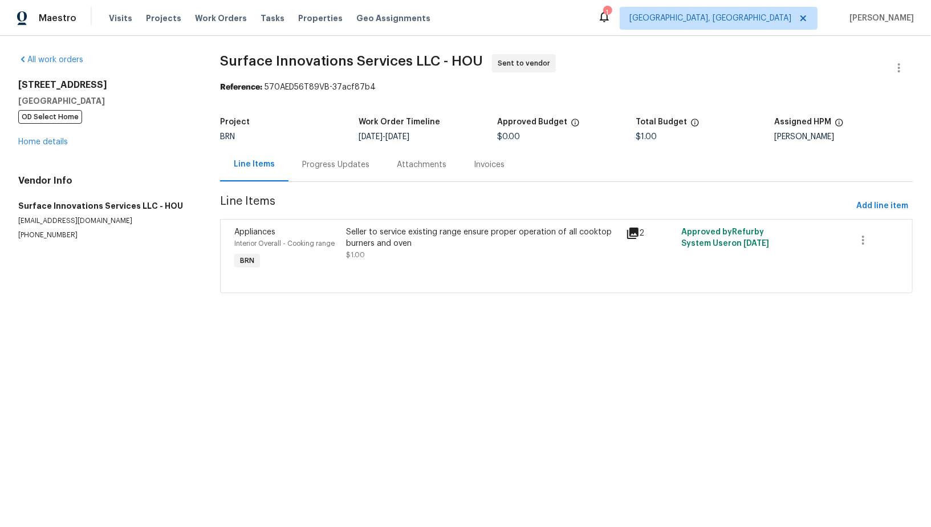
click at [339, 170] on div "Progress Updates" at bounding box center [335, 164] width 67 height 11
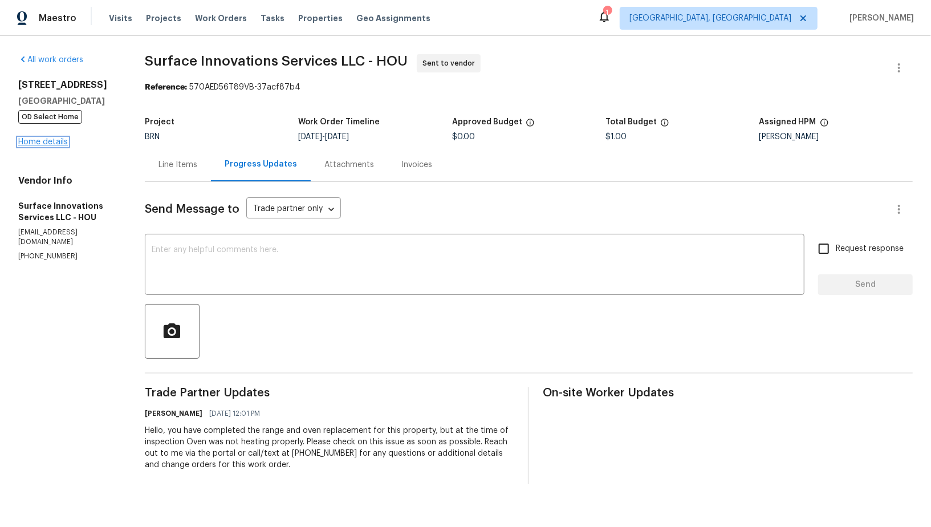
click at [34, 144] on link "Home details" at bounding box center [43, 142] width 50 height 8
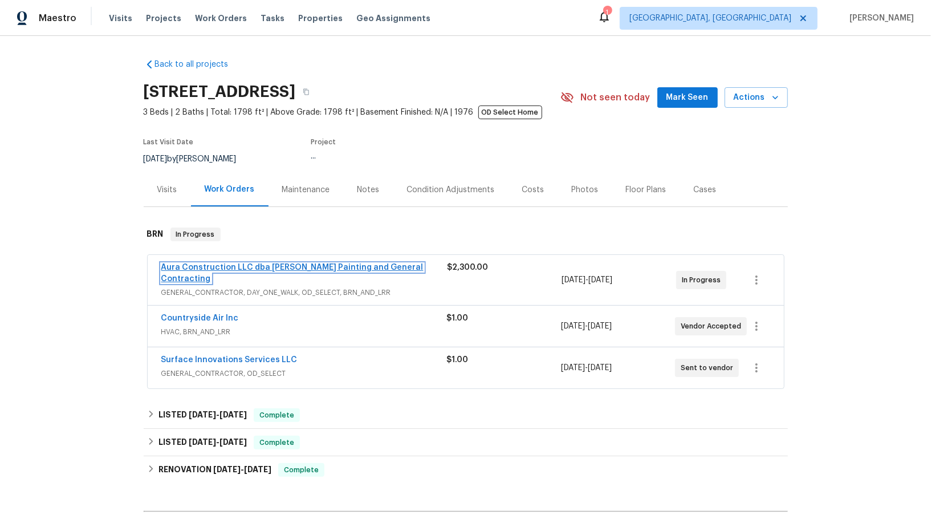
click at [272, 268] on link "Aura Construction LLC dba Logan's Painting and General Contracting" at bounding box center [292, 272] width 262 height 19
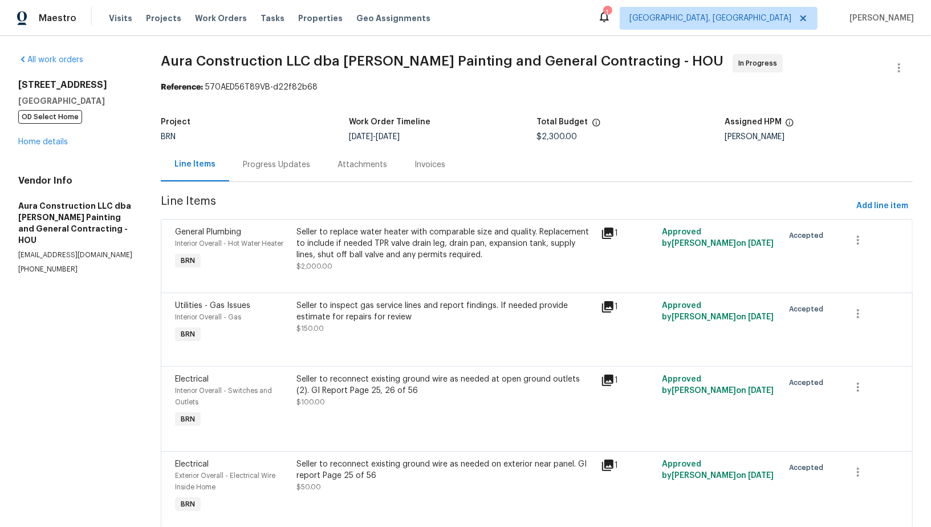
click at [283, 164] on div "Progress Updates" at bounding box center [276, 164] width 67 height 11
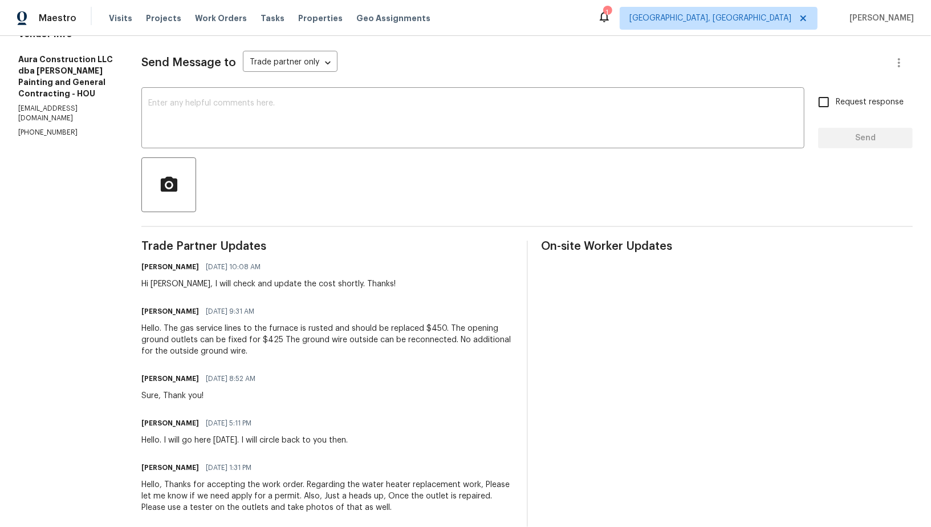
scroll to position [187, 0]
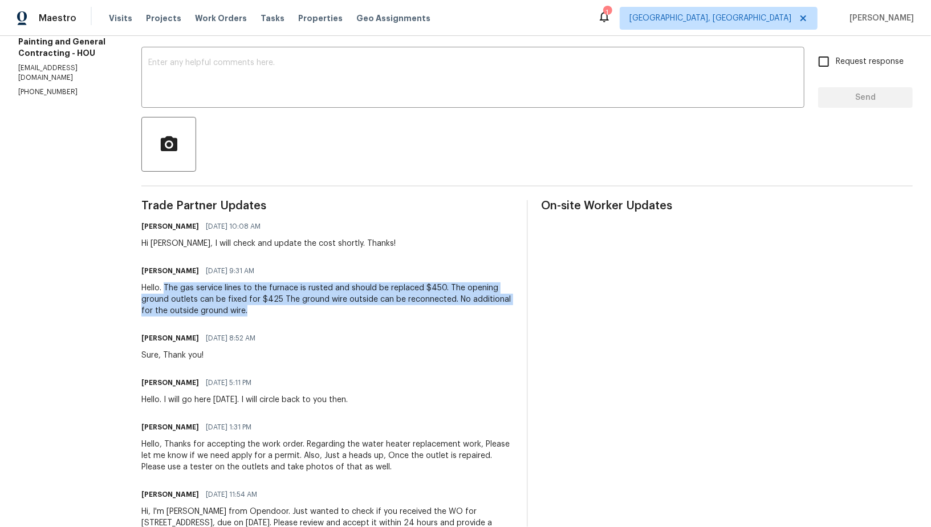
drag, startPoint x: 163, startPoint y: 287, endPoint x: 259, endPoint y: 308, distance: 98.7
click at [259, 308] on div "Hello. The gas service lines to the furnace is rusted and should be replaced $4…" at bounding box center [326, 299] width 371 height 34
copy div "The gas service lines to the furnace is rusted and should be replaced $450. The…"
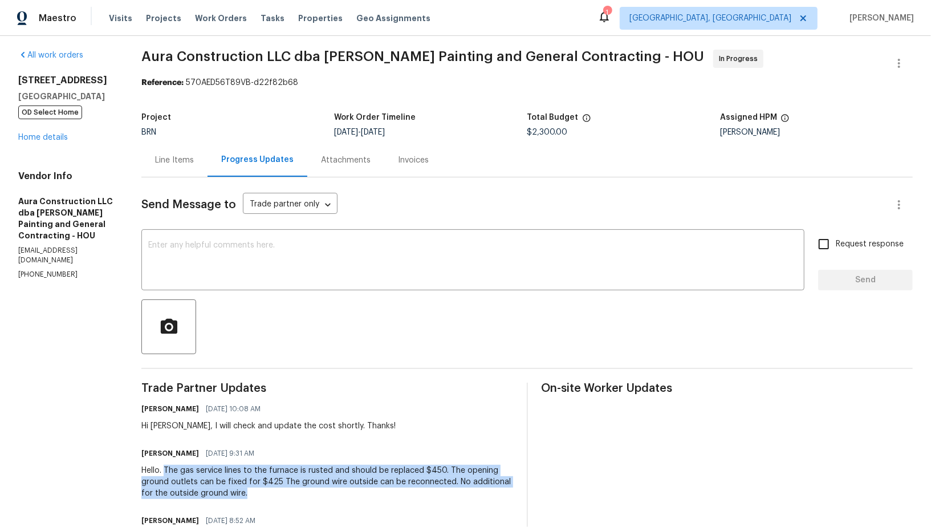
scroll to position [0, 0]
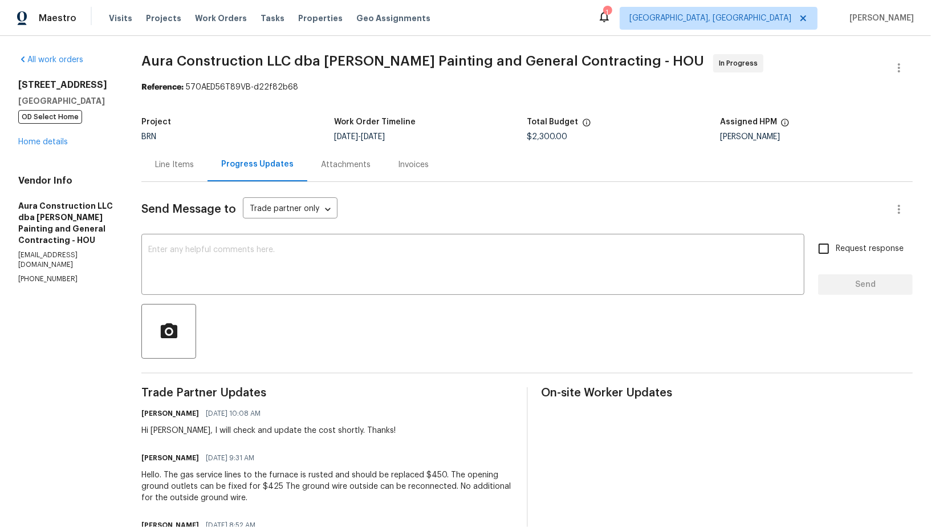
drag, startPoint x: 176, startPoint y: 189, endPoint x: 176, endPoint y: 180, distance: 9.7
click at [176, 189] on div "Send Message to Trade partner only Trade partner only ​ x ​ Request response Se…" at bounding box center [526, 467] width 771 height 570
click at [176, 159] on div "Line Items" at bounding box center [174, 164] width 39 height 11
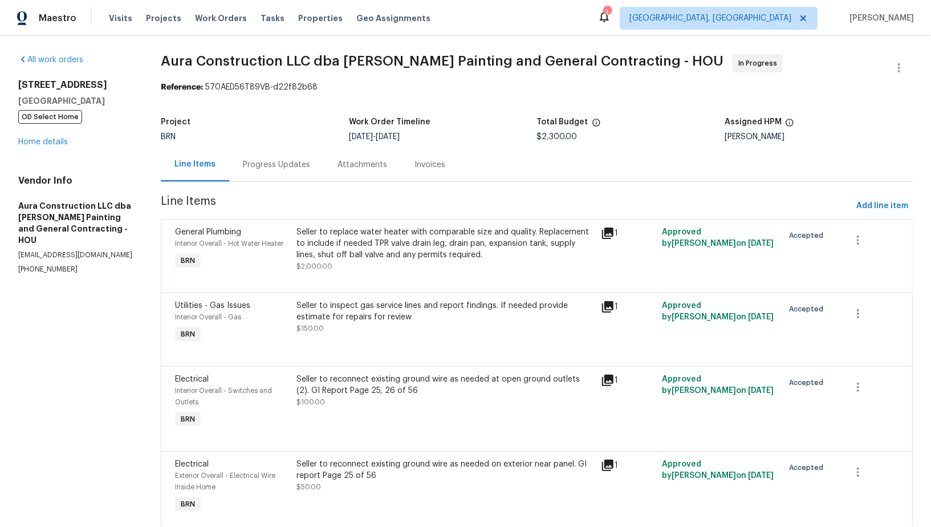
scroll to position [42, 0]
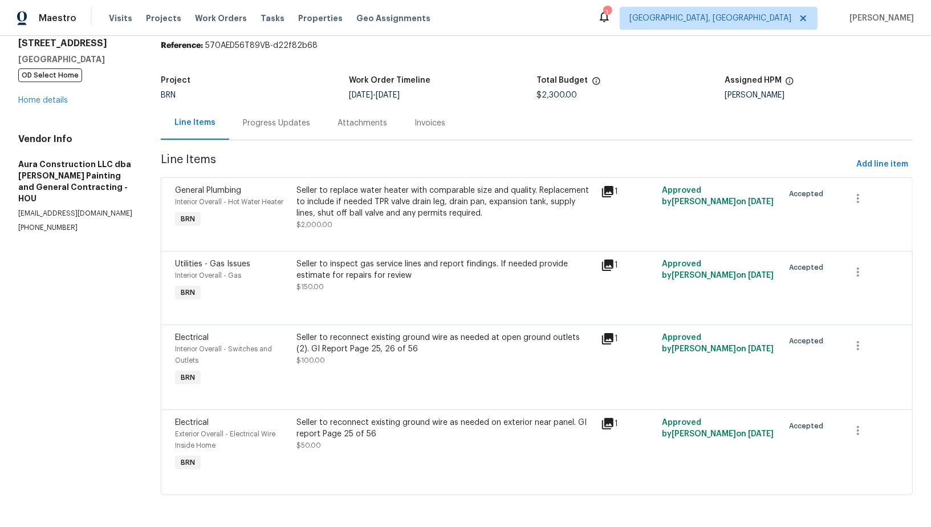
click at [331, 274] on div "Seller to inspect gas service lines and report findings. If needed provide esti…" at bounding box center [446, 269] width 298 height 23
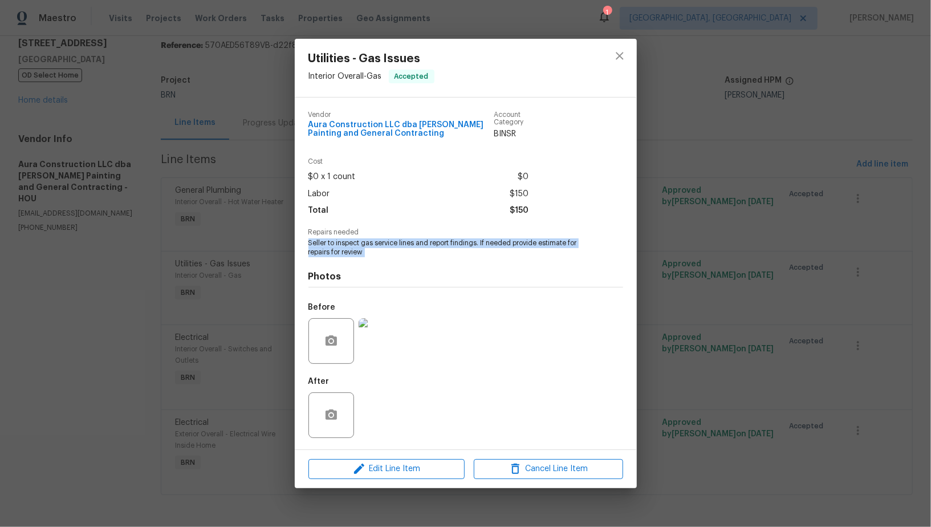
drag, startPoint x: 310, startPoint y: 245, endPoint x: 381, endPoint y: 259, distance: 72.7
click at [381, 259] on div "Vendor Aura Construction LLC dba Logan's Painting and General Contracting Accou…" at bounding box center [465, 273] width 315 height 343
click at [320, 246] on span "Seller to inspect gas service lines and report findings. If needed provide esti…" at bounding box center [449, 247] width 283 height 19
drag, startPoint x: 305, startPoint y: 242, endPoint x: 394, endPoint y: 260, distance: 90.8
click at [394, 260] on div "Vendor Aura Construction LLC dba Logan's Painting and General Contracting Accou…" at bounding box center [466, 273] width 342 height 352
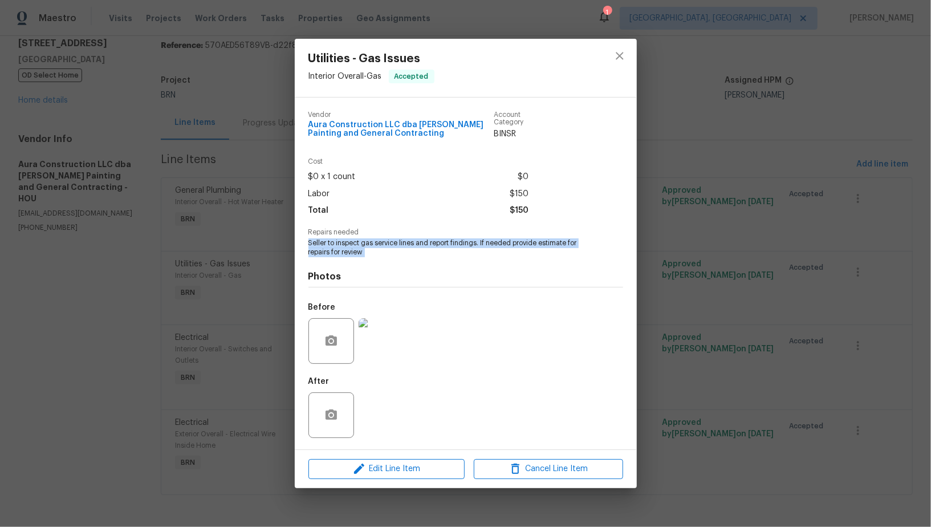
copy span "Seller to inspect gas service lines and report findings. If needed provide esti…"
click at [279, 241] on div "Utilities - Gas Issues Interior Overall - Gas Accepted Vendor Aura Construction…" at bounding box center [465, 263] width 931 height 527
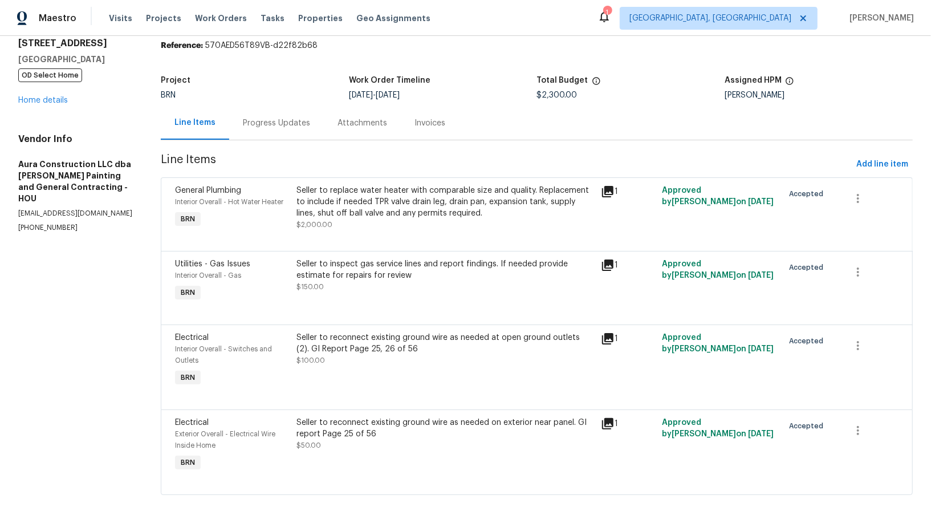
click at [360, 359] on div "Seller to reconnect existing ground wire as needed at open ground outlets (2). …" at bounding box center [446, 349] width 298 height 34
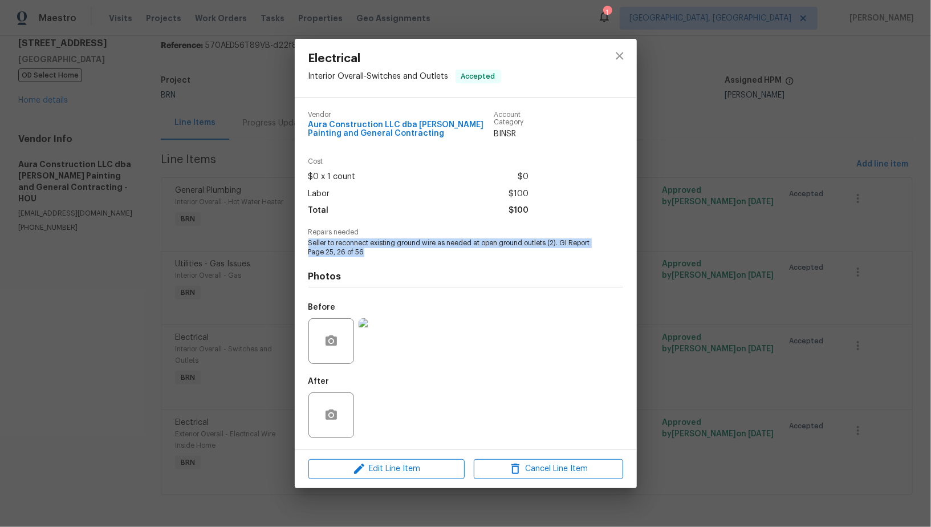
drag, startPoint x: 306, startPoint y: 246, endPoint x: 390, endPoint y: 252, distance: 84.6
click at [390, 252] on div "Vendor Aura Construction LLC dba Logan's Painting and General Contracting Accou…" at bounding box center [466, 273] width 342 height 352
copy span "Seller to reconnect existing ground wire as needed at open ground outlets (2). …"
click at [243, 221] on div "Electrical Interior Overall - Switches and Outlets Accepted Vendor Aura Constru…" at bounding box center [465, 263] width 931 height 527
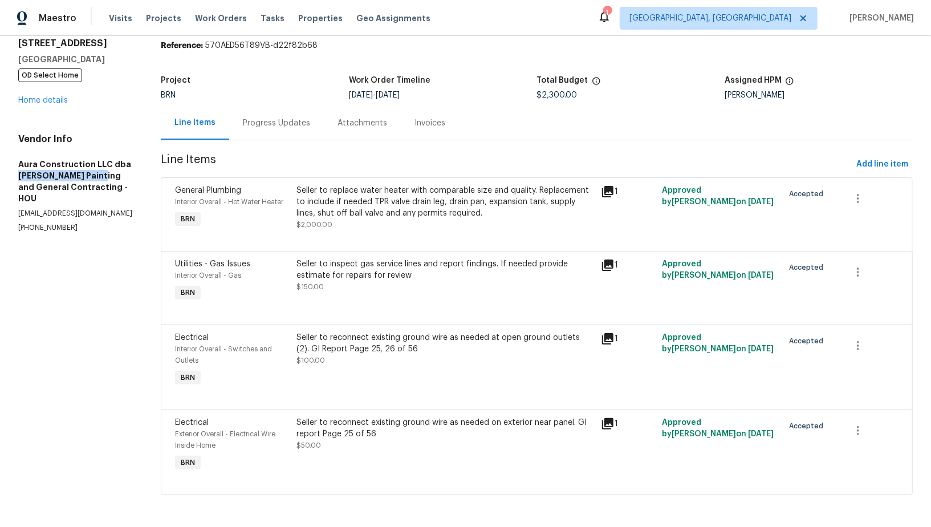
drag, startPoint x: 13, startPoint y: 172, endPoint x: 93, endPoint y: 170, distance: 79.8
click at [93, 170] on div "All work orders 16450 Havenhurst Dr Houston, TX 77059 OD Select Home Home detai…" at bounding box center [465, 260] width 931 height 532
drag, startPoint x: 91, startPoint y: 164, endPoint x: 16, endPoint y: 161, distance: 74.7
click at [15, 161] on div "All work orders 16450 Havenhurst Dr Houston, TX 77059 OD Select Home Home detai…" at bounding box center [465, 260] width 931 height 532
copy h5 "Aura Construction"
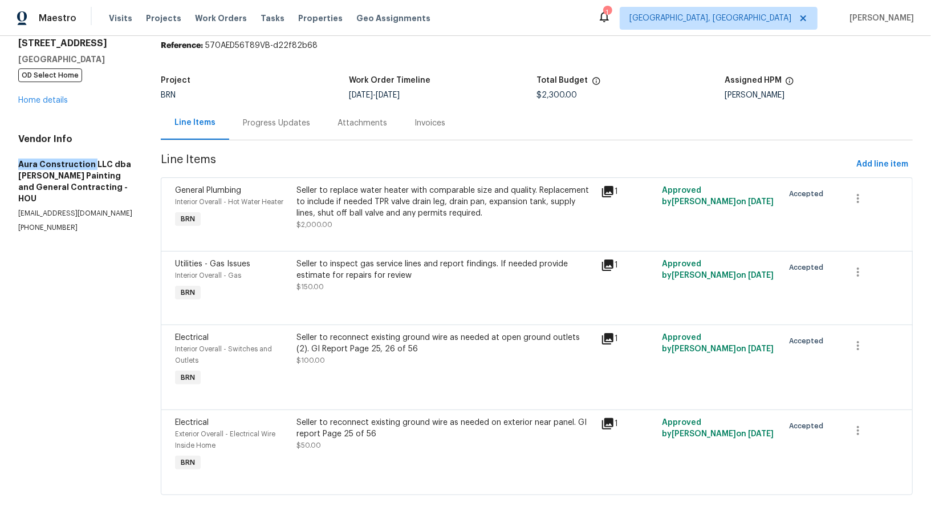
scroll to position [0, 0]
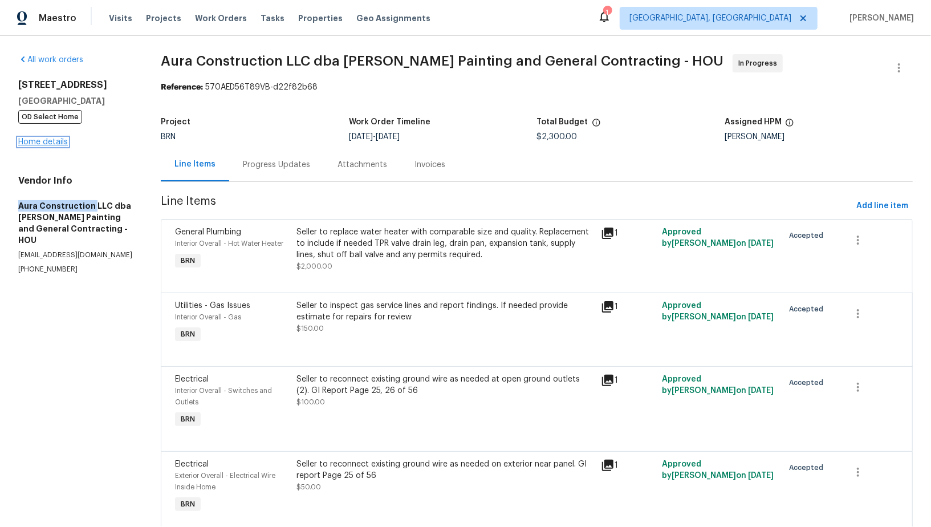
click at [51, 144] on link "Home details" at bounding box center [43, 142] width 50 height 8
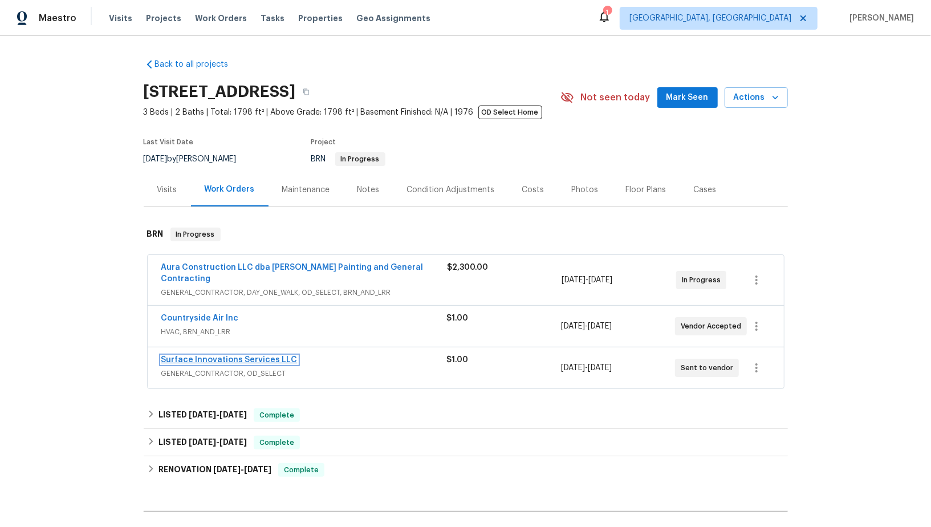
click at [233, 356] on link "Surface Innovations Services LLC" at bounding box center [229, 360] width 136 height 8
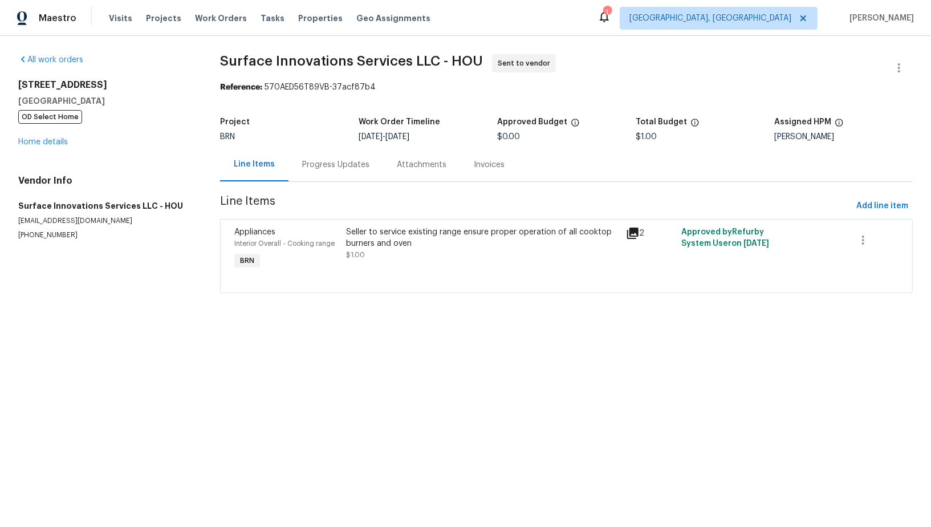
click at [311, 158] on div "Progress Updates" at bounding box center [335, 165] width 95 height 34
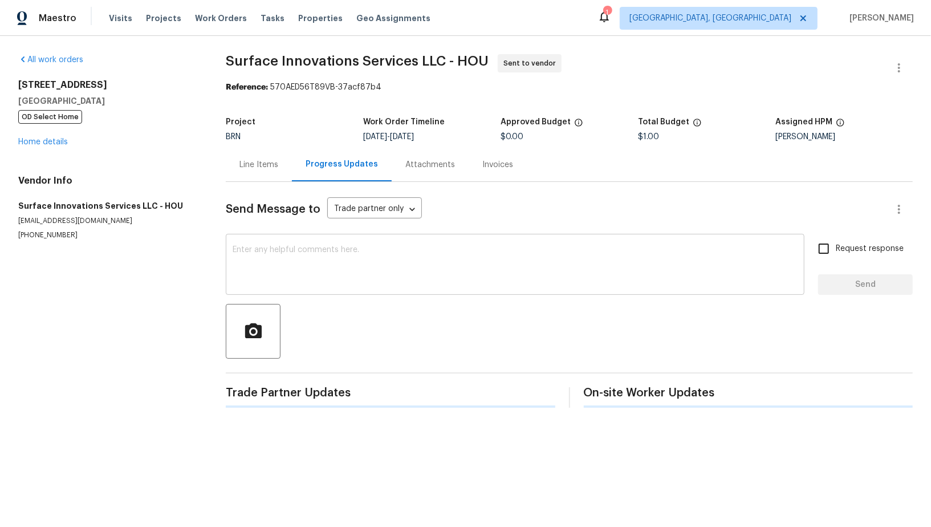
click at [312, 268] on textarea at bounding box center [515, 266] width 565 height 40
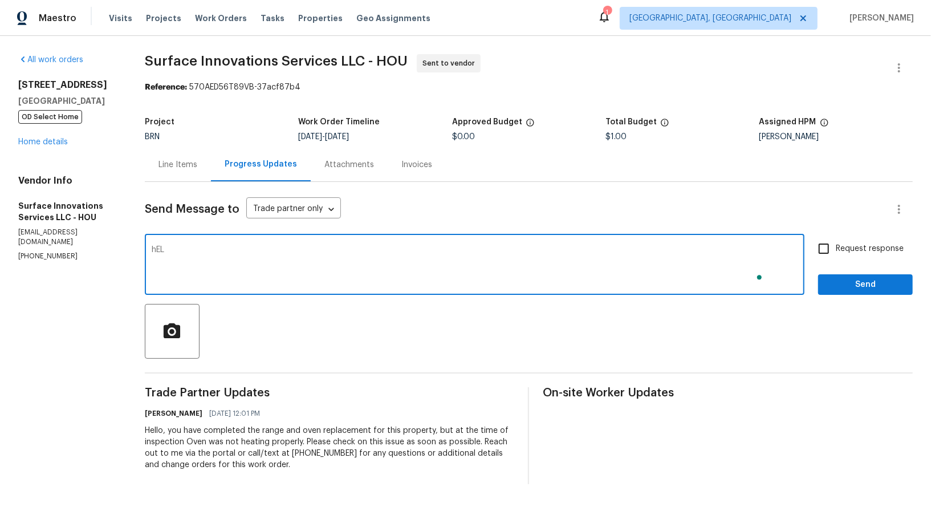
type textarea "hELL"
click at [222, 247] on textarea "Hello, I have sent you rework yesterday. Please check and accept the work order…" at bounding box center [475, 266] width 646 height 40
click at [256, 248] on textarea "Hello, I sent you rework yesterday. Please check and accept the work order and …" at bounding box center [475, 266] width 646 height 40
type textarea "Hello, I sent you a rework yesterday. Please check and accept the work order an…"
click at [820, 241] on input "Request response" at bounding box center [824, 249] width 24 height 24
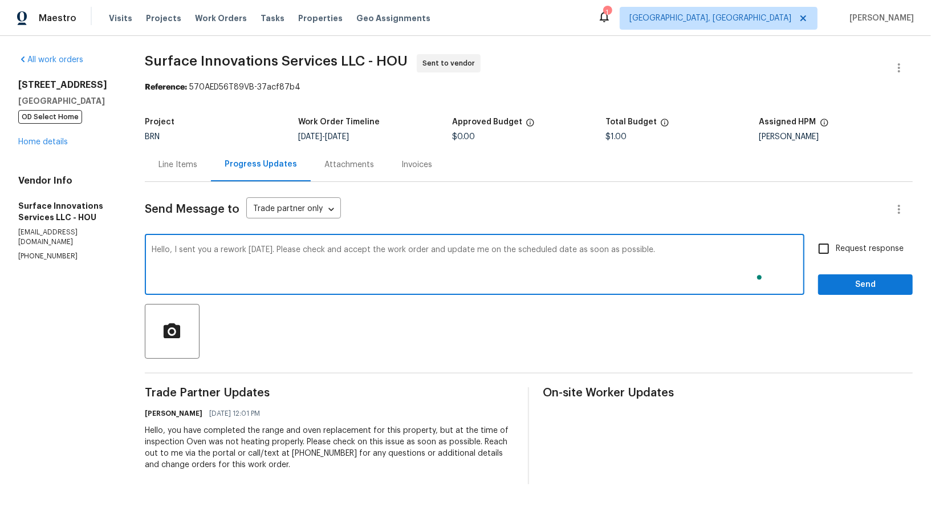
checkbox input "true"
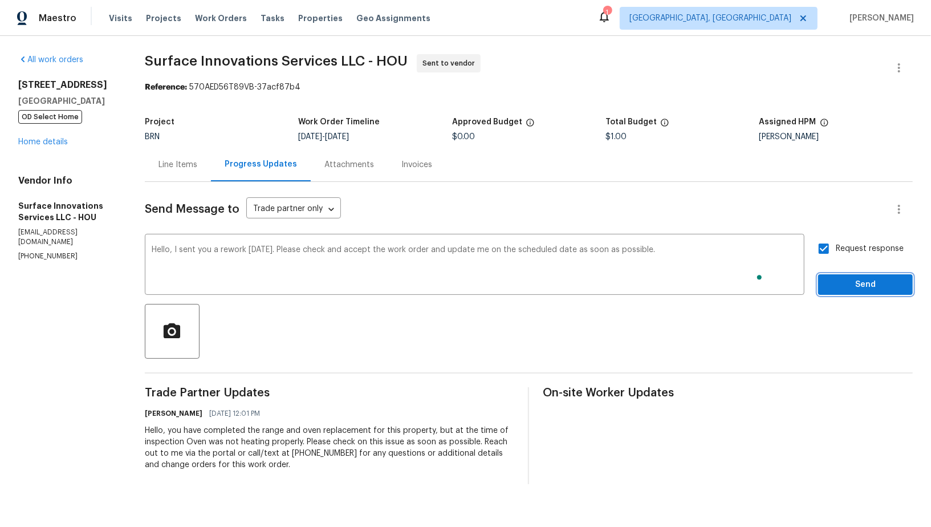
click at [844, 282] on span "Send" at bounding box center [865, 285] width 76 height 14
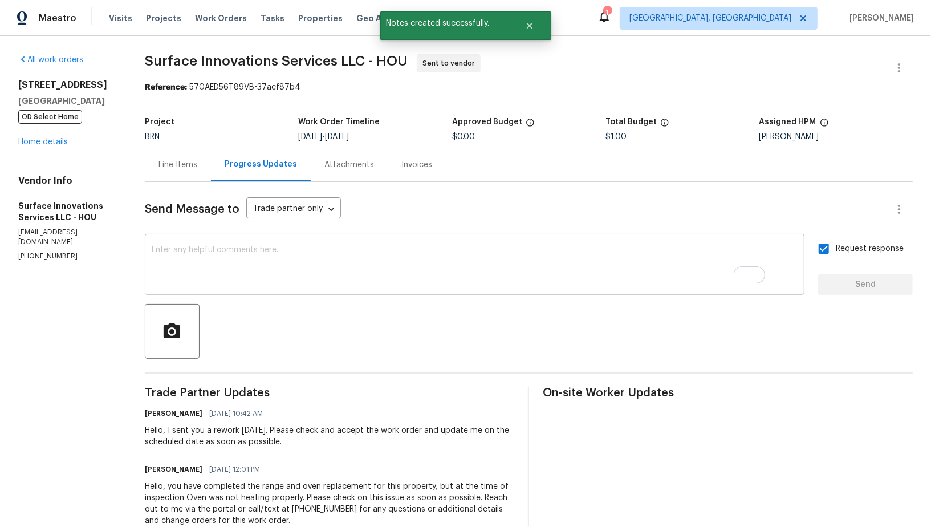
scroll to position [31, 0]
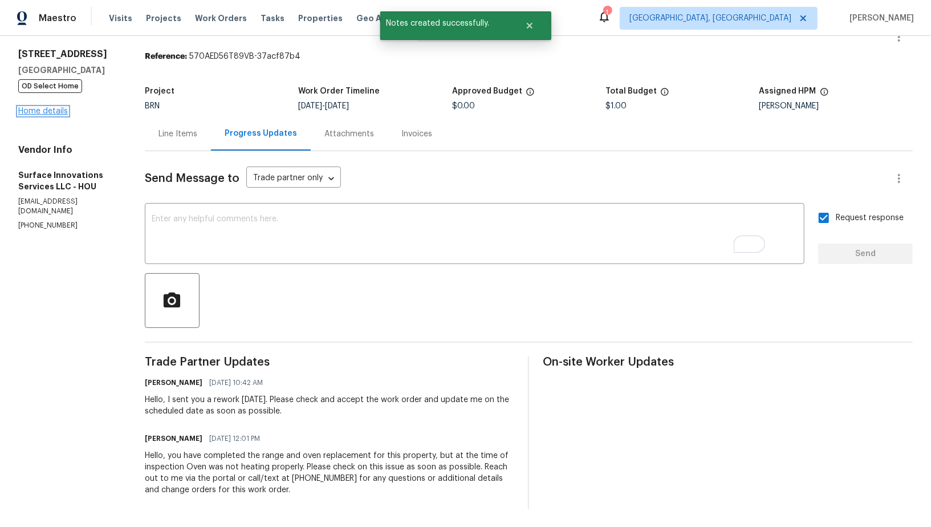
click at [47, 113] on link "Home details" at bounding box center [43, 111] width 50 height 8
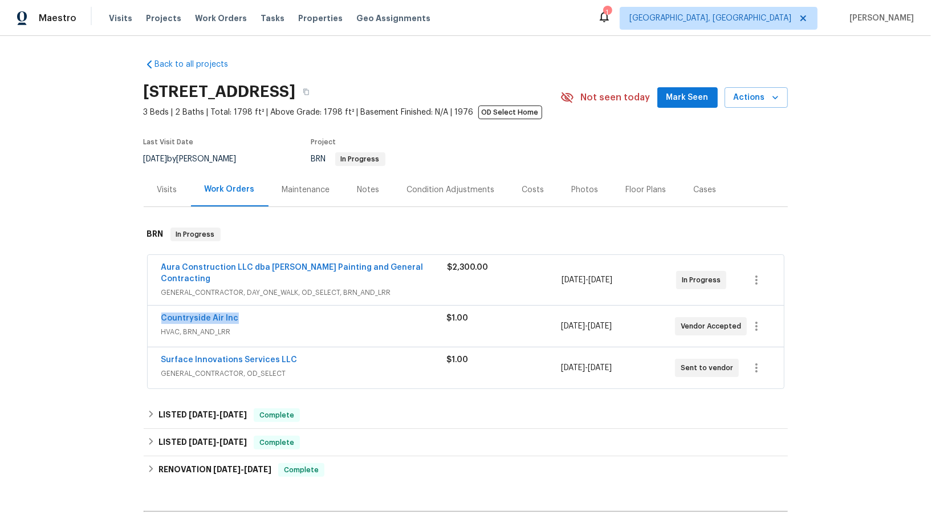
drag, startPoint x: 244, startPoint y: 305, endPoint x: 160, endPoint y: 306, distance: 84.4
click at [160, 306] on div "Countryside Air Inc HVAC, BRN_AND_LRR $1.00 8/27/2025 - 8/29/2025 Vendor Accept…" at bounding box center [466, 326] width 636 height 41
copy link "Countryside Air Inc"
drag, startPoint x: 291, startPoint y: 352, endPoint x: 146, endPoint y: 351, distance: 145.4
click at [146, 351] on div "Aura Construction LLC dba Logan's Painting and General Contracting GENERAL_CONT…" at bounding box center [466, 323] width 644 height 140
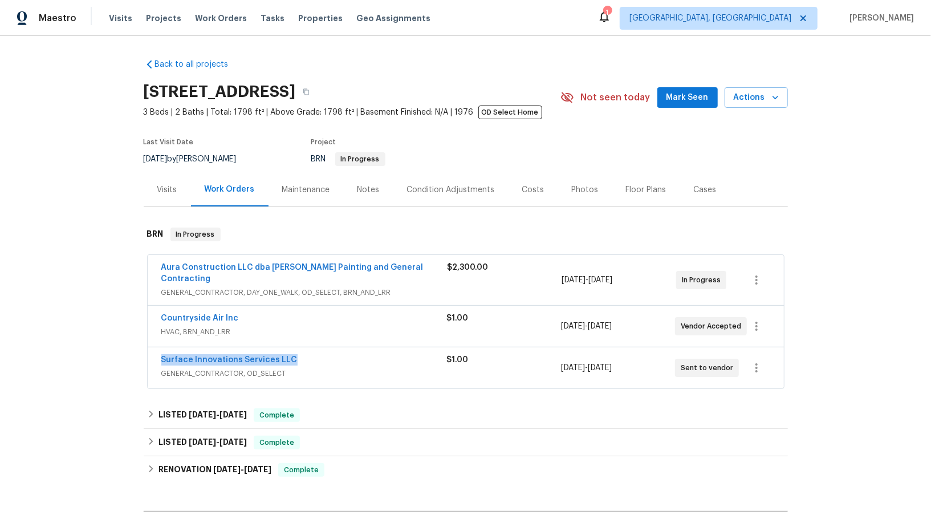
copy link "Surface Innovations Services LLC"
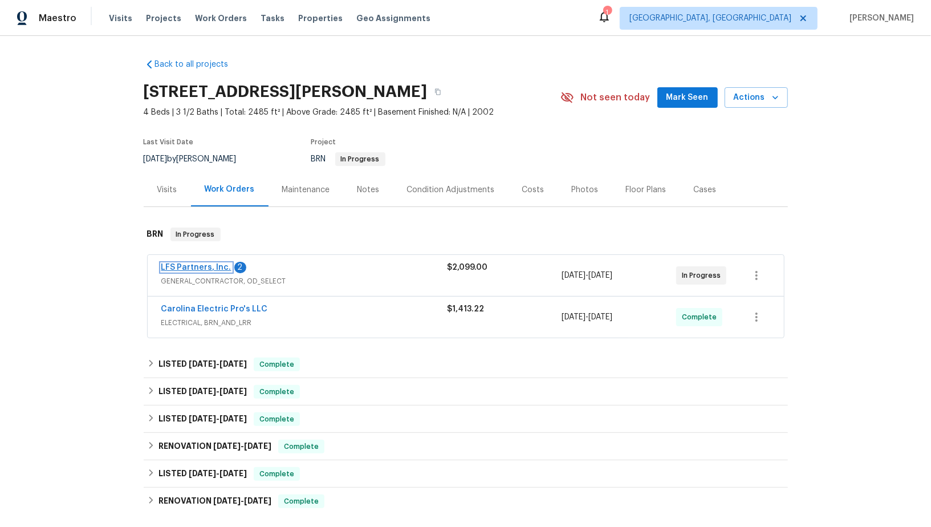
click at [179, 267] on link "LFS Partners, Inc." at bounding box center [196, 267] width 70 height 8
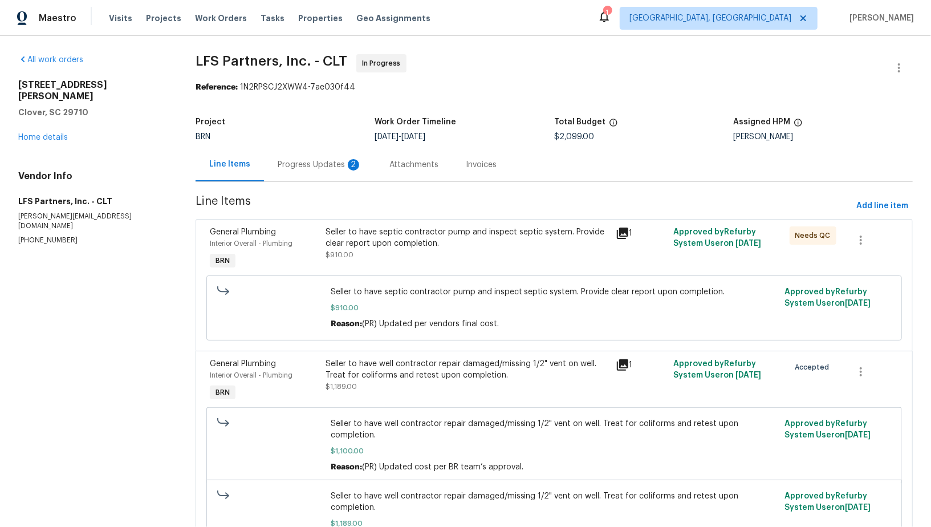
click at [301, 172] on div "Progress Updates 2" at bounding box center [320, 165] width 112 height 34
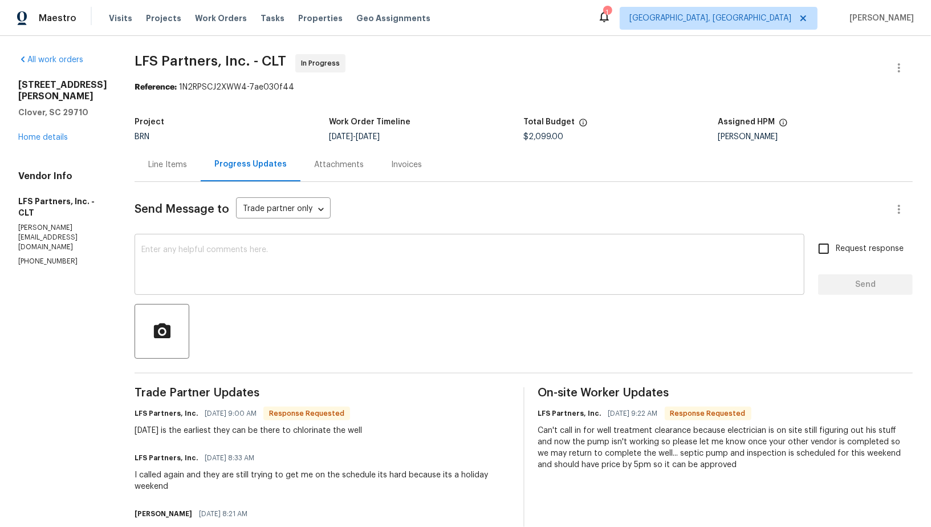
click at [188, 255] on textarea at bounding box center [469, 266] width 656 height 40
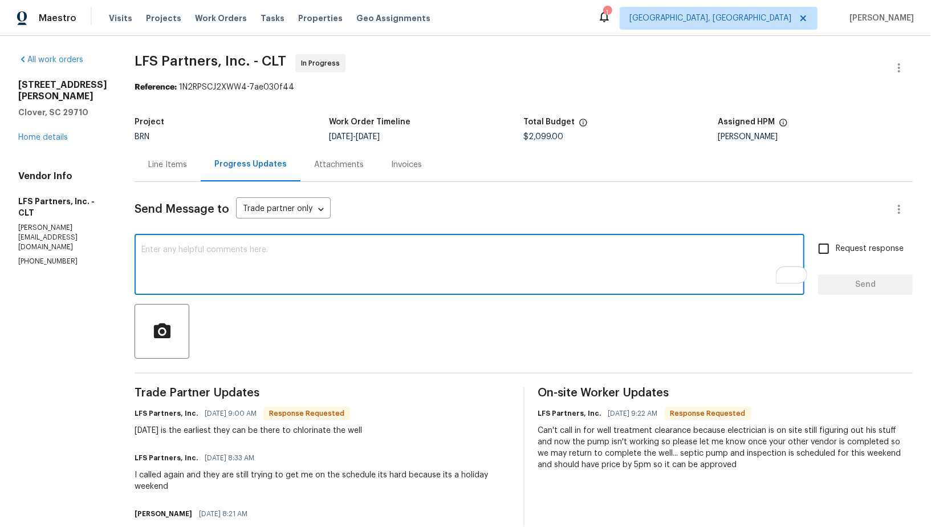
click at [201, 253] on textarea "To enrich screen reader interactions, please activate Accessibility in Grammarl…" at bounding box center [469, 266] width 656 height 40
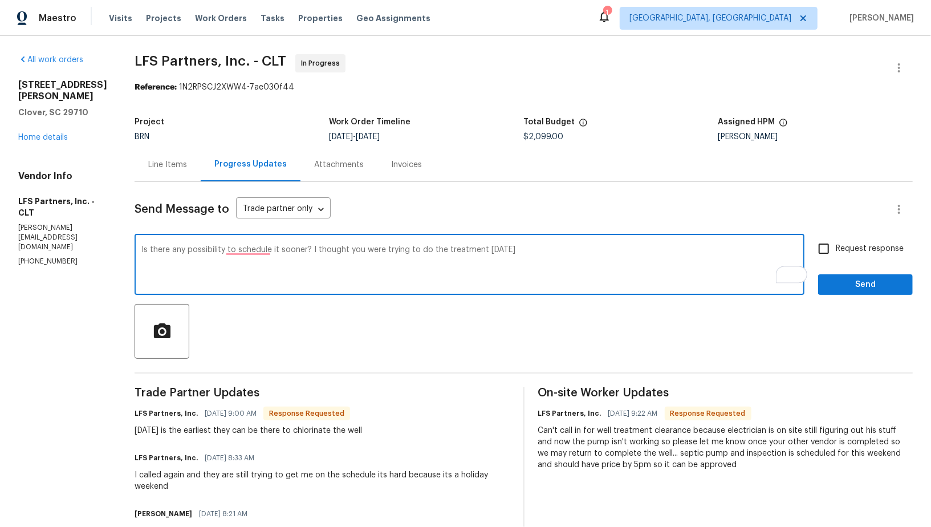
click at [300, 250] on textarea "Is there any possibility to schedule it sooner? I thought you were trying to do…" at bounding box center [469, 266] width 656 height 40
click at [508, 252] on textarea "Is there any possibility to schedule it sooner? I thought you were trying to do…" at bounding box center [469, 266] width 656 height 40
type textarea "Is there any possibility to schedule it sooner? I thought you were trying to do…"
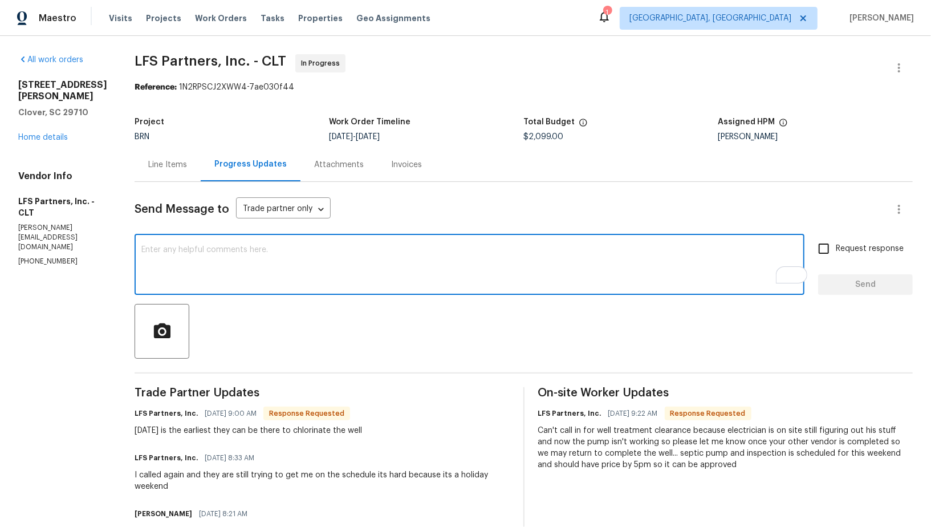
paste textarea "Is there any possibility of scheduling it sooner? I thought the treatment was p…"
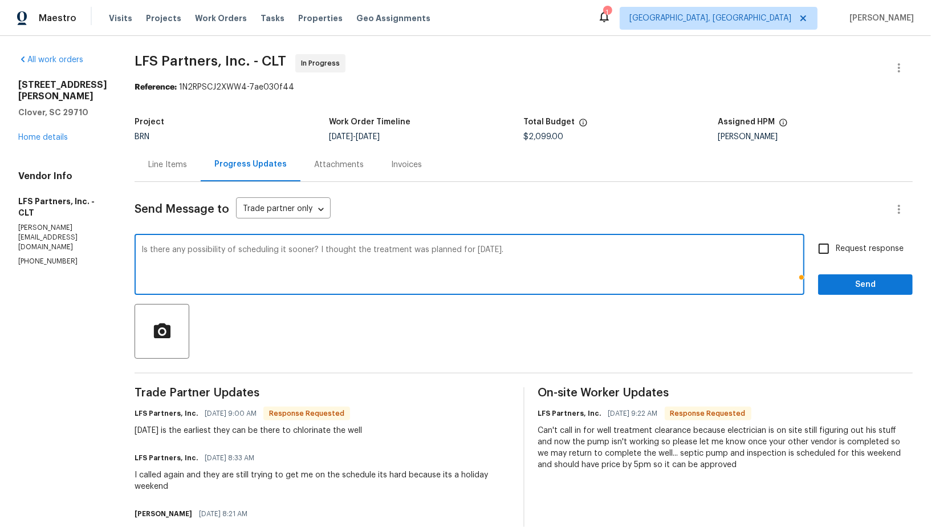
type textarea "Is there any possibility of scheduling it sooner? I thought the treatment was p…"
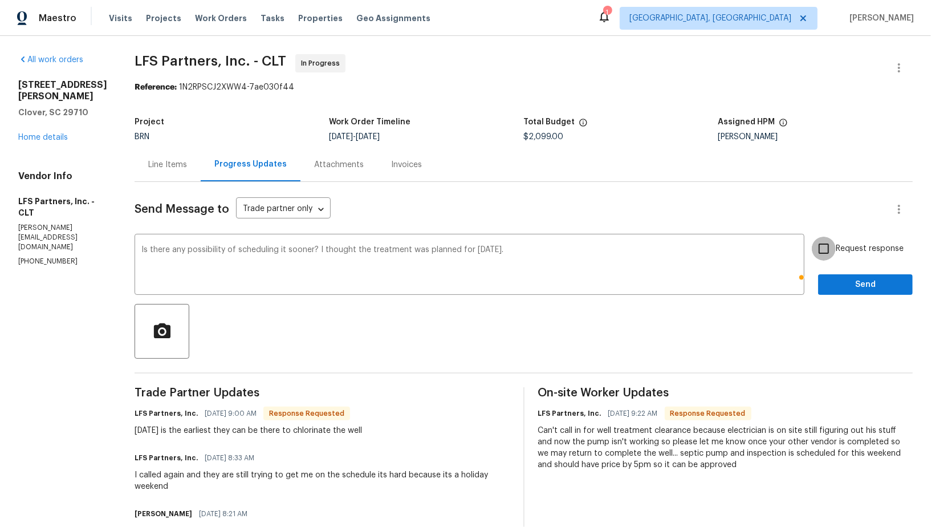
click at [832, 247] on input "Request response" at bounding box center [824, 249] width 24 height 24
checkbox input "true"
click at [852, 286] on span "Send" at bounding box center [865, 285] width 76 height 14
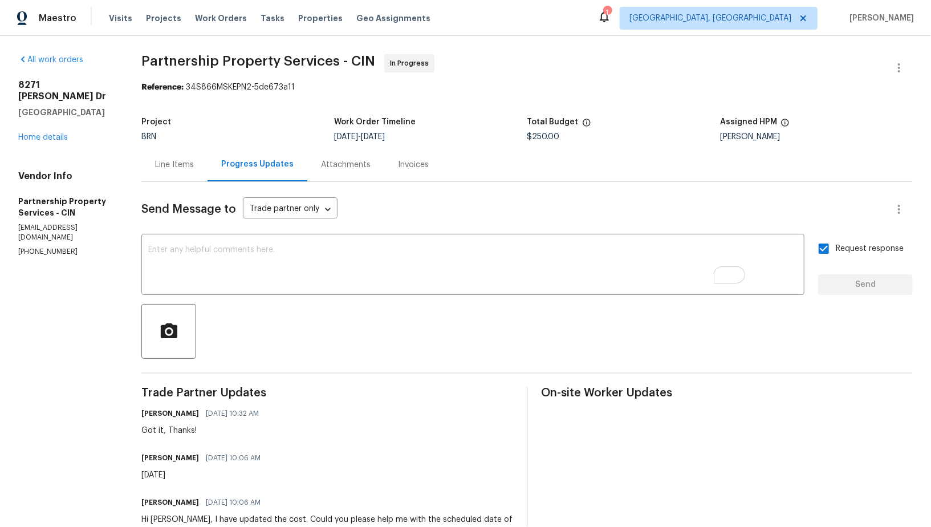
click at [46, 119] on div "[STREET_ADDRESS][PERSON_NAME][PERSON_NAME] Home details" at bounding box center [66, 111] width 96 height 64
click at [47, 133] on link "Home details" at bounding box center [43, 137] width 50 height 8
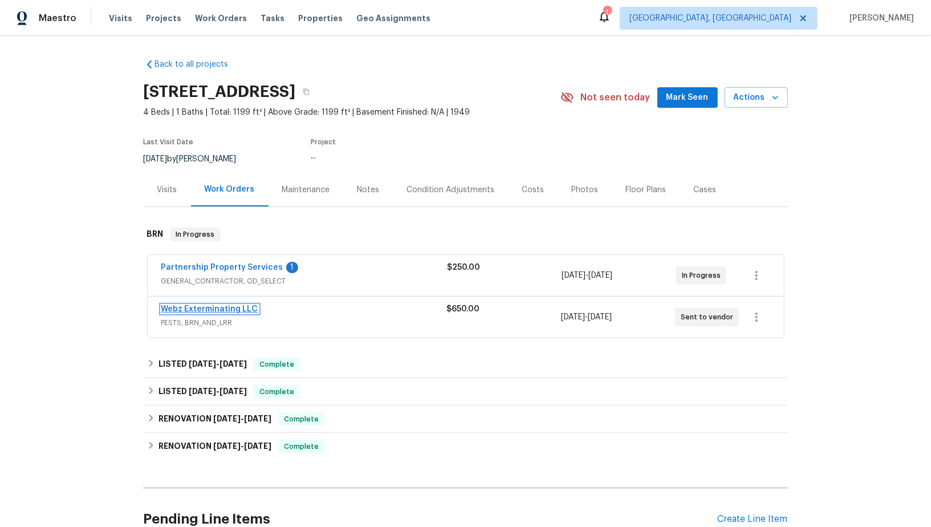
click at [214, 311] on link "Webz Exterminating LLC" at bounding box center [209, 309] width 97 height 8
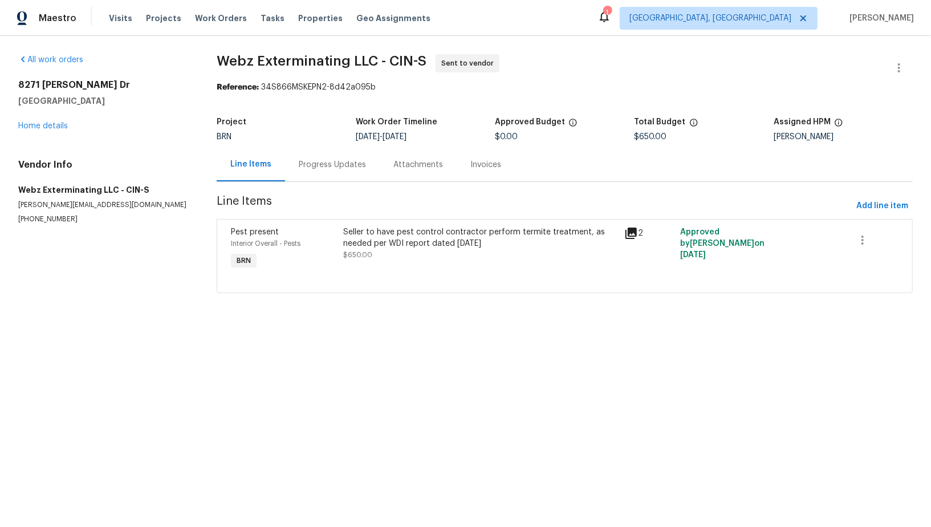
click at [309, 185] on section "Webz Exterminating LLC - CIN-S Sent to vendor Reference: 34S866MSKEPN2-8d42a095…" at bounding box center [565, 180] width 696 height 253
click at [309, 167] on div "Progress Updates" at bounding box center [332, 164] width 67 height 11
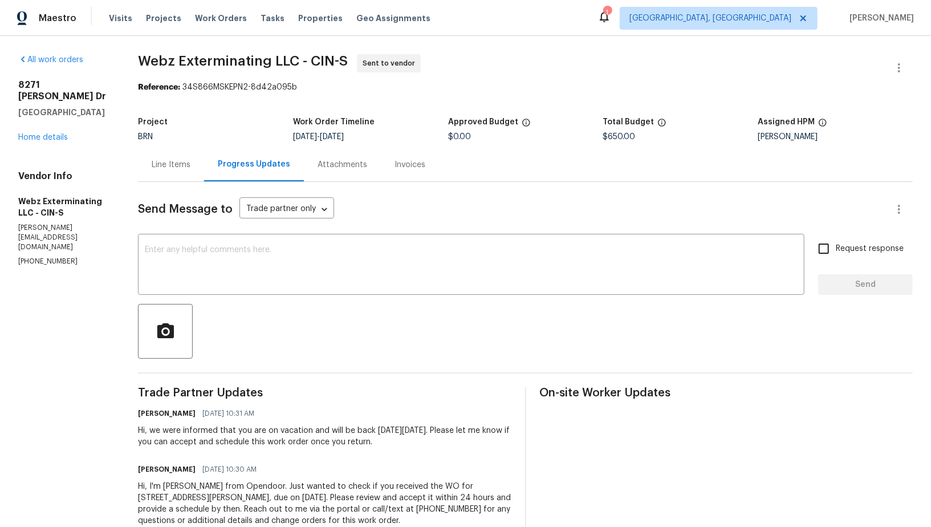
scroll to position [31, 0]
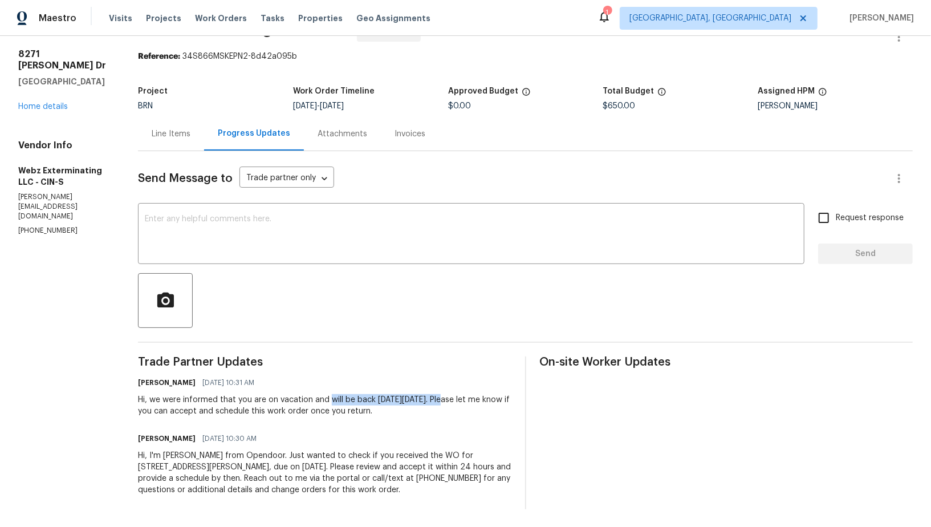
drag, startPoint x: 332, startPoint y: 398, endPoint x: 439, endPoint y: 398, distance: 107.7
click at [439, 398] on div "Hi, we were informed that you are on vacation and will be back [DATE][DATE]. Pl…" at bounding box center [324, 405] width 373 height 23
copy div "will be back [DATE][DATE]."
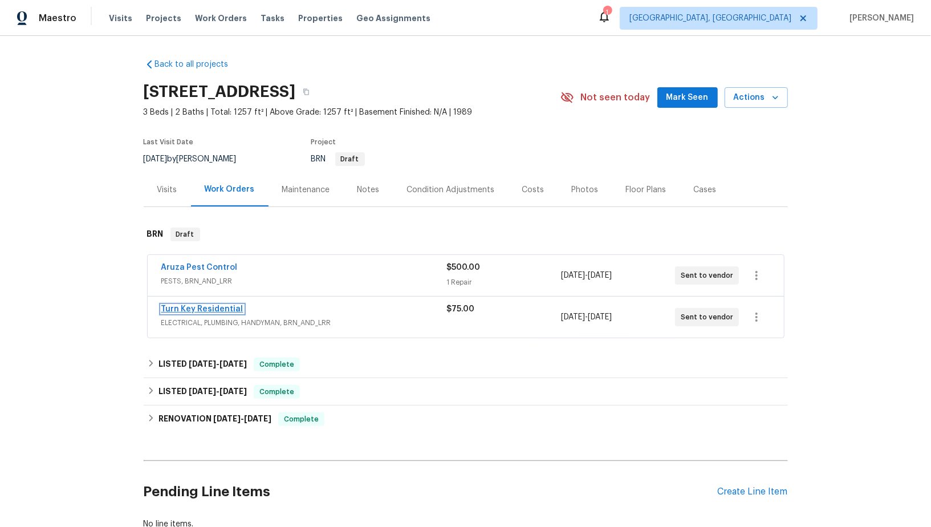
click at [191, 306] on link "Turn Key Residential" at bounding box center [202, 309] width 82 height 8
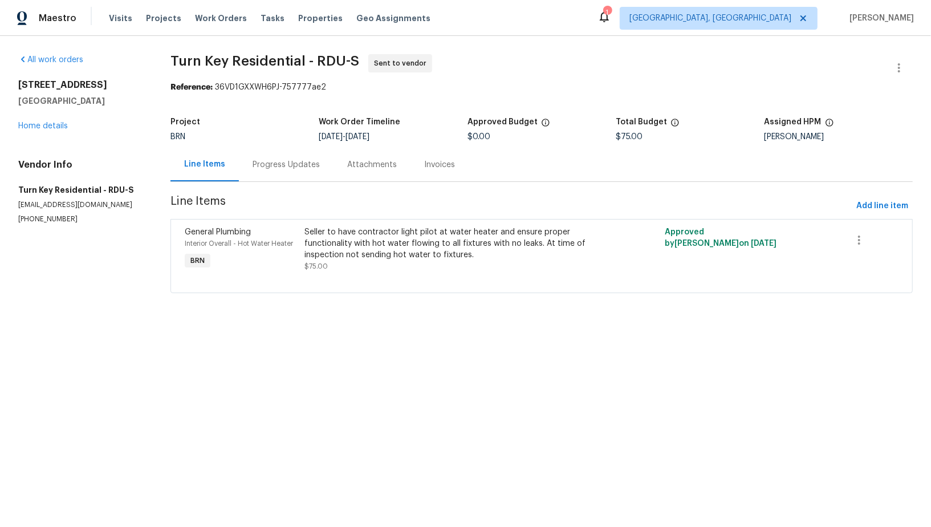
click at [316, 167] on div "Progress Updates" at bounding box center [286, 164] width 67 height 11
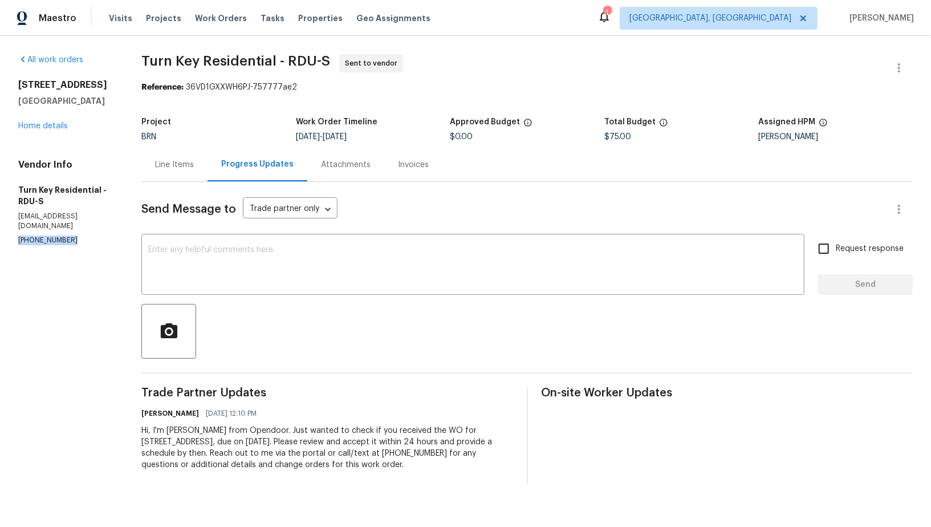
drag, startPoint x: 78, startPoint y: 219, endPoint x: 0, endPoint y: 216, distance: 78.1
click at [0, 217] on div "All work orders 2705 Ramblegate Ln Durham, NC 27705 Home details Vendor Info Tu…" at bounding box center [465, 269] width 931 height 466
copy p "(919) 805-2596"
click at [39, 124] on link "Home details" at bounding box center [43, 126] width 50 height 8
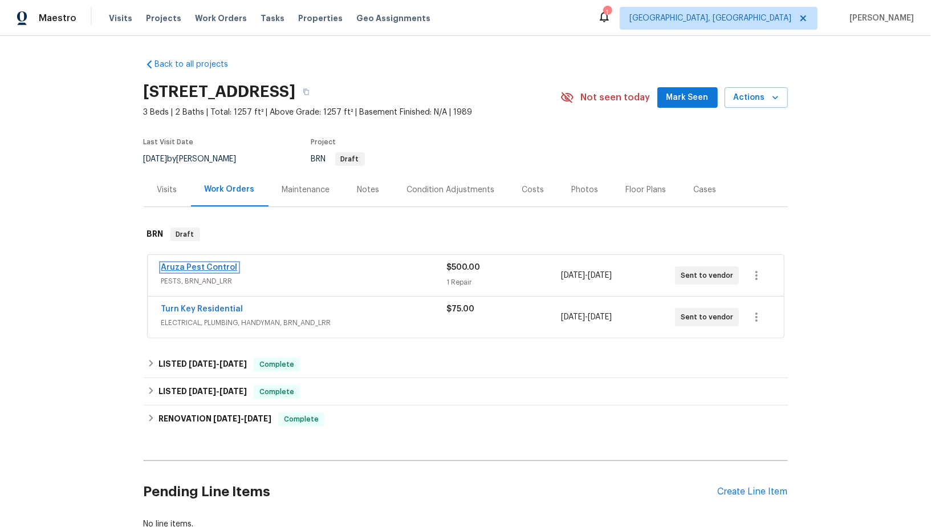
click at [205, 265] on link "Aruza Pest Control" at bounding box center [199, 267] width 76 height 8
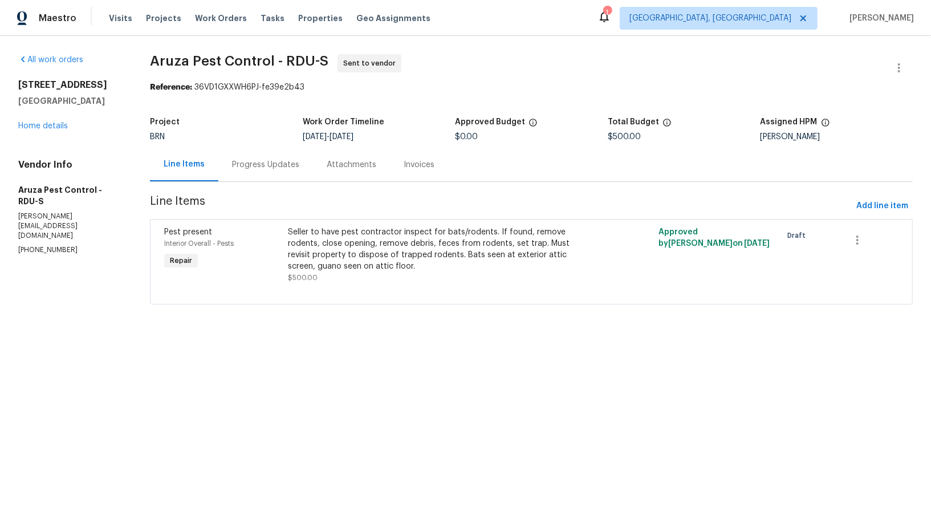
click at [293, 168] on div "Progress Updates" at bounding box center [265, 164] width 67 height 11
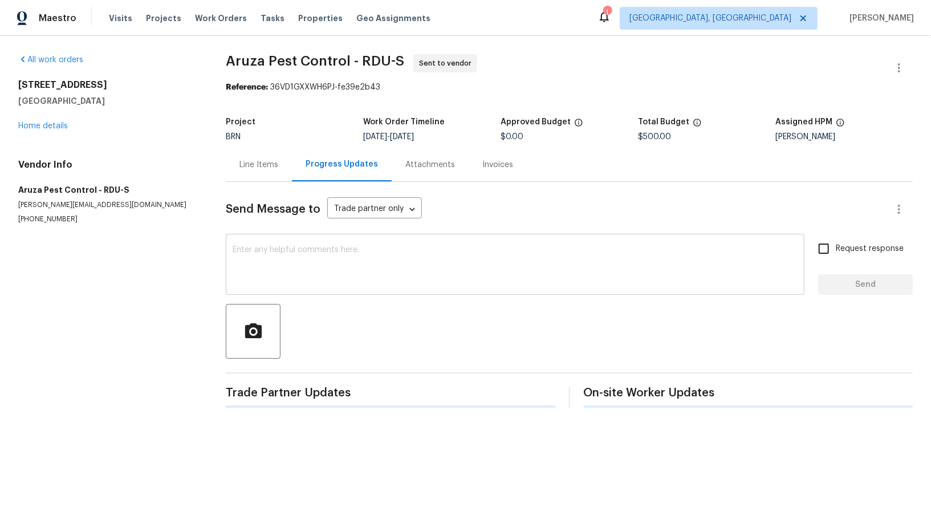
click at [310, 274] on textarea at bounding box center [515, 266] width 565 height 40
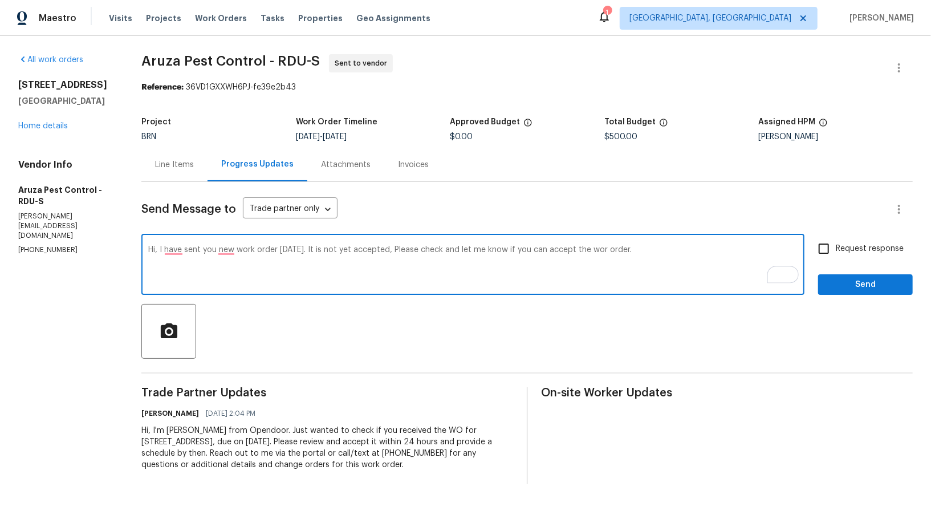
click at [605, 251] on textarea "Hi, I have sent you new work order yesterday. It is not yet accepted, Please ch…" at bounding box center [472, 266] width 649 height 40
click at [172, 250] on textarea "Hi, I have sent you new work order yesterday. It is not yet accepted, Please ch…" at bounding box center [472, 266] width 649 height 40
click at [206, 253] on textarea "Hi, I sent you new work order yesterday. It is not yet accepted, Please check a…" at bounding box center [472, 266] width 649 height 40
click at [350, 246] on textarea "Hi, I sent you a new work order yesterday. It is not yet accepted, Please check…" at bounding box center [472, 266] width 649 height 40
click at [365, 250] on textarea "Hi, I sent you a new work order yesterday. It is not yet accepted, Please check…" at bounding box center [472, 266] width 649 height 40
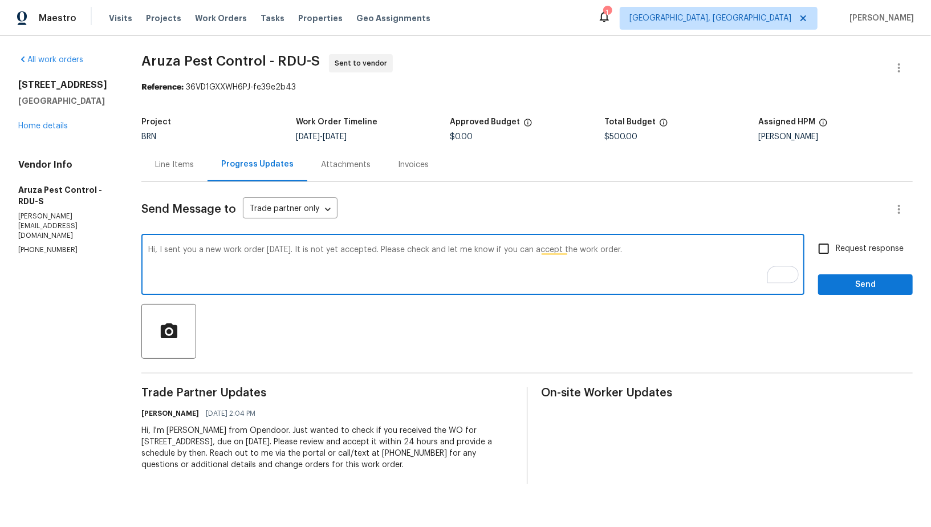
type textarea "Hi, I sent you a new work order yesterday. It is not yet accepted. Please check…"
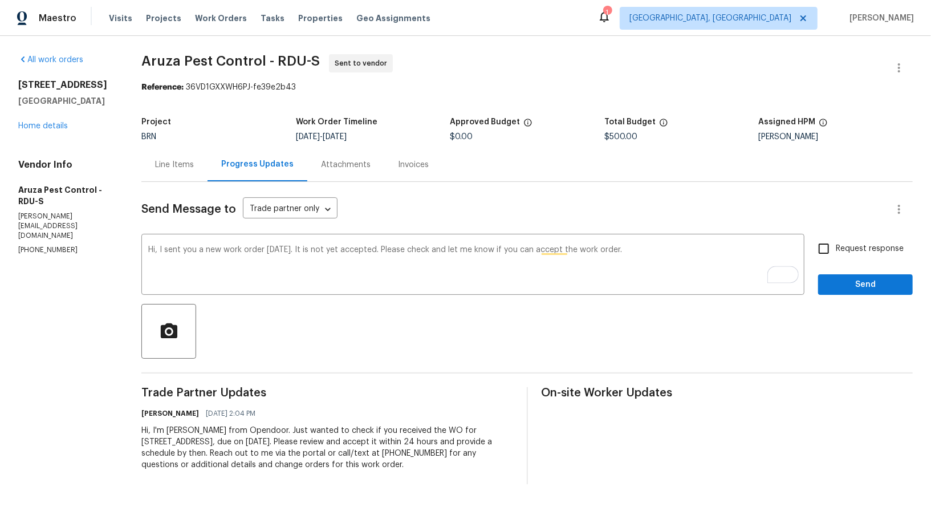
click at [850, 249] on span "Request response" at bounding box center [870, 249] width 68 height 12
click at [836, 249] on input "Request response" at bounding box center [824, 249] width 24 height 24
checkbox input "true"
click at [852, 291] on button "Send" at bounding box center [865, 284] width 95 height 21
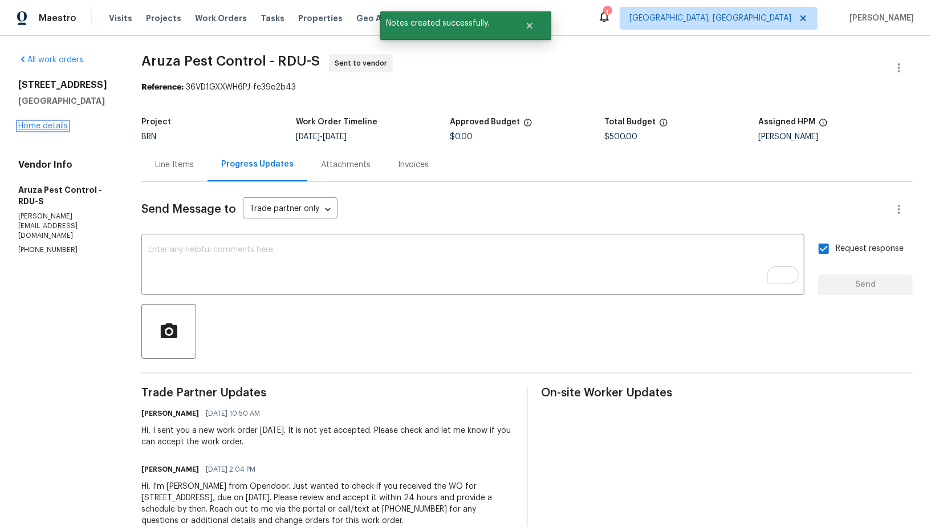
click at [35, 127] on link "Home details" at bounding box center [43, 126] width 50 height 8
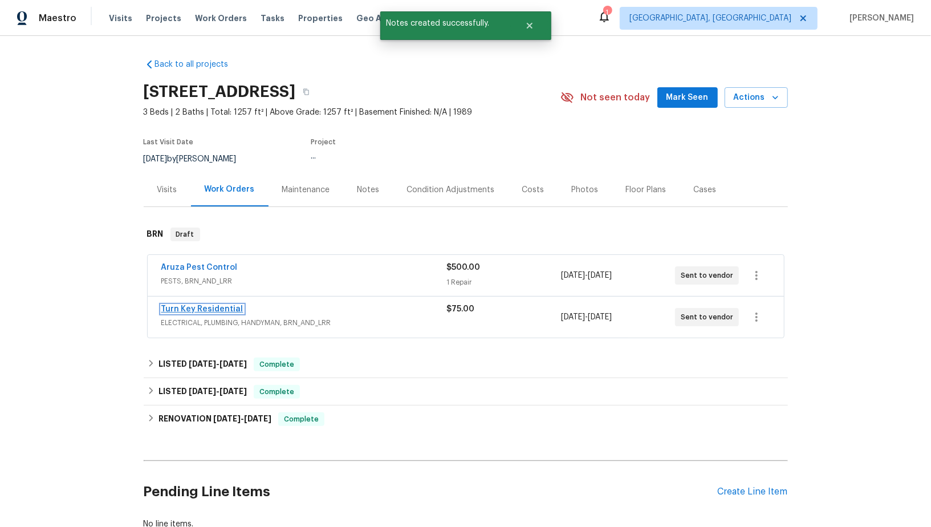
click at [218, 304] on div "Aruza Pest Control PESTS, BRN_AND_LRR $500.00 1 Repair 8/27/2025 - 8/29/2025 Se…" at bounding box center [465, 296] width 637 height 83
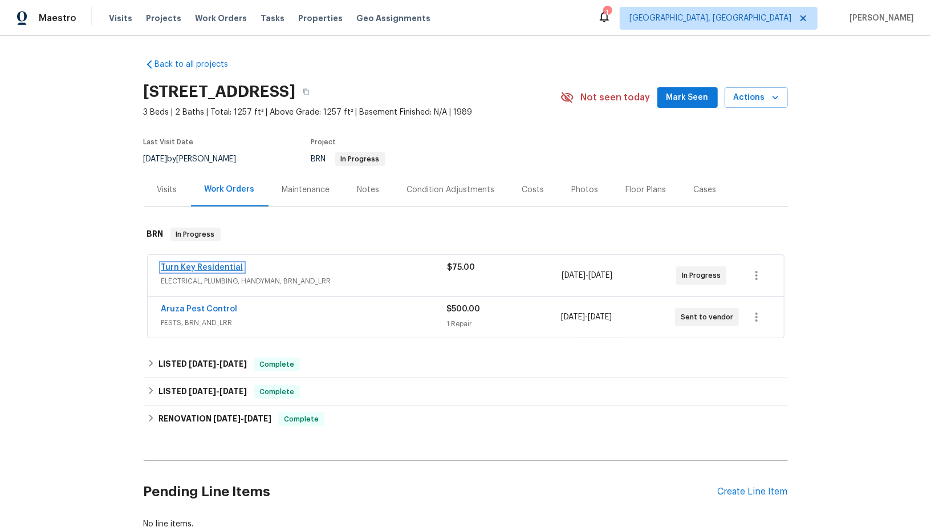
click at [197, 268] on link "Turn Key Residential" at bounding box center [202, 267] width 82 height 8
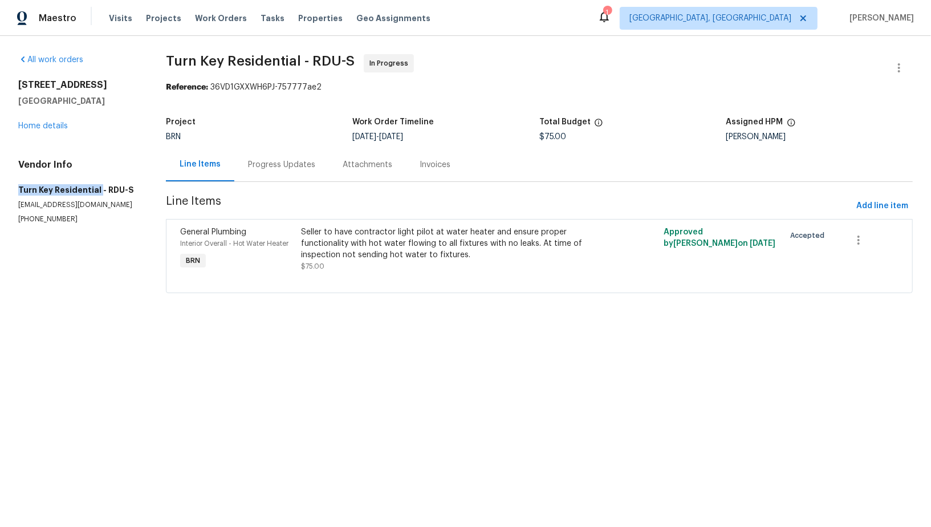
drag, startPoint x: 7, startPoint y: 188, endPoint x: 97, endPoint y: 188, distance: 90.1
click at [97, 188] on div "All work orders 2705 Ramblegate Ln Durham, NC 27705 Home details Vendor Info Tu…" at bounding box center [465, 180] width 931 height 289
copy h5 "Turn Key Residential"
click at [50, 131] on div "2705 Ramblegate Ln Durham, NC 27705 Home details" at bounding box center [78, 105] width 120 height 52
click at [50, 113] on div "2705 Ramblegate Ln Durham, NC 27705 Home details" at bounding box center [78, 105] width 120 height 52
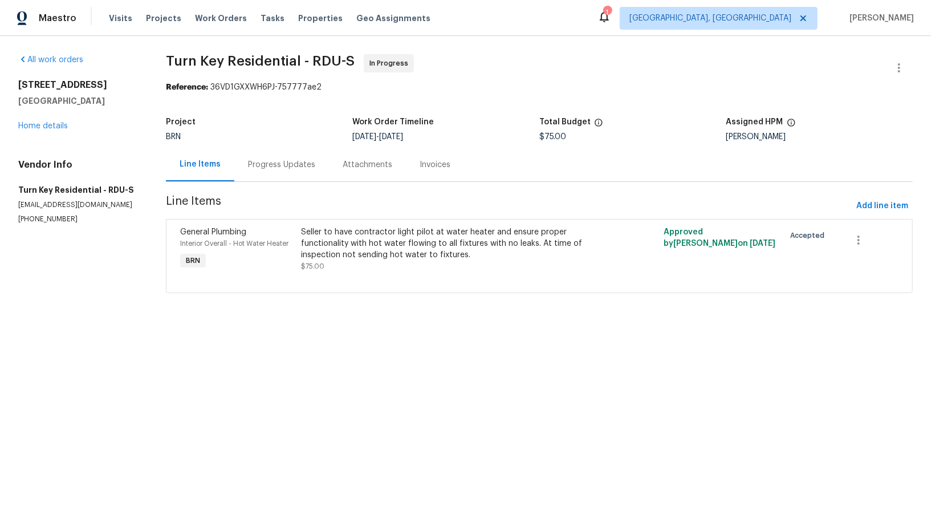
click at [50, 119] on div "2705 Ramblegate Ln Durham, NC 27705 Home details" at bounding box center [78, 105] width 120 height 52
click at [51, 128] on link "Home details" at bounding box center [43, 126] width 50 height 8
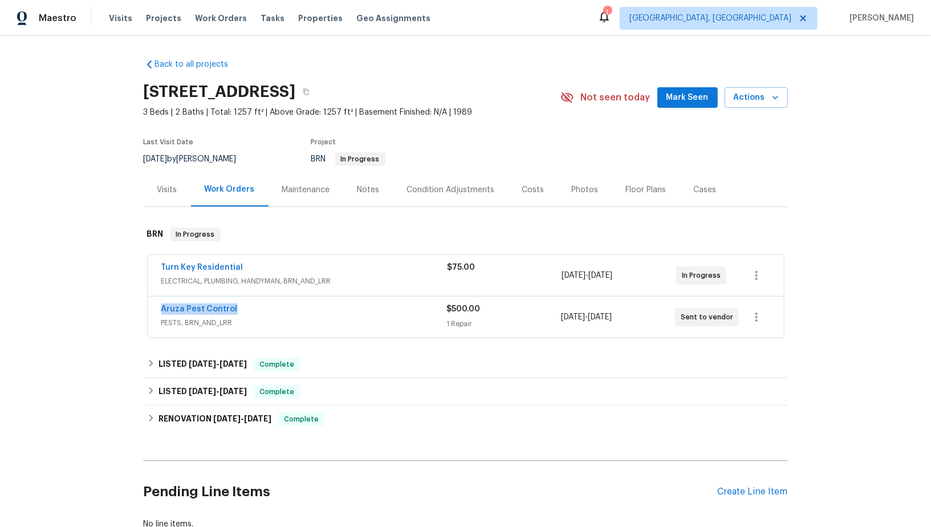
drag, startPoint x: 235, startPoint y: 304, endPoint x: 153, endPoint y: 304, distance: 81.5
click at [153, 304] on div "Aruza Pest Control PESTS, BRN_AND_LRR $500.00 1 Repair 8/27/2025 - 8/29/2025 Se…" at bounding box center [466, 316] width 636 height 41
copy link "Aruza Pest Control"
click at [220, 311] on link "Turn Key Residential" at bounding box center [202, 309] width 82 height 8
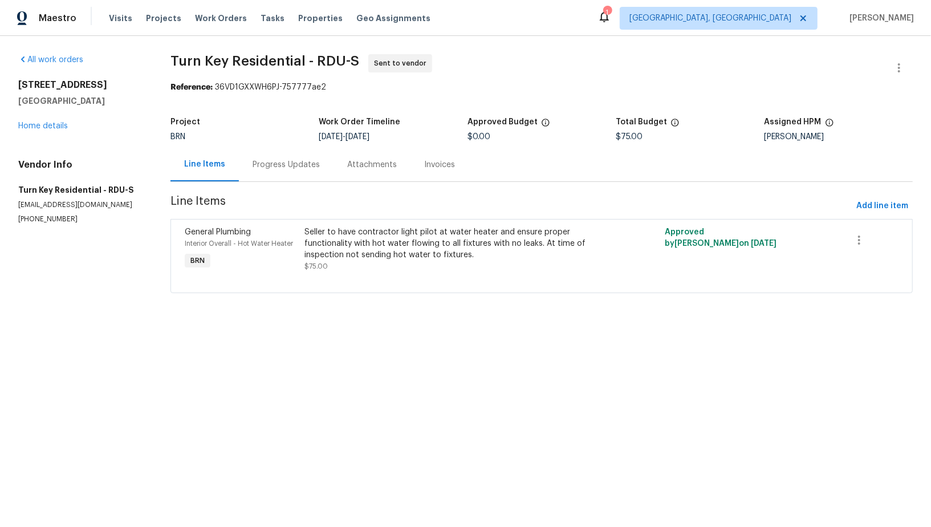
click at [257, 155] on div "Progress Updates" at bounding box center [286, 165] width 95 height 34
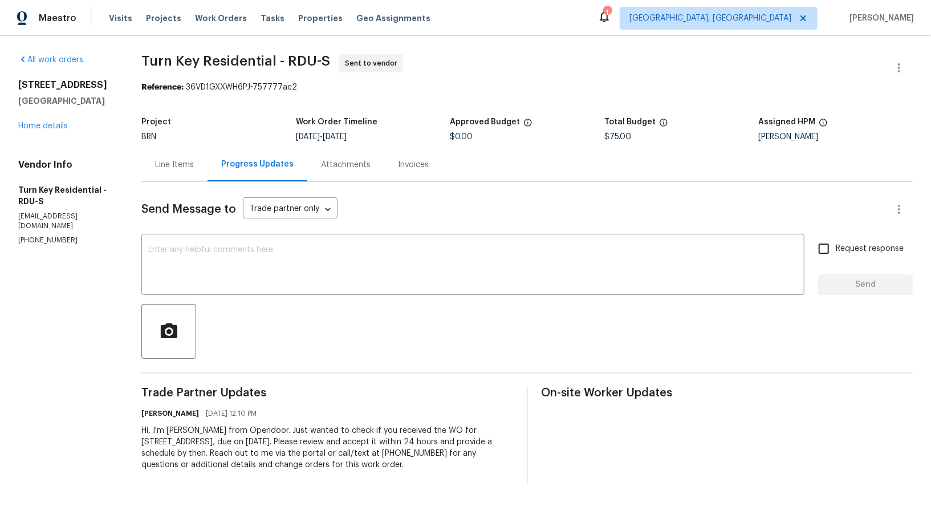
click at [194, 164] on div "Line Items" at bounding box center [174, 164] width 39 height 11
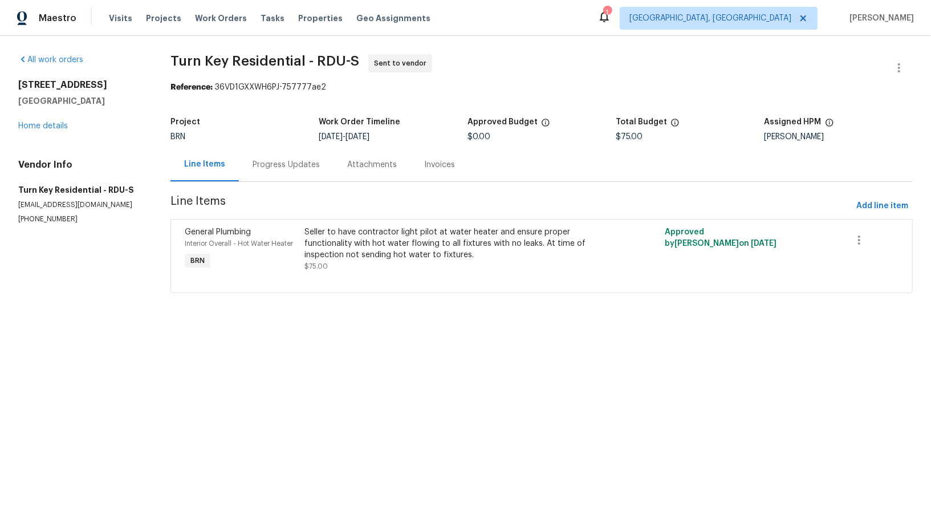
click at [291, 176] on div "Progress Updates" at bounding box center [286, 165] width 95 height 34
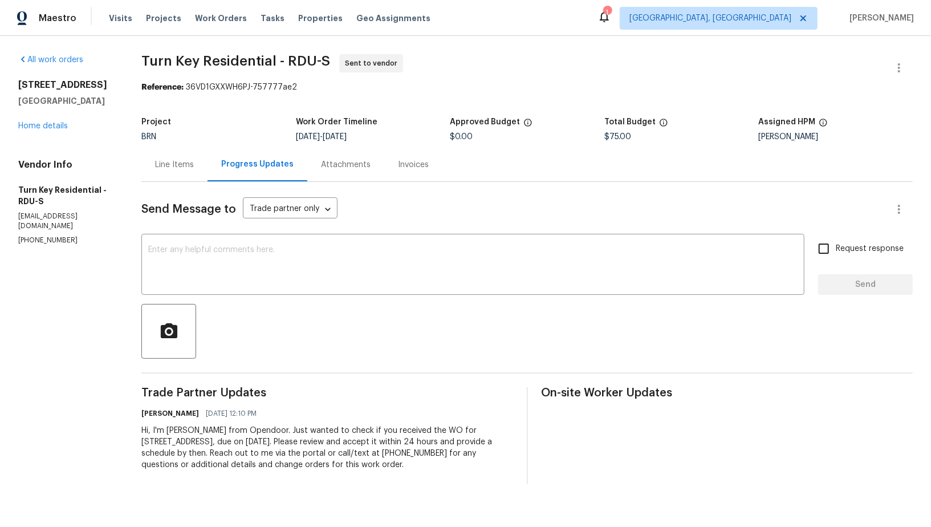
click at [193, 162] on div "Line Items" at bounding box center [174, 164] width 39 height 11
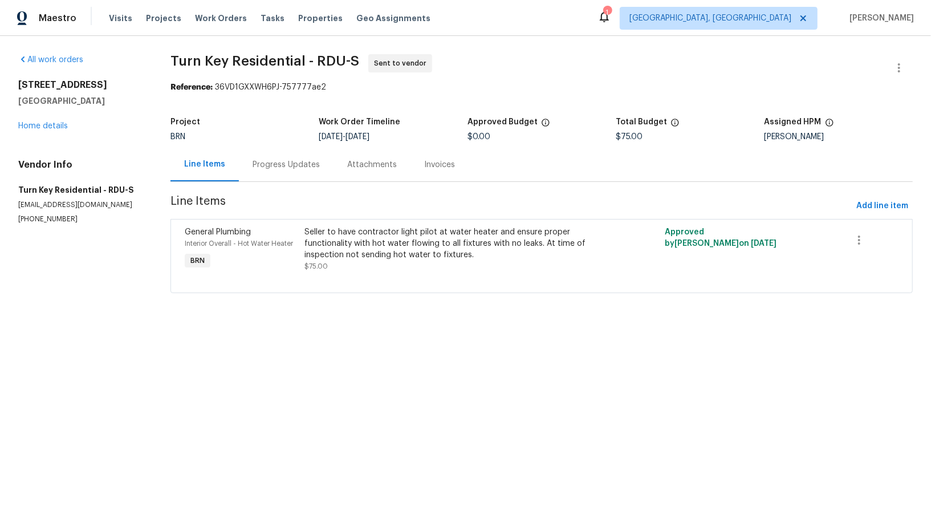
click at [361, 258] on div "Seller to have contractor light pilot at water heater and ensure proper functio…" at bounding box center [452, 243] width 294 height 34
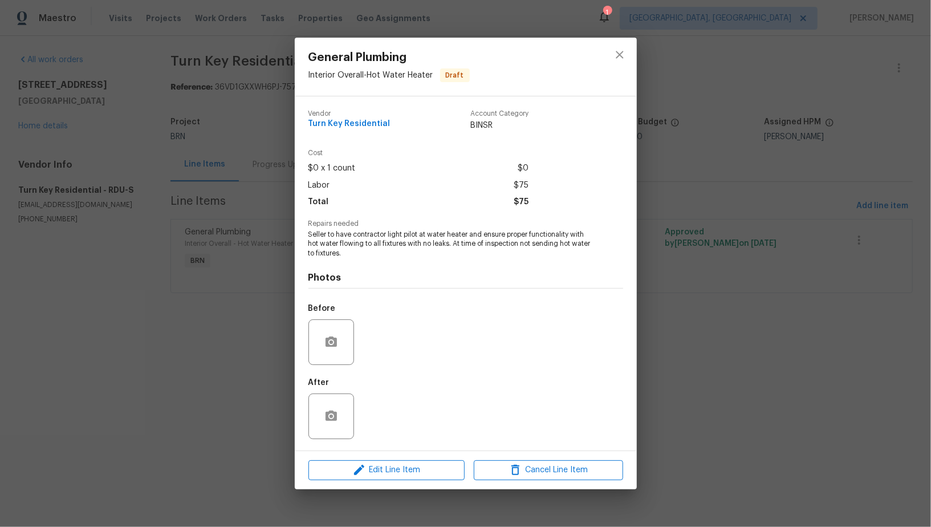
click at [266, 276] on div "General Plumbing Interior Overall - Hot Water Heater Draft Vendor Turn Key Resi…" at bounding box center [465, 263] width 931 height 527
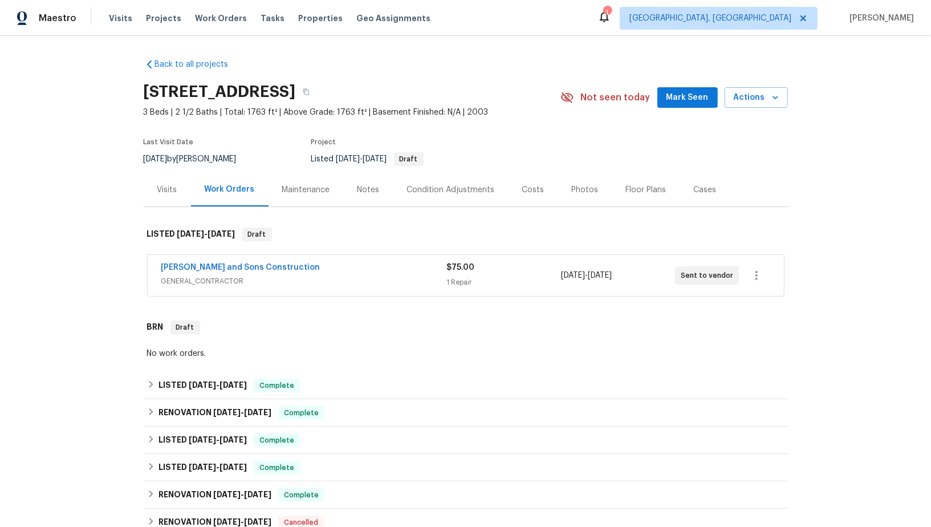
scroll to position [455, 0]
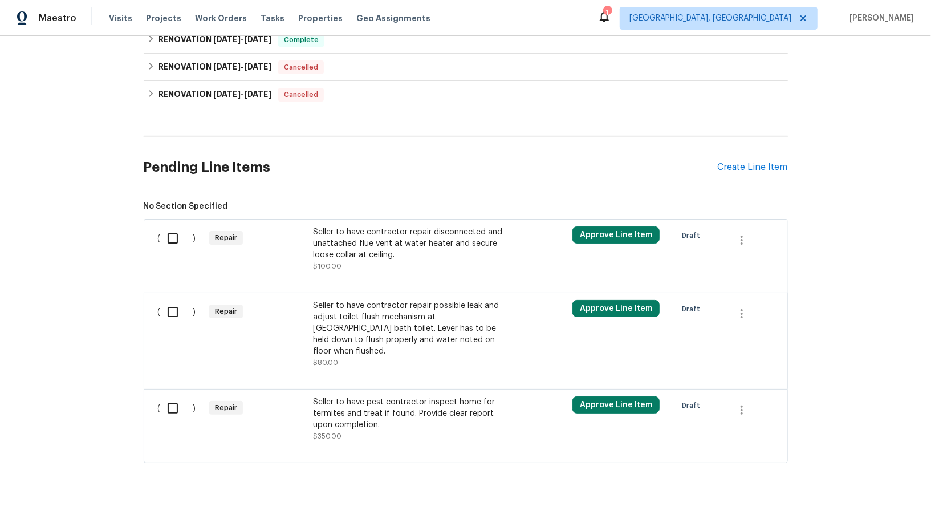
click at [377, 269] on div "Seller to have contractor repair disconnected and unattached flue vent at water…" at bounding box center [413, 249] width 201 height 46
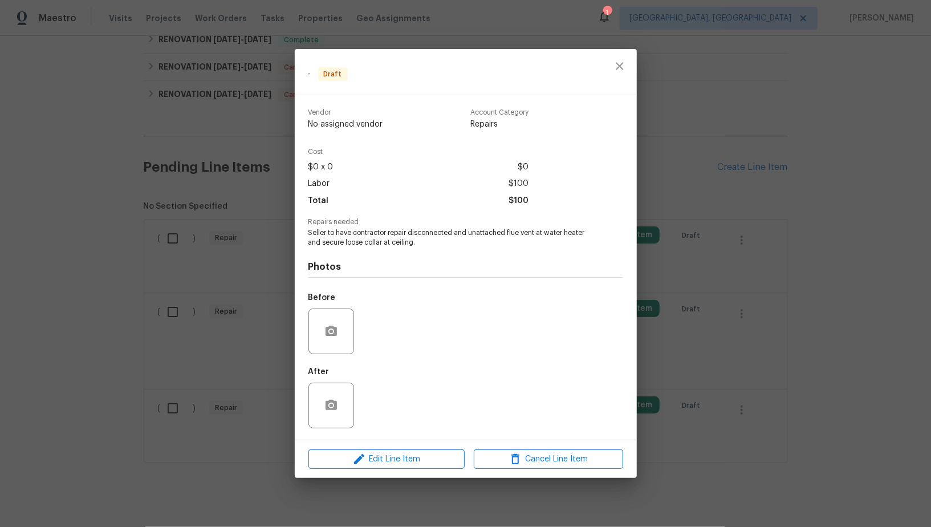
click at [242, 388] on div "- Draft Vendor No assigned vendor Account Category Repairs Cost $0 x 0 $0 Labor…" at bounding box center [465, 263] width 931 height 527
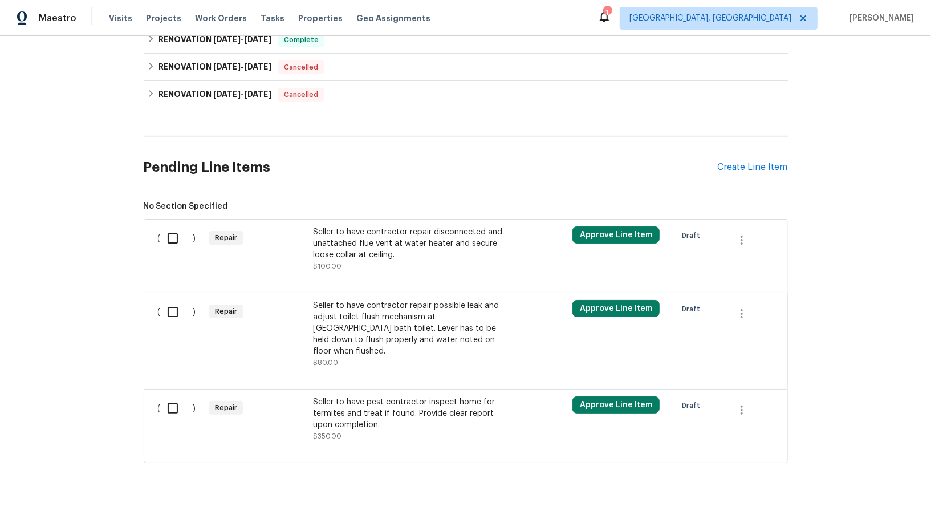
click at [346, 420] on div "Seller to have pest contractor inspect home for termites and treat if found. Pr…" at bounding box center [413, 419] width 201 height 46
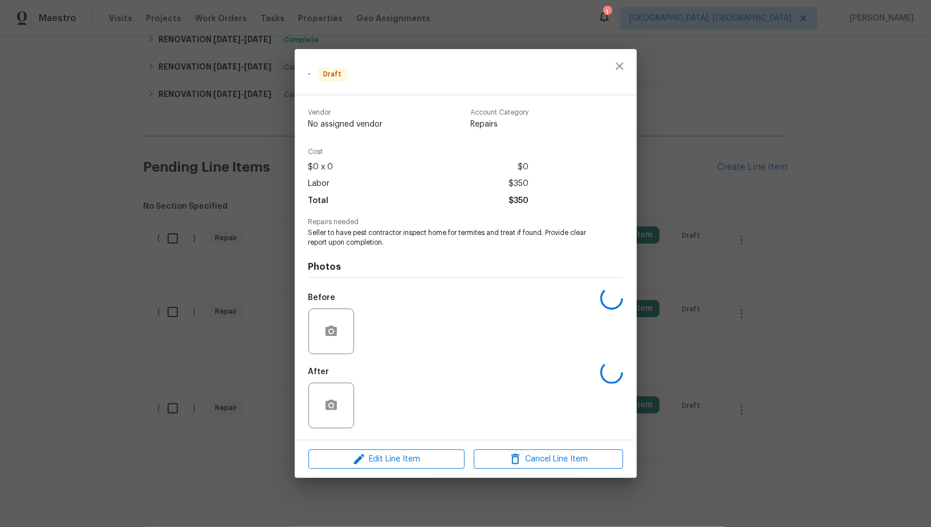
click at [386, 446] on div "Edit Line Item Cancel Line Item" at bounding box center [466, 459] width 342 height 38
click at [386, 454] on span "Edit Line Item" at bounding box center [386, 459] width 149 height 14
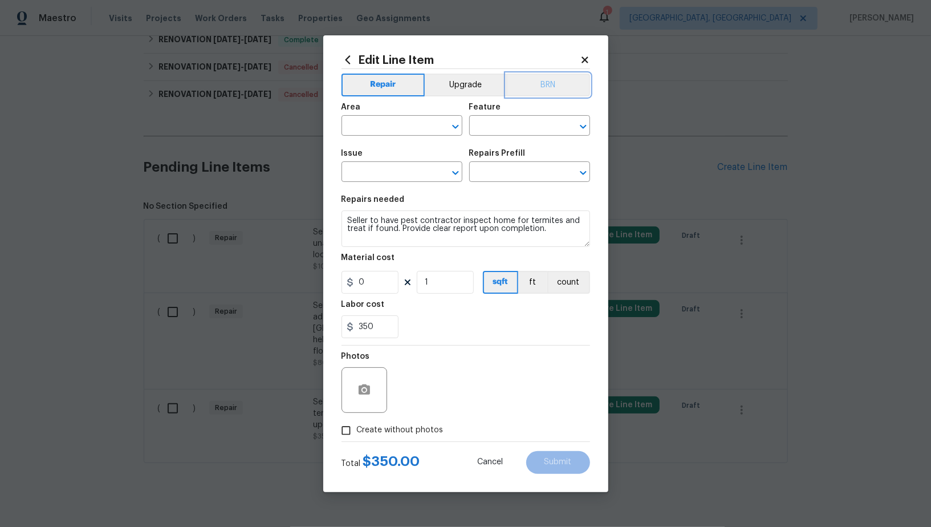
click at [532, 84] on button "BRN" at bounding box center [548, 85] width 84 height 23
click at [390, 122] on input "text" at bounding box center [385, 127] width 89 height 18
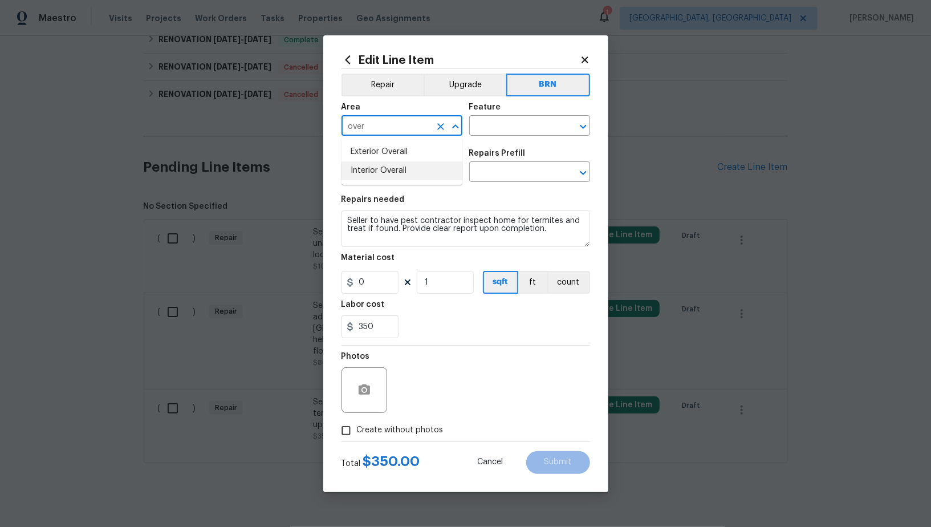
click at [390, 174] on li "Interior Overall" at bounding box center [401, 170] width 121 height 19
type input "Interior Overall"
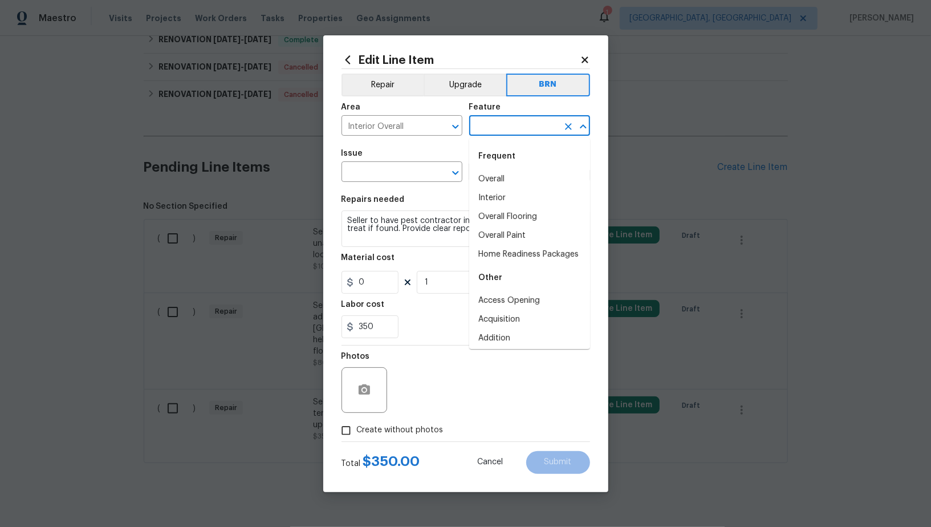
click at [491, 129] on input "text" at bounding box center [513, 127] width 89 height 18
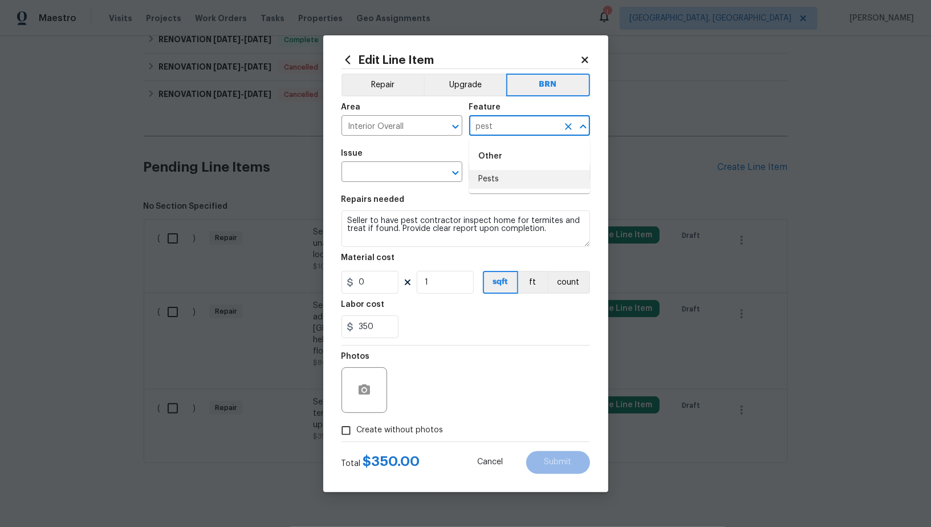
click at [493, 174] on li "Pests" at bounding box center [529, 179] width 121 height 19
type input "Pests"
click at [402, 173] on input "text" at bounding box center [385, 173] width 89 height 18
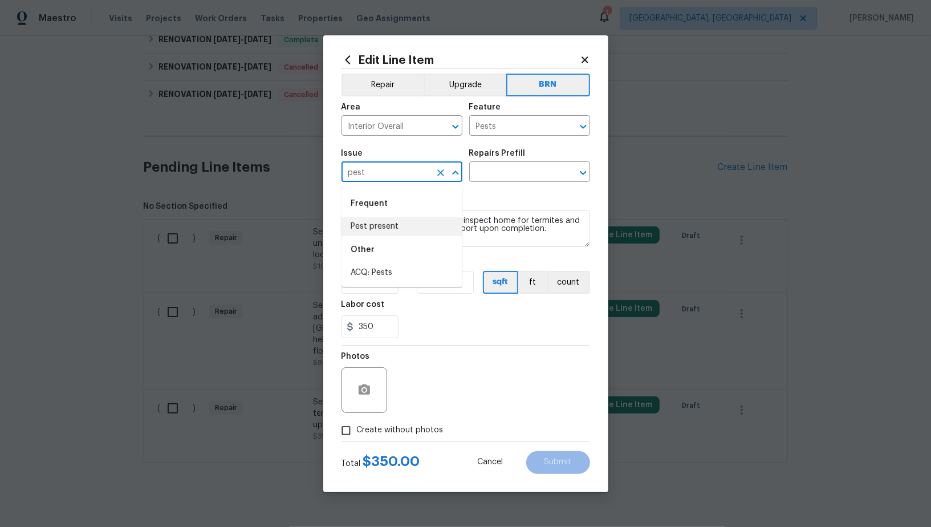
click at [403, 223] on li "Pest present" at bounding box center [401, 226] width 121 height 19
type input "Pest present"
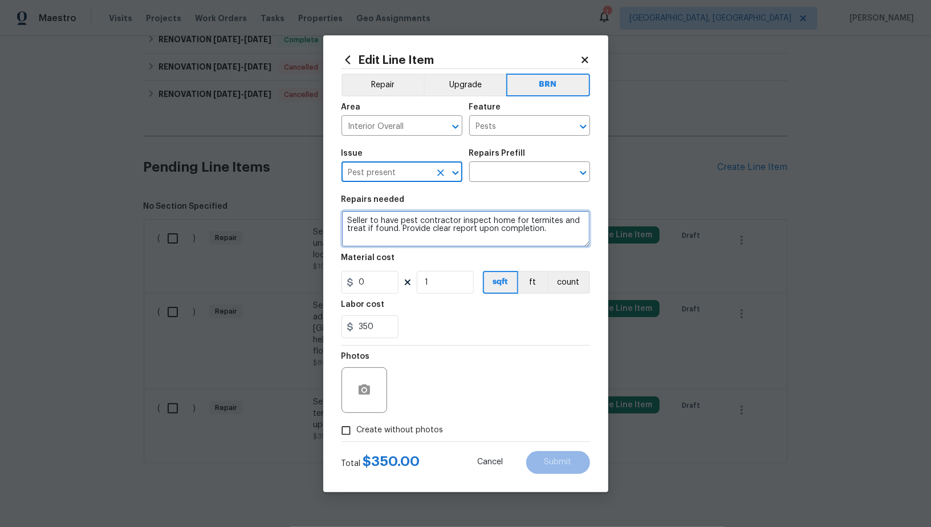
click at [495, 222] on textarea "Seller to have pest contractor inspect home for termites and treat if found. Pr…" at bounding box center [465, 228] width 249 height 36
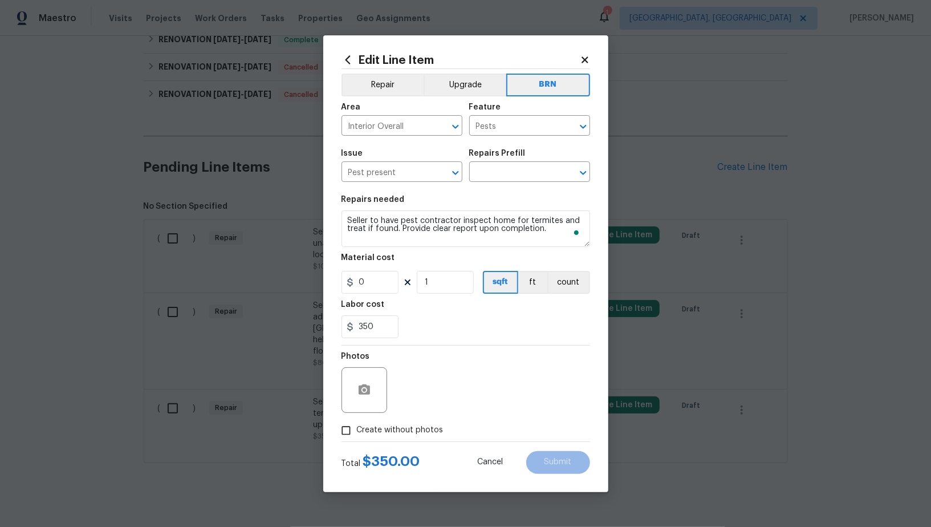
click at [505, 188] on div "Issue Pest present ​ Repairs Prefill ​" at bounding box center [465, 166] width 249 height 46
click at [503, 184] on div "Issue Pest present ​ Repairs Prefill ​" at bounding box center [465, 166] width 249 height 46
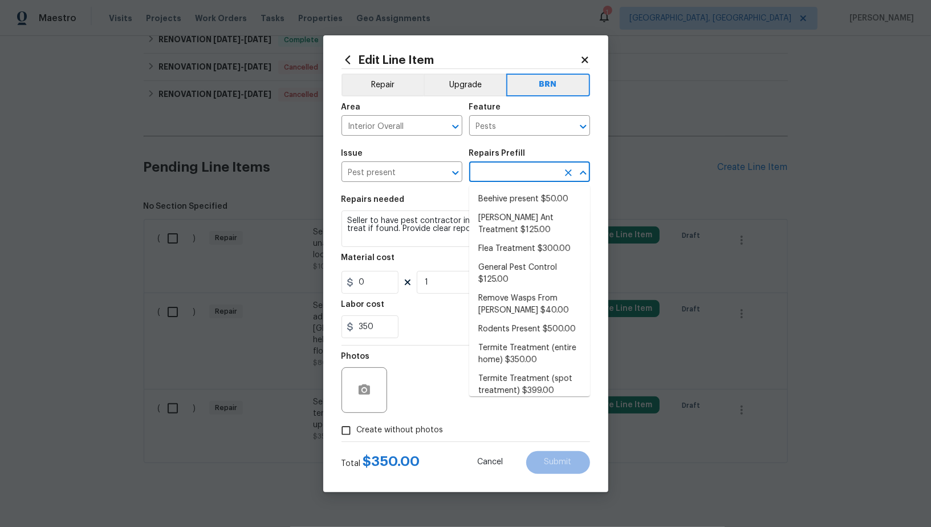
click at [502, 180] on input "text" at bounding box center [513, 173] width 89 height 18
click at [511, 348] on li "Termite Treatment (entire home) $350.00" at bounding box center [529, 354] width 121 height 31
type input "Termite Treatment (entire home) $350.00"
type textarea "Treat for Termites - Perimeter Plus; to include trenching, drilling where neede…"
type input "350"
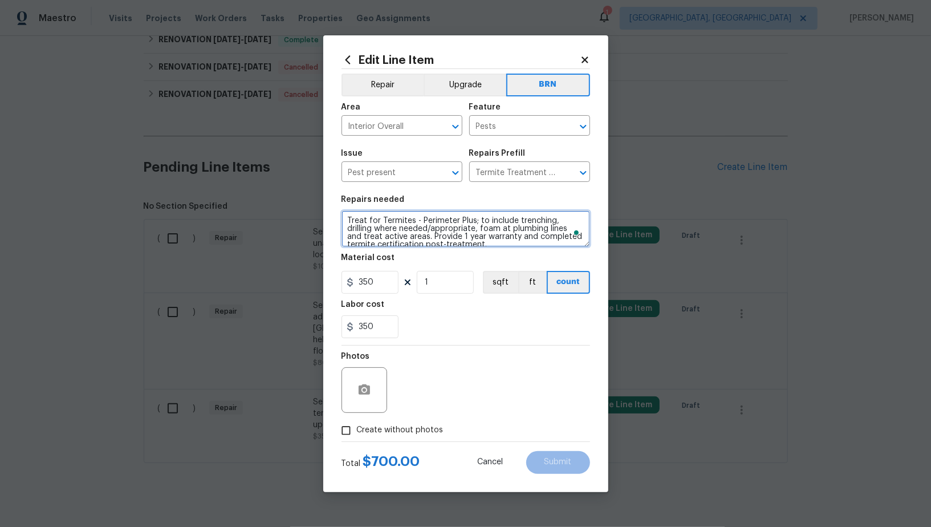
click at [467, 225] on textarea "Treat for Termites - Perimeter Plus; to include trenching, drilling where neede…" at bounding box center [465, 228] width 249 height 36
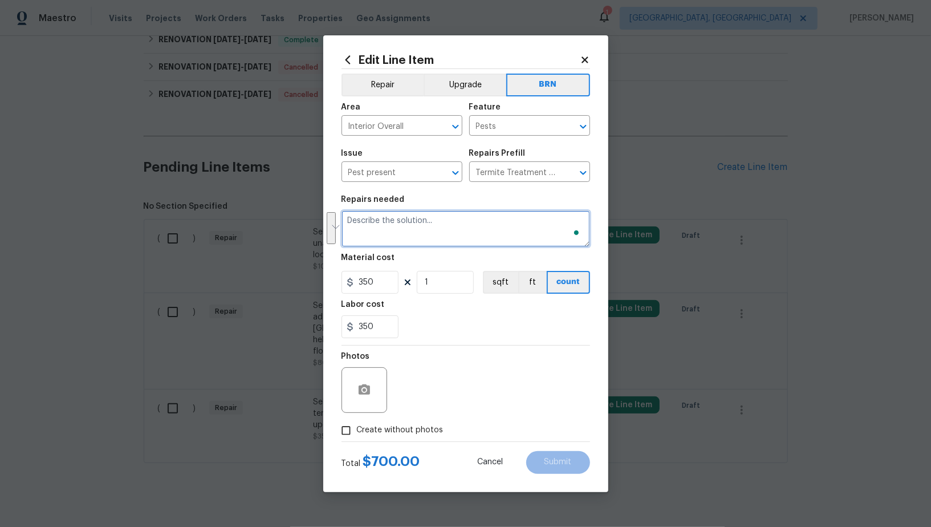
paste textarea "Seller to have pest contractor inspect home for termites and treat if found. Pr…"
type textarea "Seller to have pest contractor inspect home for termites and treat if found. Pr…"
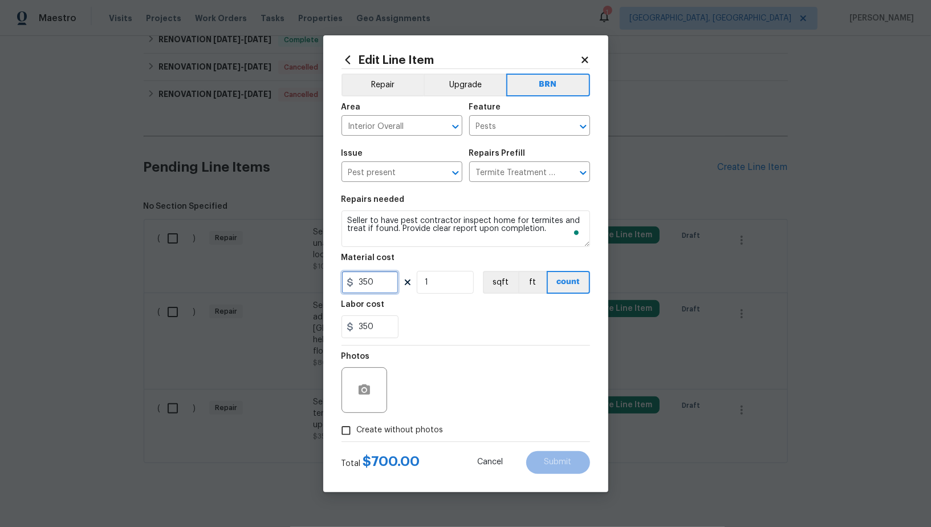
click at [392, 283] on input "350" at bounding box center [369, 282] width 57 height 23
type input "0"
click at [352, 427] on input "Create without photos" at bounding box center [346, 431] width 22 height 22
checkbox input "true"
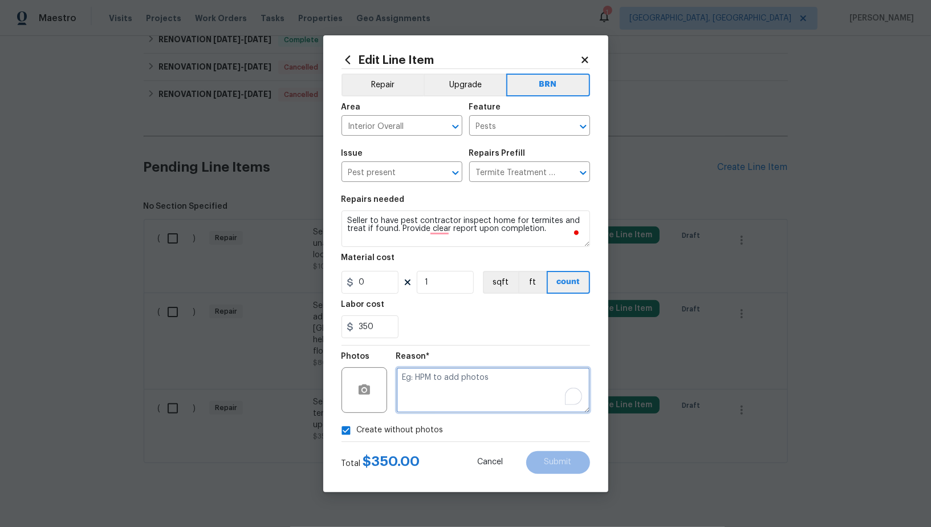
click at [435, 381] on textarea "To enrich screen reader interactions, please activate Accessibility in Grammarl…" at bounding box center [493, 390] width 194 height 46
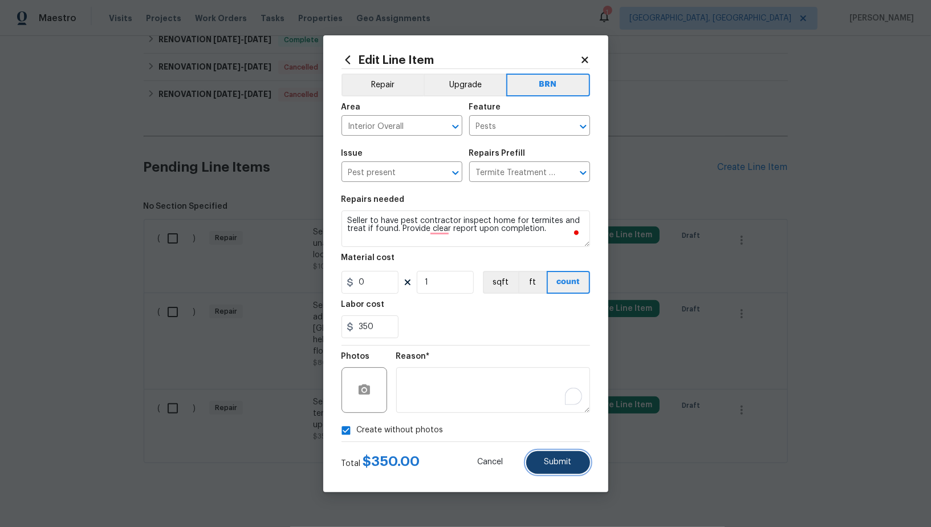
click at [546, 458] on span "Submit" at bounding box center [557, 462] width 27 height 9
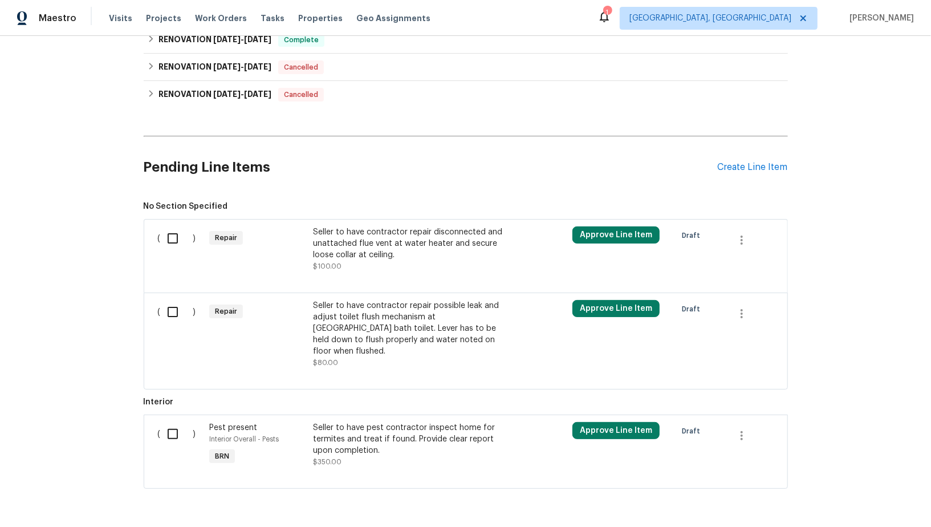
scroll to position [481, 0]
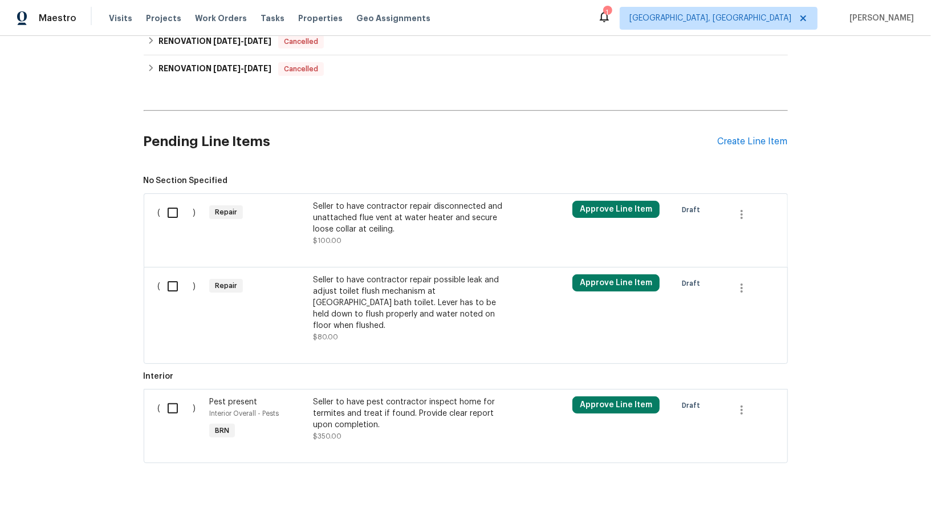
click at [351, 236] on div "Seller to have contractor repair disconnected and unattached flue vent at water…" at bounding box center [413, 224] width 201 height 46
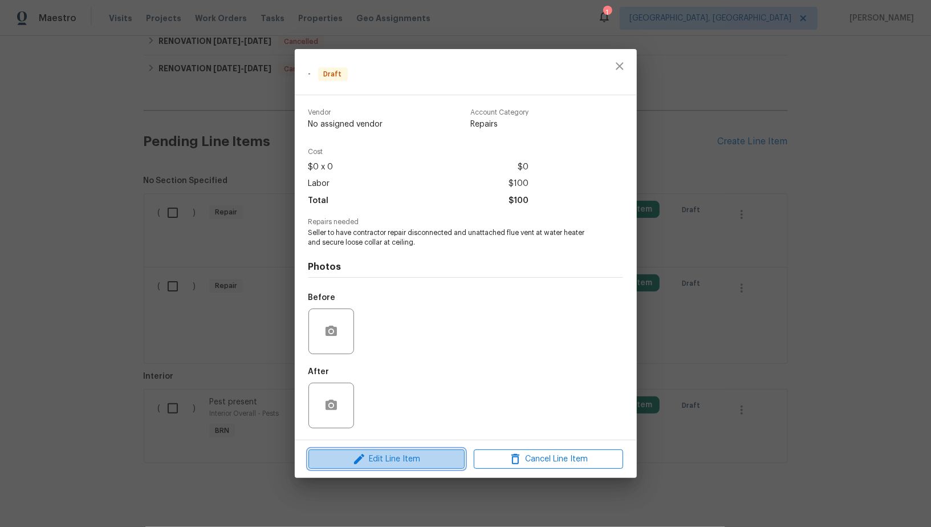
click at [372, 457] on span "Edit Line Item" at bounding box center [386, 459] width 149 height 14
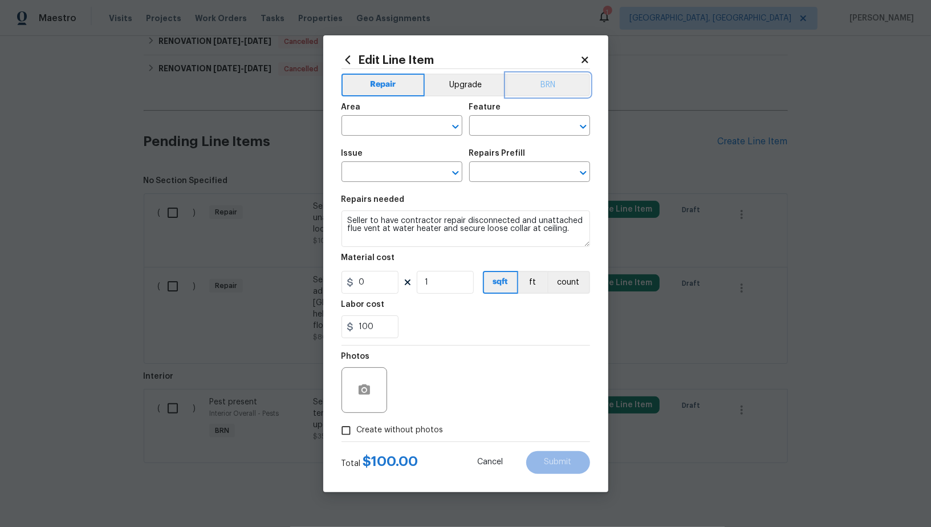
click at [534, 90] on button "BRN" at bounding box center [548, 85] width 84 height 23
click at [389, 124] on input "text" at bounding box center [385, 127] width 89 height 18
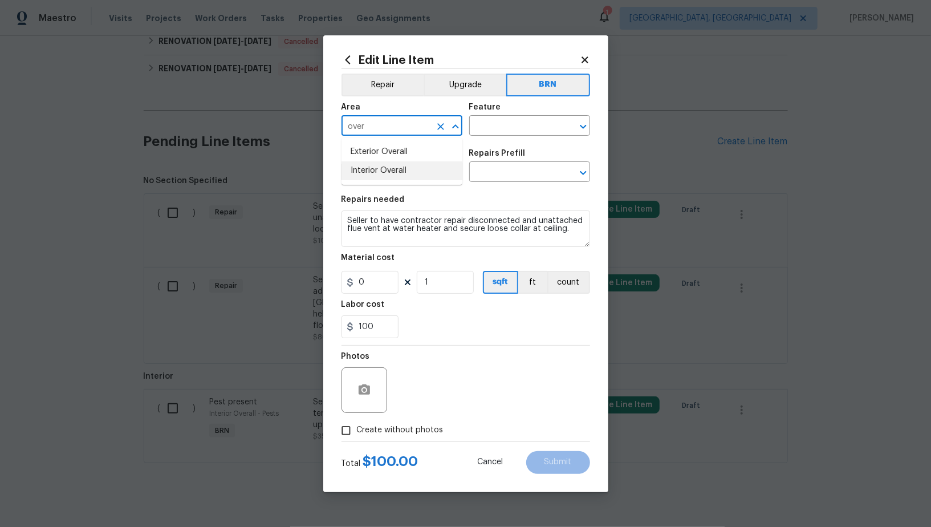
click at [404, 175] on li "Interior Overall" at bounding box center [401, 170] width 121 height 19
type input "Interior Overall"
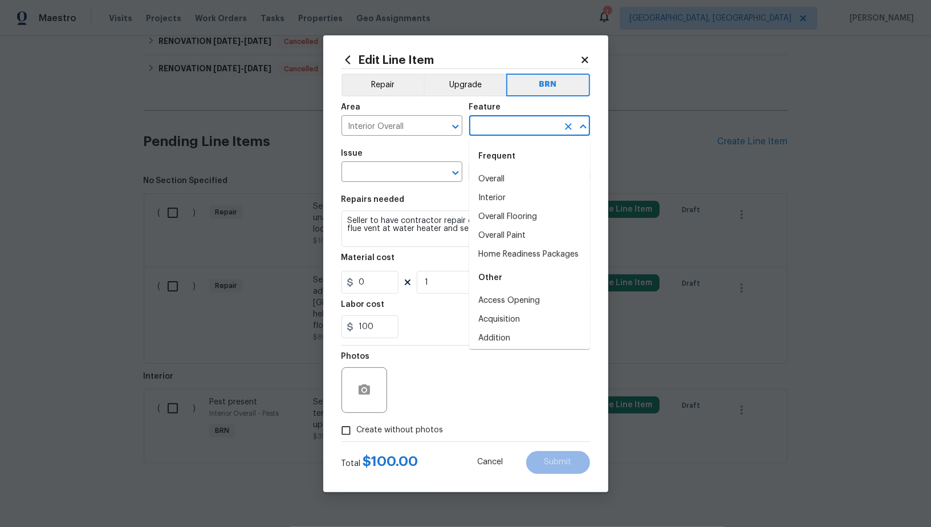
click at [504, 123] on input "text" at bounding box center [513, 127] width 89 height 18
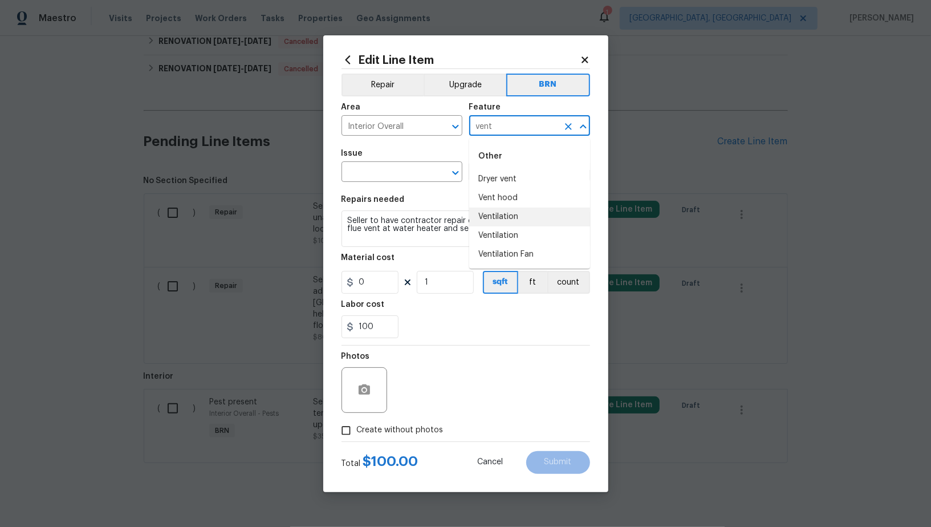
click at [506, 213] on li "Ventilation" at bounding box center [529, 216] width 121 height 19
type input "Ventilation"
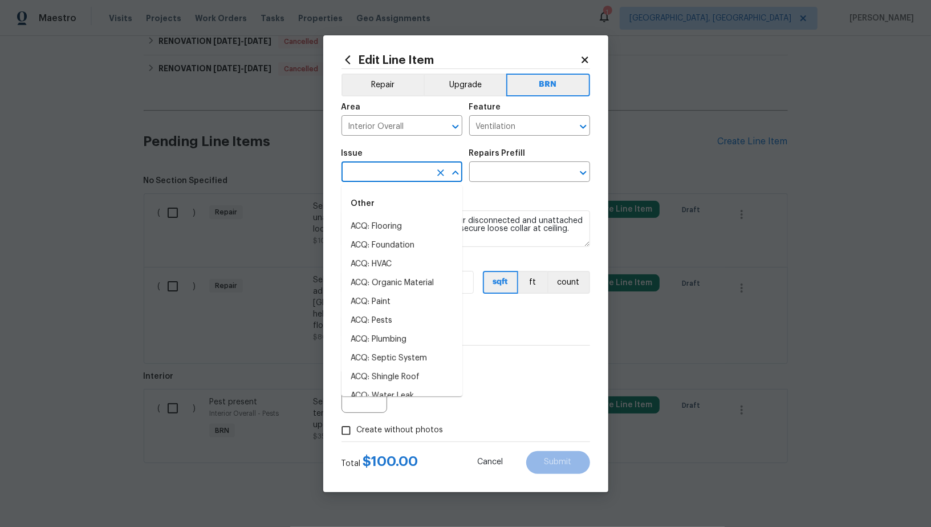
click at [405, 175] on input "text" at bounding box center [385, 173] width 89 height 18
click at [424, 270] on li "General Plumbing" at bounding box center [401, 264] width 121 height 19
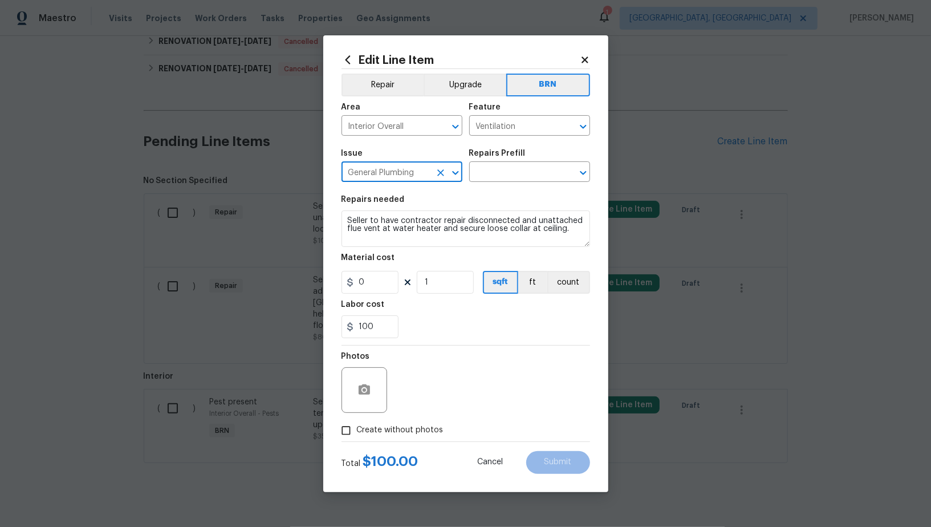
type input "General Plumbing"
click at [493, 227] on textarea "Seller to have contractor repair disconnected and unattached flue vent at water…" at bounding box center [465, 228] width 249 height 36
click at [511, 176] on input "text" at bounding box center [513, 173] width 89 height 18
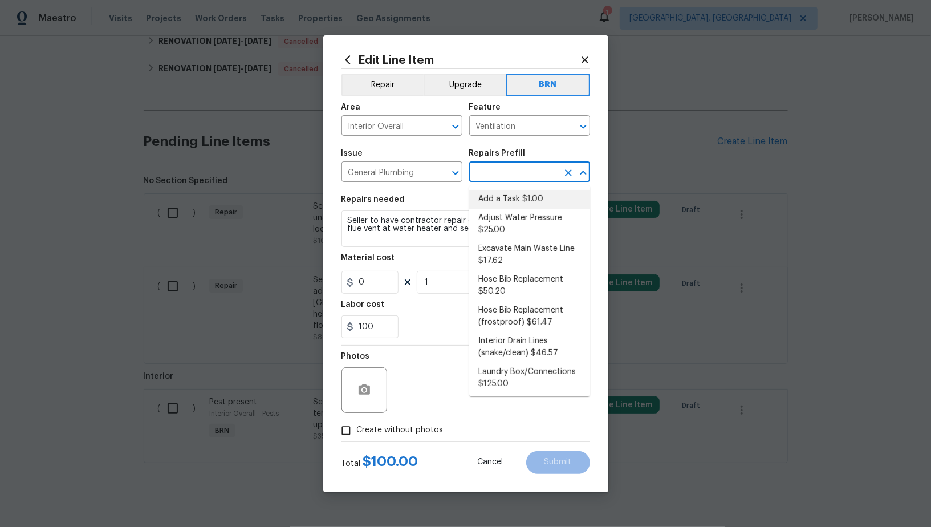
click at [511, 198] on li "Add a Task $1.00" at bounding box center [529, 199] width 121 height 19
type input "Plumbing"
type input "Add a Task $1.00"
type textarea "HPM to detail"
type input "1"
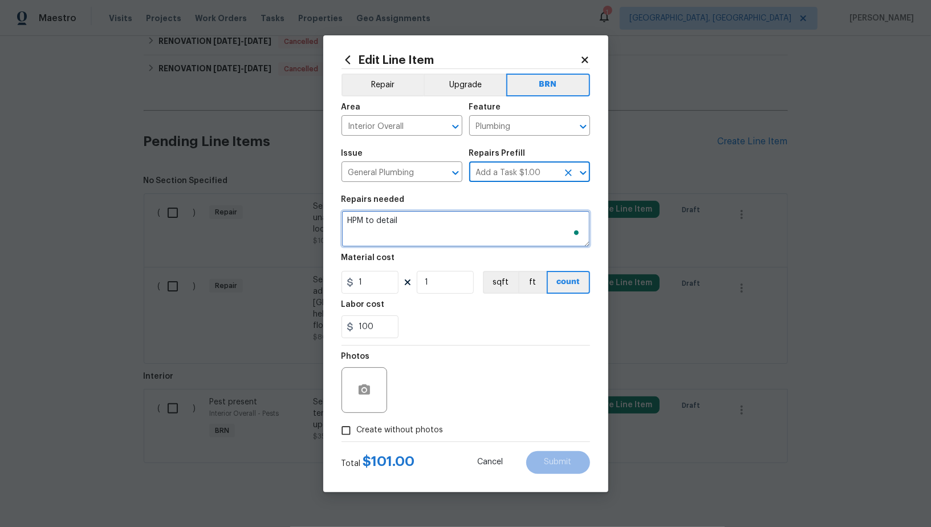
click at [467, 224] on textarea "HPM to detail" at bounding box center [465, 228] width 249 height 36
paste textarea "Seller to have contractor repair disconnected and unattached flue vent at water…"
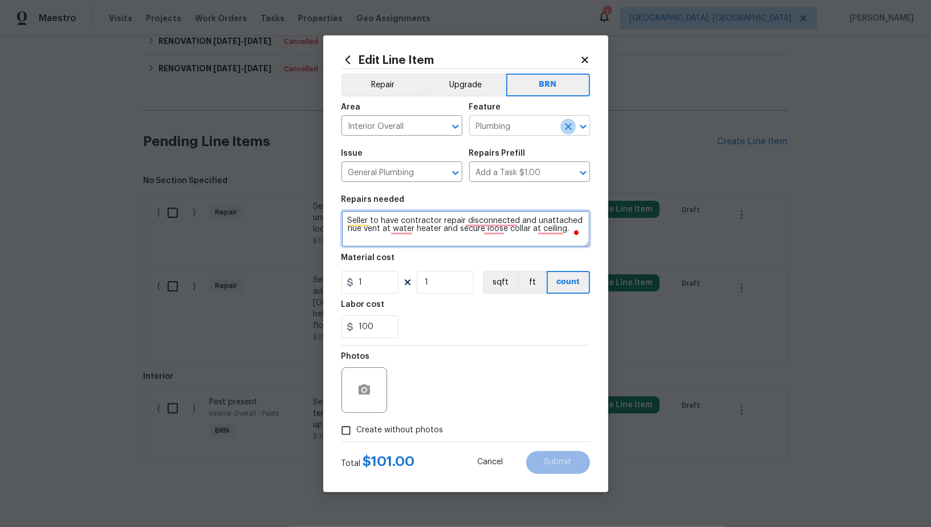
click at [570, 125] on icon "Clear" at bounding box center [568, 126] width 7 height 7
type textarea "Seller to have contractor repair disconnected and unattached flue vent at water…"
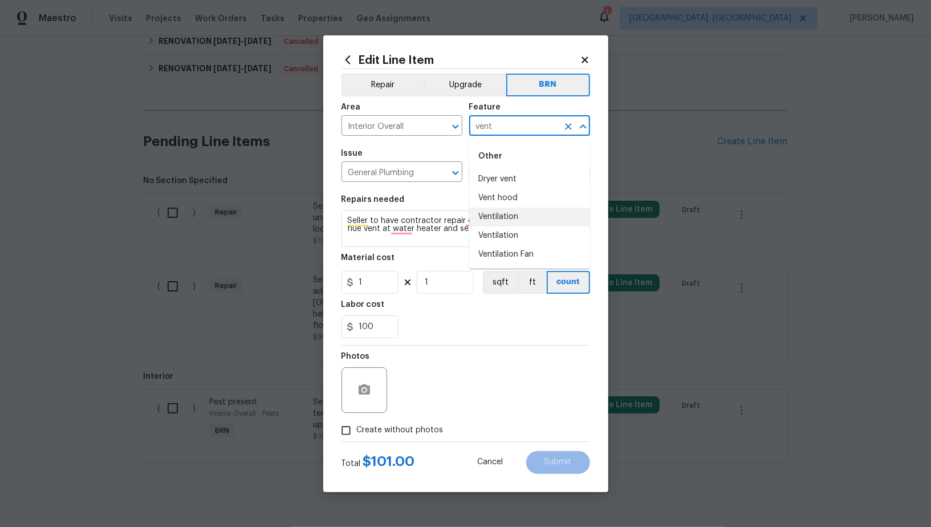
click at [510, 218] on li "Ventilation" at bounding box center [529, 216] width 121 height 19
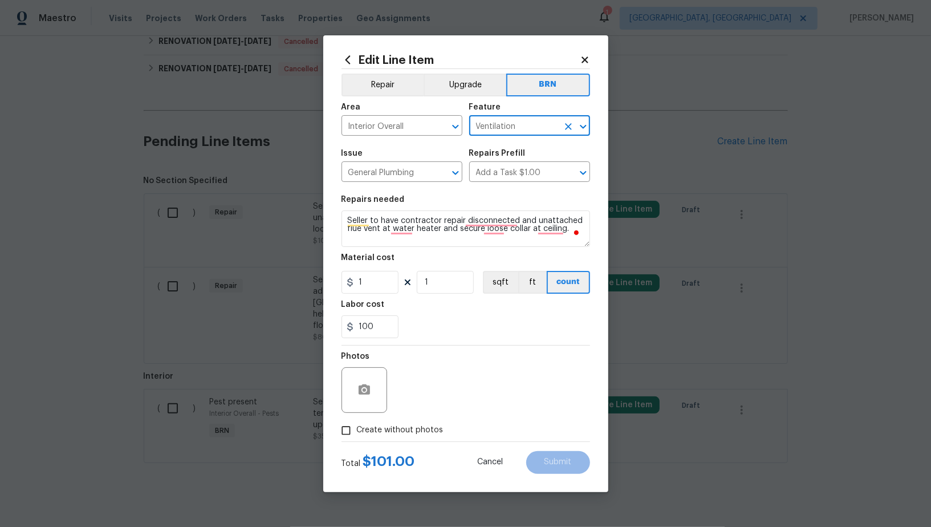
type input "Ventilation"
click at [369, 284] on input "1" at bounding box center [369, 282] width 57 height 23
type input "0"
click at [368, 389] on icon "button" at bounding box center [364, 389] width 11 height 10
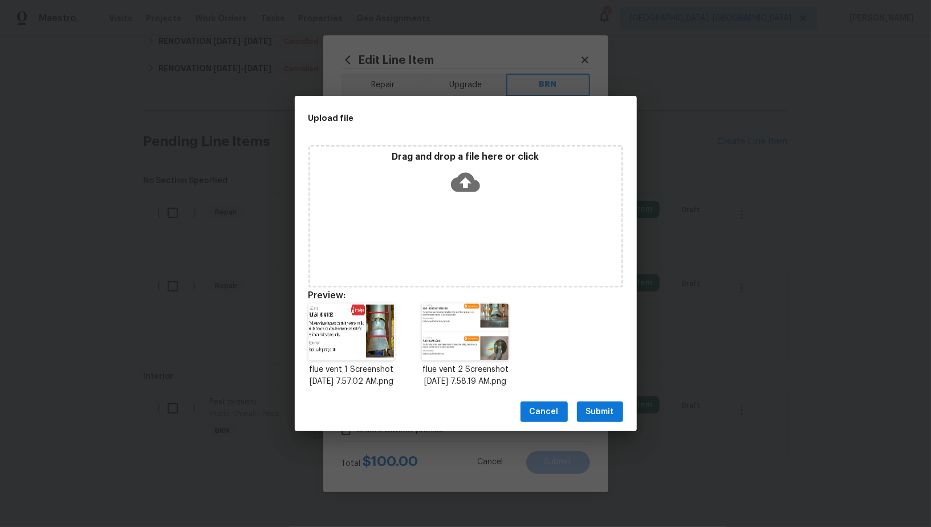
scroll to position [9, 0]
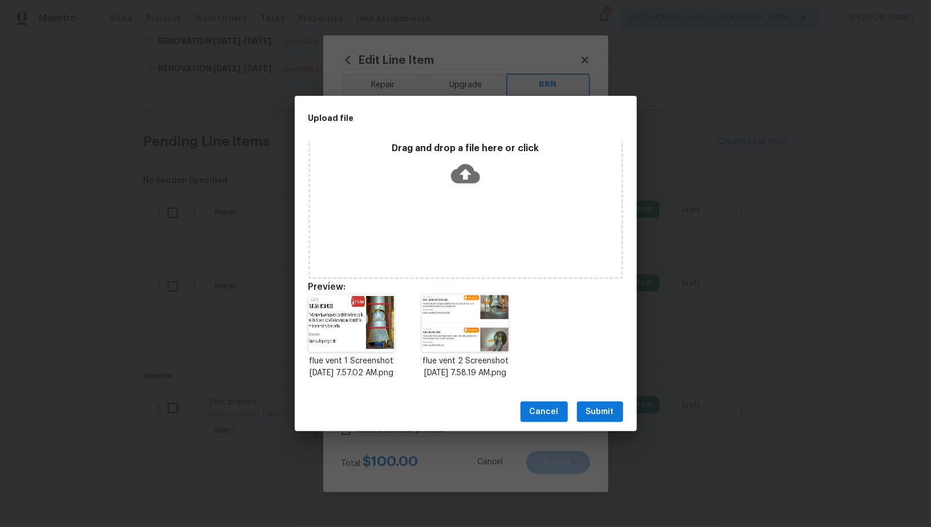
click at [609, 422] on button "Submit" at bounding box center [600, 411] width 46 height 21
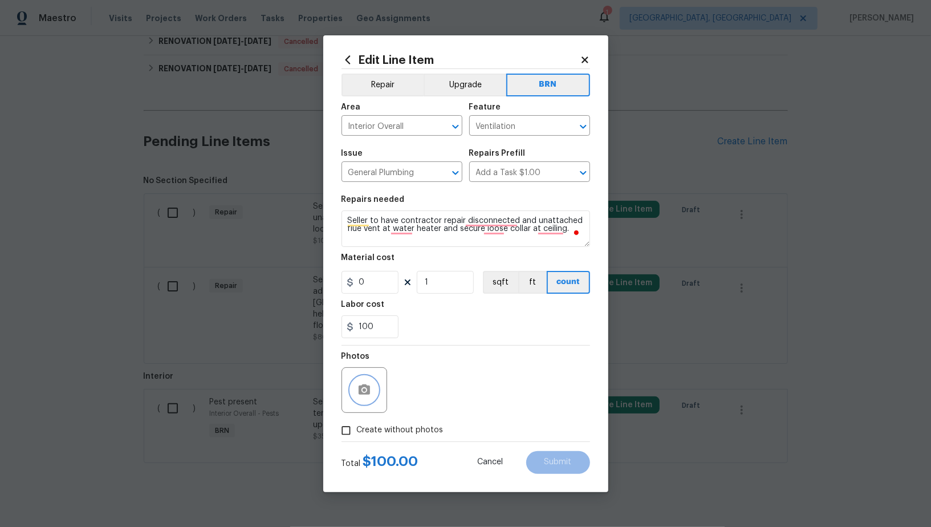
scroll to position [0, 0]
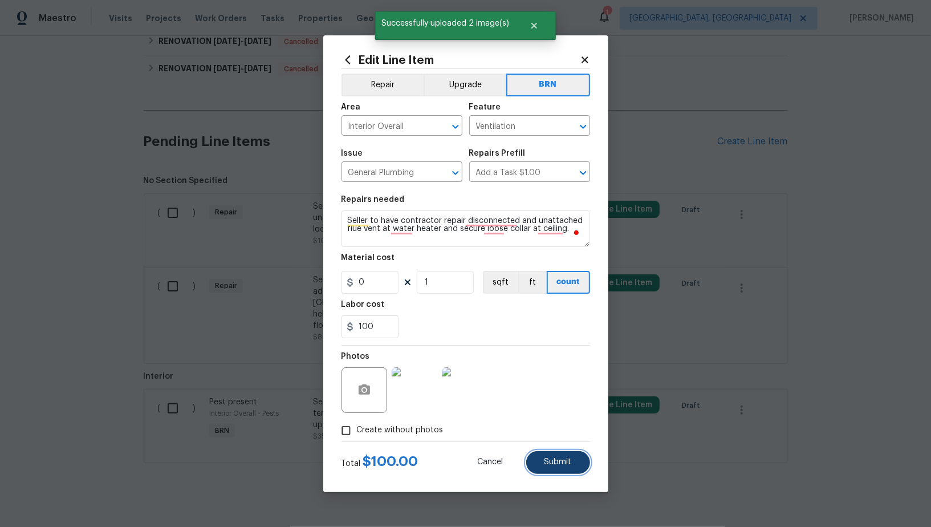
click at [554, 461] on span "Submit" at bounding box center [557, 462] width 27 height 9
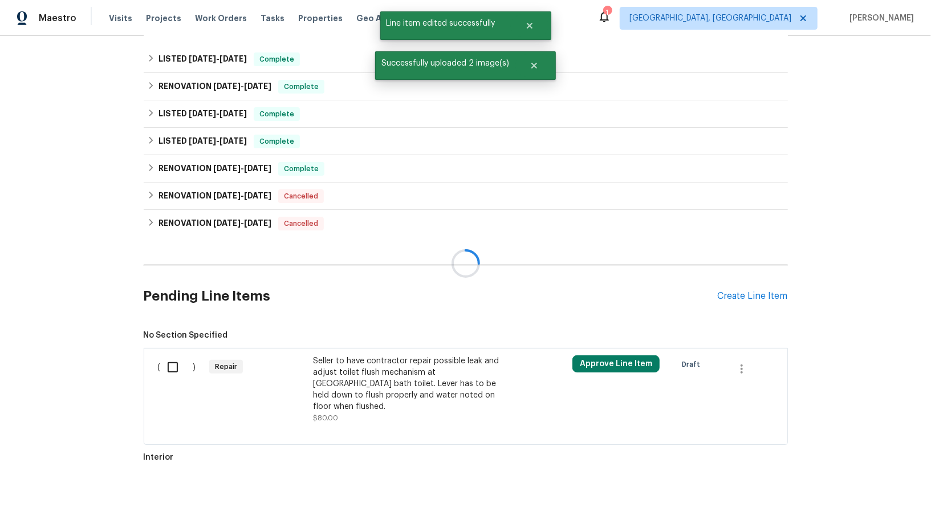
scroll to position [481, 0]
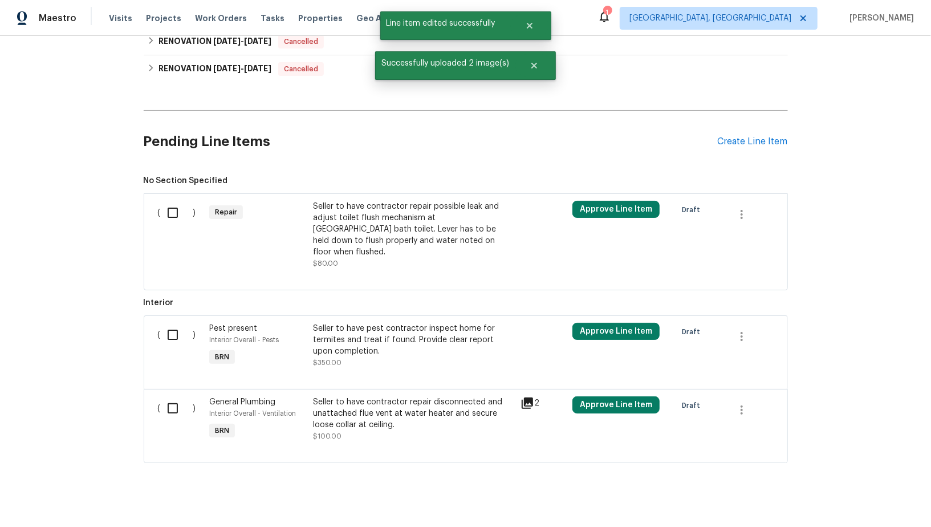
click at [380, 227] on div "Seller to have contractor repair possible leak and adjust toilet flush mechanis…" at bounding box center [413, 229] width 201 height 57
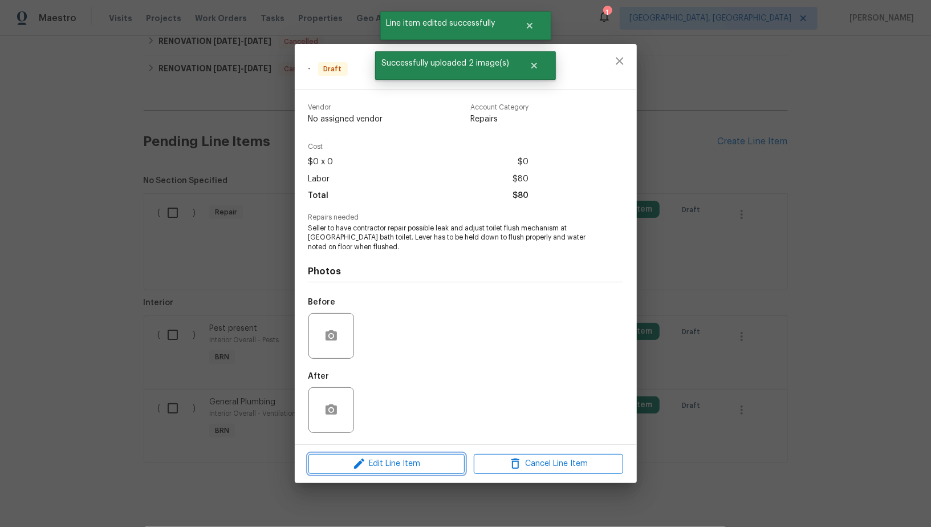
click at [382, 471] on button "Edit Line Item" at bounding box center [386, 464] width 156 height 20
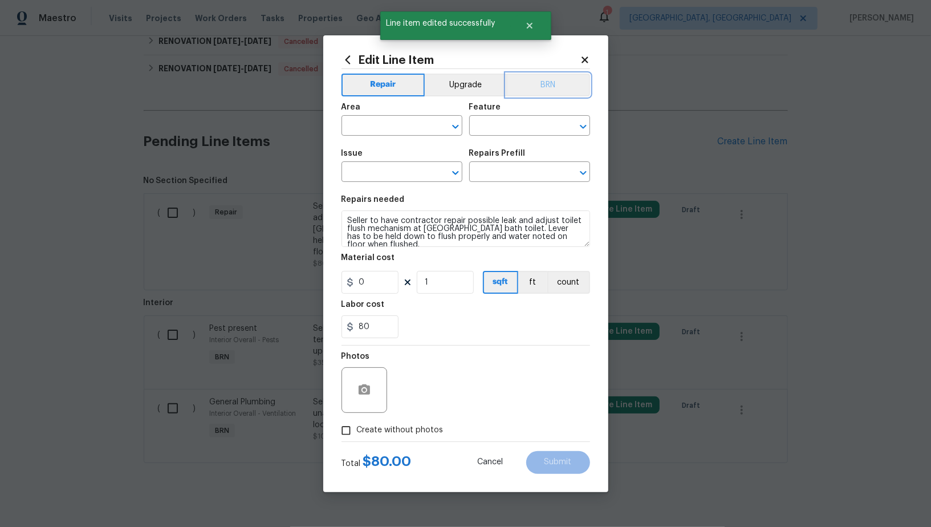
click at [551, 92] on button "BRN" at bounding box center [548, 85] width 84 height 23
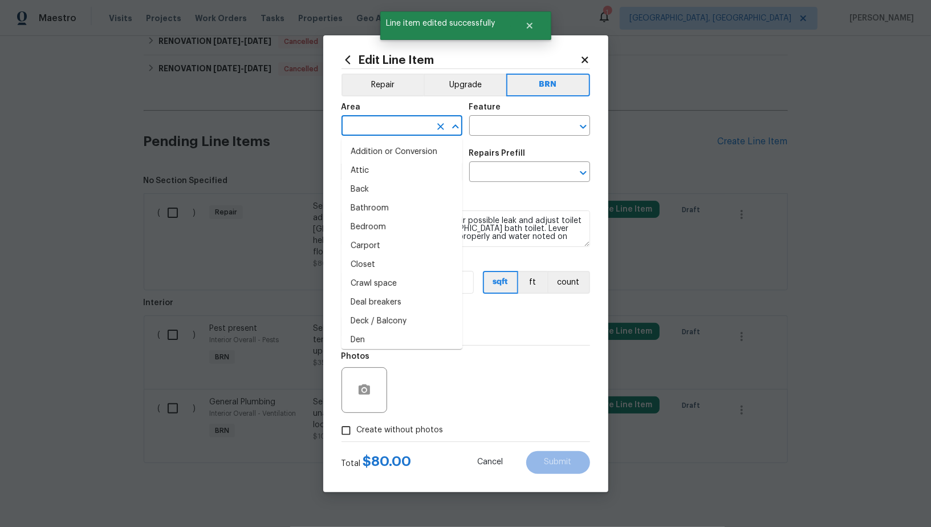
click at [400, 127] on input "text" at bounding box center [385, 127] width 89 height 18
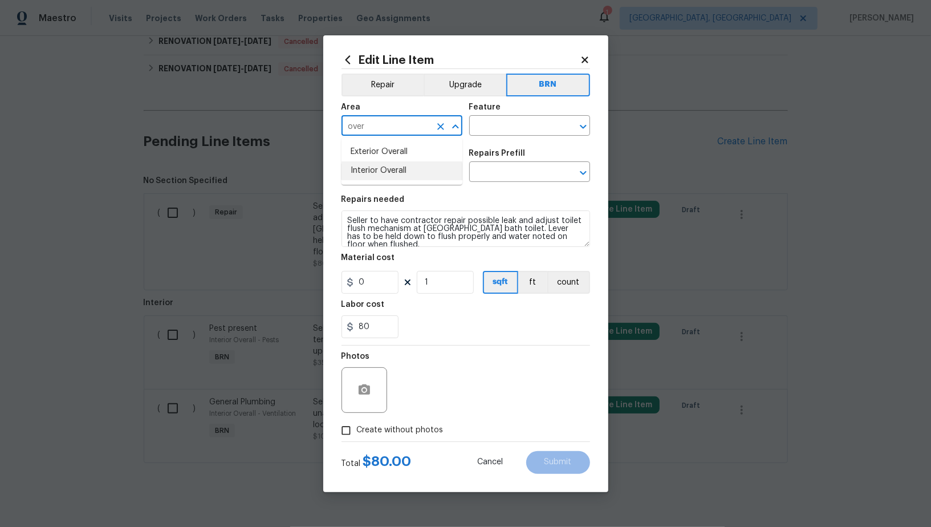
click at [398, 169] on li "Interior Overall" at bounding box center [401, 170] width 121 height 19
type input "Interior Overall"
click at [497, 136] on div "Area Interior Overall ​ Feature ​" at bounding box center [465, 119] width 249 height 46
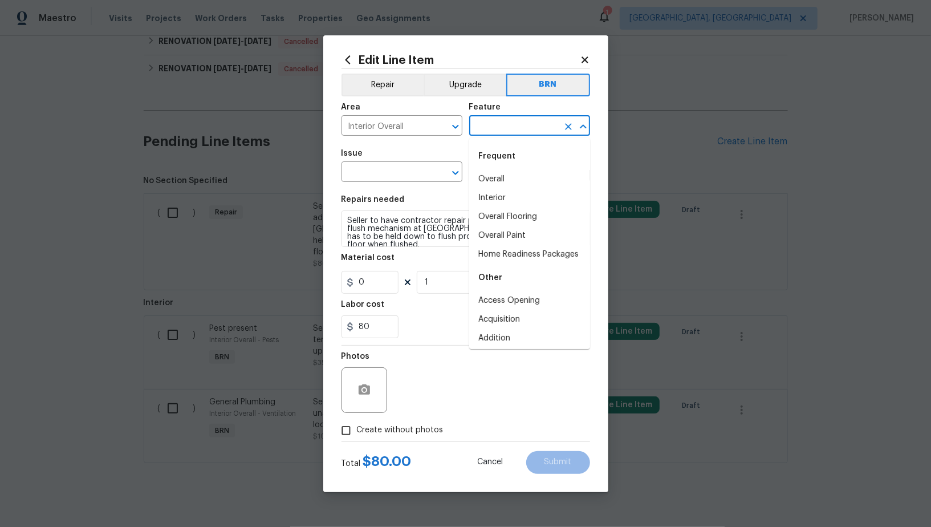
click at [492, 125] on input "text" at bounding box center [513, 127] width 89 height 18
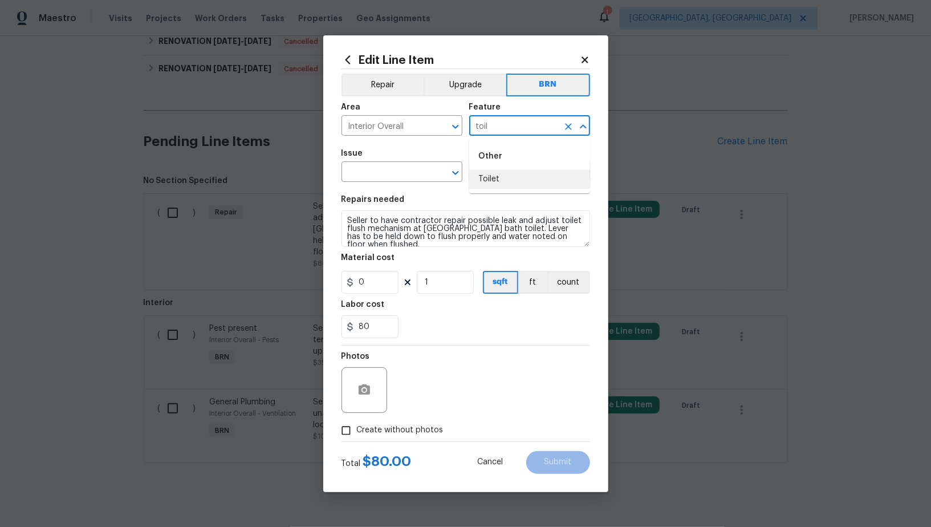
click at [503, 174] on li "Toilet" at bounding box center [529, 179] width 121 height 19
type input "Toilet"
click at [381, 170] on input "text" at bounding box center [385, 173] width 89 height 18
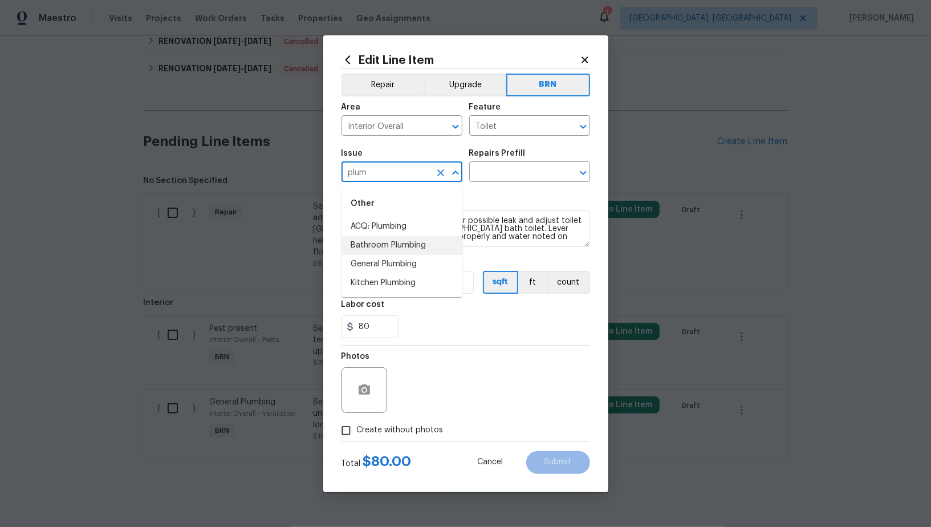
click at [397, 244] on li "Bathroom Plumbing" at bounding box center [401, 245] width 121 height 19
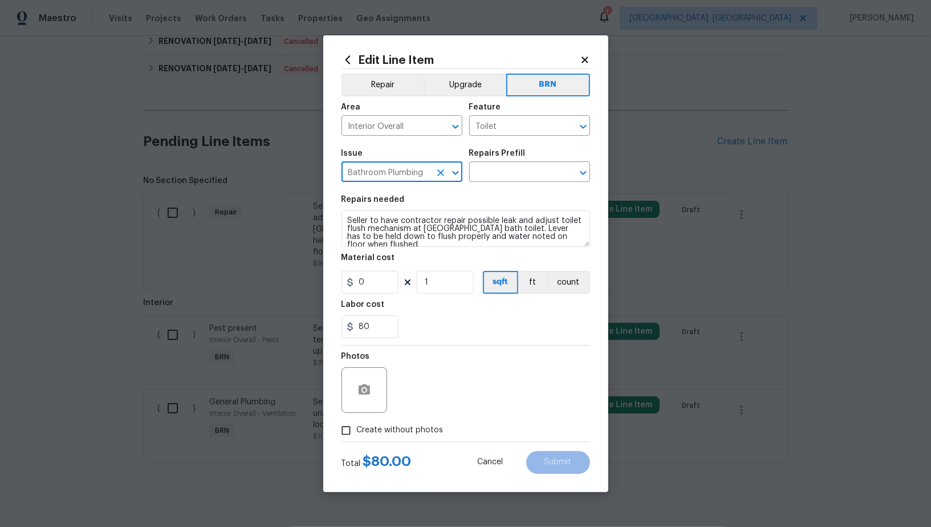
type input "Bathroom Plumbing"
click at [494, 209] on div "Repairs needed" at bounding box center [465, 203] width 249 height 15
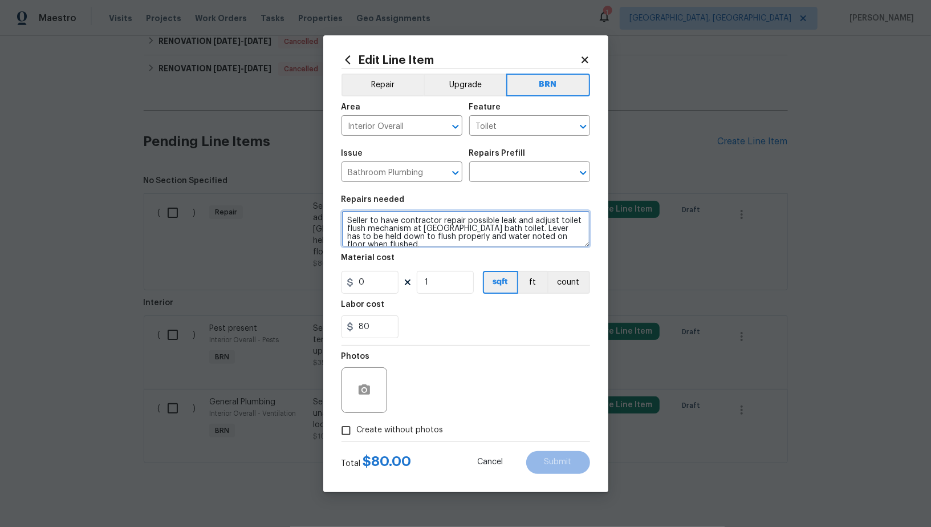
click at [489, 217] on textarea "Seller to have contractor repair possible leak and adjust toilet flush mechanis…" at bounding box center [465, 228] width 249 height 36
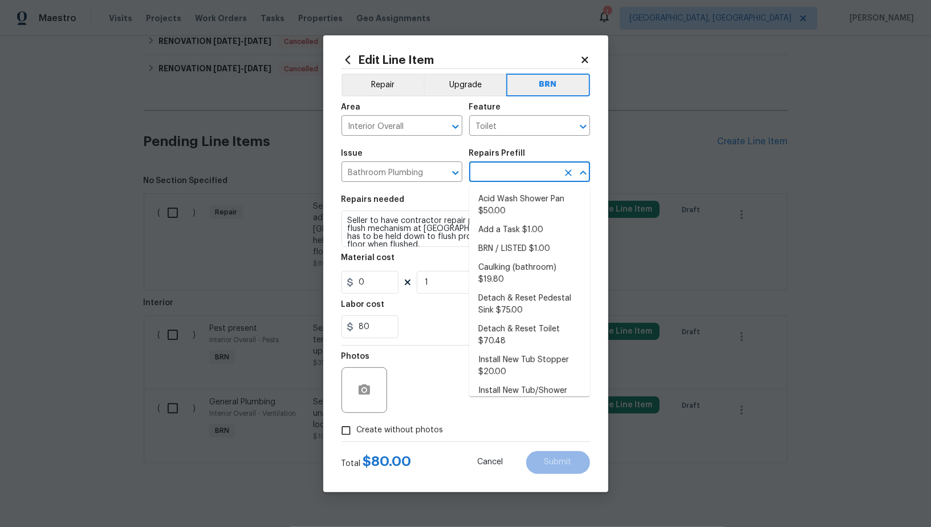
click at [503, 177] on input "text" at bounding box center [513, 173] width 89 height 18
click at [505, 233] on li "Add a Task $1.00" at bounding box center [529, 230] width 121 height 19
type input "Plumbing"
type input "Add a Task $1.00"
type textarea "HPM to detail"
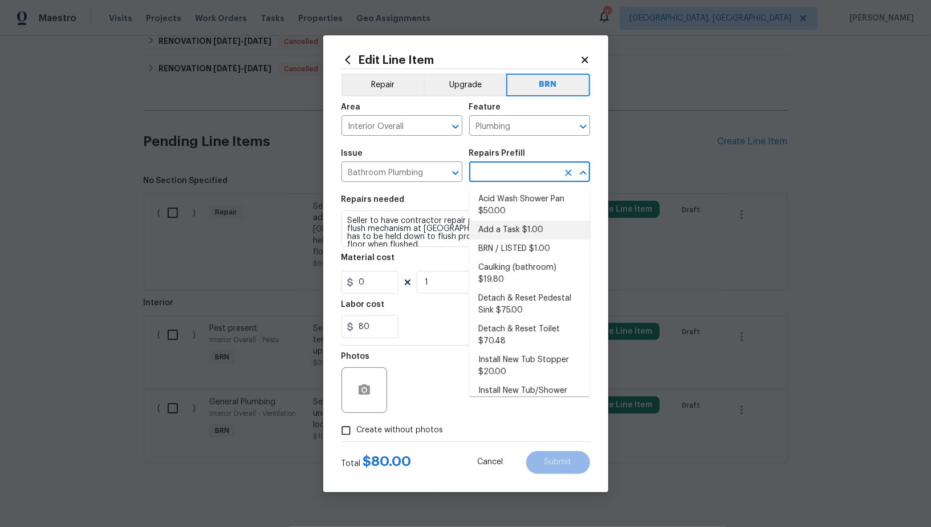
type input "1"
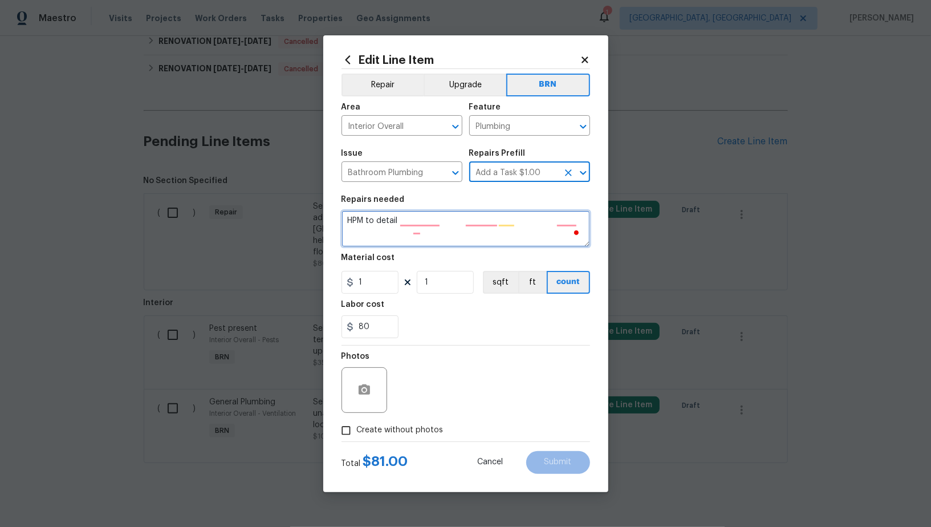
click at [455, 233] on textarea "HPM to detail" at bounding box center [465, 228] width 249 height 36
paste textarea "Seller to have contractor repair possible leak and adjust toilet flush mechanis…"
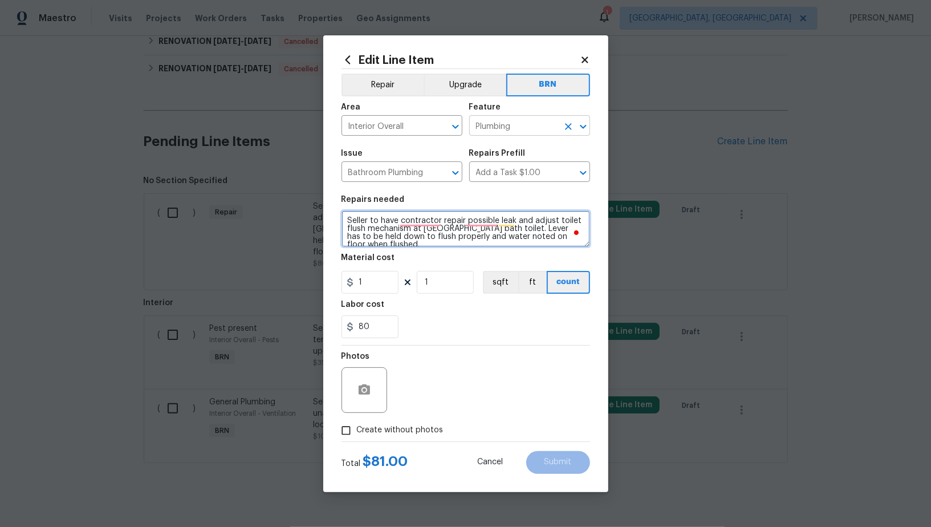
click at [563, 125] on icon "Clear" at bounding box center [568, 126] width 11 height 11
type textarea "Seller to have contractor repair possible leak and adjust toilet flush mechanis…"
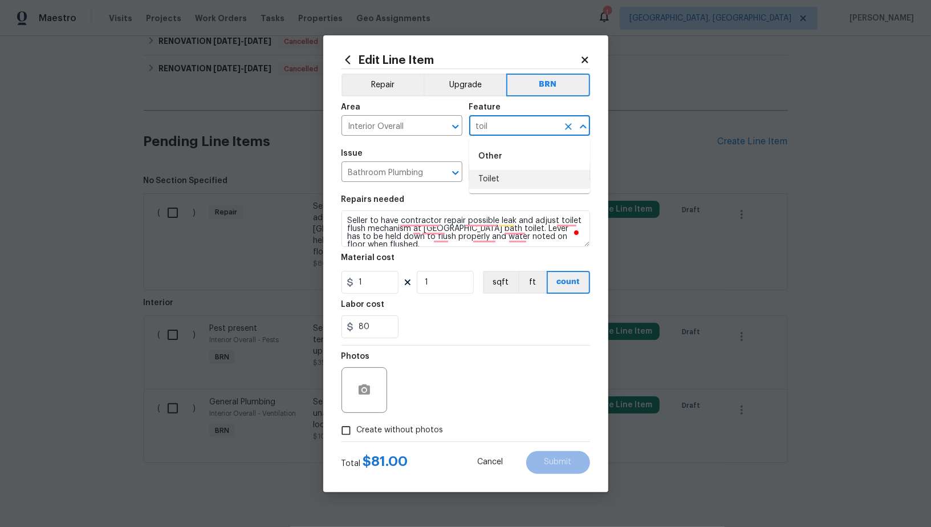
click at [499, 170] on li "Toilet" at bounding box center [529, 179] width 121 height 19
type input "Toilet"
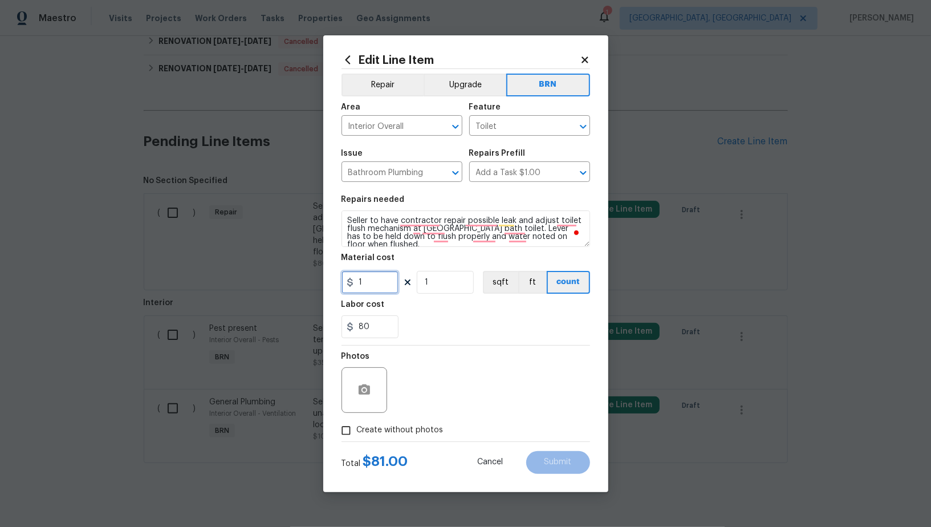
click at [370, 279] on input "1" at bounding box center [369, 282] width 57 height 23
type input "0"
click at [368, 382] on button "button" at bounding box center [364, 389] width 27 height 27
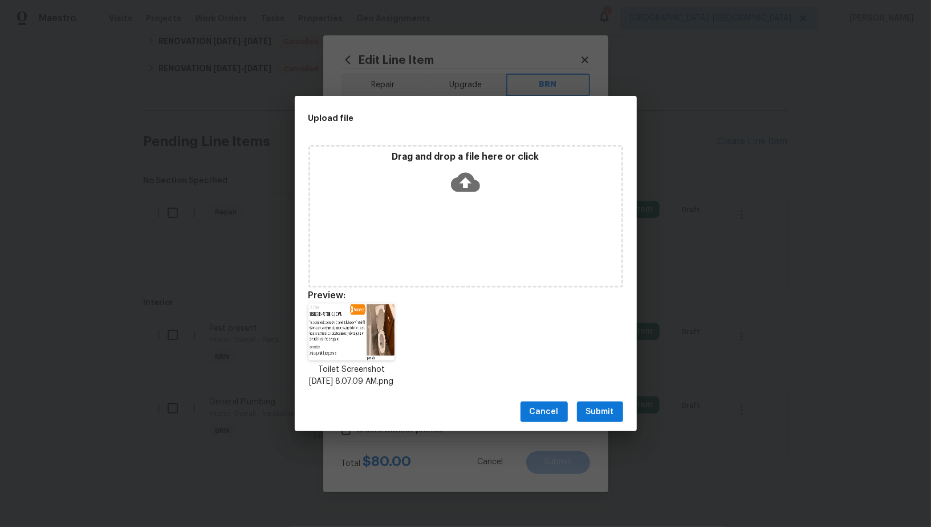
click at [618, 410] on button "Submit" at bounding box center [600, 411] width 46 height 21
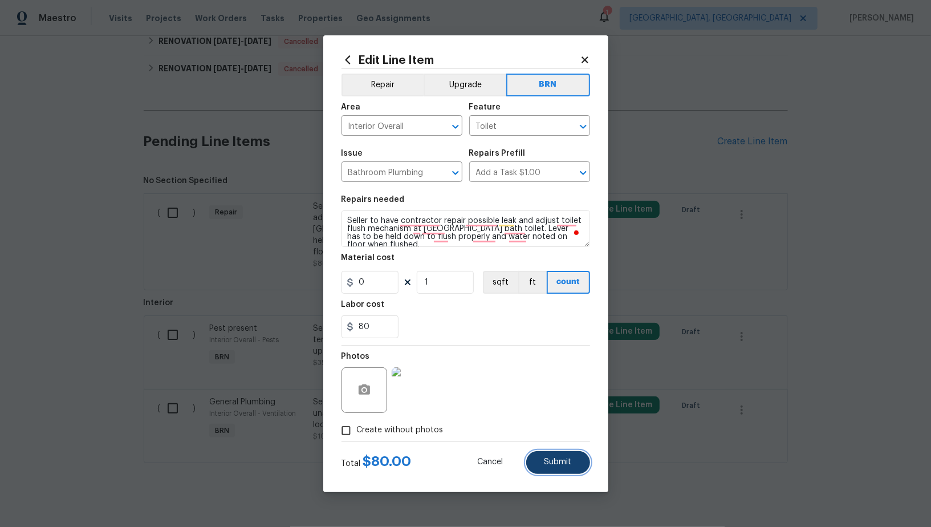
click at [566, 469] on button "Submit" at bounding box center [558, 462] width 64 height 23
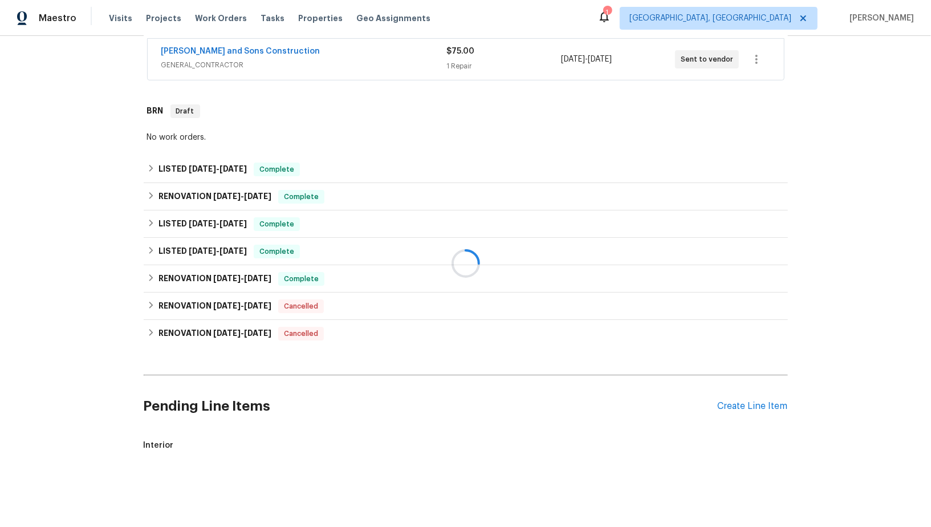
scroll to position [455, 0]
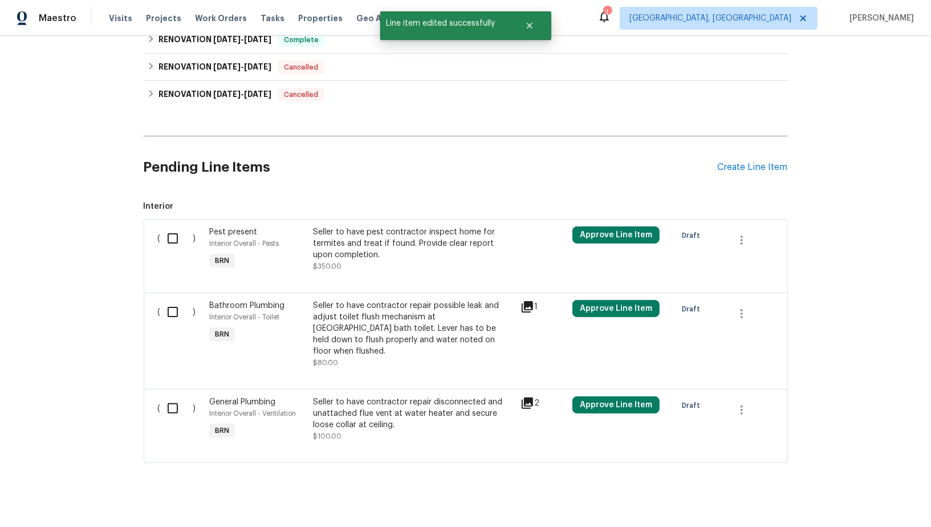
click at [175, 303] on input "checkbox" at bounding box center [177, 312] width 32 height 24
checkbox input "true"
click at [175, 402] on input "checkbox" at bounding box center [177, 408] width 32 height 24
checkbox input "true"
click at [849, 503] on span "Create Work Order" at bounding box center [866, 498] width 76 height 14
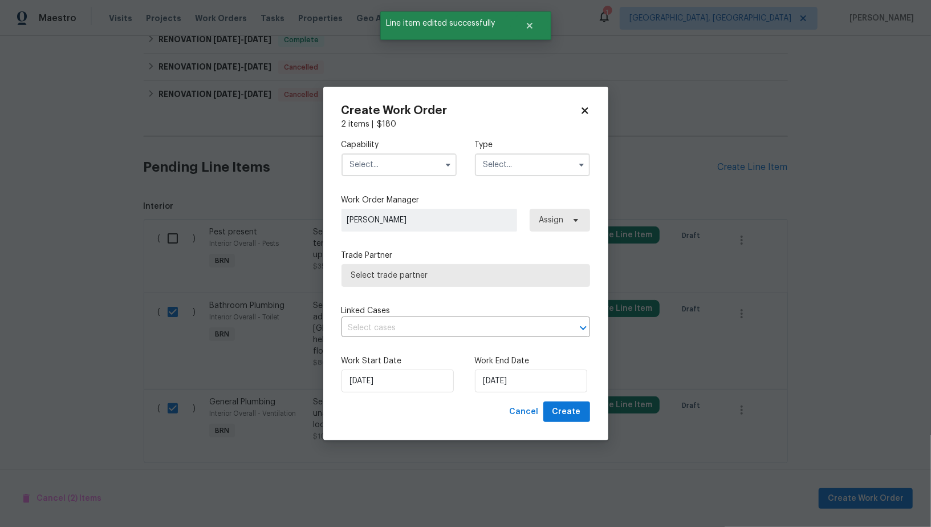
click at [438, 169] on input "text" at bounding box center [398, 164] width 115 height 23
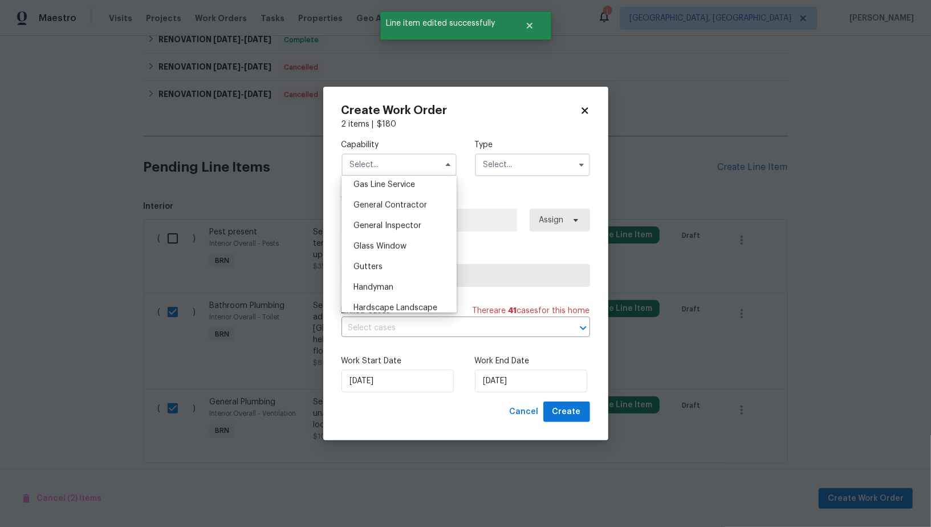
scroll to position [548, 0]
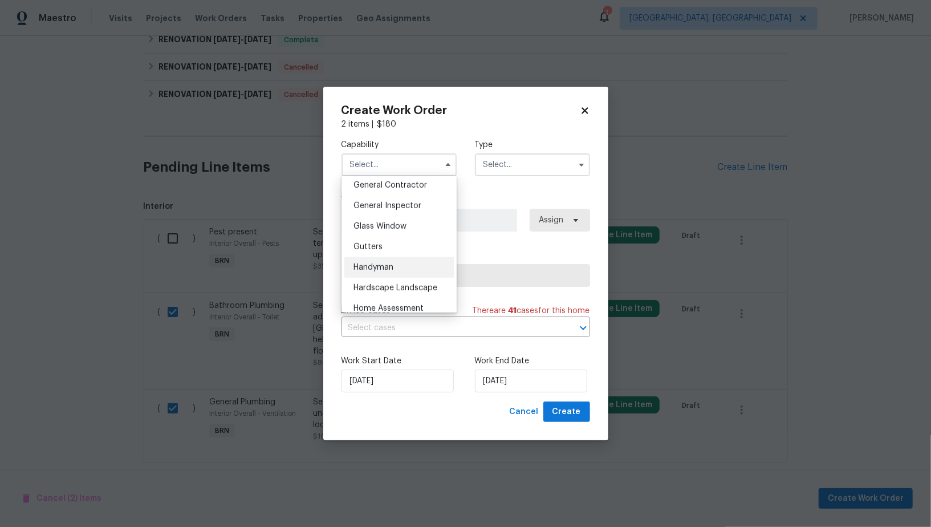
click at [395, 265] on div "Handyman" at bounding box center [398, 267] width 109 height 21
type input "Handyman"
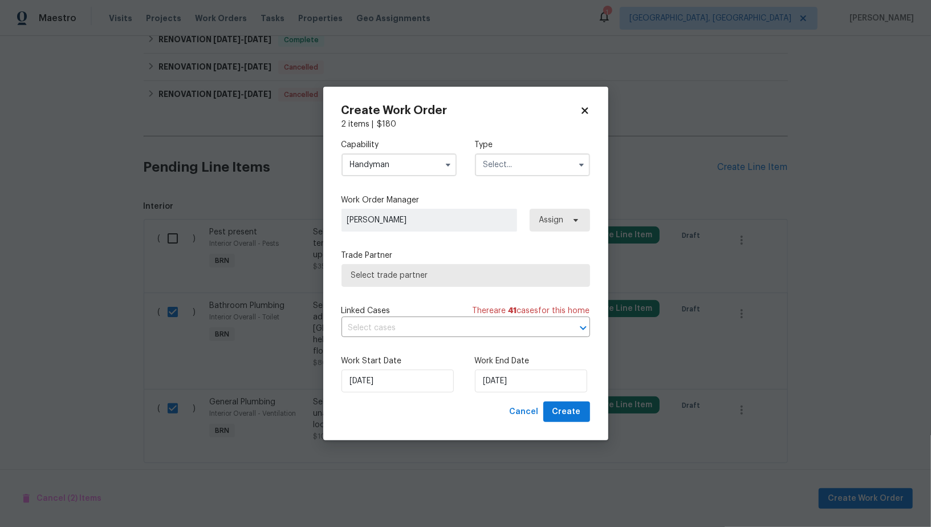
click at [546, 164] on input "text" at bounding box center [532, 164] width 115 height 23
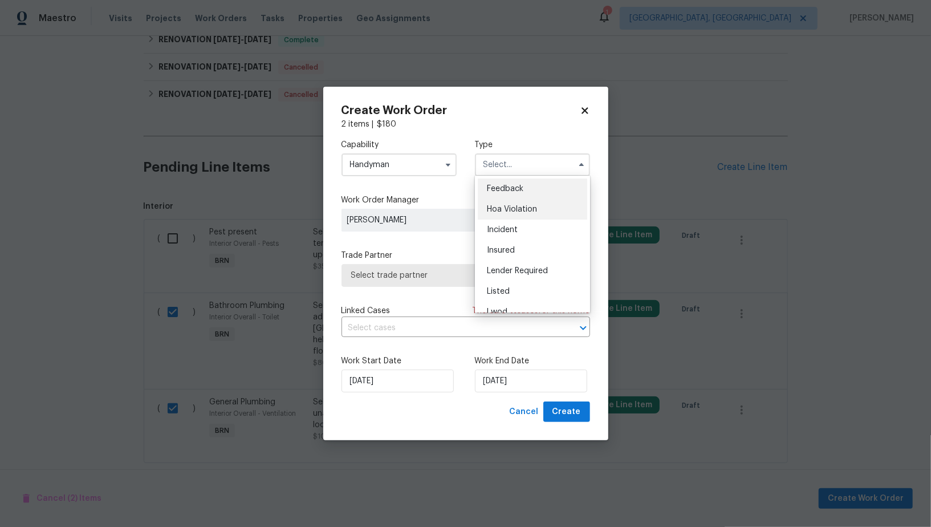
scroll to position [115, 0]
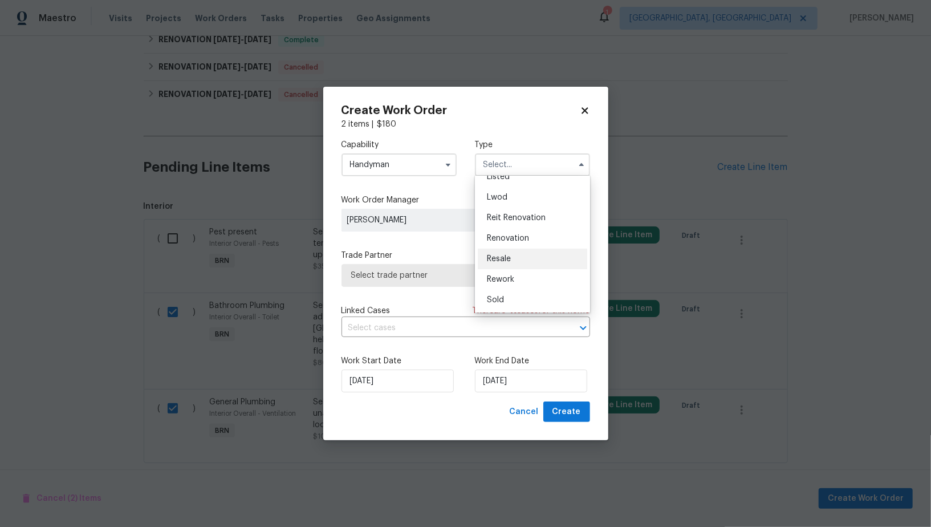
click at [498, 249] on div "Resale" at bounding box center [532, 259] width 109 height 21
type input "Resale"
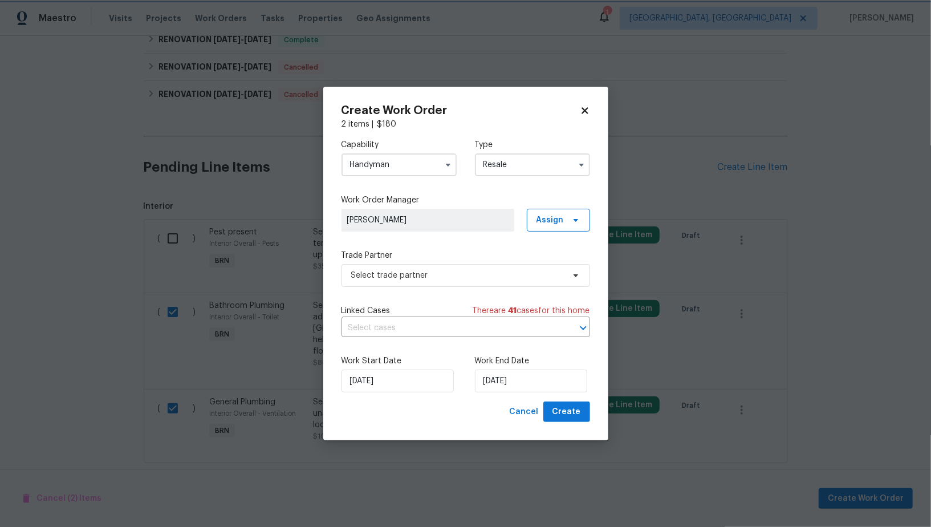
scroll to position [0, 0]
click at [483, 279] on span "Select trade partner" at bounding box center [457, 275] width 213 height 11
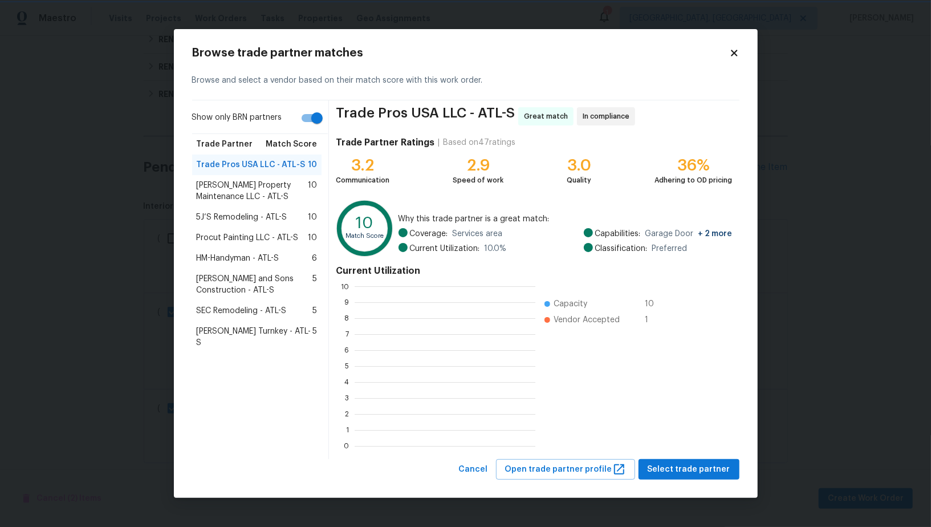
scroll to position [1, 1]
click at [245, 193] on span "Glen Property Maintenance LLC - ATL-S" at bounding box center [253, 191] width 112 height 23
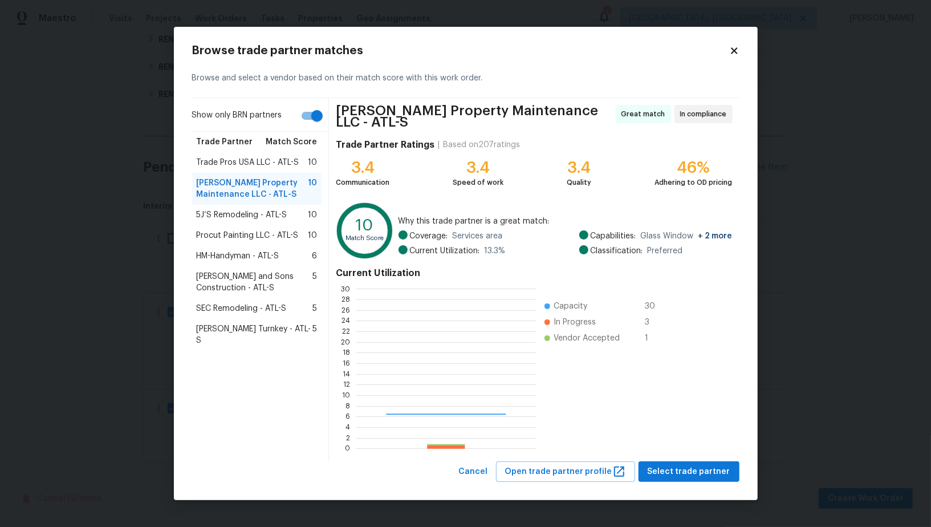
scroll to position [160, 180]
click at [701, 471] on span "Select trade partner" at bounding box center [689, 472] width 83 height 14
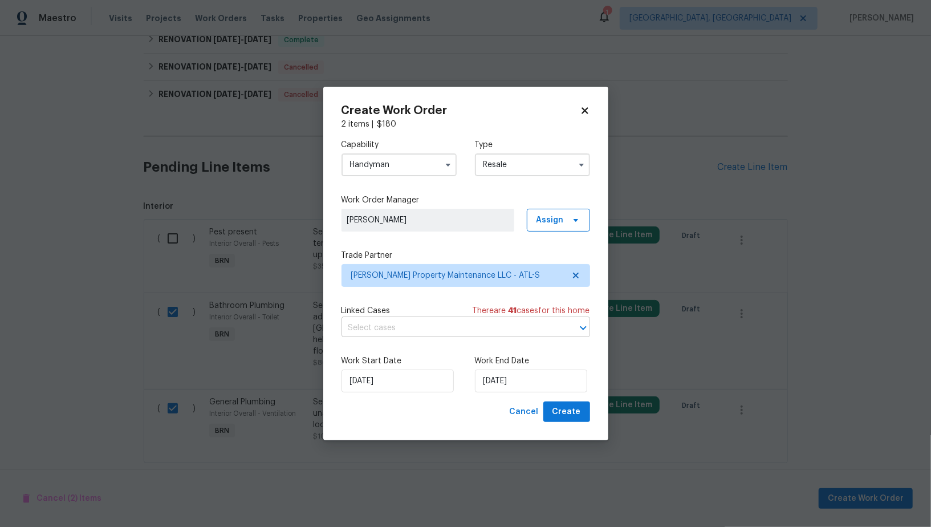
click at [472, 329] on input "text" at bounding box center [449, 328] width 217 height 18
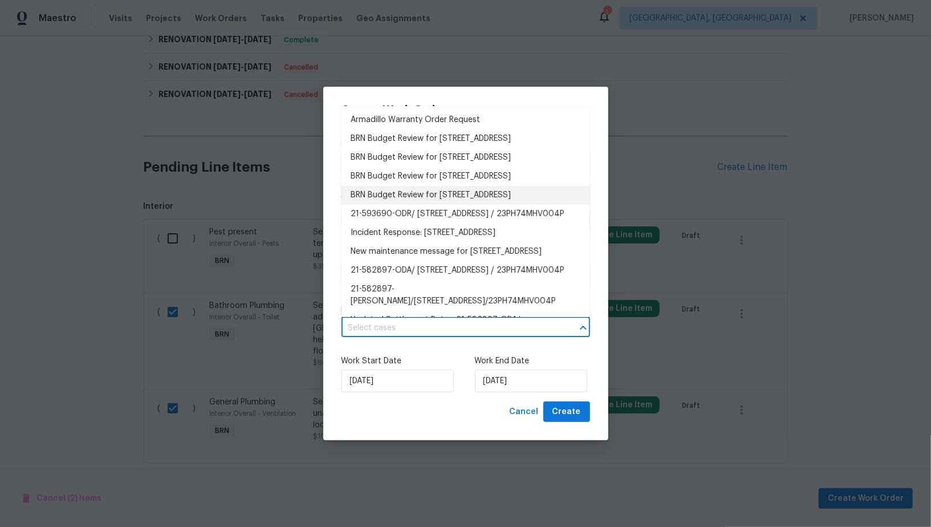
scroll to position [307, 0]
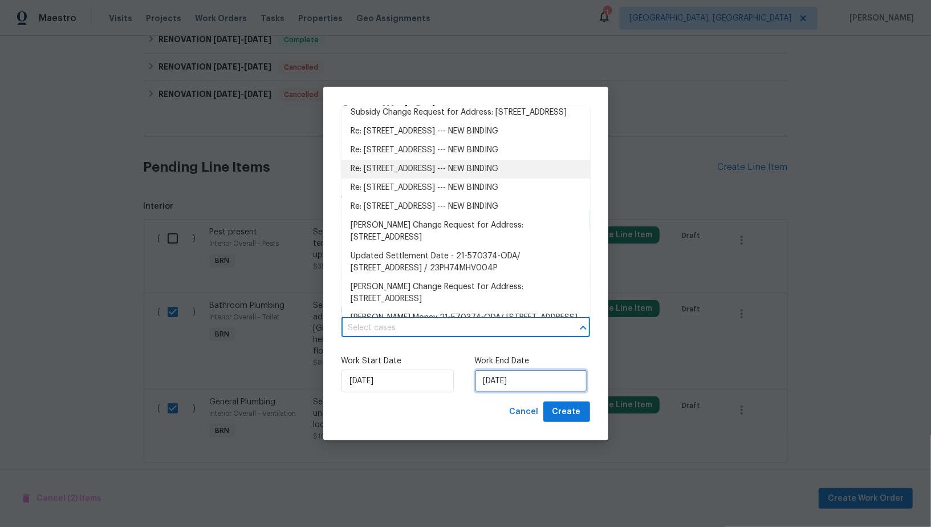
click at [494, 389] on input "28/08/2025" at bounding box center [531, 380] width 112 height 23
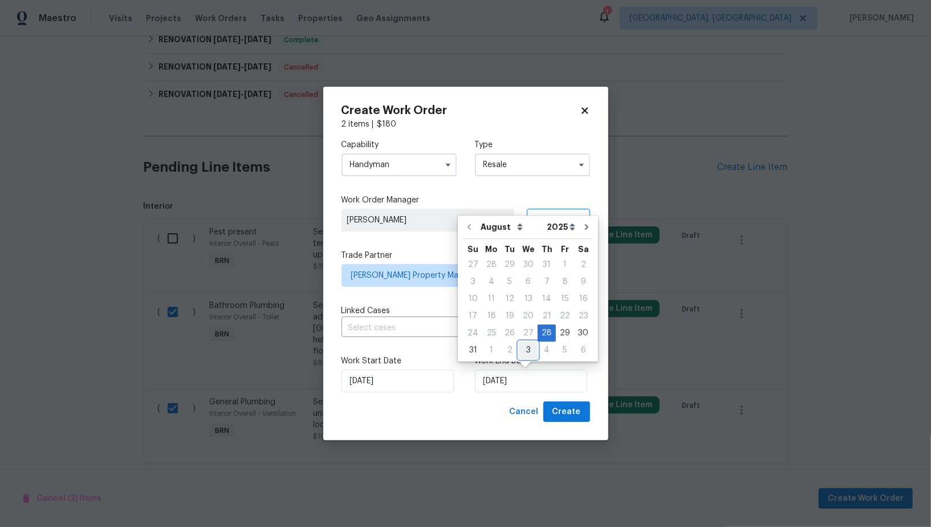
click at [519, 351] on div "3" at bounding box center [528, 350] width 19 height 16
type input "03/09/2025"
select select "8"
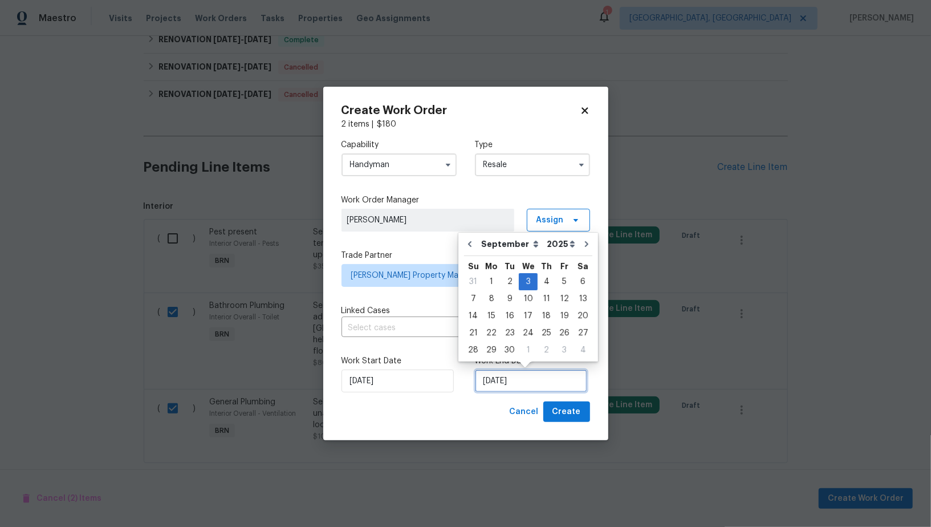
click at [475, 377] on input "03/09/2025" at bounding box center [531, 380] width 112 height 23
click at [507, 278] on div "2" at bounding box center [509, 282] width 18 height 16
type input "02/09/2025"
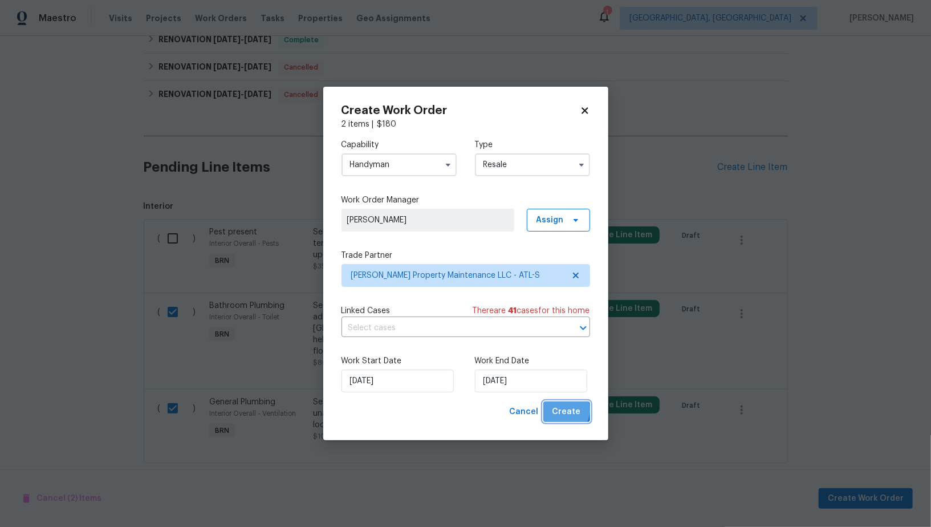
click at [560, 410] on span "Create" at bounding box center [566, 412] width 29 height 14
checkbox input "false"
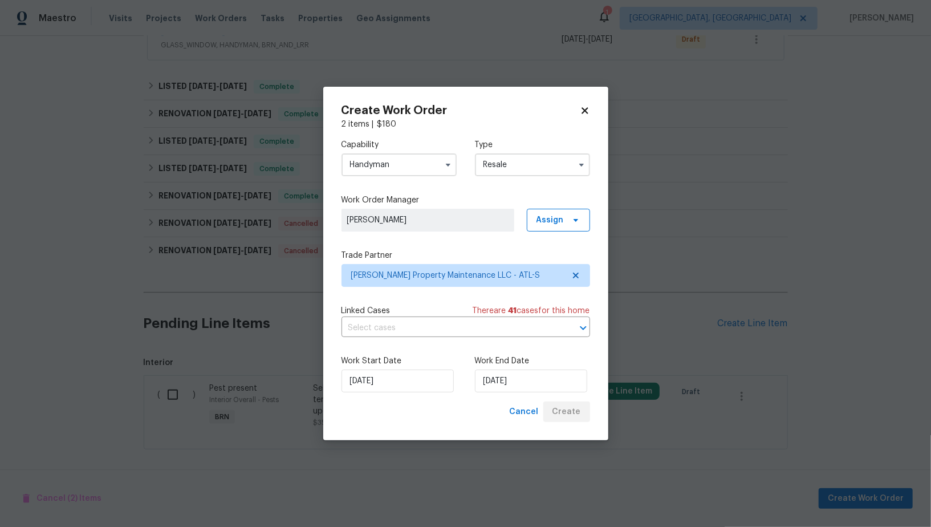
scroll to position [326, 0]
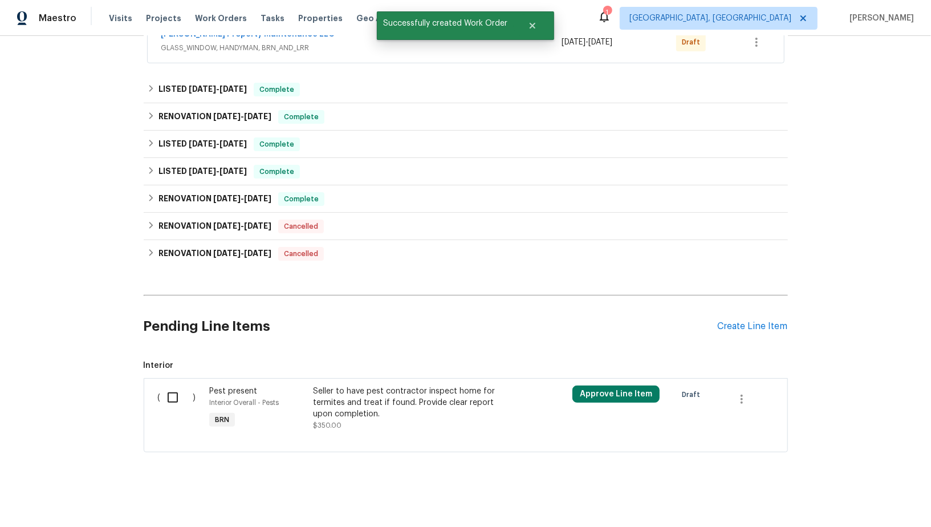
click at [120, 383] on div "Back to all projects 6240 Shenfield Ln, Union City, GA 30291 3 Beds | 2 1/2 Bat…" at bounding box center [465, 281] width 931 height 491
click at [170, 394] on input "checkbox" at bounding box center [177, 397] width 32 height 24
checkbox input "true"
click at [857, 497] on span "Create Work Order" at bounding box center [866, 498] width 76 height 14
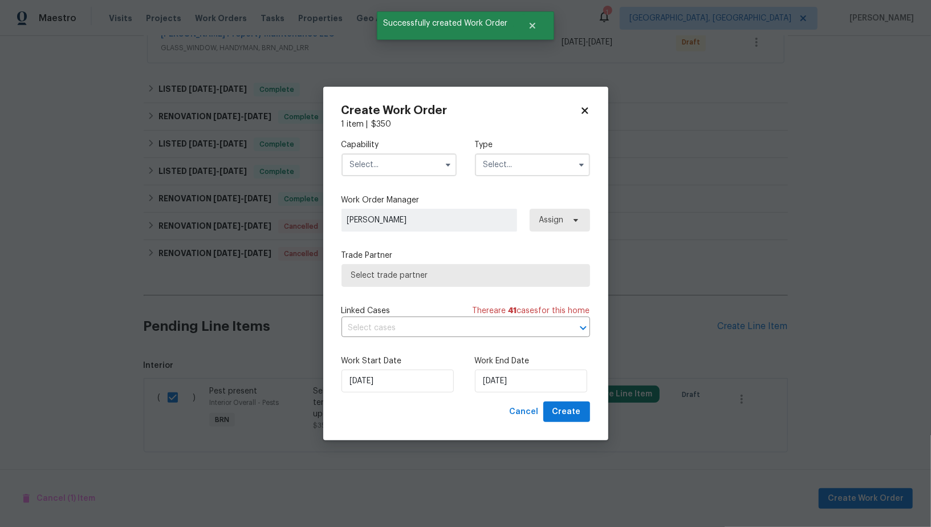
click at [438, 178] on div "Capability Type" at bounding box center [465, 157] width 249 height 55
click at [429, 172] on input "text" at bounding box center [398, 164] width 115 height 23
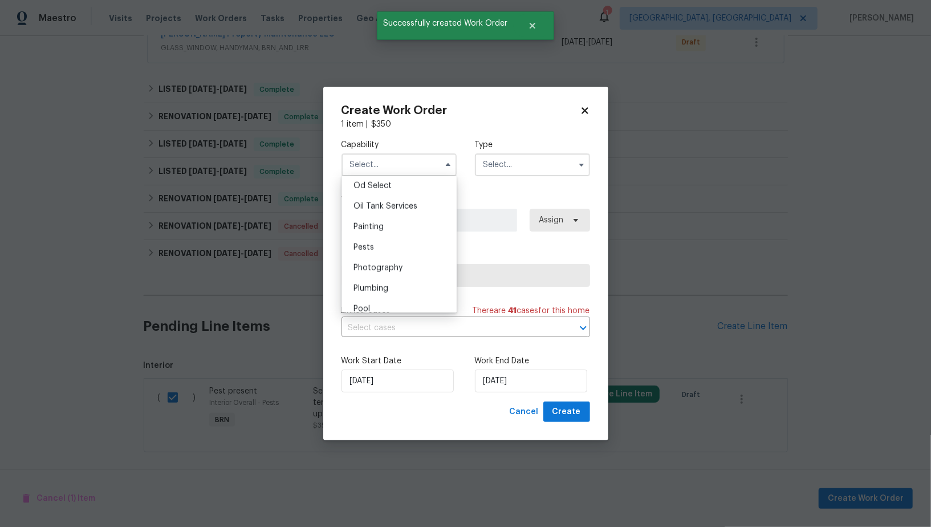
scroll to position [926, 0]
drag, startPoint x: 392, startPoint y: 236, endPoint x: 421, endPoint y: 212, distance: 38.1
click at [392, 236] on div "Pests" at bounding box center [398, 241] width 109 height 21
type input "Pests"
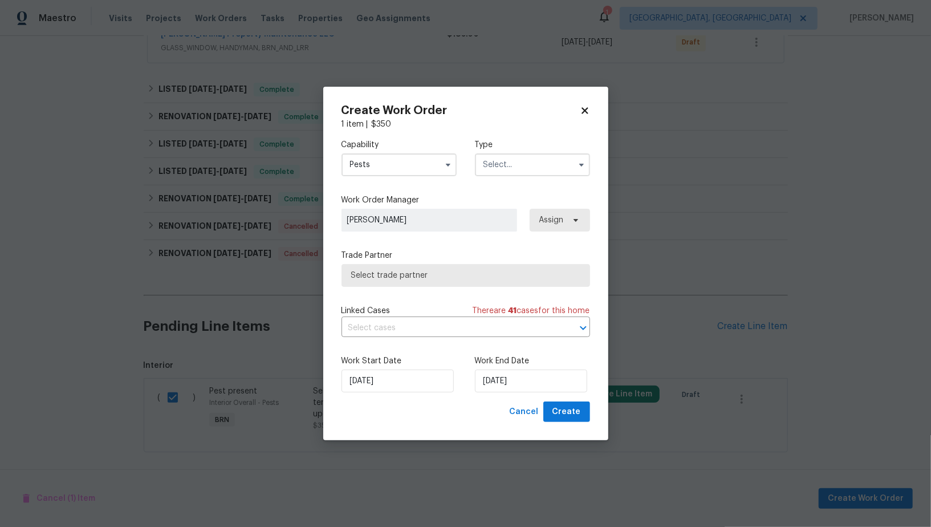
click at [519, 158] on input "text" at bounding box center [532, 164] width 115 height 23
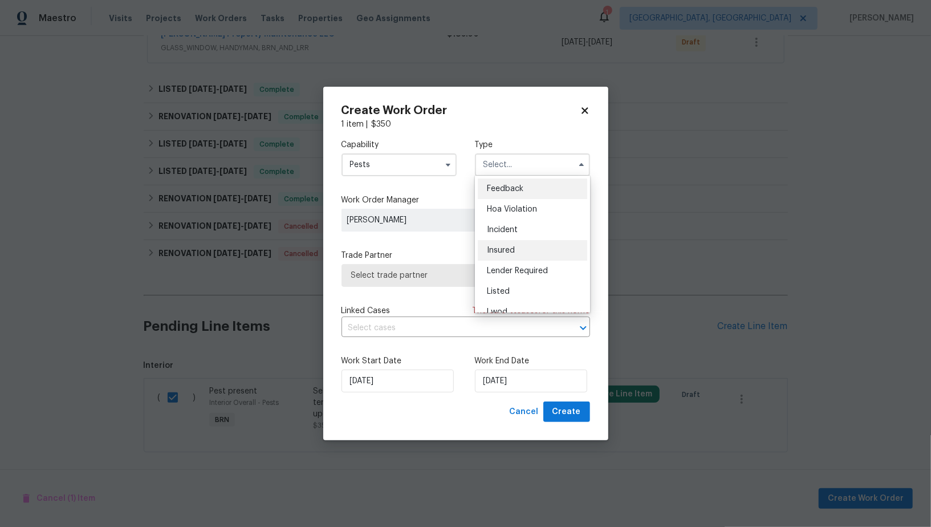
scroll to position [115, 0]
click at [511, 246] on div "Renovation" at bounding box center [532, 238] width 109 height 21
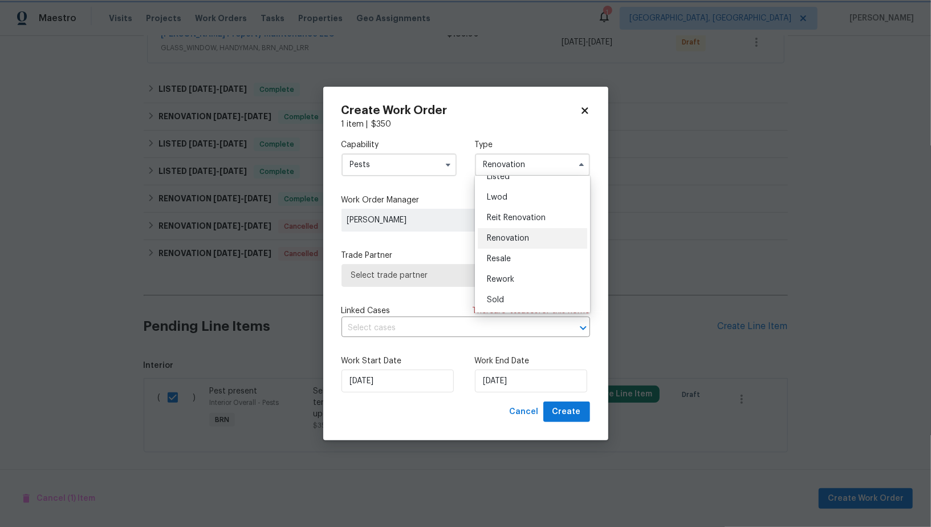
scroll to position [0, 0]
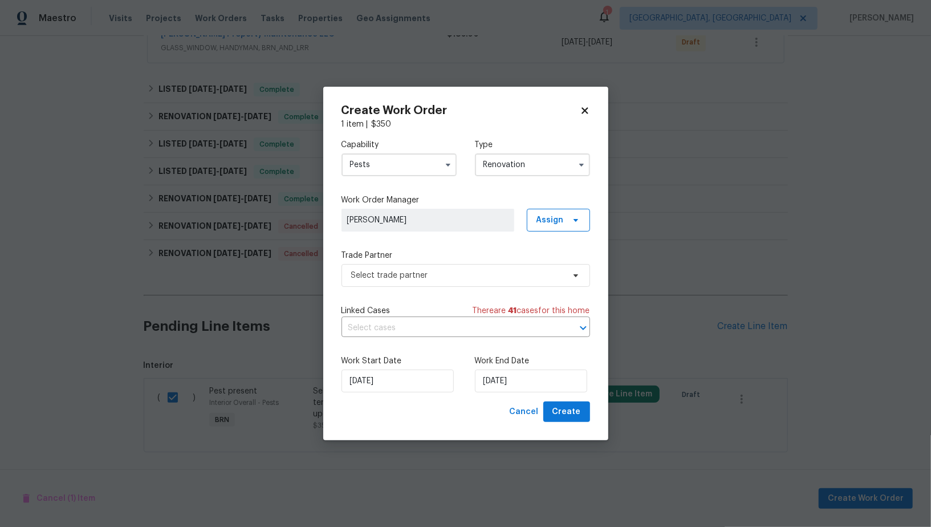
click at [531, 153] on input "Renovation" at bounding box center [532, 164] width 115 height 23
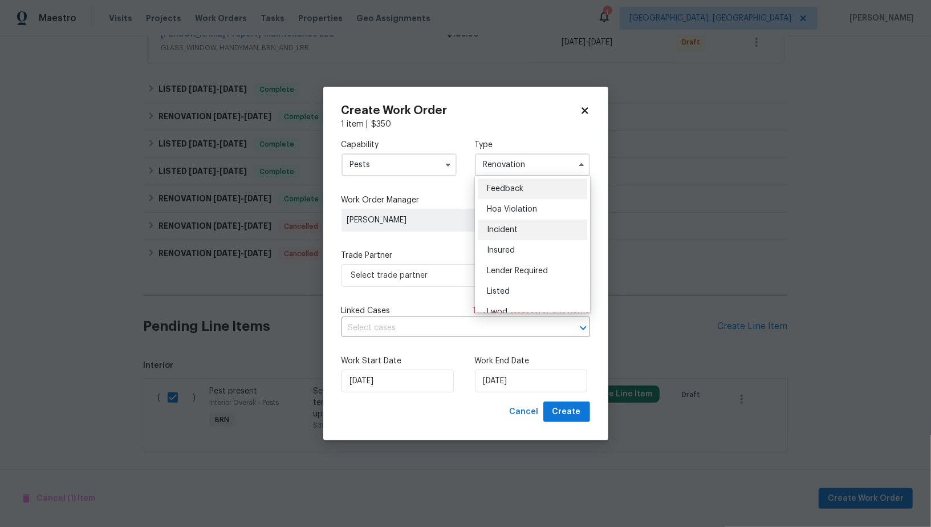
scroll to position [115, 0]
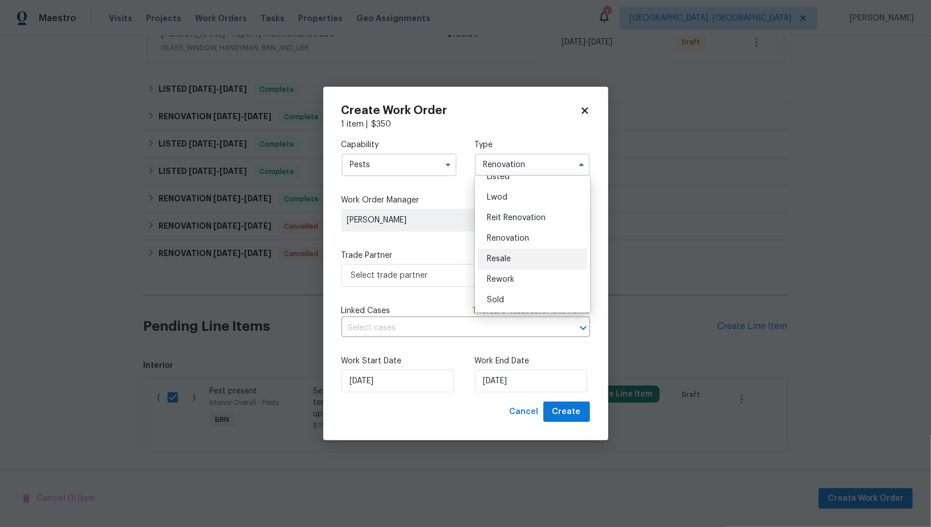
click at [520, 255] on div "Resale" at bounding box center [532, 259] width 109 height 21
type input "Resale"
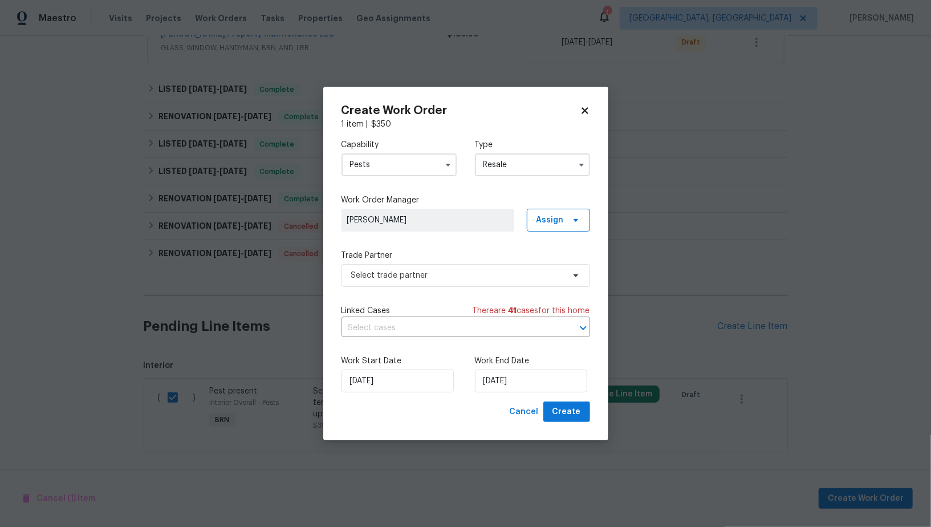
click at [490, 286] on div "Capability Pests Type Resale Feedback Hoa Violation Incident Insured Lender Req…" at bounding box center [465, 265] width 249 height 271
click at [481, 277] on span "Select trade partner" at bounding box center [457, 275] width 213 height 11
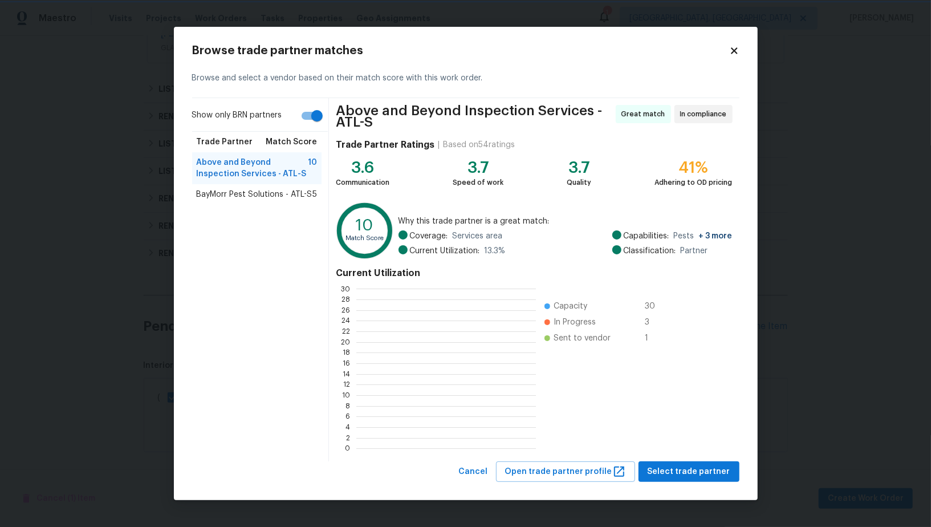
scroll to position [1, 1]
click at [694, 471] on span "Select trade partner" at bounding box center [689, 472] width 83 height 14
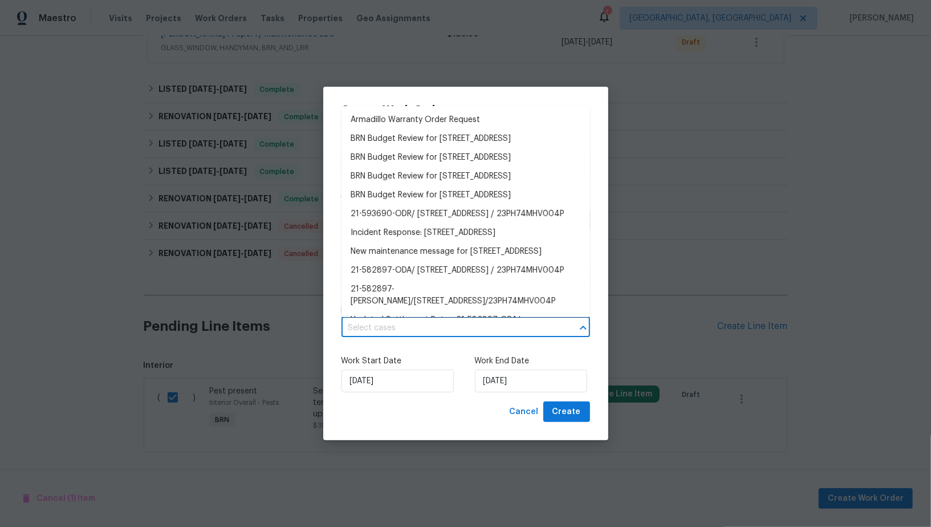
click at [428, 327] on input "text" at bounding box center [449, 328] width 217 height 18
click at [493, 380] on input "28/08/2025" at bounding box center [531, 380] width 112 height 23
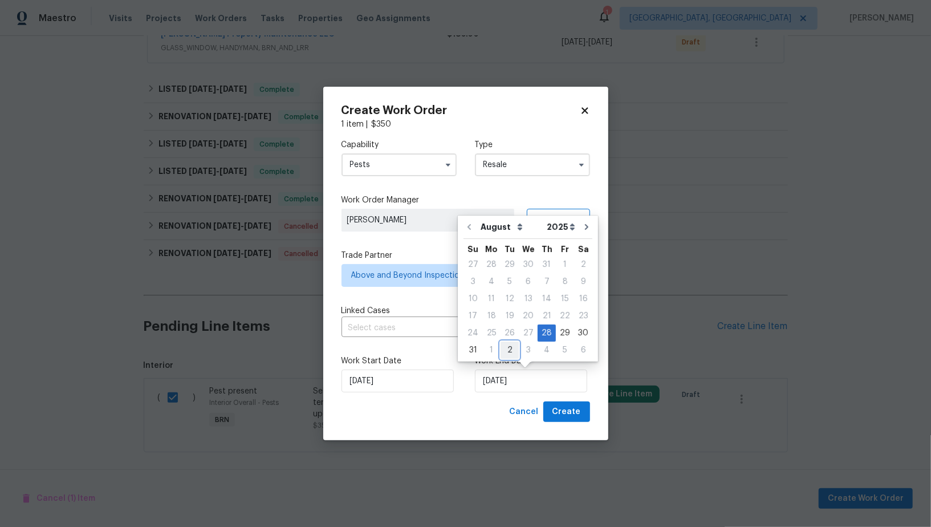
click at [506, 348] on div "2" at bounding box center [509, 350] width 18 height 16
type input "02/09/2025"
select select "8"
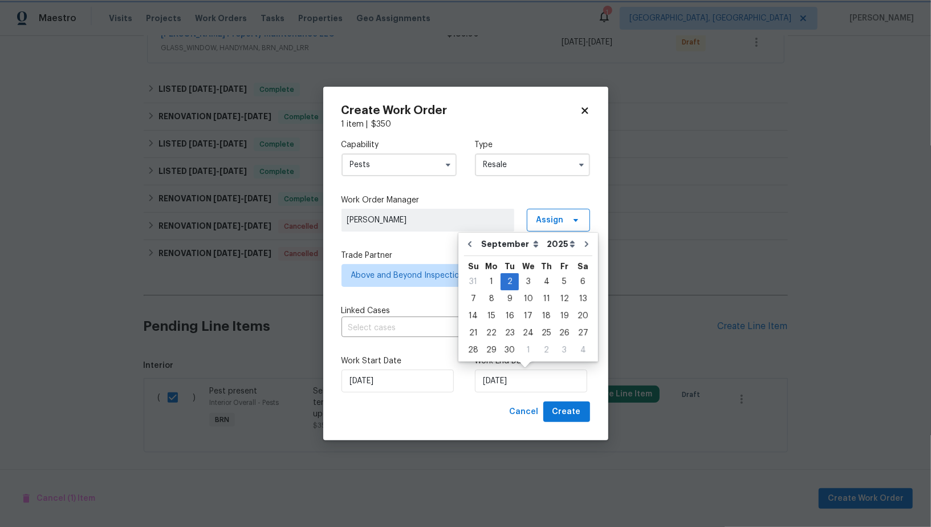
click at [432, 346] on div "Work Start Date 28/08/2025 Work End Date 02/09/2025" at bounding box center [465, 373] width 249 height 55
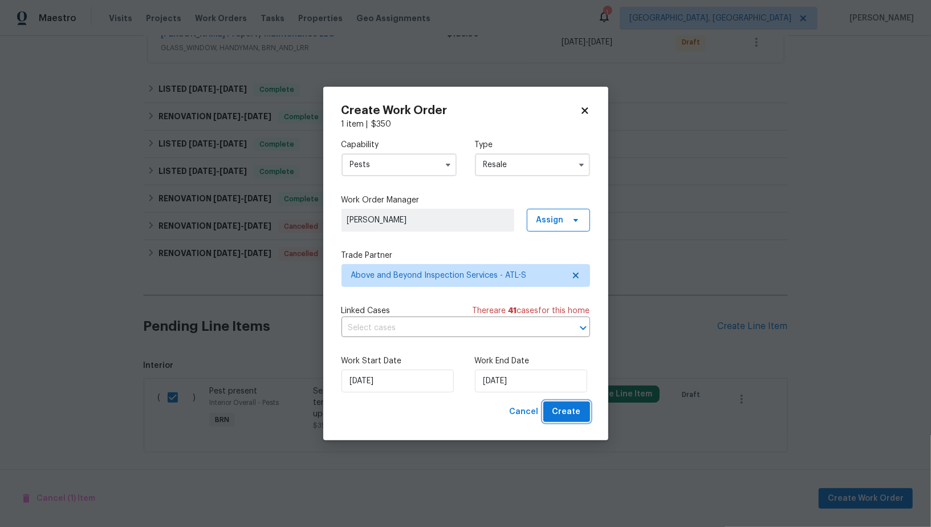
click at [578, 408] on span "Create" at bounding box center [566, 412] width 29 height 14
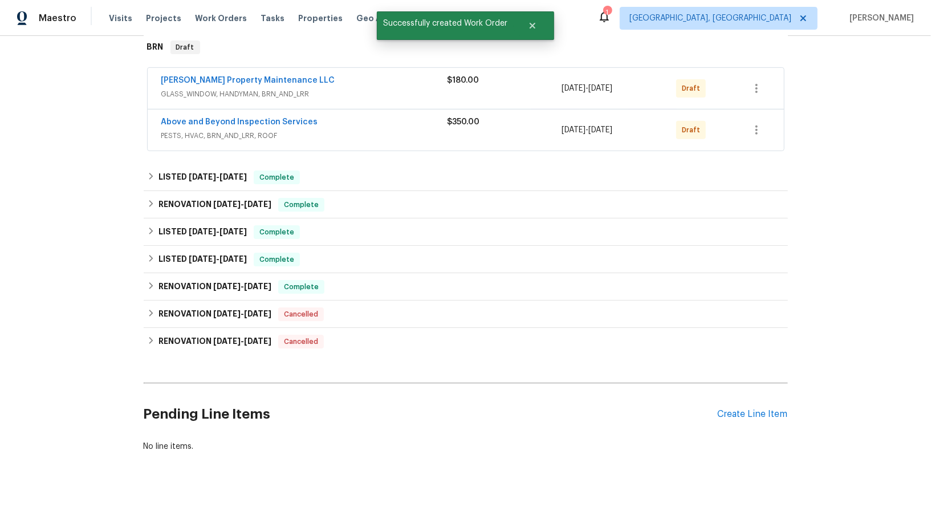
scroll to position [48, 0]
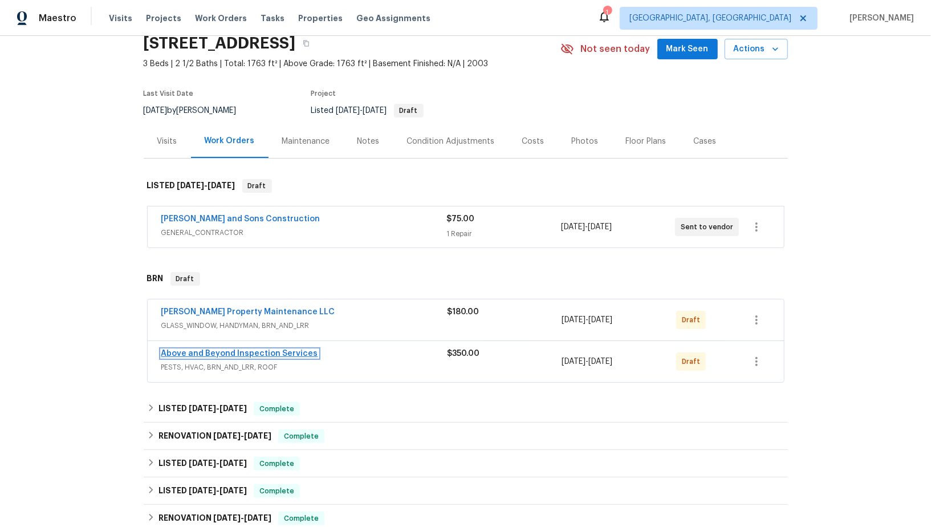
click at [223, 350] on link "Above and Beyond Inspection Services" at bounding box center [239, 353] width 157 height 8
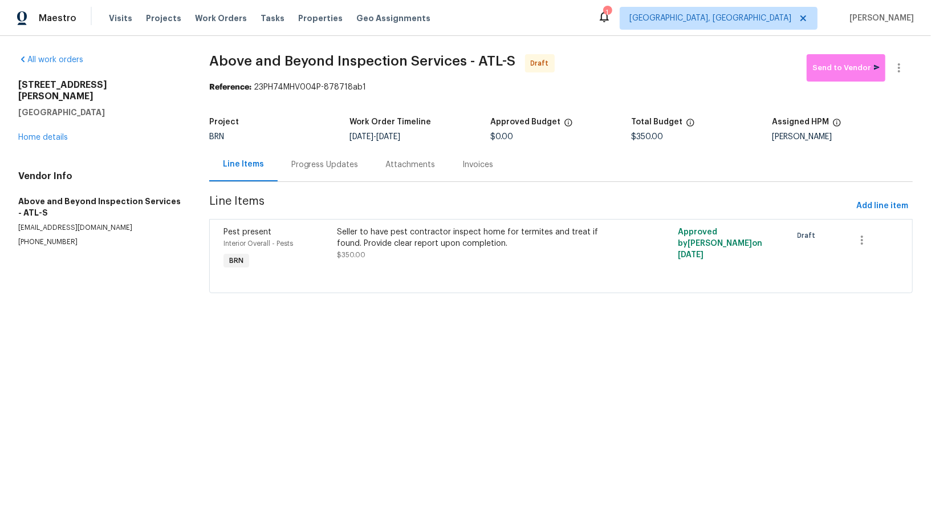
click at [296, 169] on div "Progress Updates" at bounding box center [324, 164] width 67 height 11
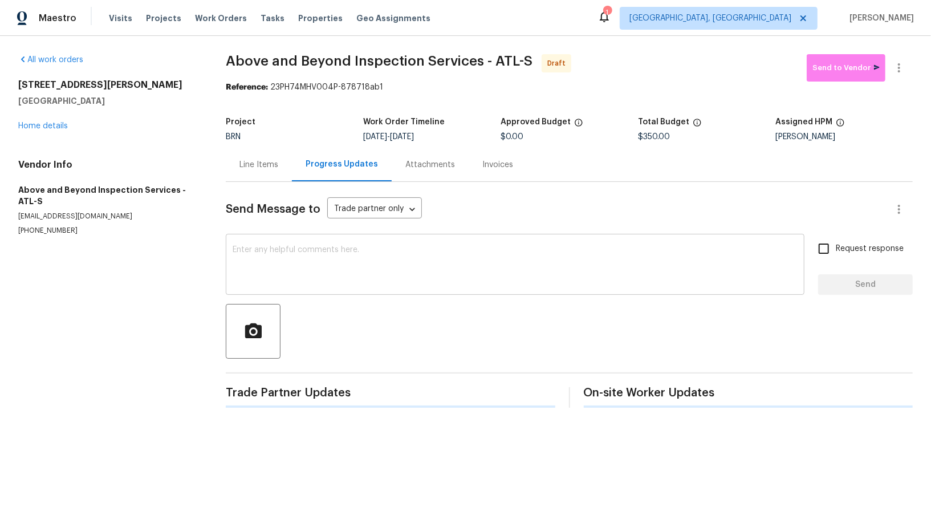
click at [356, 280] on textarea at bounding box center [515, 266] width 565 height 40
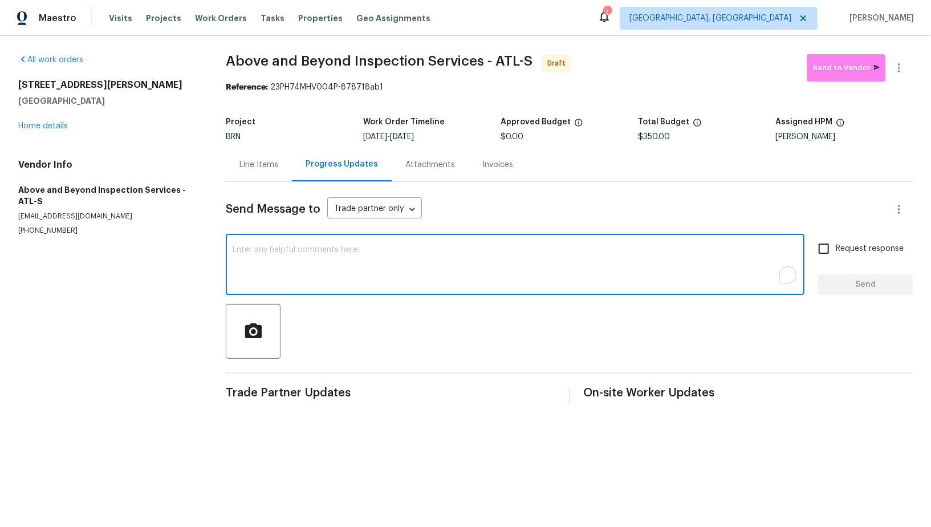
paste textarea "Hi, I'm Padmapriya from Opendoor. Just wanted to check if you received the WO f…"
type textarea "Hi, I'm Padmapriya from Opendoor. Just wanted to check if you received the WO f…"
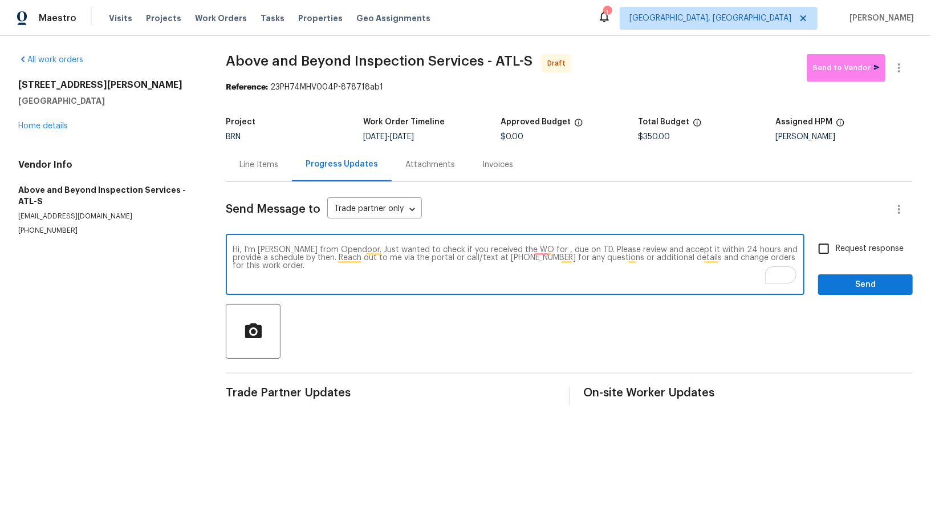
paste textarea "[STREET_ADDRESS]"
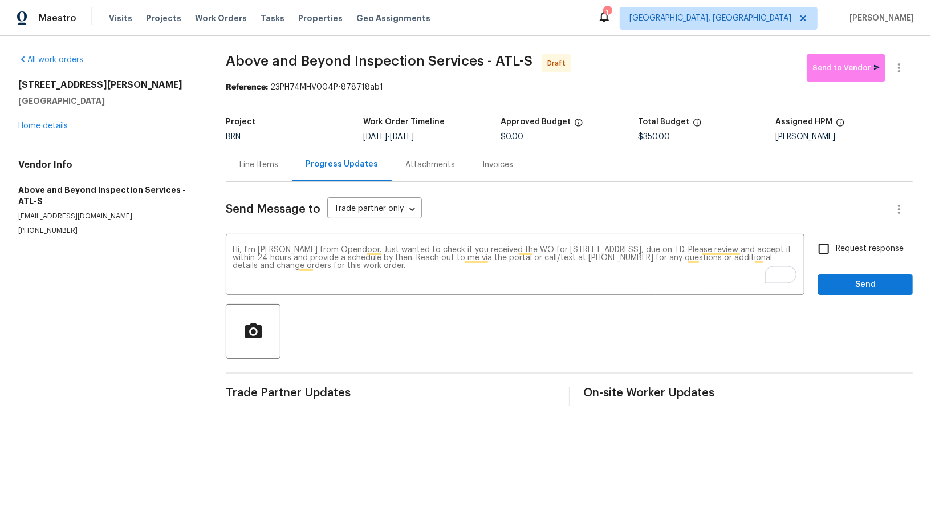
drag, startPoint x: 406, startPoint y: 136, endPoint x: 455, endPoint y: 136, distance: 48.5
click at [455, 136] on div "[DATE] - [DATE]" at bounding box center [431, 137] width 137 height 8
copy span "[DATE]"
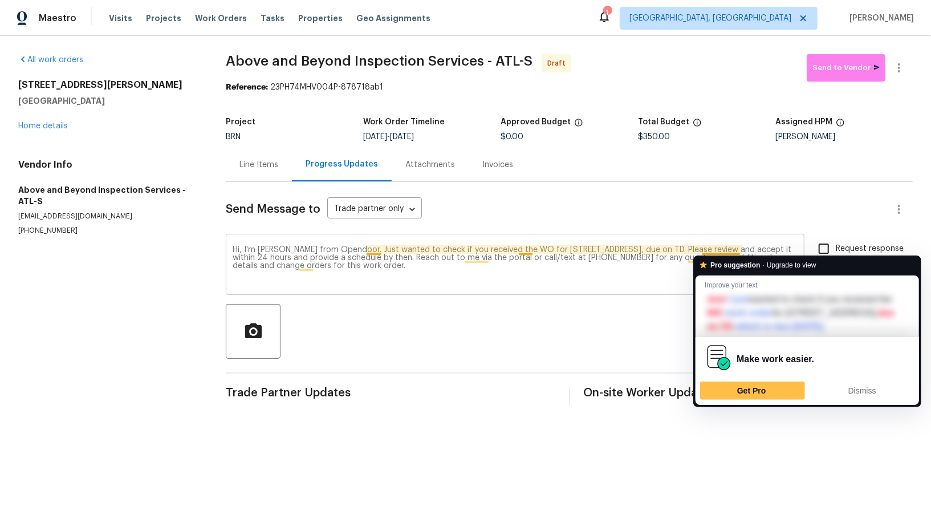
click at [739, 247] on textarea "Hi, I'm [PERSON_NAME] from Opendoor. Just wanted to check if you received the W…" at bounding box center [515, 266] width 565 height 40
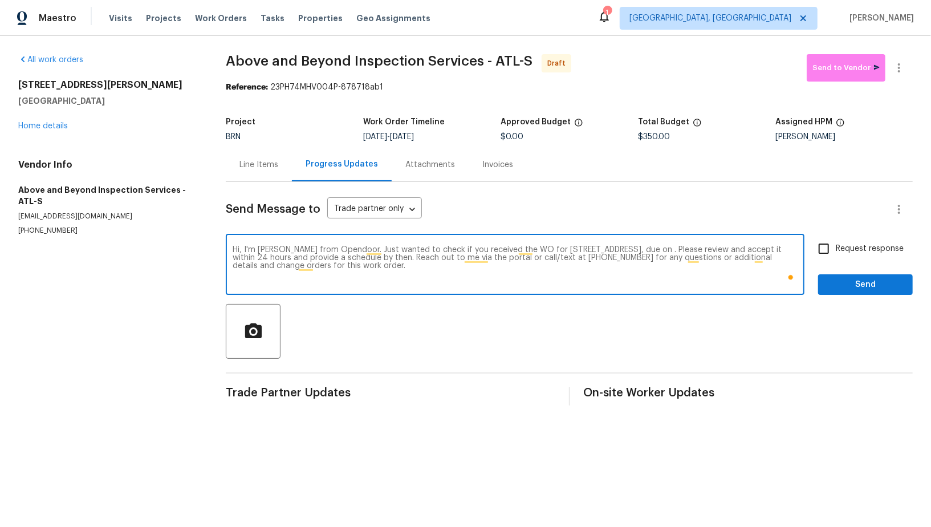
paste textarea "[DATE]"
click at [732, 250] on textarea "Hi, I'm [PERSON_NAME] from Opendoor. Just wanted to check if you received the W…" at bounding box center [515, 266] width 565 height 40
type textarea "Hi, I'm [PERSON_NAME] from Opendoor. Just wanted to check if you received the W…"
click at [823, 256] on input "Request response" at bounding box center [824, 249] width 24 height 24
checkbox input "true"
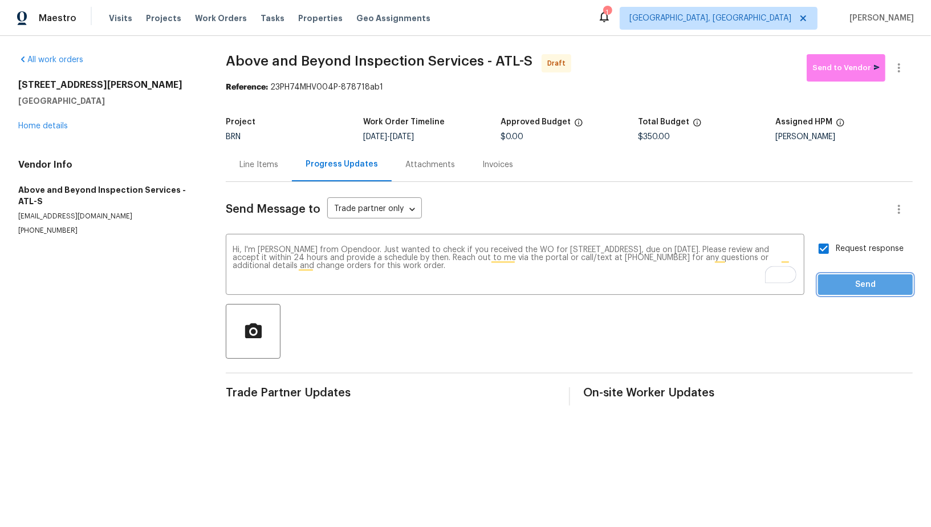
click at [847, 276] on button "Send" at bounding box center [865, 284] width 95 height 21
click at [898, 62] on icon "button" at bounding box center [899, 68] width 14 height 14
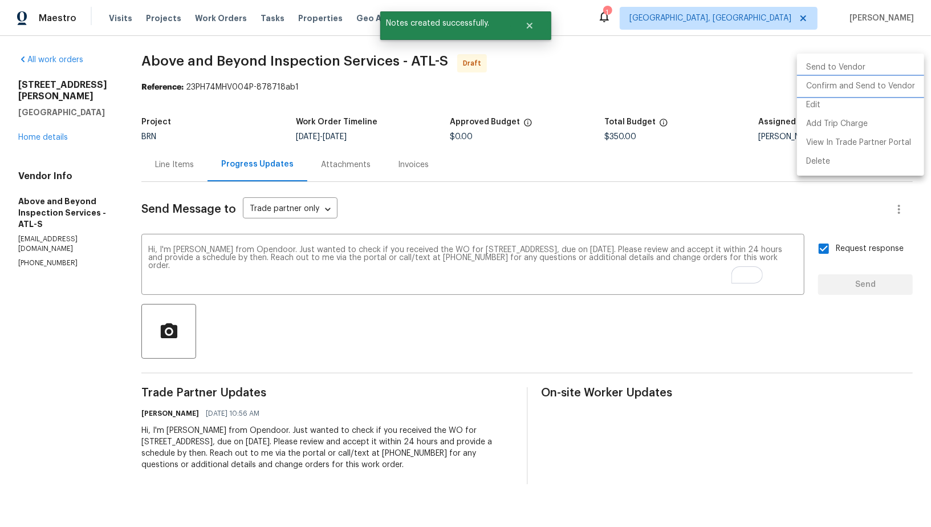
click at [878, 84] on li "Confirm and Send to Vendor" at bounding box center [860, 86] width 127 height 19
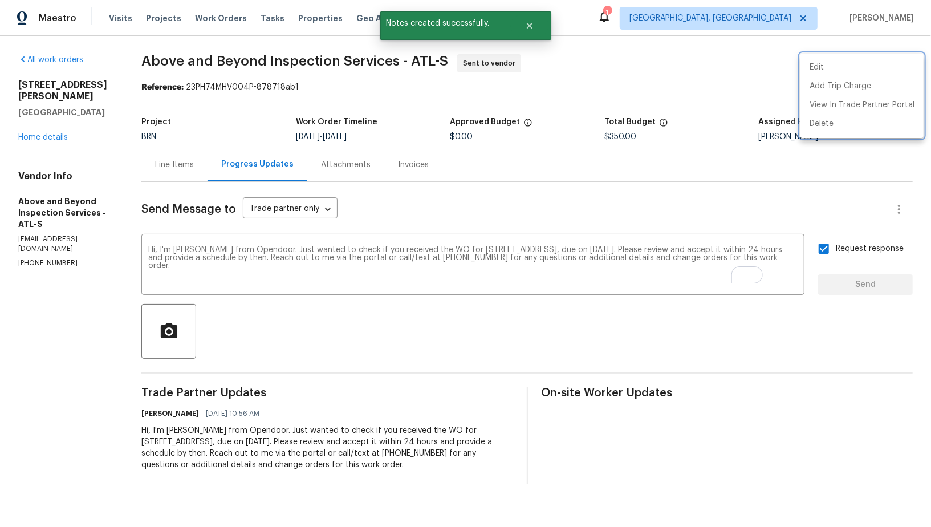
click at [202, 180] on div at bounding box center [465, 263] width 931 height 527
click at [198, 170] on div "Line Items" at bounding box center [174, 165] width 66 height 34
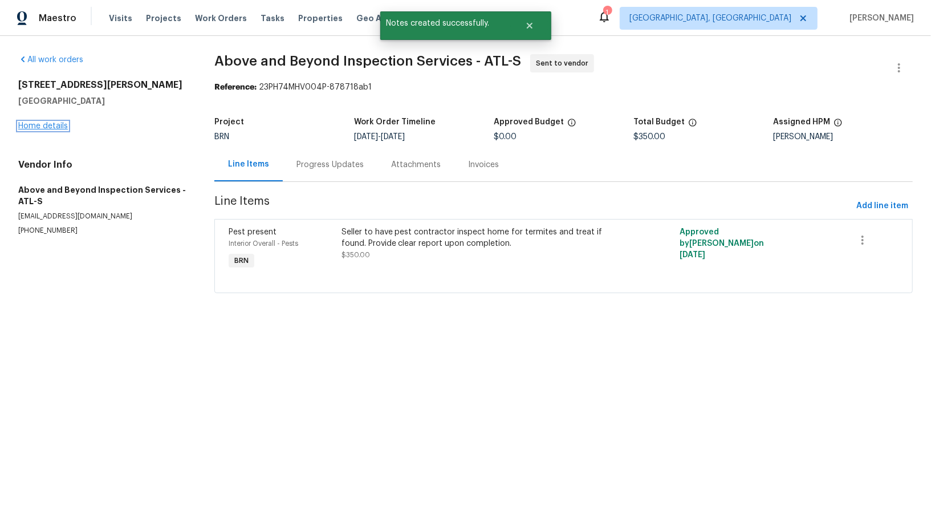
click at [54, 127] on link "Home details" at bounding box center [43, 126] width 50 height 8
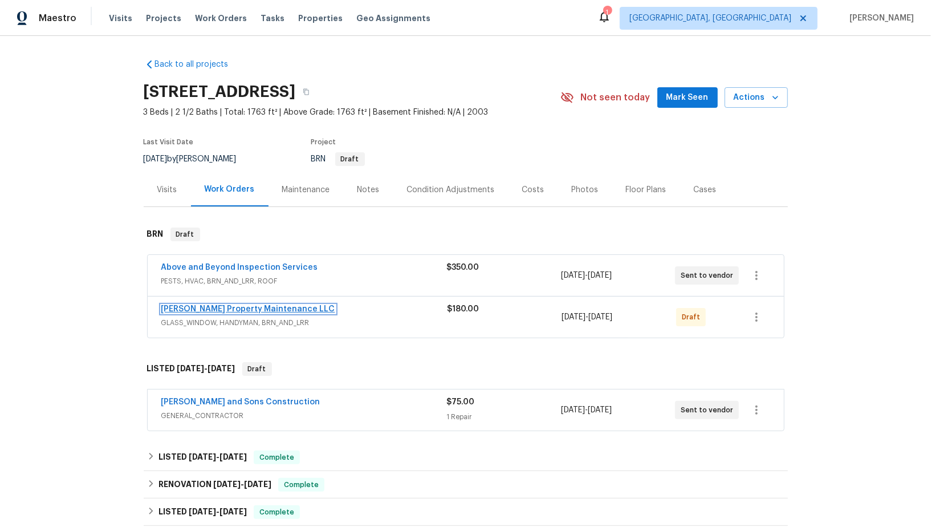
click at [242, 309] on link "[PERSON_NAME] Property Maintenance LLC" at bounding box center [248, 309] width 174 height 8
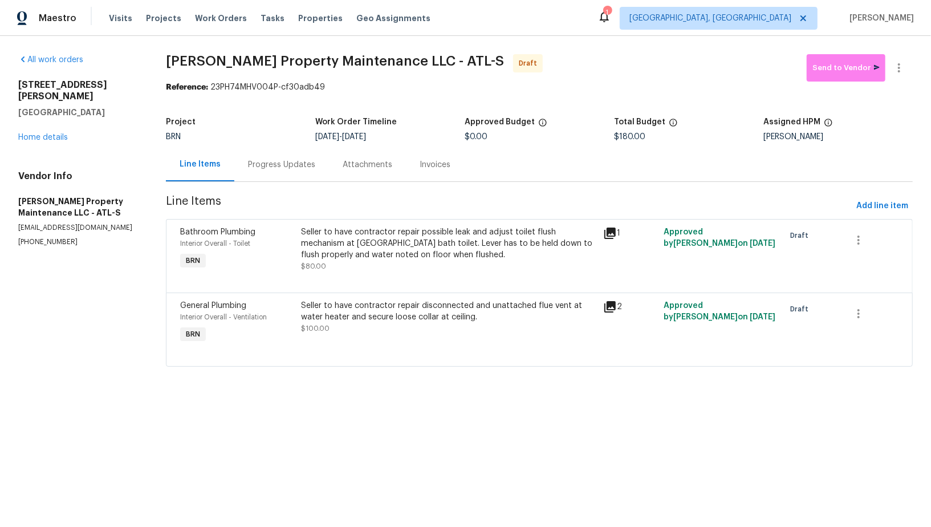
click at [308, 164] on div "Progress Updates" at bounding box center [281, 164] width 67 height 11
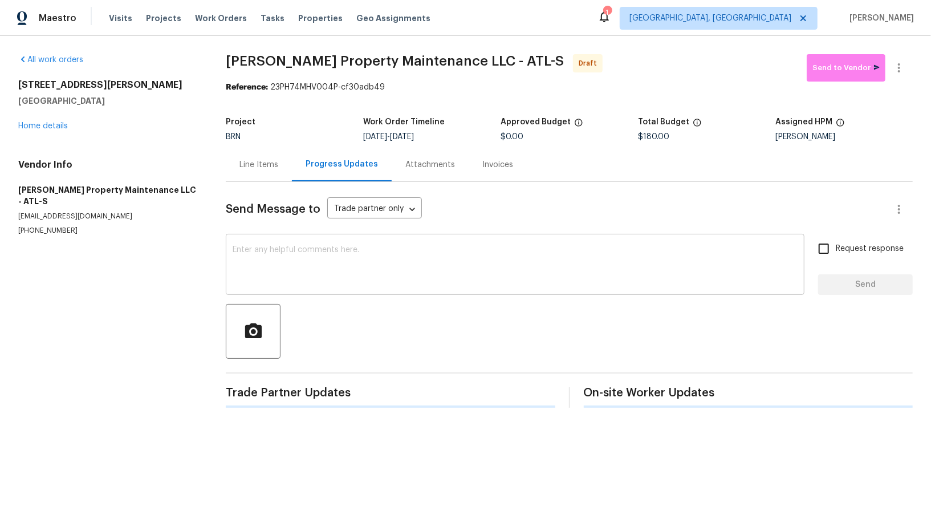
click at [379, 264] on textarea at bounding box center [515, 266] width 565 height 40
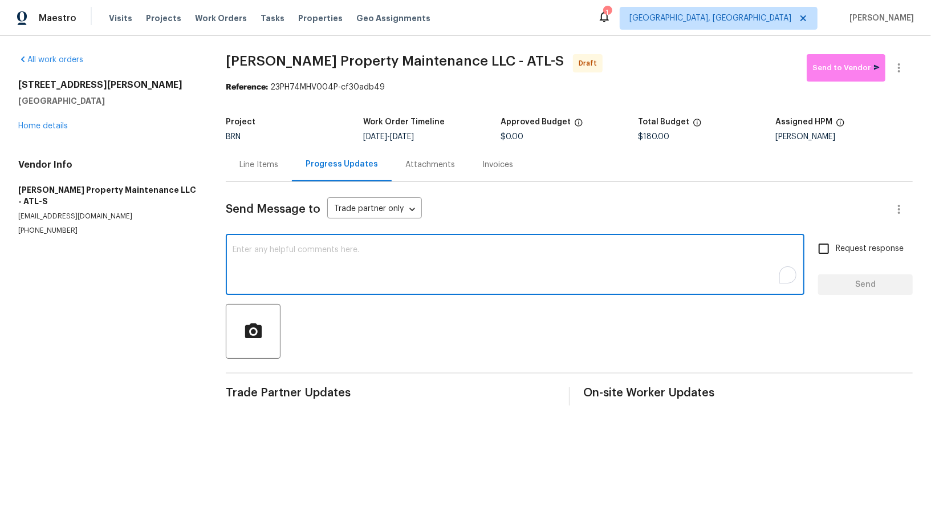
paste textarea "Hi, I'm [PERSON_NAME] from Opendoor. Just wanted to check if you received the W…"
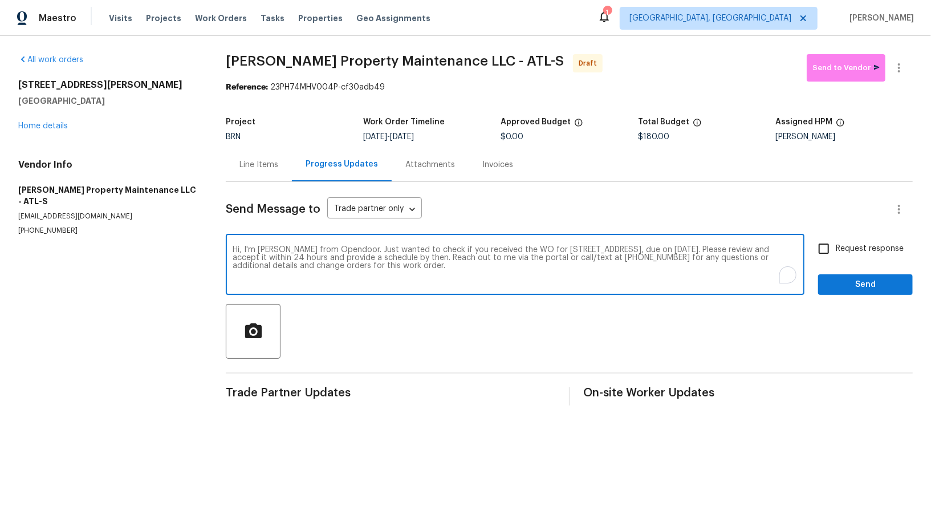
type textarea "Hi, I'm [PERSON_NAME] from Opendoor. Just wanted to check if you received the W…"
click at [824, 248] on input "Request response" at bounding box center [824, 249] width 24 height 24
checkbox input "true"
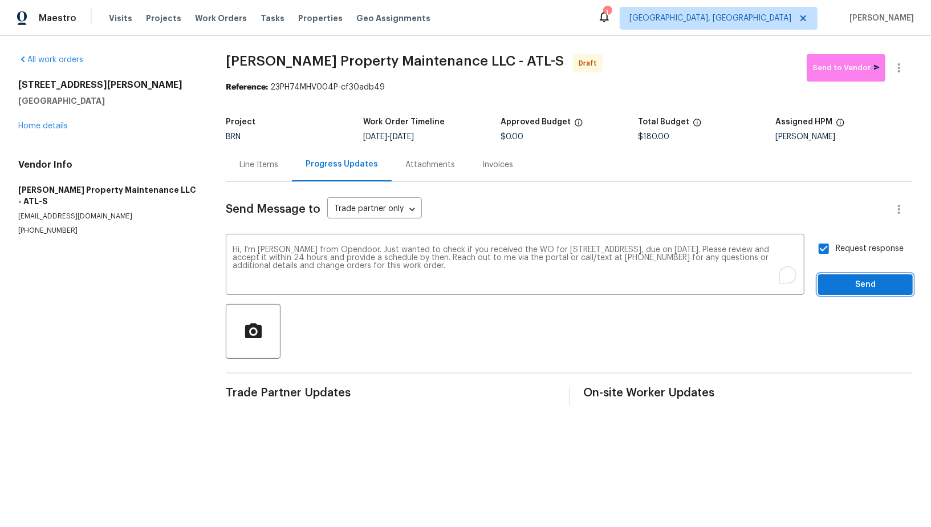
click at [850, 279] on span "Send" at bounding box center [865, 285] width 76 height 14
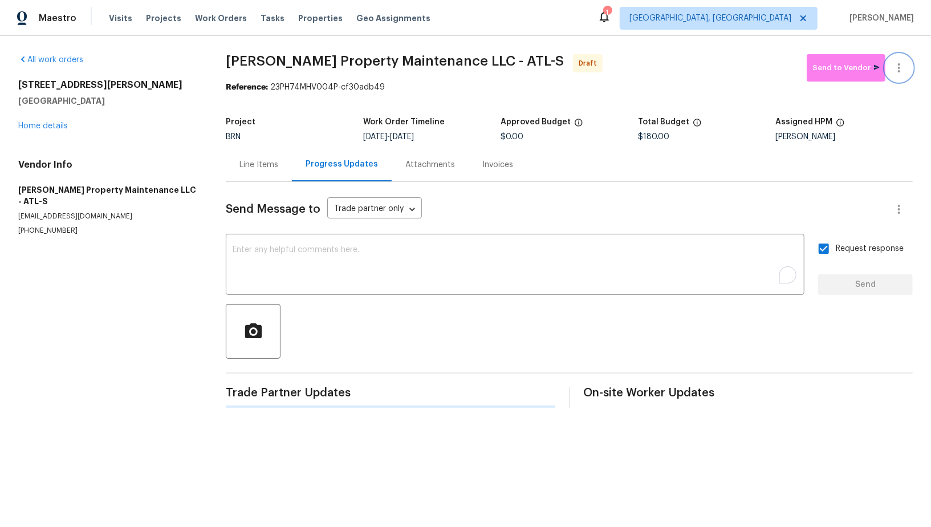
click at [898, 58] on button "button" at bounding box center [898, 67] width 27 height 27
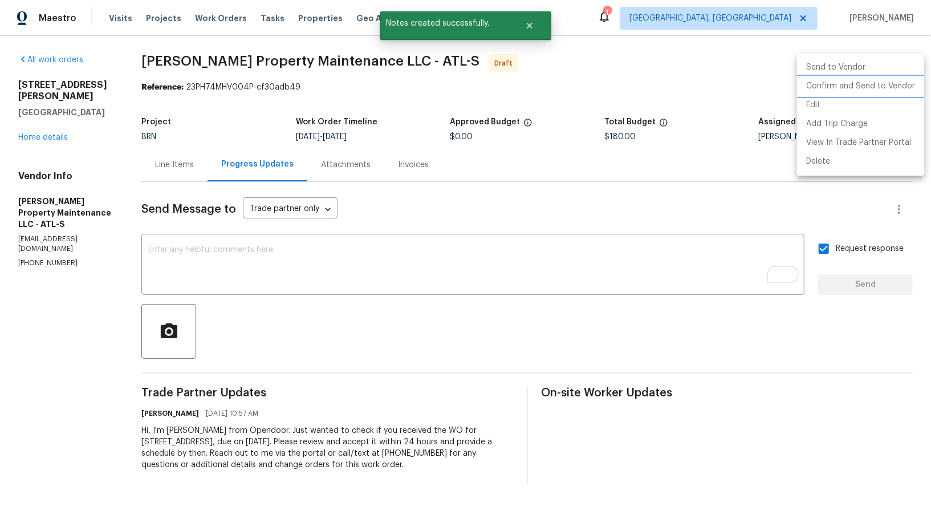
click at [876, 81] on li "Confirm and Send to Vendor" at bounding box center [860, 86] width 127 height 19
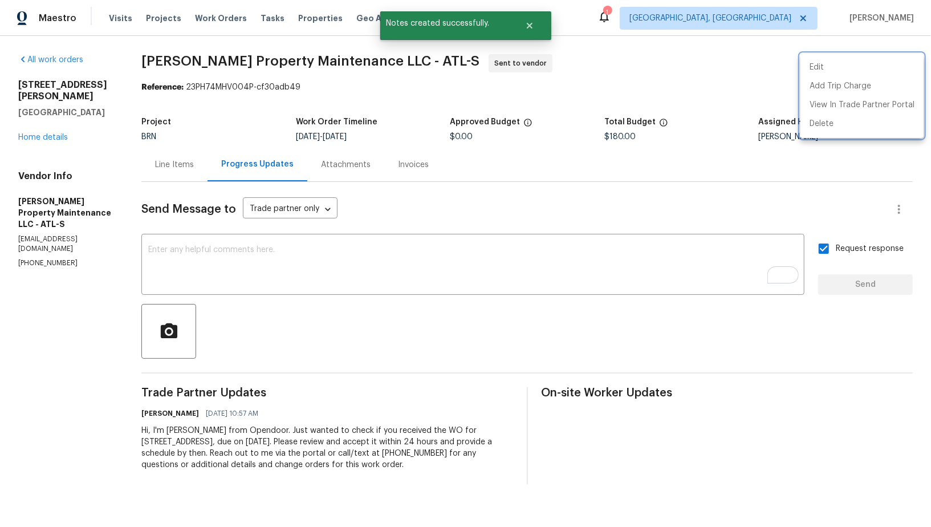
click at [53, 122] on div at bounding box center [465, 263] width 931 height 527
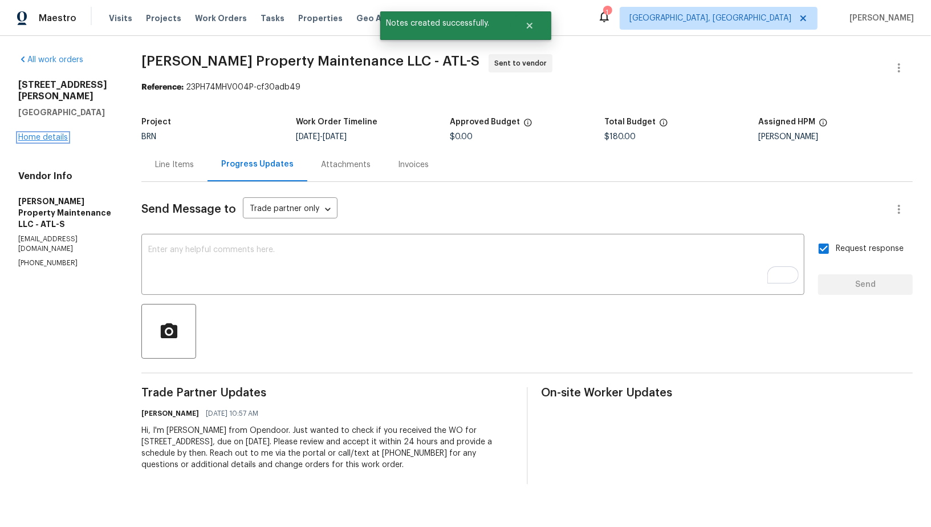
click at [54, 133] on link "Home details" at bounding box center [43, 137] width 50 height 8
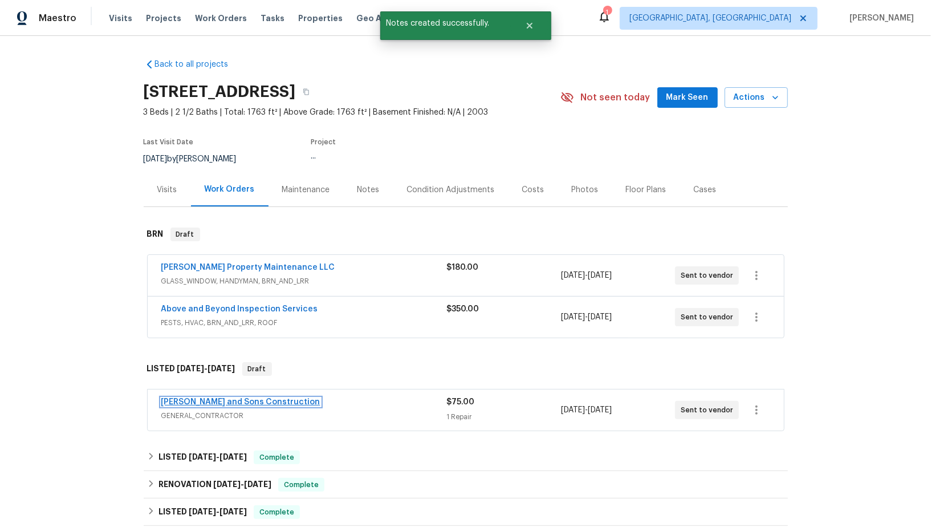
click at [229, 398] on link "[PERSON_NAME] and Sons Construction" at bounding box center [240, 402] width 159 height 8
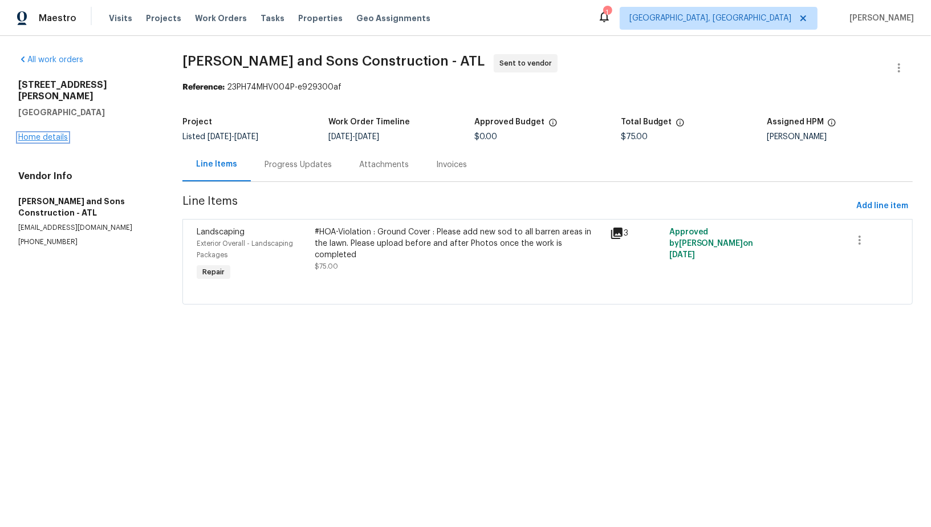
click at [54, 133] on link "Home details" at bounding box center [43, 137] width 50 height 8
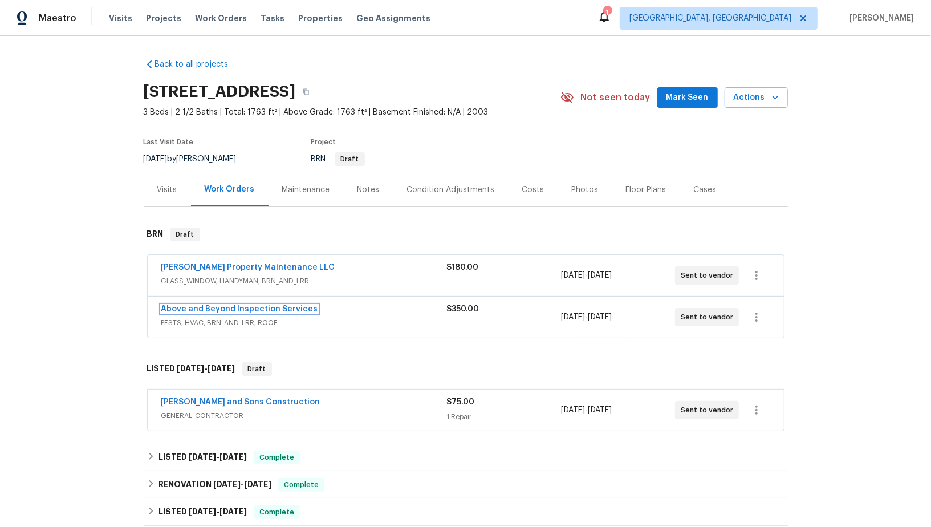
click at [258, 305] on link "Above and Beyond Inspection Services" at bounding box center [239, 309] width 157 height 8
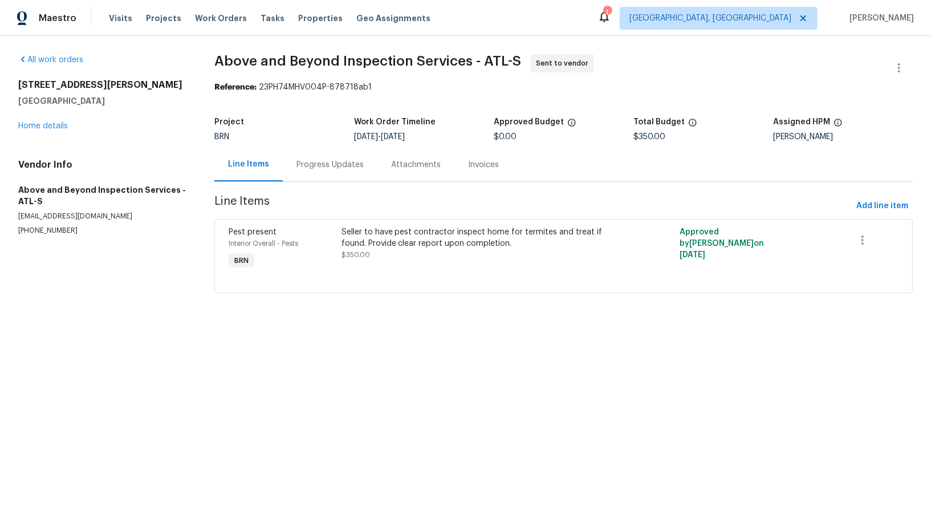
drag, startPoint x: 402, startPoint y: 136, endPoint x: 457, endPoint y: 136, distance: 55.3
click at [457, 136] on div "[DATE] - [DATE]" at bounding box center [424, 137] width 140 height 8
copy span "[DATE]"
drag, startPoint x: 1, startPoint y: 184, endPoint x: 133, endPoint y: 186, distance: 131.7
click at [133, 186] on div "All work orders [STREET_ADDRESS] Home details Vendor Info Above and Beyond Insp…" at bounding box center [465, 180] width 931 height 289
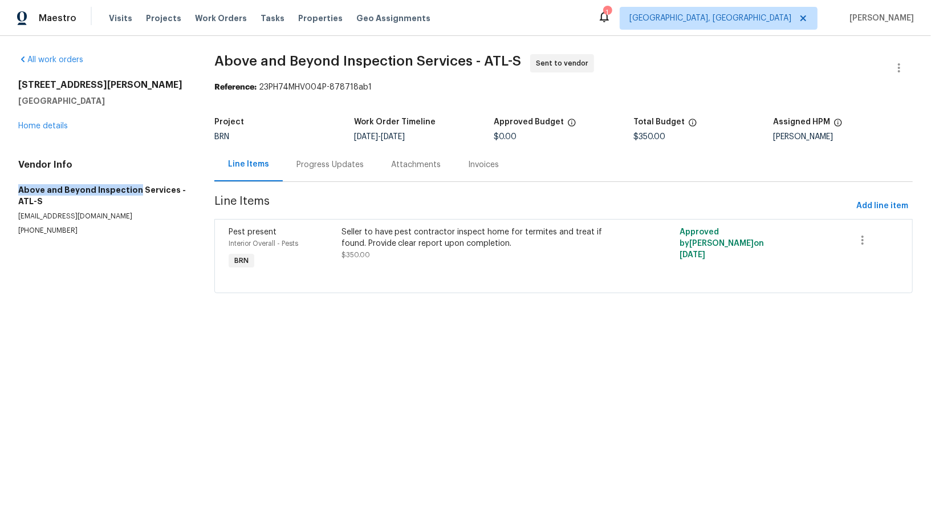
copy h5 "Above and Beyond Inspection"
click at [48, 128] on link "Home details" at bounding box center [43, 126] width 50 height 8
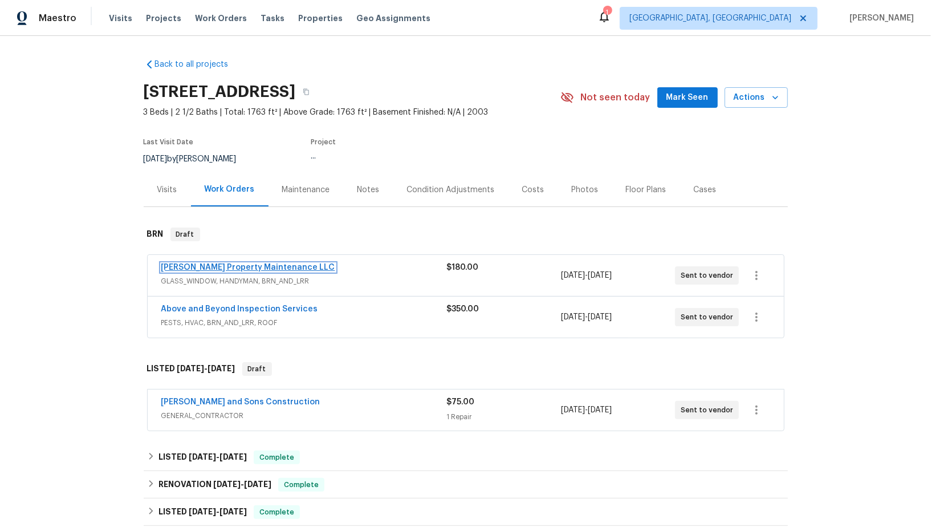
click at [219, 263] on link "[PERSON_NAME] Property Maintenance LLC" at bounding box center [248, 267] width 174 height 8
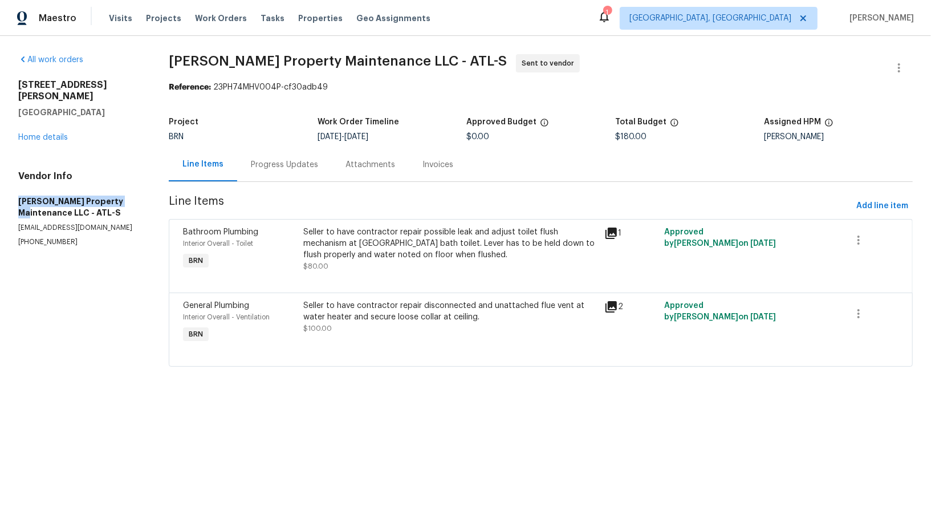
drag, startPoint x: 12, startPoint y: 186, endPoint x: 124, endPoint y: 188, distance: 112.3
click at [124, 188] on div "All work orders [STREET_ADDRESS] Home details Vendor Info [PERSON_NAME] Propert…" at bounding box center [465, 217] width 931 height 363
copy h5 "[PERSON_NAME] Property Maintenance"
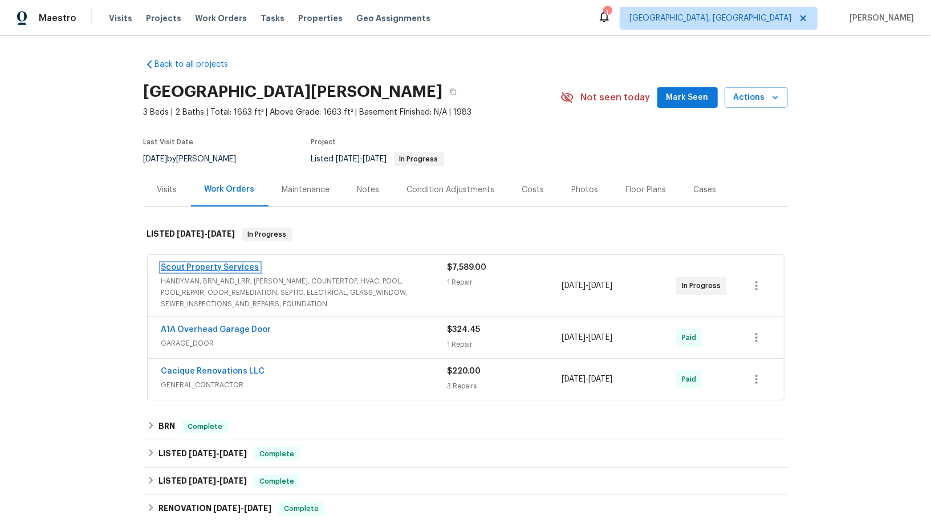
click at [217, 265] on link "Scout Property Services" at bounding box center [210, 267] width 98 height 8
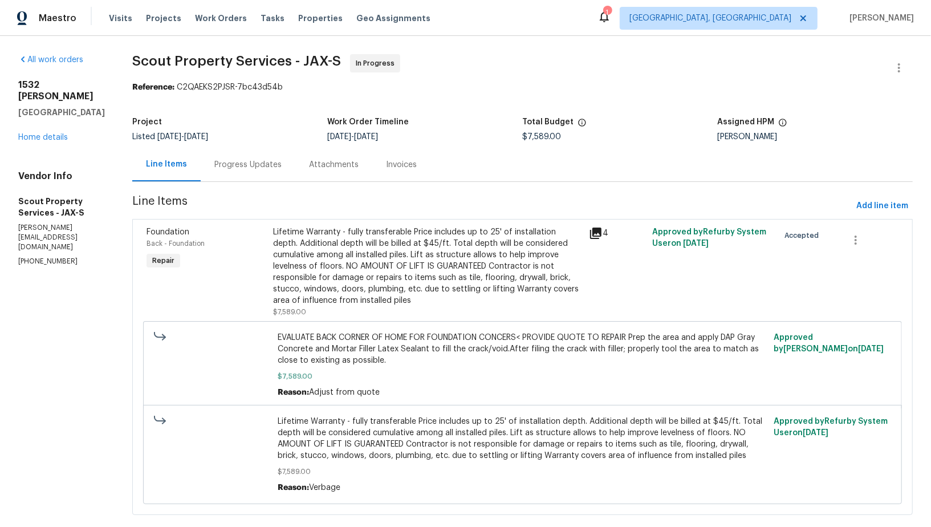
click at [310, 168] on div "Attachments" at bounding box center [334, 164] width 50 height 11
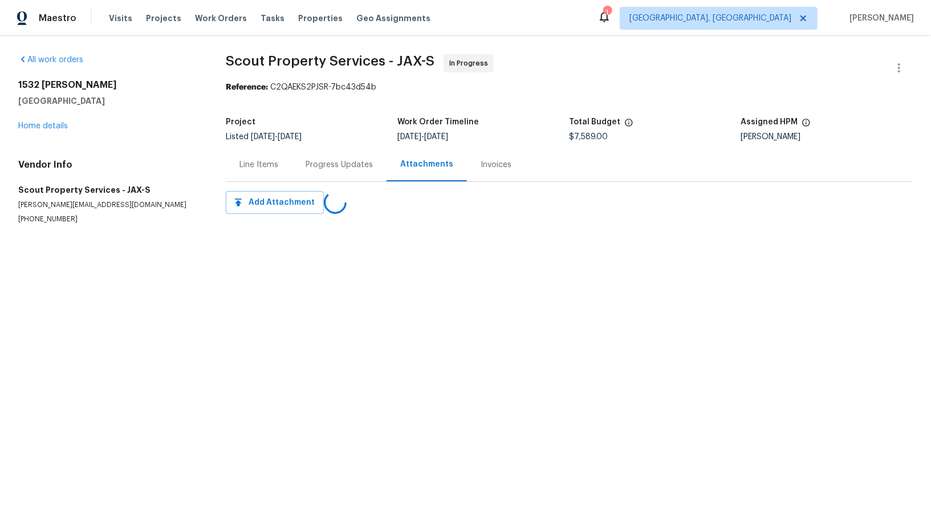
click at [310, 166] on div "Progress Updates" at bounding box center [339, 164] width 67 height 11
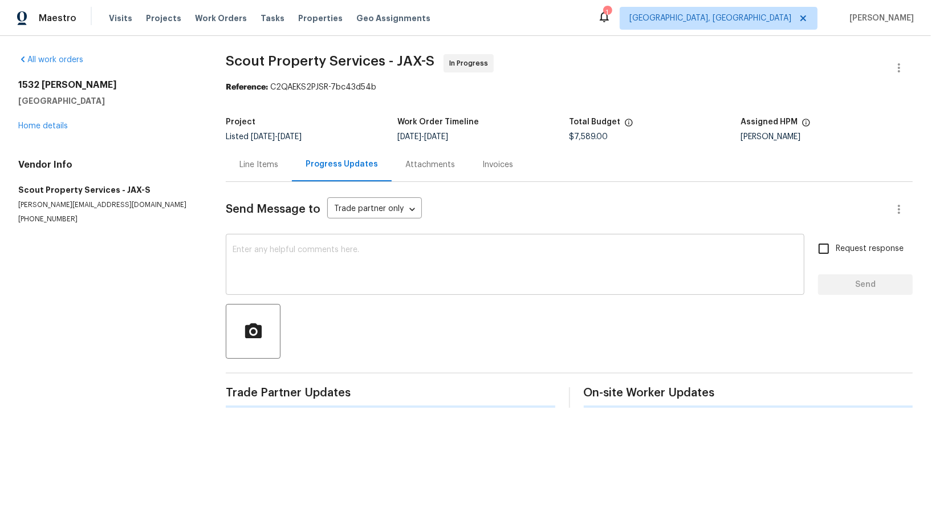
click at [294, 270] on textarea at bounding box center [515, 266] width 565 height 40
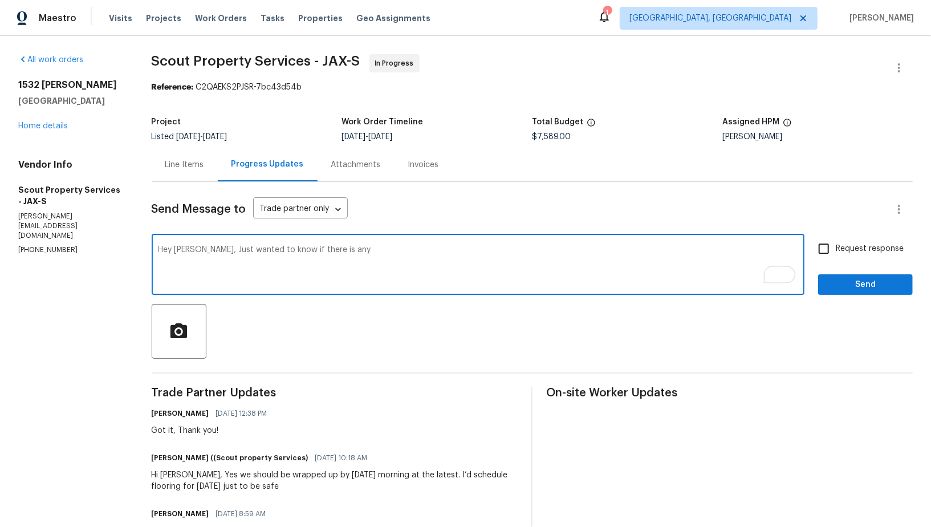
paste textarea "extra flooring left over in the garage or in the attic to use"
click at [338, 250] on textarea "Hey [PERSON_NAME], Just wanted to know if there is any extra flooring left over…" at bounding box center [478, 266] width 640 height 40
drag, startPoint x: 335, startPoint y: 249, endPoint x: 519, endPoint y: 250, distance: 184.1
click at [519, 250] on textarea "Hey [PERSON_NAME], Just wanted to know if there is any extra flooring left over…" at bounding box center [478, 266] width 640 height 40
click at [577, 255] on textarea "Hey [PERSON_NAME], Just wanted to know if there is any extra flooring left over…" at bounding box center [478, 266] width 640 height 40
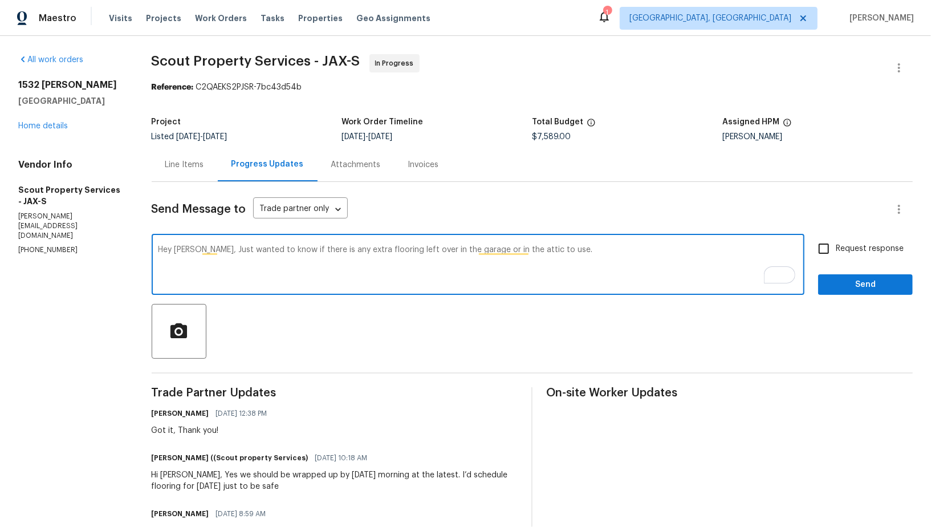
type textarea "Hey [PERSON_NAME], Just wanted to know if there is any extra flooring left over…"
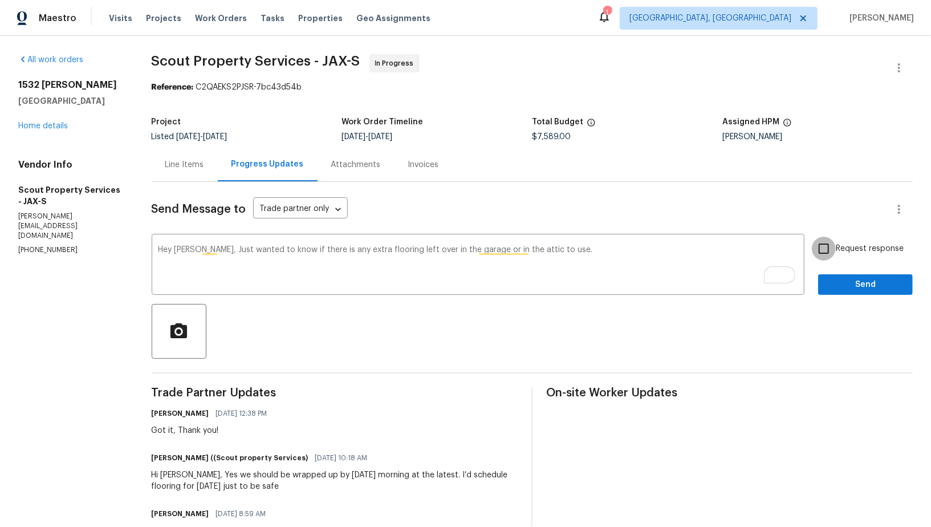
click at [816, 253] on input "Request response" at bounding box center [824, 249] width 24 height 24
checkbox input "true"
click at [837, 280] on span "Send" at bounding box center [865, 285] width 76 height 14
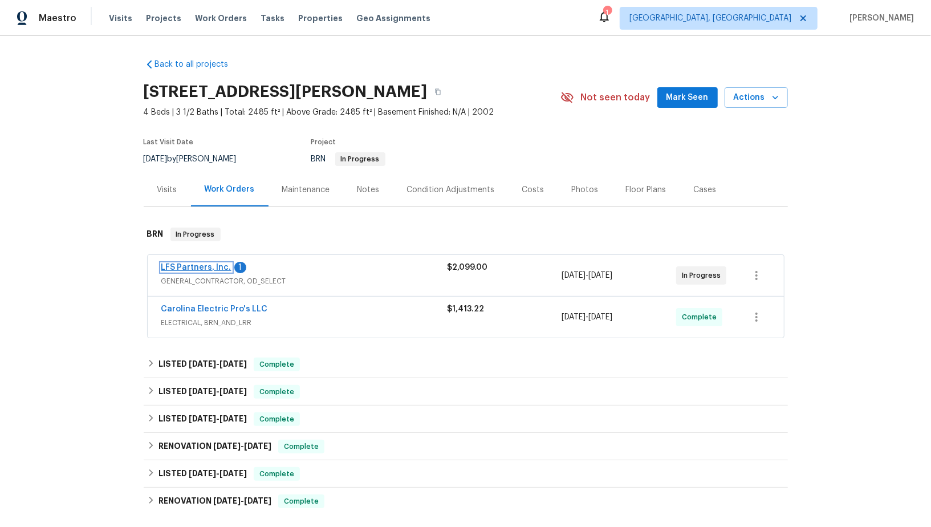
click at [196, 263] on link "LFS Partners, Inc." at bounding box center [196, 267] width 70 height 8
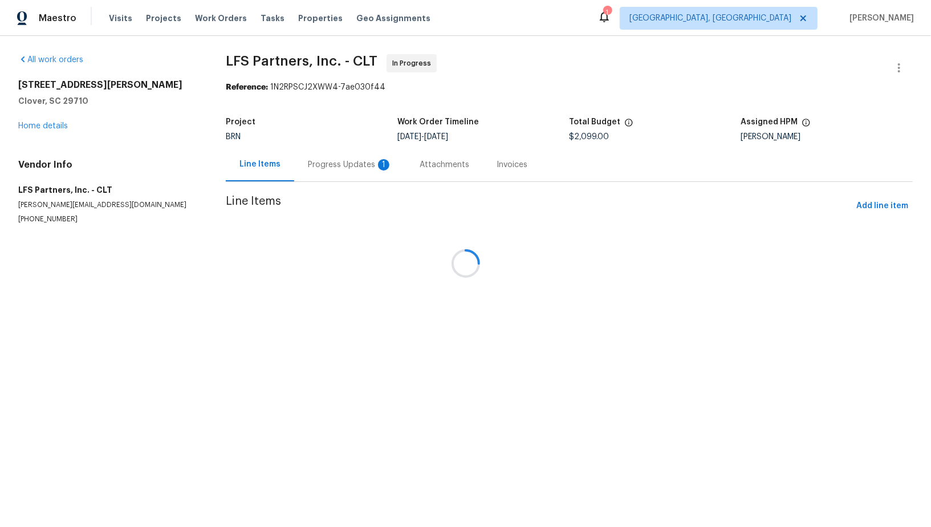
click at [315, 164] on div at bounding box center [465, 263] width 931 height 527
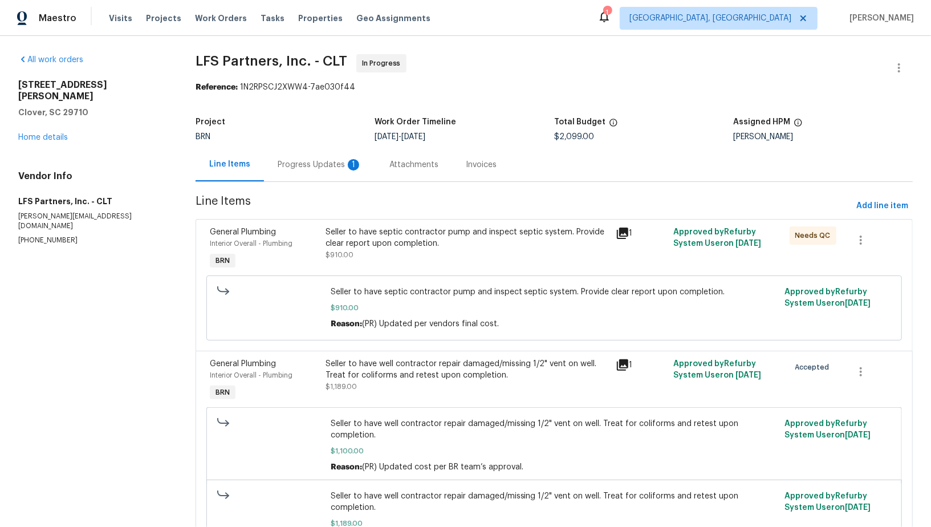
click at [315, 164] on div "Progress Updates 1" at bounding box center [320, 164] width 84 height 11
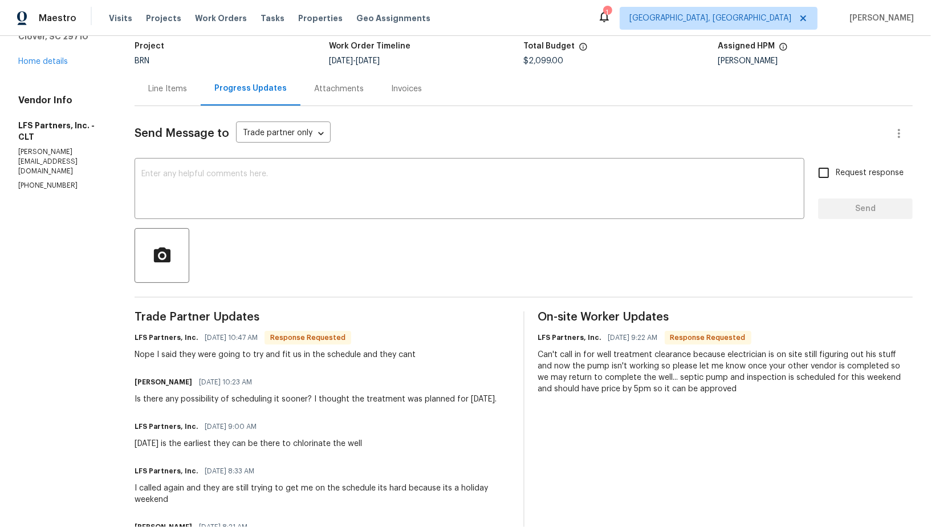
scroll to position [88, 0]
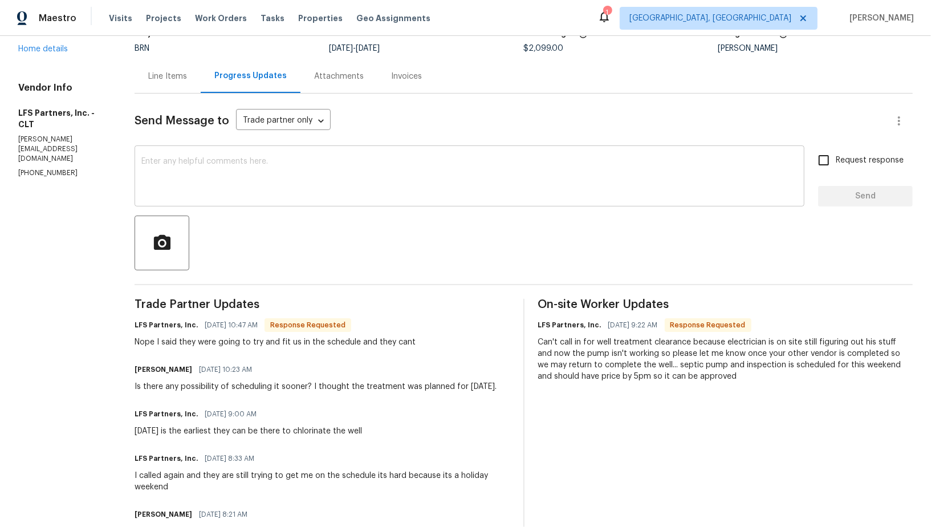
click at [197, 180] on textarea at bounding box center [469, 177] width 656 height 40
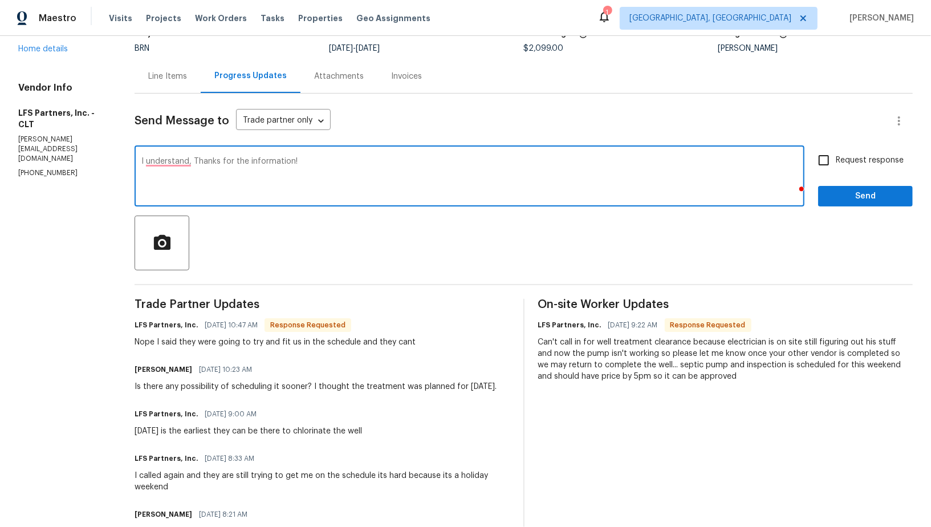
type textarea "I understand, Thanks for the information!"
click at [832, 156] on input "Request response" at bounding box center [824, 160] width 24 height 24
checkbox input "true"
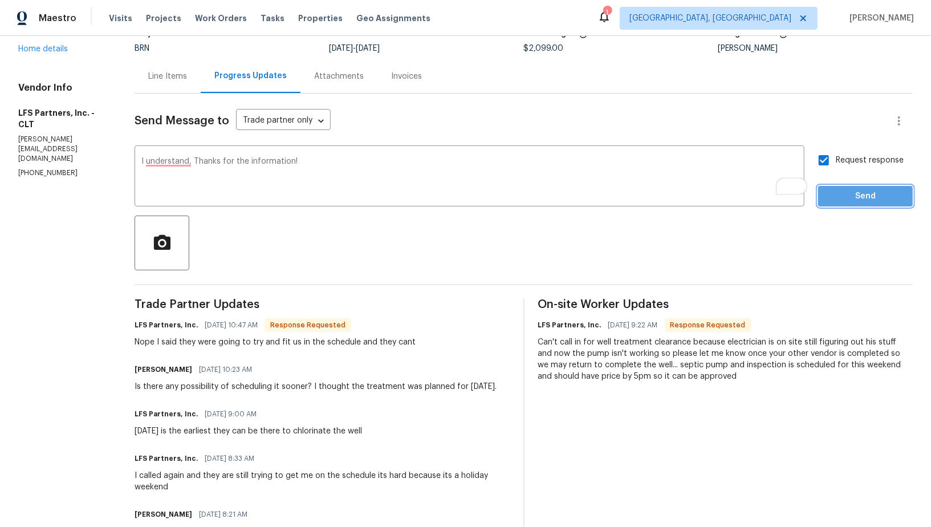
click at [842, 189] on span "Send" at bounding box center [865, 196] width 76 height 14
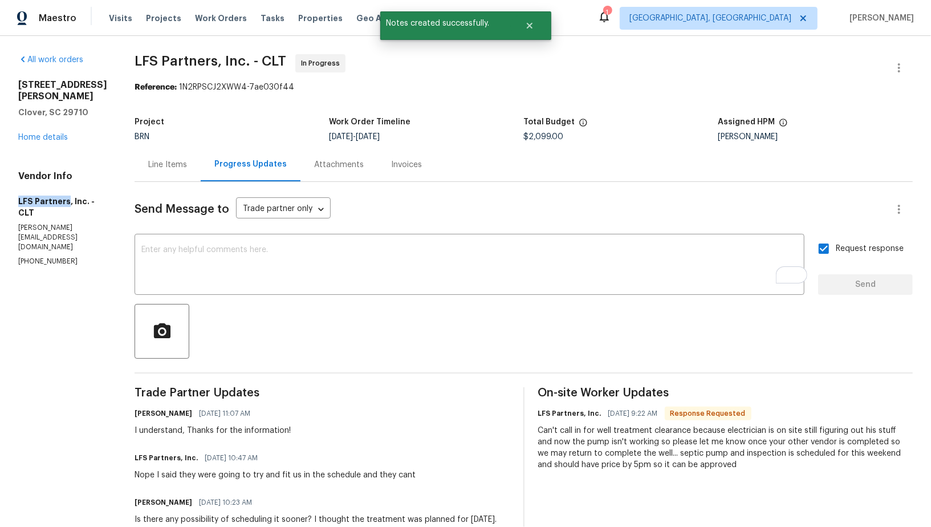
drag, startPoint x: 0, startPoint y: 189, endPoint x: 67, endPoint y: 200, distance: 67.5
copy h5 "LFS Partners"
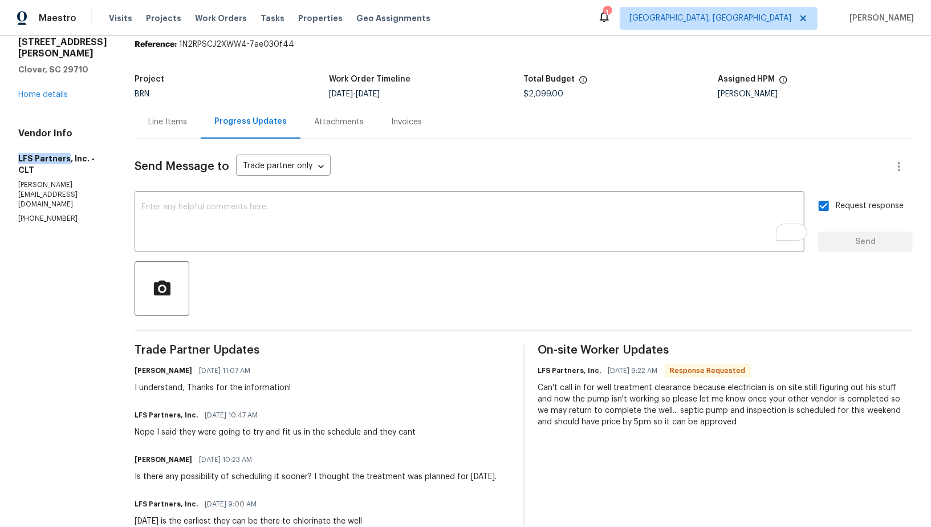
scroll to position [46, 0]
